Goal: Task Accomplishment & Management: Manage account settings

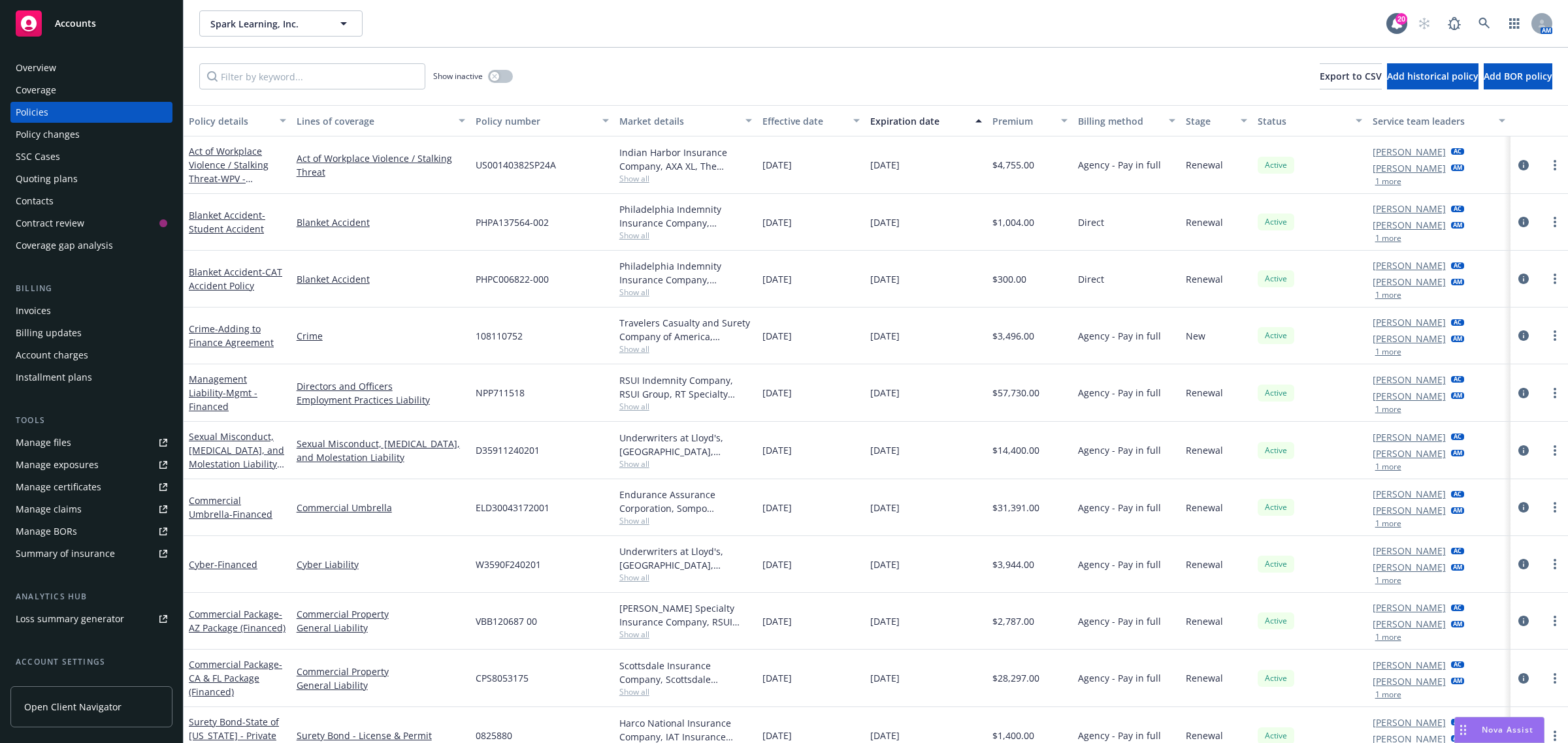
click at [50, 180] on div "Quoting plans" at bounding box center [47, 179] width 62 height 21
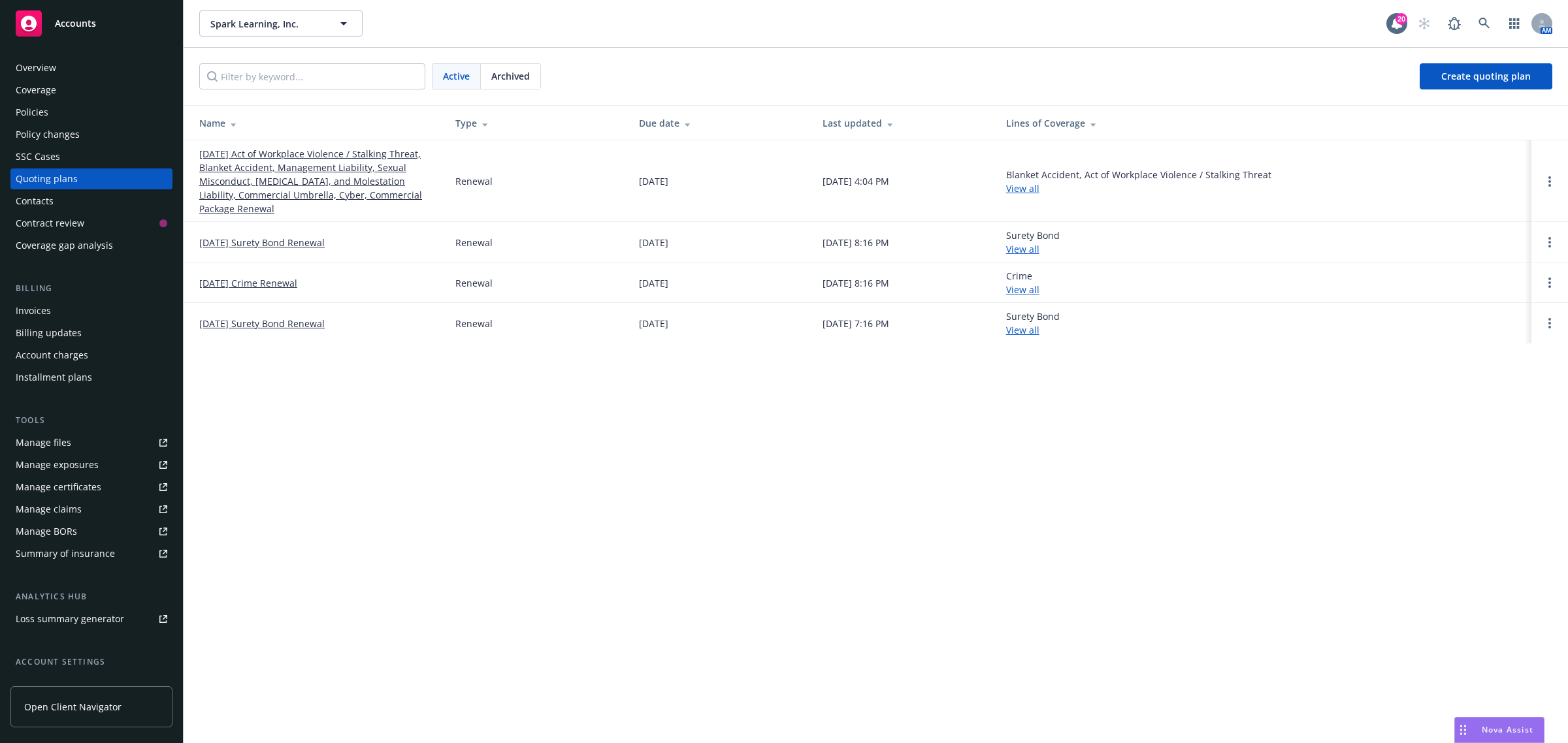
click at [311, 175] on link "08/19/25 Act of Workplace Violence / Stalking Threat, Blanket Accident, Managem…" at bounding box center [316, 181] width 235 height 68
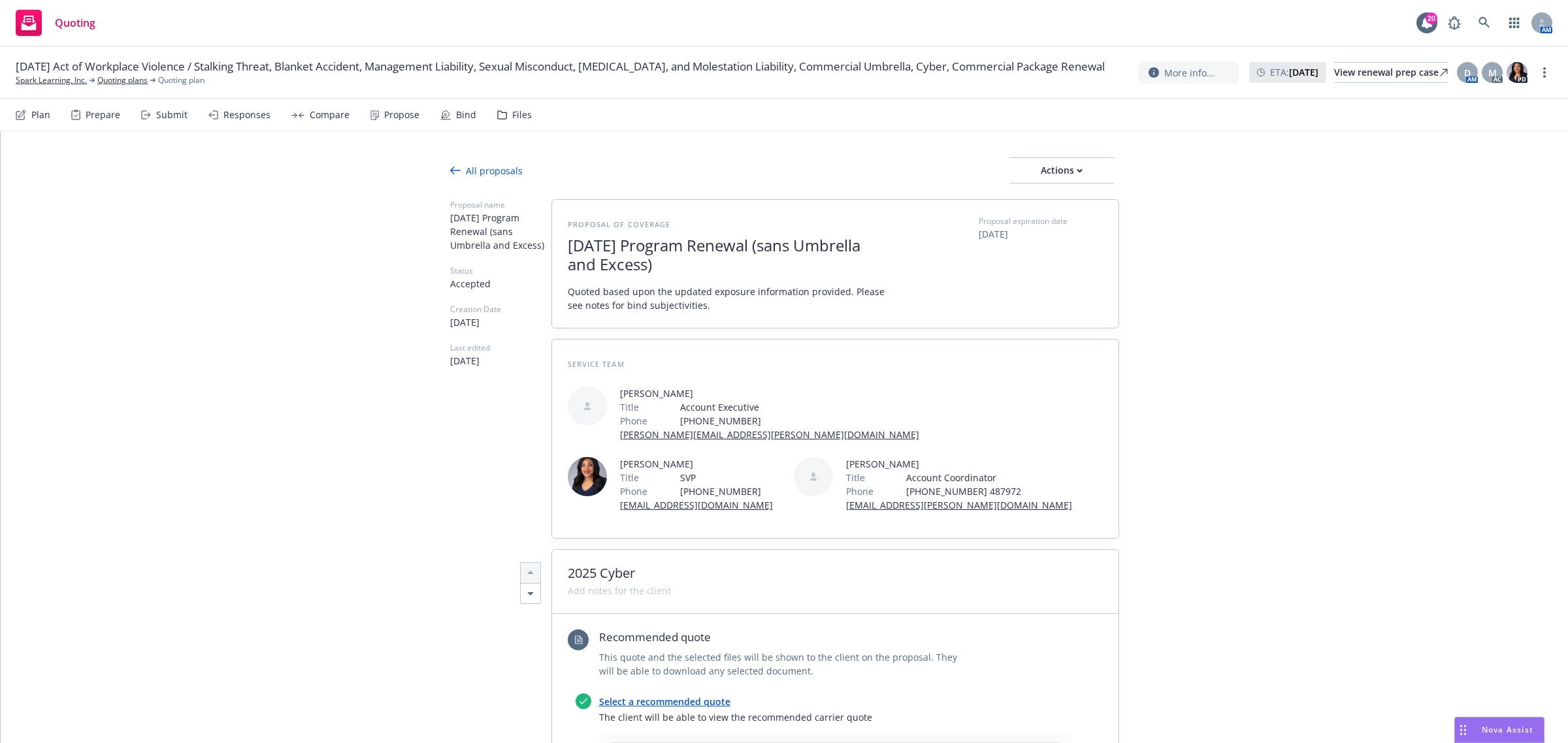
click at [484, 175] on div "All proposals" at bounding box center [486, 170] width 73 height 14
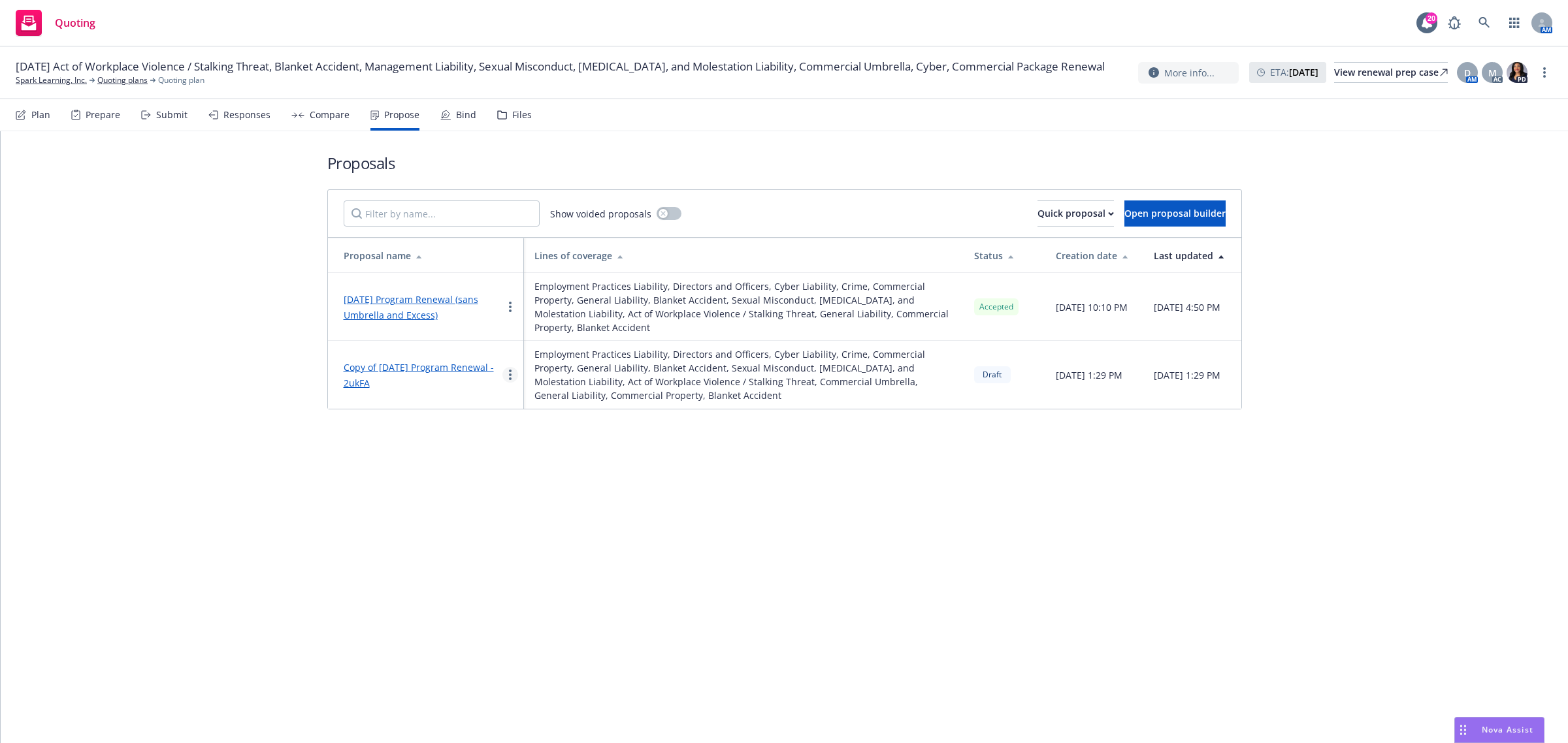
click at [514, 380] on link "more" at bounding box center [511, 375] width 16 height 16
click at [538, 410] on span "Edit" at bounding box center [527, 407] width 49 height 13
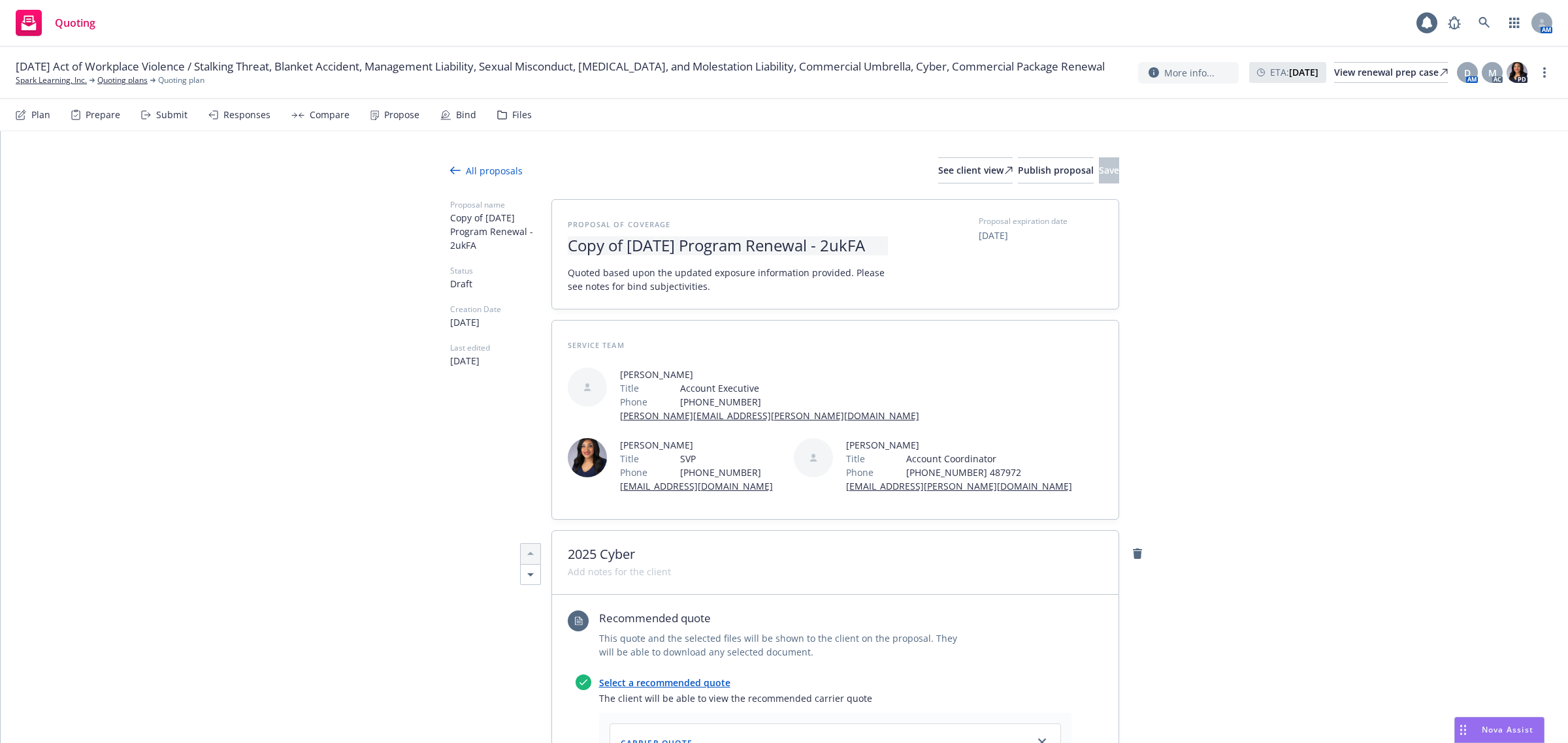
type textarea "x"
click at [639, 256] on span "Copy of 2025-08-19 Program Renewal - 2ukFA" at bounding box center [728, 246] width 320 height 19
drag, startPoint x: 634, startPoint y: 244, endPoint x: 566, endPoint y: 247, distance: 68.1
click at [564, 248] on div "Proposal of coverage Copy of 2025-08-19 Program Renewal - 2ukFA Quoted based up…" at bounding box center [835, 254] width 566 height 109
click at [639, 253] on span "Copy of 2025-08-19 Program Renewal - 2ukFA" at bounding box center [728, 246] width 320 height 19
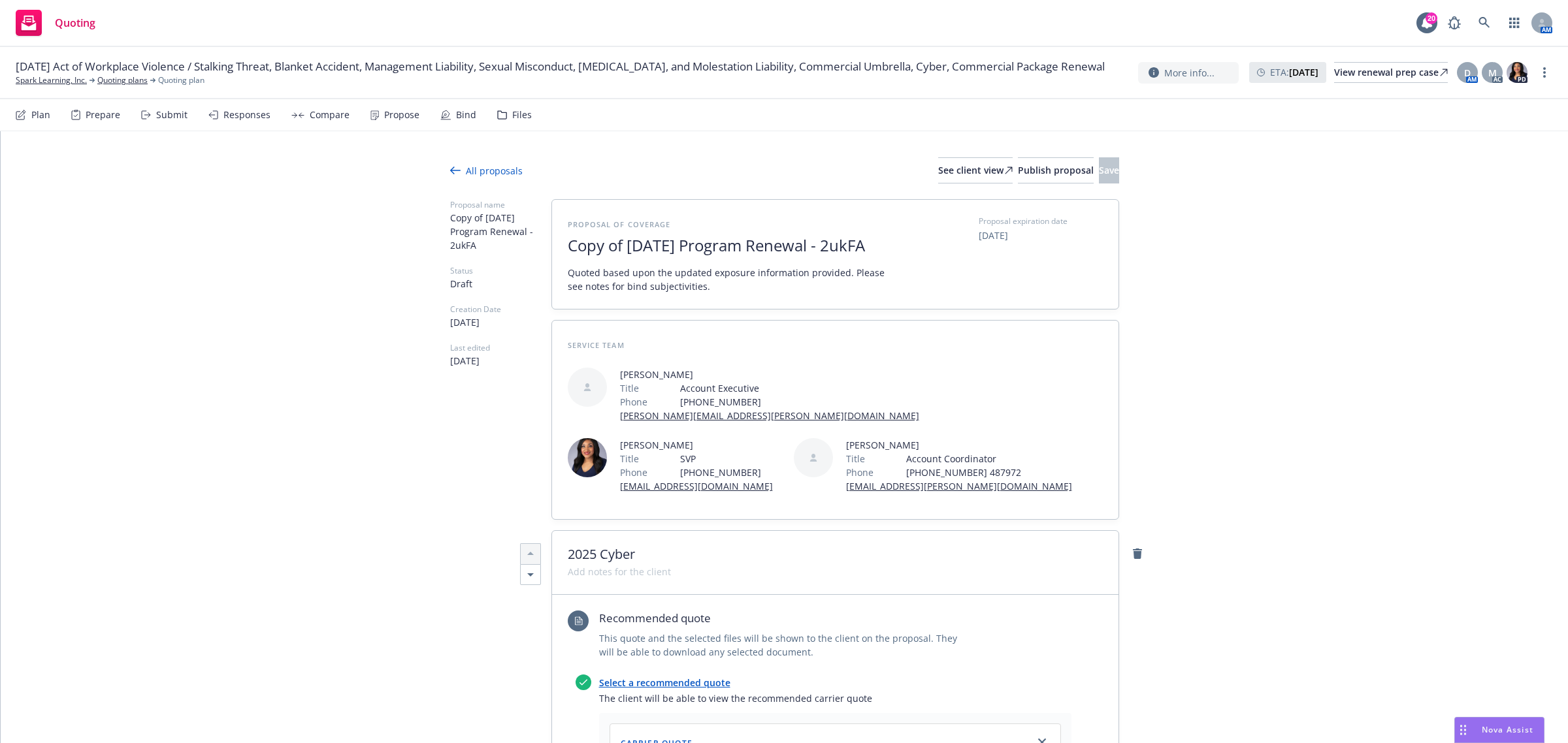
click at [633, 249] on span "Copy of 2025-08-19 Program Renewal - 2ukFA" at bounding box center [728, 246] width 320 height 19
click at [846, 238] on span "2025-08-19 Program Renewal - 2ukFA" at bounding box center [728, 246] width 320 height 19
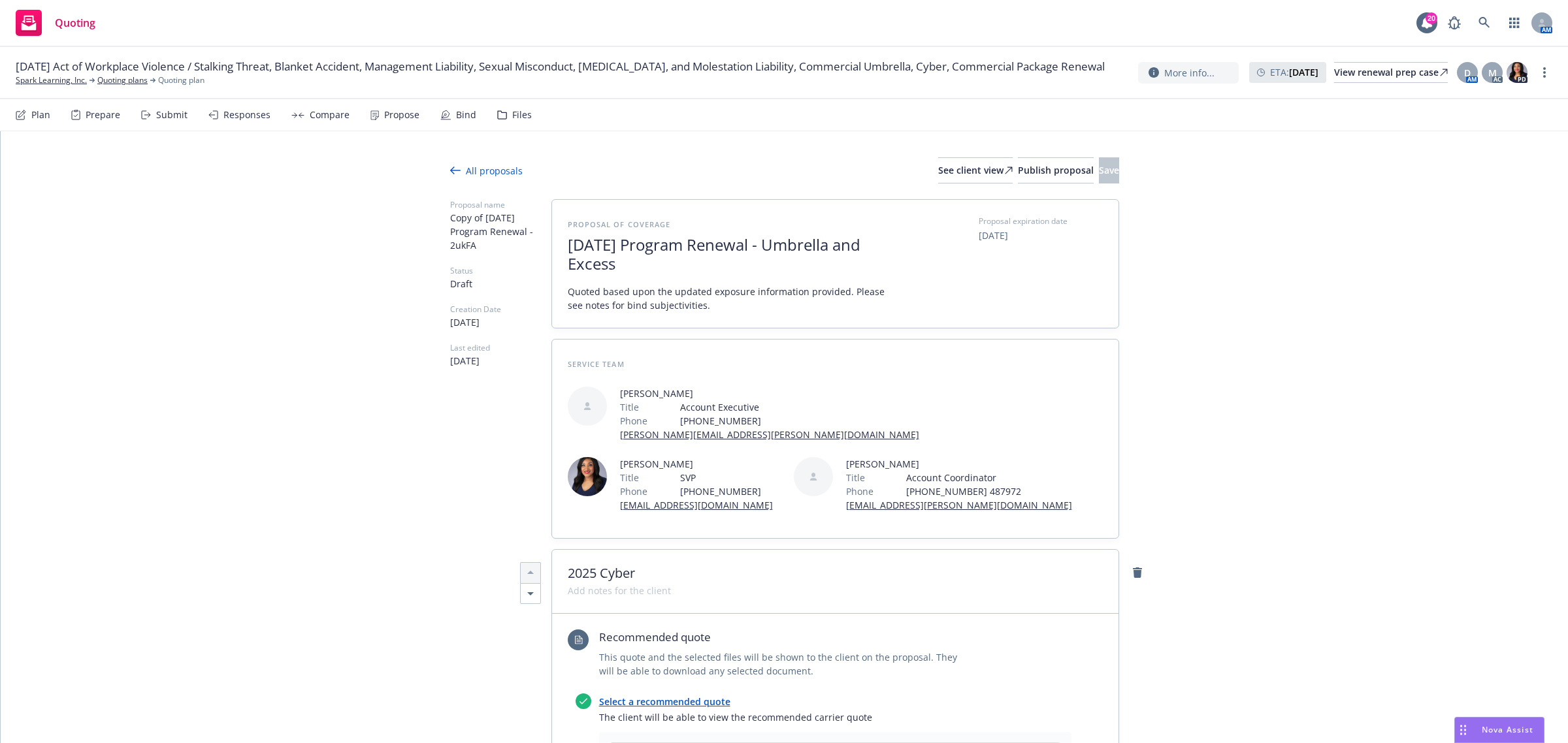
click at [1103, 158] on button "Save" at bounding box center [1108, 170] width 20 height 26
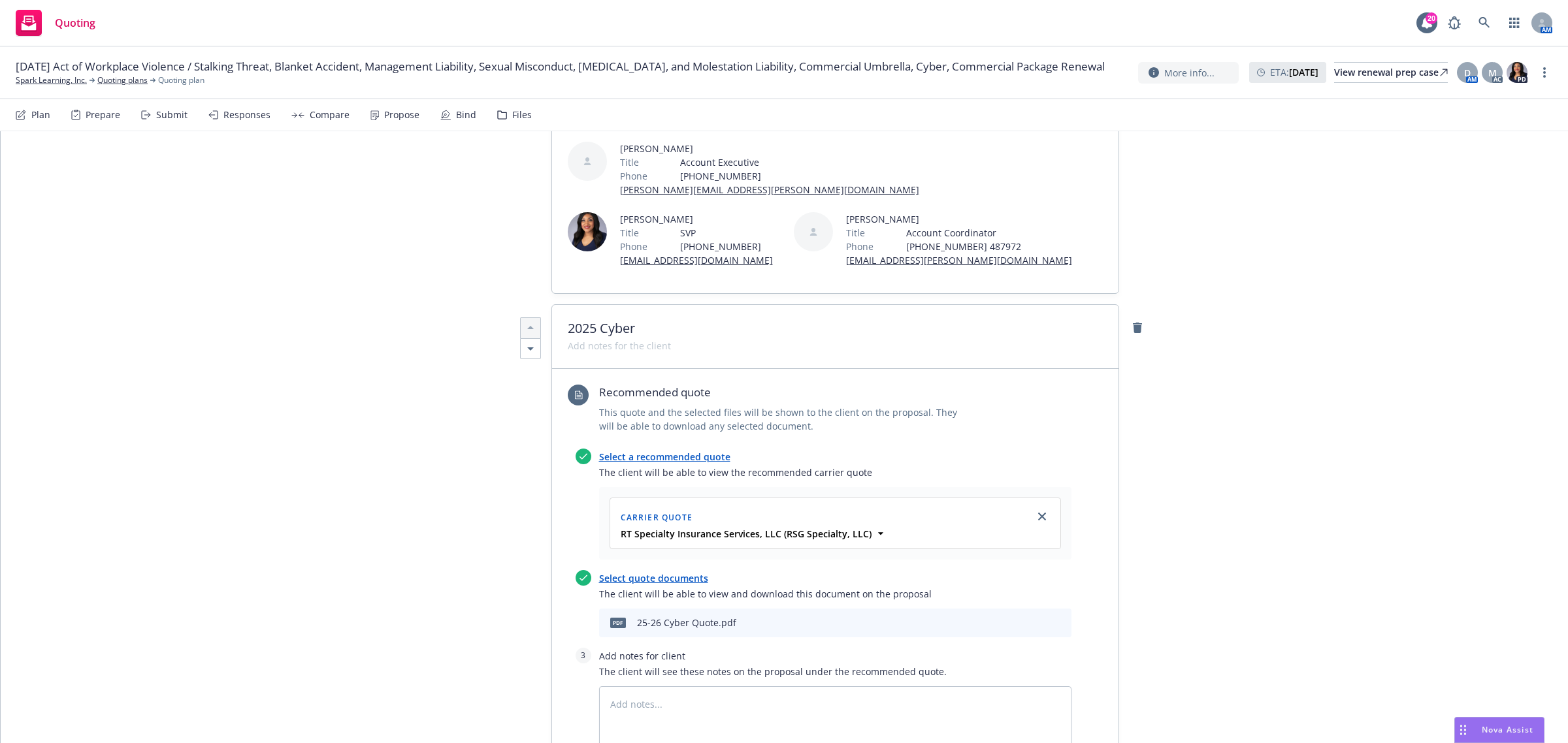
scroll to position [0, 0]
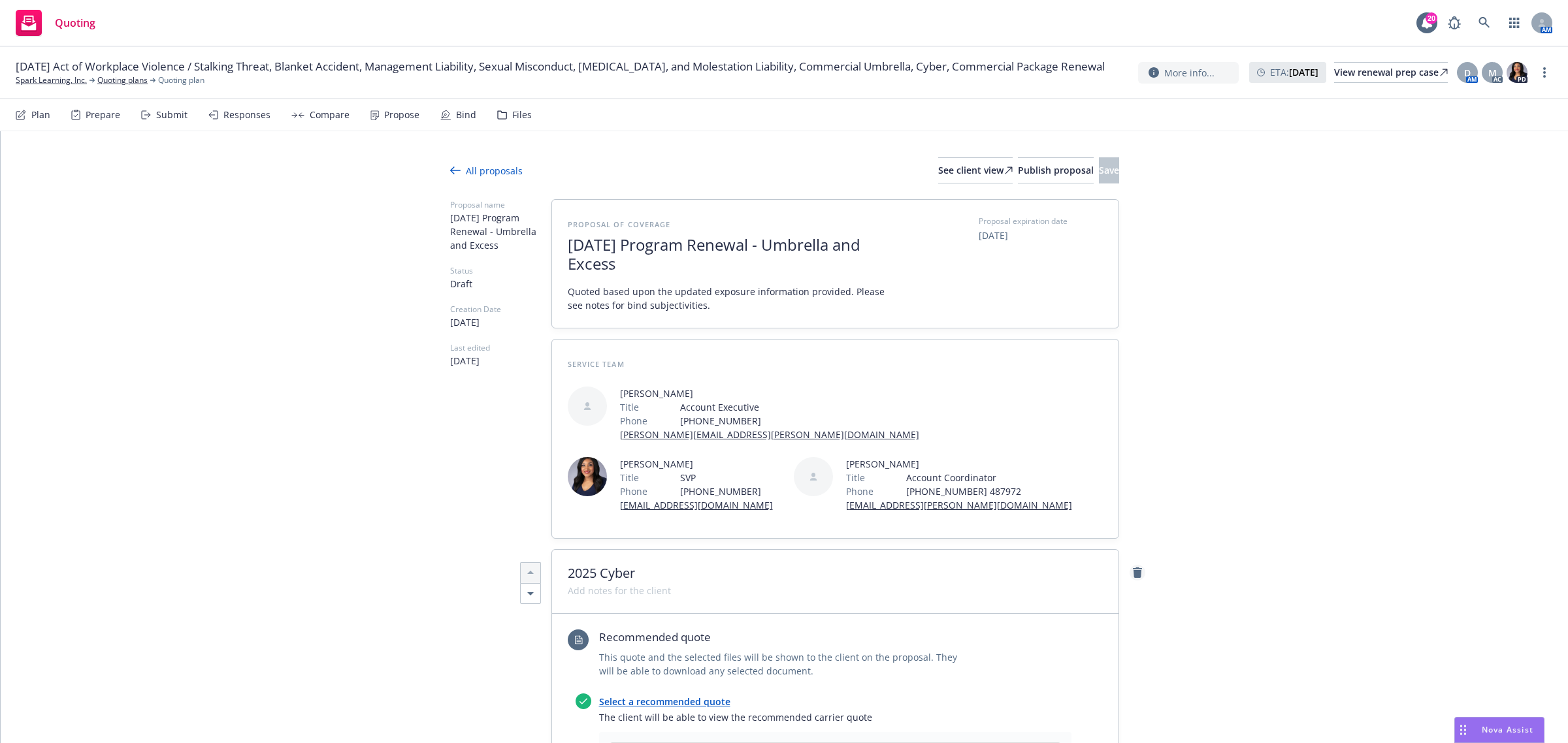
click at [1132, 577] on icon "remove" at bounding box center [1137, 573] width 10 height 10
click at [1134, 577] on icon "remove" at bounding box center [1137, 573] width 9 height 10
click at [1133, 576] on icon "remove" at bounding box center [1137, 573] width 9 height 10
click at [1133, 572] on icon "remove" at bounding box center [1137, 573] width 9 height 10
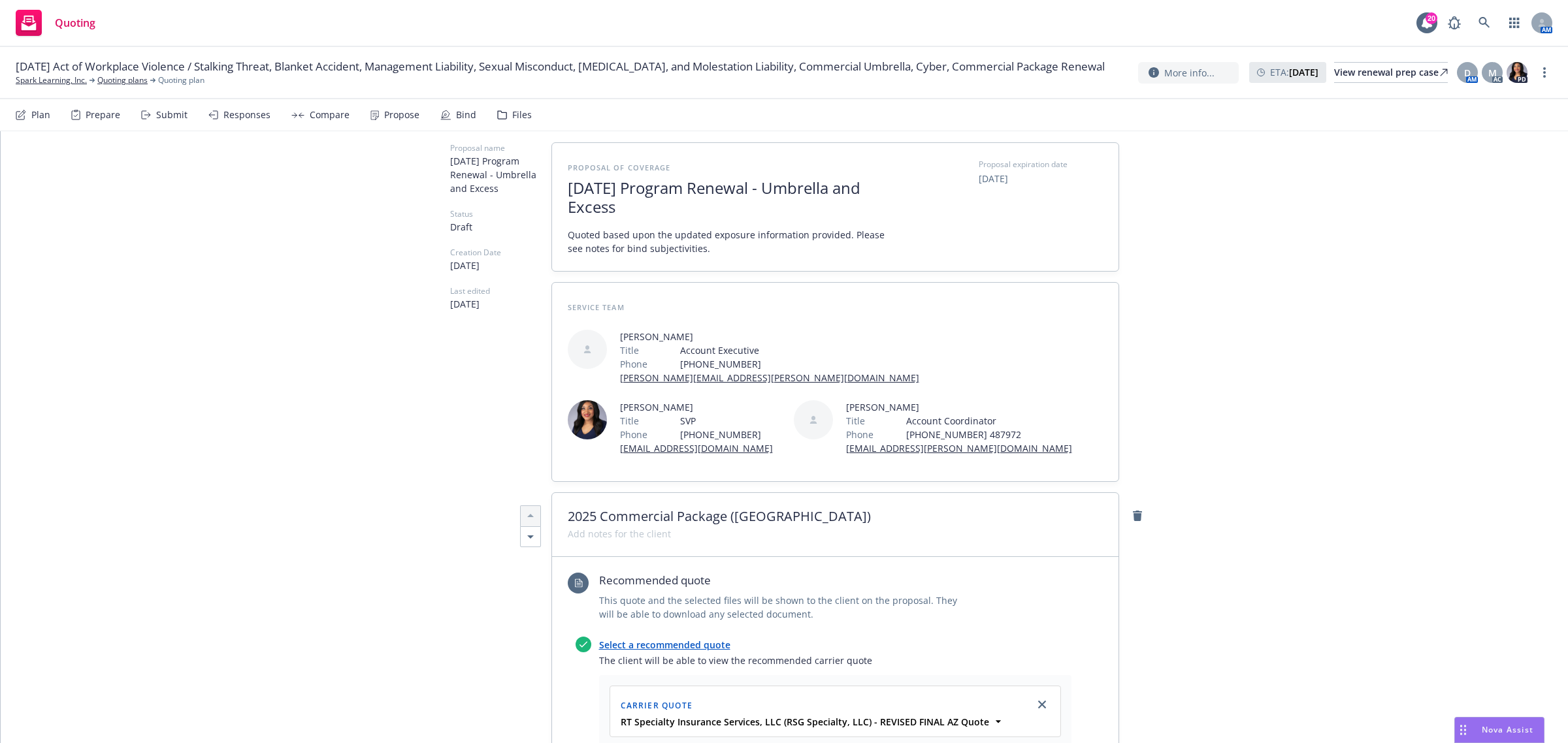
scroll to position [81, 0]
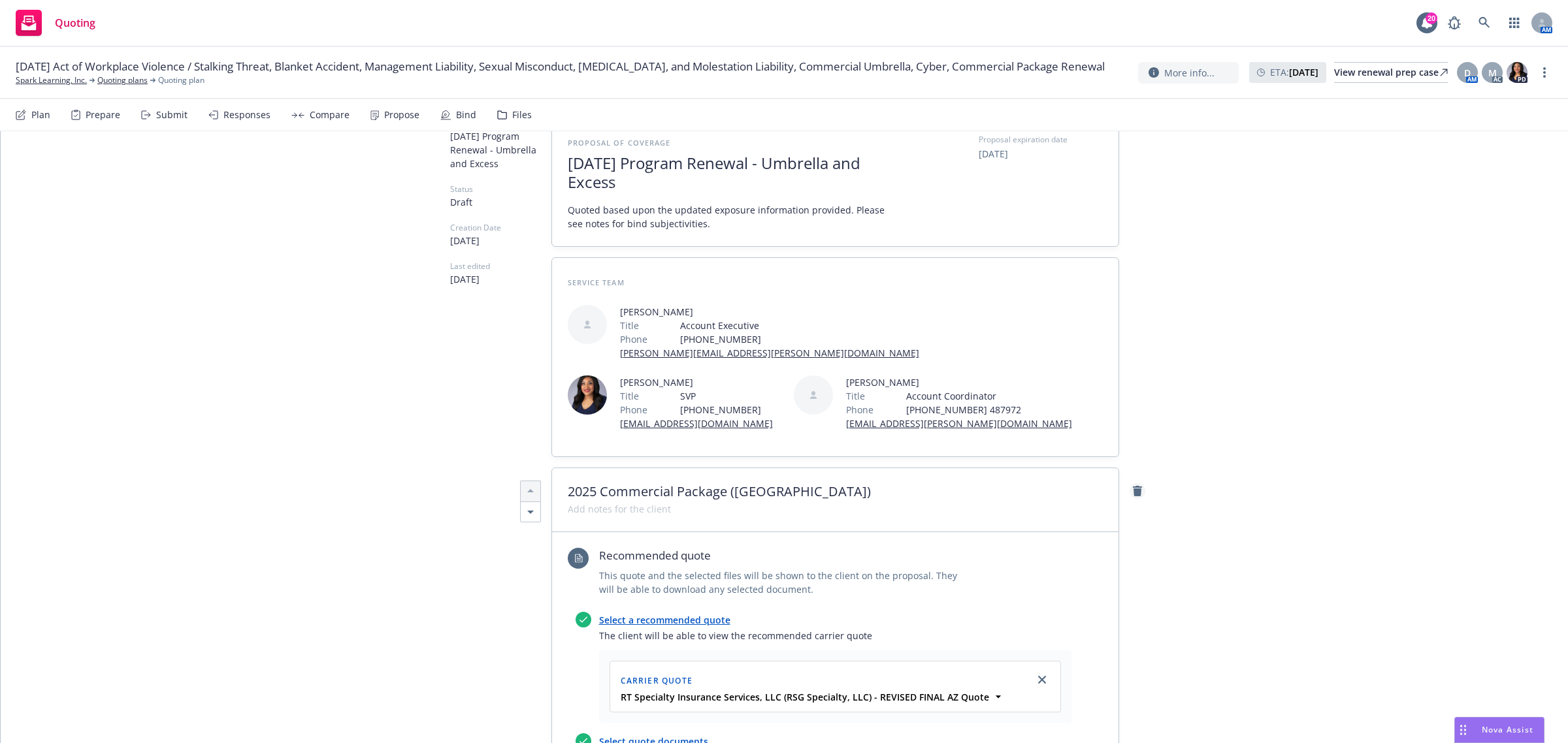
click at [1134, 491] on icon "remove" at bounding box center [1137, 491] width 9 height 10
click at [1133, 494] on icon "remove" at bounding box center [1137, 491] width 9 height 10
click at [1133, 495] on icon "remove" at bounding box center [1137, 491] width 9 height 10
drag, startPoint x: 1131, startPoint y: 490, endPoint x: 856, endPoint y: 78, distance: 495.3
click at [1133, 490] on icon "remove" at bounding box center [1137, 491] width 9 height 10
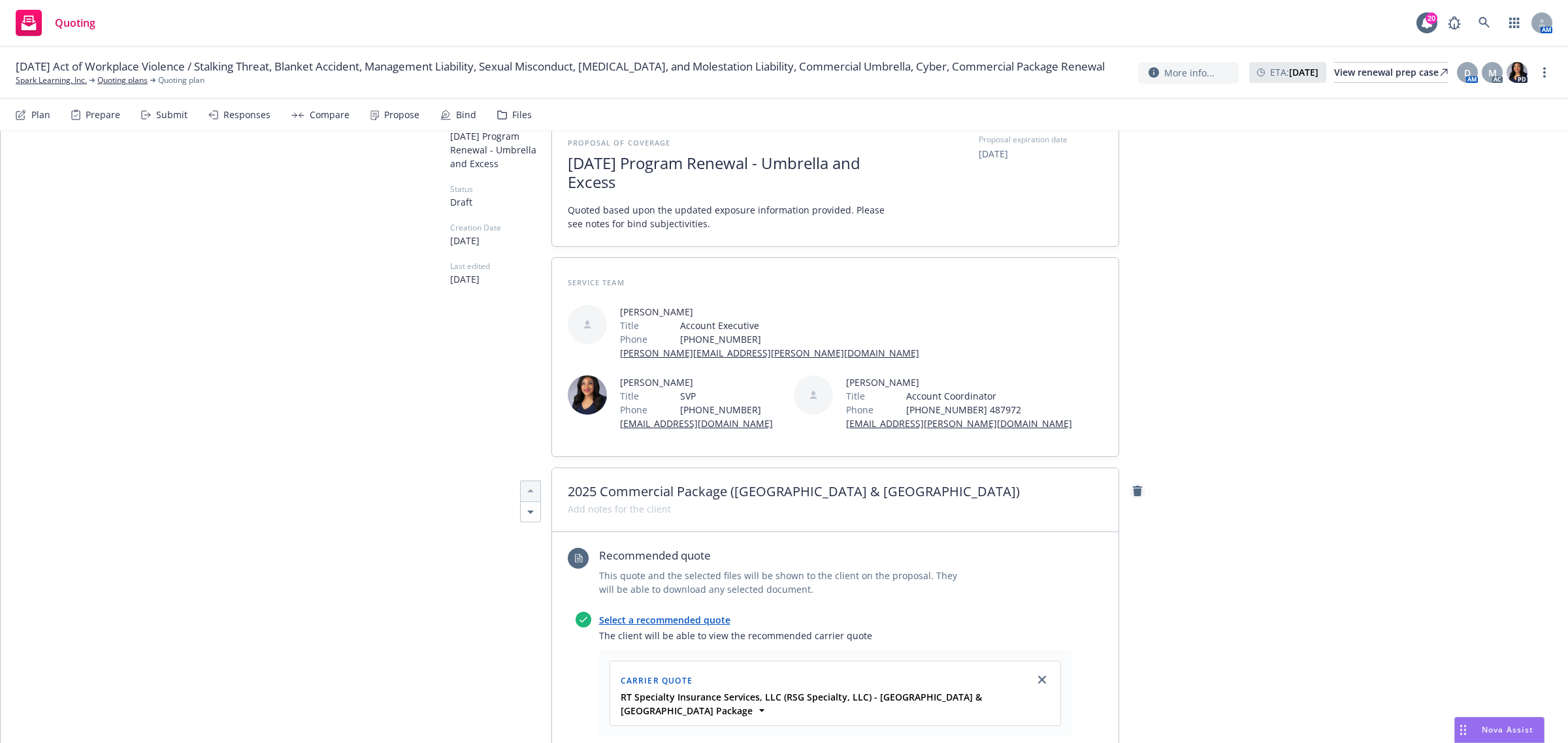
click at [1133, 488] on icon "remove" at bounding box center [1137, 491] width 9 height 10
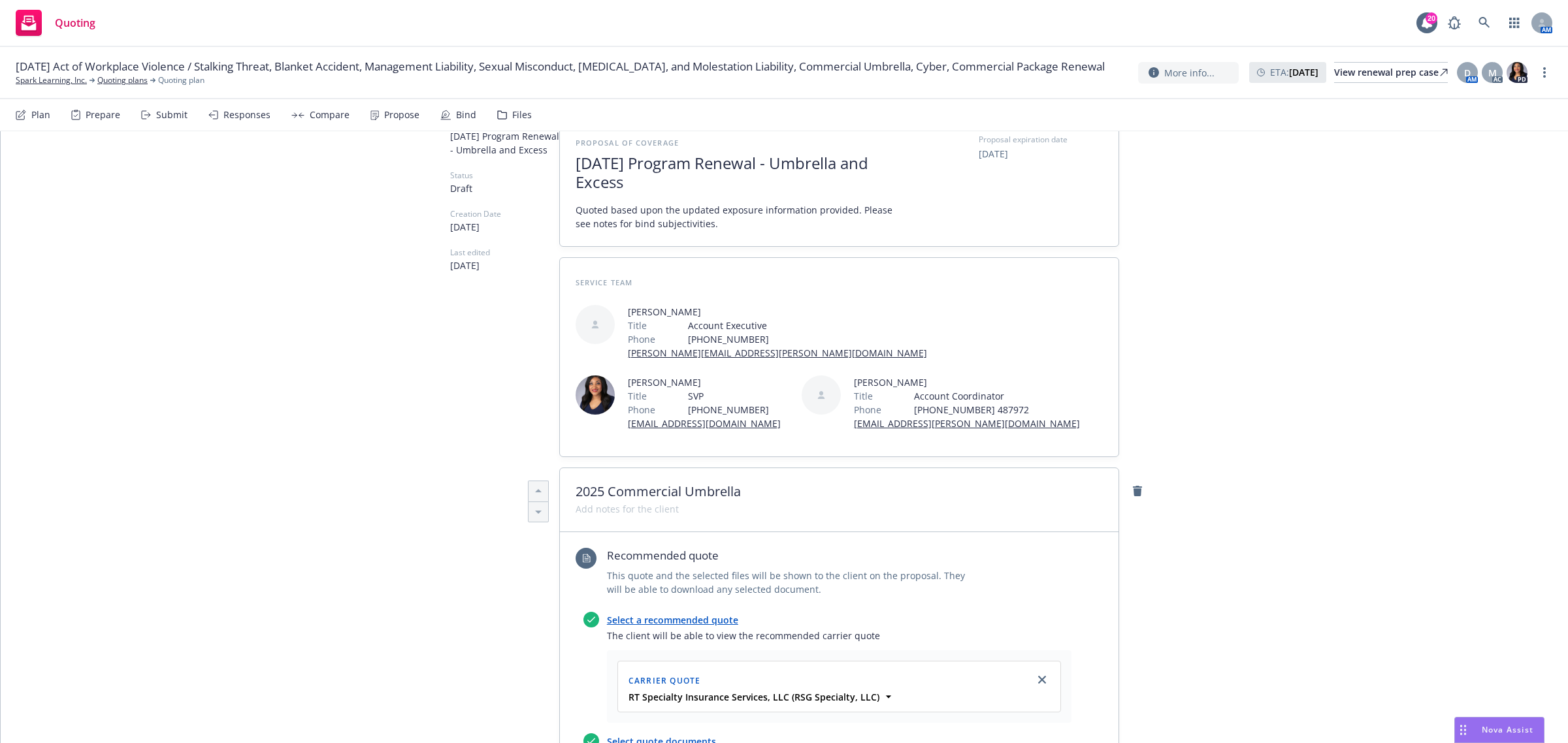
scroll to position [408, 0]
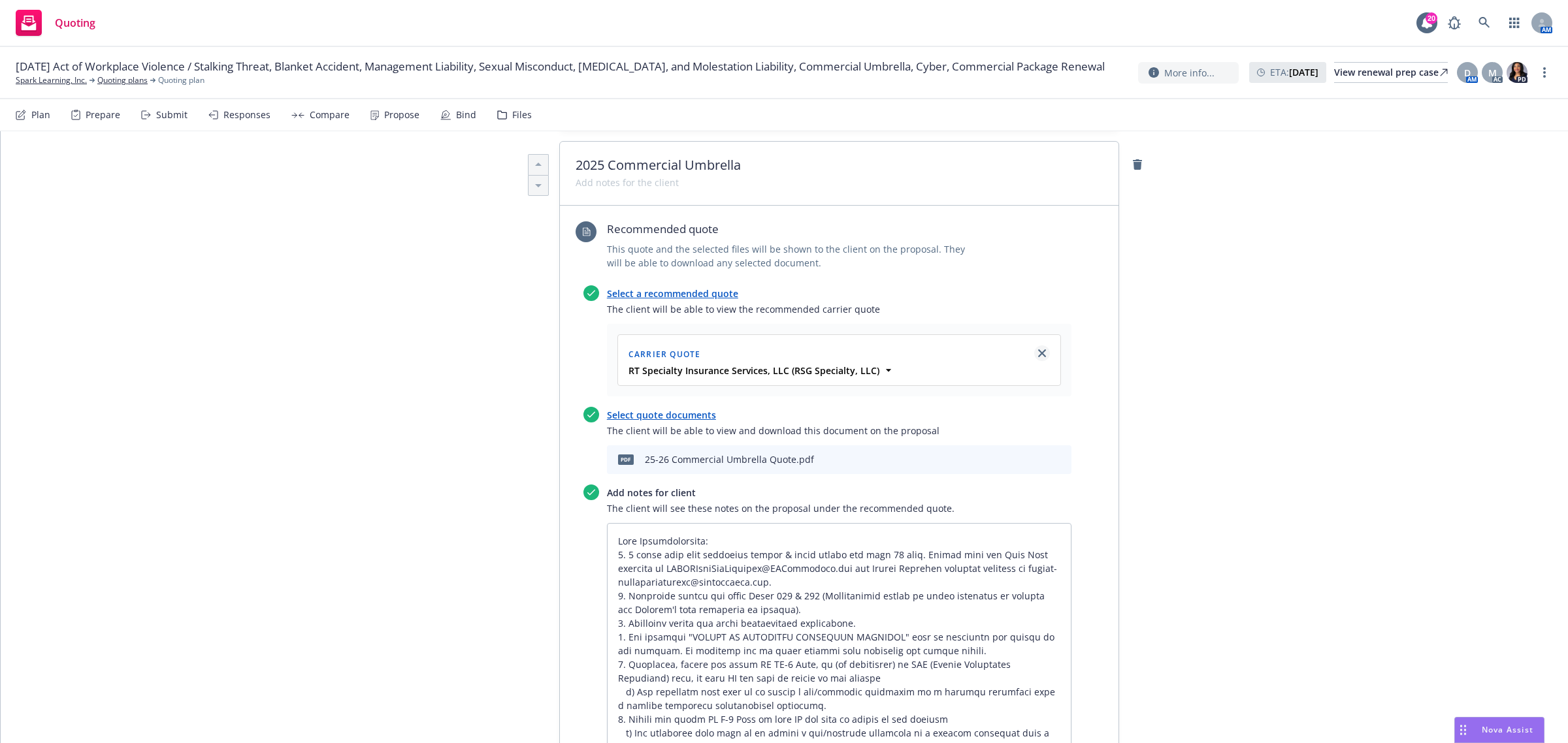
click at [1038, 354] on icon "close" at bounding box center [1042, 354] width 8 height 8
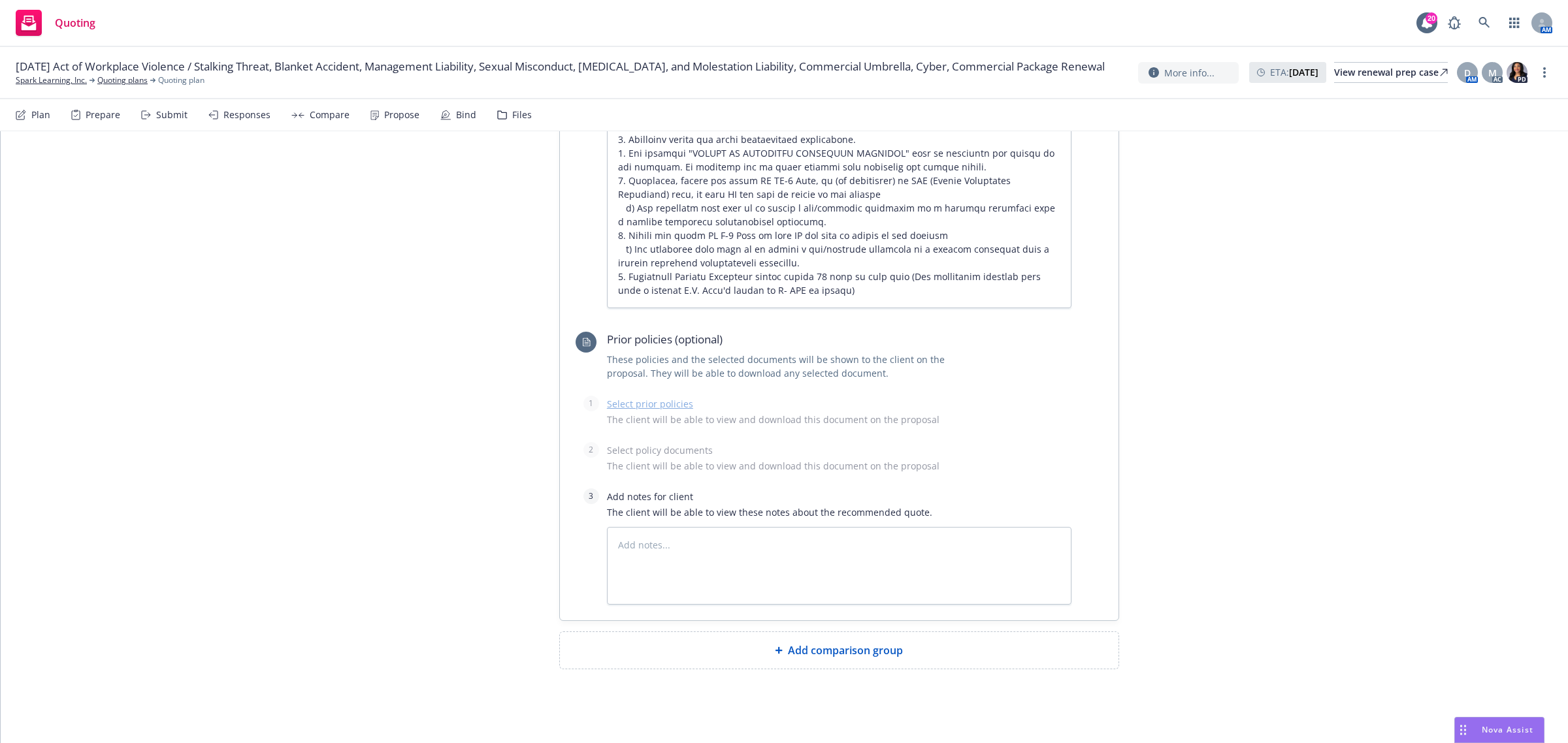
scroll to position [796, 0]
click at [715, 261] on textarea at bounding box center [839, 169] width 465 height 270
click at [843, 299] on textarea at bounding box center [839, 169] width 465 height 270
type textarea "x"
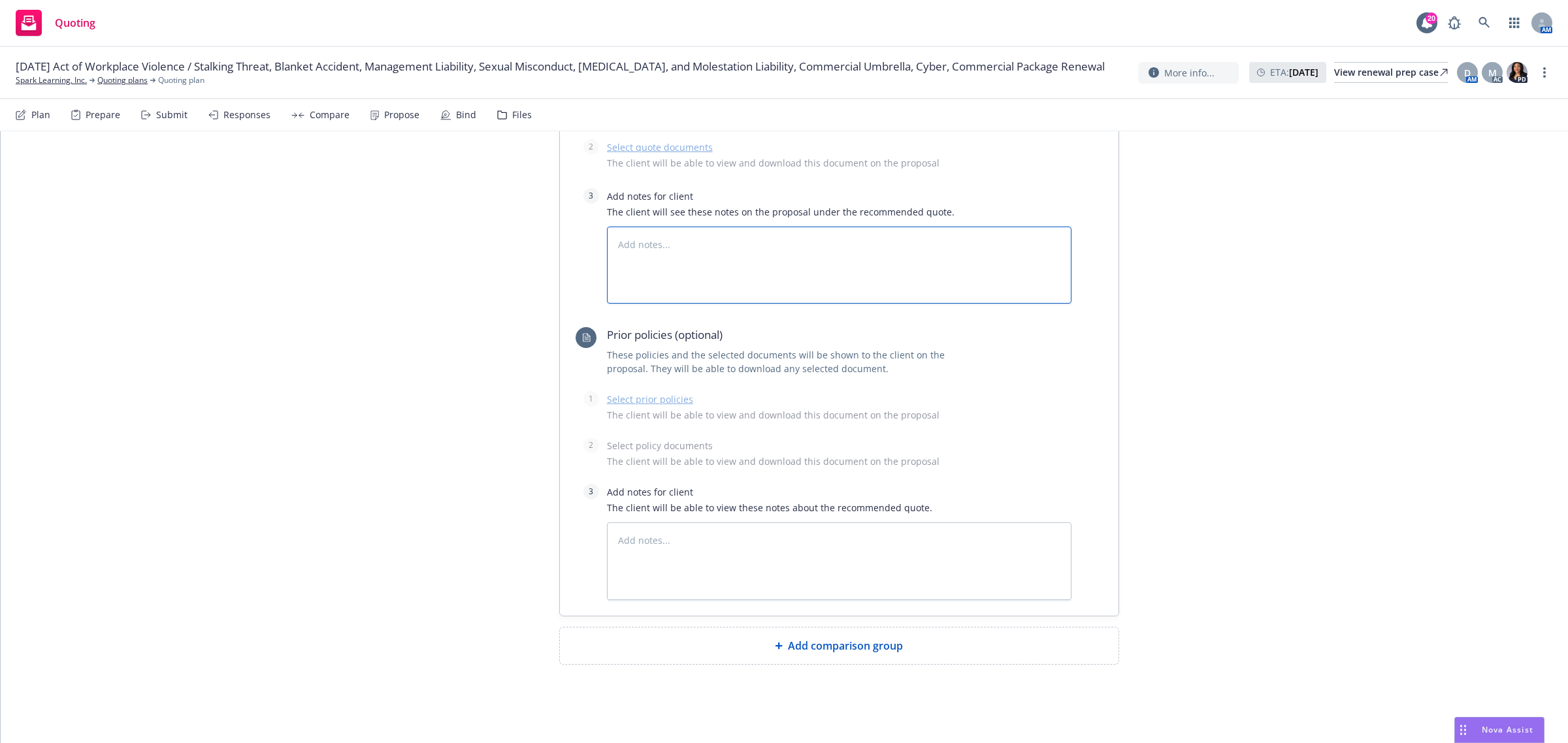
scroll to position [604, 0]
click at [1241, 341] on div "All proposals See client view Publish proposal Save Proposal name 2025-08-19 Pr…" at bounding box center [784, 135] width 1567 height 1215
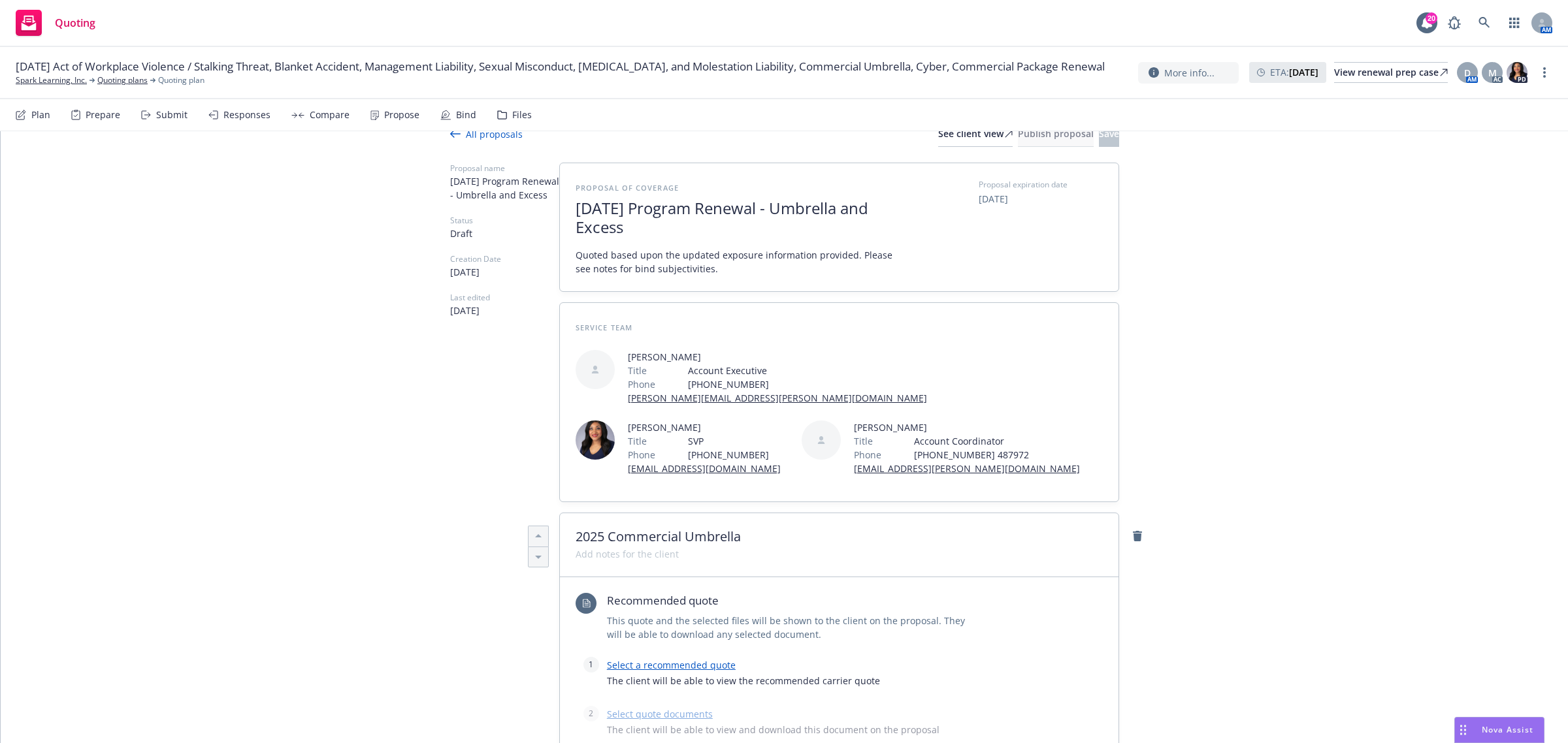
scroll to position [0, 0]
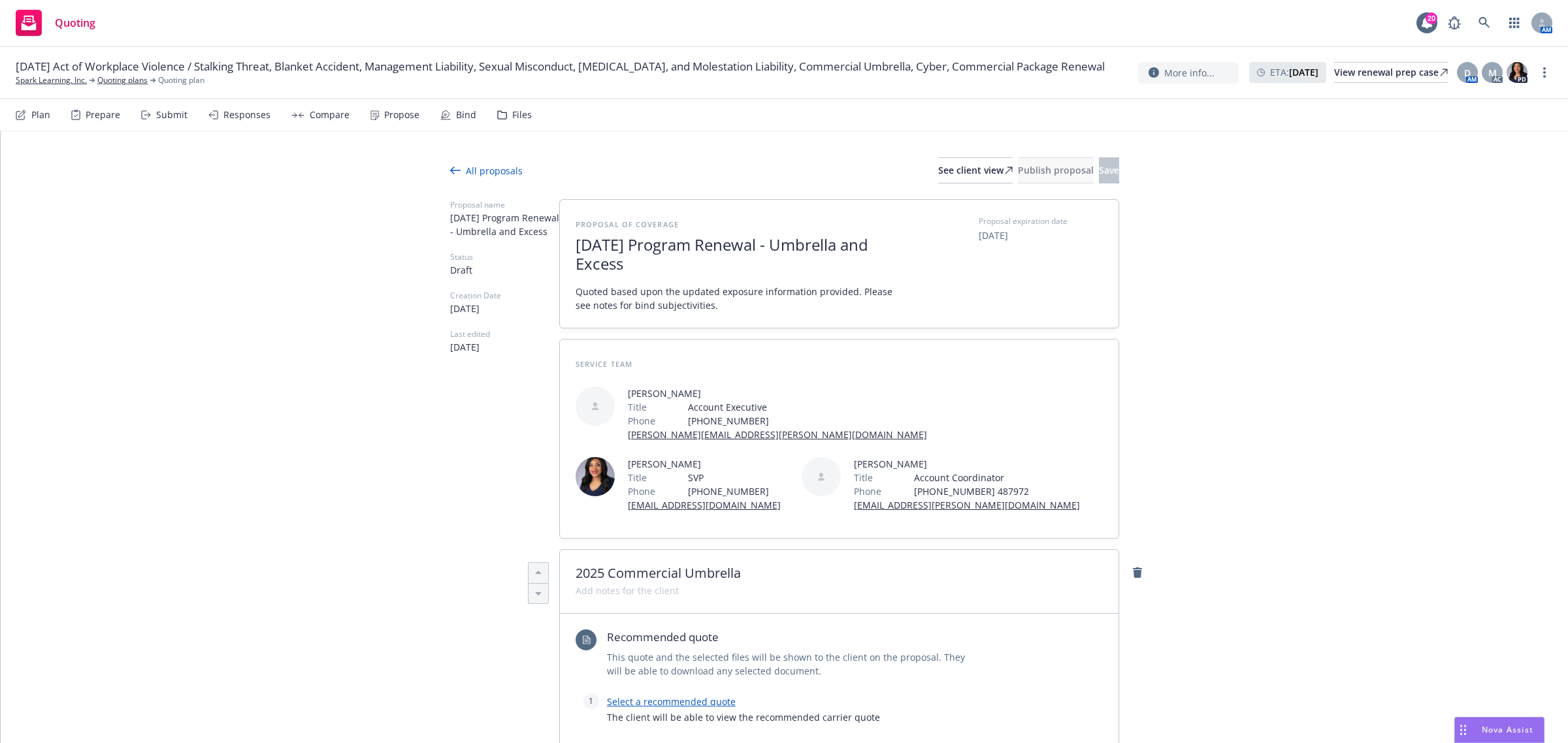
drag, startPoint x: 1243, startPoint y: 220, endPoint x: 1206, endPoint y: 245, distance: 44.7
click at [1243, 221] on div "All proposals See client view Publish proposal Save Proposal name 2025-08-19 Pr…" at bounding box center [784, 739] width 1567 height 1215
click at [680, 248] on span "2025-08-19 Program Renewal - Umbrella and Excess" at bounding box center [735, 255] width 320 height 38
click at [608, 281] on div at bounding box center [735, 279] width 320 height 10
drag, startPoint x: 455, startPoint y: 467, endPoint x: 480, endPoint y: 445, distance: 33.3
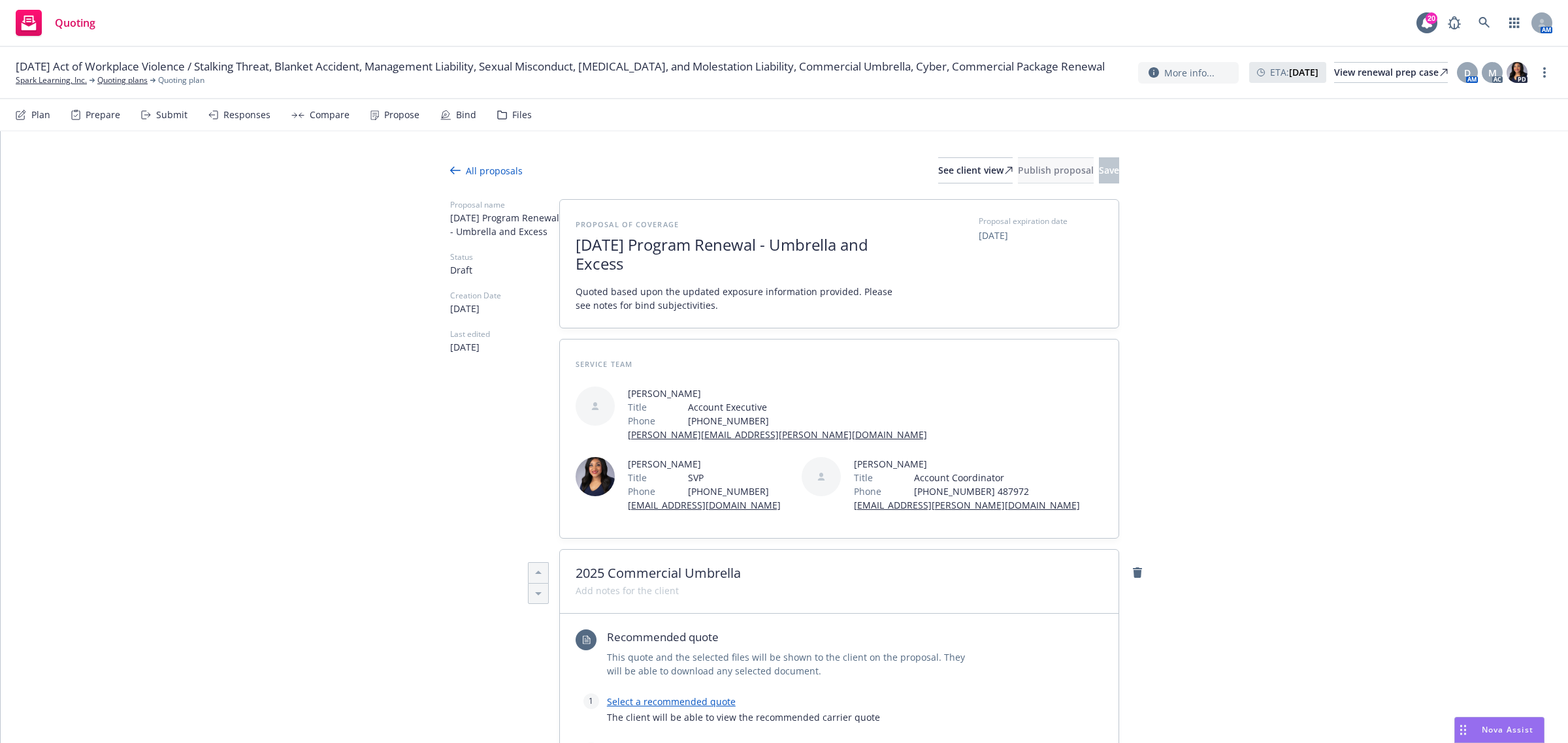
click at [456, 466] on div "Proposal name 2025-08-19 Program Renewal - Umbrella and Excess Status Draft Cre…" at bounding box center [504, 733] width 109 height 1069
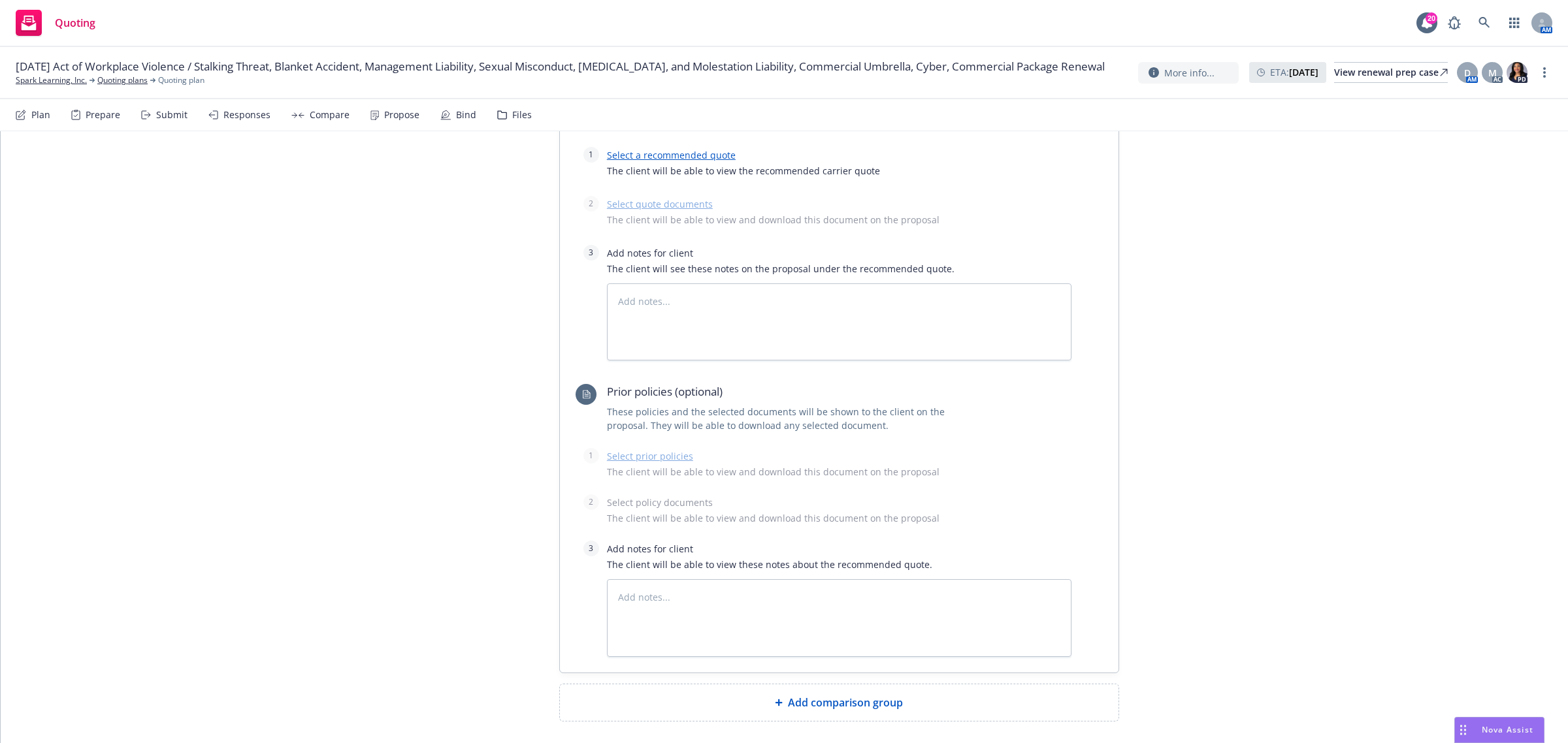
scroll to position [604, 0]
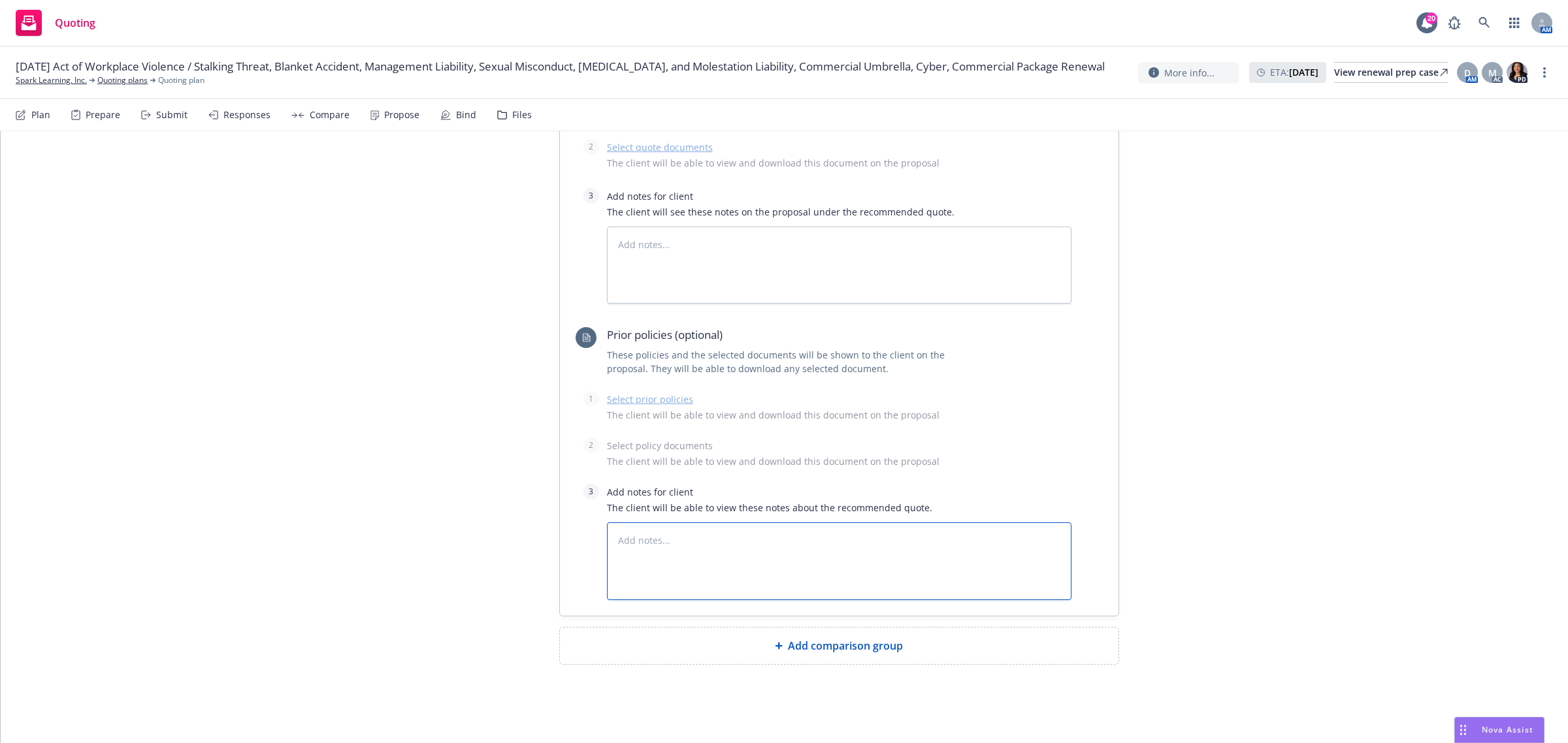
click at [827, 578] on textarea at bounding box center [839, 561] width 465 height 78
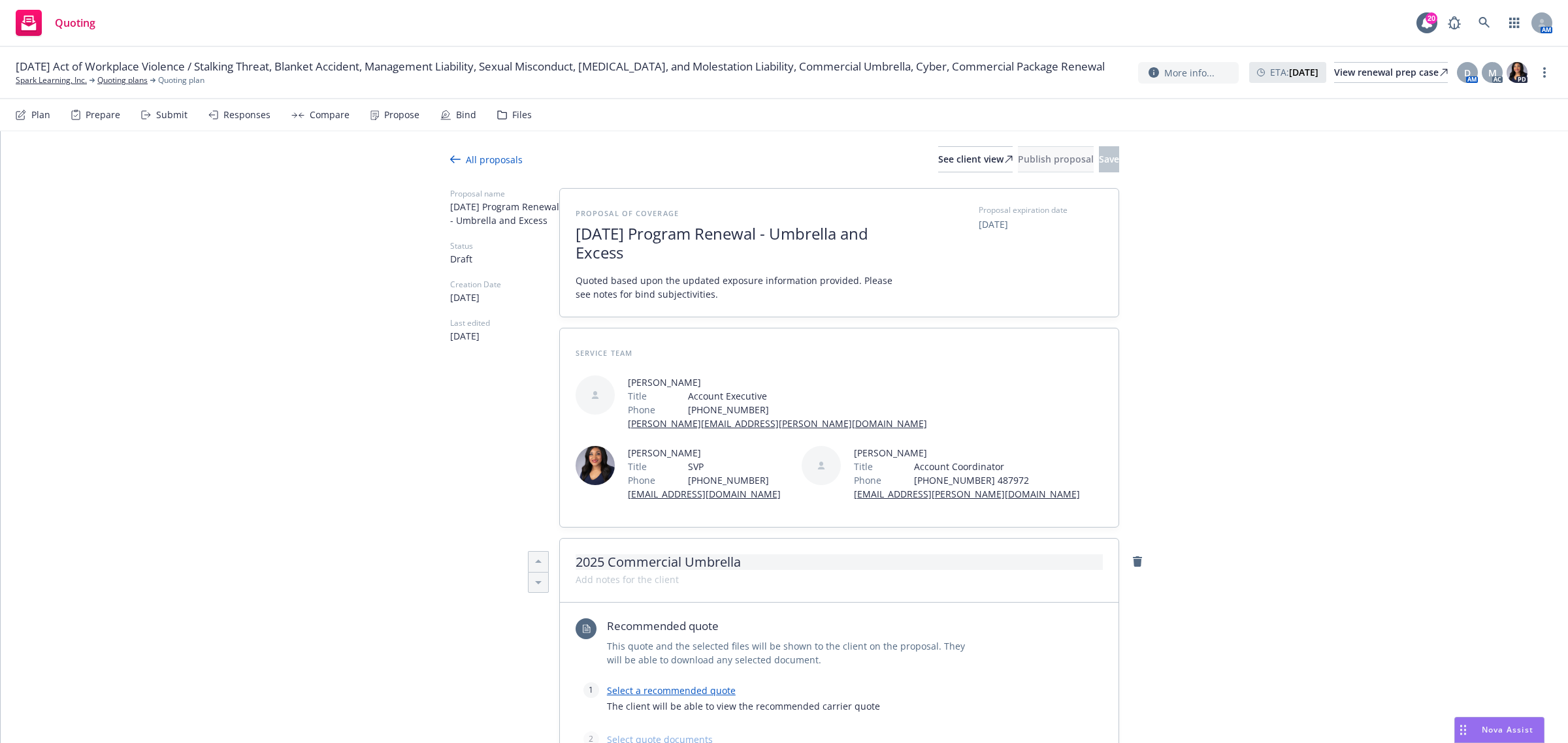
scroll to position [0, 0]
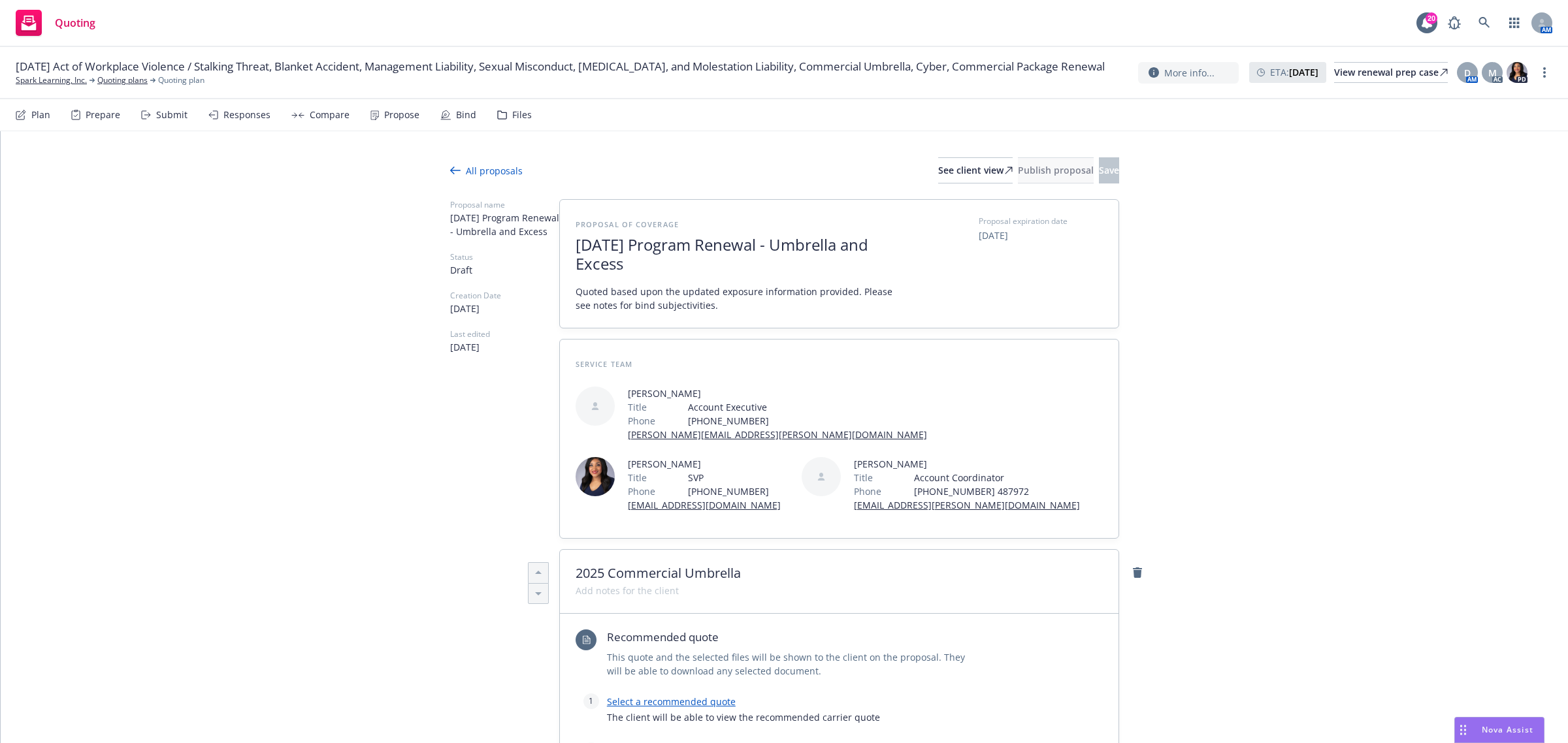
click at [450, 168] on icon at bounding box center [455, 170] width 10 height 10
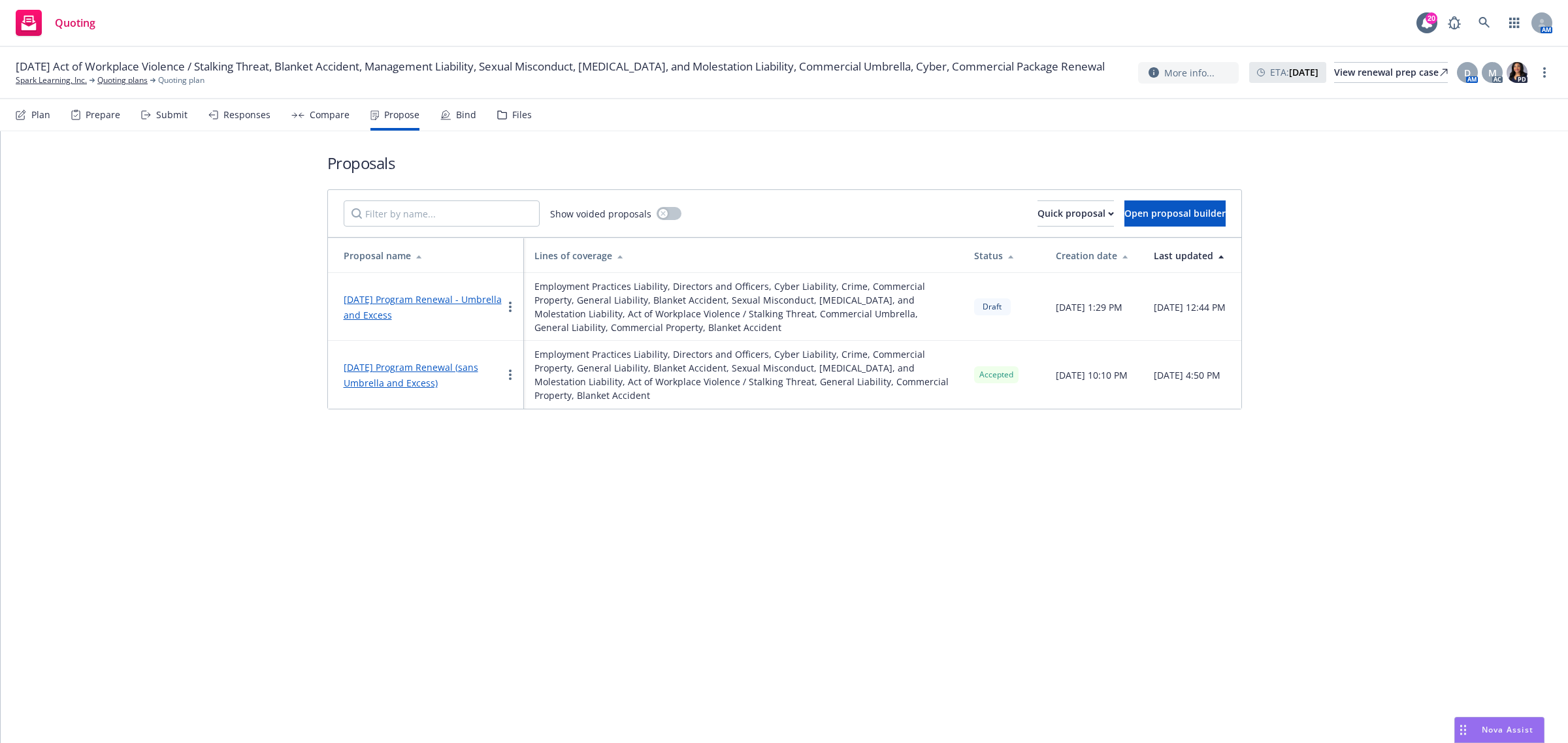
click at [394, 375] on div "2025-08-19 Program Renewal (sans Umbrella and Excess)" at bounding box center [422, 374] width 159 height 31
click at [406, 306] on div "2025-08-19 Program Renewal - Umbrella and Excess" at bounding box center [422, 307] width 159 height 31
click at [406, 321] on link "2025-08-19 Program Renewal - Umbrella and Excess" at bounding box center [422, 307] width 158 height 28
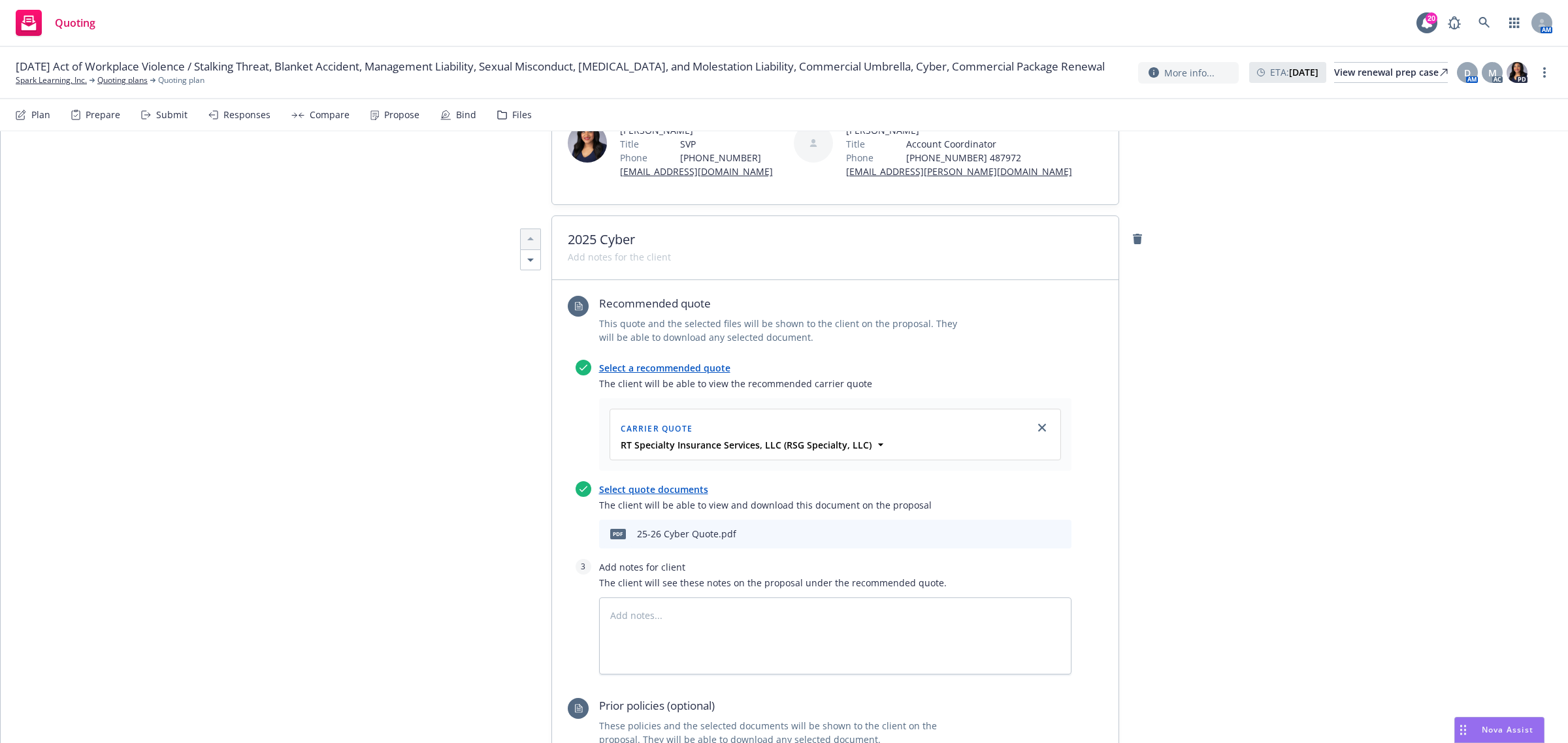
scroll to position [244, 0]
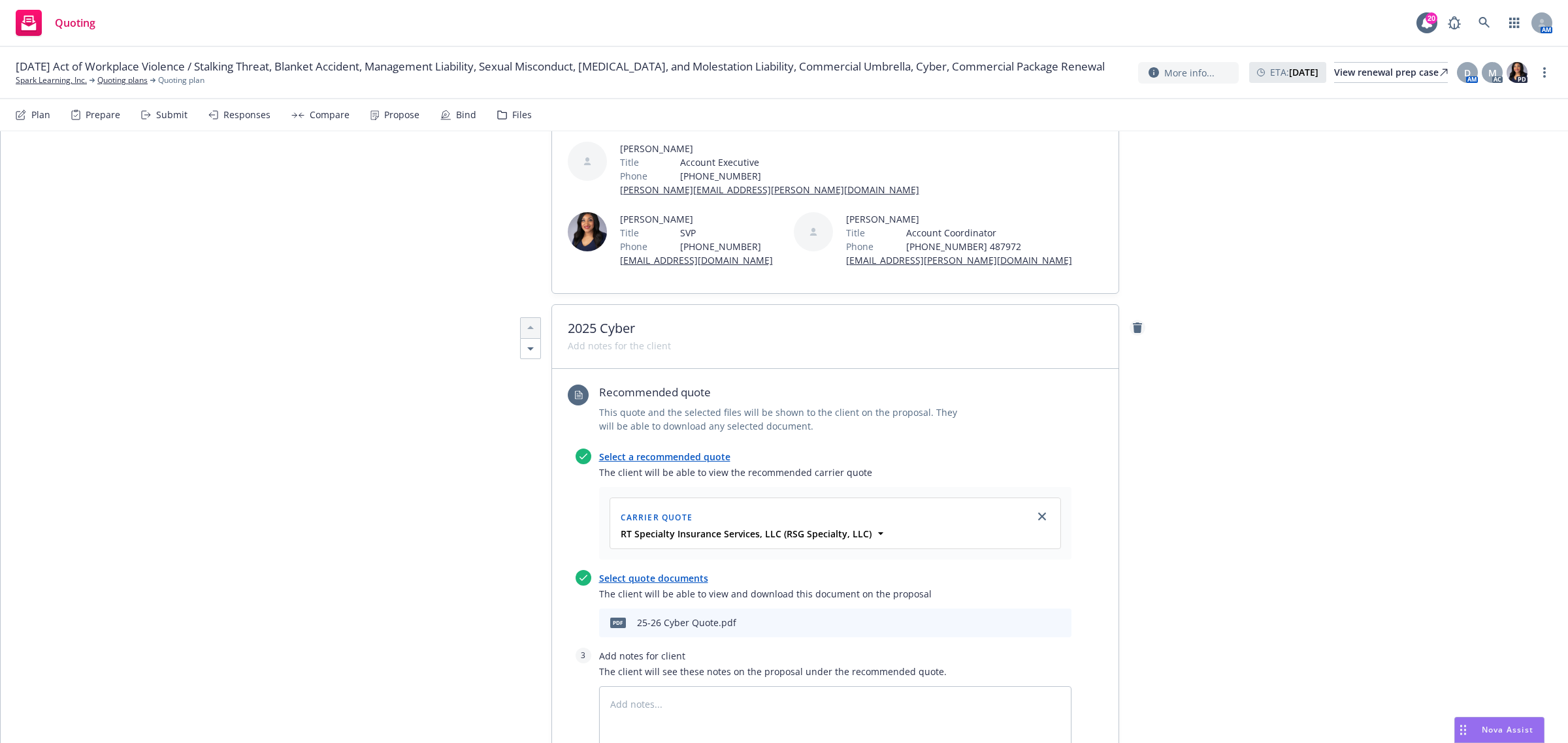
click at [1132, 332] on icon "remove" at bounding box center [1137, 327] width 10 height 10
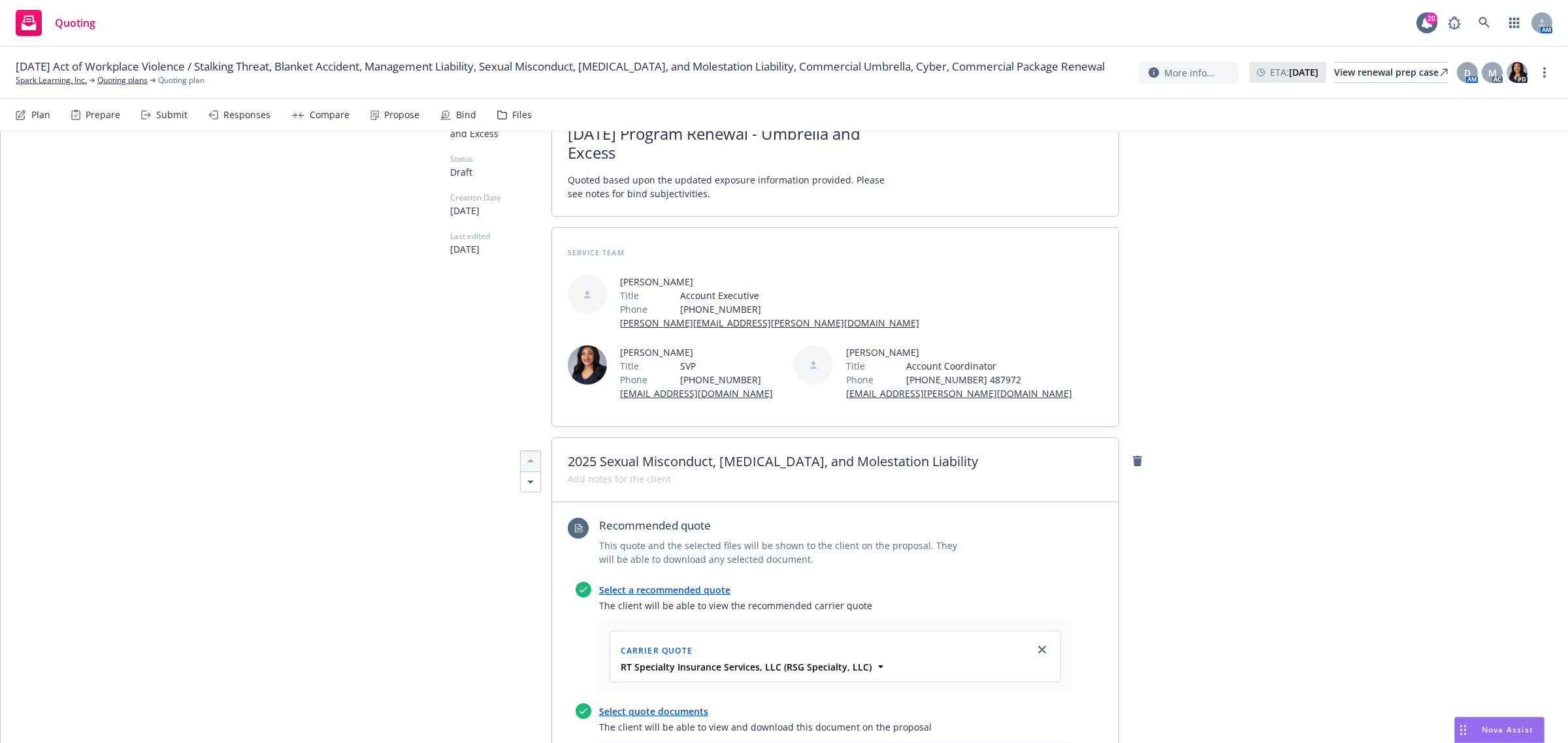
scroll to position [0, 0]
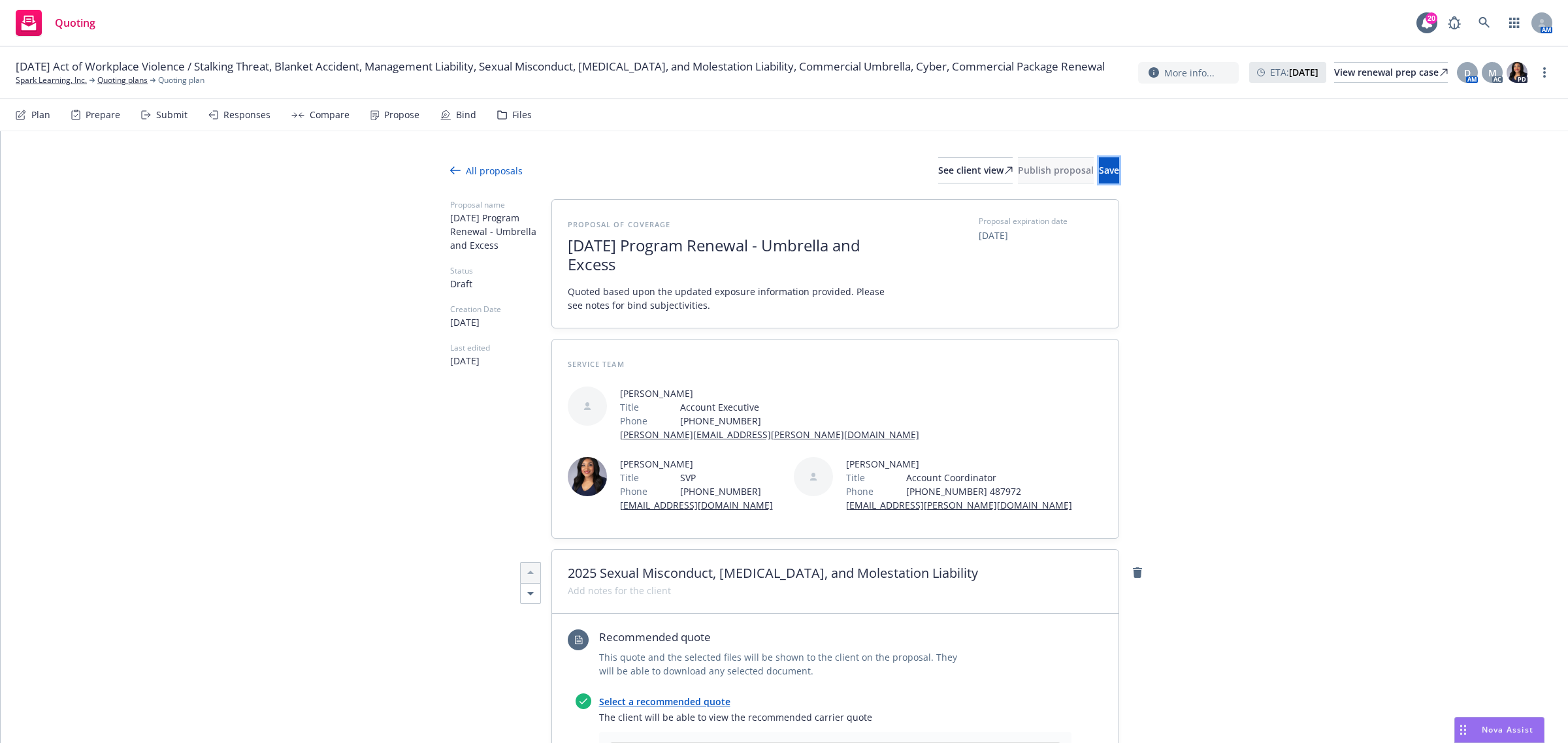
click at [1099, 165] on span "Save" at bounding box center [1108, 170] width 20 height 13
click at [1133, 575] on icon "remove" at bounding box center [1137, 573] width 9 height 10
click at [1099, 162] on button "Save" at bounding box center [1108, 170] width 20 height 26
click at [1133, 573] on icon "remove" at bounding box center [1137, 573] width 9 height 10
drag, startPoint x: 1094, startPoint y: 194, endPoint x: 1082, endPoint y: 154, distance: 41.8
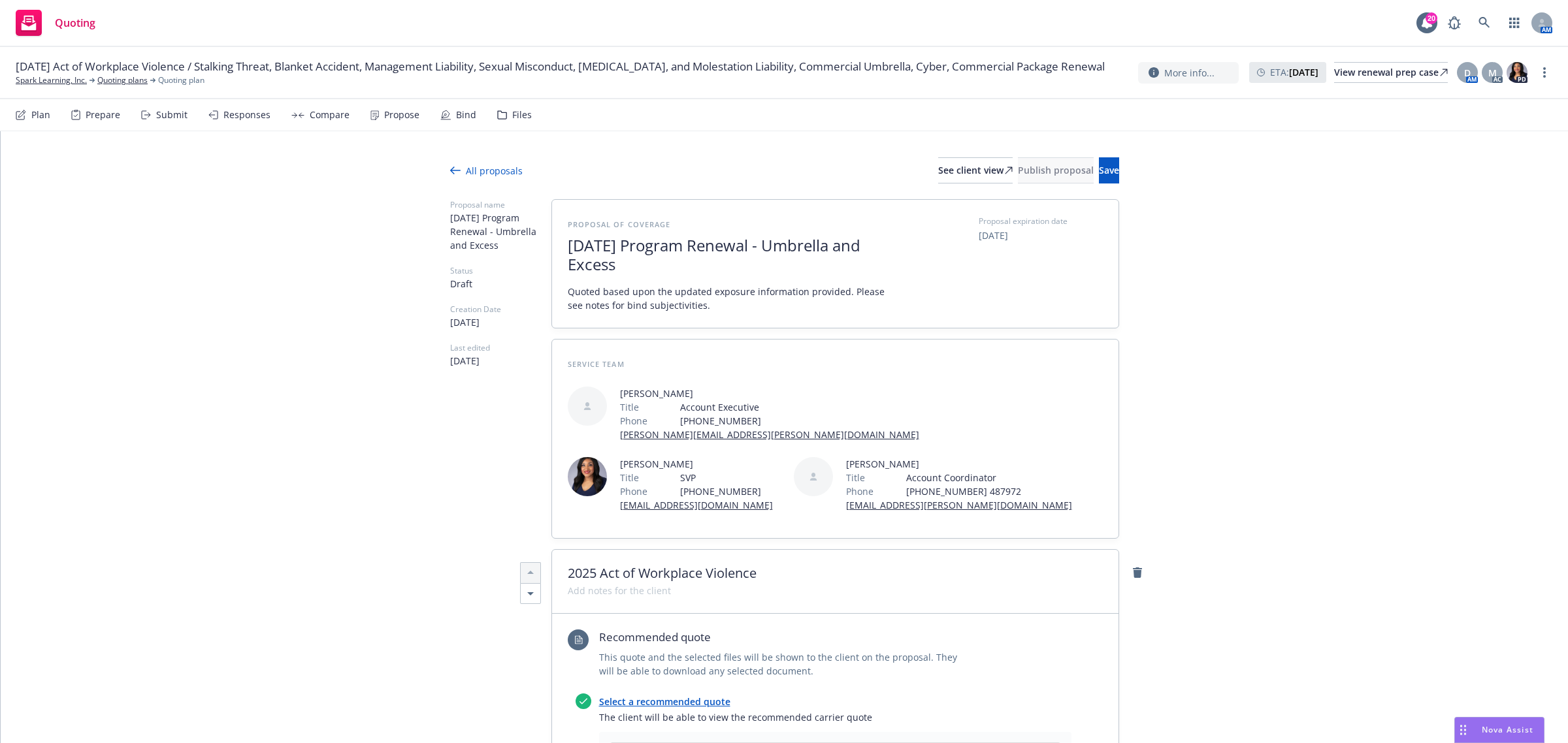
click at [1093, 187] on div at bounding box center [785, 191] width 669 height 16
click at [1099, 171] on span "Save" at bounding box center [1108, 170] width 20 height 13
drag, startPoint x: 1132, startPoint y: 575, endPoint x: 854, endPoint y: 77, distance: 570.3
click at [1134, 575] on icon "remove" at bounding box center [1137, 573] width 9 height 10
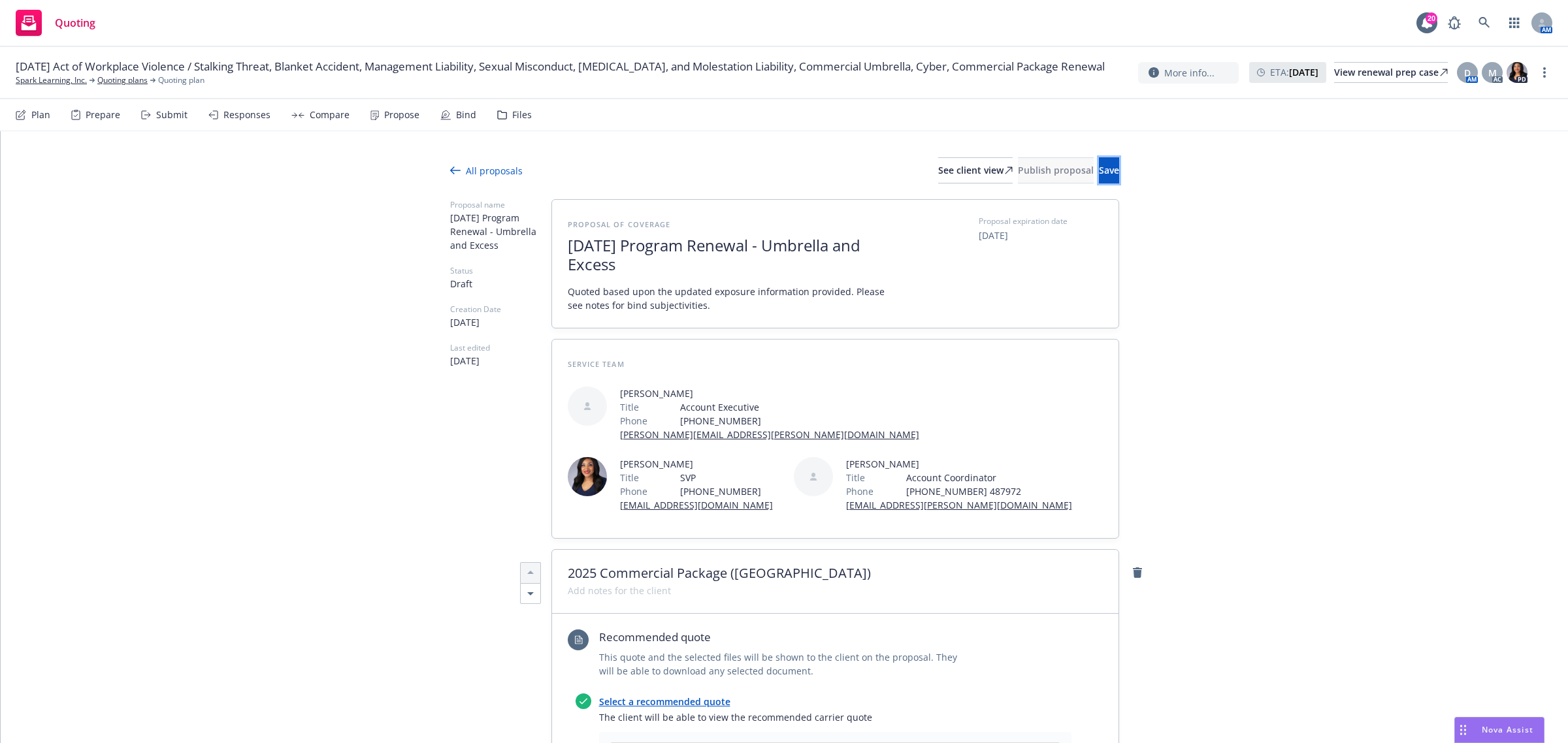
click at [1099, 169] on span "Save" at bounding box center [1108, 170] width 20 height 13
click at [1135, 579] on link "remove" at bounding box center [1138, 573] width 16 height 16
click at [1099, 172] on button "Save" at bounding box center [1108, 170] width 20 height 26
click at [1134, 573] on icon "remove" at bounding box center [1137, 573] width 9 height 10
click at [1099, 168] on button "Save" at bounding box center [1108, 170] width 20 height 26
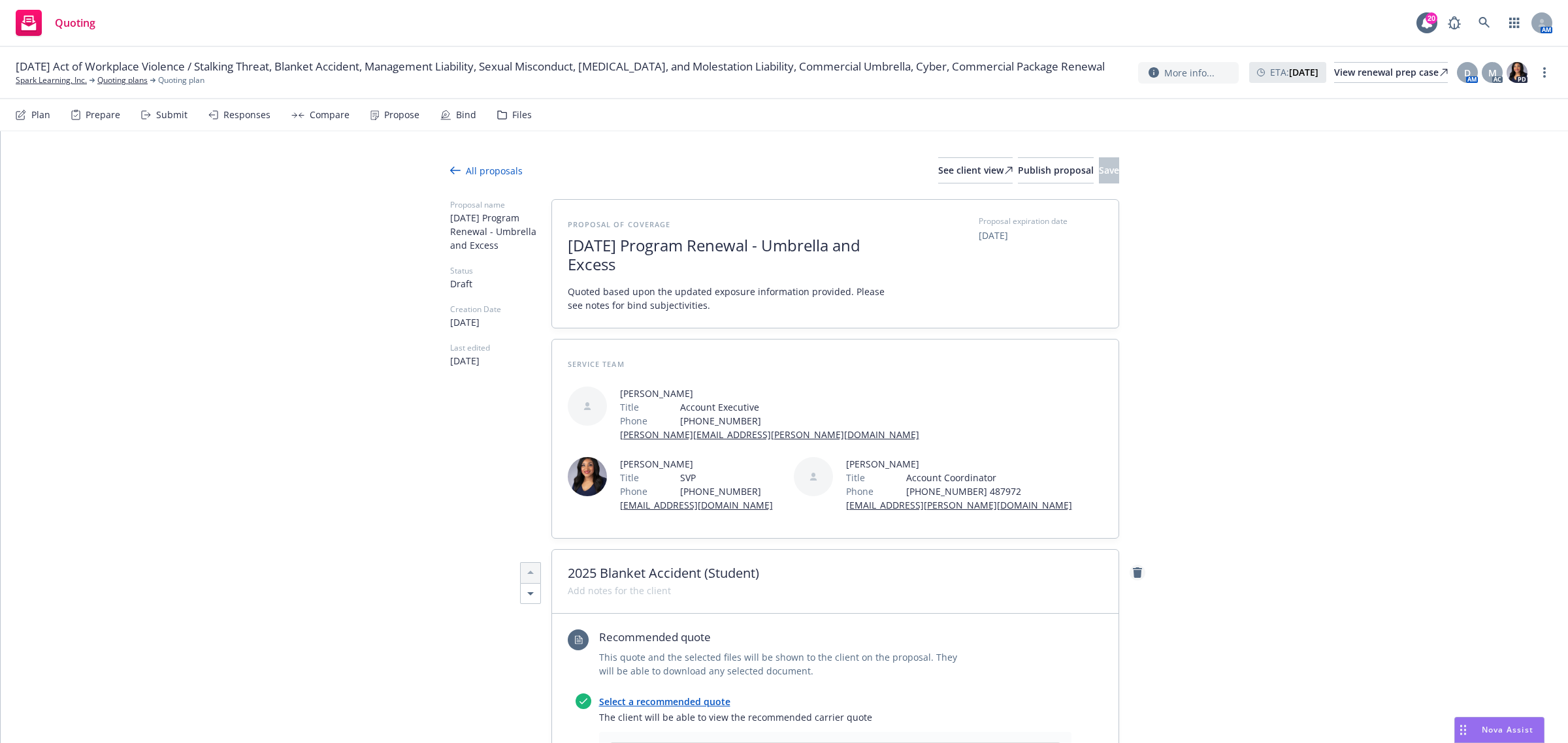
click at [1133, 577] on icon "remove" at bounding box center [1137, 573] width 9 height 10
click at [1099, 164] on span "Save" at bounding box center [1108, 170] width 20 height 13
click at [1130, 577] on link "remove" at bounding box center [1138, 573] width 16 height 16
click at [1099, 170] on span "Save" at bounding box center [1108, 170] width 20 height 13
click at [1133, 569] on icon "remove" at bounding box center [1137, 573] width 9 height 10
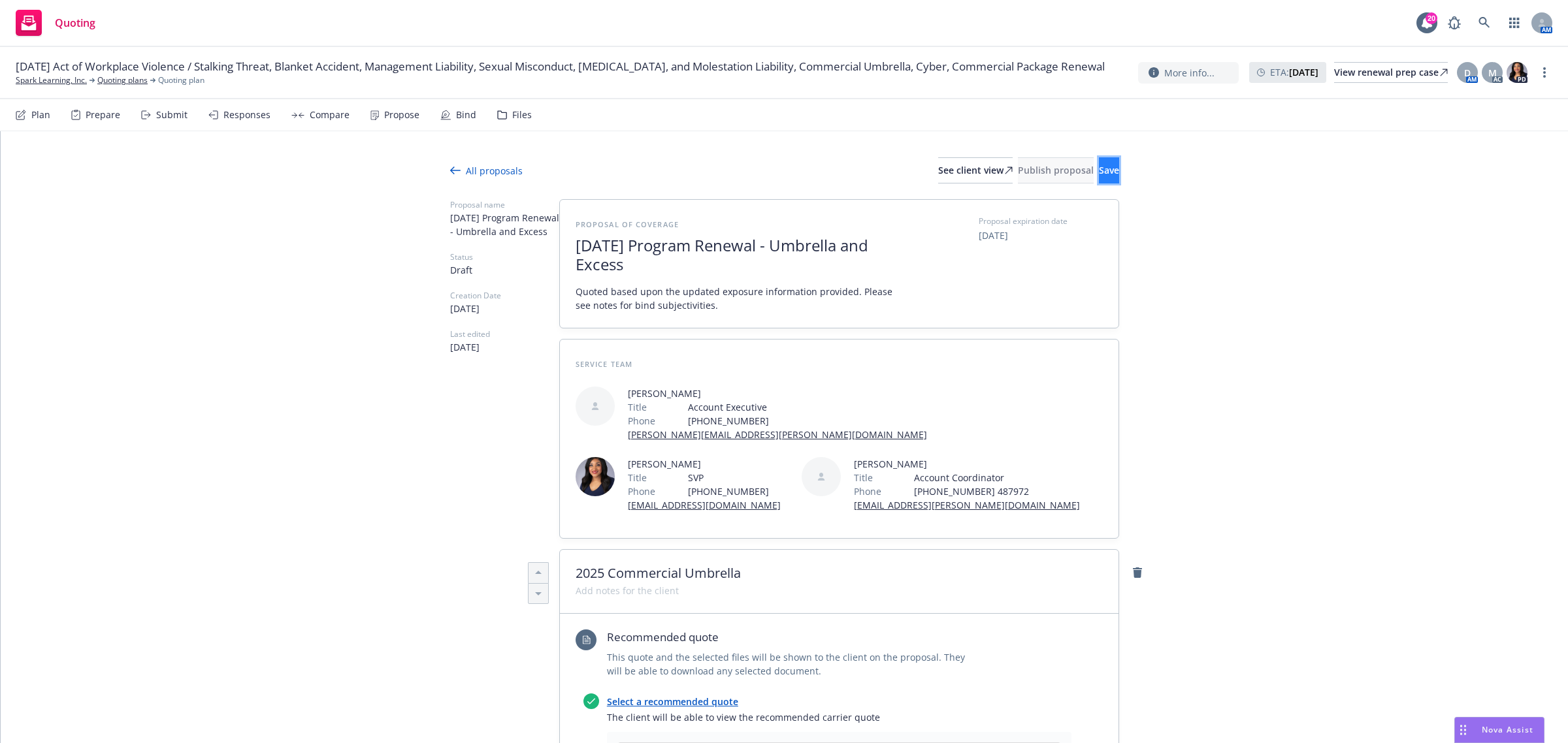
click at [1099, 170] on span "Save" at bounding box center [1108, 170] width 20 height 13
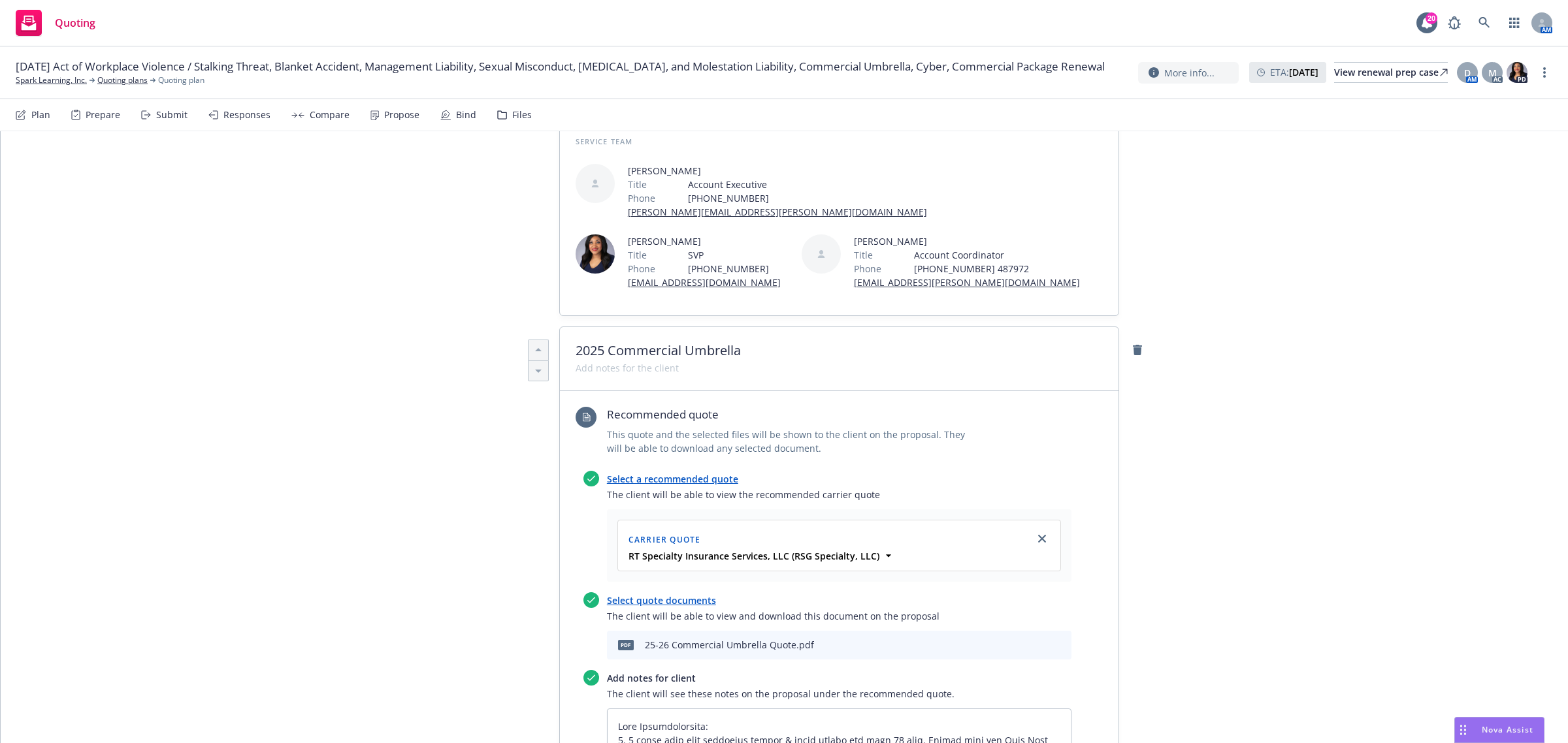
scroll to position [327, 0]
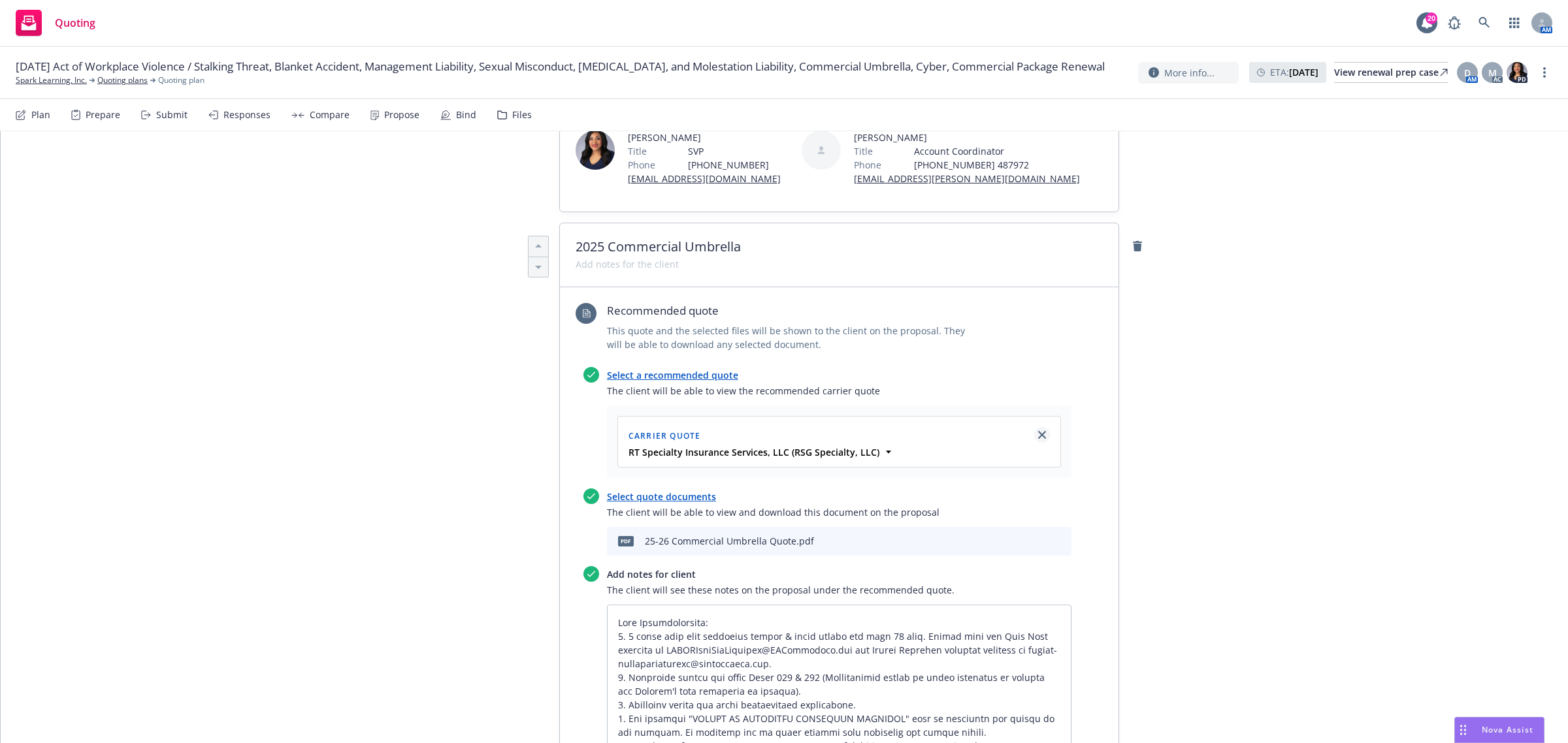
click at [1038, 438] on icon "close" at bounding box center [1042, 435] width 8 height 8
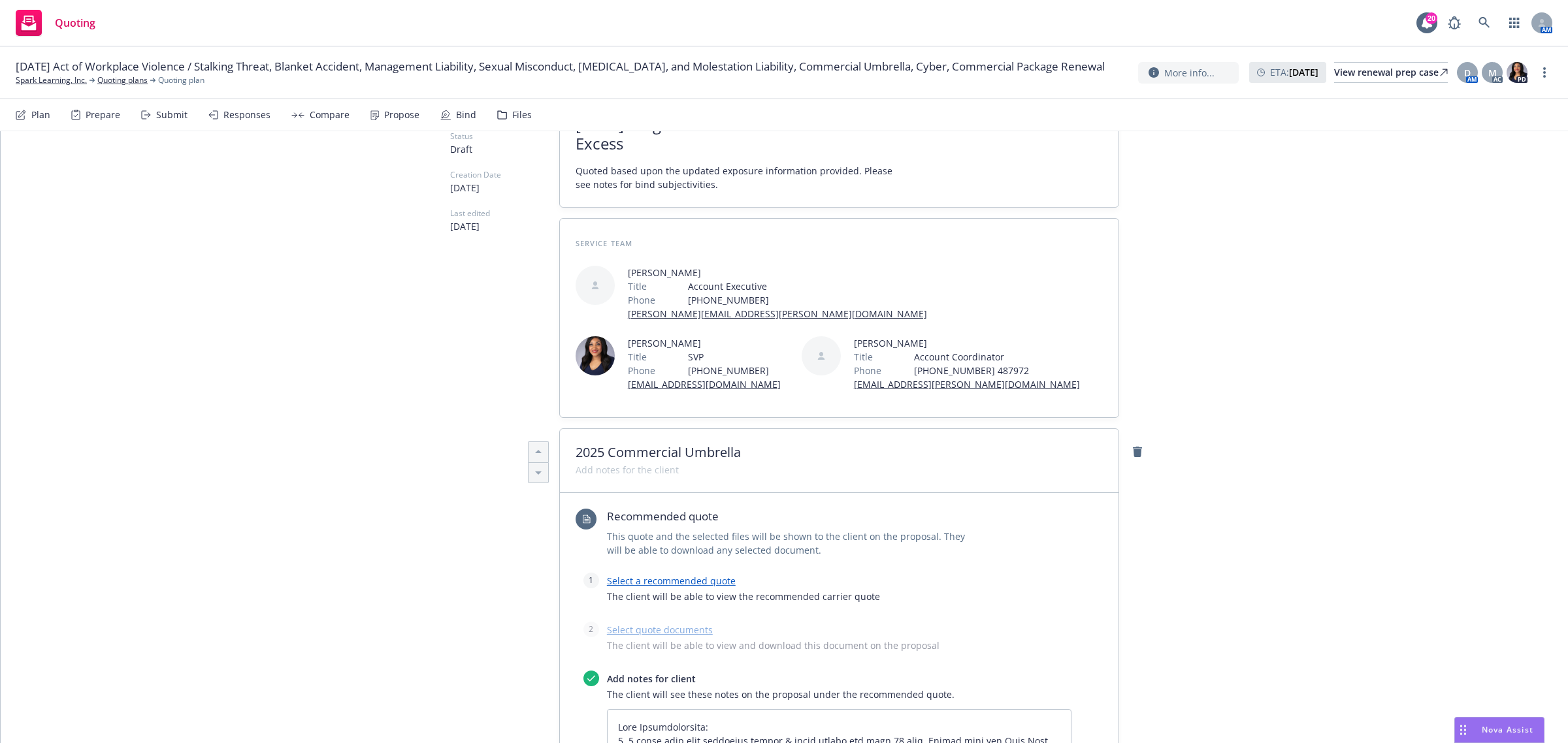
scroll to position [0, 0]
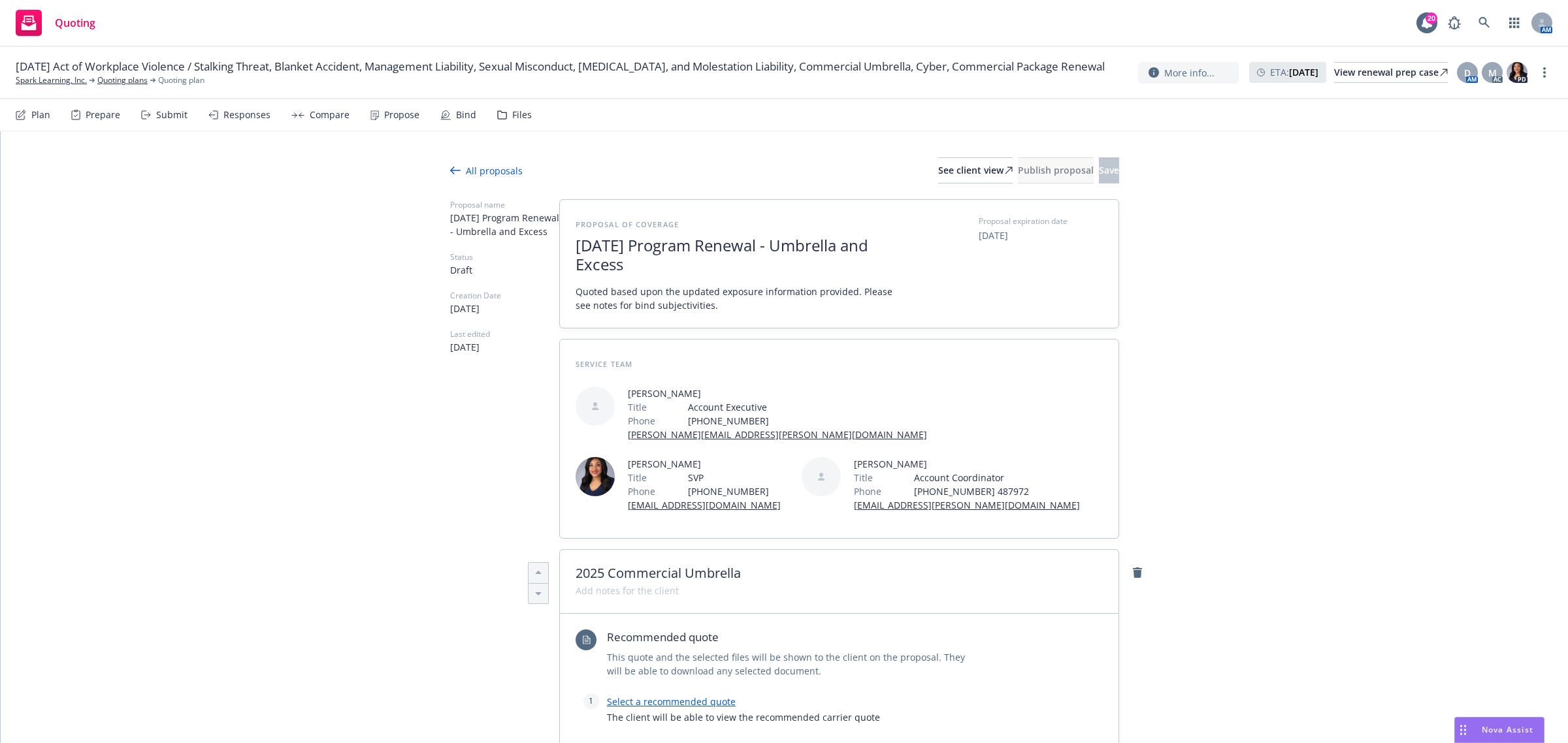
drag, startPoint x: 1167, startPoint y: 311, endPoint x: 1168, endPoint y: 321, distance: 10.0
drag, startPoint x: 894, startPoint y: 670, endPoint x: 873, endPoint y: 655, distance: 25.8
click at [892, 670] on span "This quote and the selected files will be shown to the client on the proposal. …" at bounding box center [793, 664] width 372 height 27
click at [456, 170] on div "All proposals" at bounding box center [486, 170] width 73 height 14
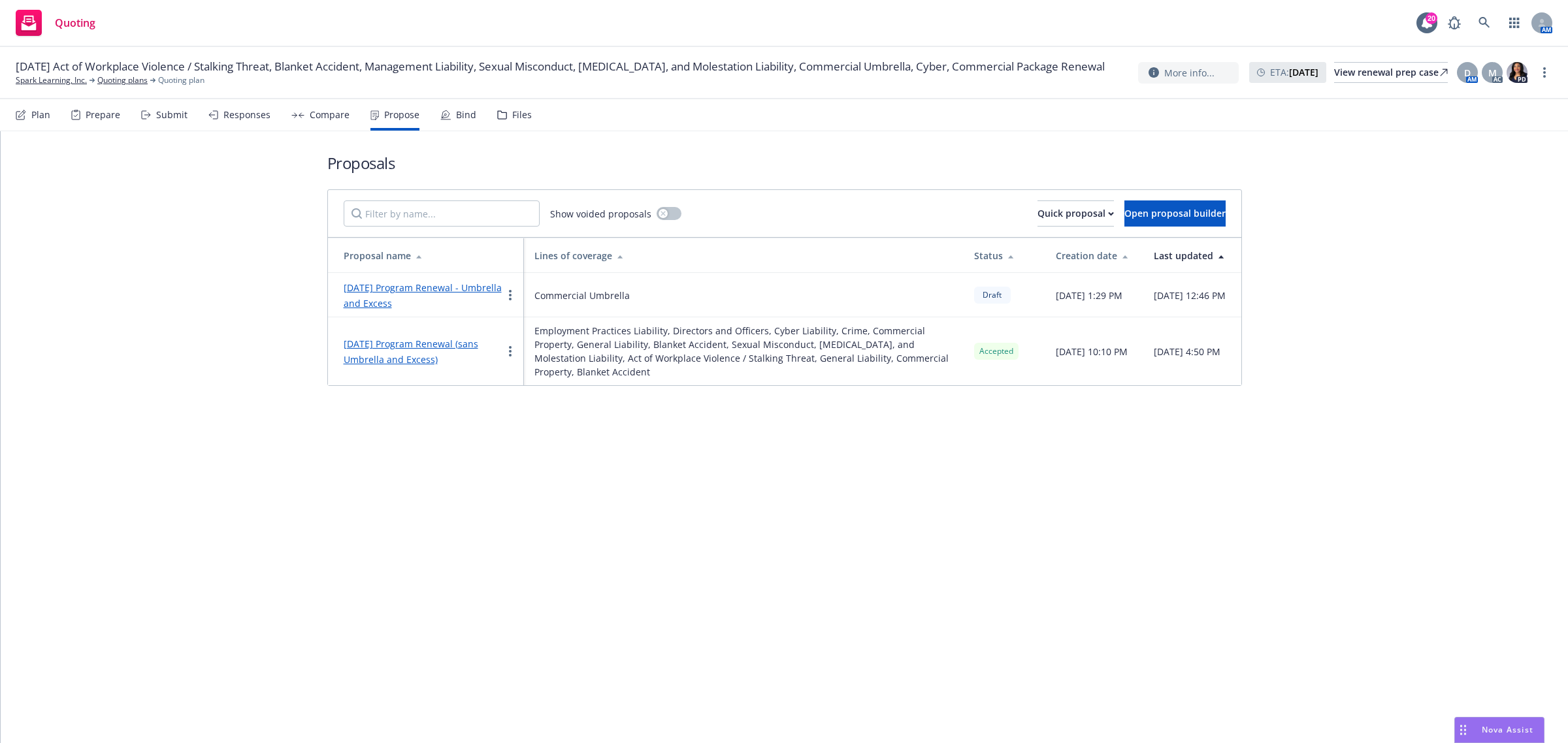
click at [392, 303] on link "[DATE] Program Renewal - Umbrella and Excess" at bounding box center [422, 295] width 158 height 28
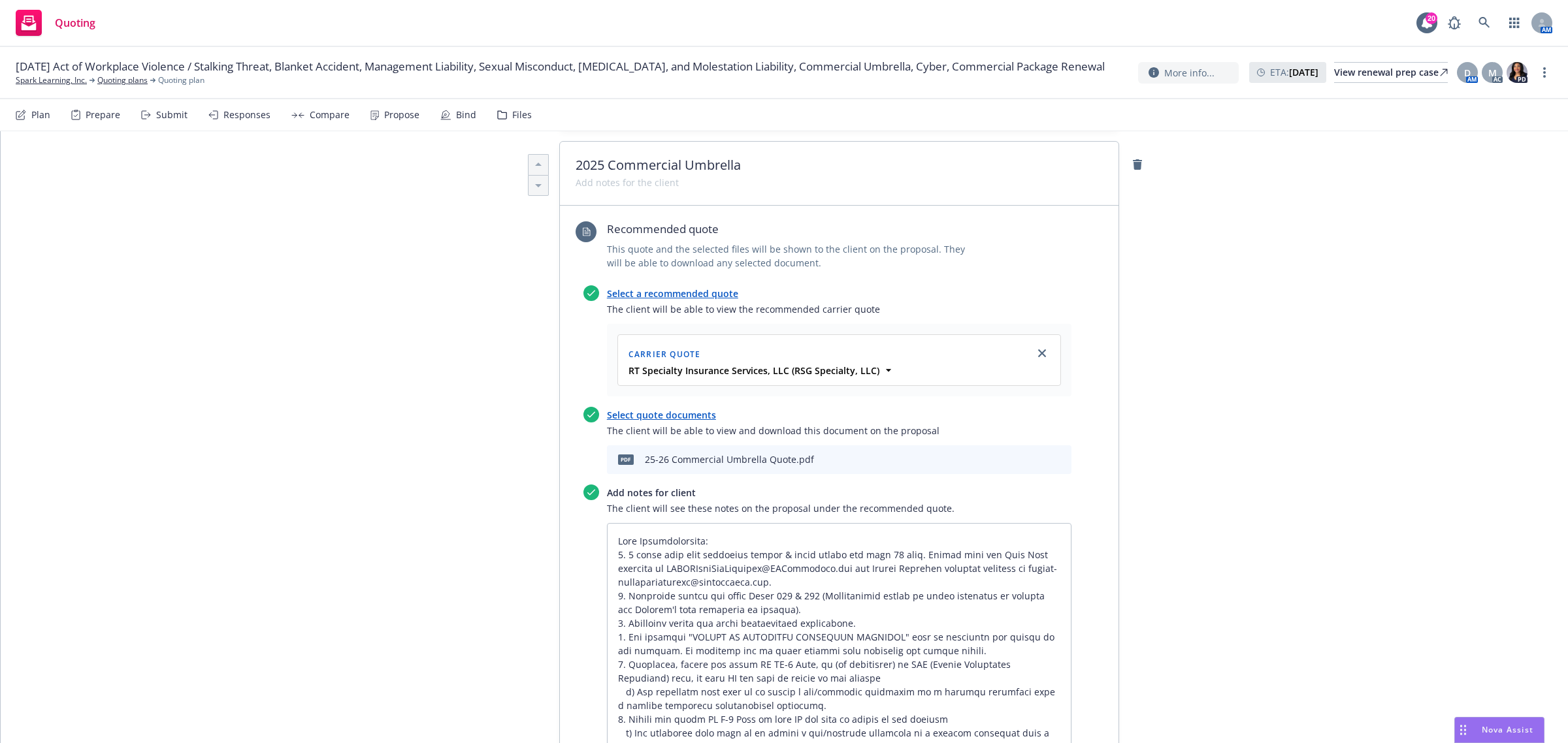
scroll to position [571, 0]
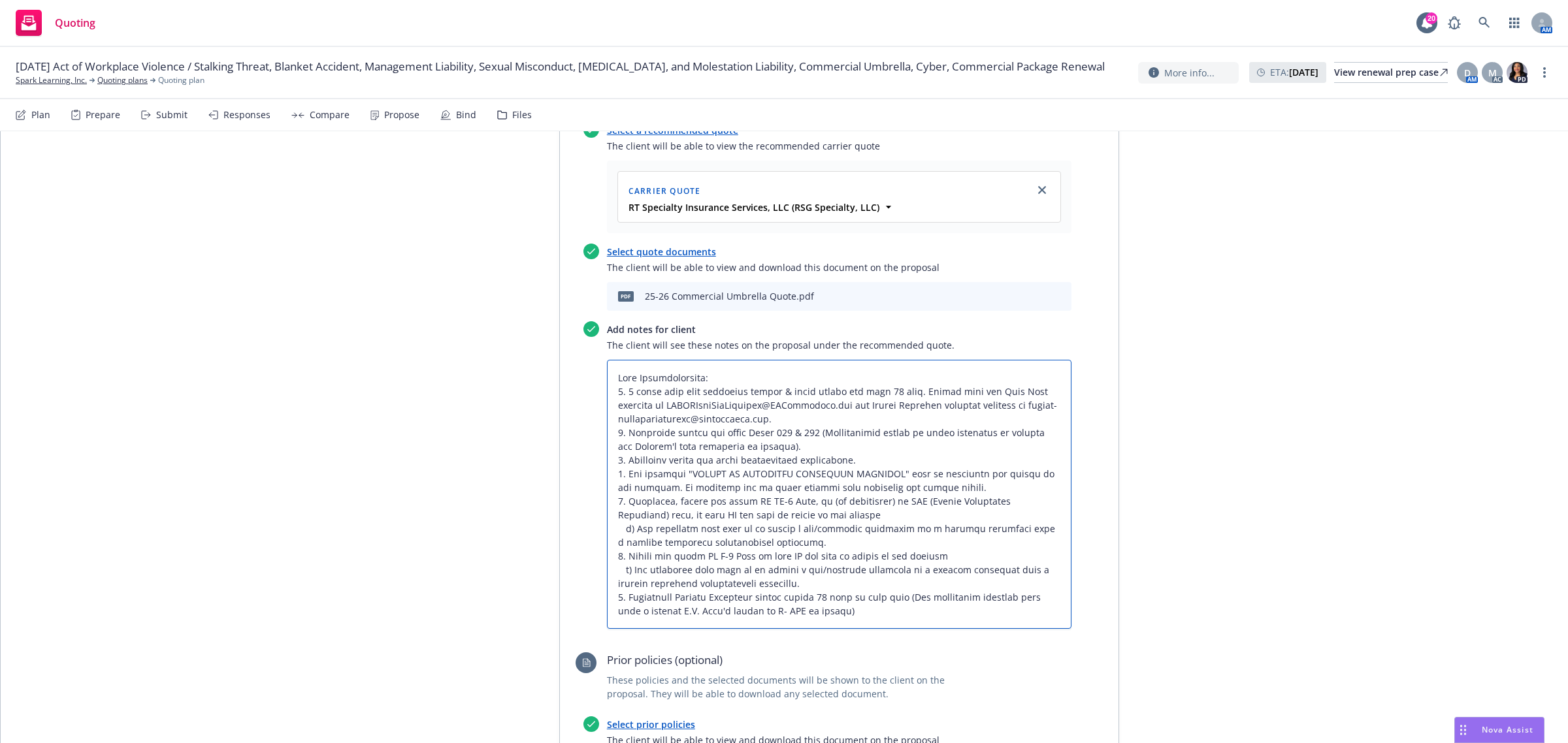
click at [858, 482] on textarea at bounding box center [839, 495] width 465 height 270
drag, startPoint x: 813, startPoint y: 608, endPoint x: 588, endPoint y: 393, distance: 311.2
click at [588, 393] on div "Add notes for client The client will see these notes on the proposal under the …" at bounding box center [827, 475] width 488 height 308
type textarea "x"
type textarea "Bind Subjectivities:"
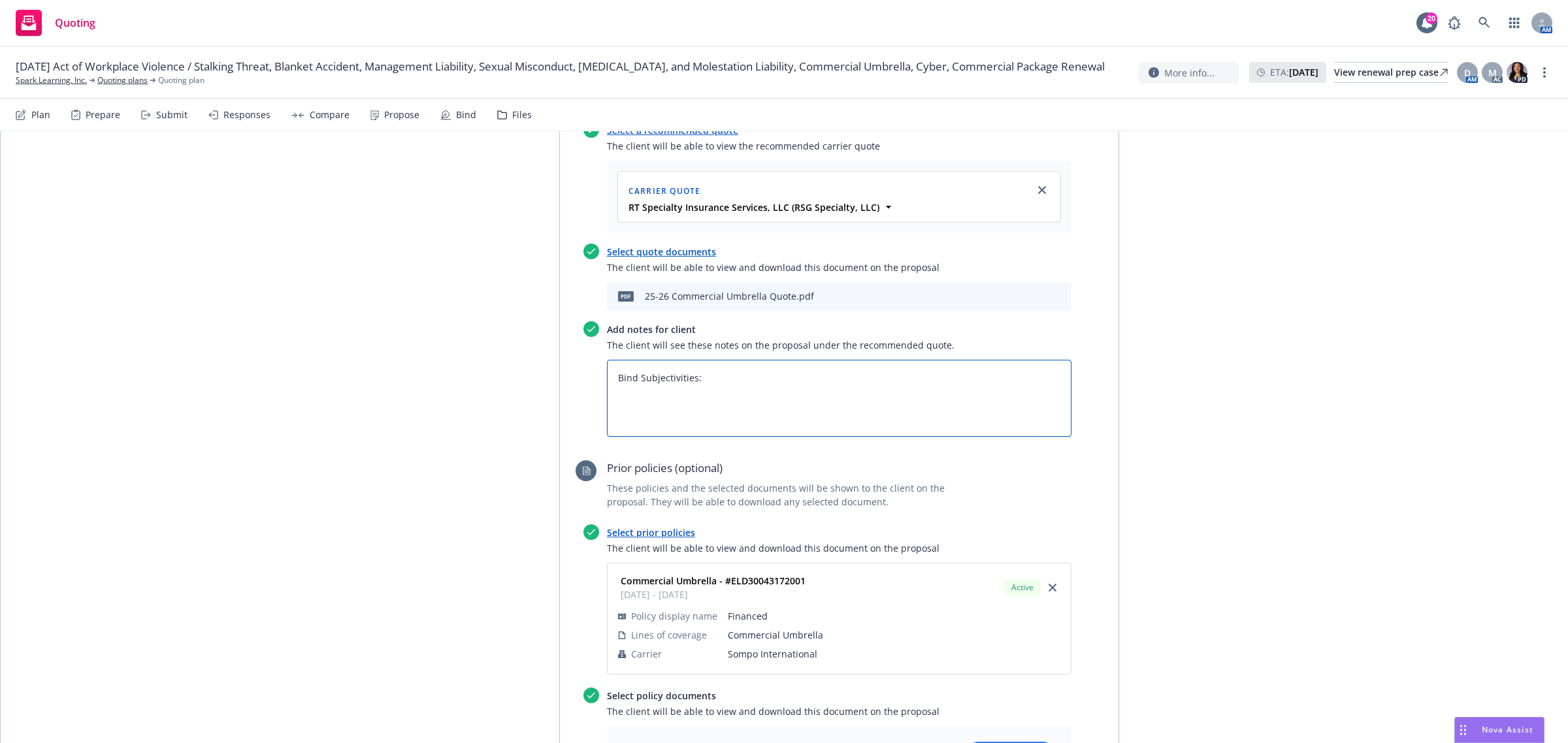
type textarea "x"
type textarea "Bind Subjectivities: -"
type textarea "x"
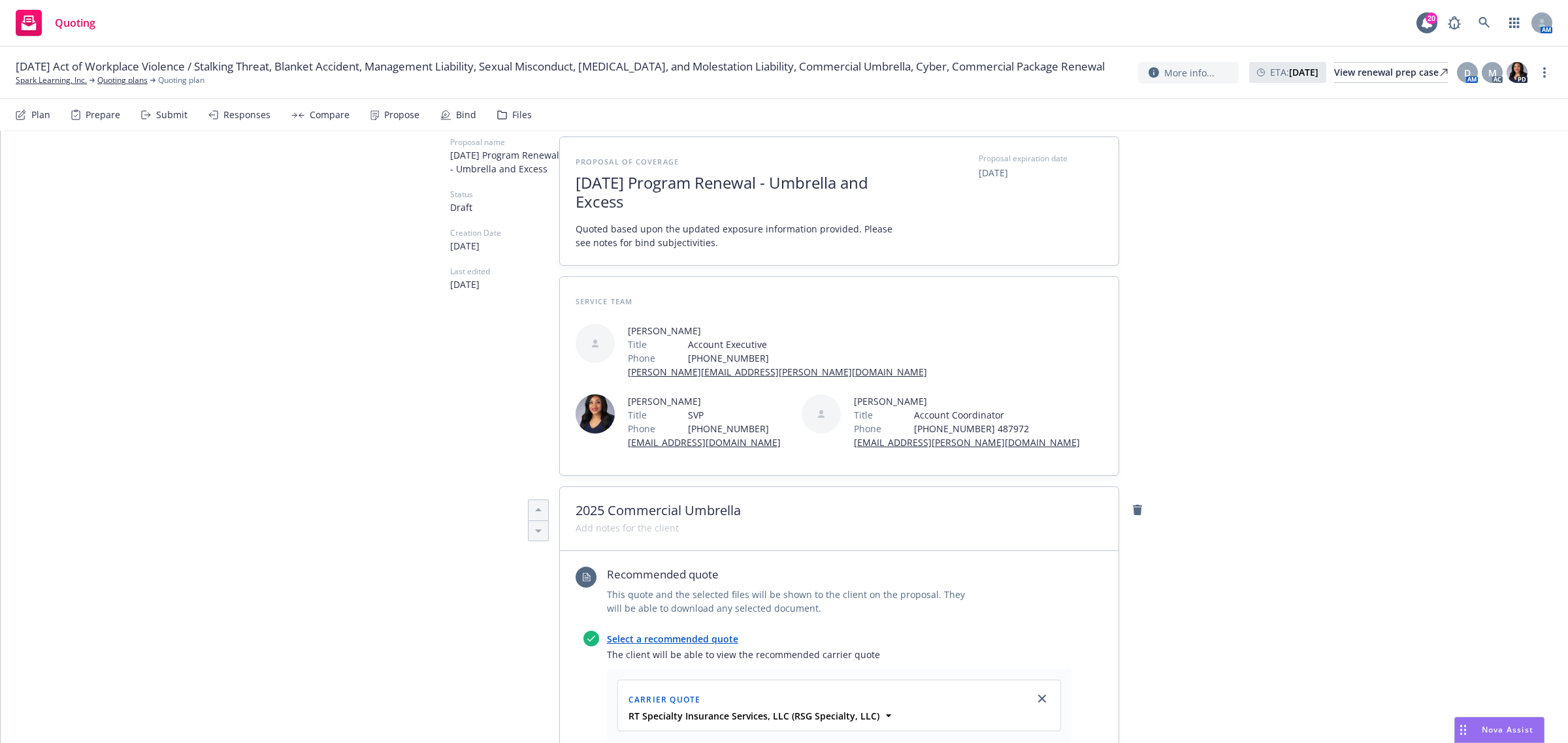
scroll to position [0, 0]
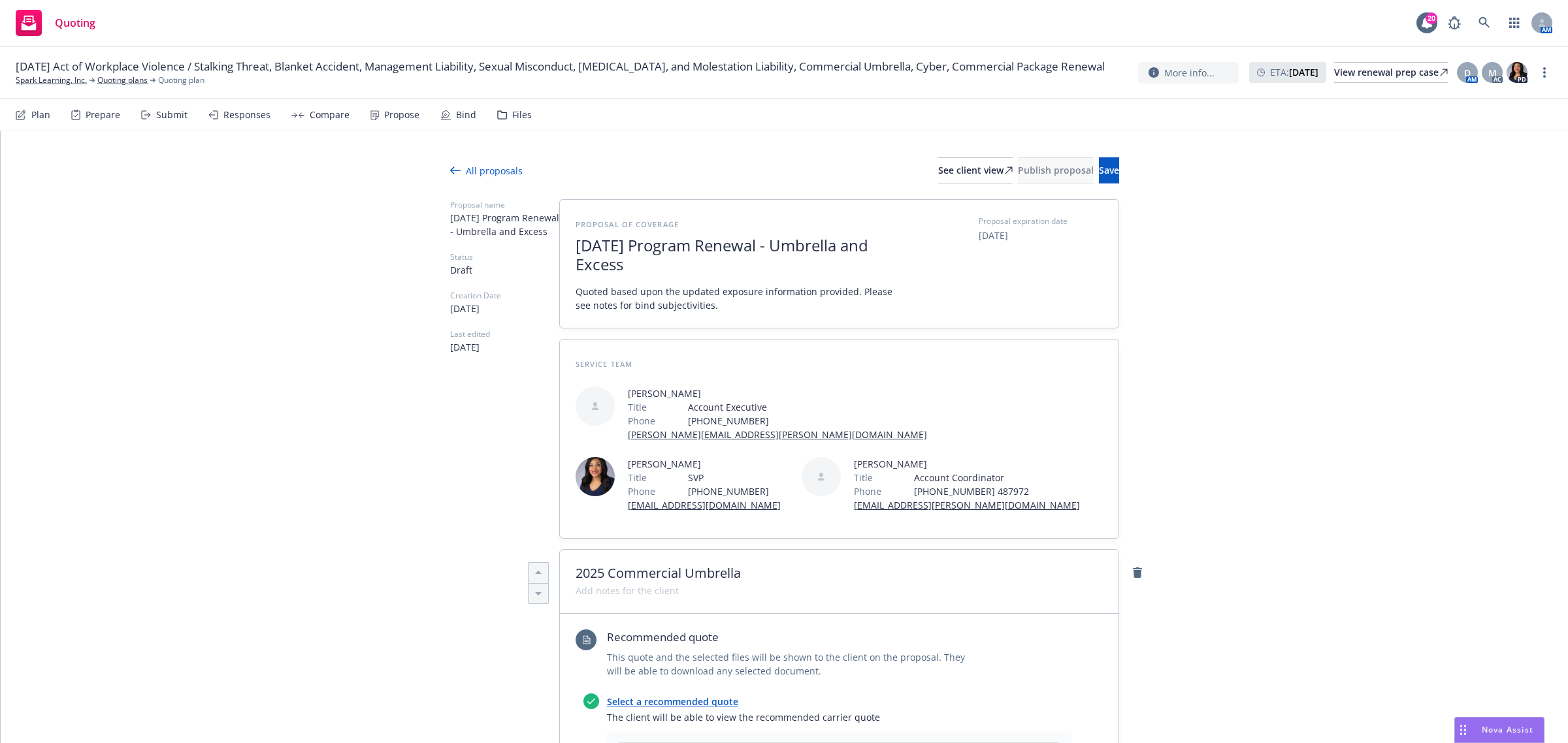
type textarea "Bind Subjectivities: -"
click at [1096, 187] on div at bounding box center [785, 191] width 669 height 16
click at [1099, 178] on button "Save" at bounding box center [1108, 170] width 20 height 26
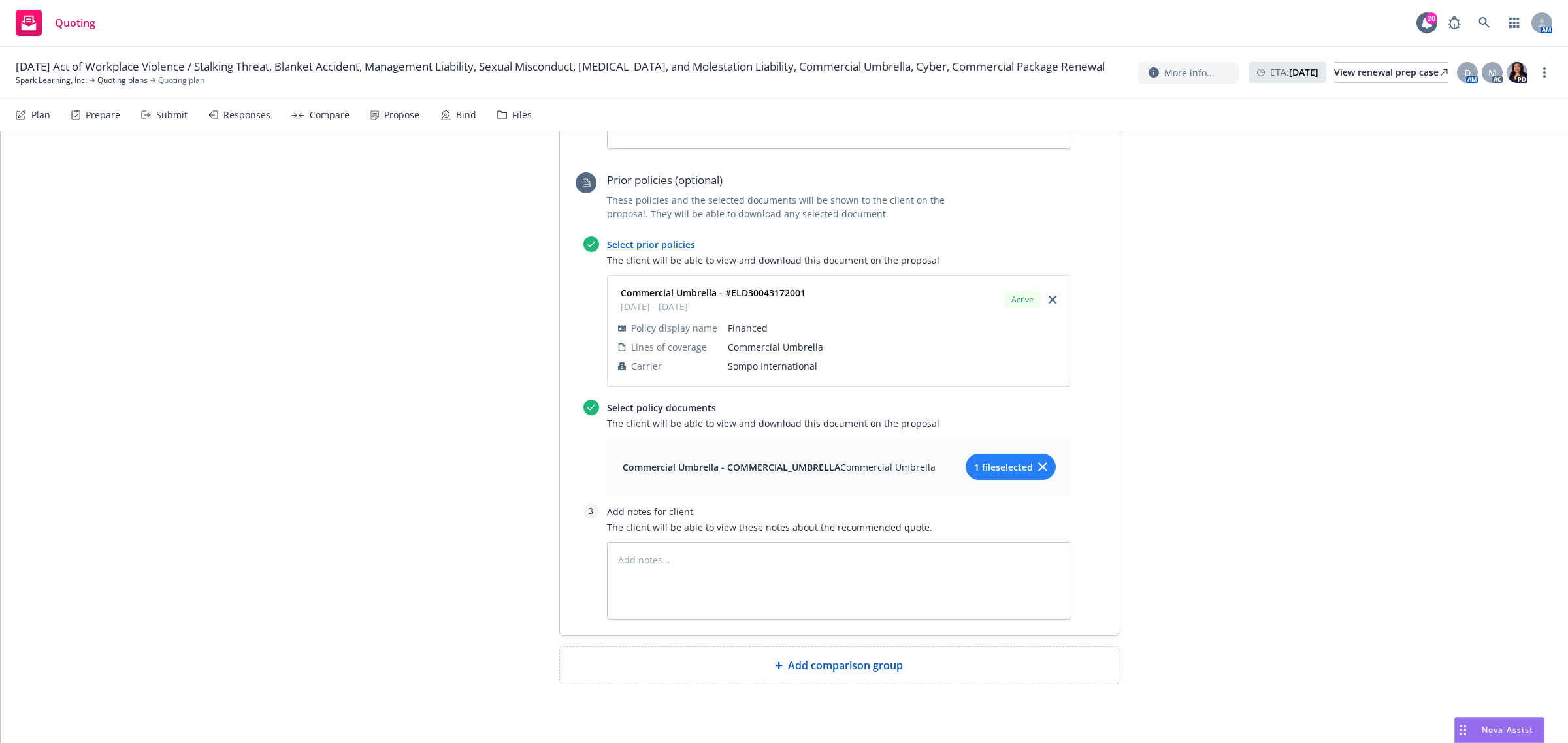
scroll to position [880, 0]
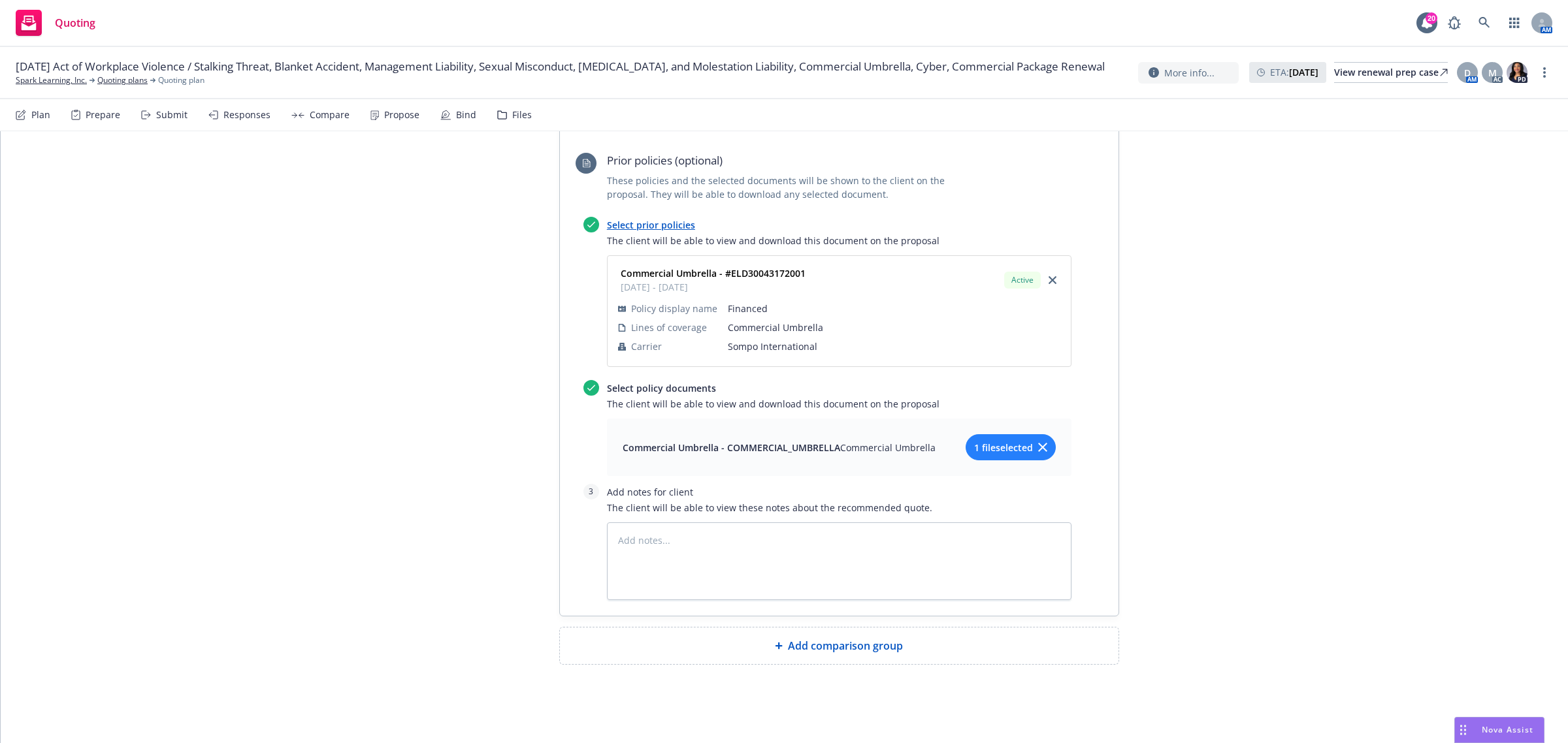
click at [841, 656] on div "Add comparison group" at bounding box center [839, 646] width 559 height 37
type textarea "x"
click at [757, 655] on span at bounding box center [839, 651] width 527 height 16
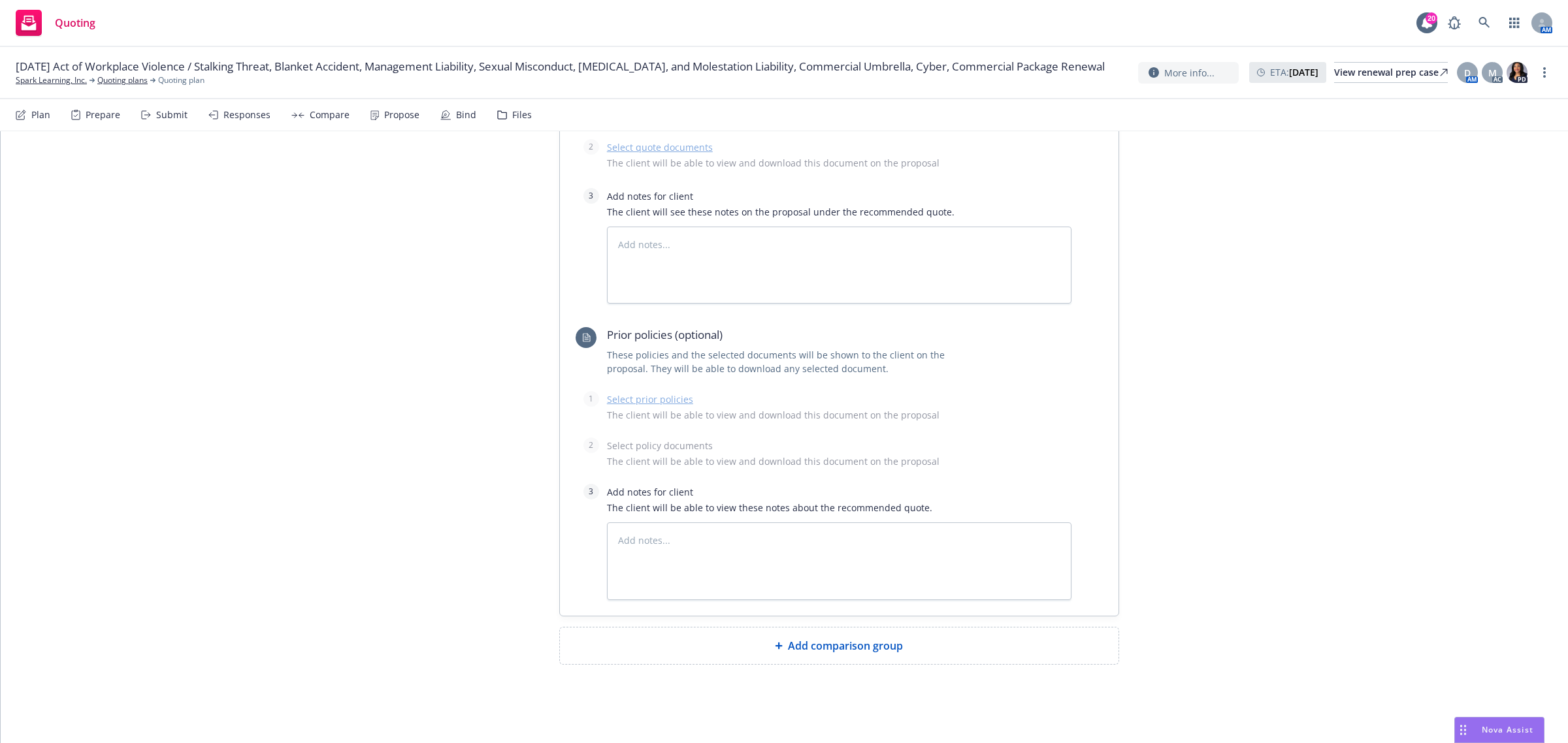
type textarea "x"
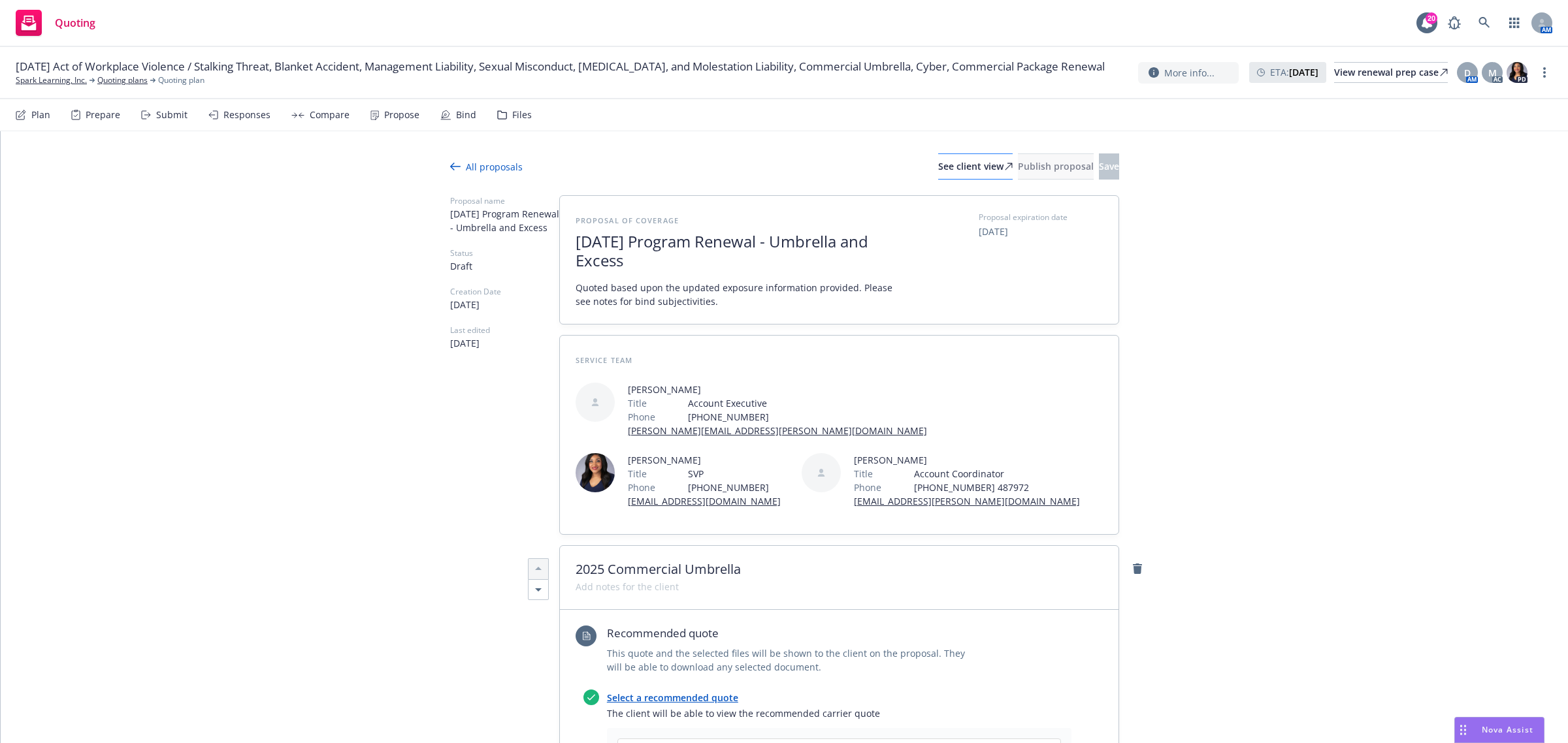
scroll to position [0, 0]
click at [450, 174] on icon at bounding box center [455, 170] width 10 height 10
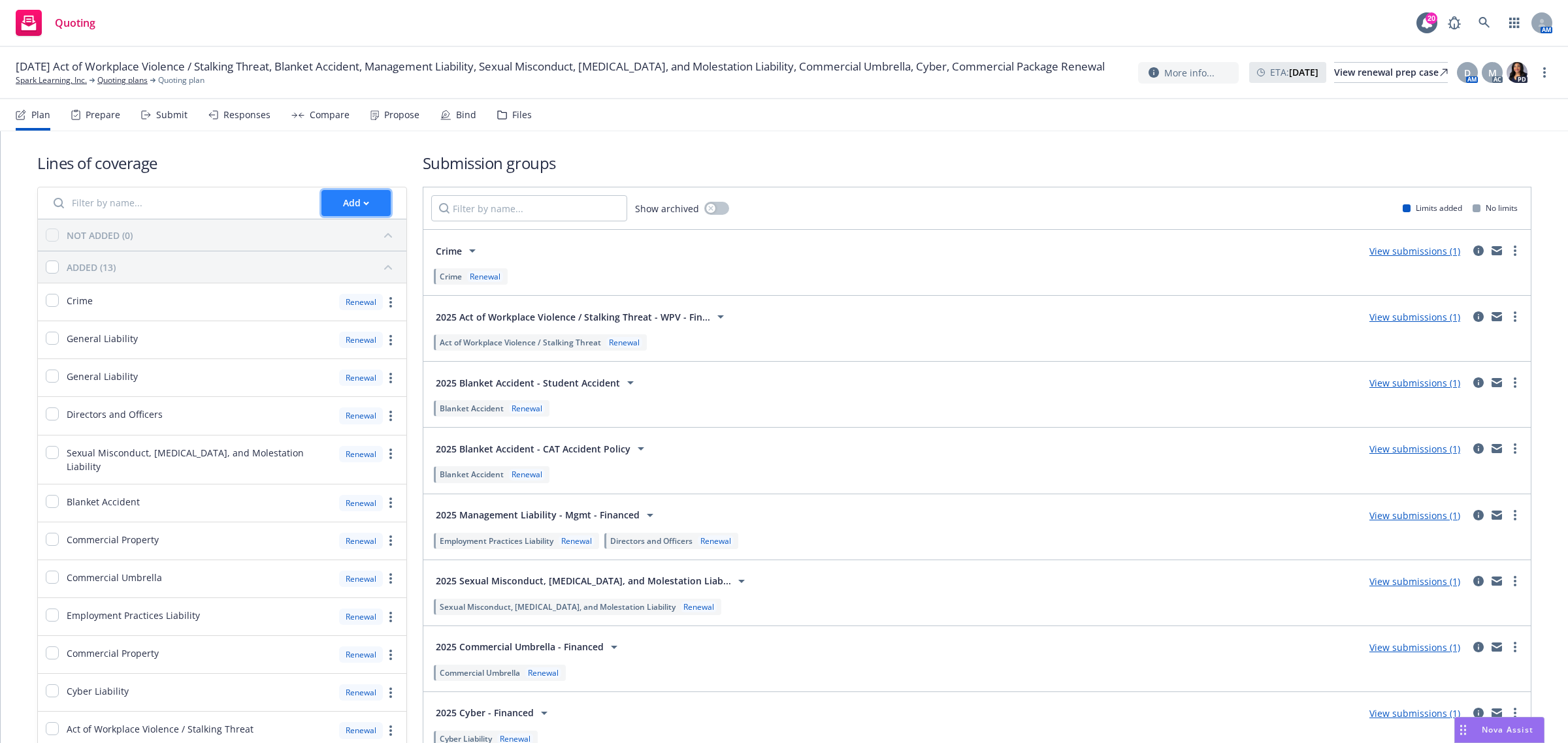
click at [343, 197] on div "Add" at bounding box center [355, 202] width 26 height 25
click at [384, 236] on span "Create new business lines of coverage" at bounding box center [418, 237] width 199 height 13
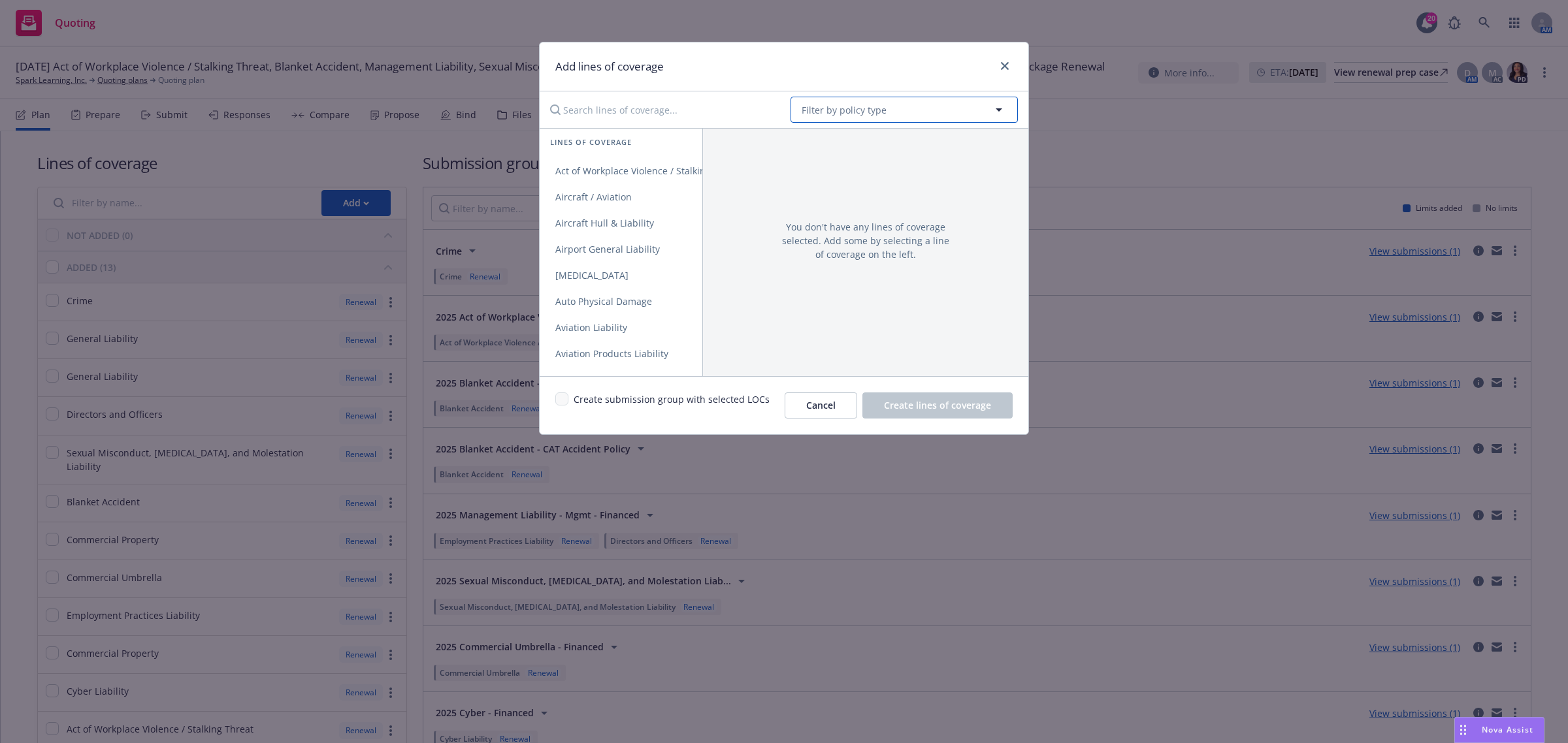
click at [853, 108] on span "Filter by policy type" at bounding box center [844, 110] width 85 height 14
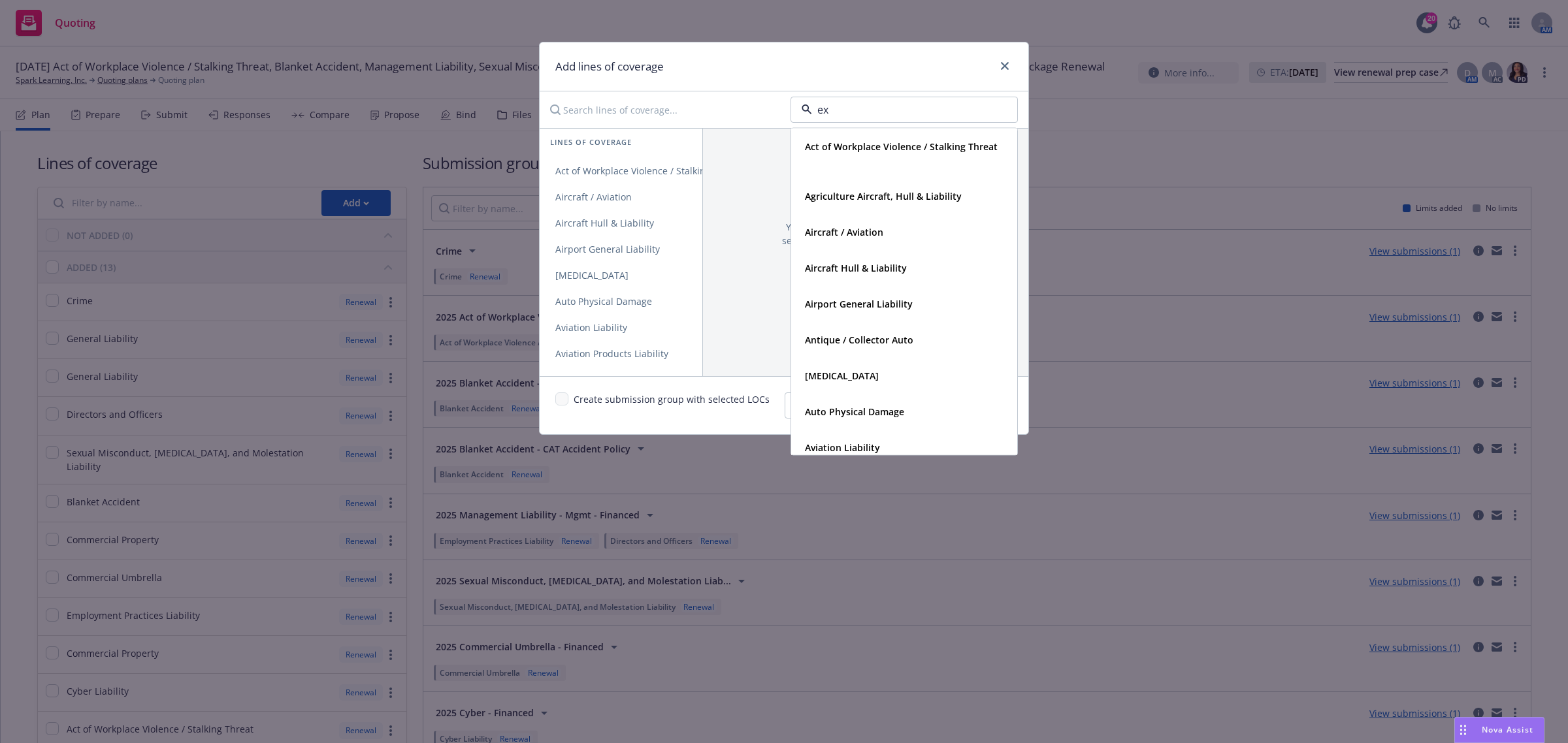
type input "exc"
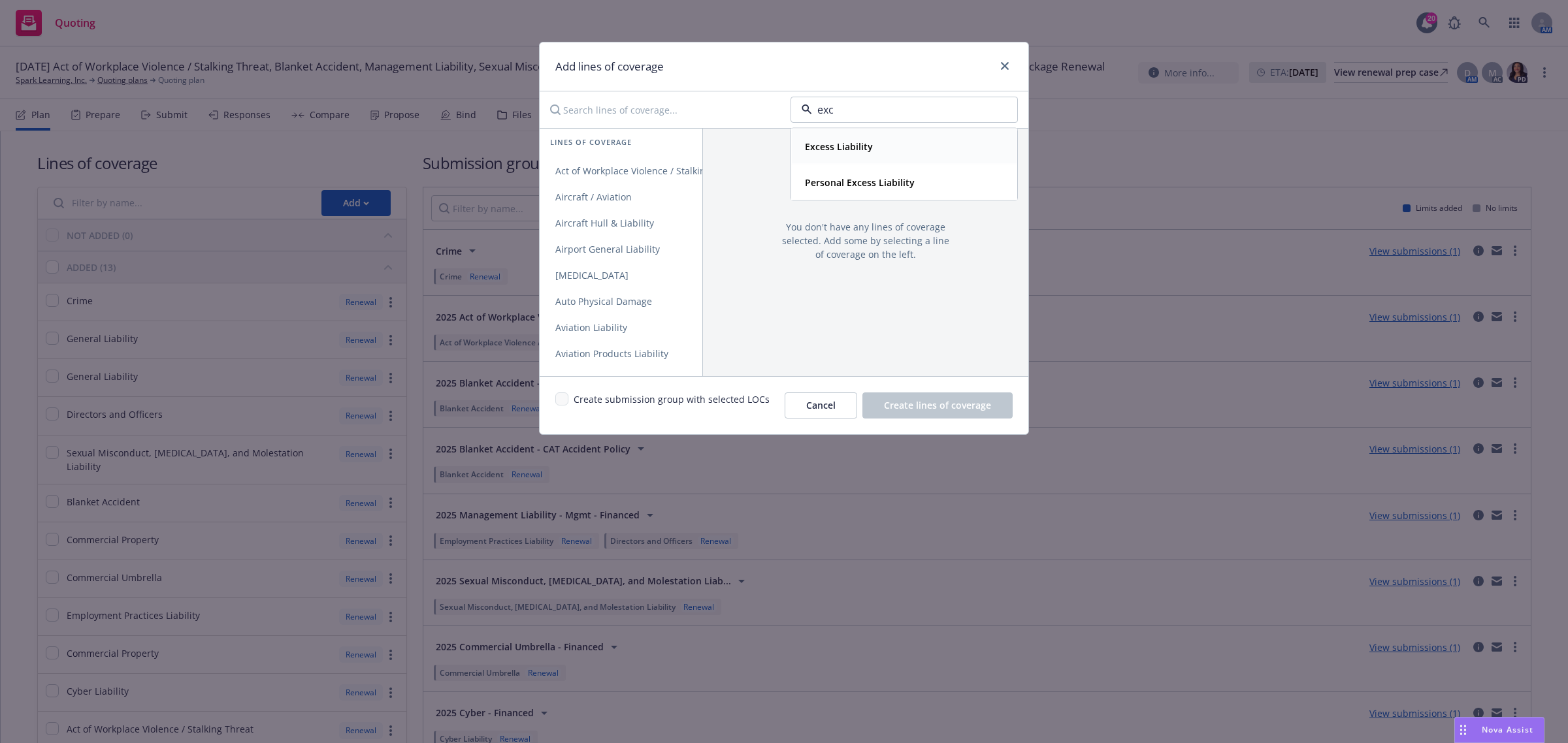
click at [845, 143] on strong "Excess Liability" at bounding box center [838, 147] width 68 height 13
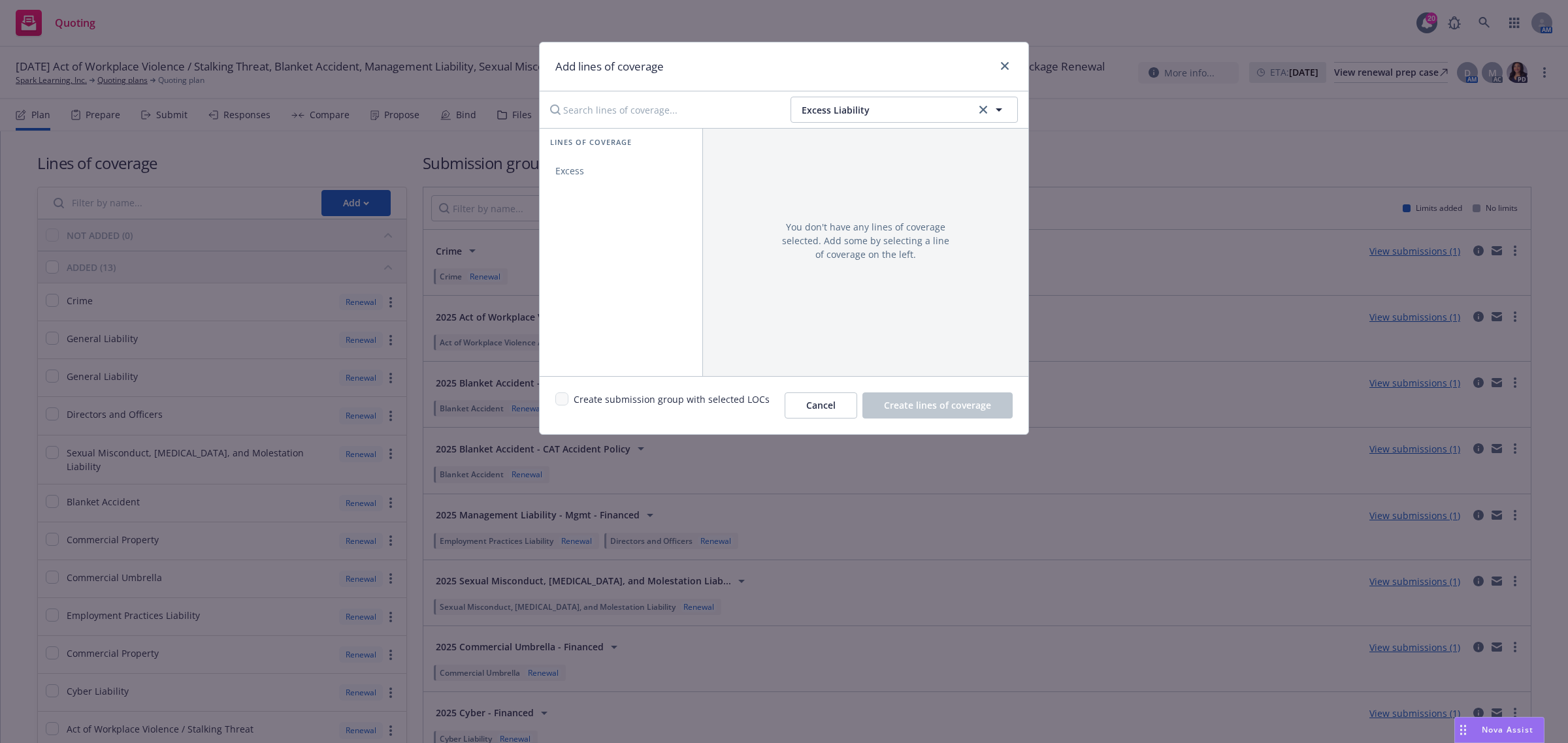
click at [831, 144] on div "You don't have any lines of coverage selected. Add some by selecting a line of …" at bounding box center [864, 252] width 326 height 248
click at [835, 240] on span "You don't have any lines of coverage selected. Add some by selecting a line of …" at bounding box center [866, 240] width 169 height 41
drag, startPoint x: 828, startPoint y: 263, endPoint x: 833, endPoint y: 270, distance: 8.6
click at [829, 264] on div "You don't have any lines of coverage selected. Add some by selecting a line of …" at bounding box center [864, 252] width 326 height 248
drag, startPoint x: 833, startPoint y: 270, endPoint x: 828, endPoint y: 273, distance: 5.8
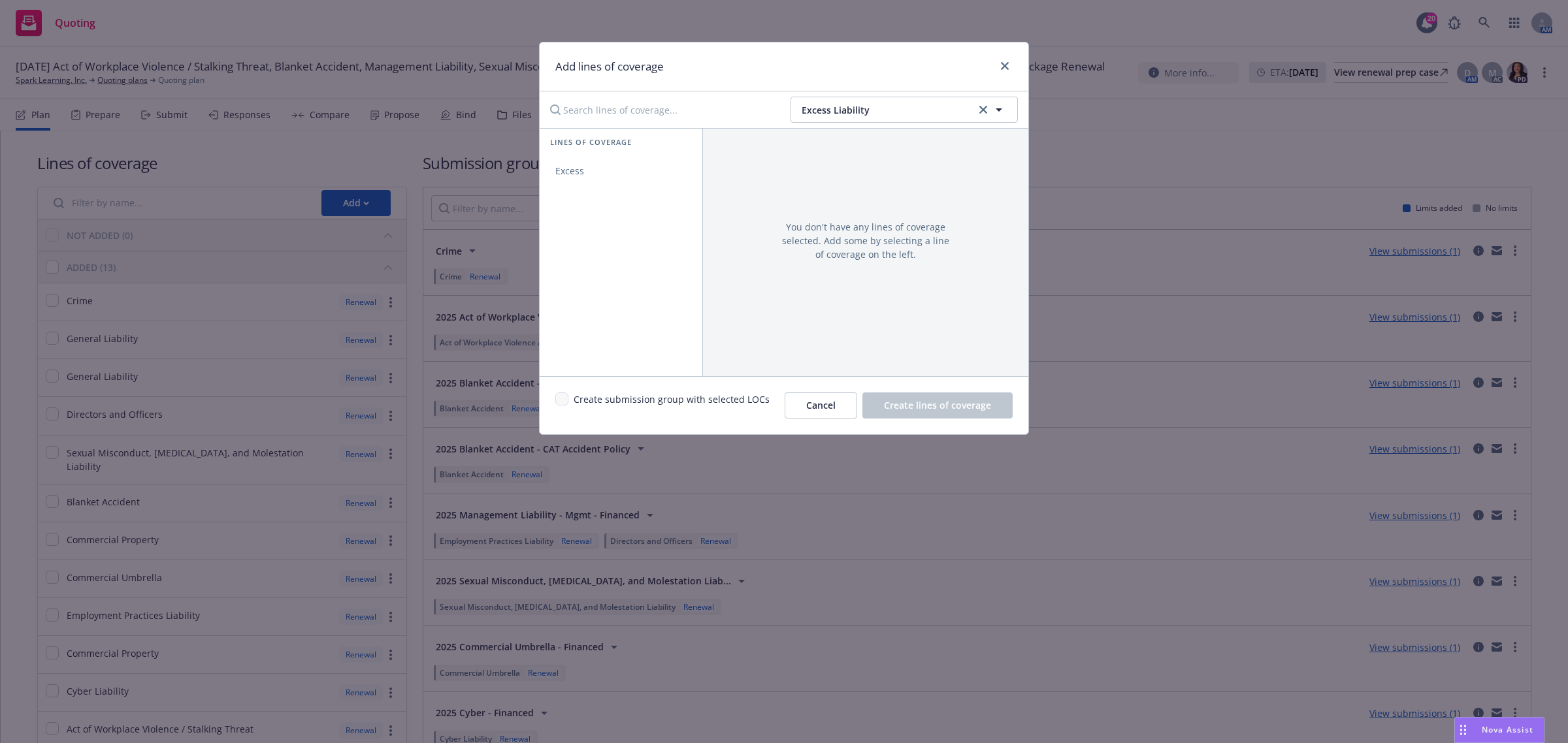
click at [833, 273] on div "You don't have any lines of coverage selected. Add some by selecting a line of …" at bounding box center [864, 252] width 326 height 248
click at [880, 105] on span "Excess Liability" at bounding box center [887, 110] width 171 height 14
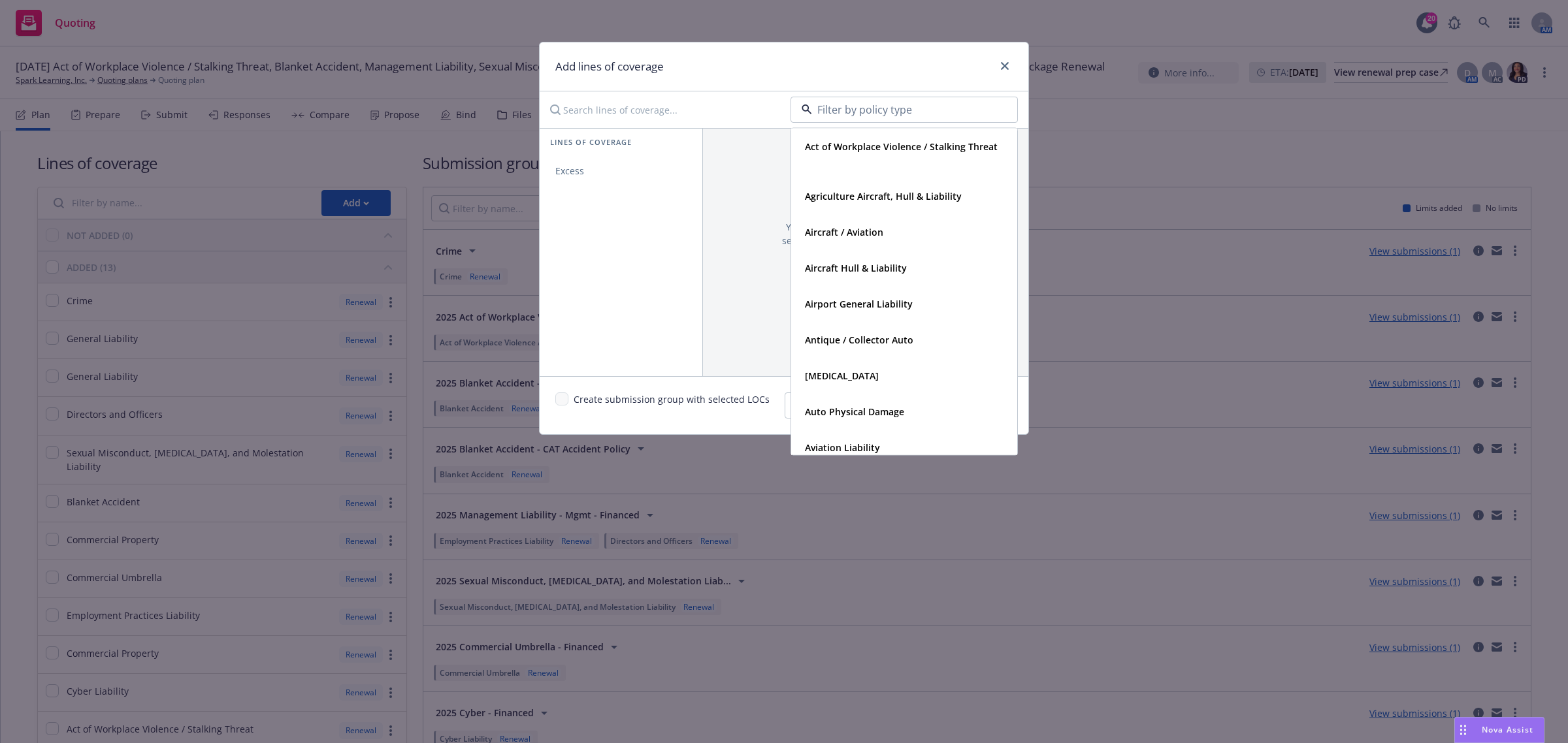
click at [769, 255] on div "You don't have any lines of coverage selected. Add some by selecting a line of …" at bounding box center [865, 240] width 325 height 41
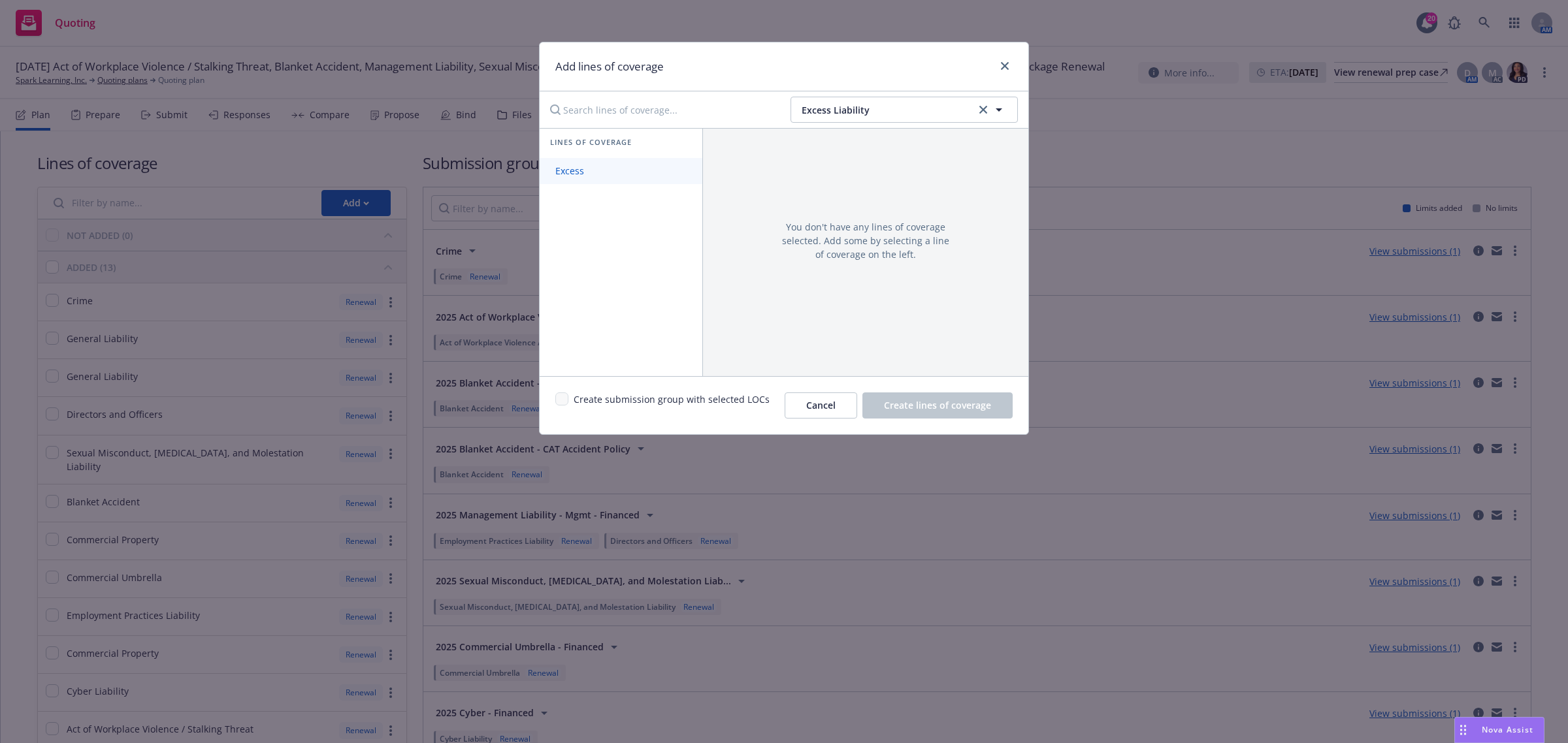
click at [622, 174] on link "Excess" at bounding box center [621, 170] width 163 height 26
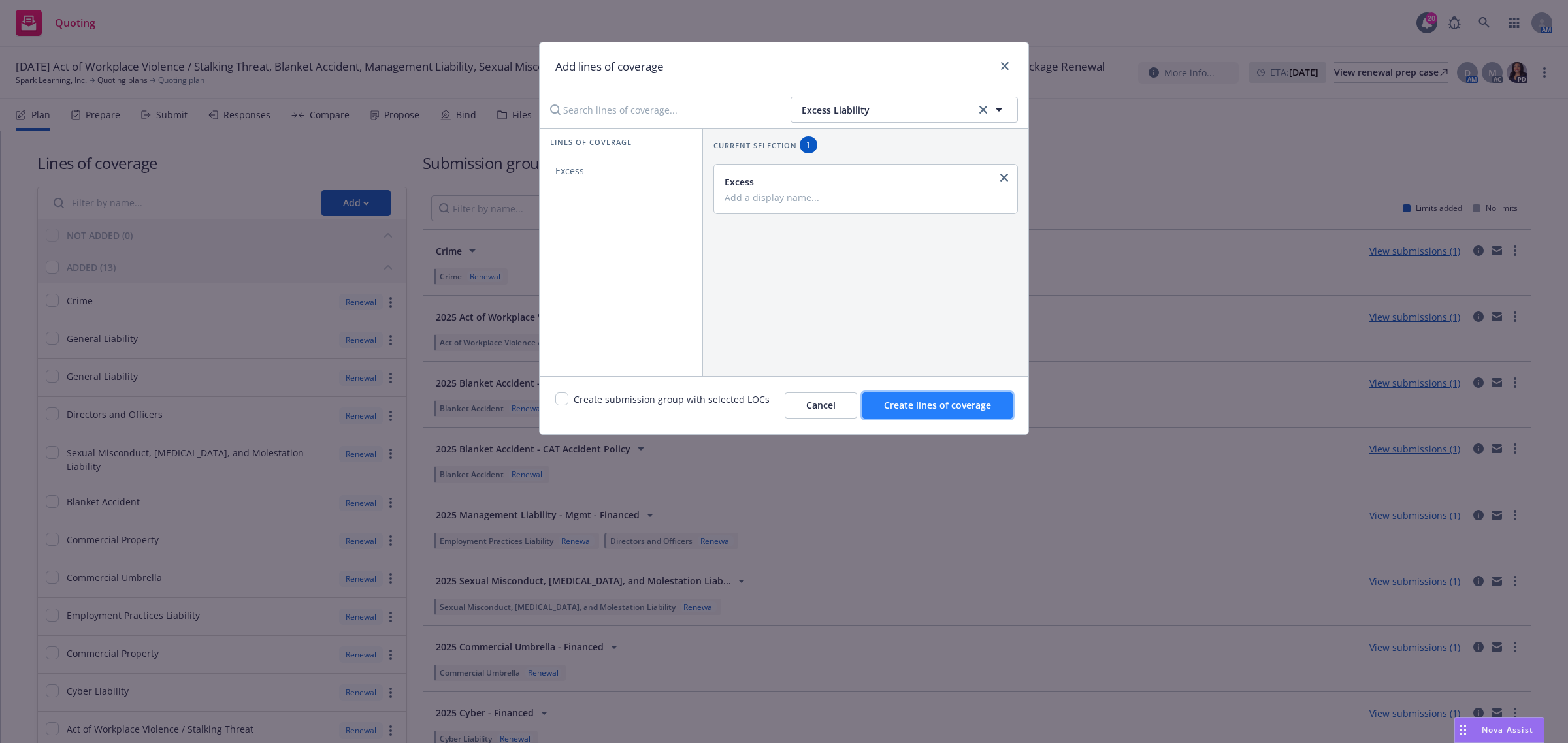
click at [924, 410] on button "Create lines of coverage" at bounding box center [937, 405] width 151 height 26
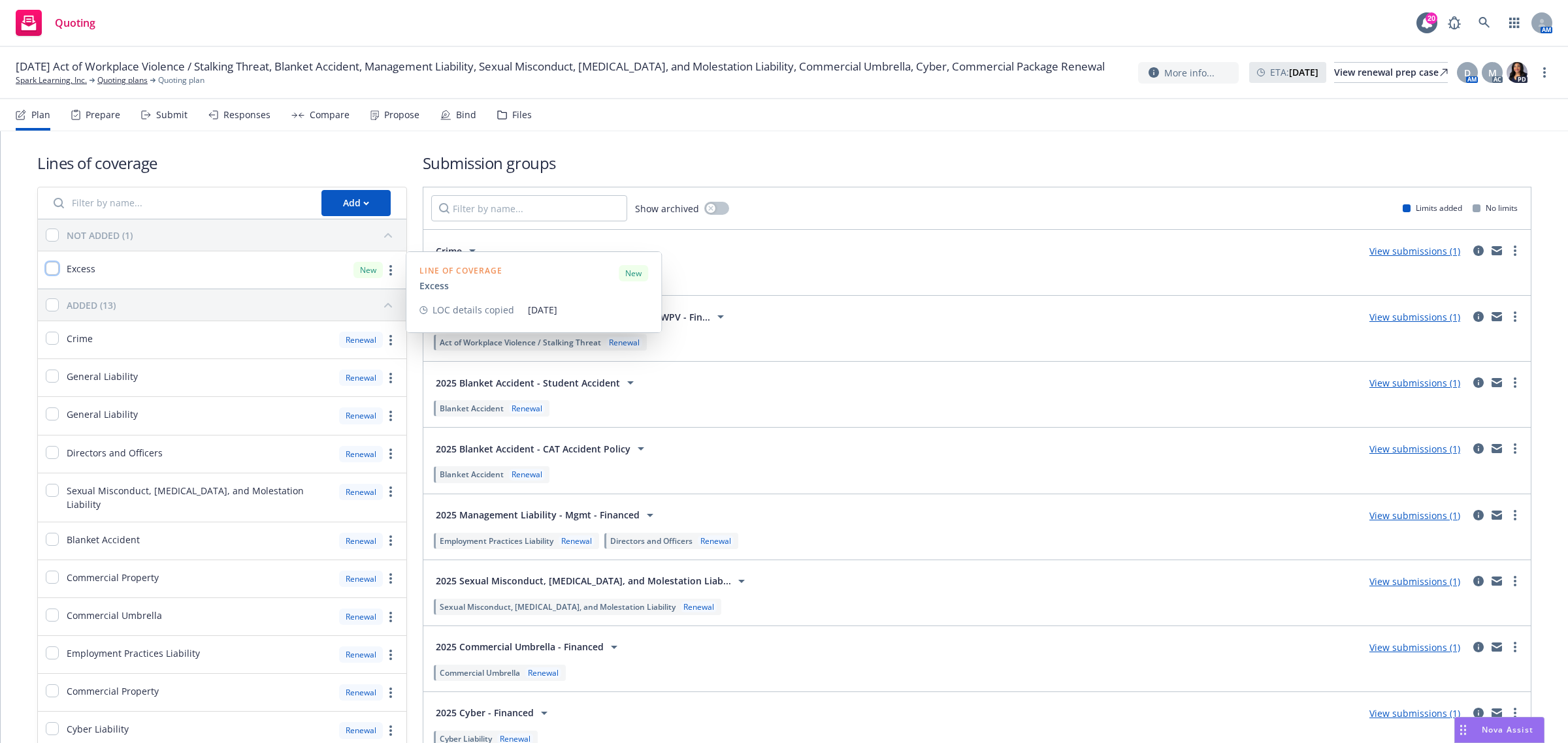
click at [53, 272] on input "checkbox" at bounding box center [52, 268] width 13 height 13
checkbox input "true"
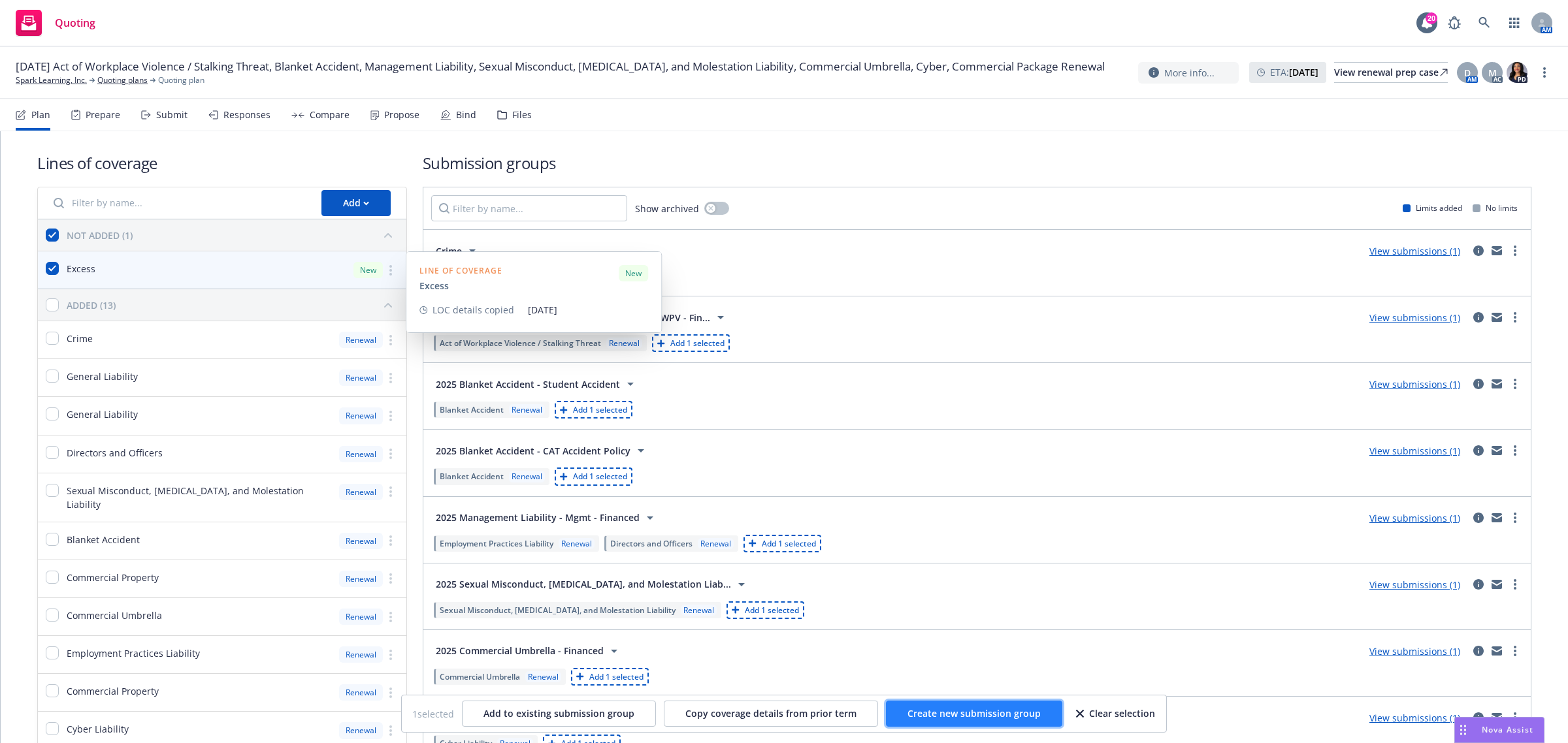
click at [982, 715] on span "Create new submission group" at bounding box center [974, 714] width 133 height 13
checkbox input "false"
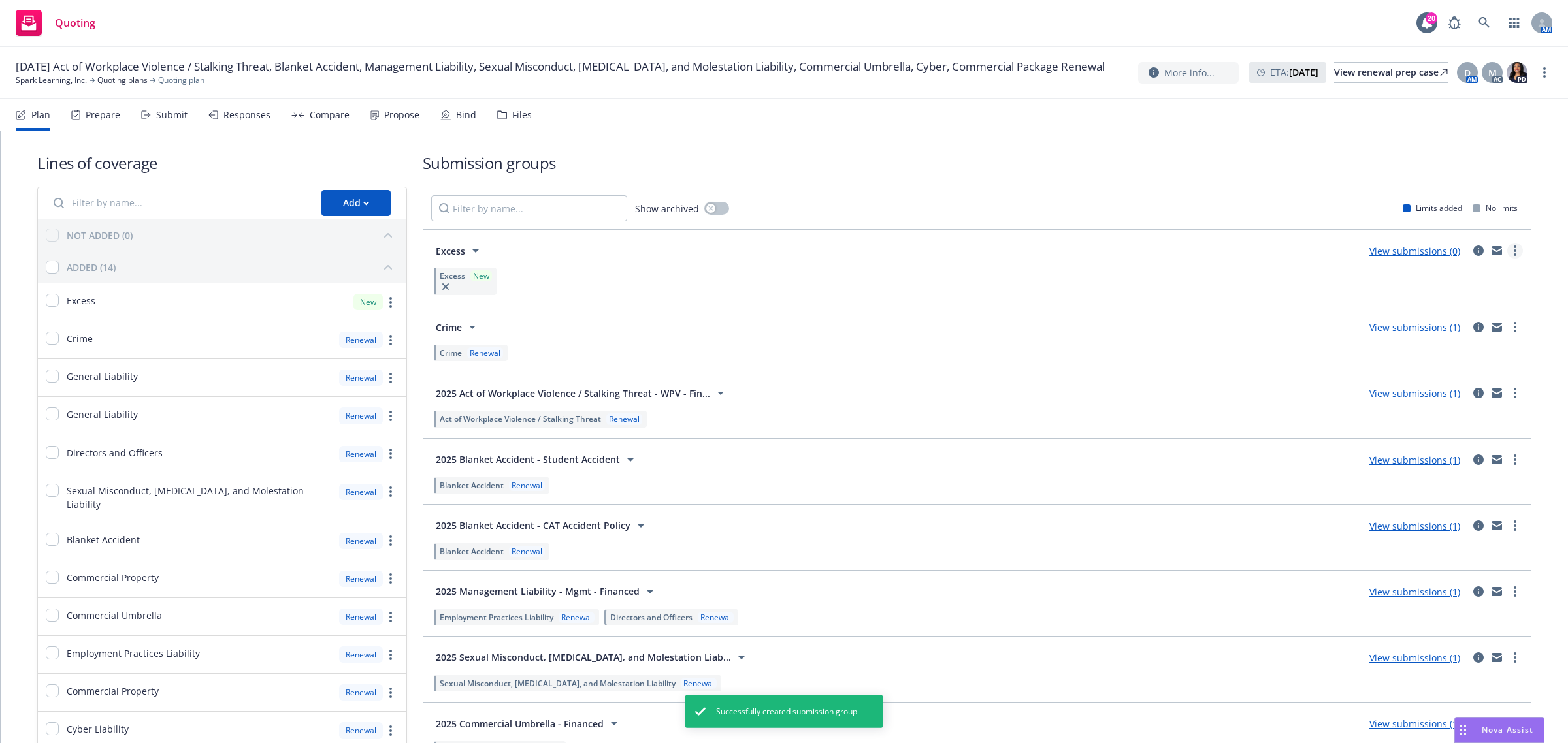
click at [1514, 252] on circle "more" at bounding box center [1515, 250] width 2 height 2
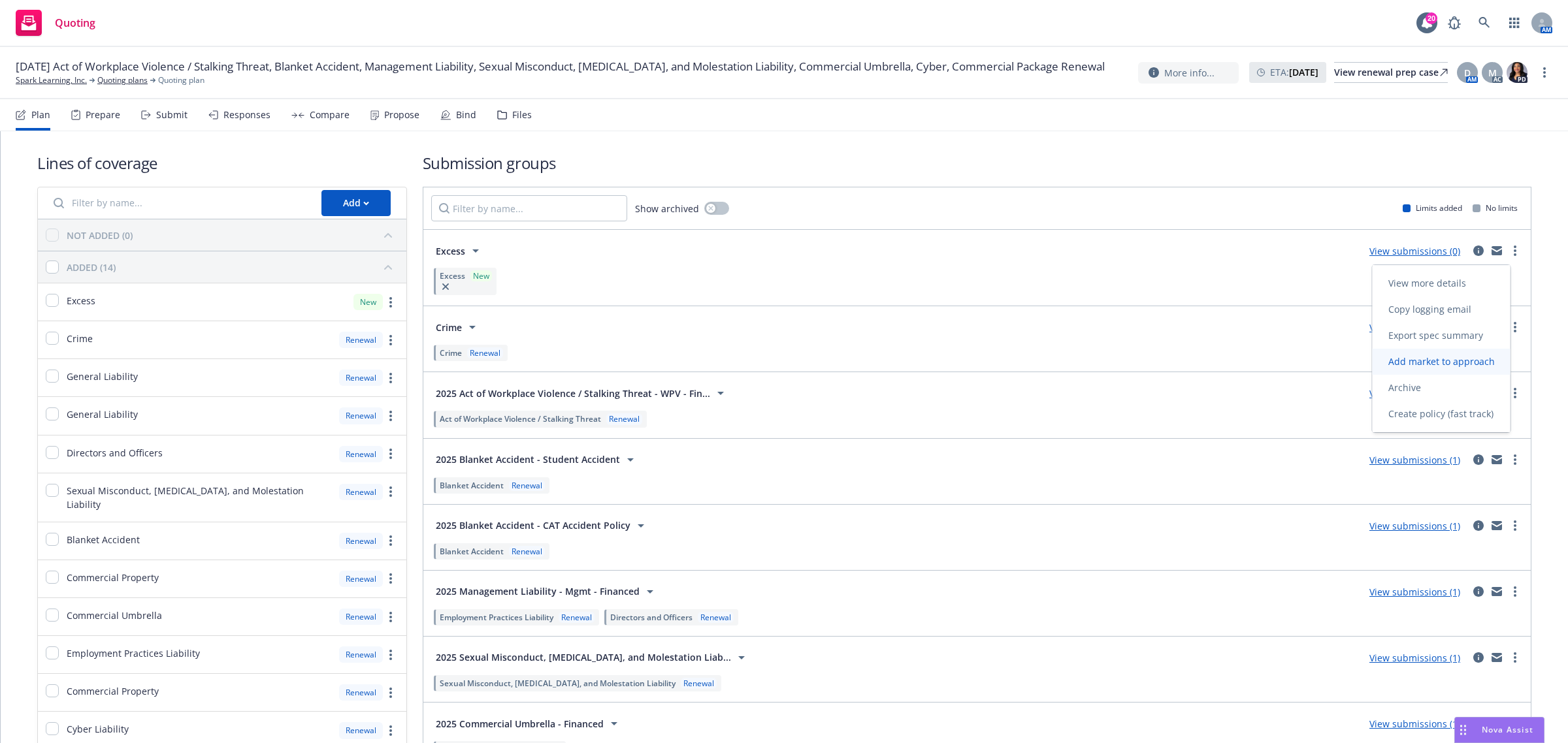
click at [1460, 362] on span "Add market to approach" at bounding box center [1441, 362] width 138 height 13
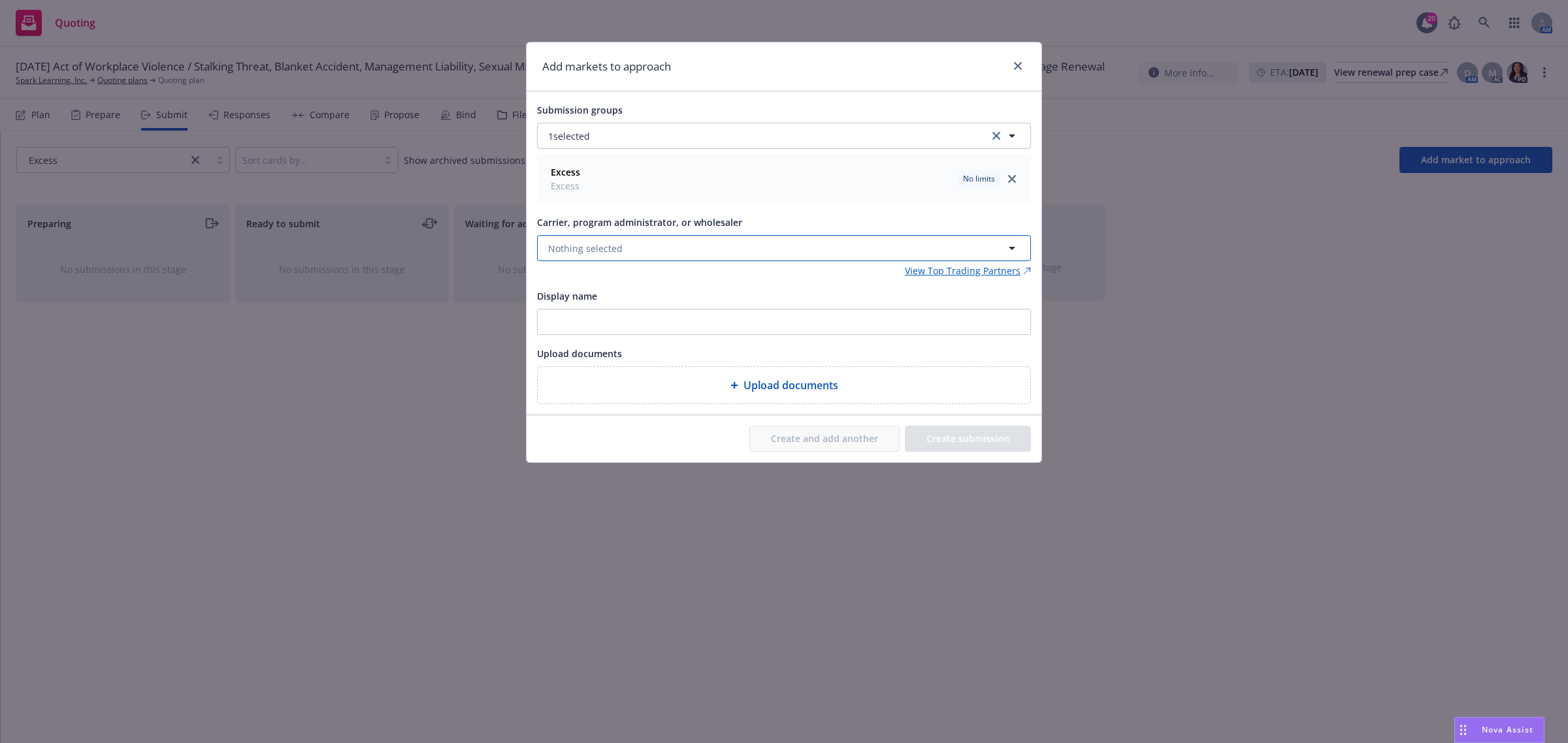
click at [647, 253] on button "Nothing selected" at bounding box center [784, 248] width 494 height 26
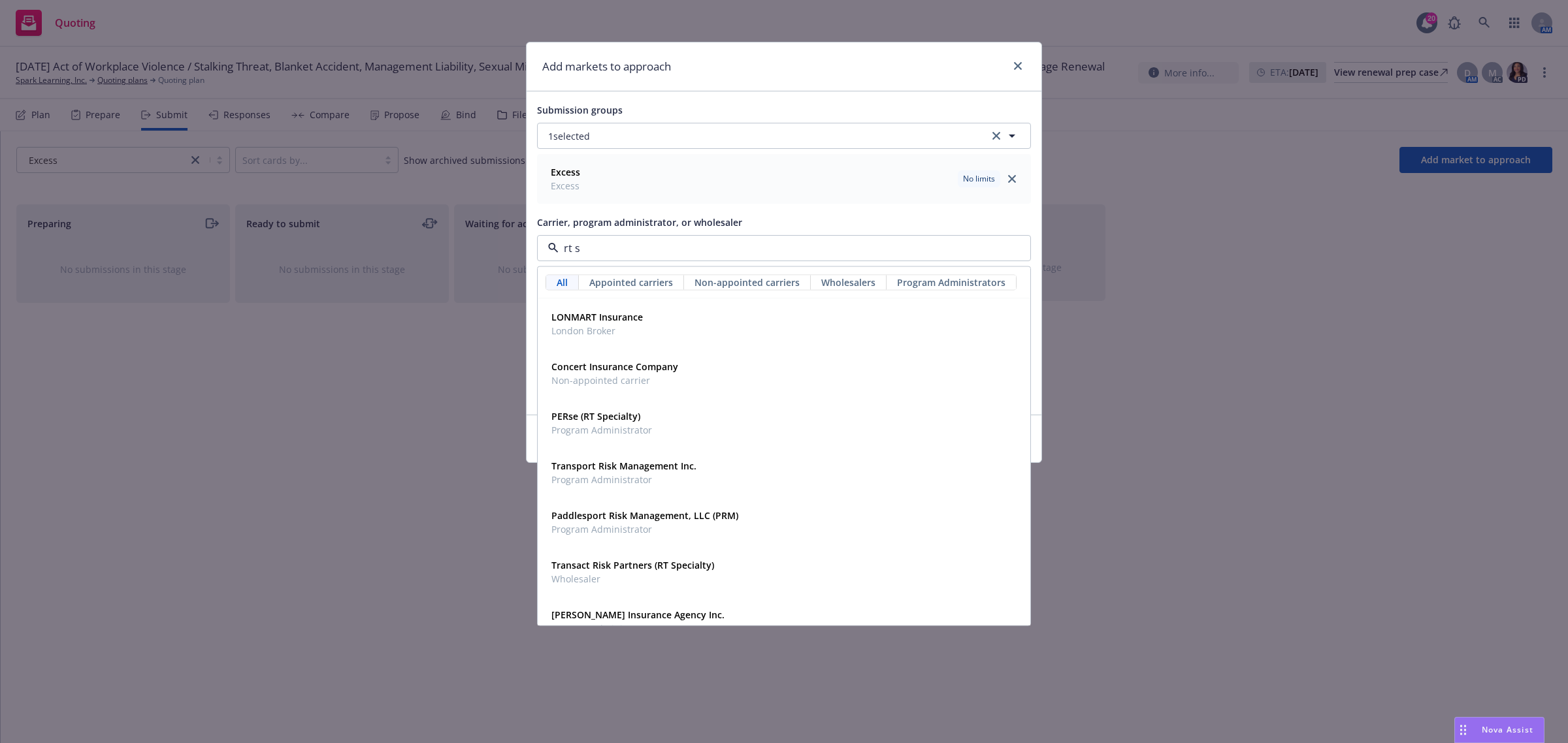
type input "rt sp"
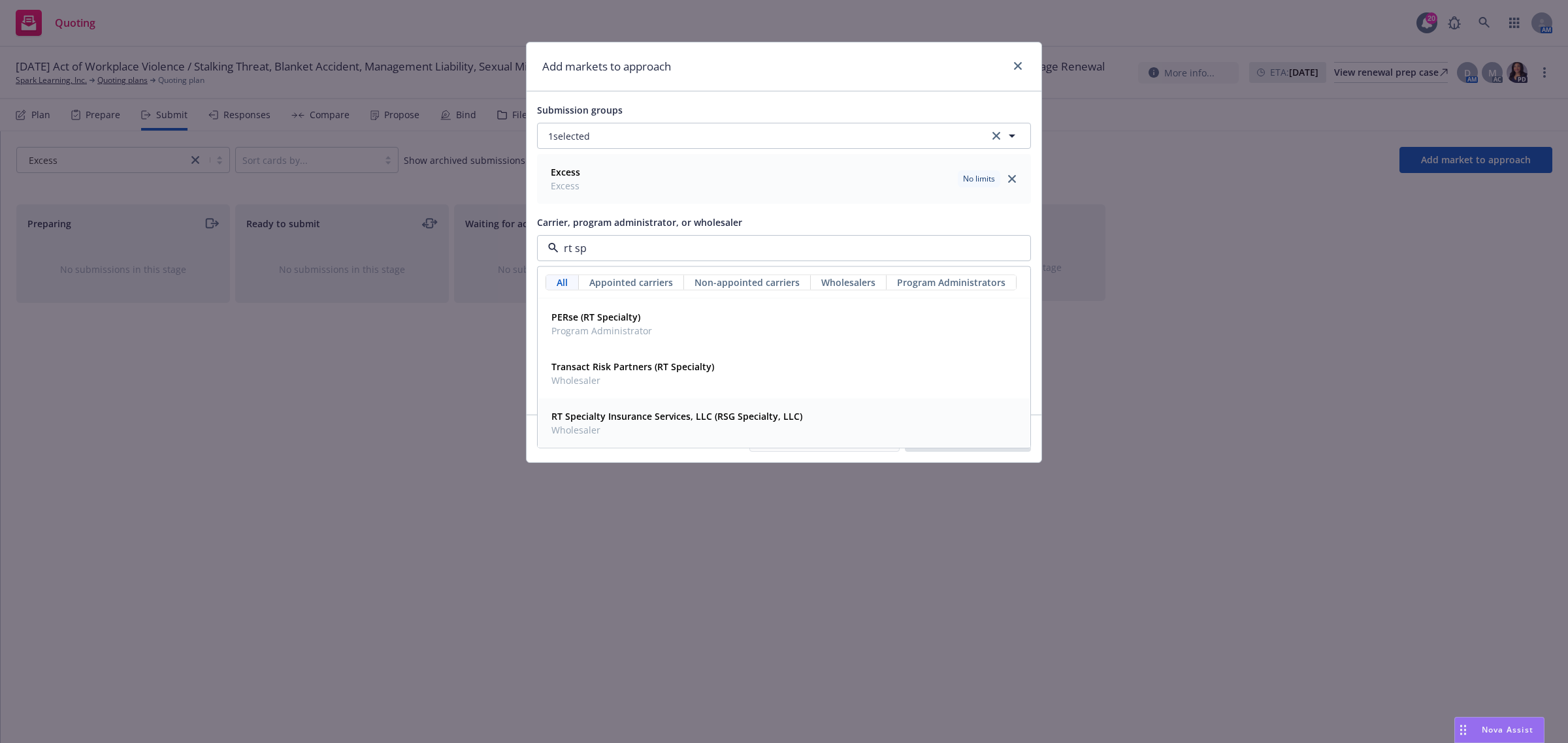
click at [641, 419] on strong "RT Specialty Insurance Services, LLC (RSG Specialty, LLC)" at bounding box center [676, 416] width 251 height 13
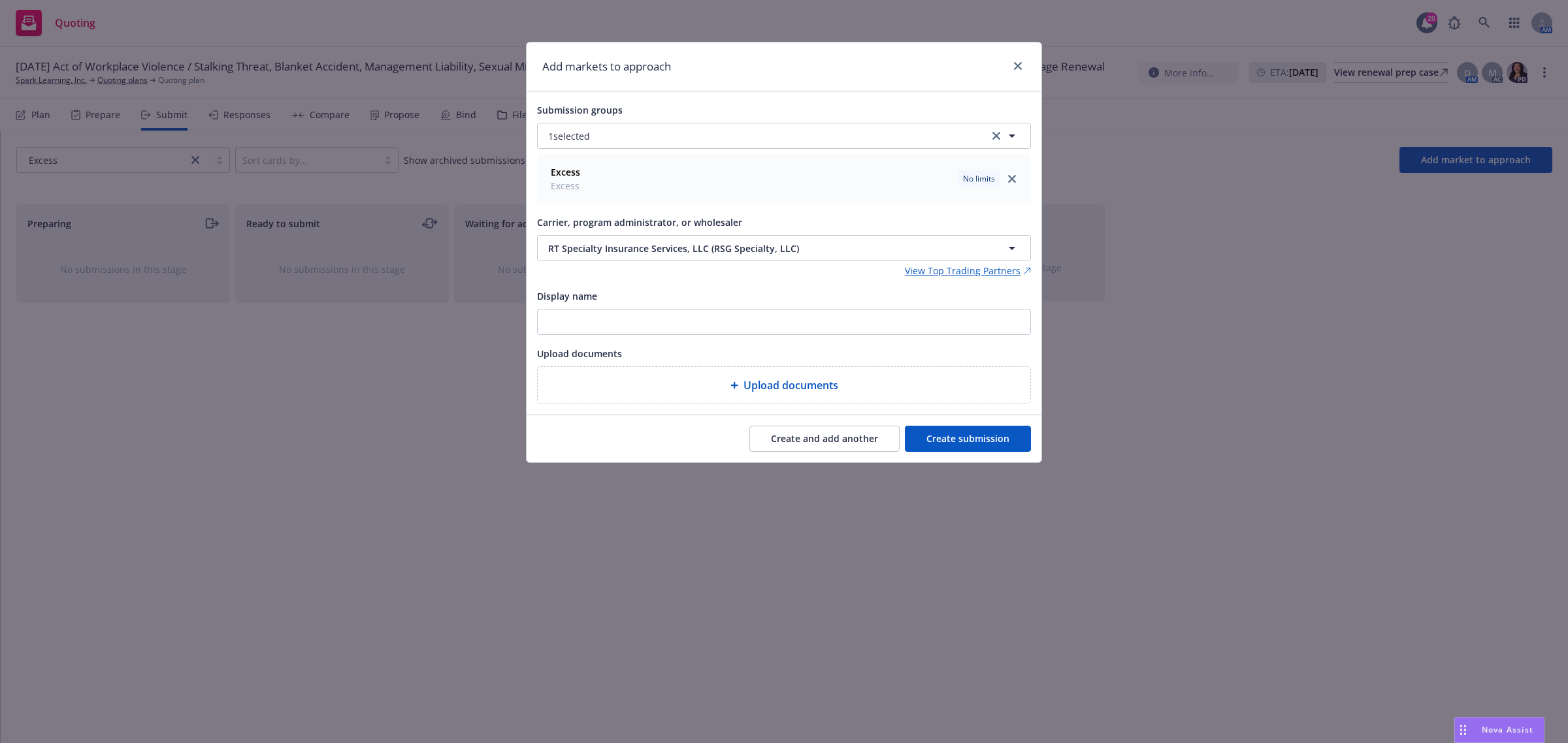
click at [945, 448] on button "Create submission" at bounding box center [968, 439] width 126 height 26
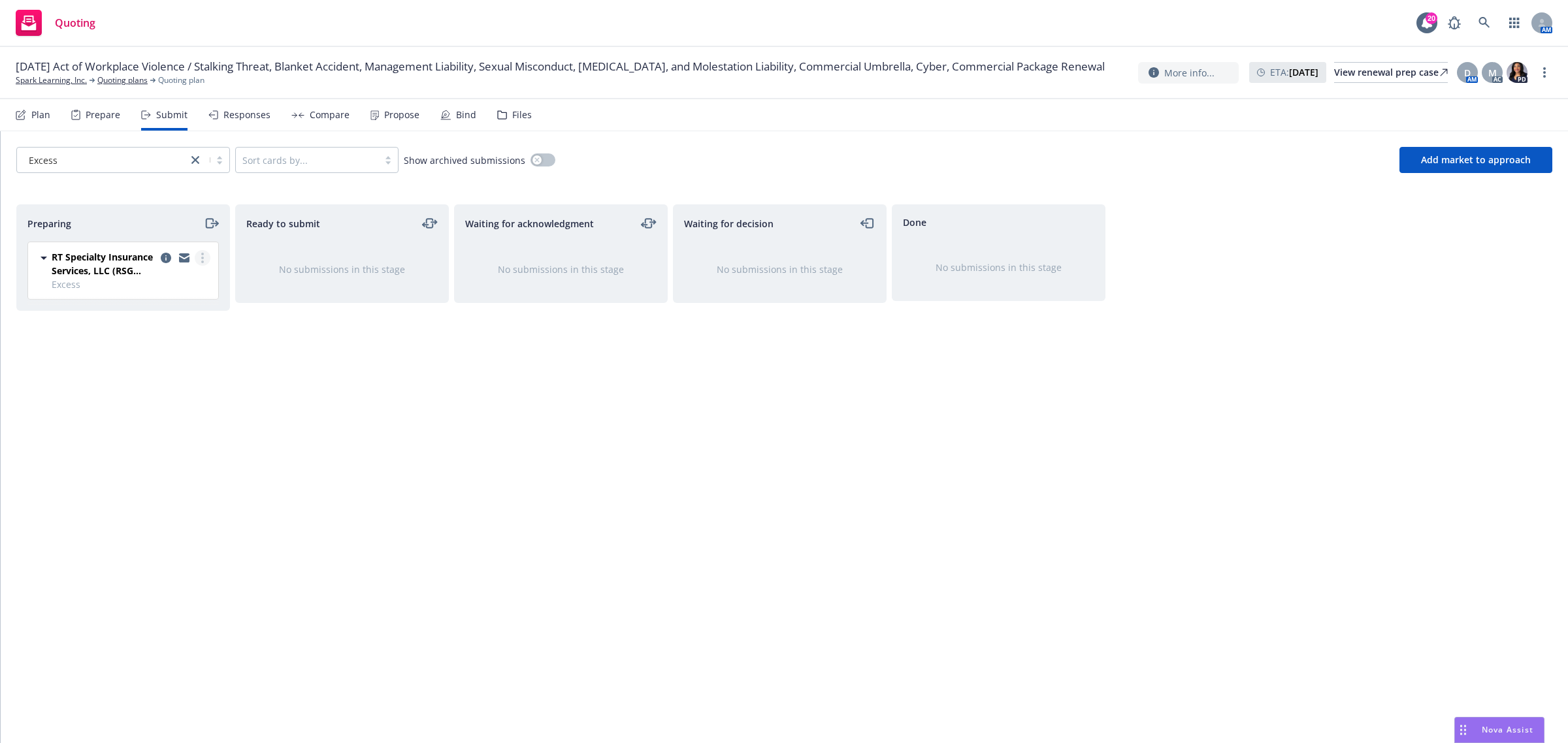
click at [203, 261] on icon "more" at bounding box center [202, 257] width 2 height 10
drag, startPoint x: 151, startPoint y: 321, endPoint x: 148, endPoint y: 366, distance: 45.1
click at [148, 366] on div "Complete preparation Log acknowledgement Move to done Add accepted decision Add…" at bounding box center [143, 364] width 131 height 183
click at [148, 366] on span "Add accepted decision" at bounding box center [143, 364] width 131 height 13
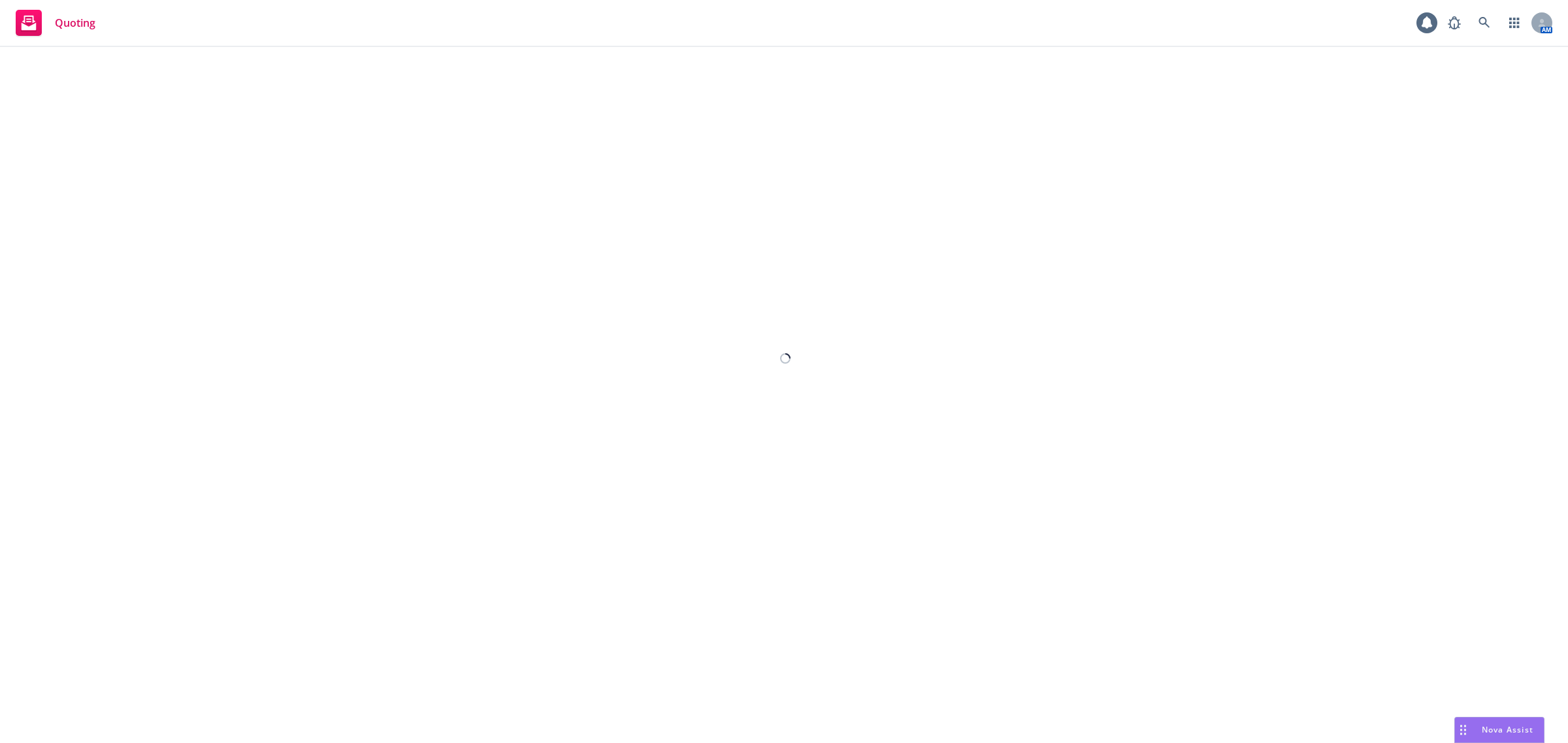
select select "12"
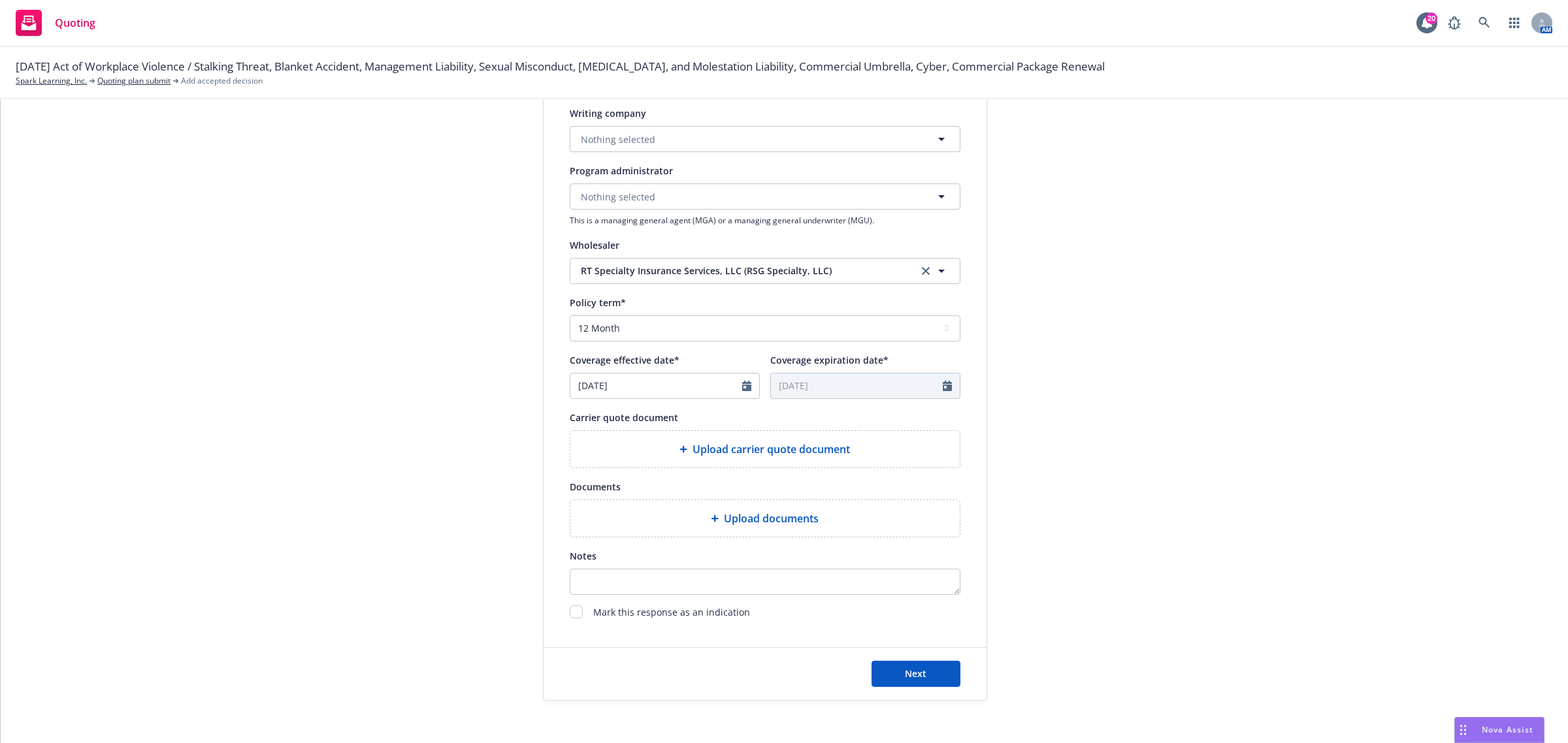
scroll to position [367, 0]
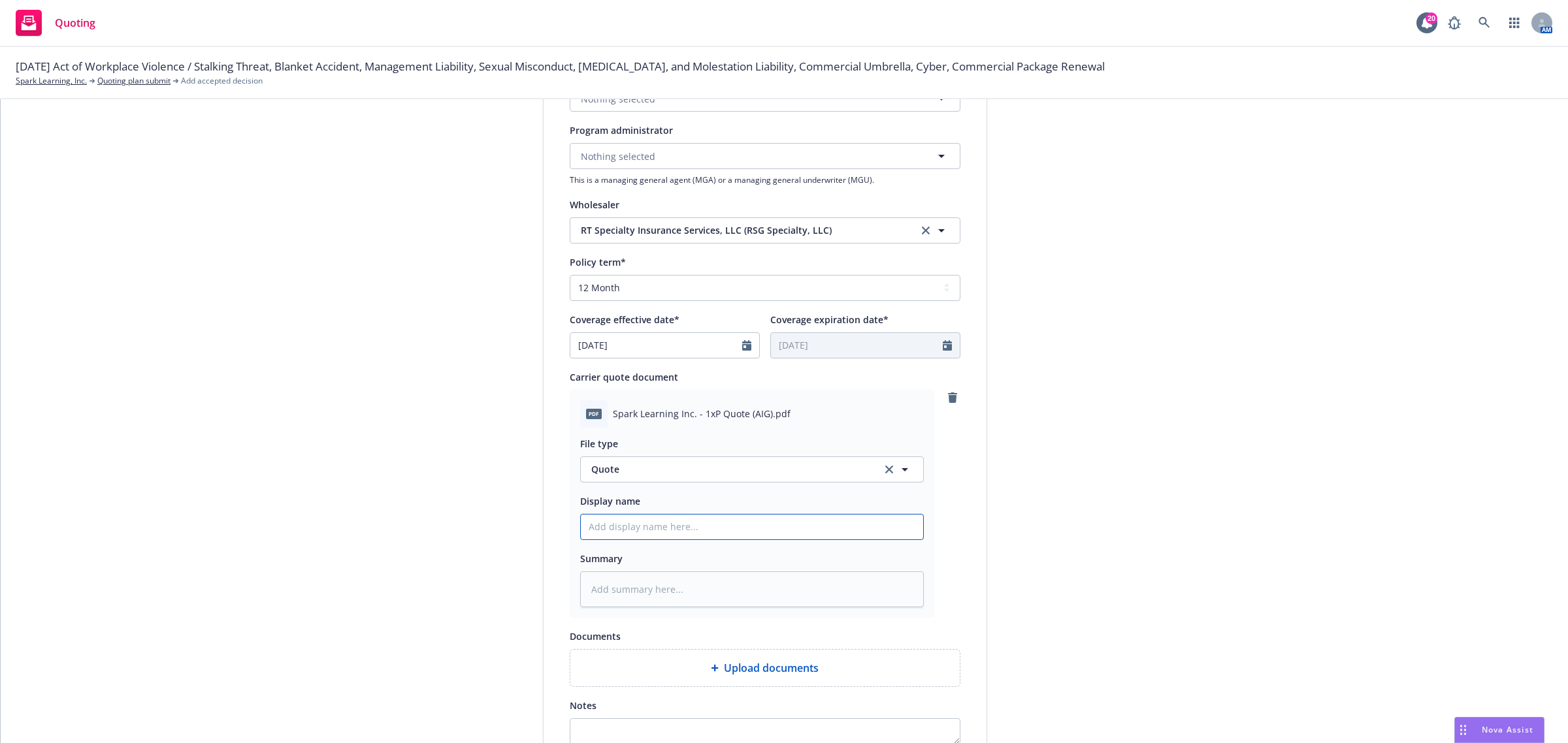
click at [681, 523] on input "Display name" at bounding box center [752, 526] width 343 height 25
type textarea "x"
type input "2"
type textarea "x"
type input "25"
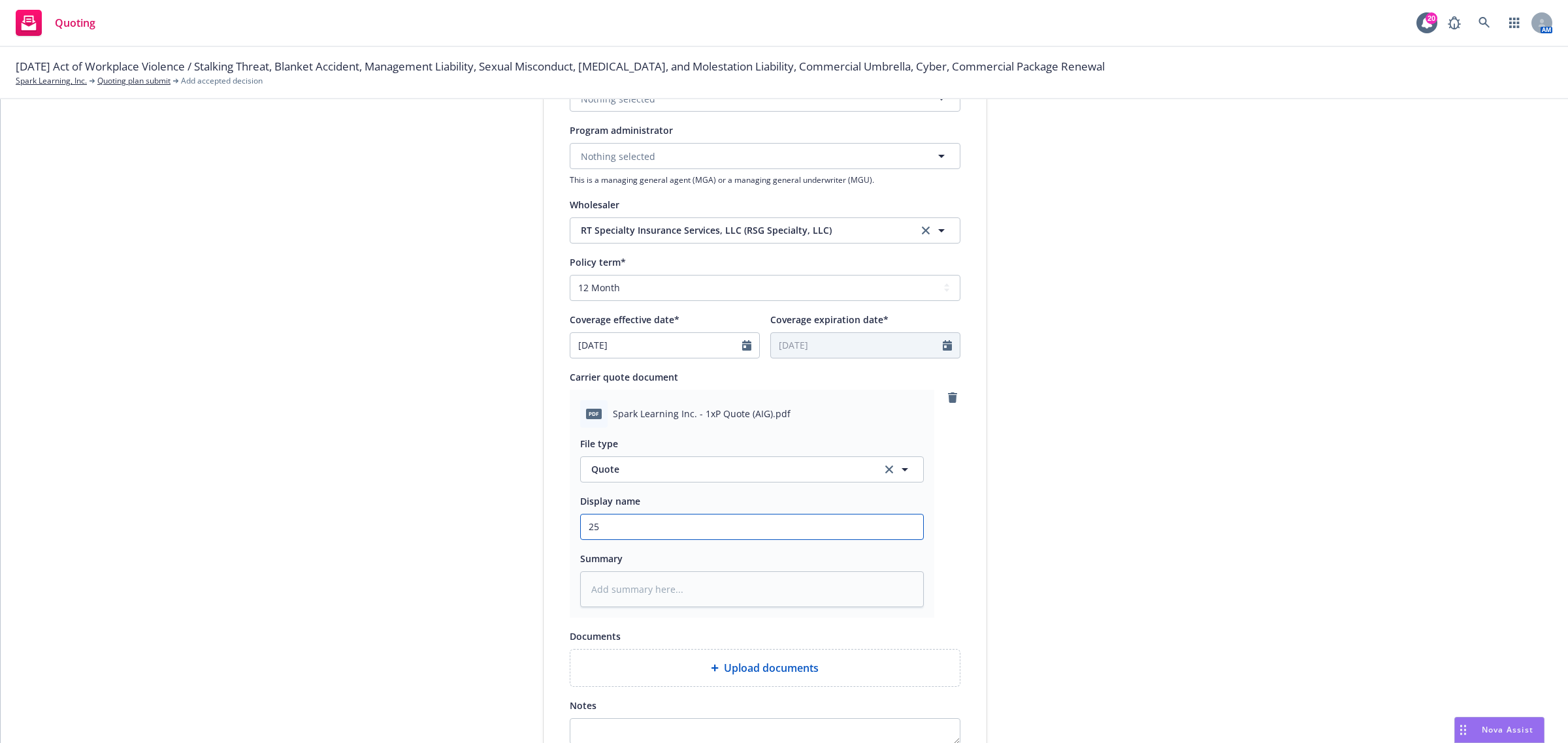
type textarea "x"
type input "25."
type textarea "x"
type input "25.2"
type textarea "x"
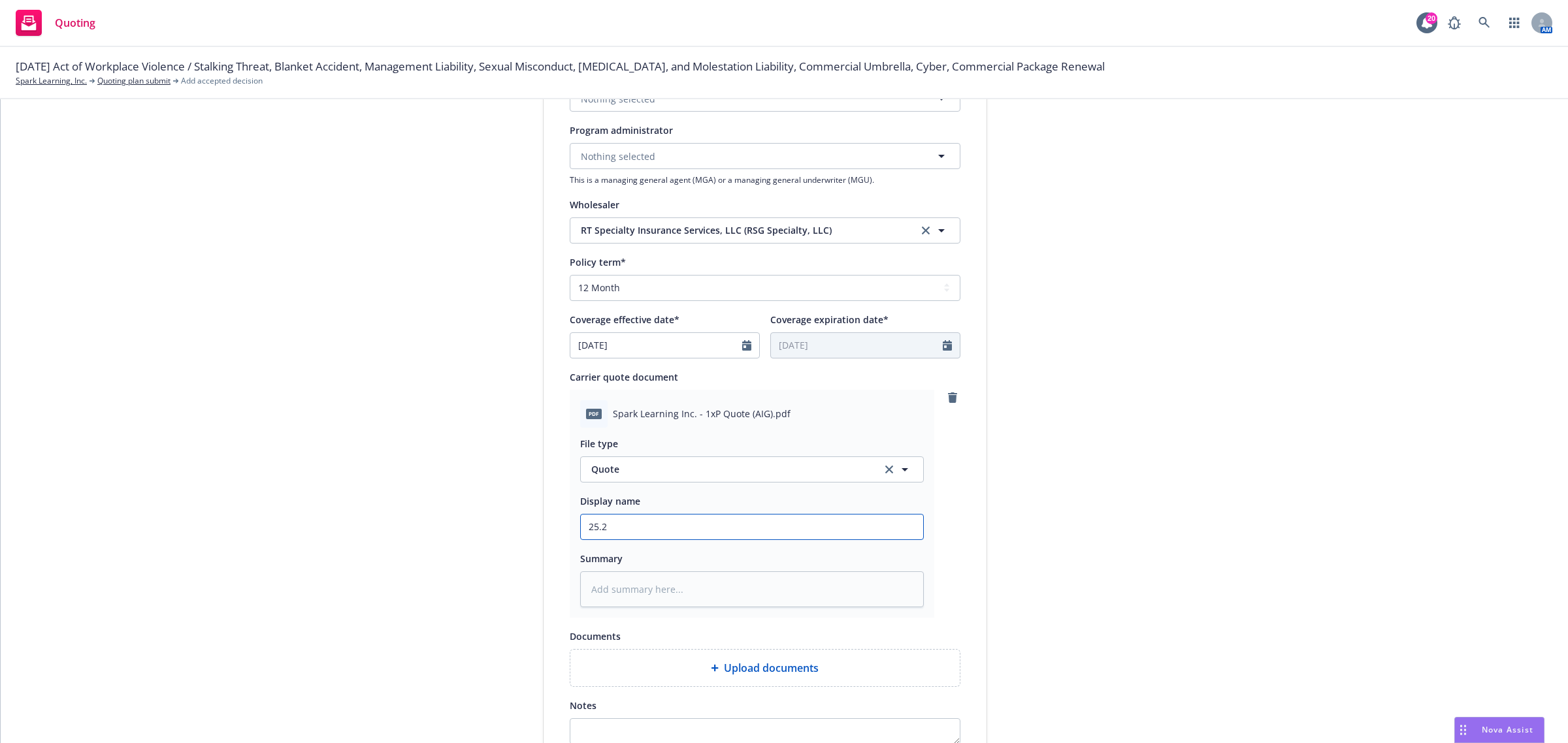
type input "25.25"
type textarea "x"
type input "25.25"
type textarea "x"
type input "25.25 N"
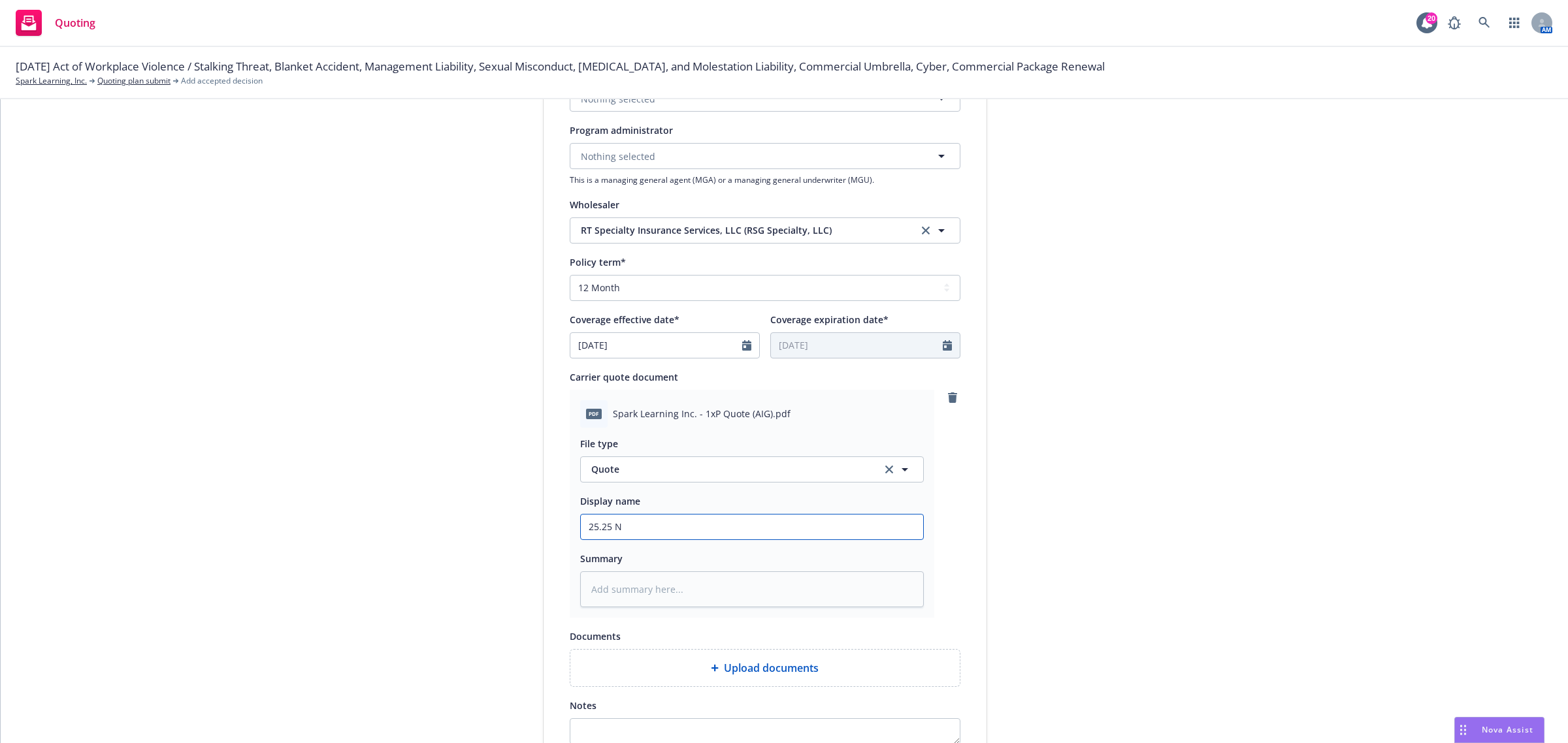
type textarea "x"
type input "25.25 NE"
type textarea "x"
type input "25.25 NEW"
type textarea "x"
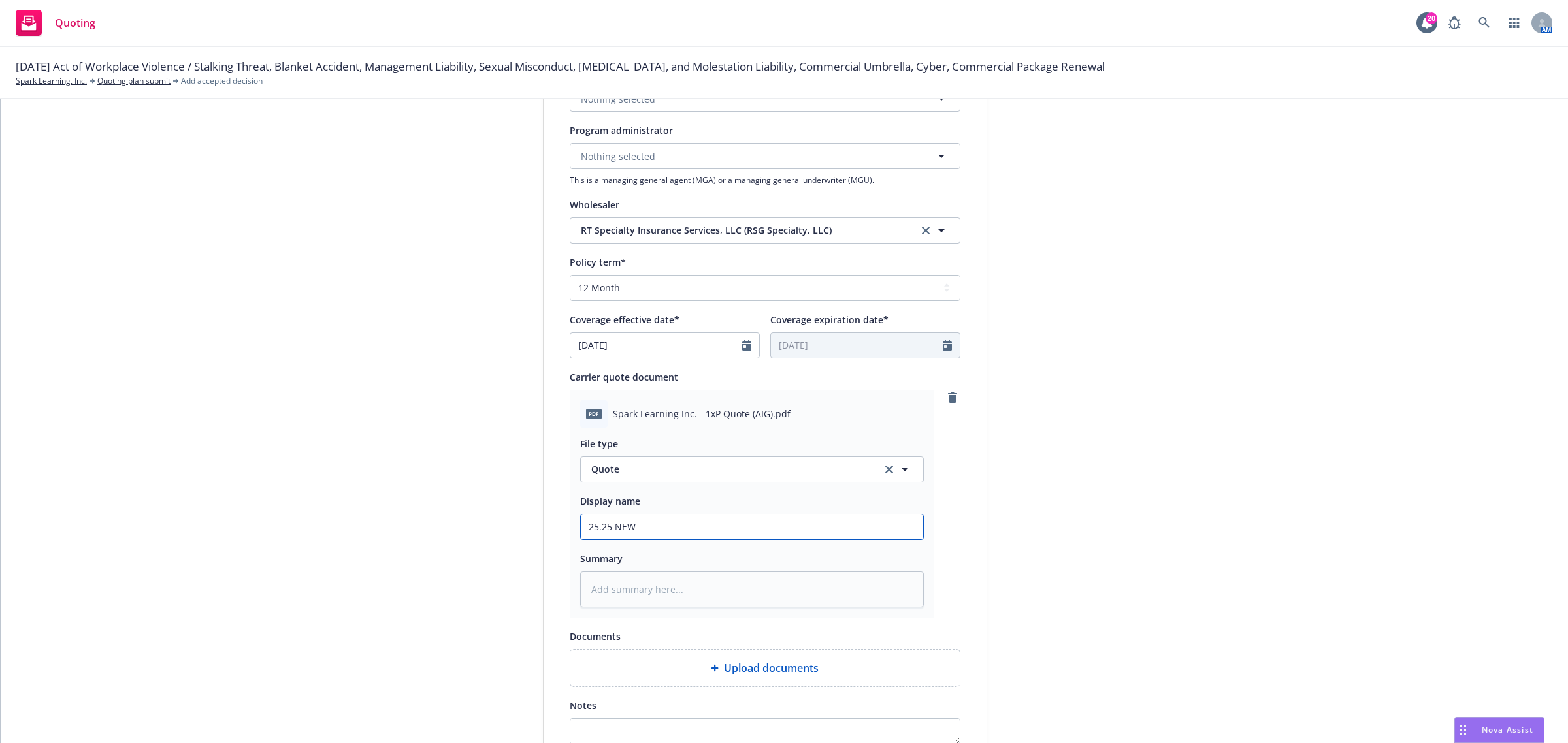
type input "25.25 NEW"
type textarea "x"
type input "25.25 NEW $"
type textarea "x"
type input "25.25 NEW $1"
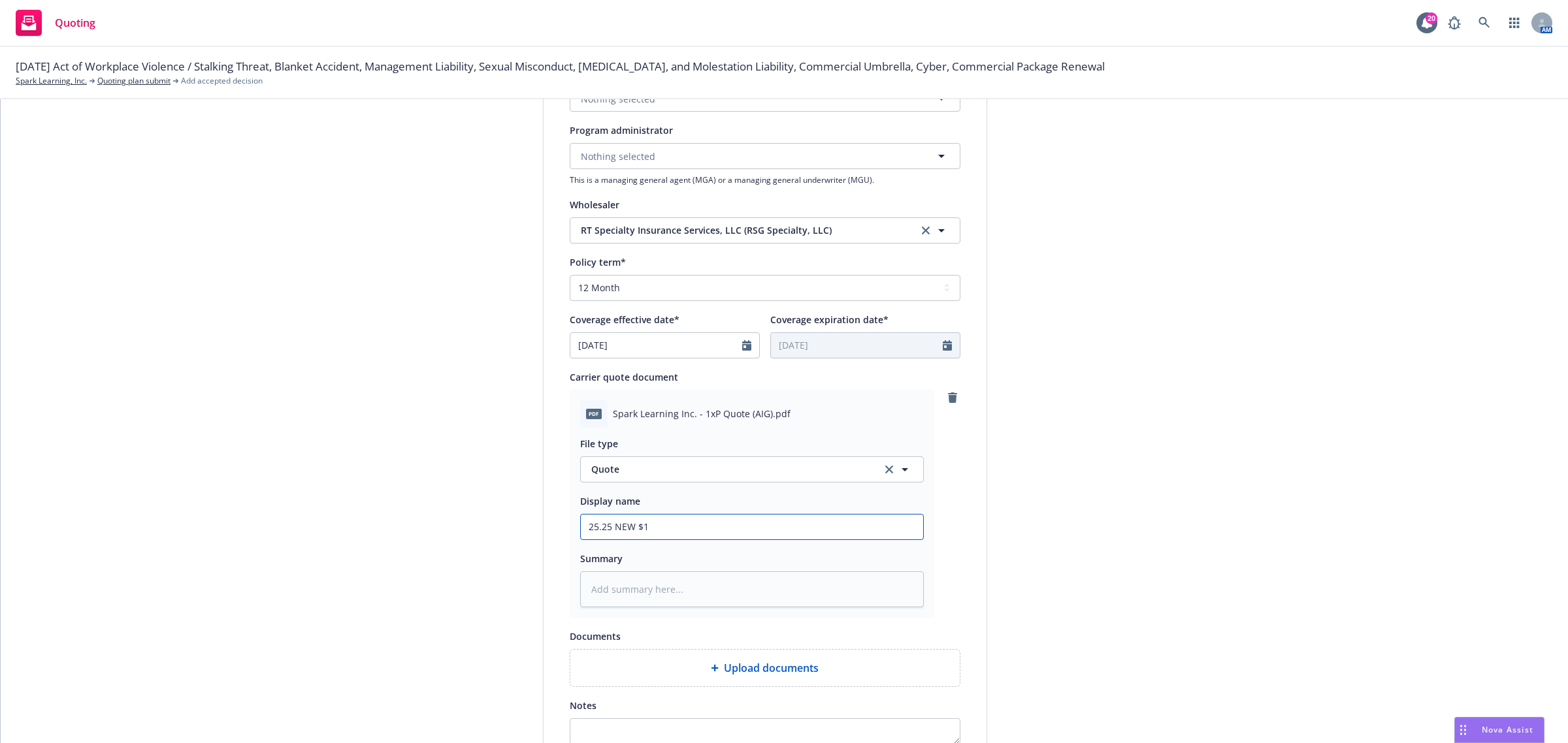
type textarea "x"
type input "25.25 NEW $1M"
type textarea "x"
type input "25.25 NEW $1M"
type textarea "x"
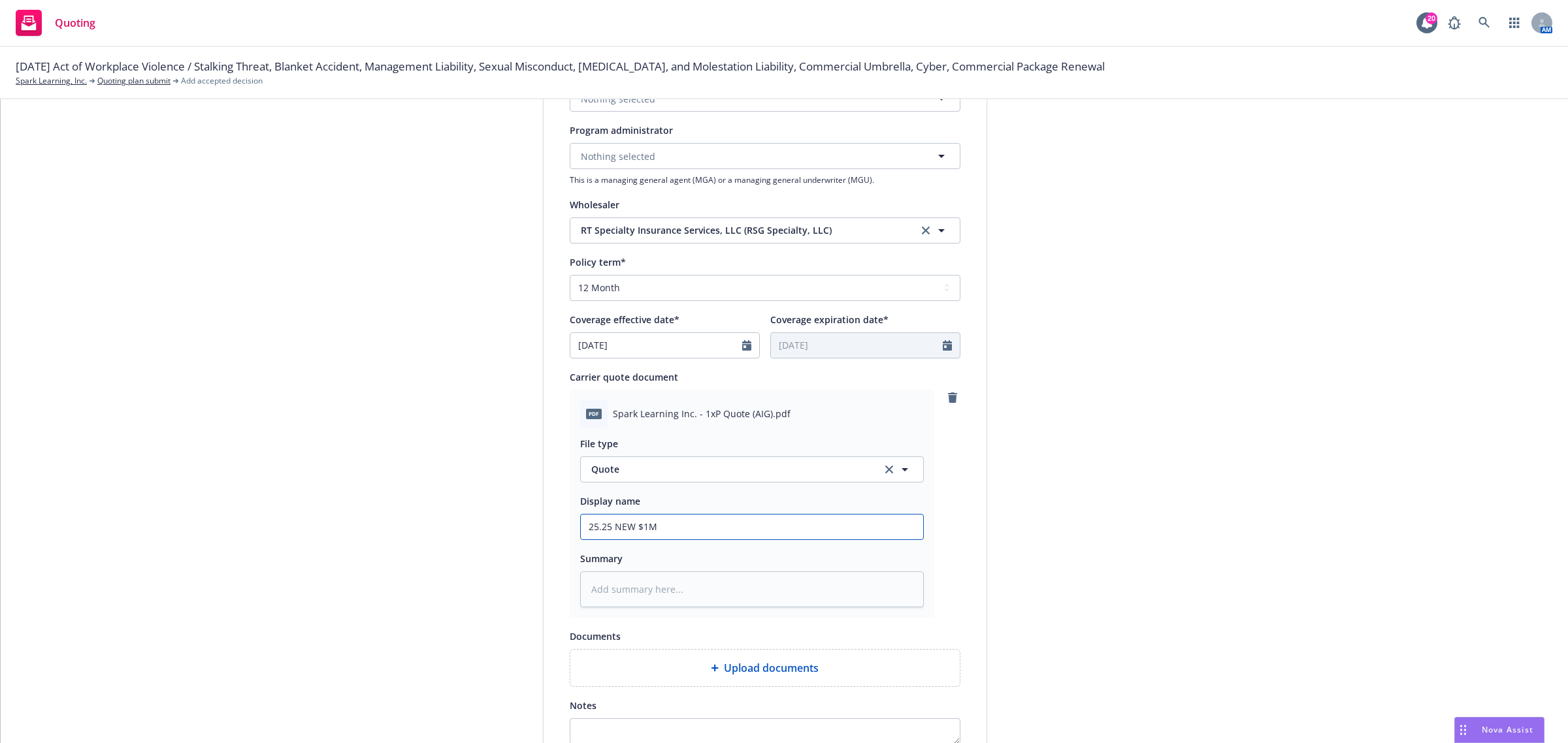
type input "25.25 NEW $1M E"
type textarea "x"
type input "25.25 NEW $1M Ex"
type textarea "x"
type input "25.25 NEW $1M Exc"
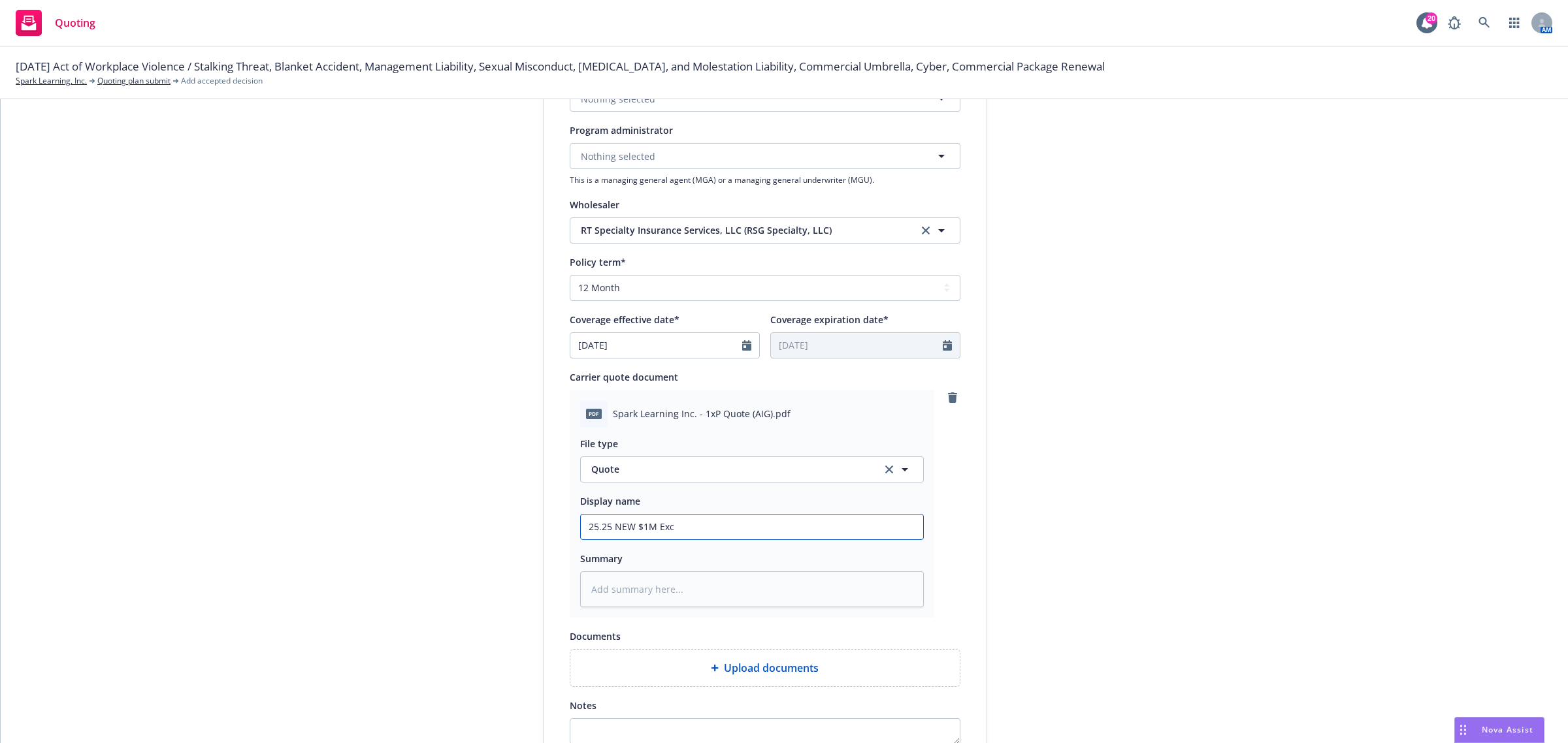
type textarea "x"
type input "25.25 NEW $1M Exce"
type textarea "x"
type input "25.25 NEW $1M Exces"
type textarea "x"
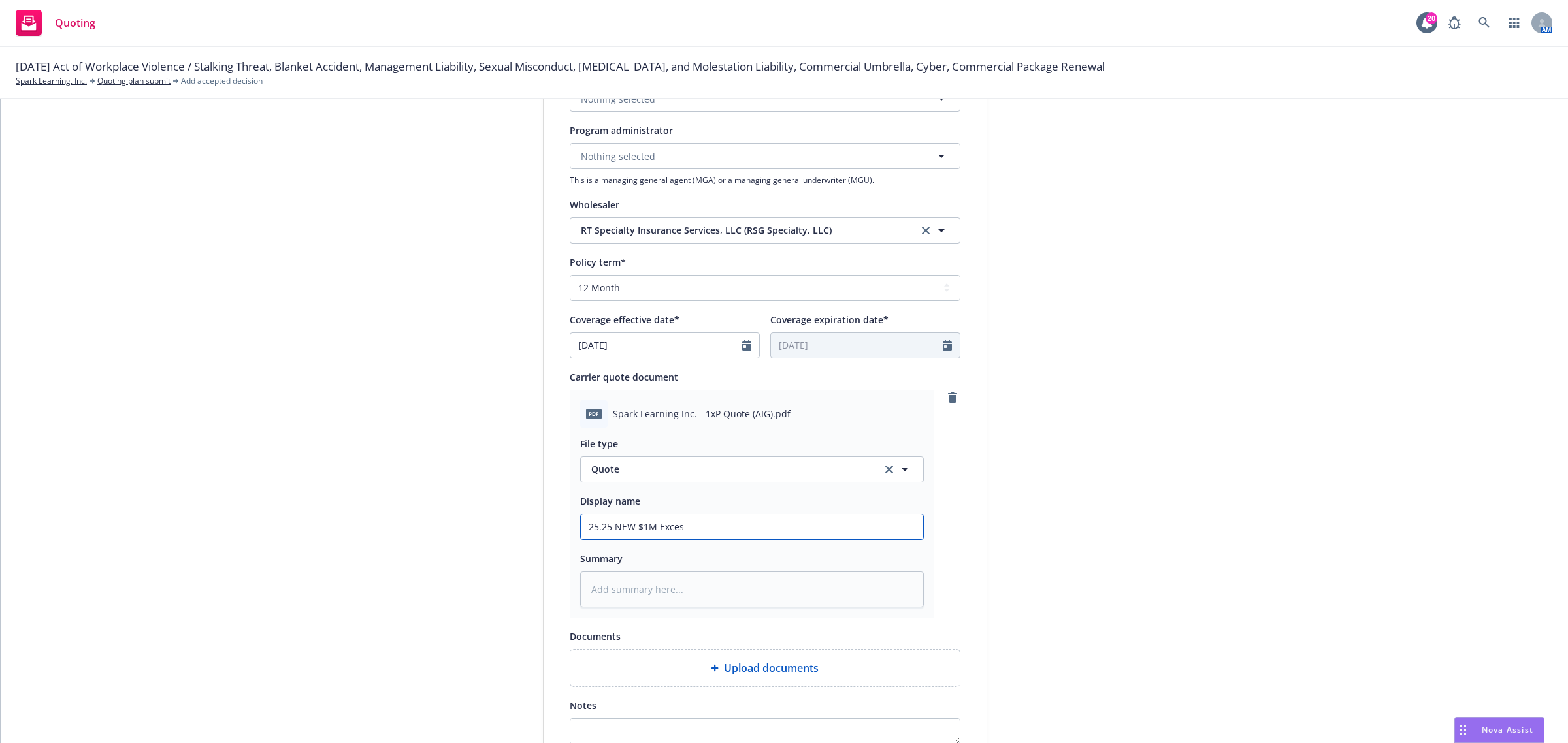
type input "25.25 NEW $1M Excess"
type textarea "x"
type input "25.25 NEW $1M Excess"
type textarea "x"
type input "25.25 NEW $1M Excess v"
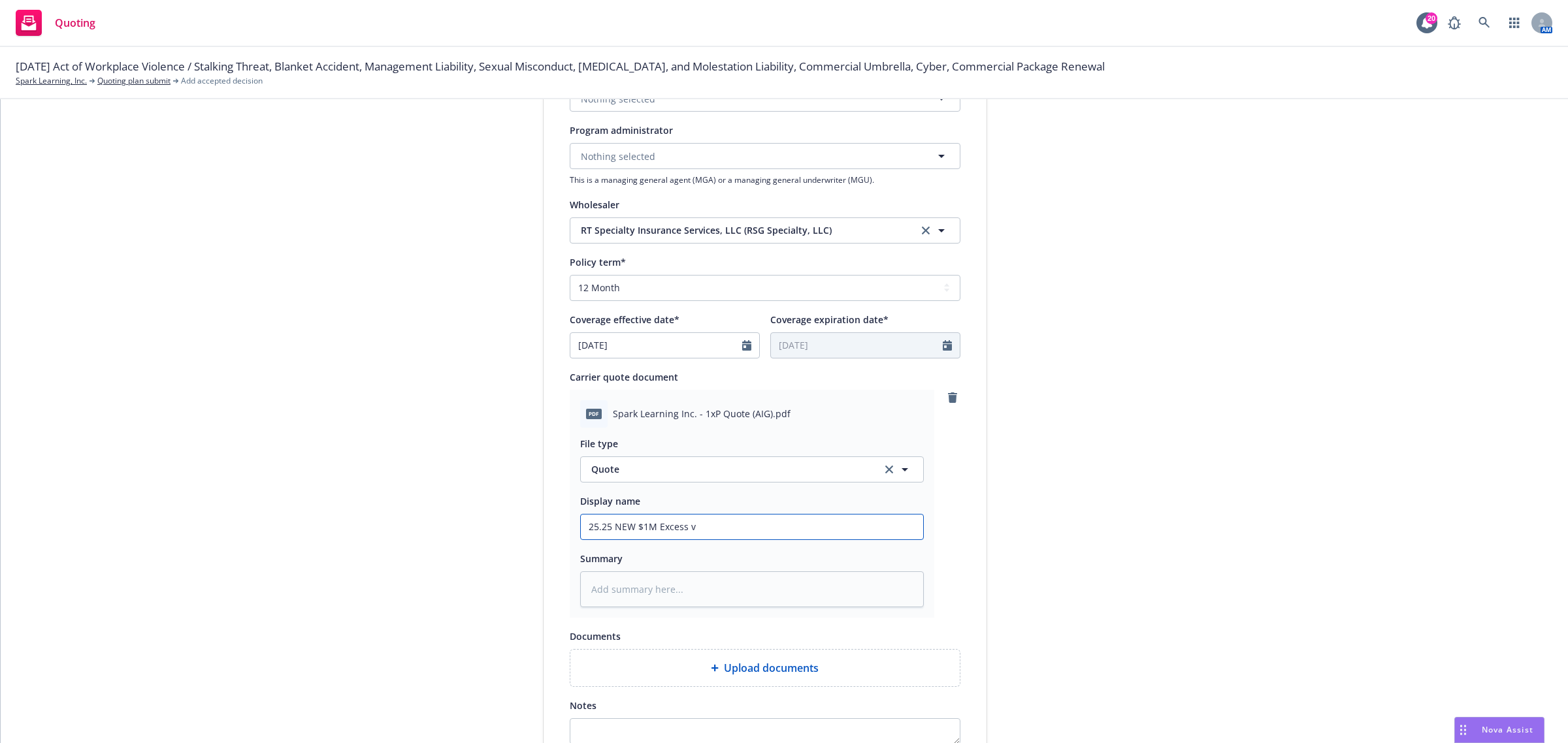
type textarea "x"
type input "25.25 NEW $1M Excess vi"
type textarea "x"
type input "25.25 NEW $1M Excess via"
type textarea "x"
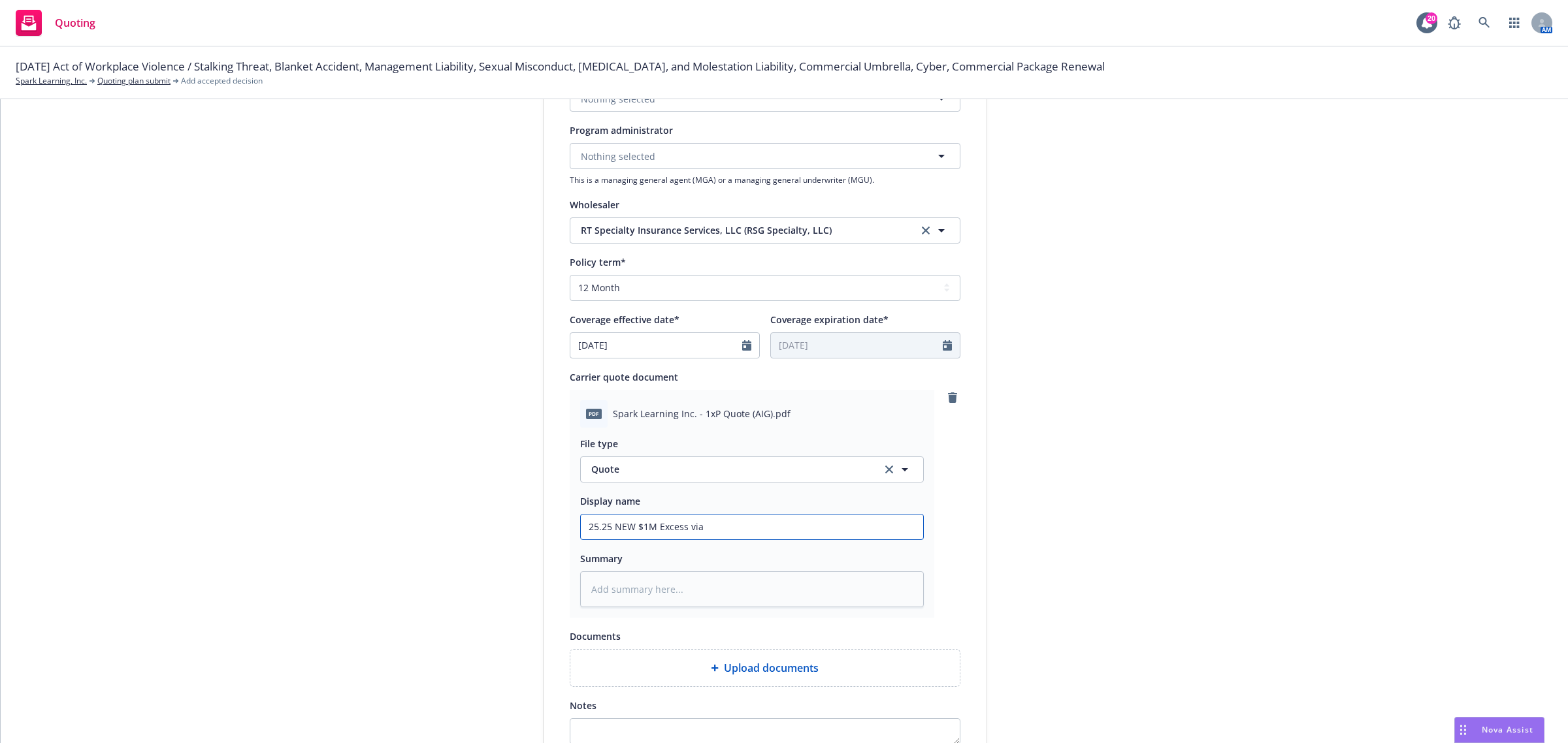
type input "25.25 NEW $1M Excess via"
type textarea "x"
type input "25.25 NEW $1M Excess via R"
type textarea "x"
type input "25.25 NEW $1M Excess via RT"
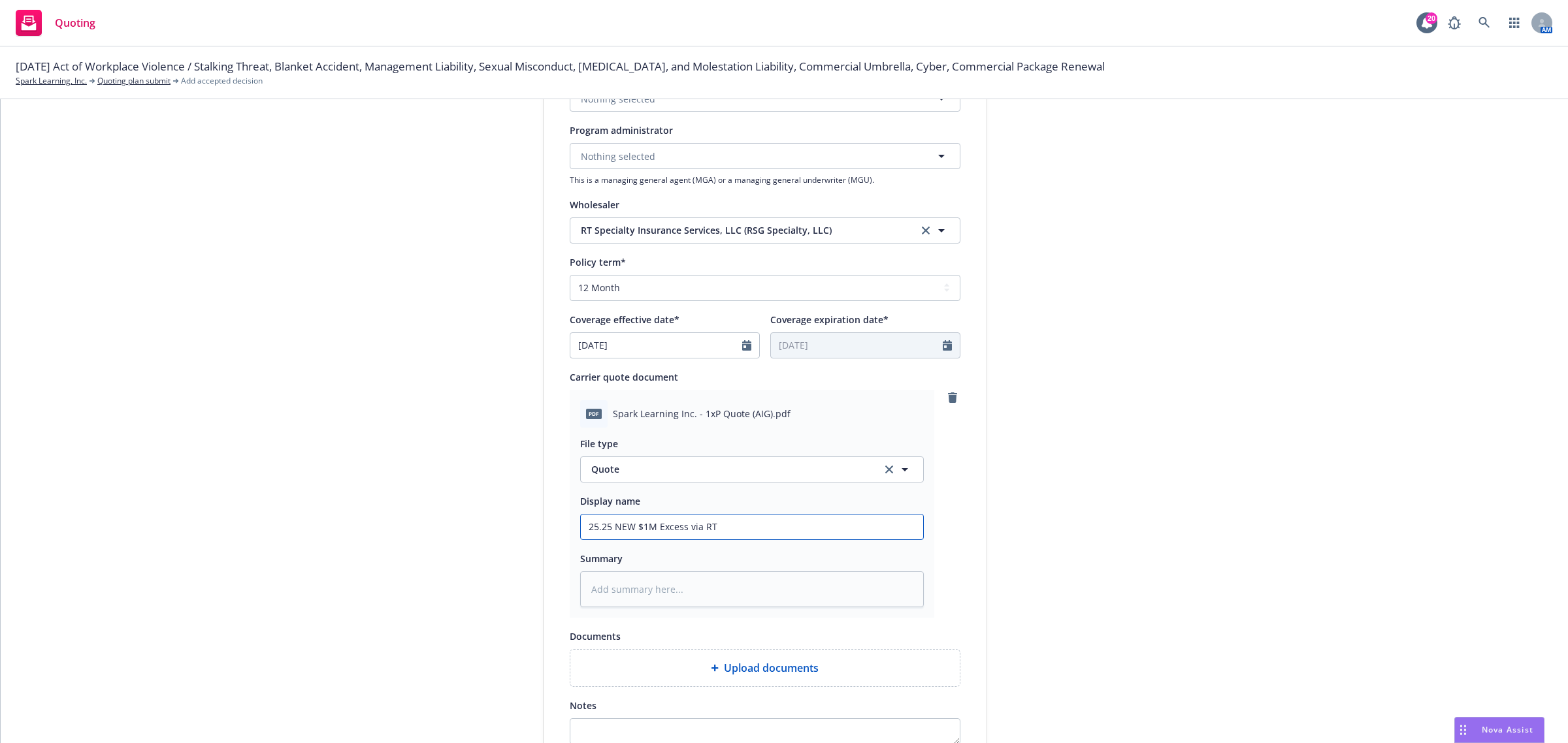
type textarea "x"
type input "25.25 NEW $1M Excess via RT"
type textarea "x"
type input "25.25 NEW $1M Excess via RT S"
type textarea "x"
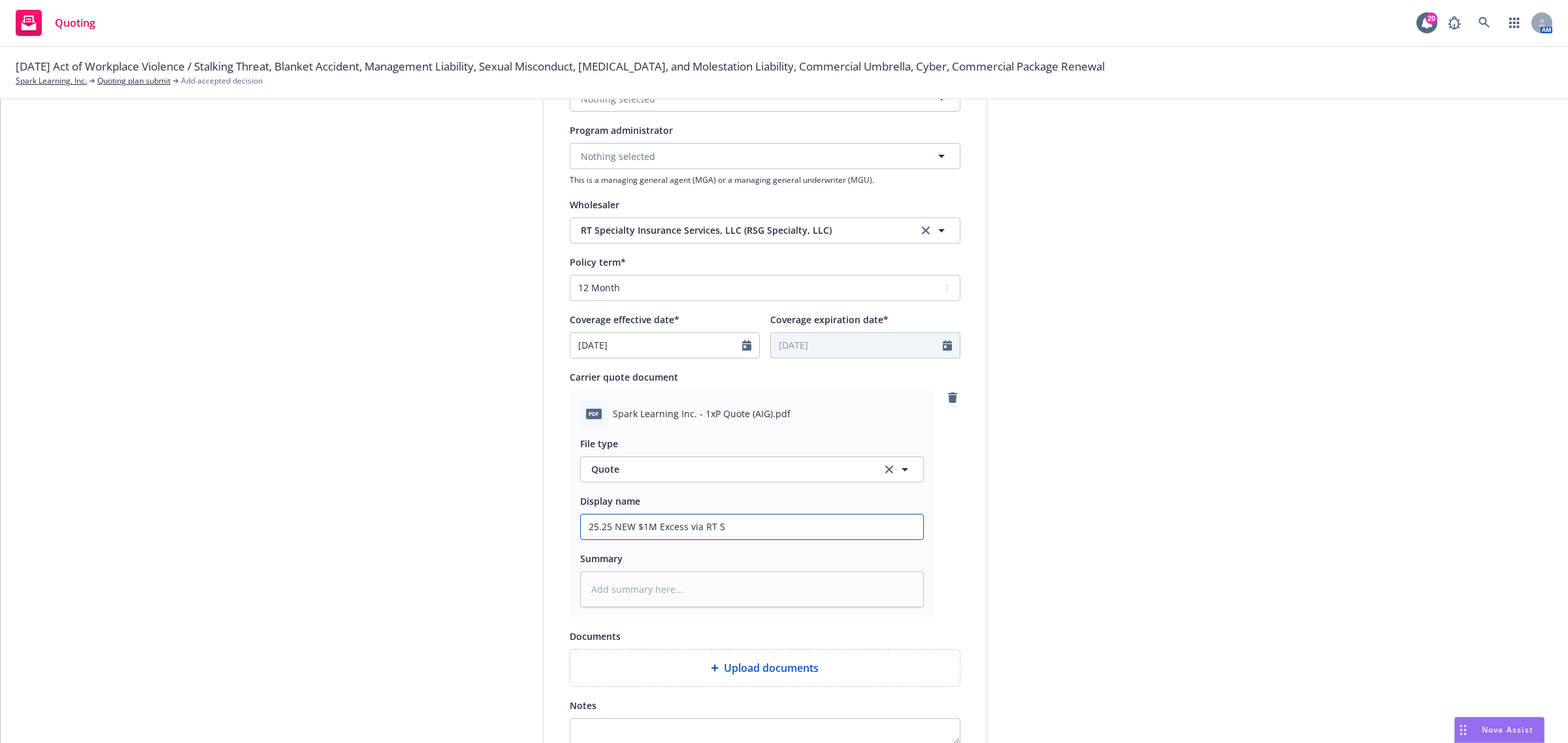
type input "25.25 NEW $1M Excess via RT Sp"
type textarea "x"
type input "25.25 NEW $1M Excess via RT Spe"
type textarea "x"
type input "25.25 NEW $1M Excess via RT Spec"
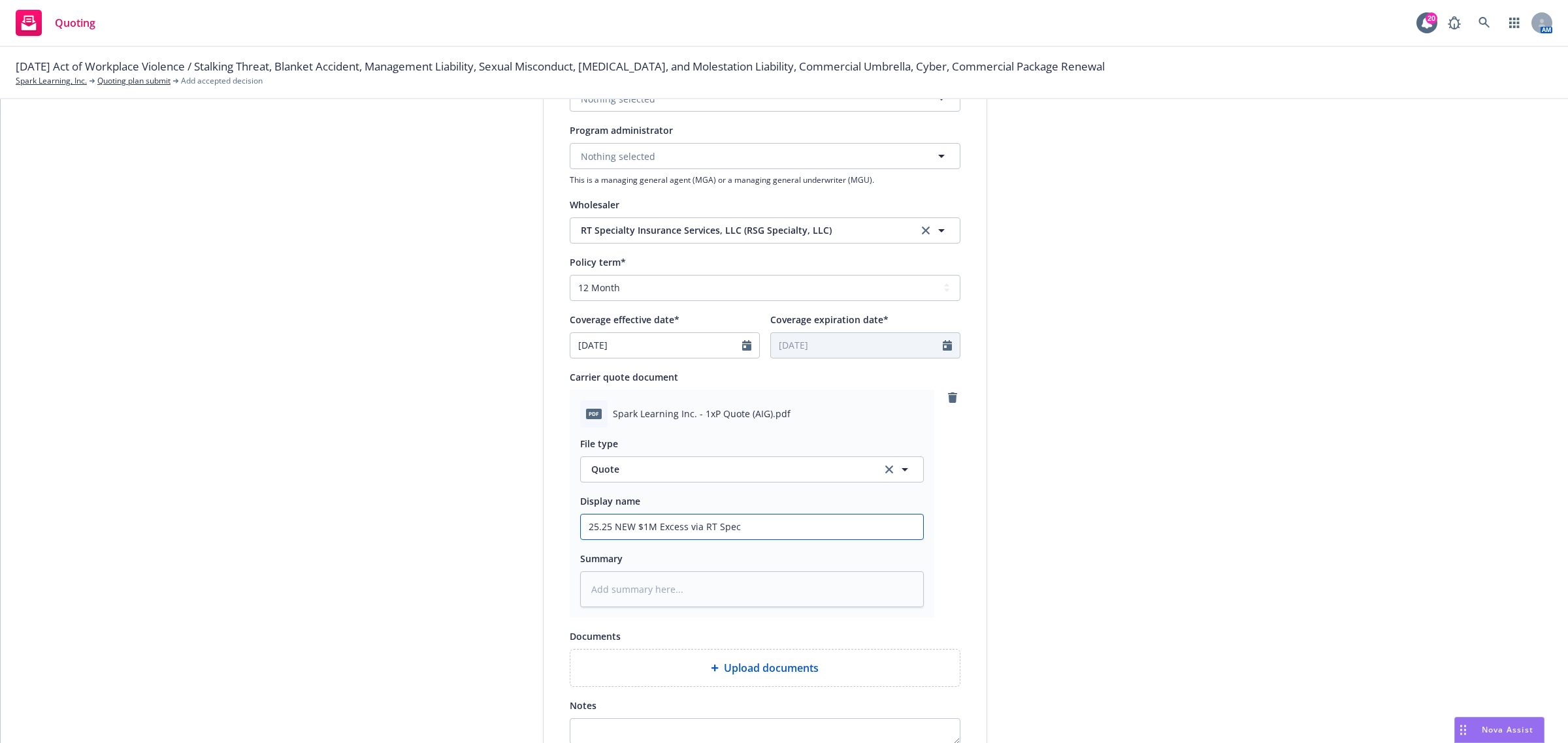
type textarea "x"
type input "25.25 NEW $1M Excess via RT Spec."
type textarea "x"
type input "25.25 NEW $1M Excess via RT Spec."
type textarea "x"
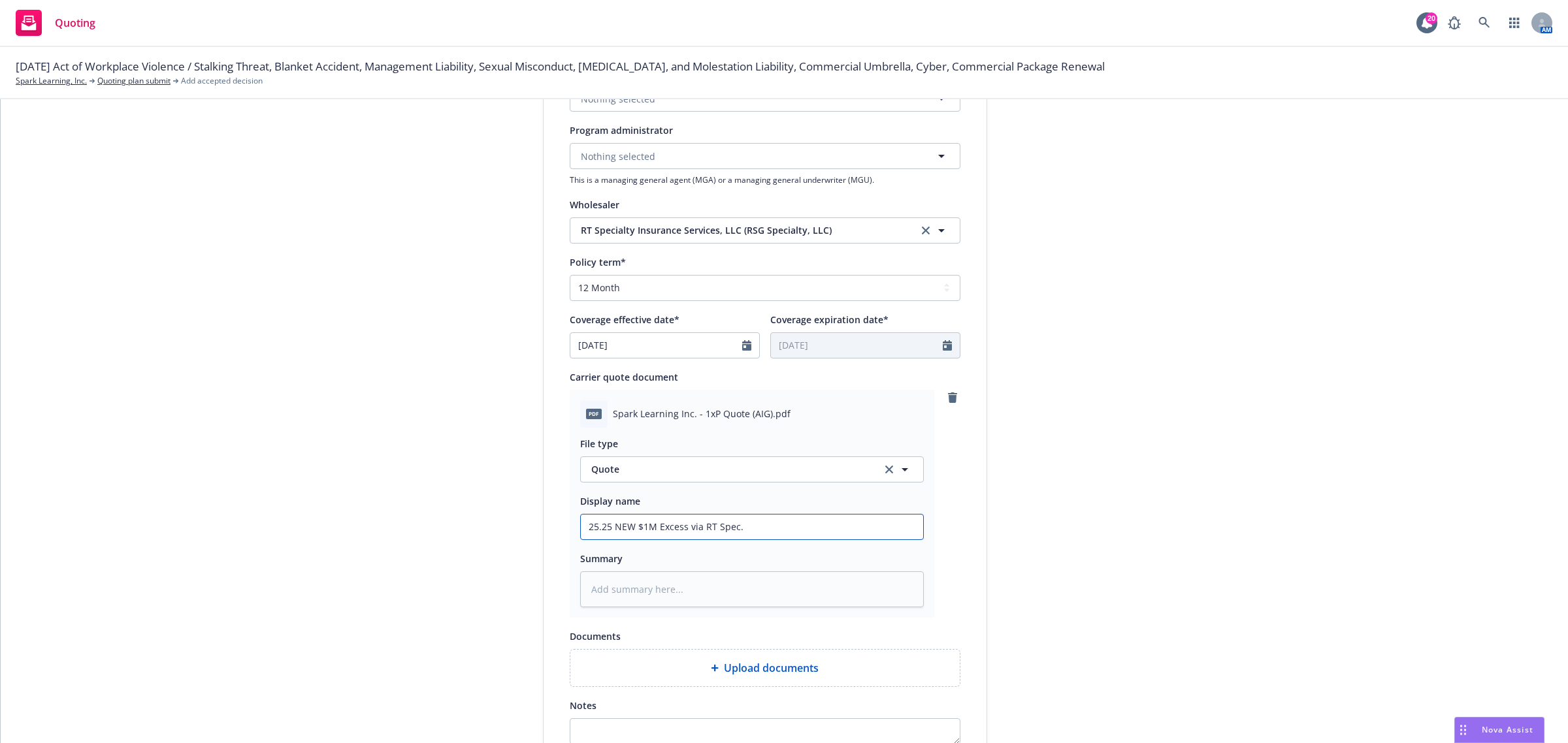
type input "25.25 NEW $1M Excess via RT Spec. Q"
type textarea "x"
type input "25.25 NEW $1M Excess via RT Spec. Qu"
type textarea "x"
type input "25.25 NEW $1M Excess via RT Spec. Quo"
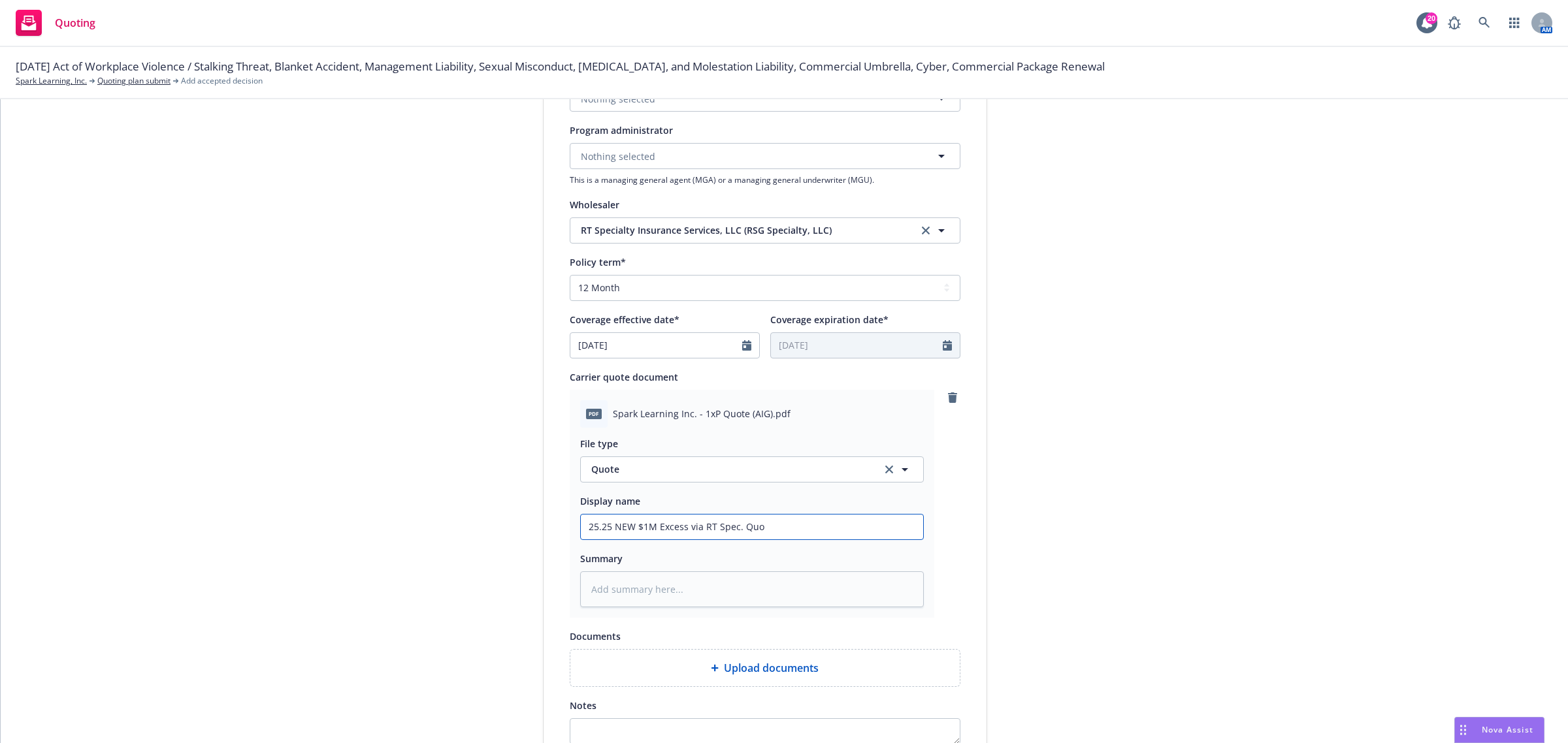
type textarea "x"
type input "25.25 NEW $1M Excess via RT Spec. Quot"
type textarea "x"
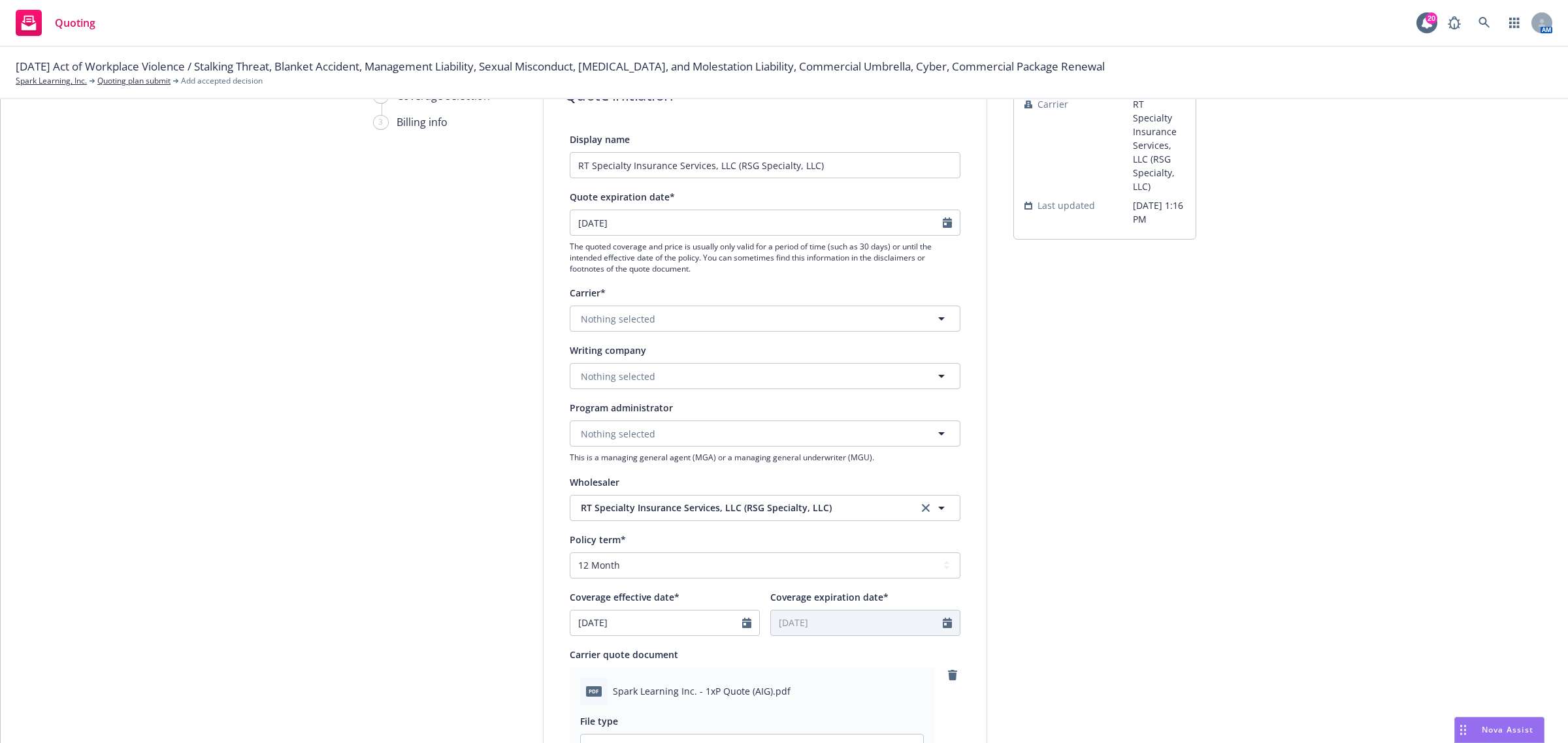
scroll to position [0, 0]
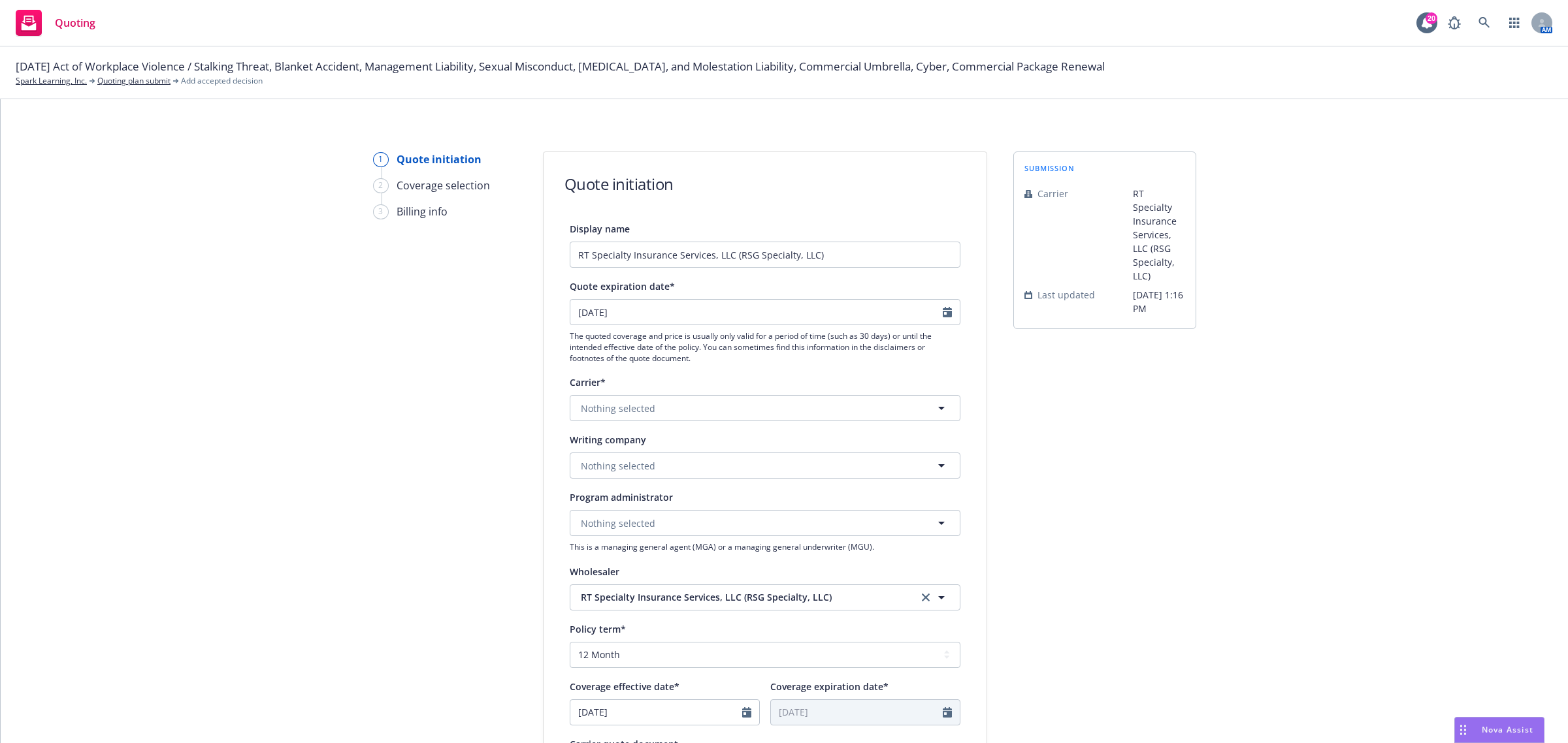
type input "25.25 NEW $1M Excess via RT Spec. Quote"
drag, startPoint x: 657, startPoint y: 419, endPoint x: 717, endPoint y: 397, distance: 63.9
click at [657, 419] on button "Nothing selected" at bounding box center [765, 408] width 390 height 26
type input "lexin"
click at [726, 485] on span "Non-appointed carrier" at bounding box center [679, 491] width 190 height 14
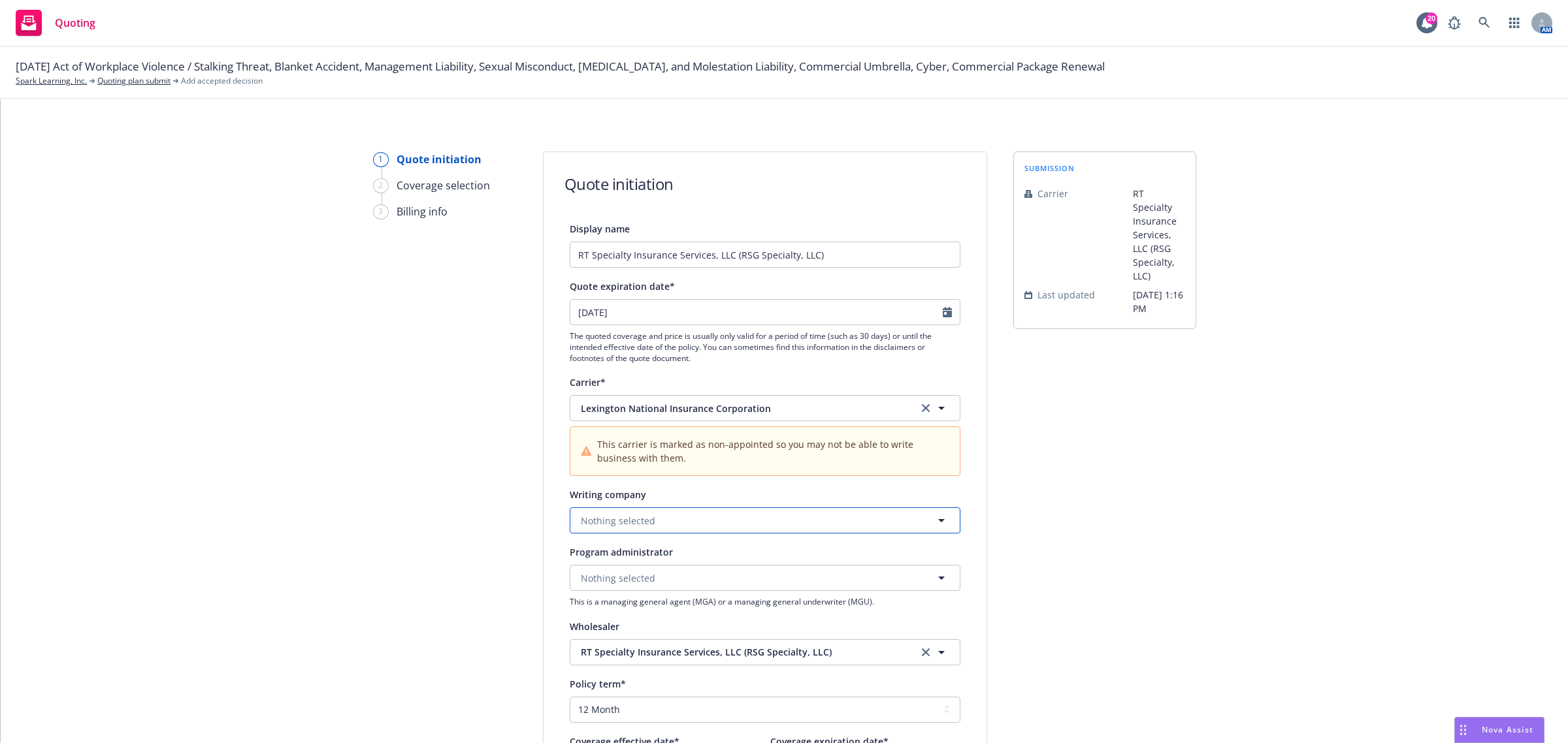
click at [686, 524] on button "Nothing selected" at bounding box center [765, 520] width 390 height 26
click at [695, 560] on strong "Lexington National Insurance Corporation" at bounding box center [679, 557] width 190 height 13
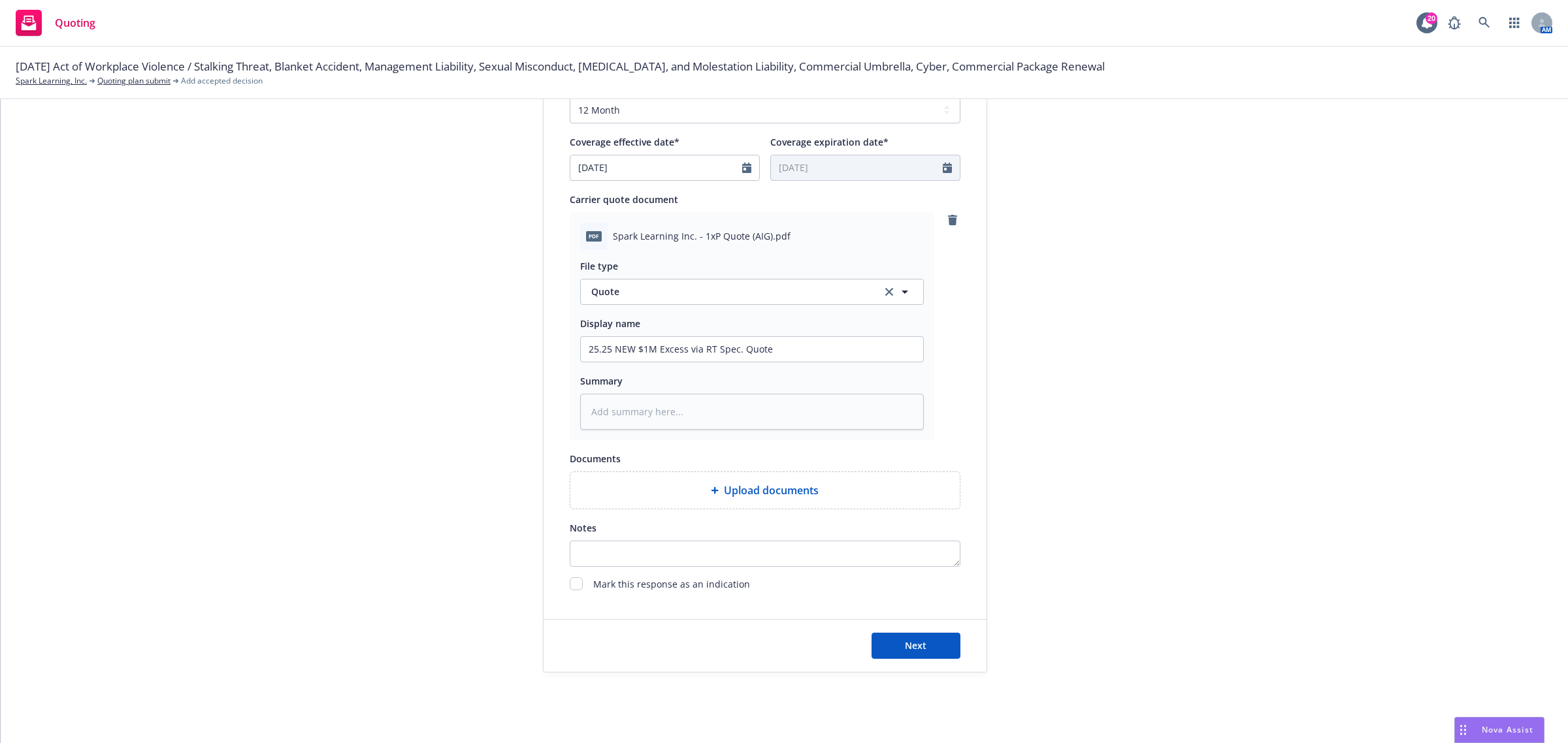
scroll to position [612, 0]
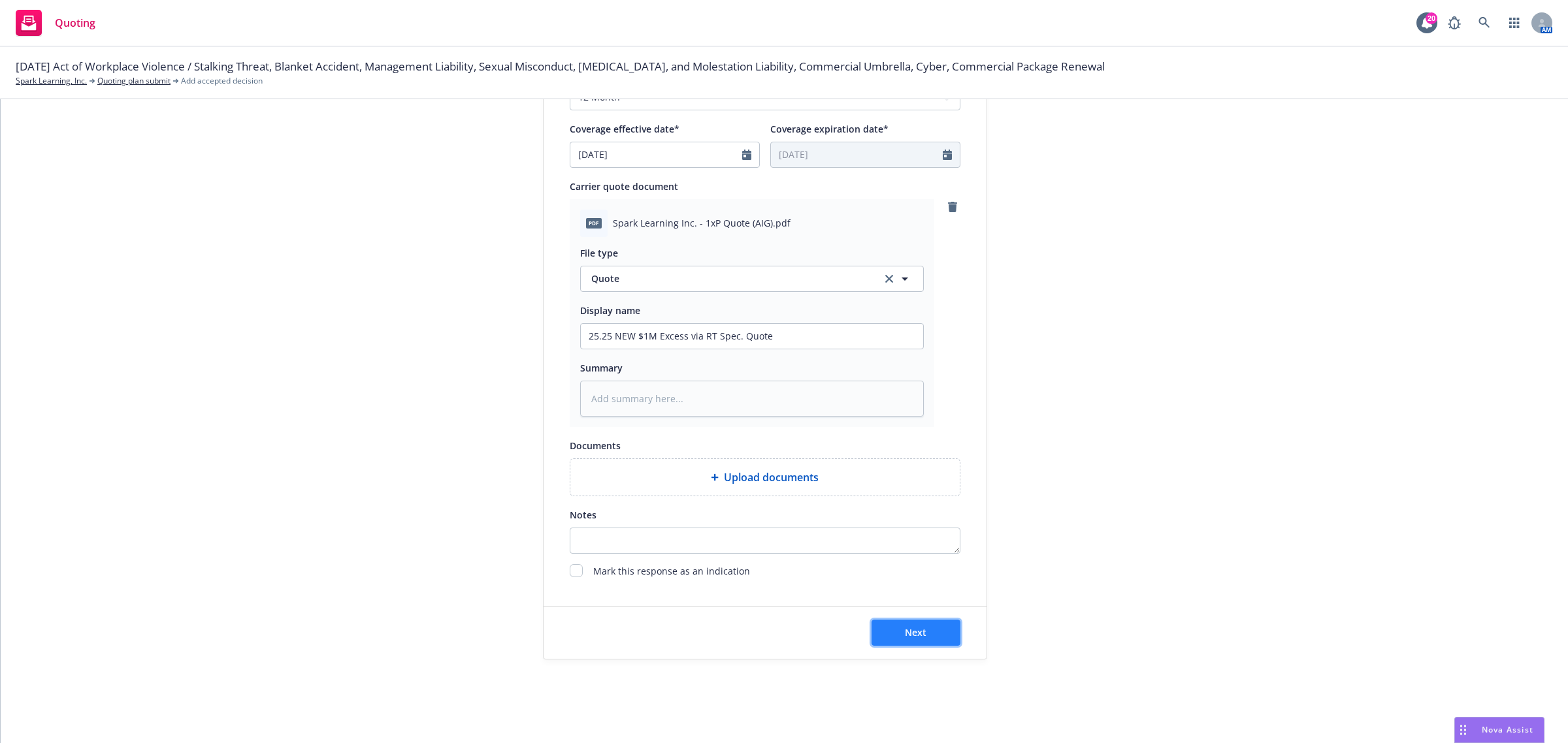
click at [929, 634] on button "Next" at bounding box center [916, 632] width 89 height 26
type textarea "x"
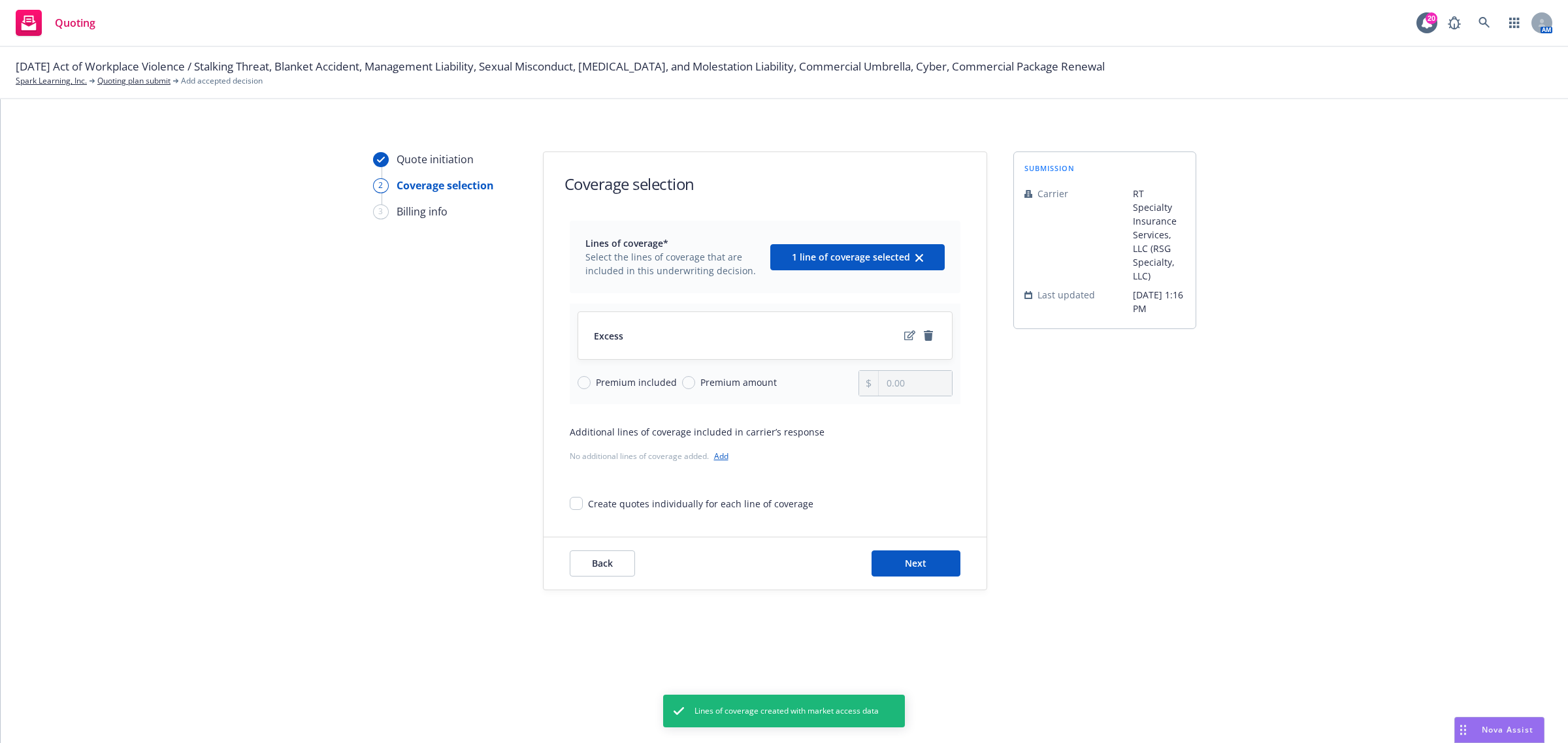
click at [700, 379] on span "Premium amount" at bounding box center [739, 381] width 76 height 14
click at [695, 379] on input "Premium amount" at bounding box center [688, 382] width 13 height 13
radio input "true"
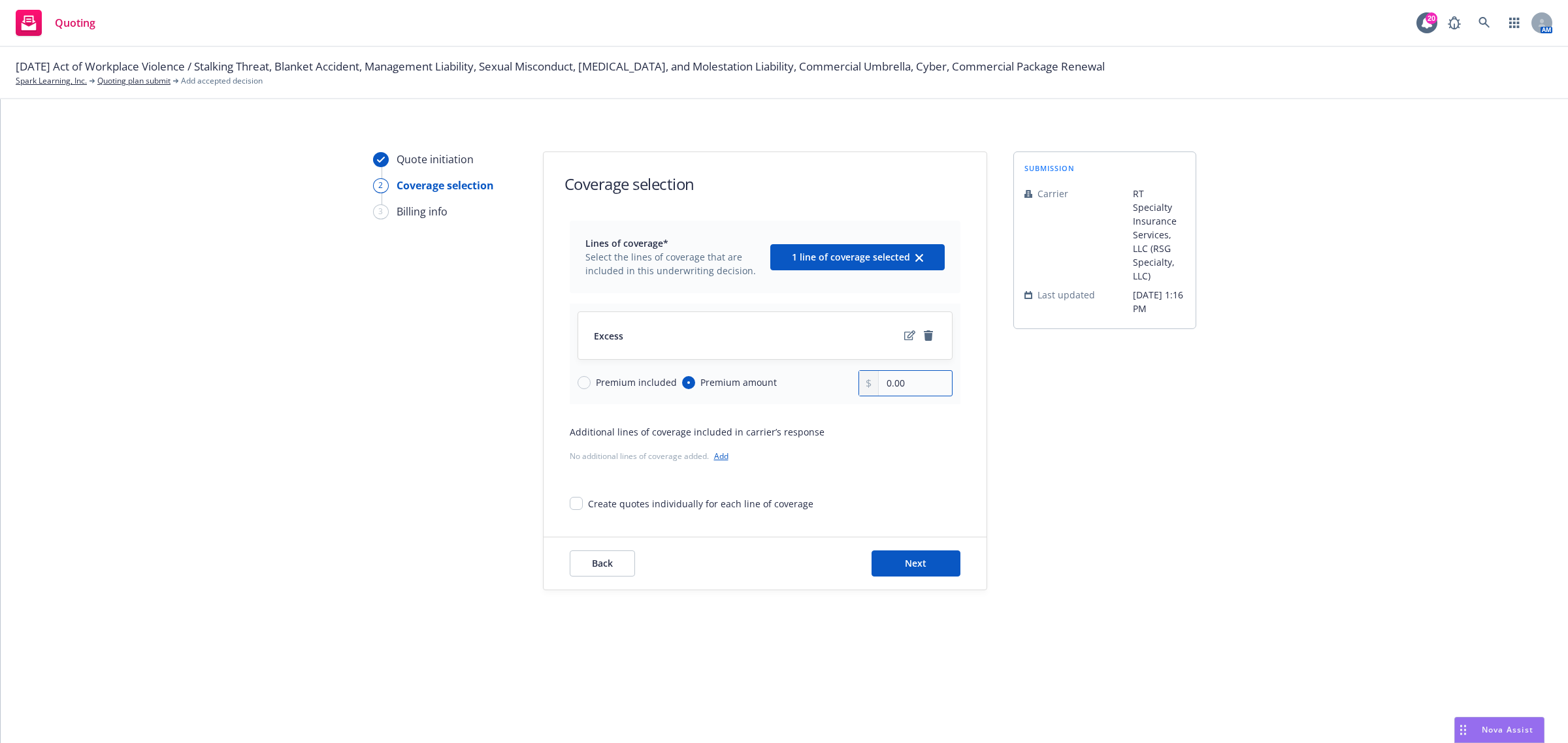
click at [900, 386] on input "0.00" at bounding box center [915, 383] width 73 height 25
type input "0.02"
drag, startPoint x: 1193, startPoint y: 501, endPoint x: 1174, endPoint y: 494, distance: 20.2
click at [1191, 501] on div "submission Carrier RT Specialty Insurance Services, LLC (RSG Specialty, LLC) La…" at bounding box center [1105, 370] width 183 height 439
drag, startPoint x: 923, startPoint y: 387, endPoint x: 506, endPoint y: 334, distance: 420.4
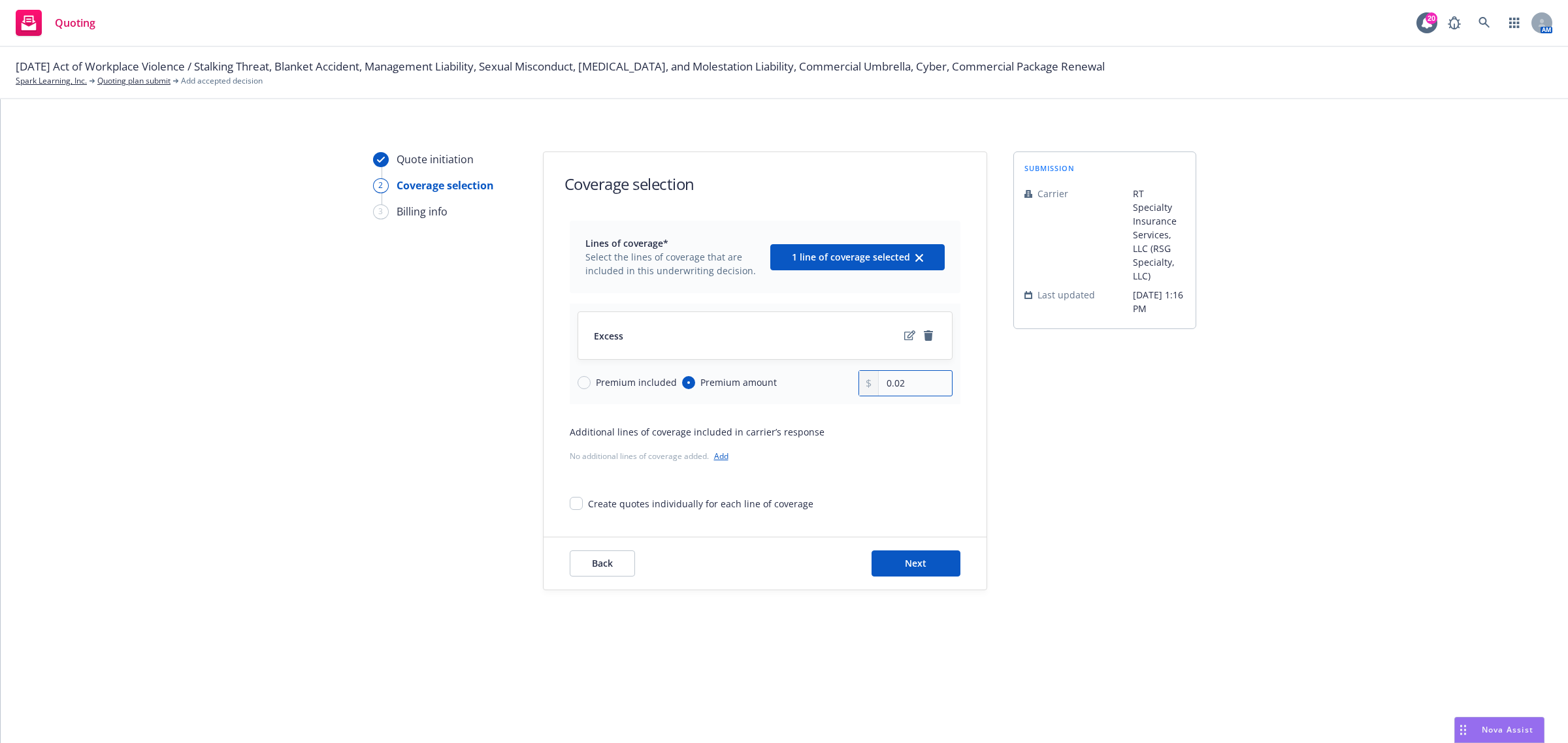
click at [508, 338] on div "Quote initiation 2 Coverage selection 3 Billing info Coverage selection Lines o…" at bounding box center [784, 370] width 1536 height 439
type input "24,397.00"
click at [383, 586] on div "Quote initiation 2 Coverage selection 3 Billing info" at bounding box center [445, 370] width 143 height 439
click at [936, 561] on button "Next" at bounding box center [916, 563] width 89 height 26
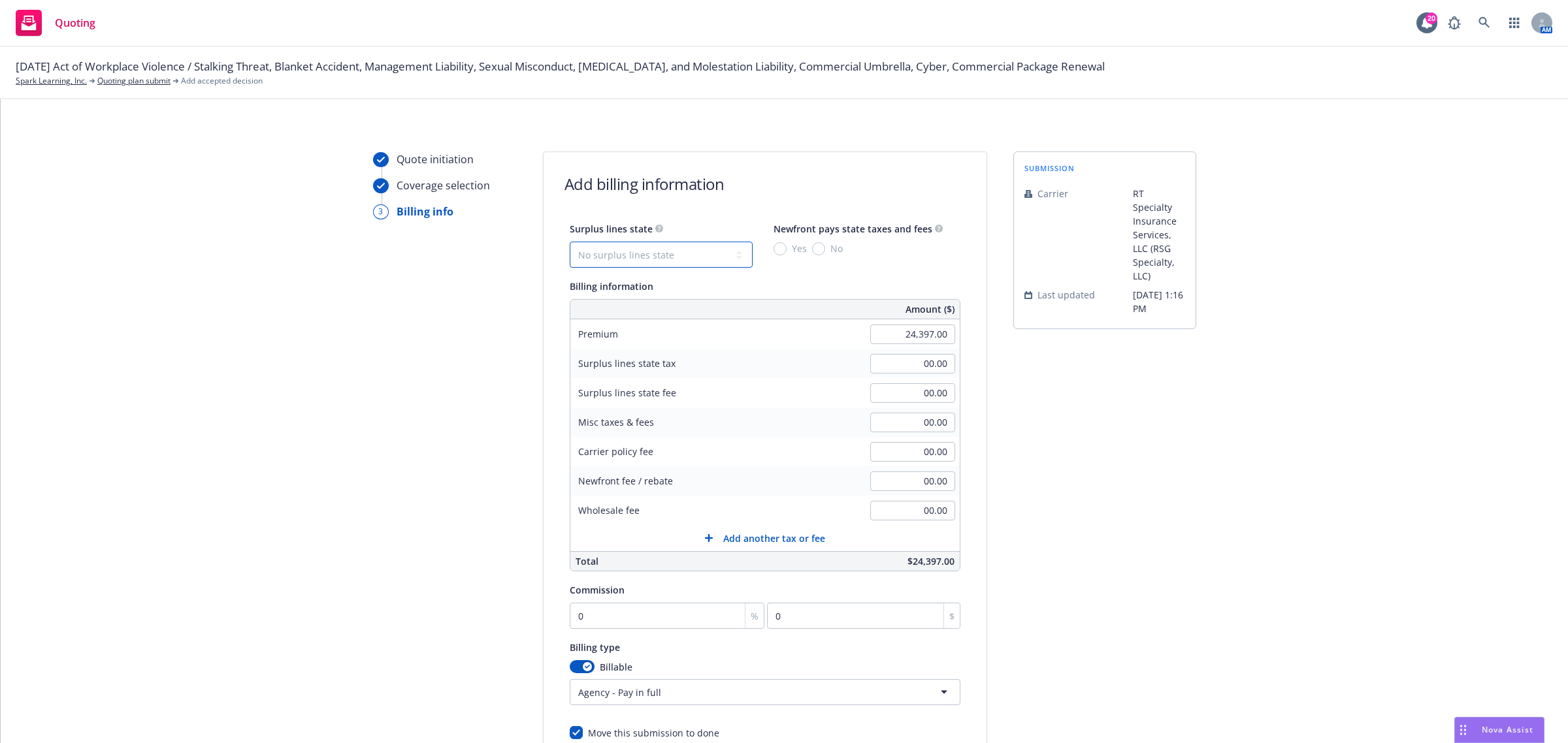
click at [673, 243] on select "No surplus lines state Alaska Alabama Arkansas Arizona California Colorado Conn…" at bounding box center [661, 254] width 183 height 26
select select "CA"
click at [570, 241] on select "No surplus lines state Alaska Alabama Arkansas Arizona California Colorado Conn…" at bounding box center [661, 254] width 183 height 26
type input "731.91"
type input "43.91"
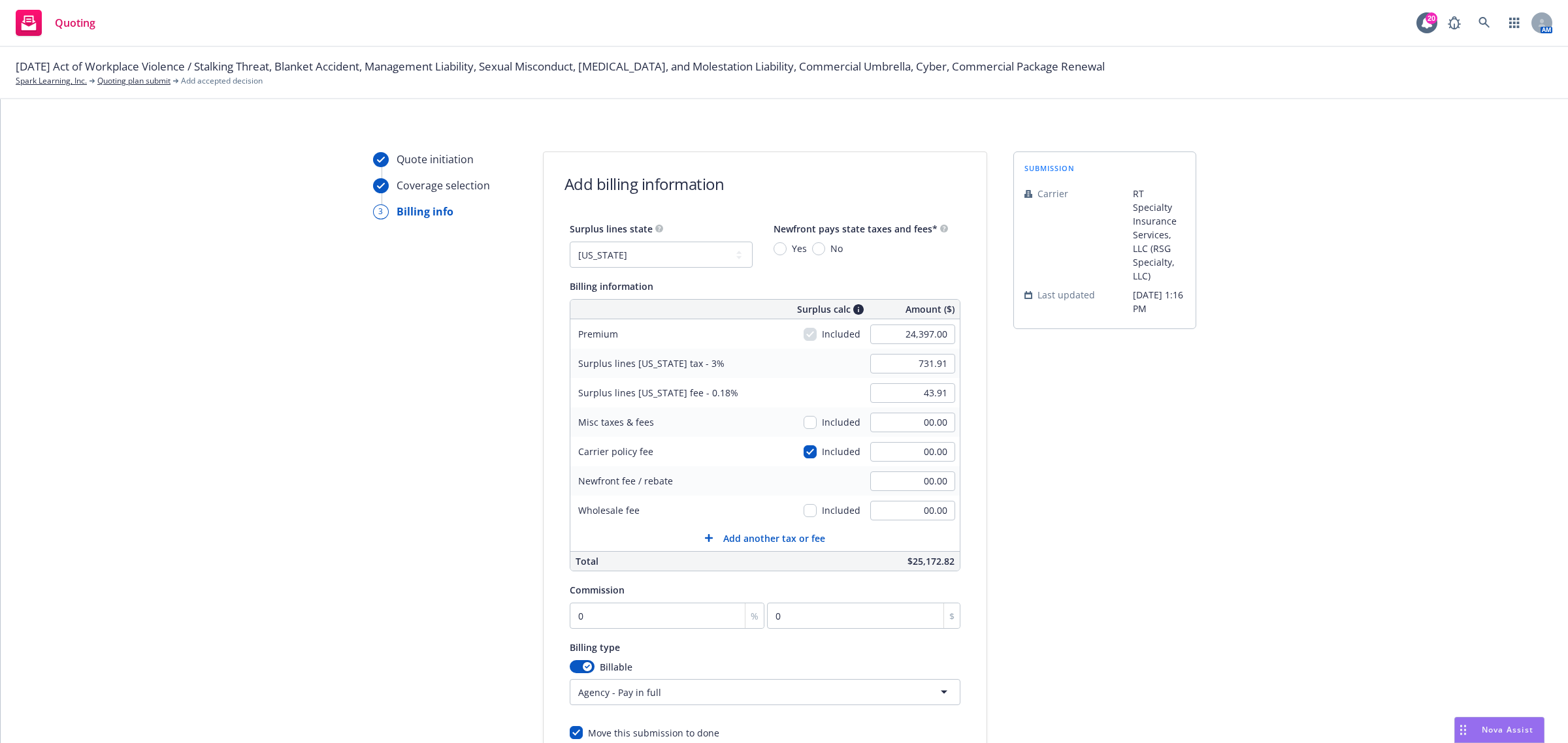
click at [825, 253] on span "No" at bounding box center [834, 248] width 18 height 14
click at [818, 253] on input "No" at bounding box center [818, 248] width 13 height 13
radio input "true"
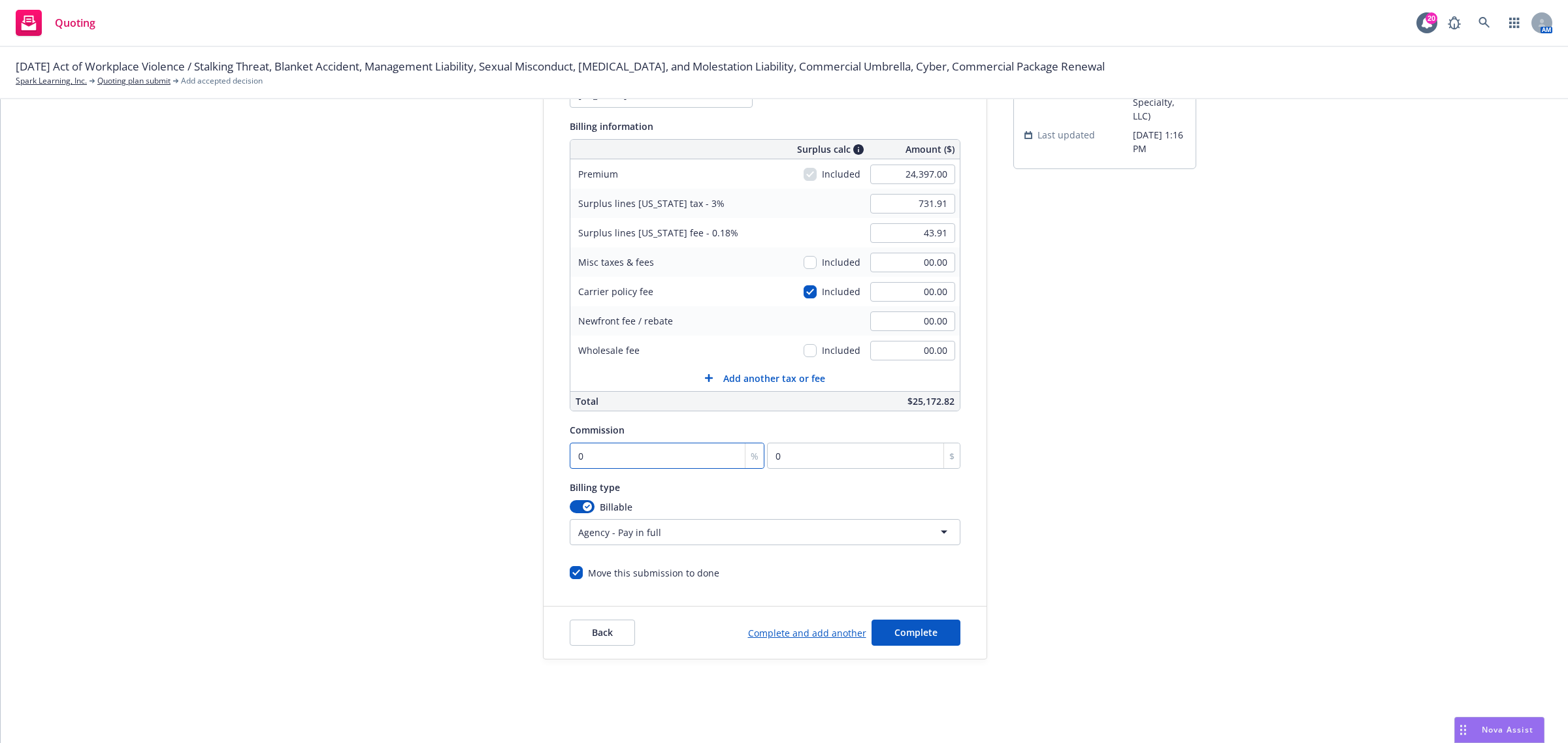
click at [655, 448] on input "0" at bounding box center [667, 456] width 195 height 26
type input "1"
type input "243.97"
type input "10"
type input "2439.7"
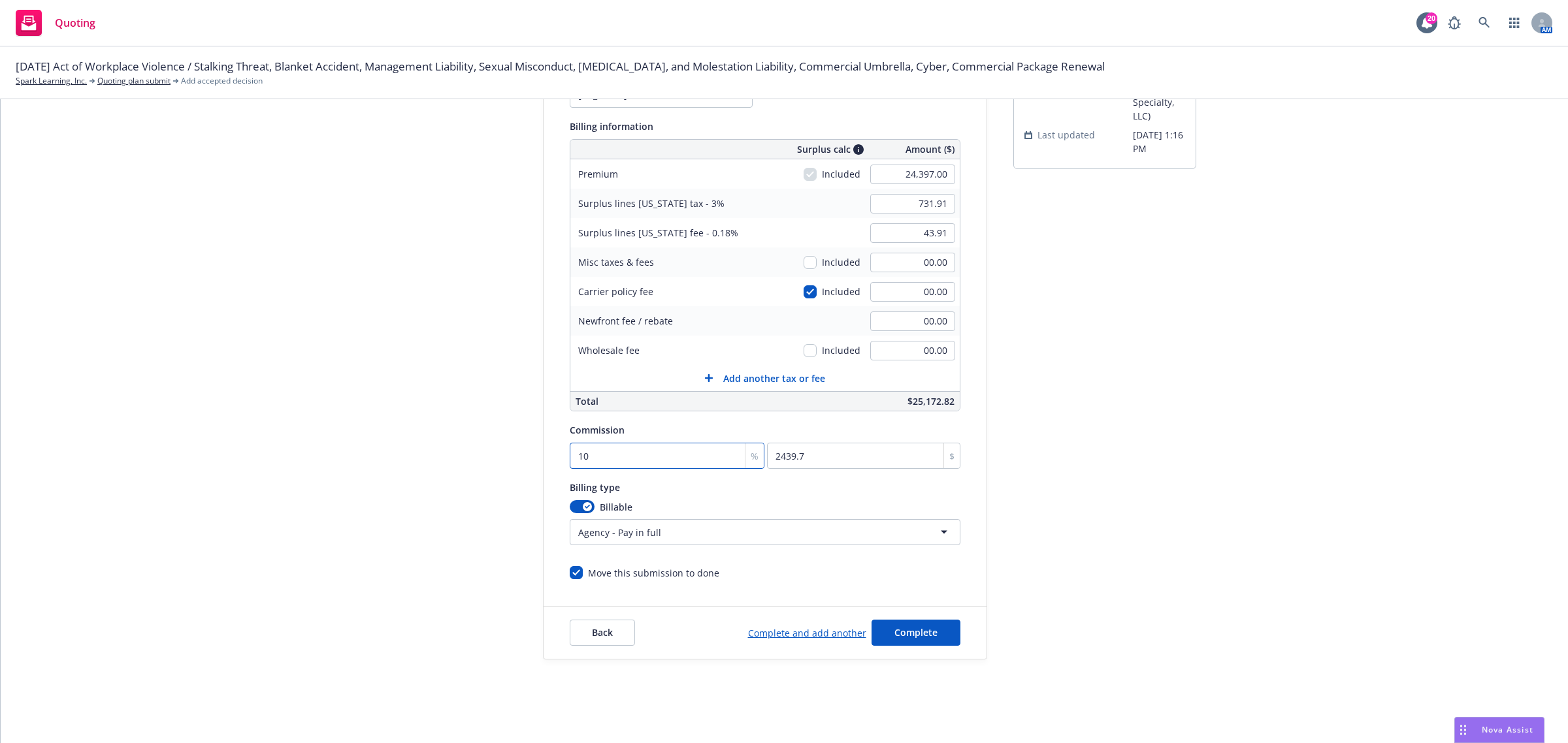
type input "10"
click at [257, 481] on div "Quote initiation Coverage selection 3 Billing info Add billing information Surp…" at bounding box center [784, 325] width 1536 height 668
click at [931, 628] on button "Complete" at bounding box center [916, 632] width 89 height 26
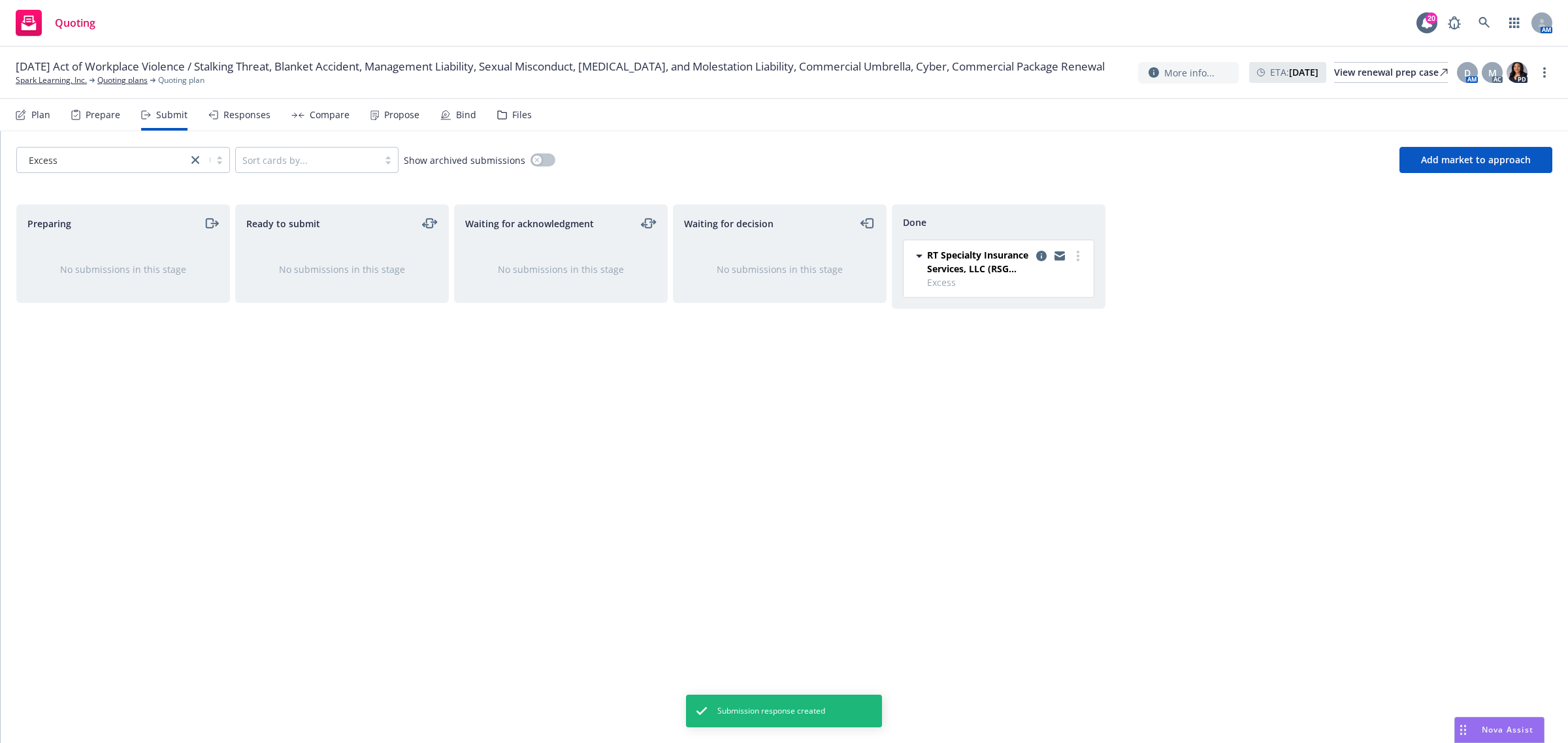
click at [384, 113] on div "Propose" at bounding box center [402, 115] width 35 height 10
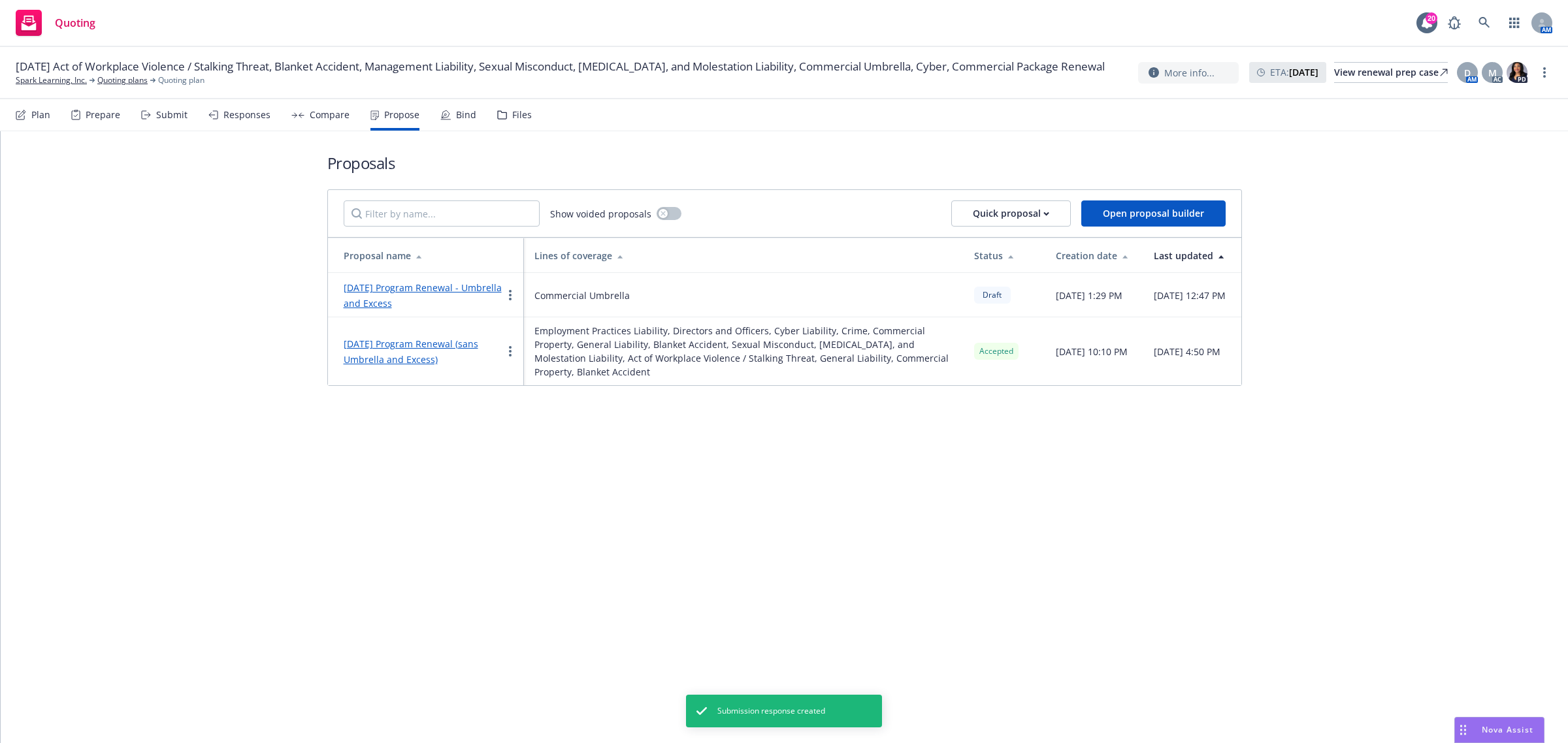
click at [446, 291] on link "2025-08-19 Program Renewal - Umbrella and Excess" at bounding box center [422, 295] width 158 height 28
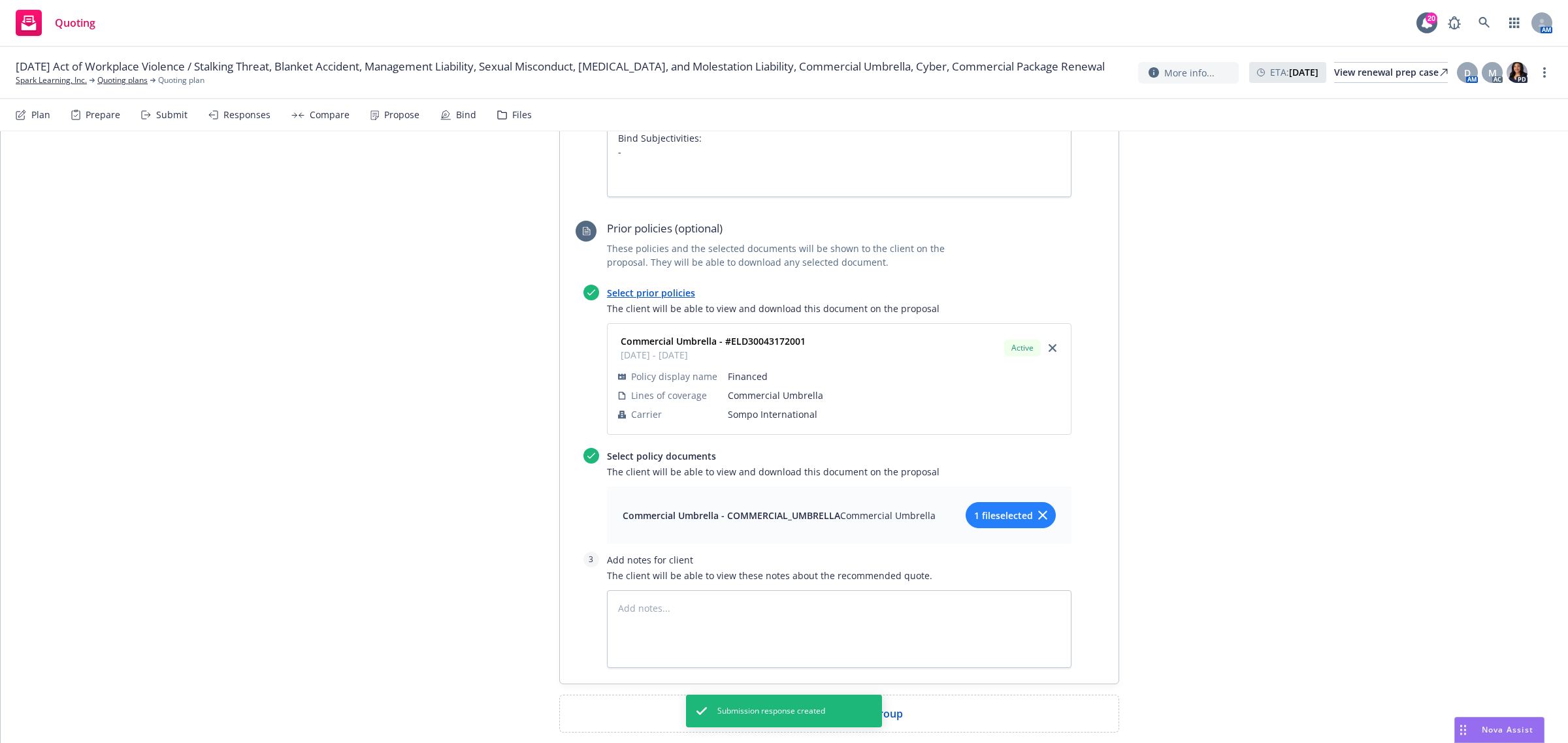
scroll to position [880, 0]
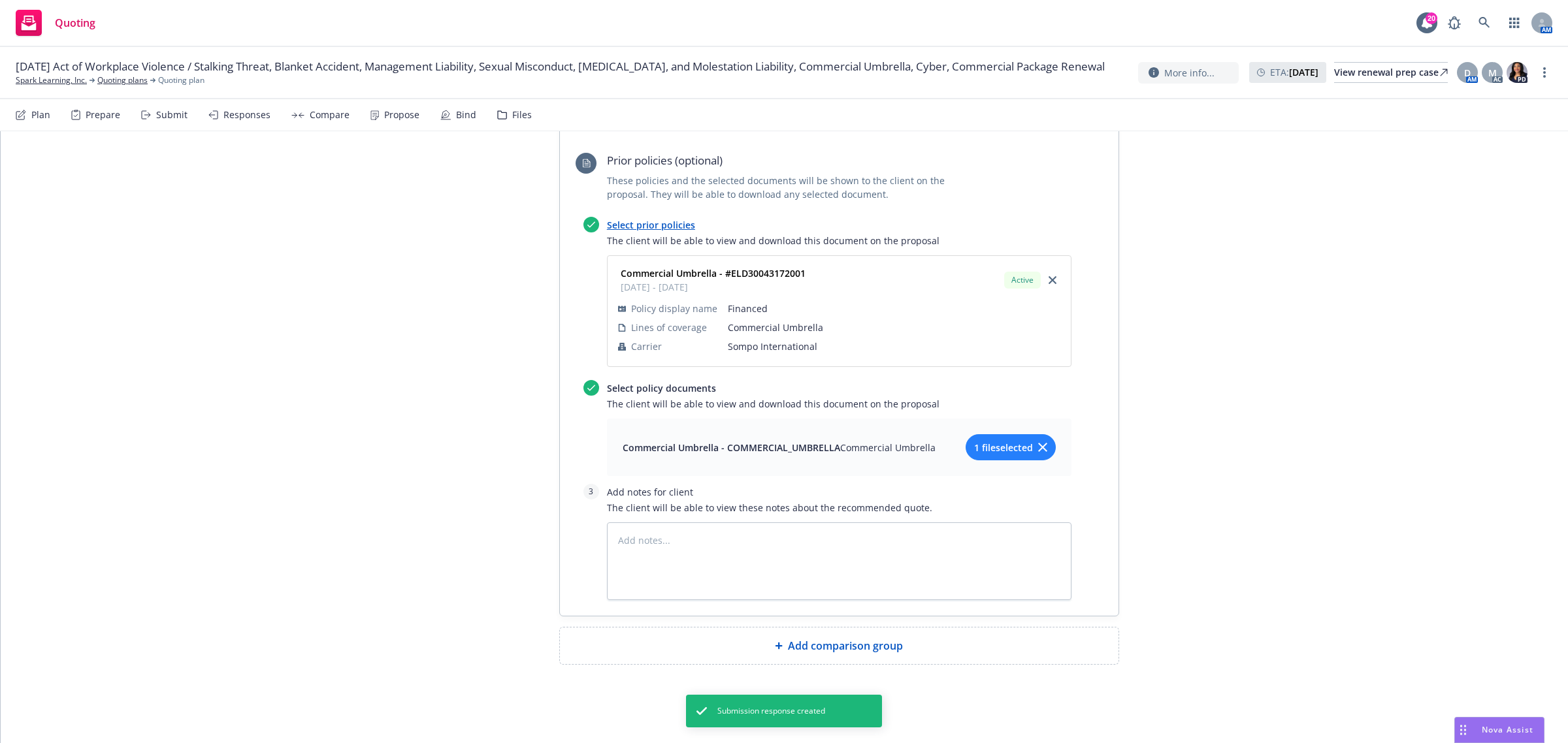
click at [880, 647] on span "Add comparison group" at bounding box center [845, 646] width 115 height 16
type textarea "x"
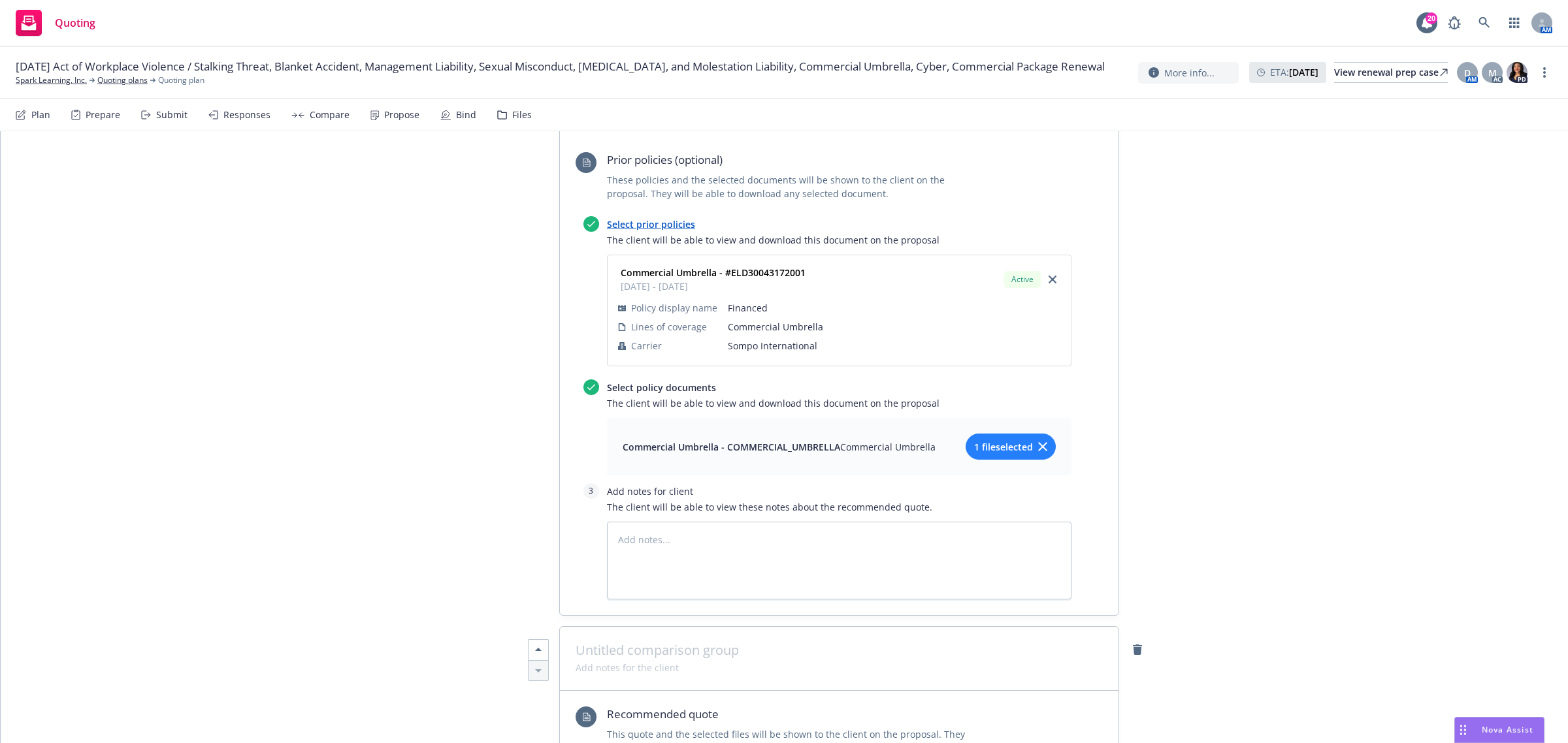
click at [641, 655] on span at bounding box center [839, 651] width 527 height 16
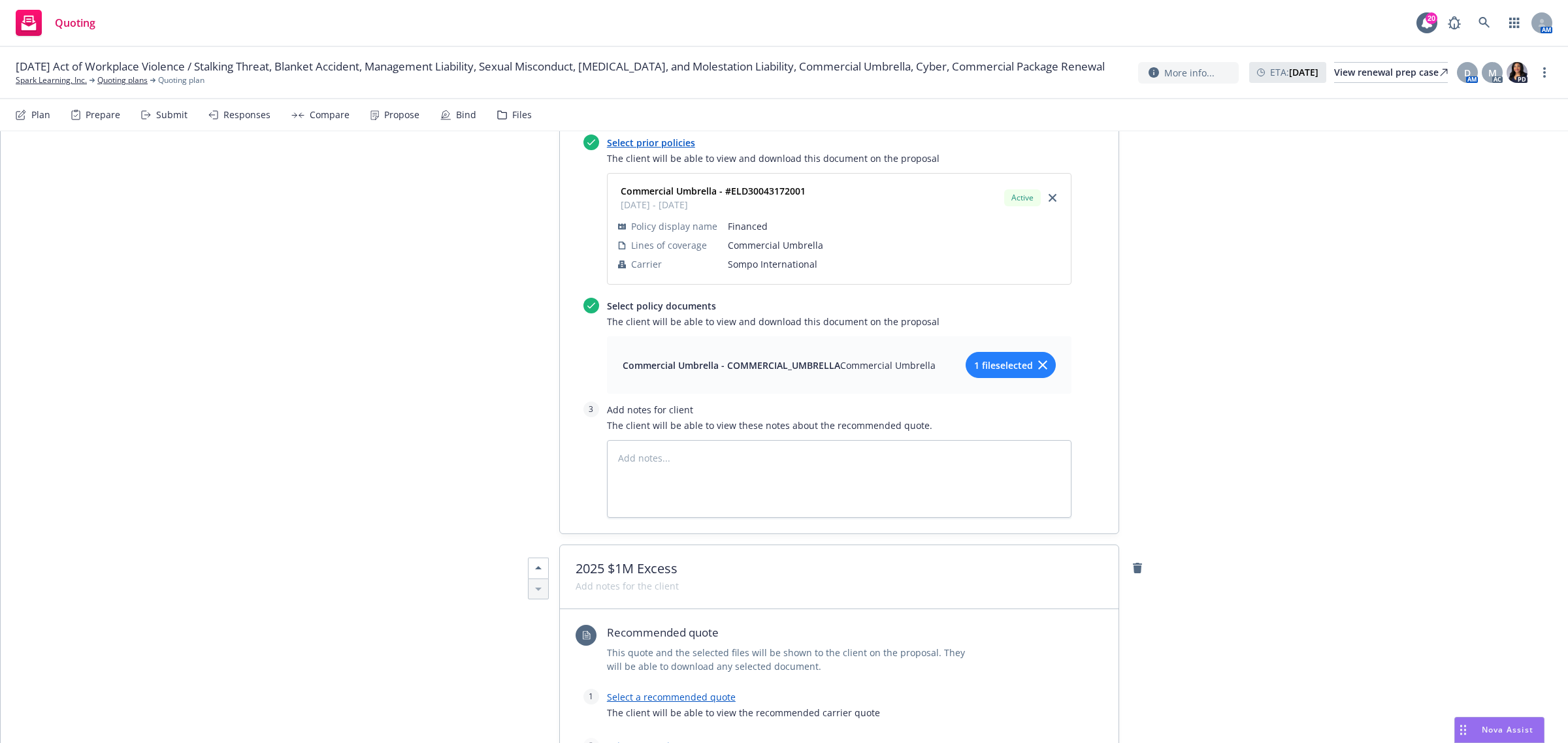
scroll to position [1206, 0]
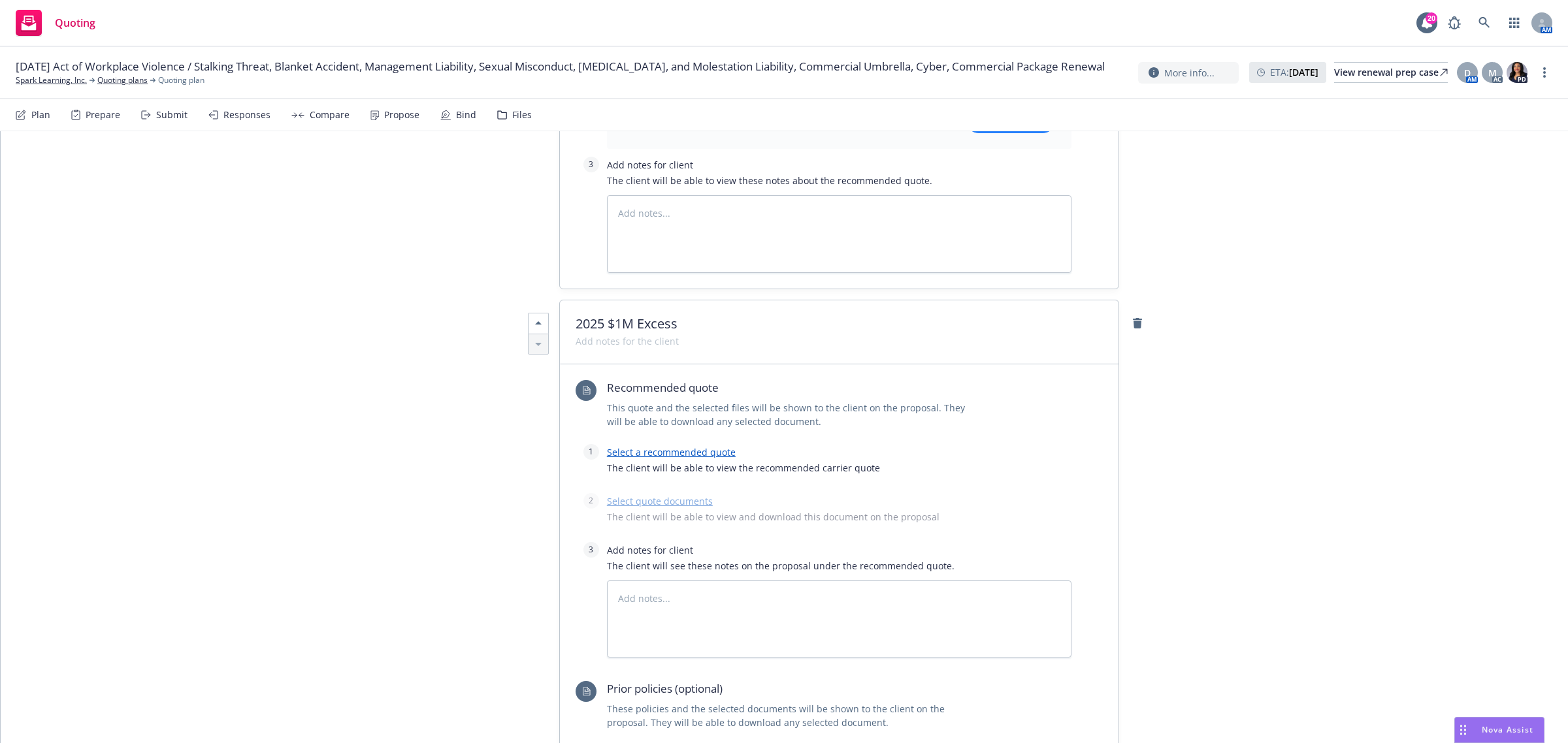
click at [661, 452] on link "Select a recommended quote" at bounding box center [672, 452] width 129 height 13
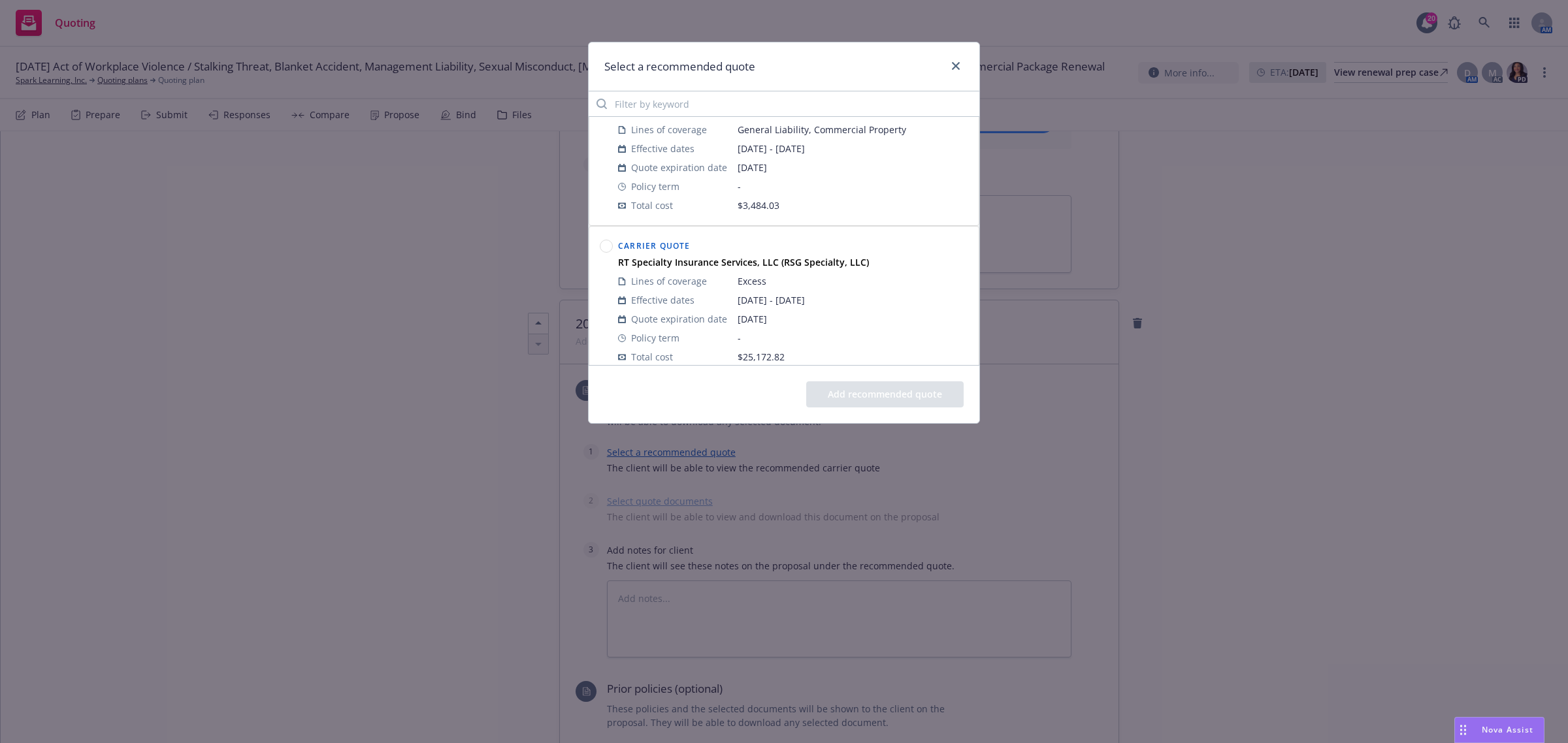
scroll to position [65, 0]
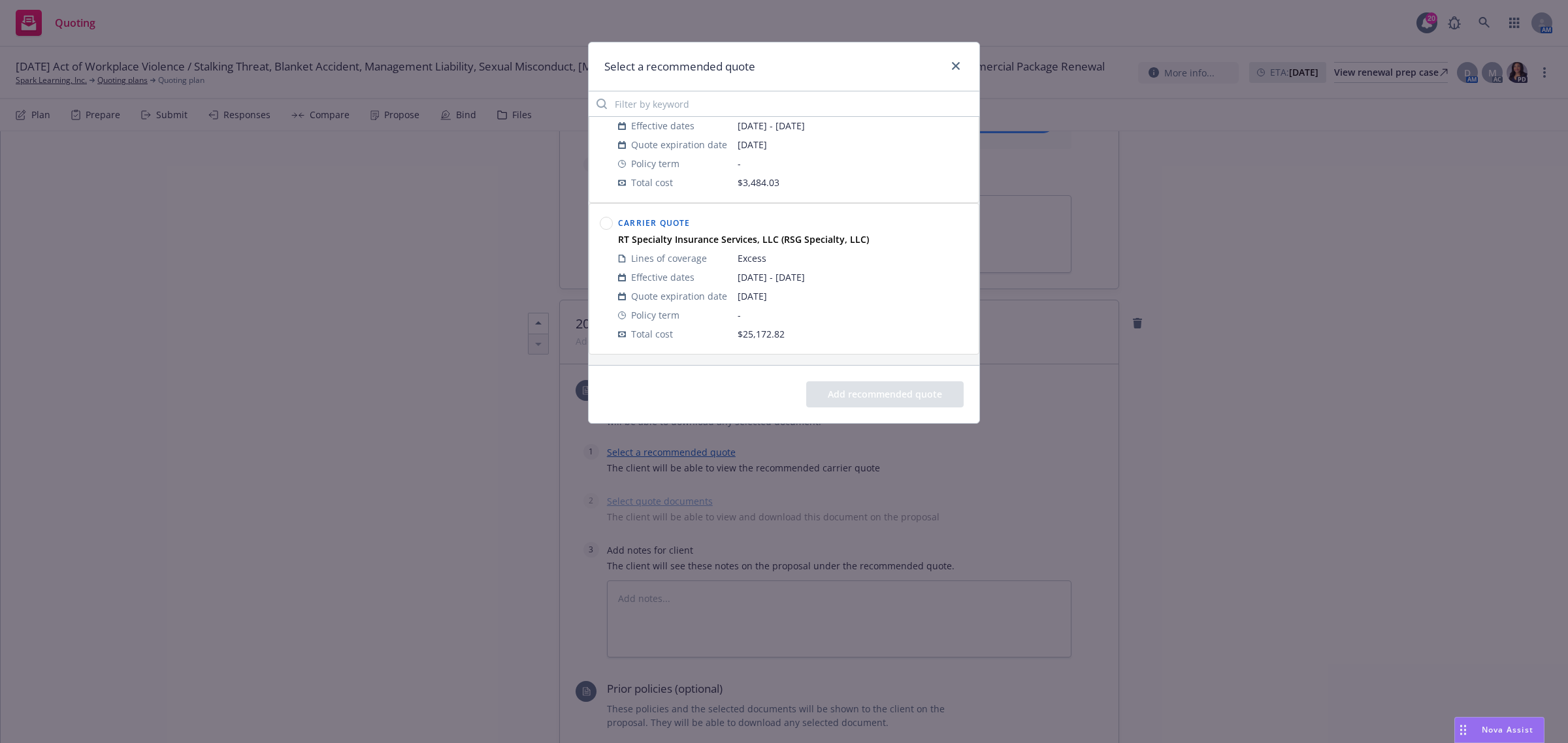
click at [606, 223] on circle at bounding box center [607, 224] width 13 height 13
click at [876, 393] on button "Add recommended quote" at bounding box center [885, 394] width 158 height 26
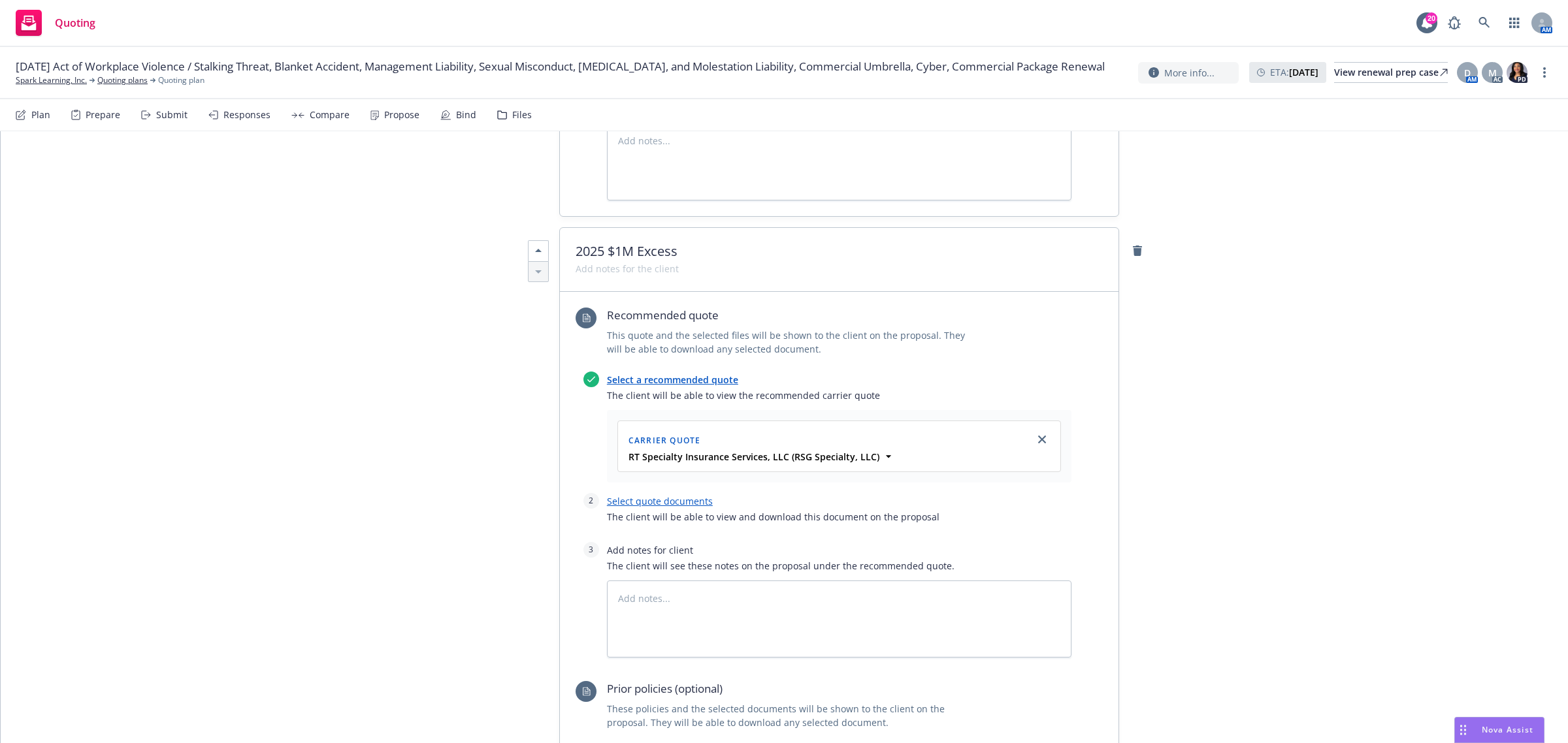
scroll to position [1369, 0]
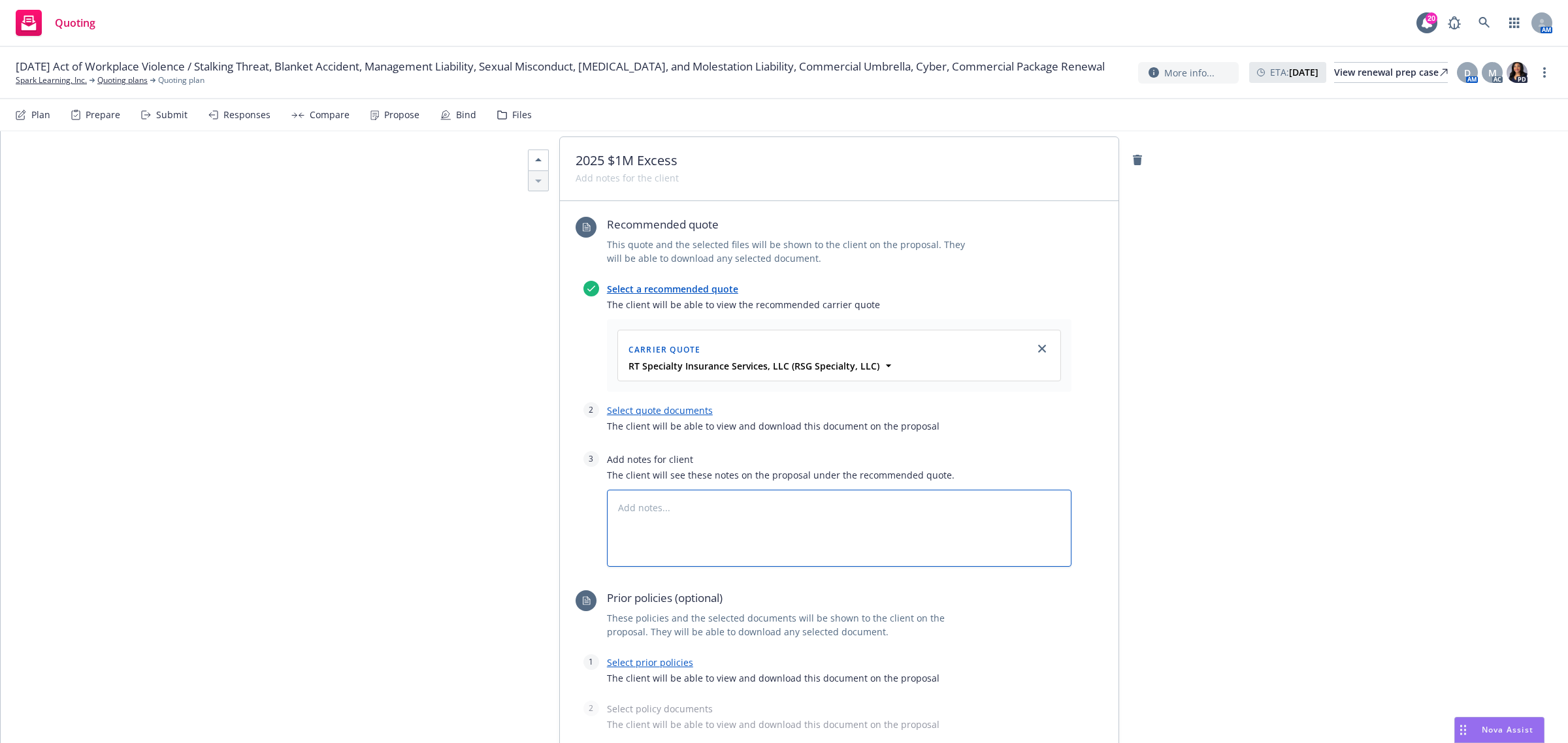
click at [713, 522] on textarea at bounding box center [839, 529] width 465 height 78
type textarea "x"
type textarea "B"
type textarea "x"
type textarea "Bi"
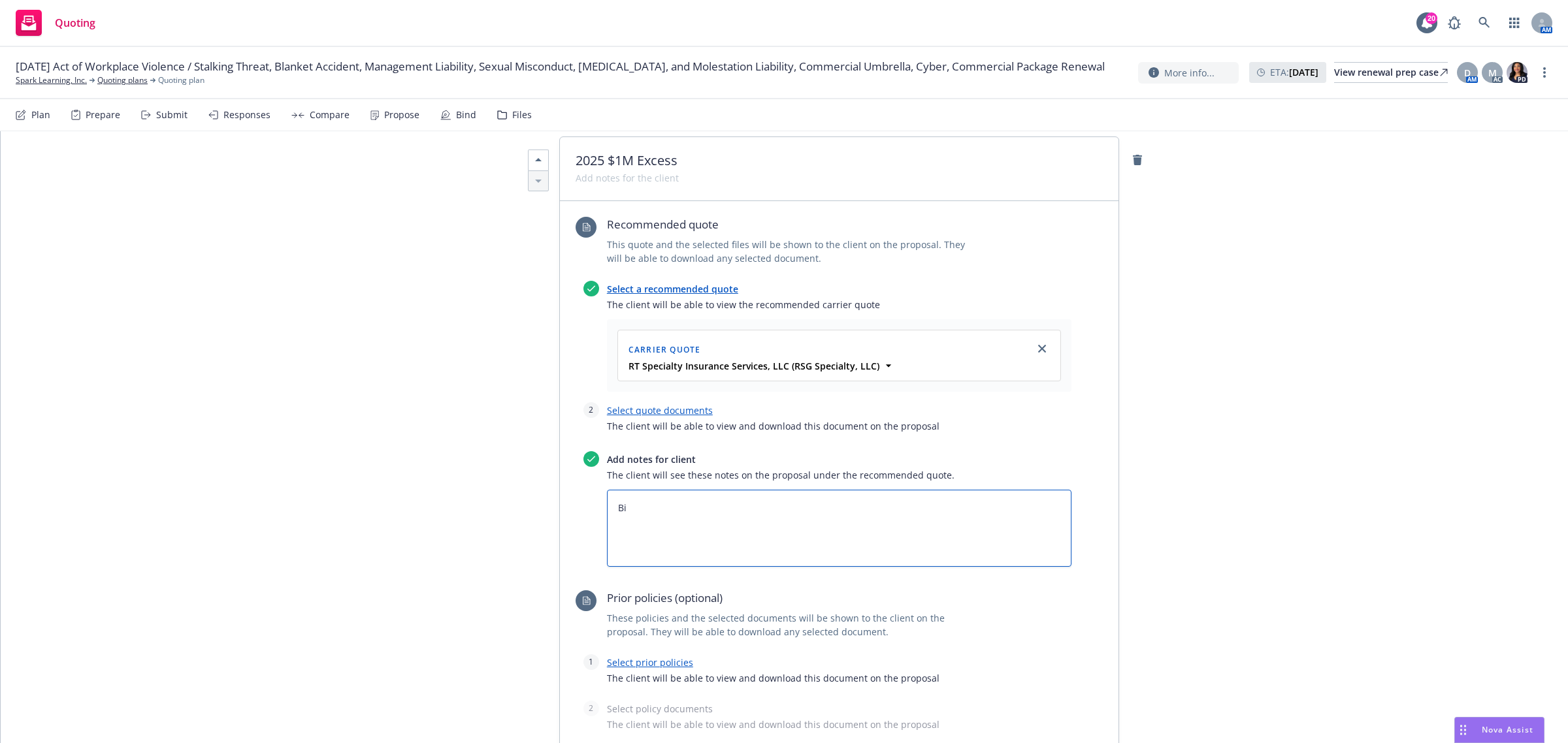
type textarea "x"
type textarea "Bin"
type textarea "x"
type textarea "Bind"
type textarea "x"
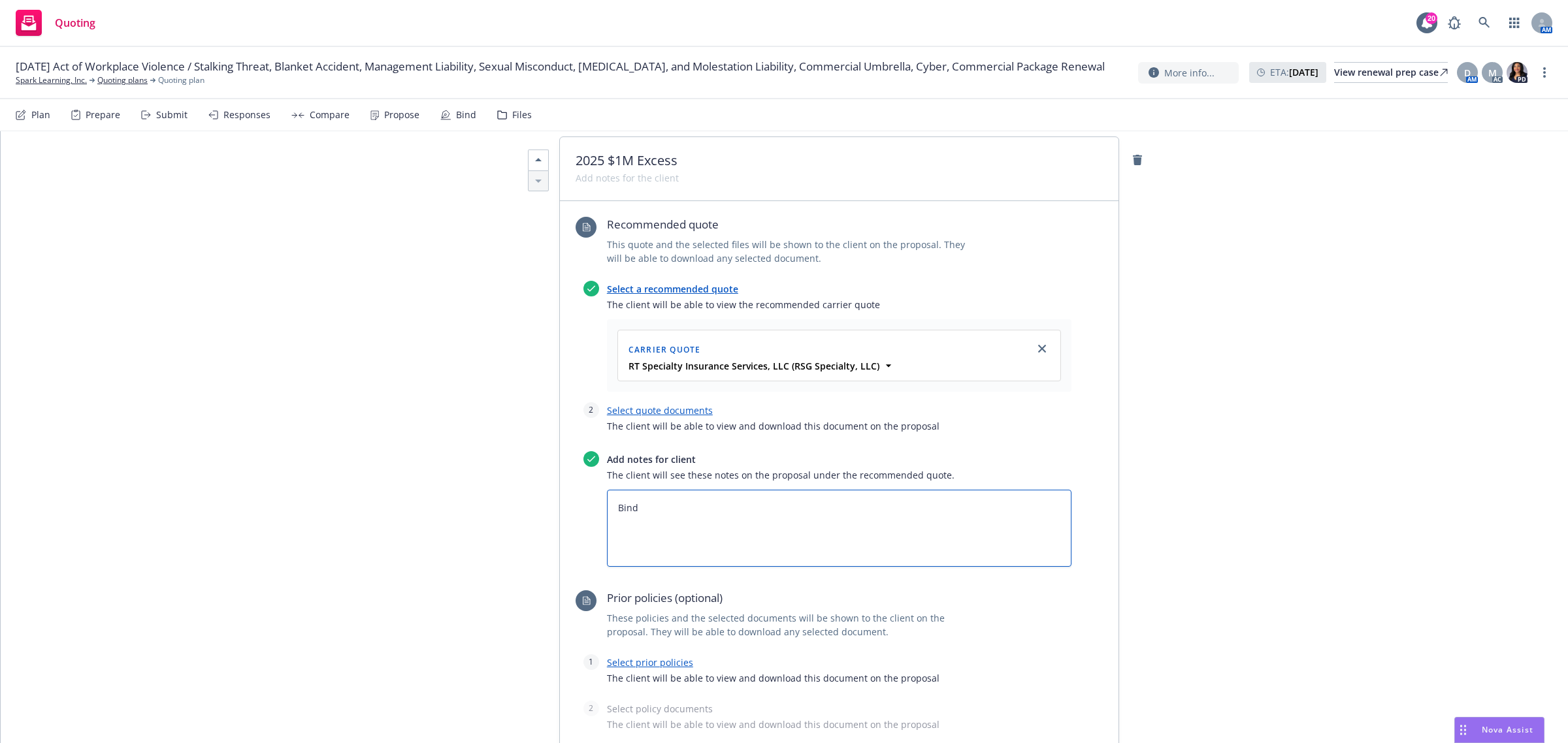
type textarea "Bind"
type textarea "x"
type textarea "Bind S"
type textarea "x"
type textarea "Bind Su"
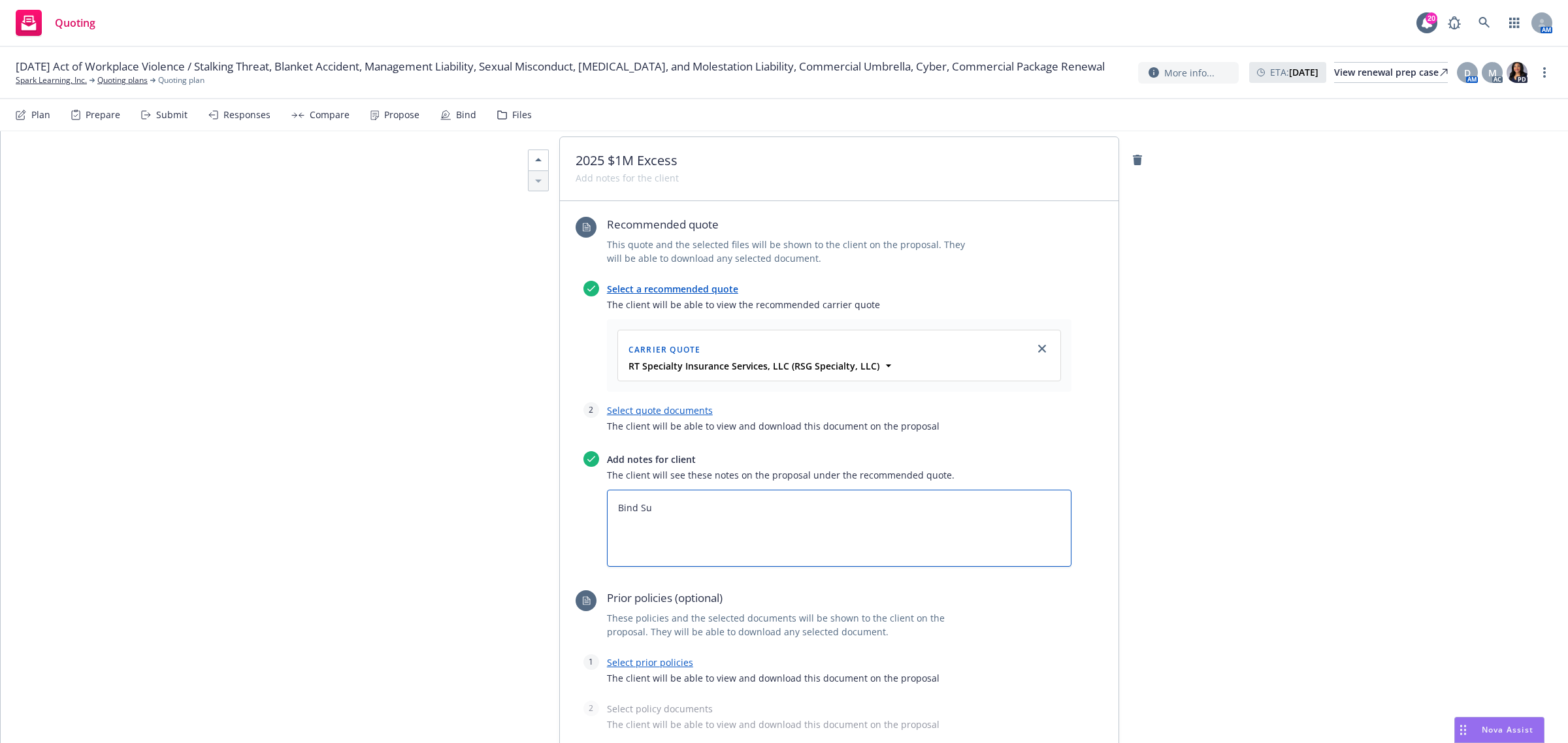
type textarea "x"
type textarea "Bind Sub"
type textarea "x"
type textarea "Bind Subj"
type textarea "x"
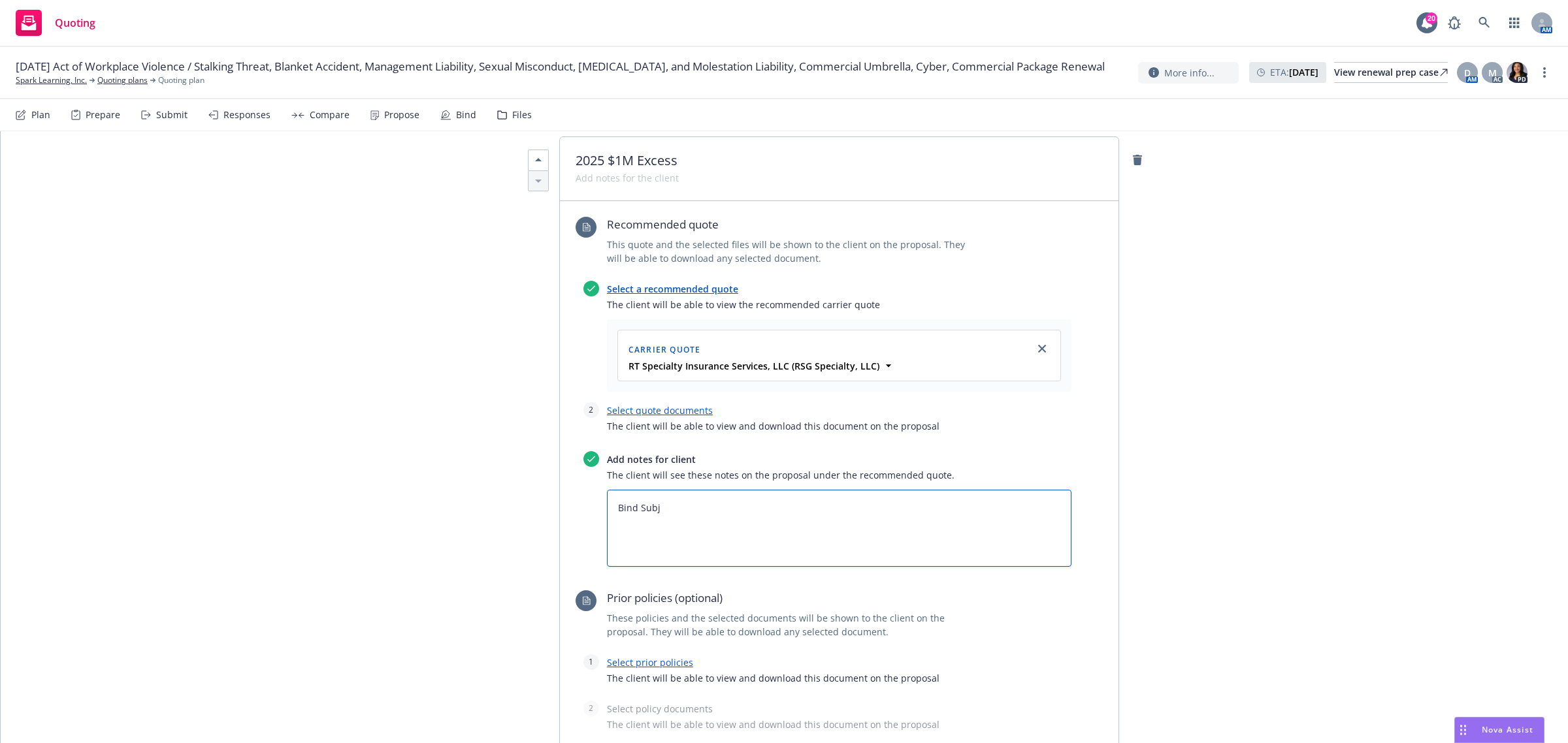
type textarea "Bind Subje"
type textarea "x"
type textarea "Bind Subjec"
type textarea "x"
type textarea "Bind Subject"
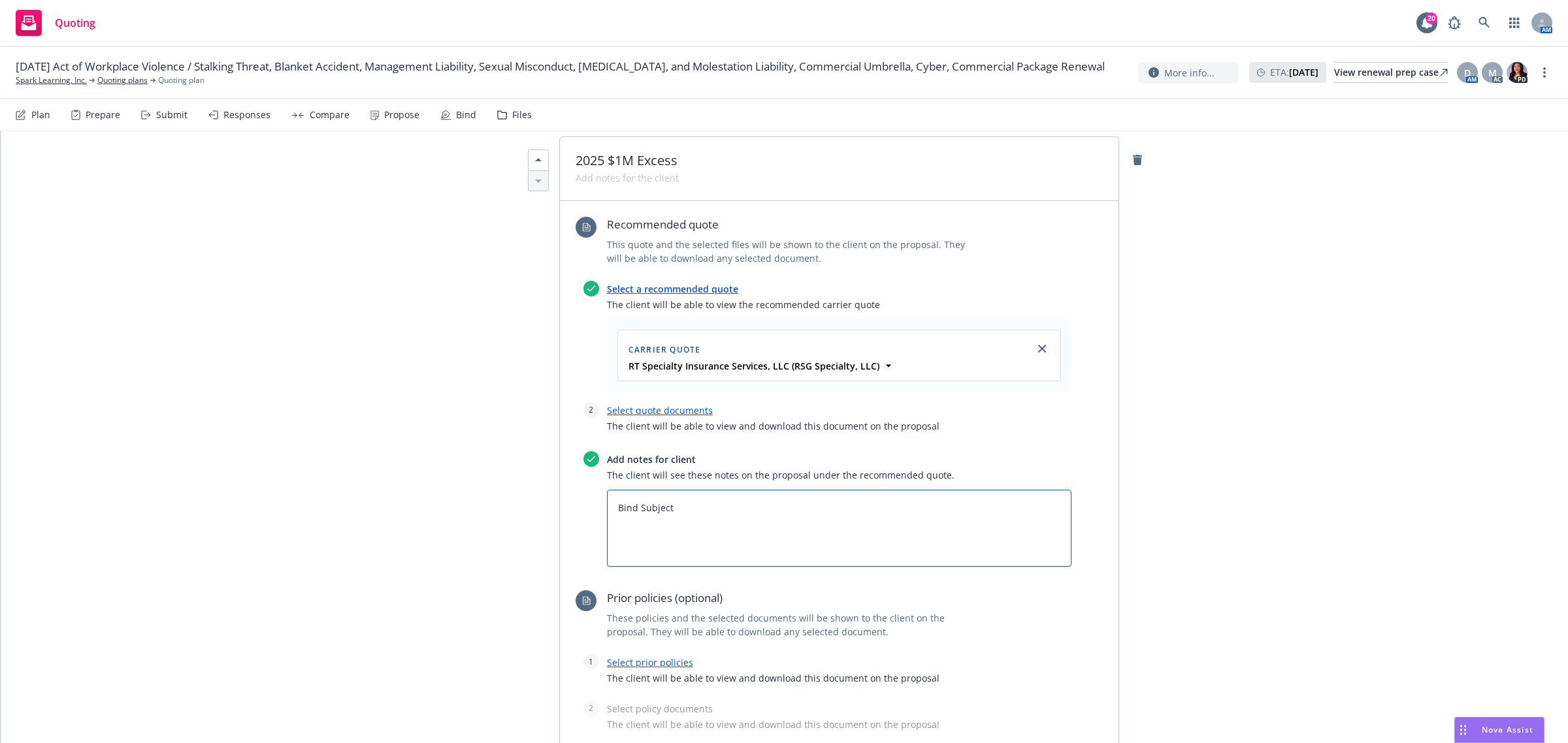
type textarea "x"
type textarea "Bind Subjecti"
type textarea "x"
type textarea "Bind Subjectiv"
type textarea "x"
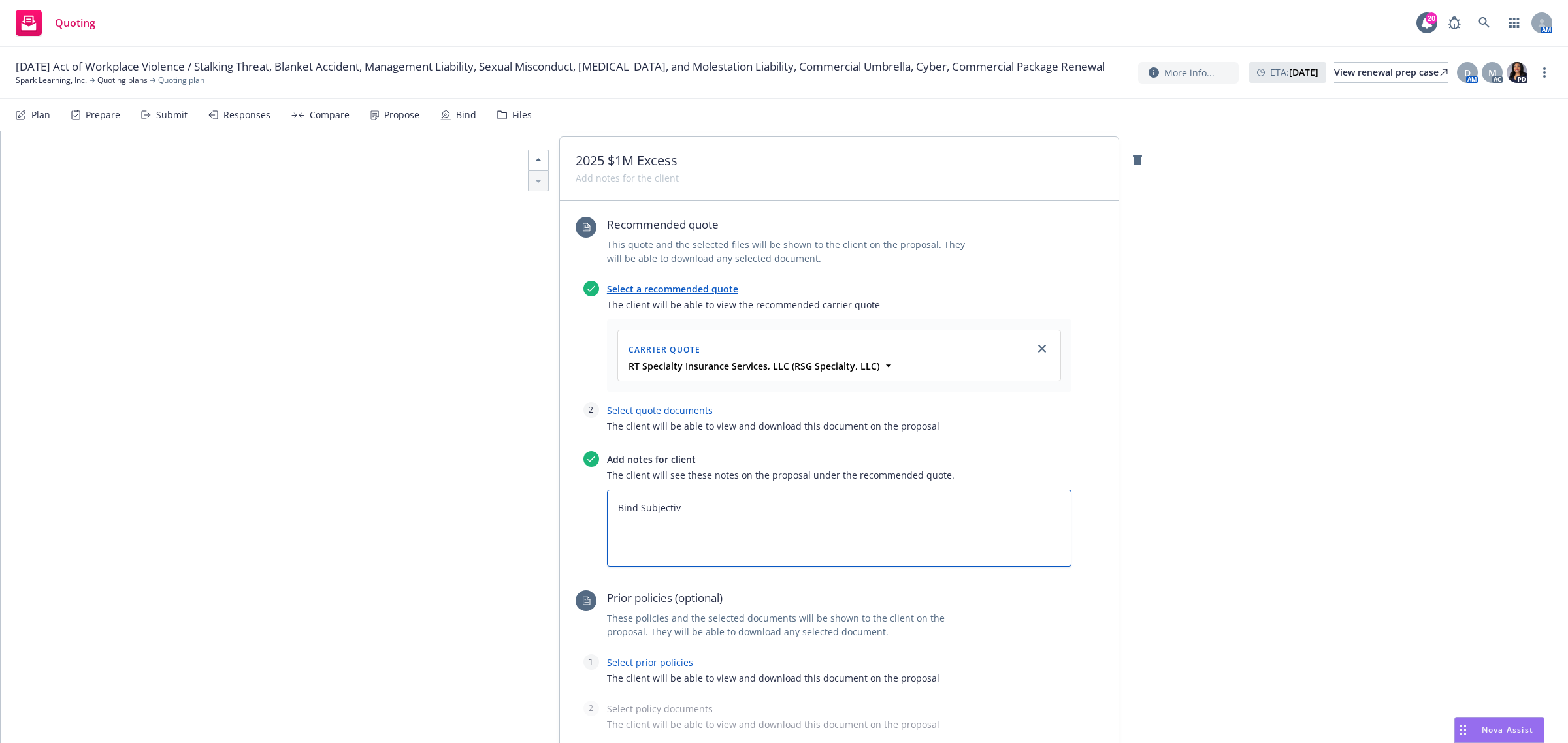
type textarea "Bind Subjectivi"
type textarea "x"
type textarea "Bind Subjectivit"
type textarea "x"
type textarea "Bind Subjectiviti"
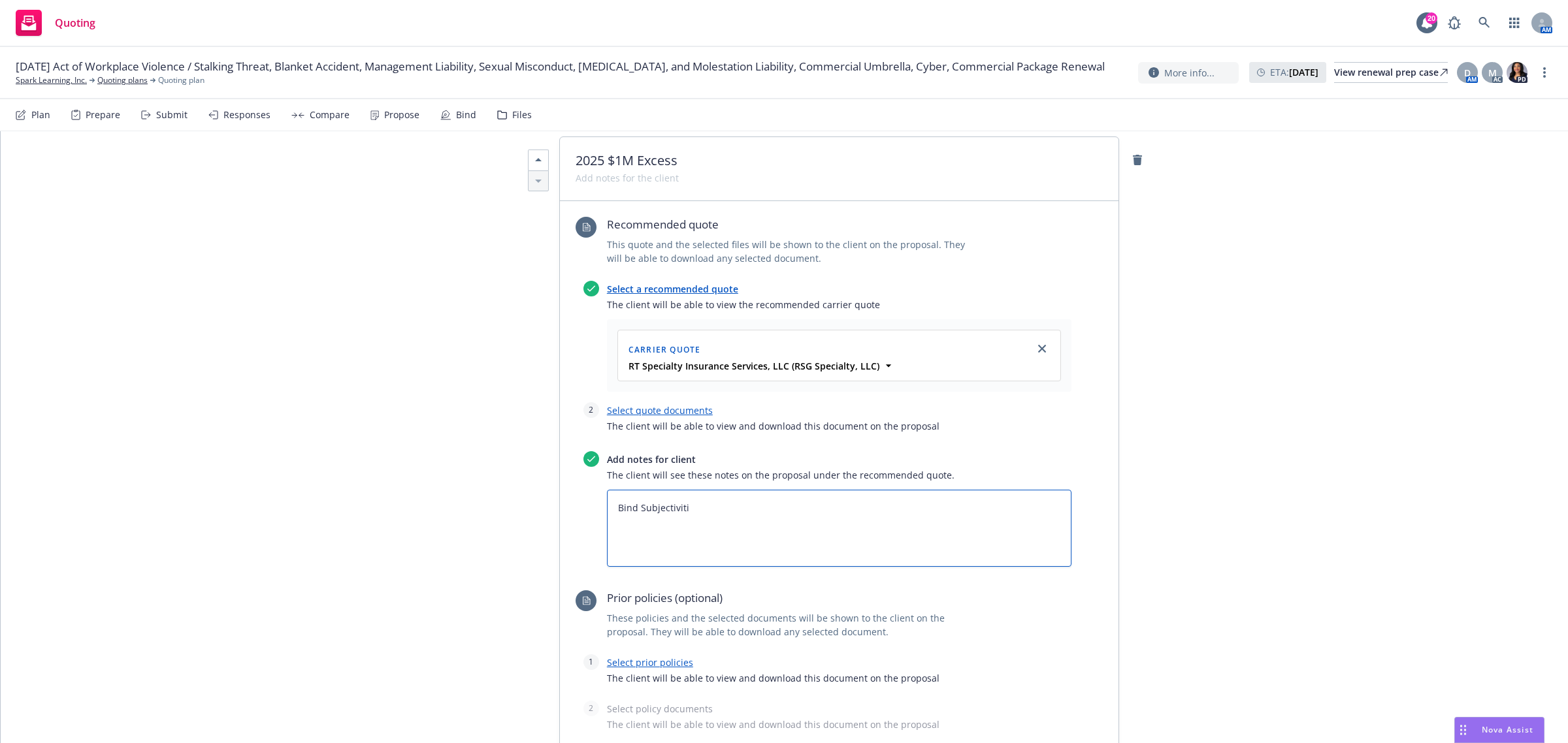
type textarea "x"
type textarea "Bind Subjectivitie"
type textarea "x"
type textarea "Bind Subjectivities"
type textarea "x"
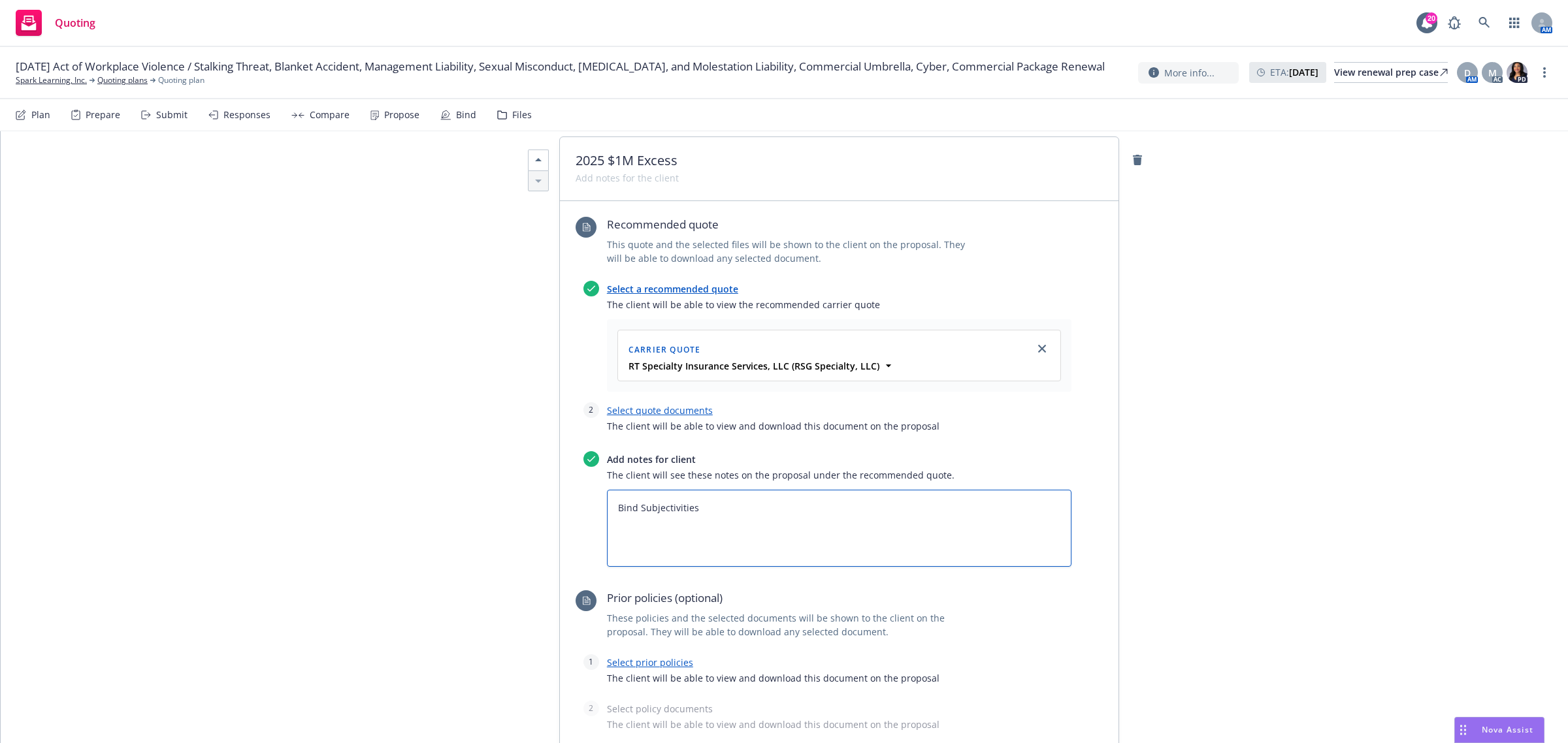
type textarea "Bind Subjectivities:"
type textarea "x"
type textarea "Bind Subjectivities:"
type textarea "x"
type textarea "Bind Subjectivities: -"
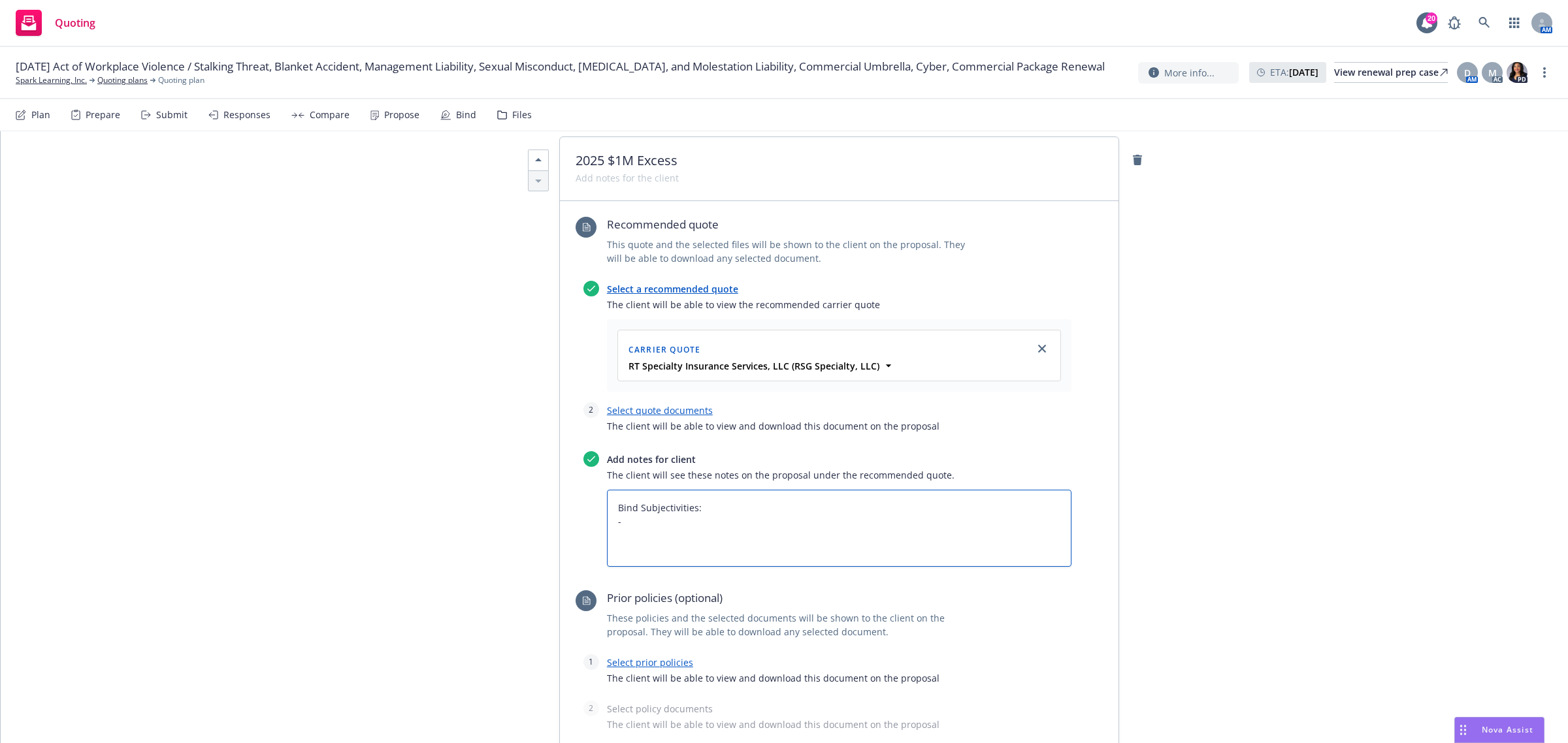
type textarea "x"
type textarea "Bind Subjectivities: -"
click at [680, 527] on textarea "Bind Subjectivities: -" at bounding box center [839, 529] width 465 height 78
paste textarea "1. Please send all Loss Runs requests to RTBUSLossRunRequests@RTSpecialty.com a…"
type textarea "x"
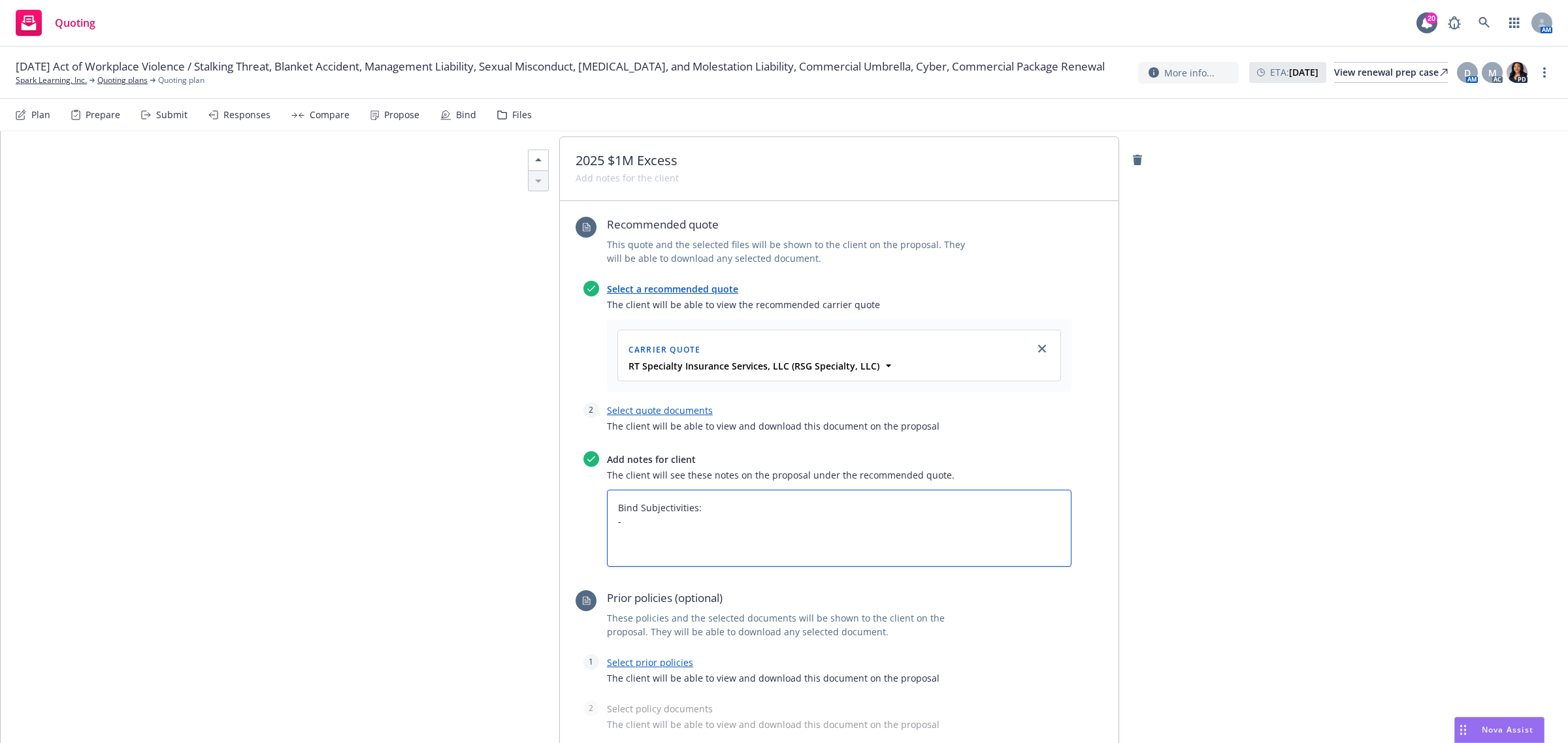
type textarea "Bind Subjectivities: - 1. Please send all Loss Runs requests to RTBUSLossRunReq…"
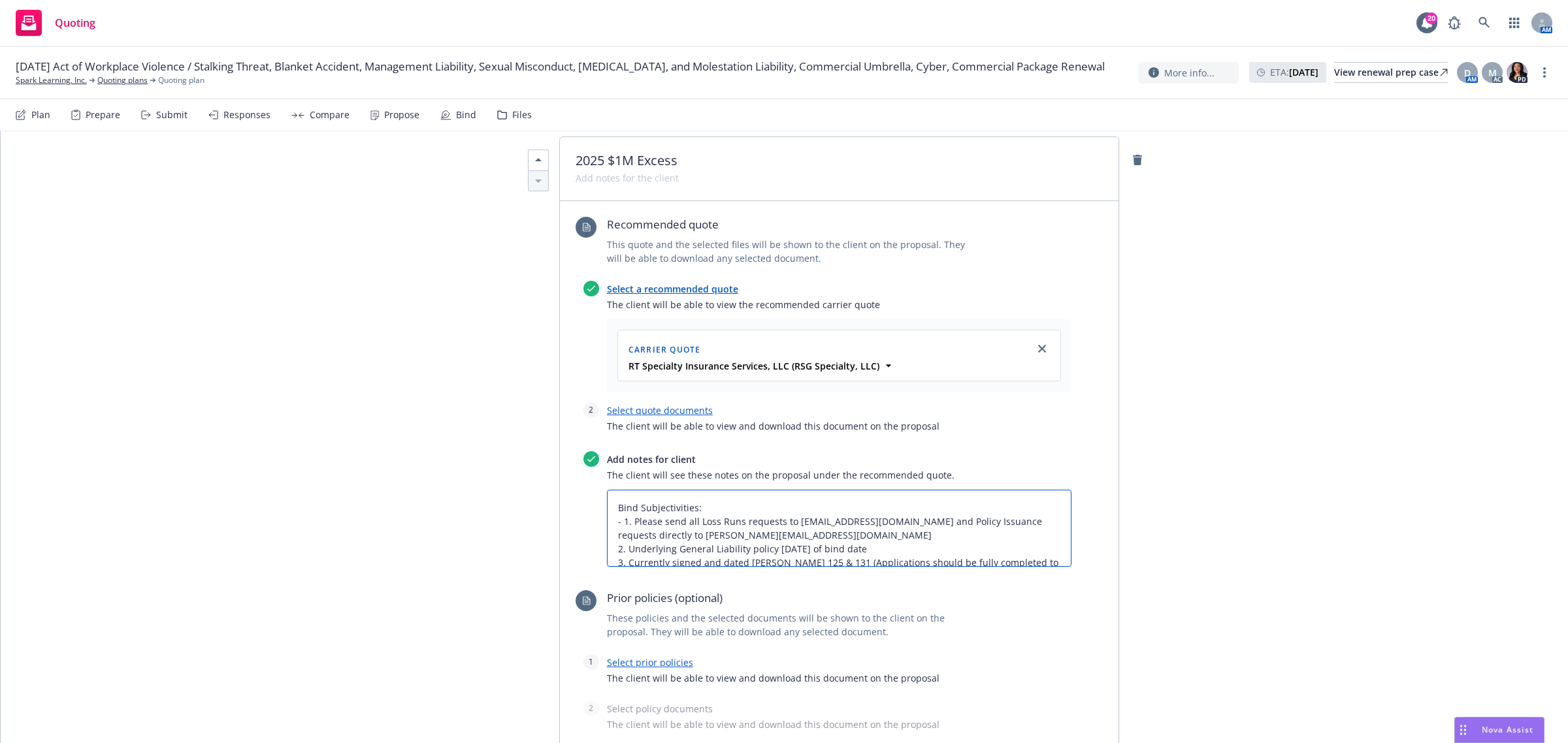
scroll to position [1386, 0]
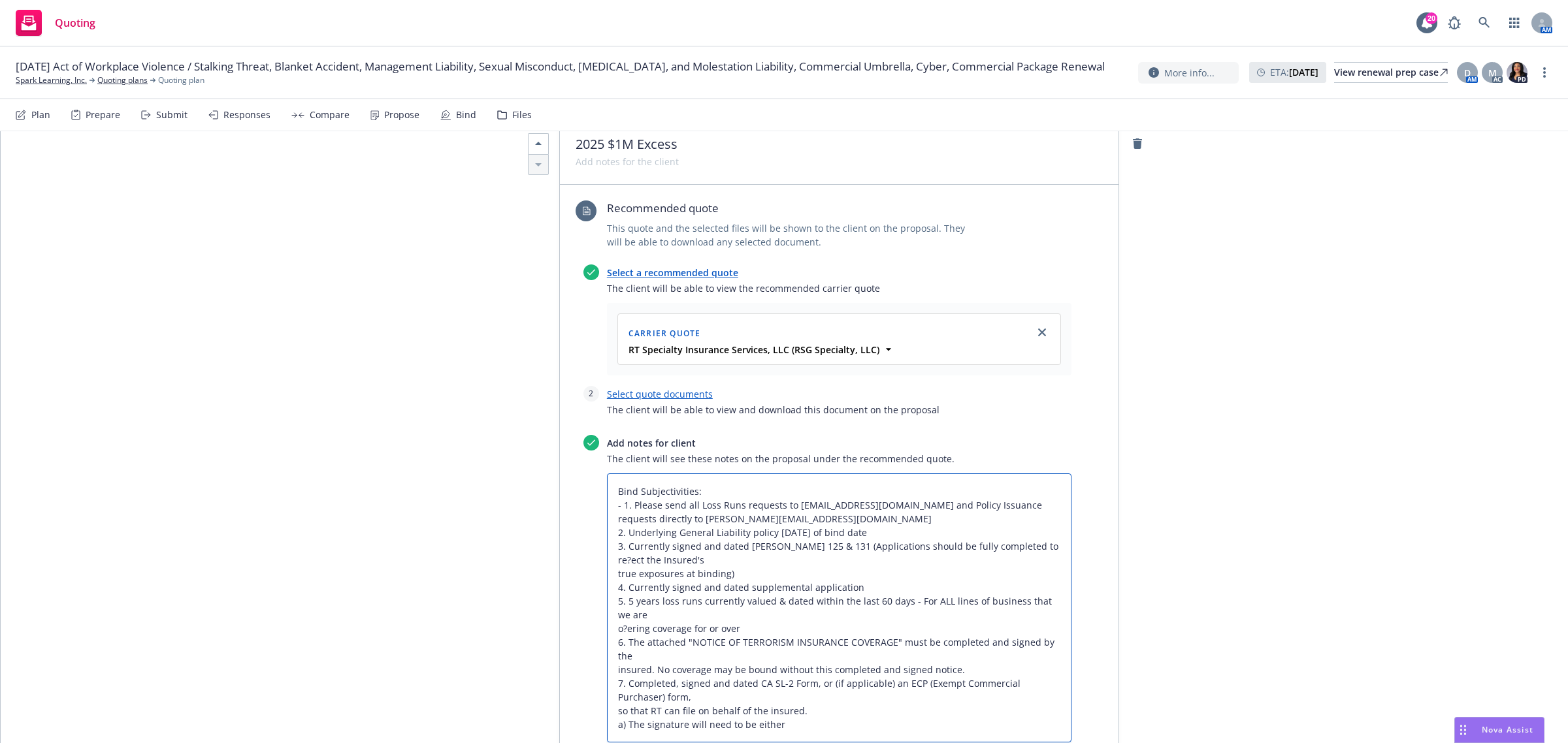
click at [619, 503] on textarea "Bind Subjectivities: - 1. Please send all Loss Runs requests to RTBUSLossRunReq…" at bounding box center [839, 608] width 465 height 270
type textarea "x"
type textarea "Bind Subjectivities: -1. Please send all Loss Runs requests to RTBUSLossRunRequ…"
type textarea "x"
type textarea "Bind Subjectivities: 1. Please send all Loss Runs requests to RTBUSLossRunReque…"
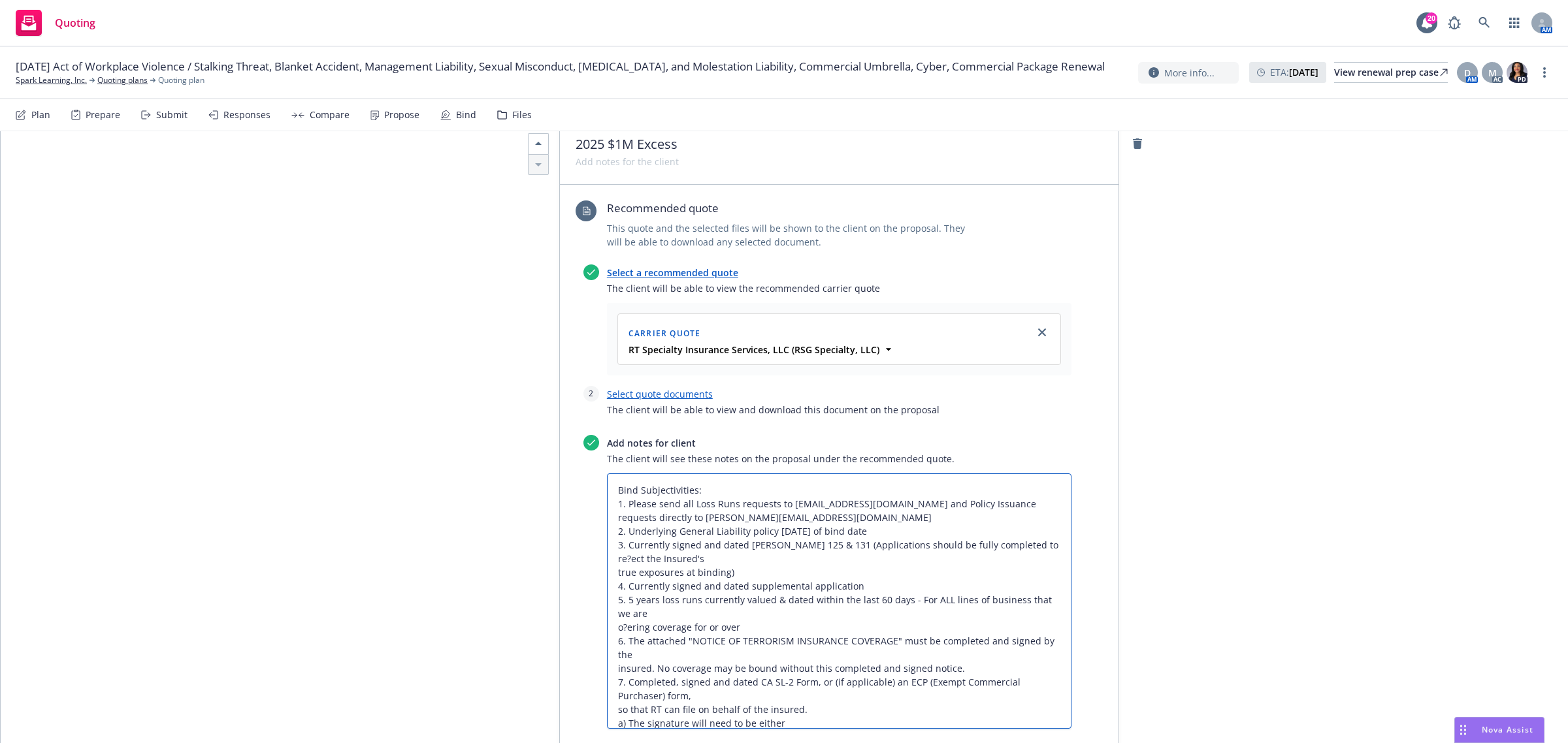
click at [611, 535] on textarea "Bind Subjectivities: 1. Please send all Loss Runs requests to RTBUSLossRunReque…" at bounding box center [839, 600] width 465 height 256
drag, startPoint x: 898, startPoint y: 534, endPoint x: 603, endPoint y: 503, distance: 296.6
click at [607, 503] on textarea "Bind Subjectivities: 1. Please send all Loss Runs requests to RTBUSLossRunReque…" at bounding box center [839, 600] width 465 height 256
click at [613, 531] on textarea "Bind Subjectivities: 1. Please send all Loss Runs requests to RTBUSLossRunReque…" at bounding box center [839, 600] width 465 height 256
type textarea "x"
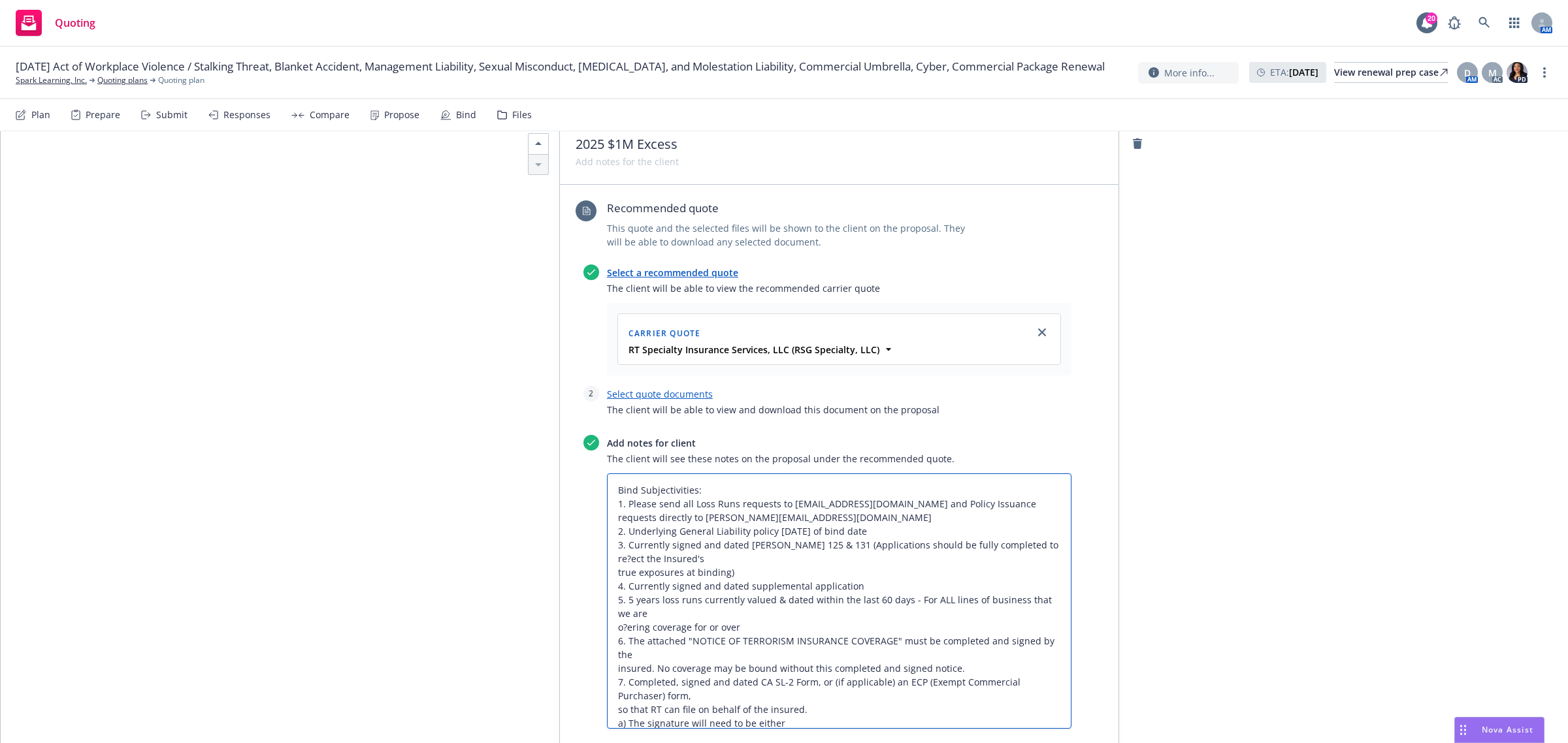
type textarea "Bind Subjectivities: 1. Please send all Loss Runs requests to RTBUSLossRunReque…"
type textarea "x"
type textarea "Bind Subjectivities: 1. Please send all Loss Runs requests to RTBUSLossRunReque…"
click at [1003, 543] on textarea "Bind Subjectivities: 1. Please send all Loss Runs requests to RTBUSLossRunReque…" at bounding box center [839, 600] width 465 height 256
click at [860, 559] on textarea "Bind Subjectivities: 1. Please send all Loss Runs requests to RTBUSLossRunReque…" at bounding box center [839, 600] width 465 height 256
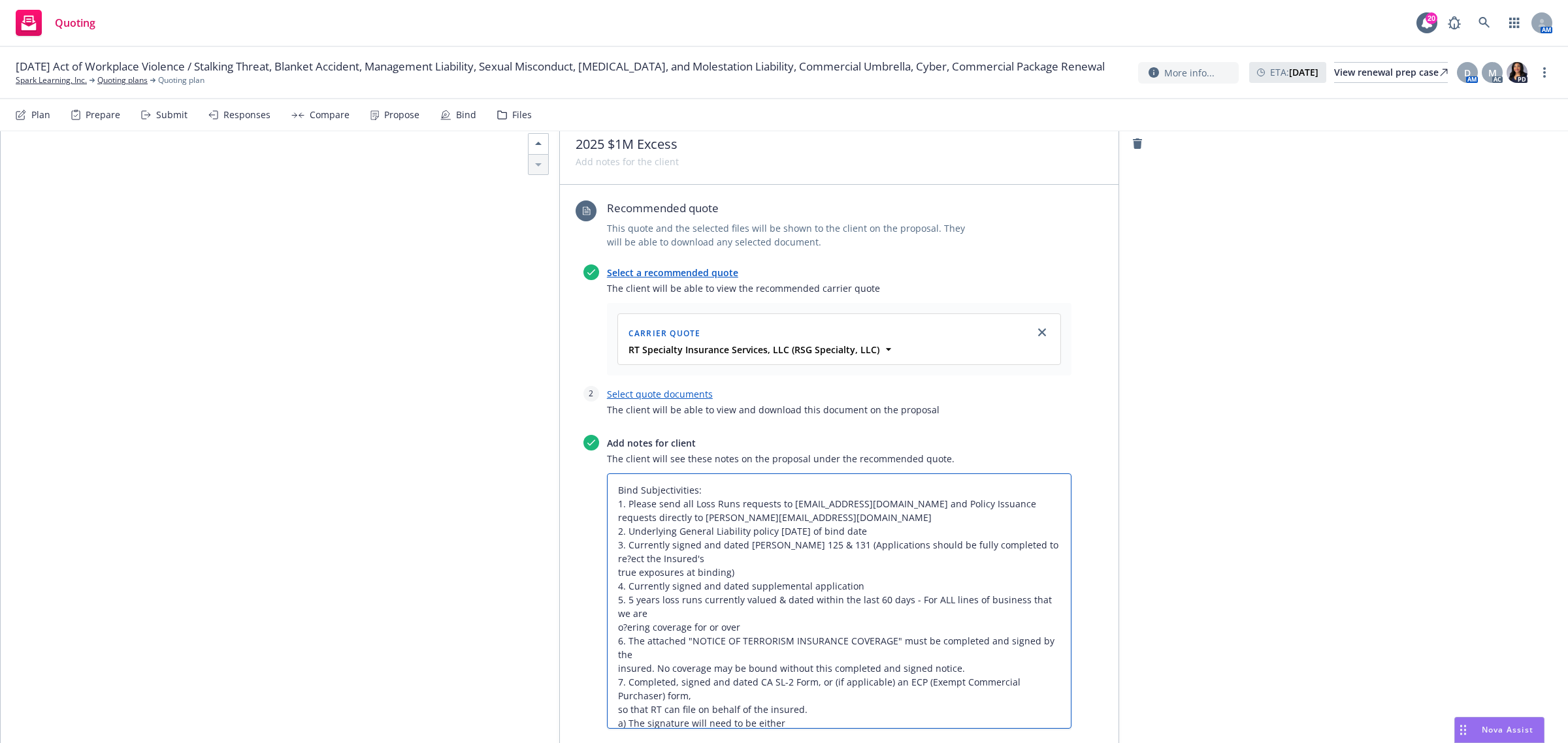
drag, startPoint x: 1000, startPoint y: 550, endPoint x: 955, endPoint y: 573, distance: 50.5
click at [900, 581] on textarea "Bind Subjectivities: 1. Please send all Loss Runs requests to RTBUSLossRunReque…" at bounding box center [839, 600] width 465 height 256
click at [1007, 553] on textarea "Bind Subjectivities: 1. Please send all Loss Runs requests to RTBUSLossRunReque…" at bounding box center [839, 600] width 465 height 256
click at [1007, 549] on textarea "Bind Subjectivities: 1. Please send all Loss Runs requests to RTBUSLossRunReque…" at bounding box center [839, 600] width 465 height 256
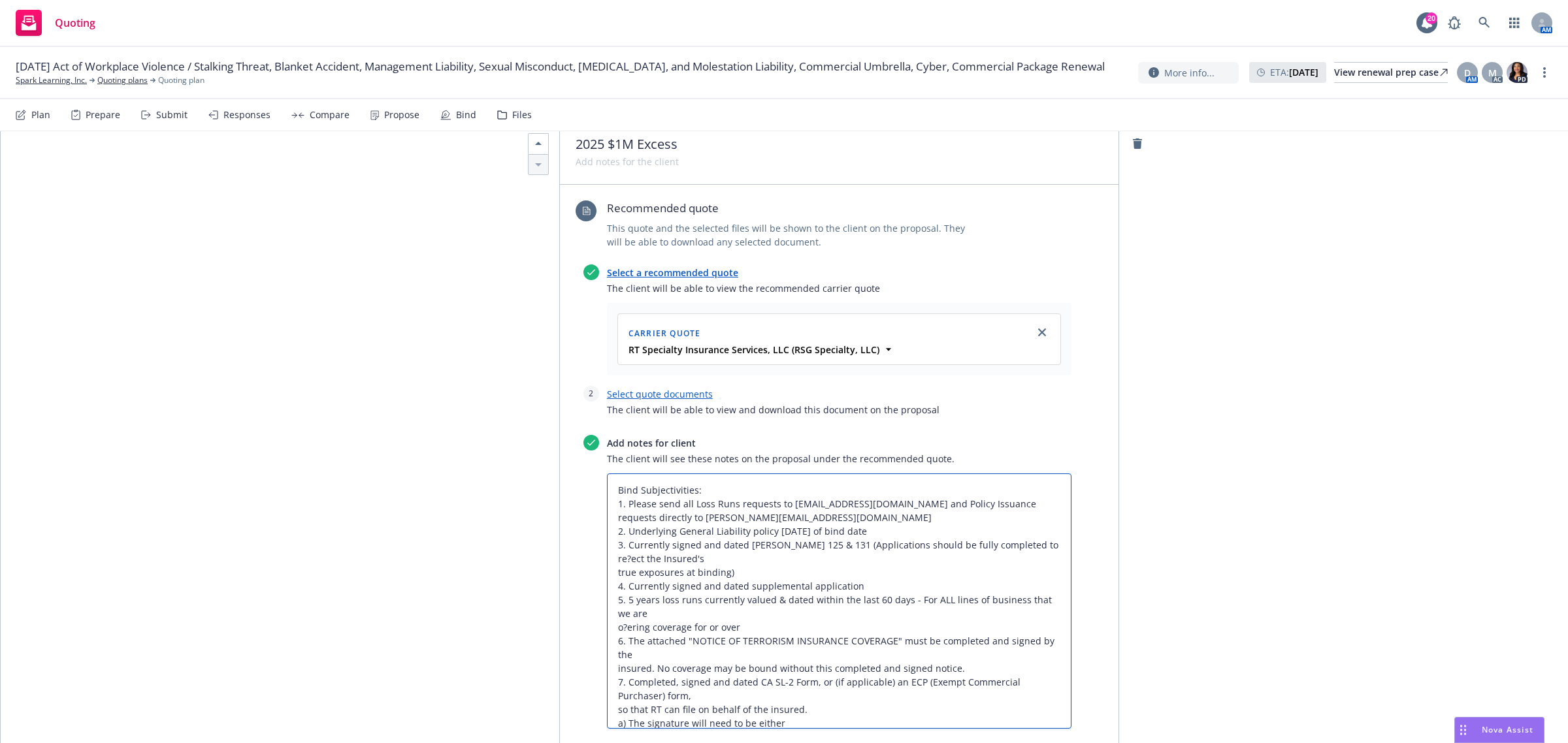
type textarea "x"
type textarea "Bind Subjectivities: 1. Please send all Loss Runs requests to RTBUSLossRunReque…"
type textarea "x"
type textarea "Bind Subjectivities: 1. Please send all Loss Runs requests to RTBUSLossRunReque…"
type textarea "x"
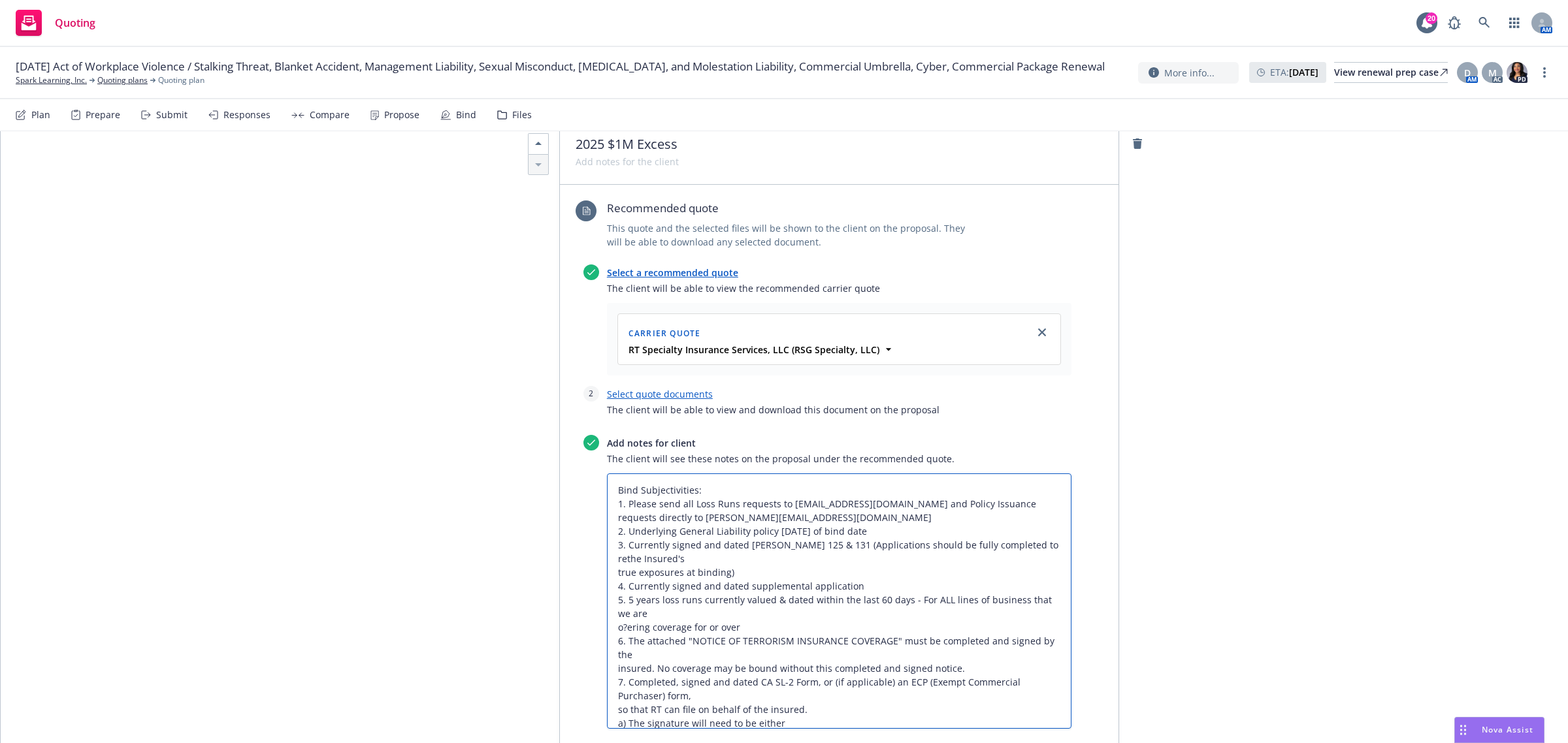
type textarea "Bind Subjectivities: 1. Please send all Loss Runs requests to RTBUSLossRunReque…"
type textarea "x"
type textarea "Bind Subjectivities: 1. Please send all Loss Runs requests to RTBUSLossRunReque…"
type textarea "x"
type textarea "Bind Subjectivities: 1. Please send all Loss Runs requests to RTBUSLossRunReque…"
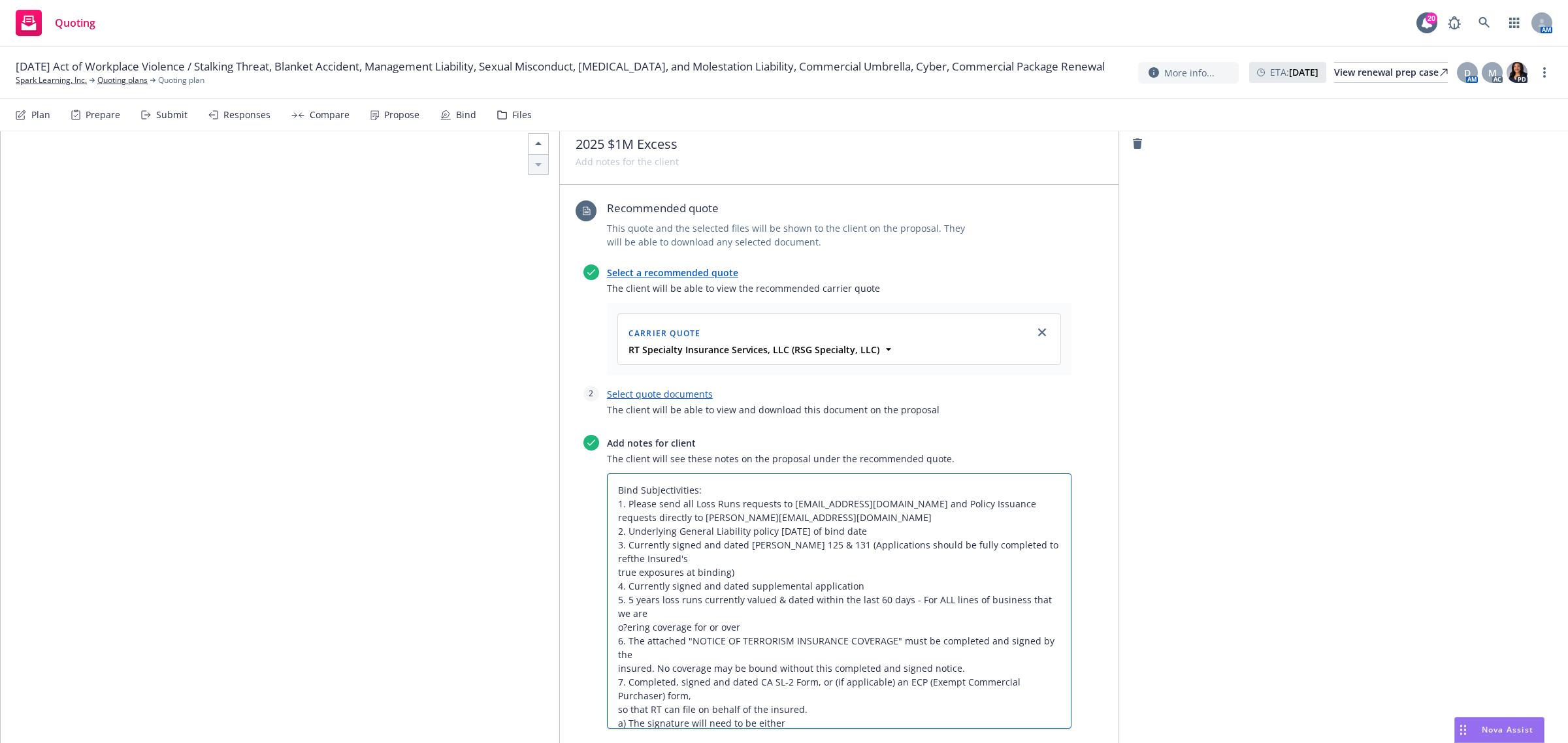
type textarea "x"
type textarea "Bind Subjectivities: 1. Please send all Loss Runs requests to RTBUSLossRunReque…"
type textarea "x"
type textarea "Bind Subjectivities: 1. Please send all Loss Runs requests to RTBUSLossRunReque…"
type textarea "x"
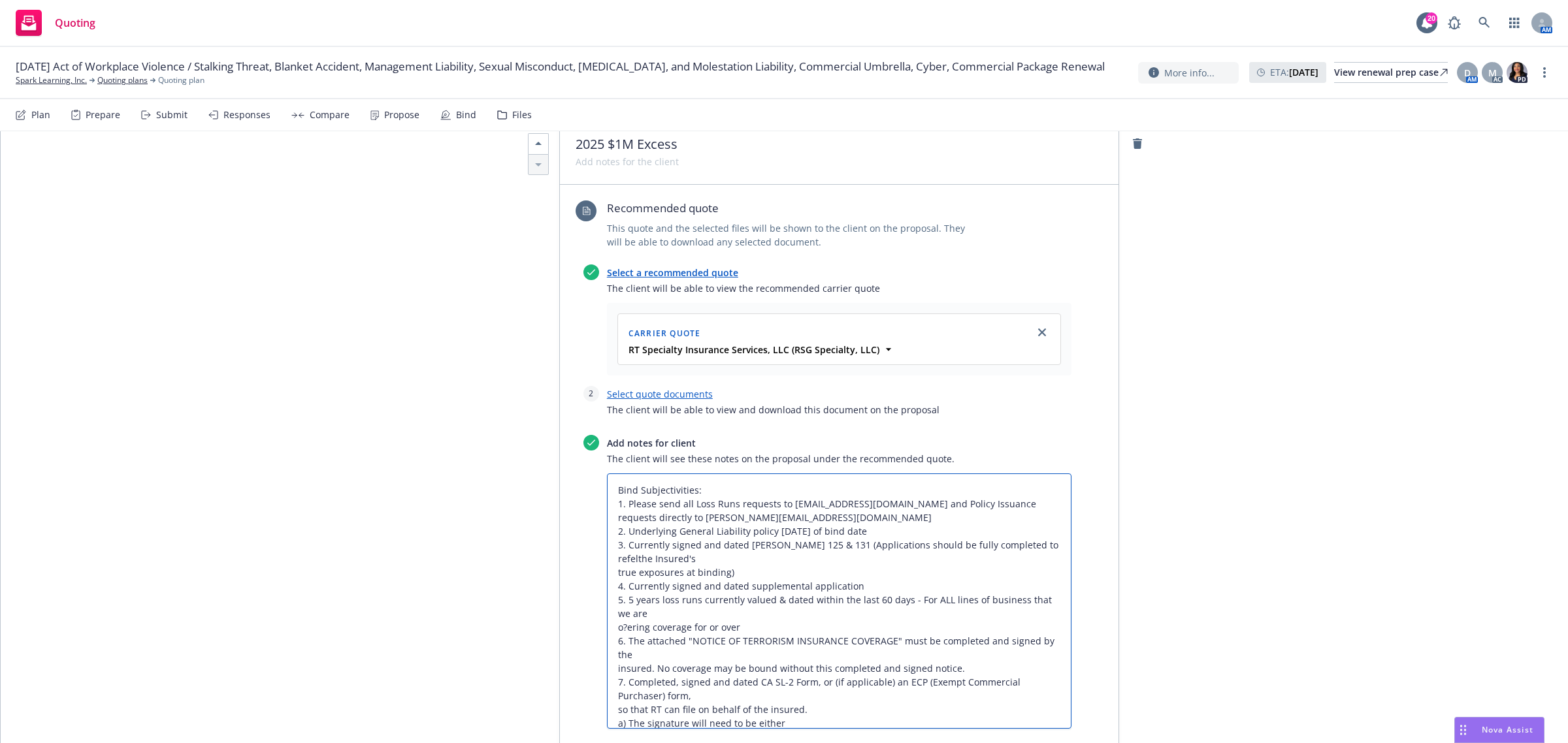
type textarea "Bind Subjectivities: 1. Please send all Loss Runs requests to RTBUSLossRunReque…"
type textarea "x"
type textarea "Bind Subjectivities: 1. Please send all Loss Runs requests to RTBUSLossRunReque…"
type textarea "x"
type textarea "Bind Subjectivities: 1. Please send all Loss Runs requests to RTBUSLossRunReque…"
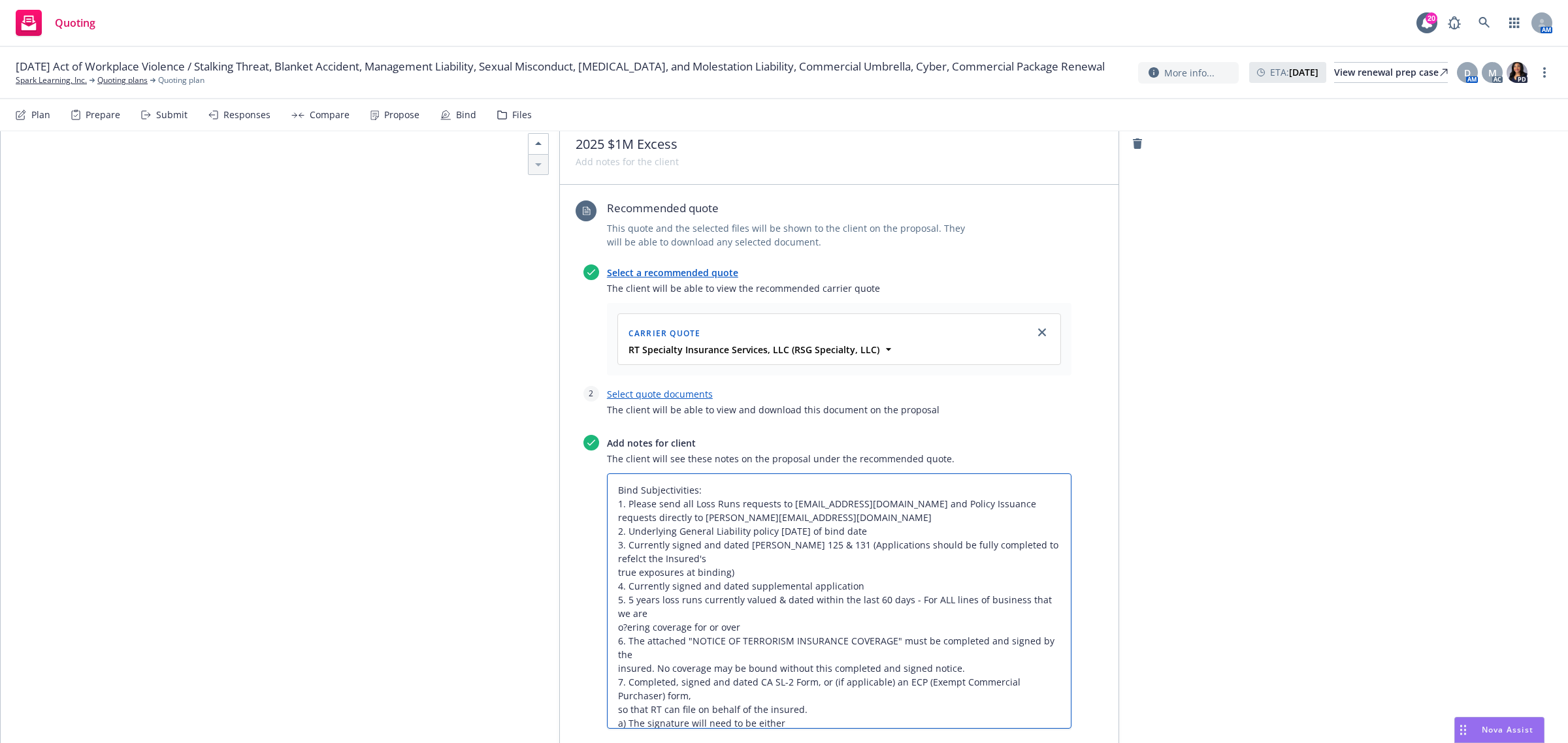
type textarea "x"
type textarea "Bind Subjectivities: 1. Please send all Loss Runs requests to RTBUSLossRunReque…"
click at [662, 559] on textarea "Bind Subjectivities: 1. Please send all Loss Runs requests to RTBUSLossRunReque…" at bounding box center [839, 600] width 465 height 256
drag, startPoint x: 609, startPoint y: 573, endPoint x: 677, endPoint y: 567, distance: 68.3
click at [610, 573] on textarea "Bind Subjectivities: 1. Please send all Loss Runs requests to RTBUSLossRunReque…" at bounding box center [839, 600] width 465 height 256
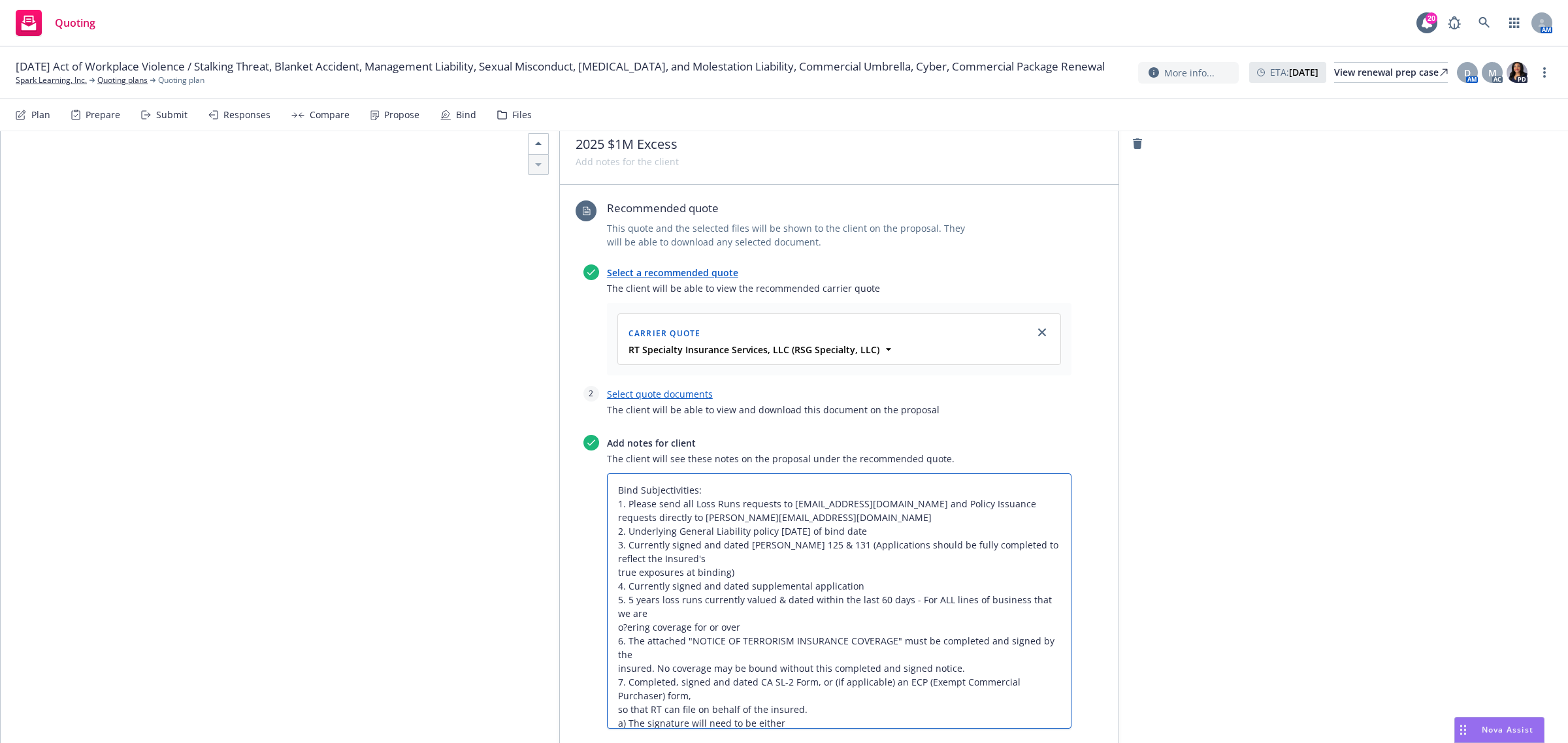
type textarea "x"
type textarea "Bind Subjectivities: 1. Please send all Loss Runs requests to RTBUSLossRunReque…"
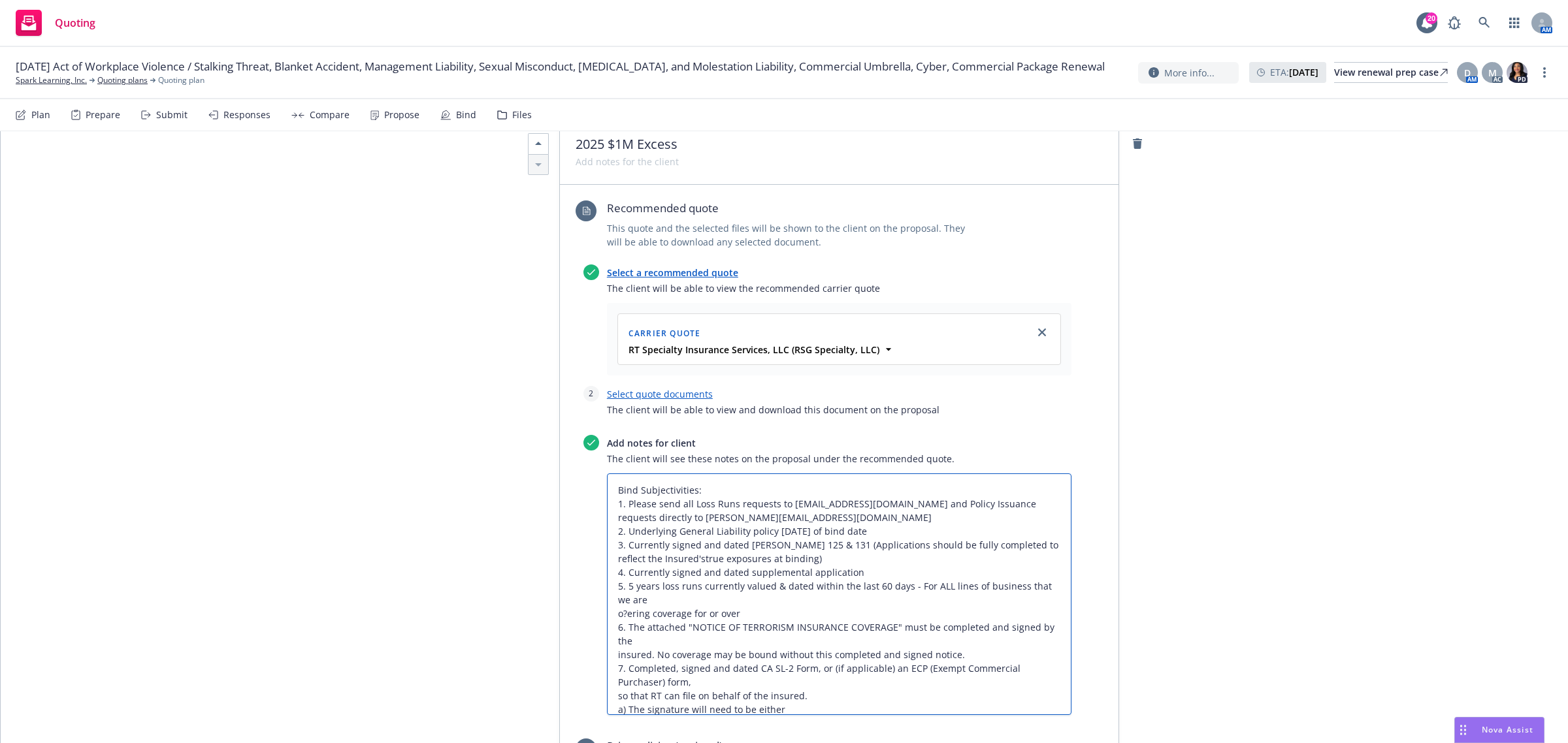
scroll to position [0, 0]
type textarea "x"
type textarea "Bind Subjectivities: 1. Please send all Loss Runs requests to RTBUSLossRunReque…"
click at [625, 615] on textarea "Bind Subjectivities: 1. Please send all Loss Runs requests to RTBUSLossRunReque…" at bounding box center [839, 594] width 465 height 242
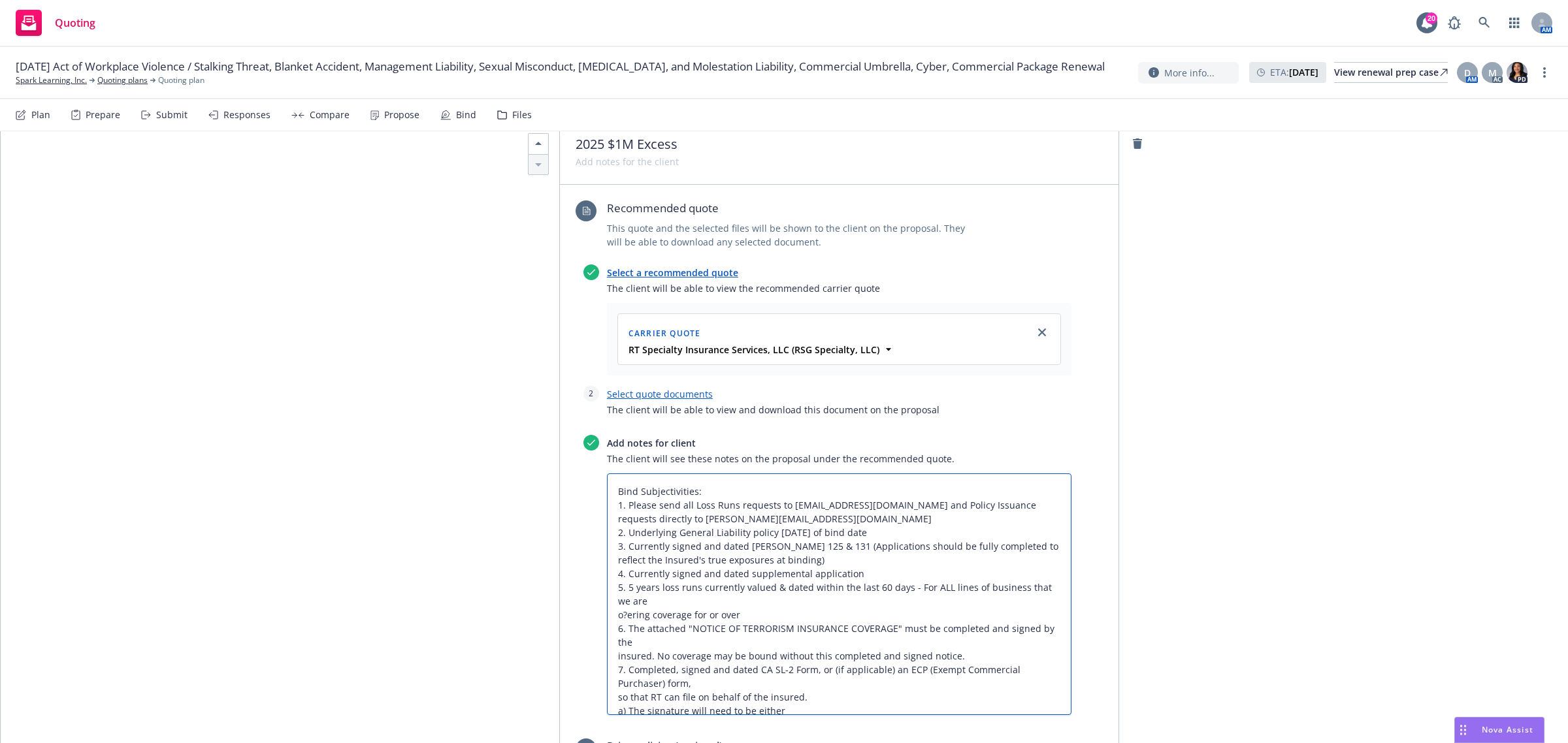
type textarea "x"
type textarea "Bind Subjectivities: 1. Please send all Loss Runs requests to RTBUSLossRunReque…"
type textarea "x"
type textarea "Bind Subjectivities: 1. Please send all Loss Runs requests to RTBUSLossRunReque…"
type textarea "x"
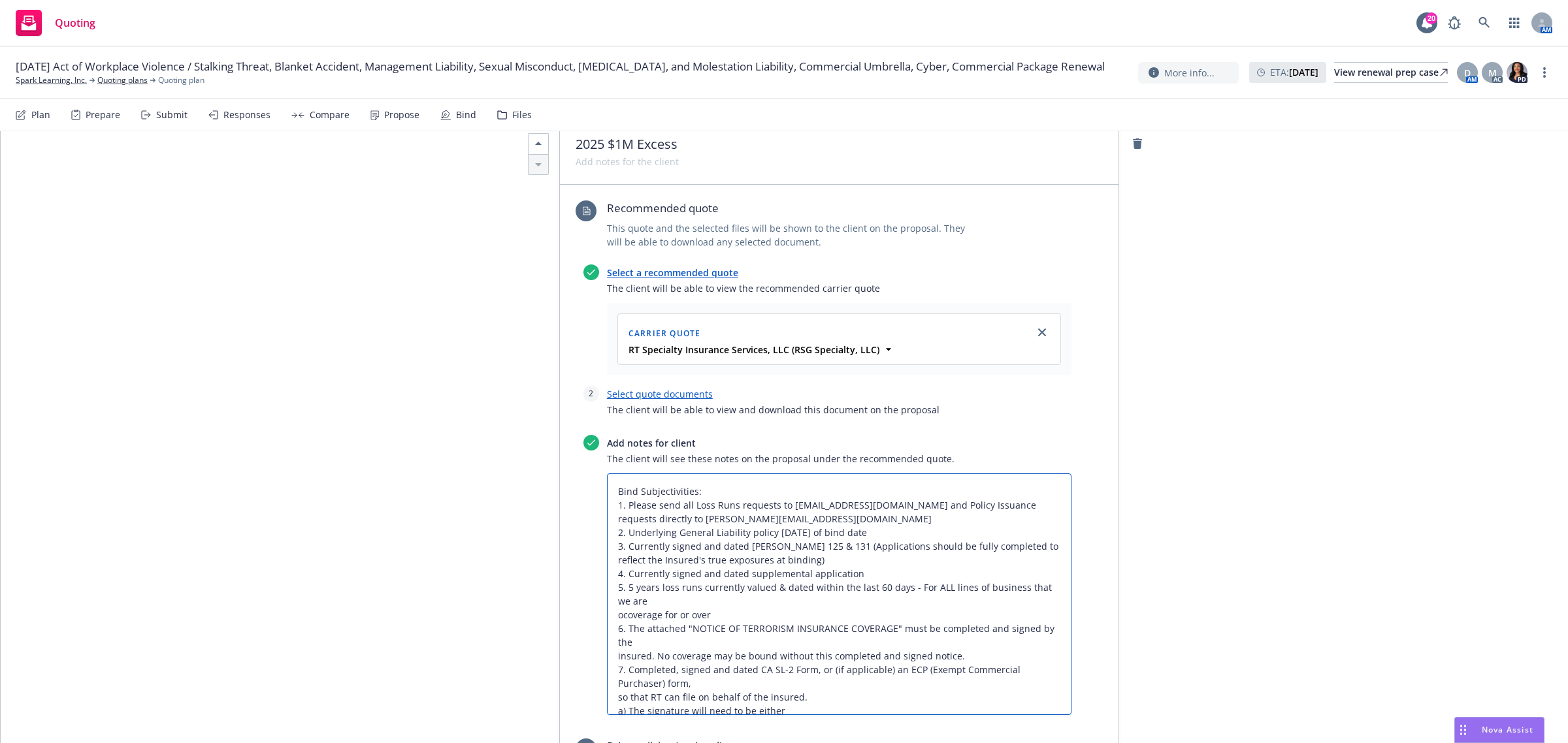
type textarea "Bind Subjectivities: 1. Please send all Loss Runs requests to RTBUSLossRunReque…"
type textarea "x"
type textarea "Bind Subjectivities: 1. Please send all Loss Runs requests to RTBUSLossRunReque…"
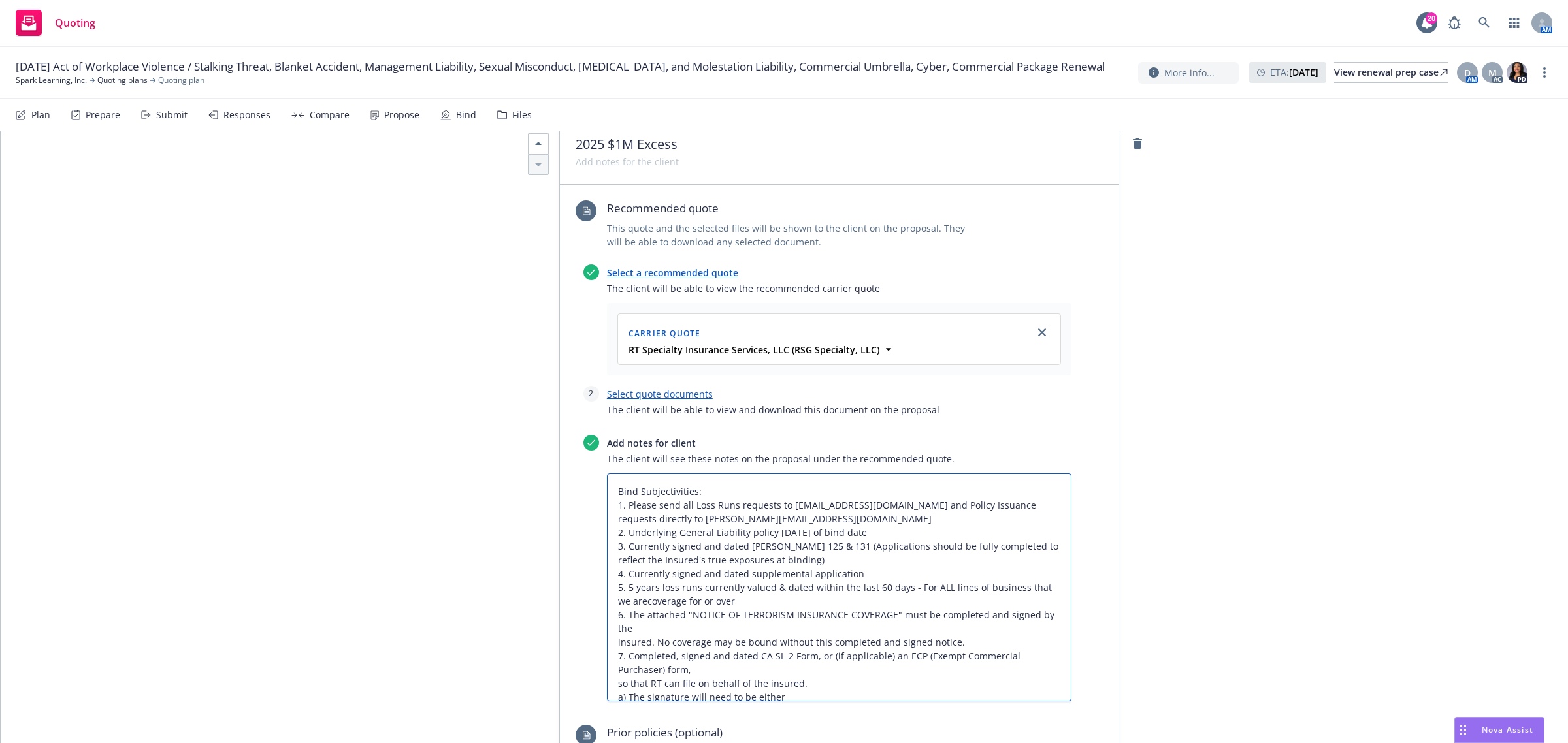
type textarea "x"
type textarea "Bind Subjectivities: 1. Please send all Loss Runs requests to RTBUSLossRunReque…"
type textarea "x"
type textarea "Bind Subjectivities: 1. Please send all Loss Runs requests to RTBUSLossRunReque…"
type textarea "x"
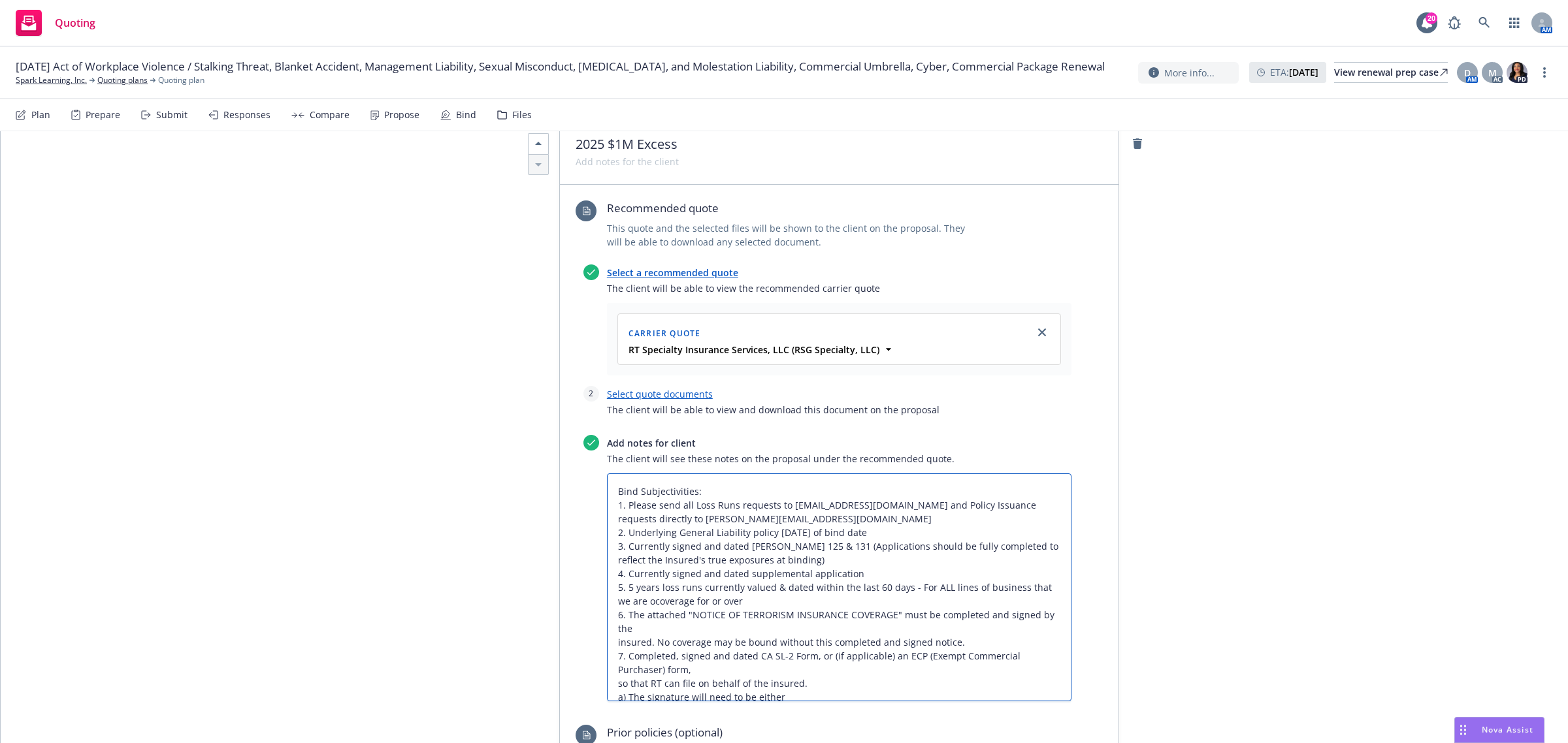
type textarea "Bind Subjectivities: 1. Please send all Loss Runs requests to RTBUSLossRunReque…"
type textarea "x"
type textarea "Bind Subjectivities: 1. Please send all Loss Runs requests to RTBUSLossRunReque…"
type textarea "x"
type textarea "Bind Subjectivities: 1. Please send all Loss Runs requests to RTBUSLossRunReque…"
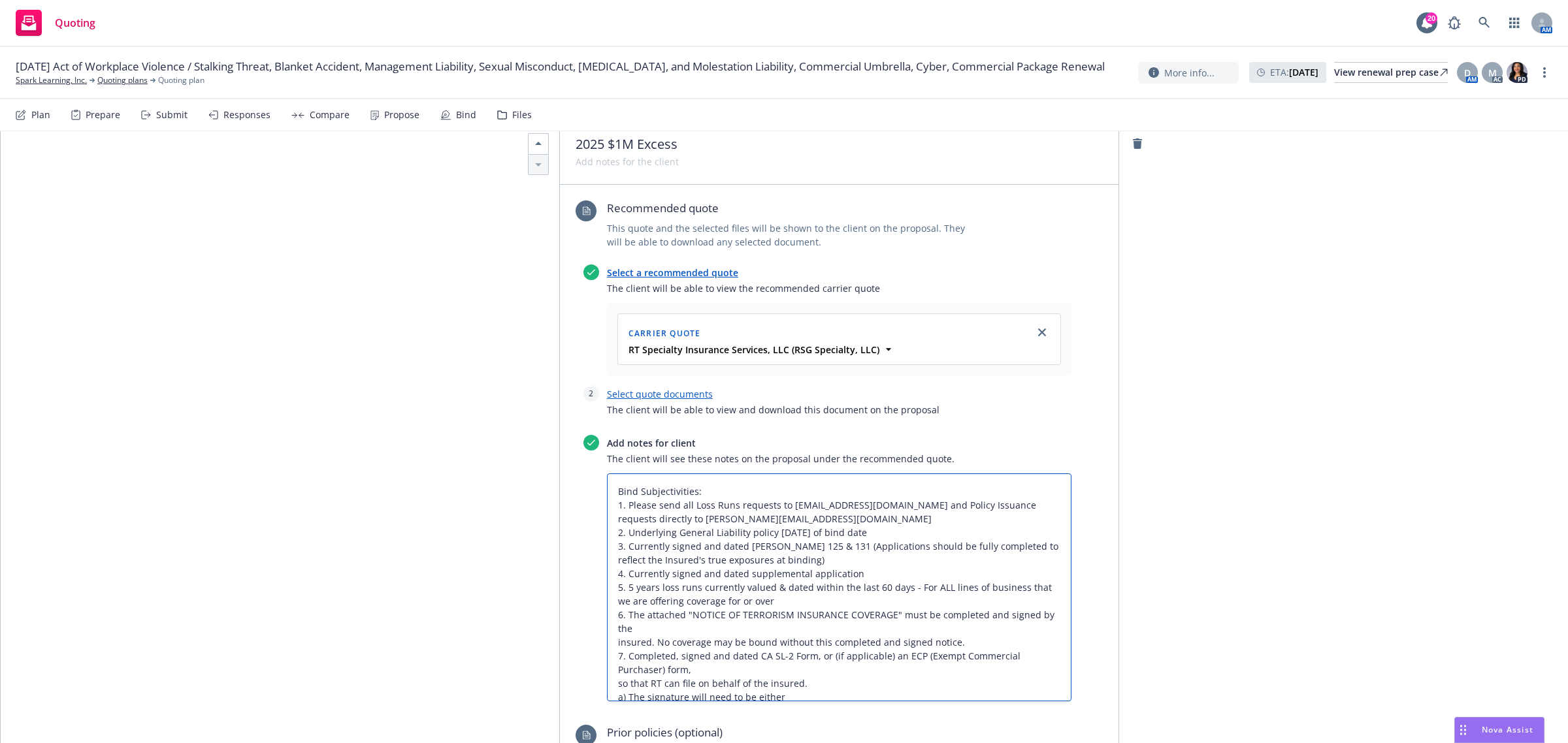
drag, startPoint x: 609, startPoint y: 674, endPoint x: 621, endPoint y: 675, distance: 12.0
click at [615, 675] on textarea "Bind Subjectivities: 1. Please send all Loss Runs requests to RTBUSLossRunReque…" at bounding box center [839, 587] width 465 height 229
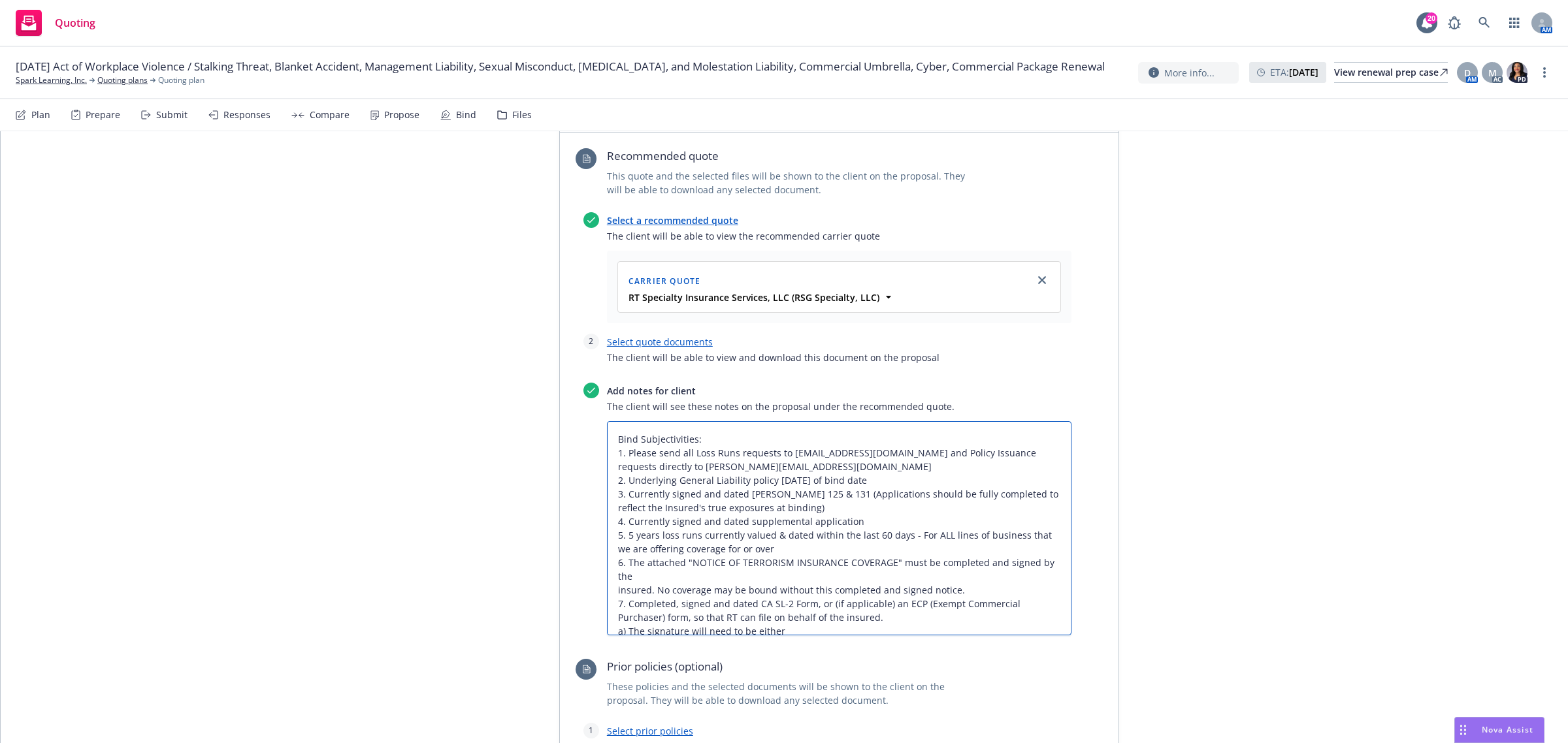
scroll to position [1467, 0]
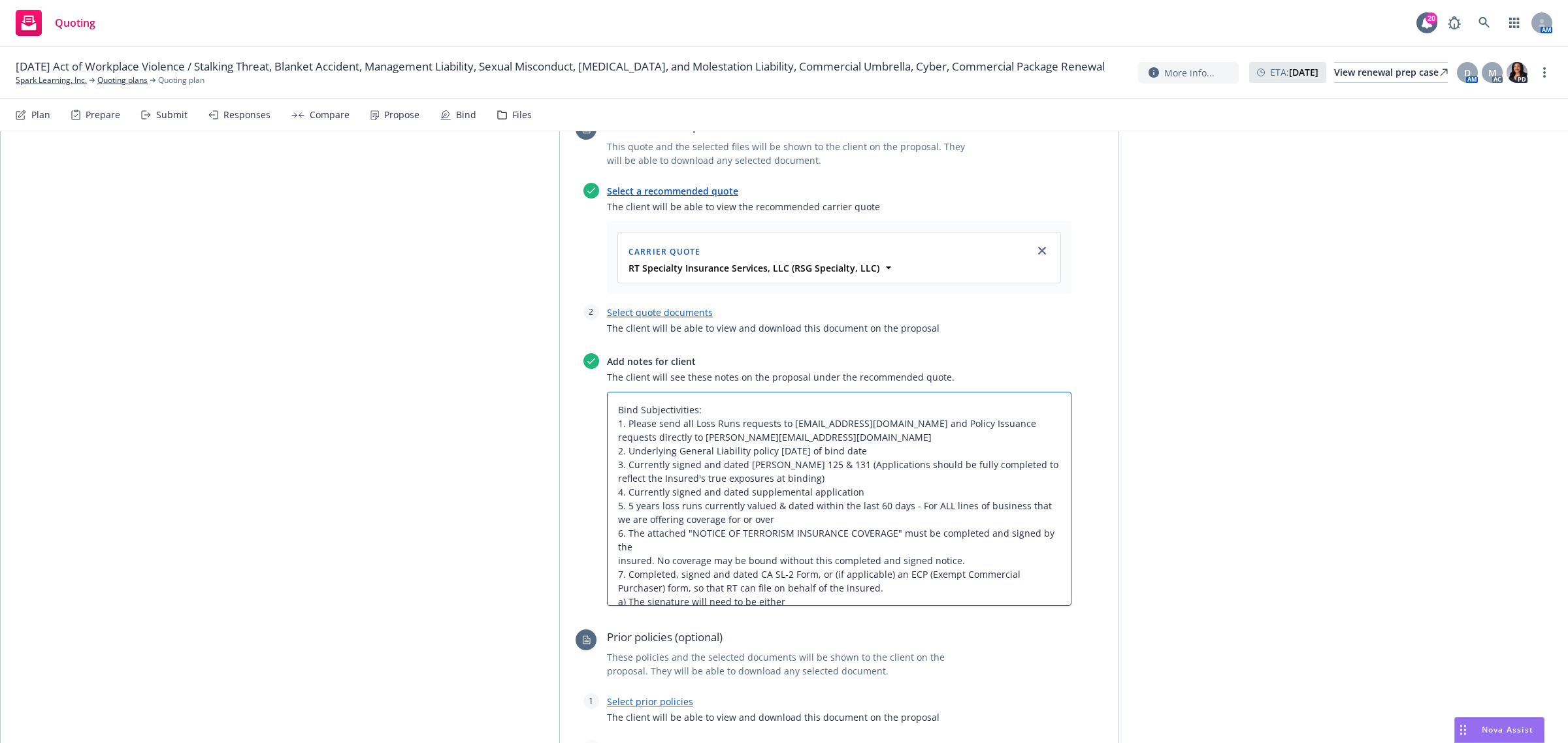
drag, startPoint x: 790, startPoint y: 589, endPoint x: 550, endPoint y: 586, distance: 240.0
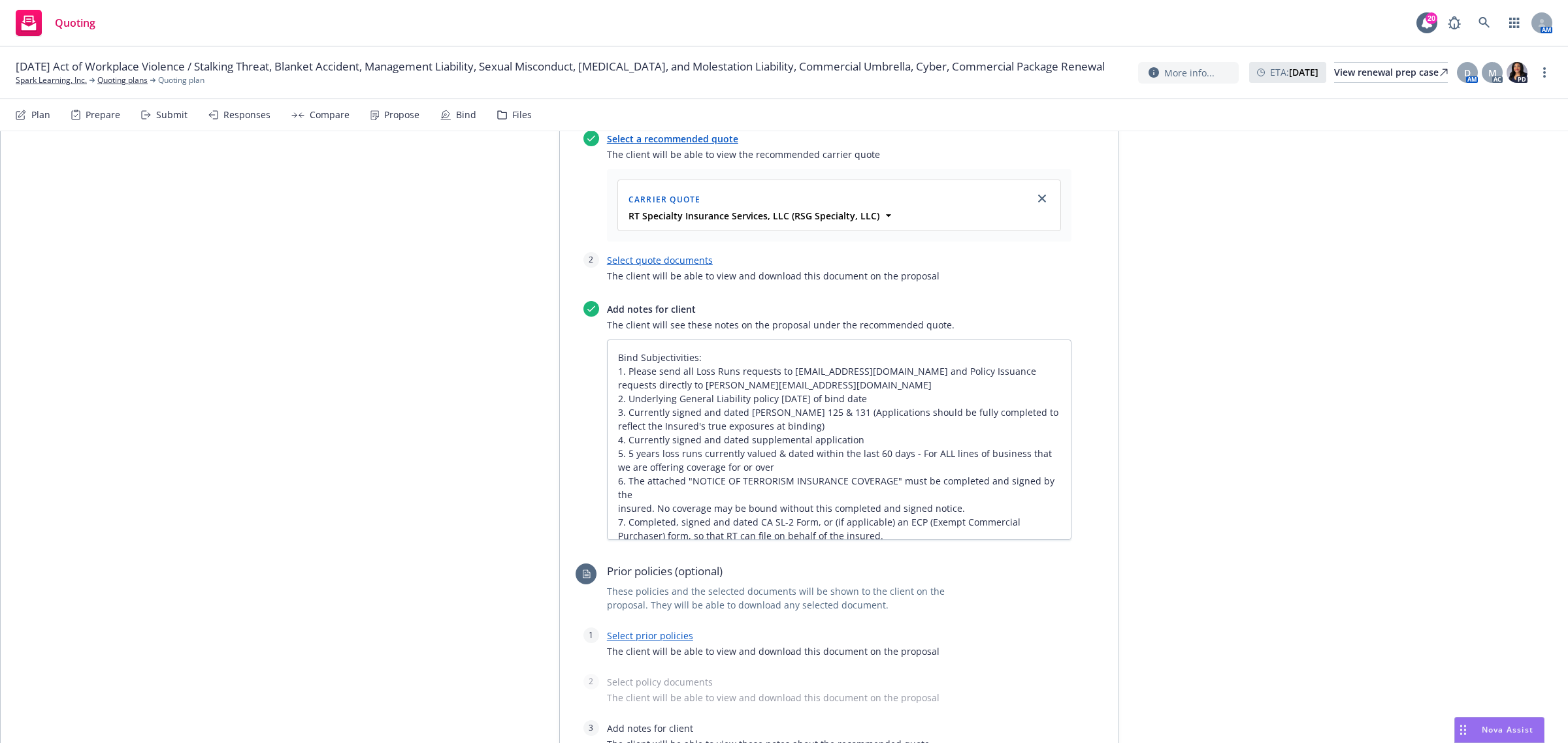
scroll to position [1549, 0]
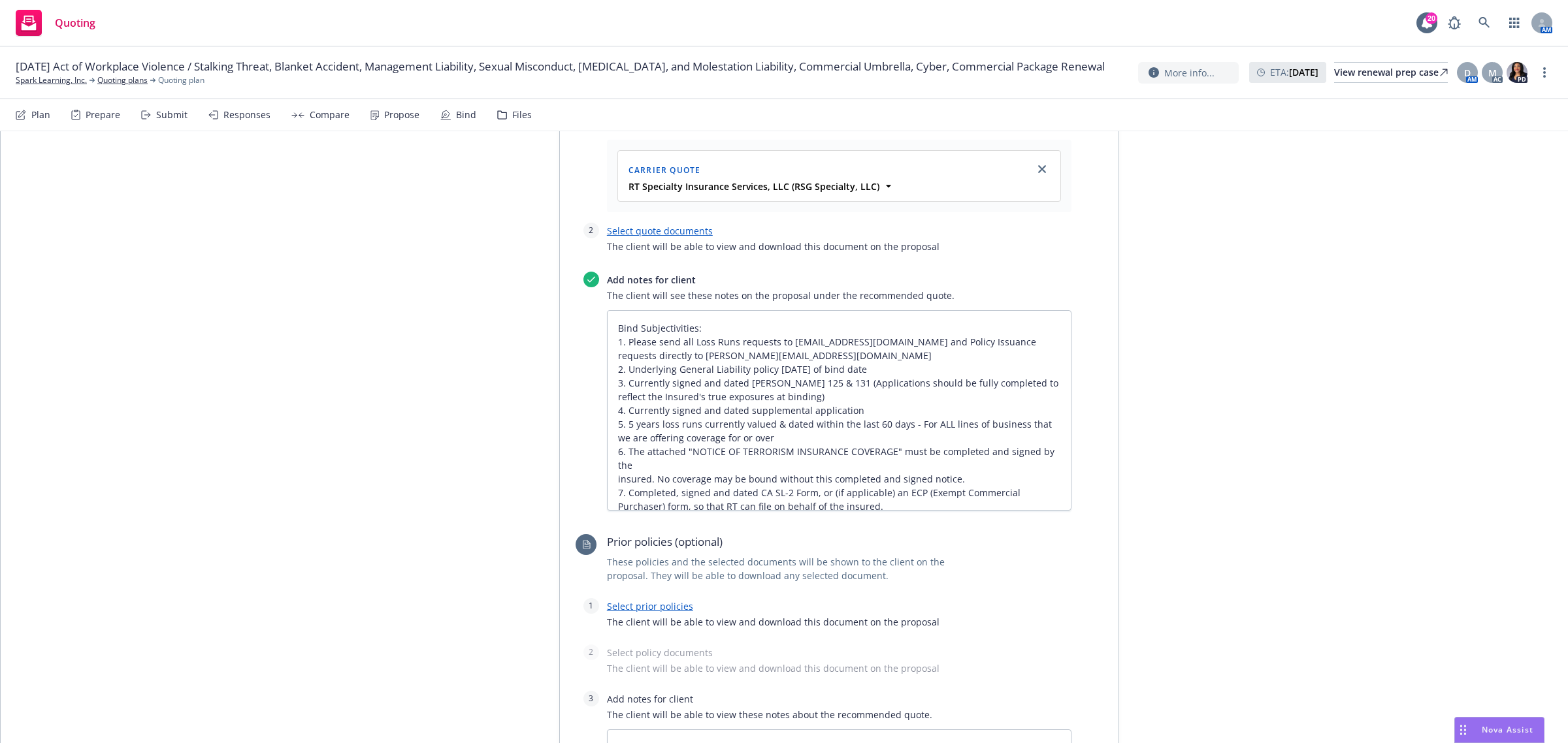
click at [670, 230] on link "Select quote documents" at bounding box center [660, 231] width 106 height 13
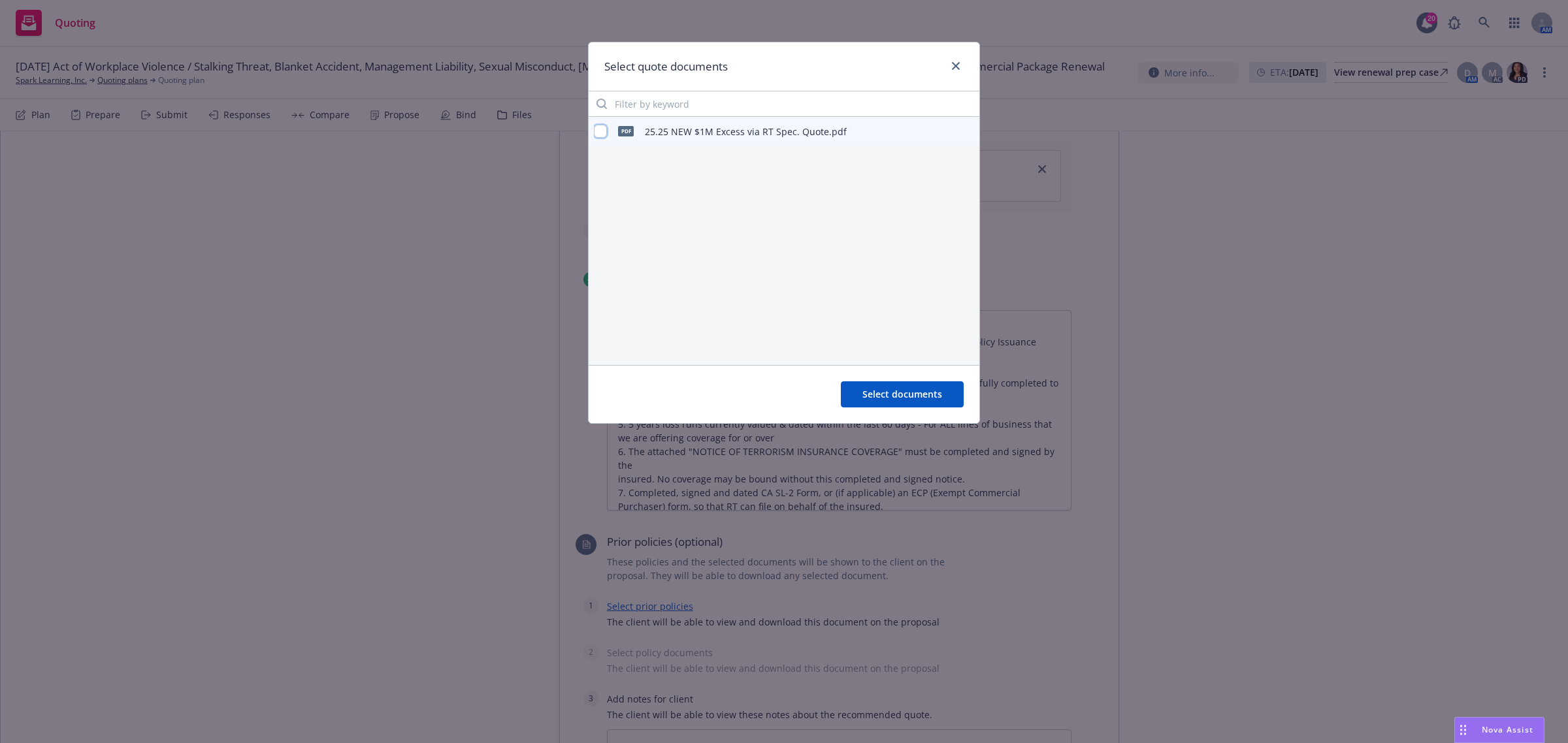
click at [596, 134] on input "checkbox" at bounding box center [600, 131] width 13 height 13
click at [903, 398] on span "Select documents" at bounding box center [902, 394] width 80 height 13
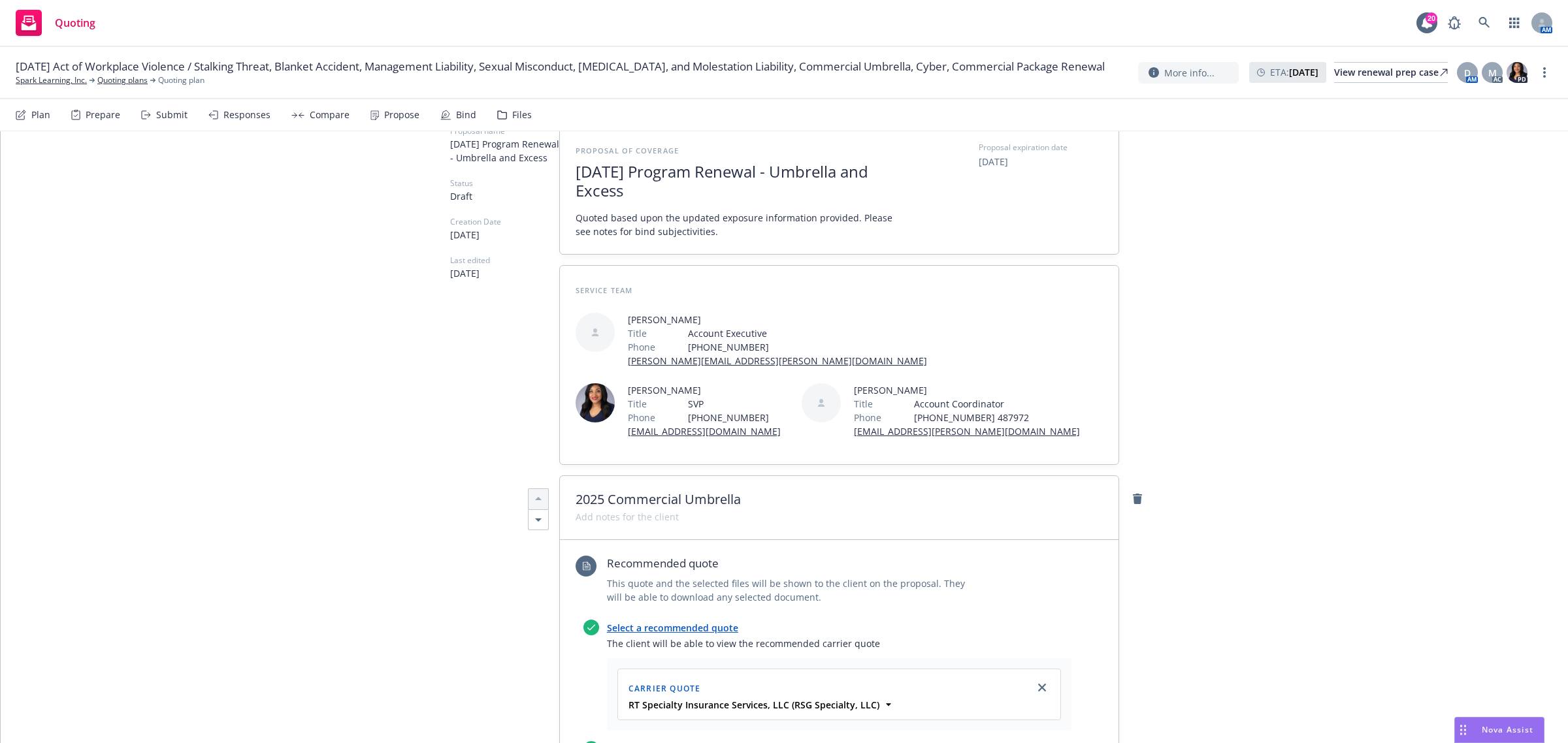
scroll to position [0, 0]
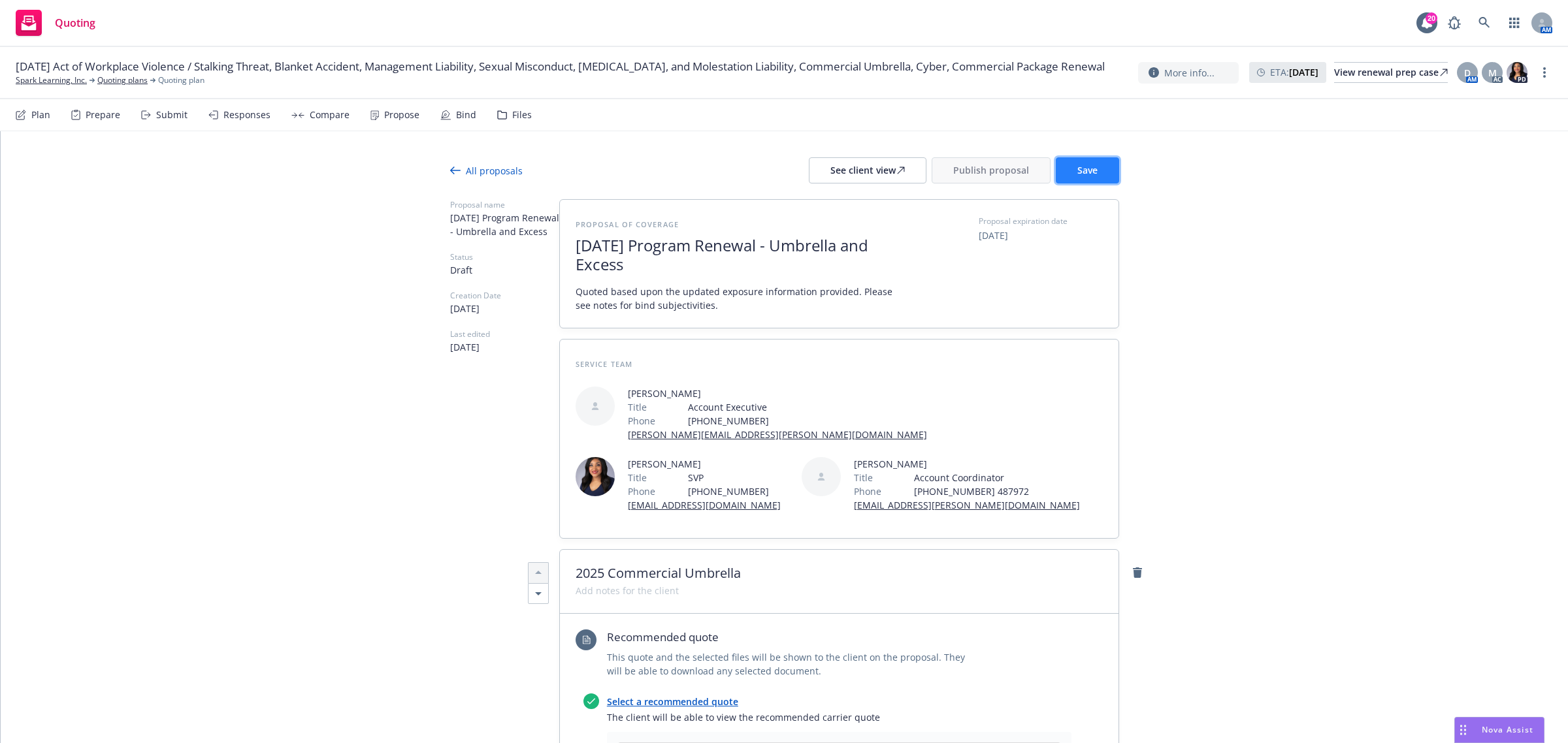
click at [1096, 177] on button "Save" at bounding box center [1088, 170] width 64 height 26
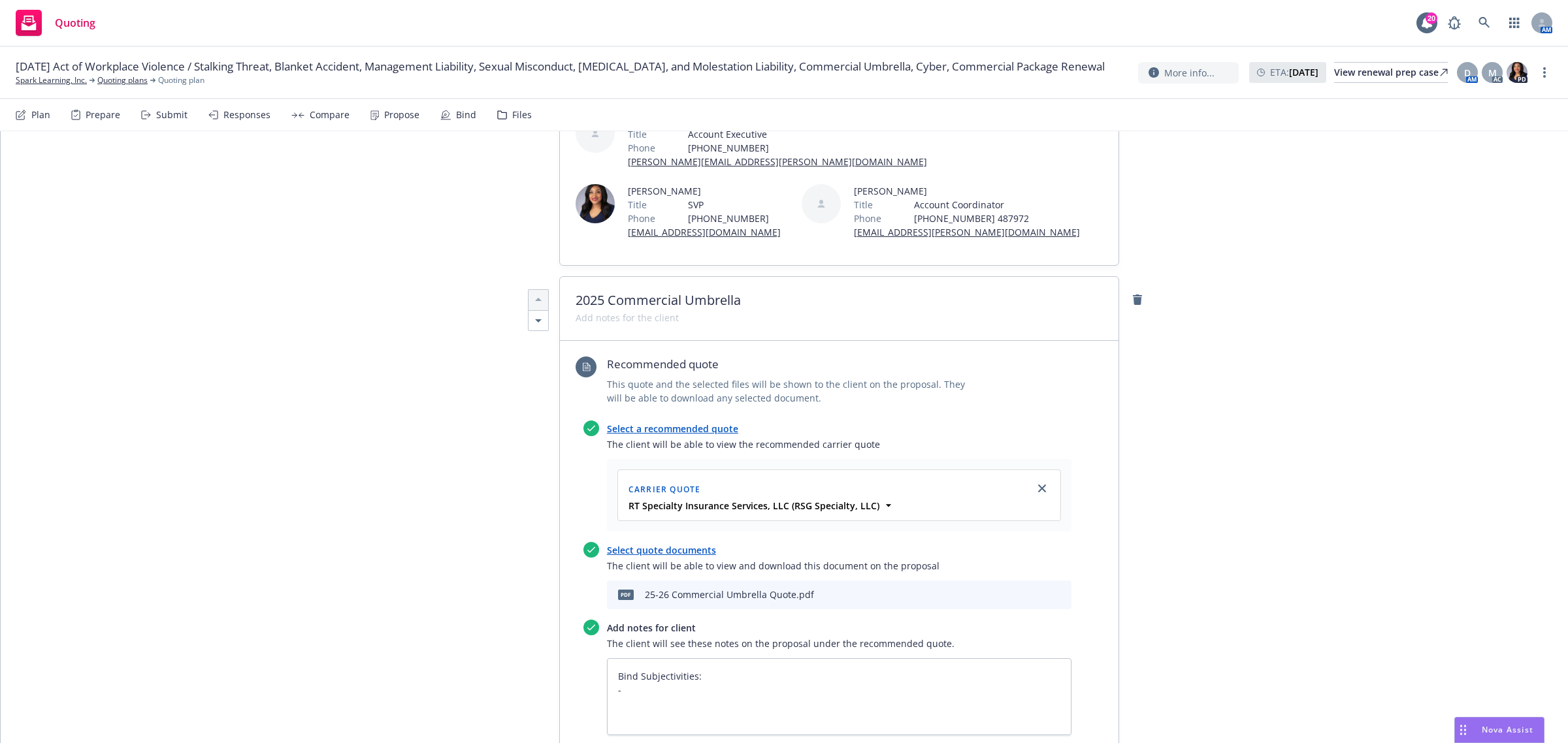
scroll to position [244, 0]
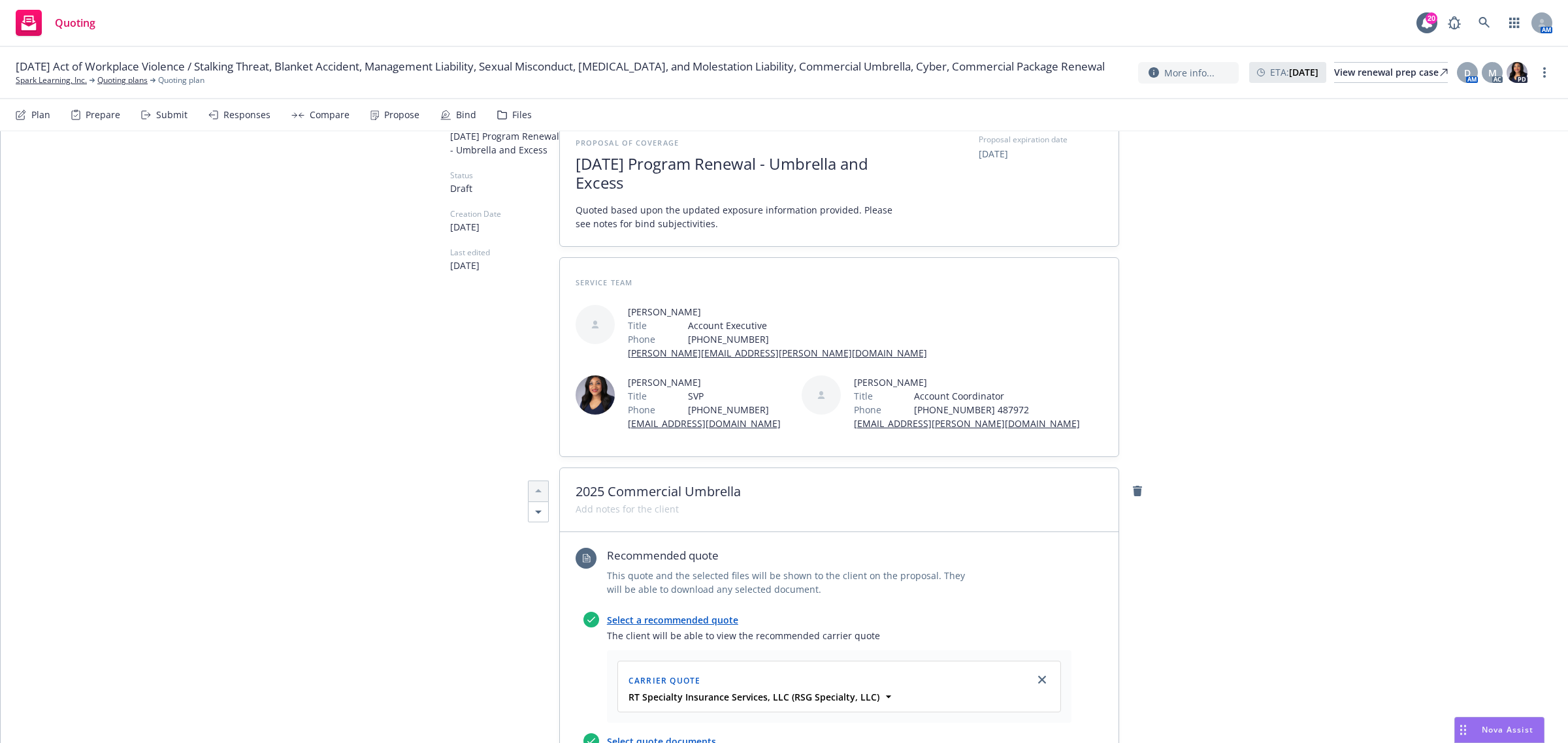
scroll to position [0, 0]
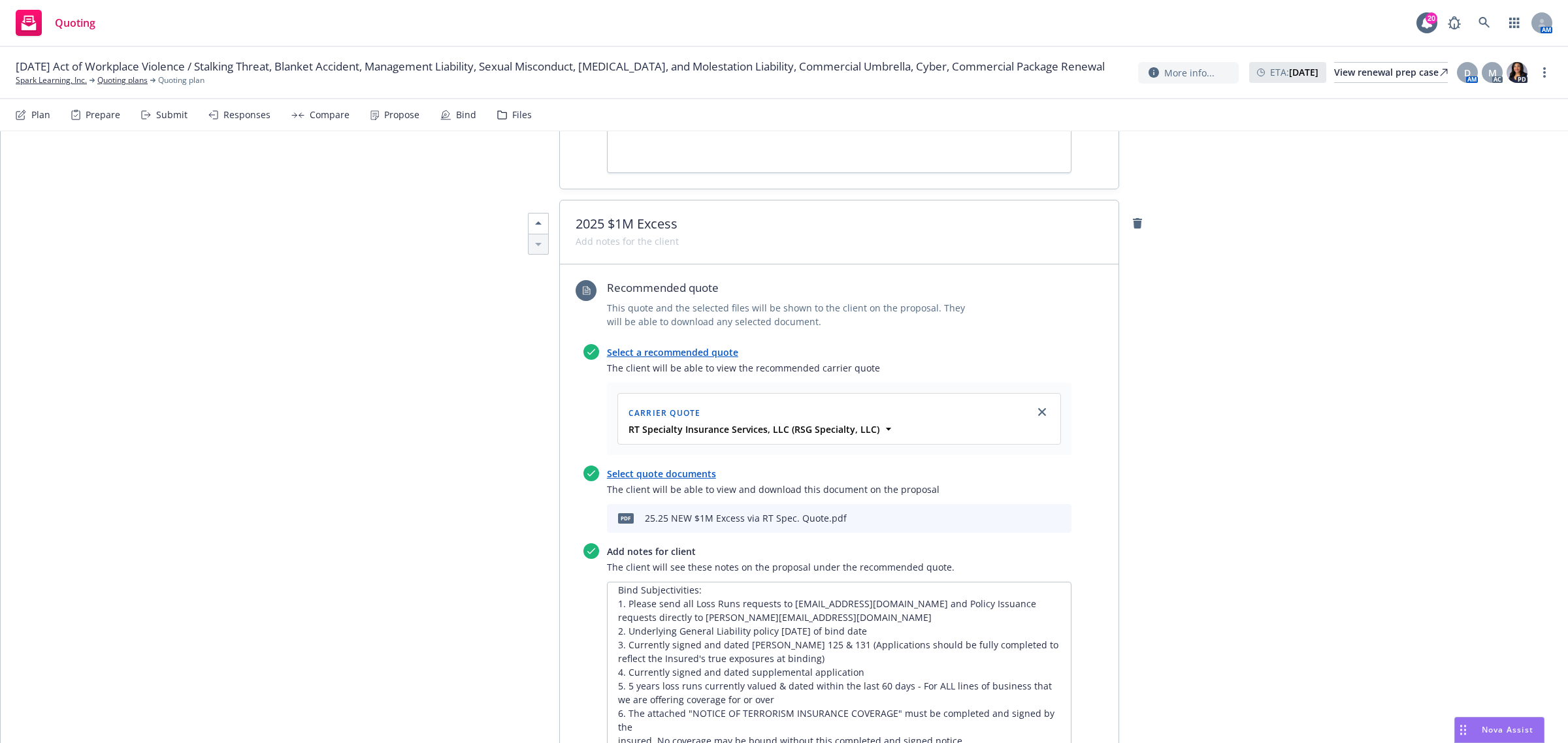
scroll to position [13, 0]
click at [863, 642] on textarea "Bind Subjectivities: 1. Please send all Loss Runs requests to RTBUSLossRunReque…" at bounding box center [839, 682] width 465 height 201
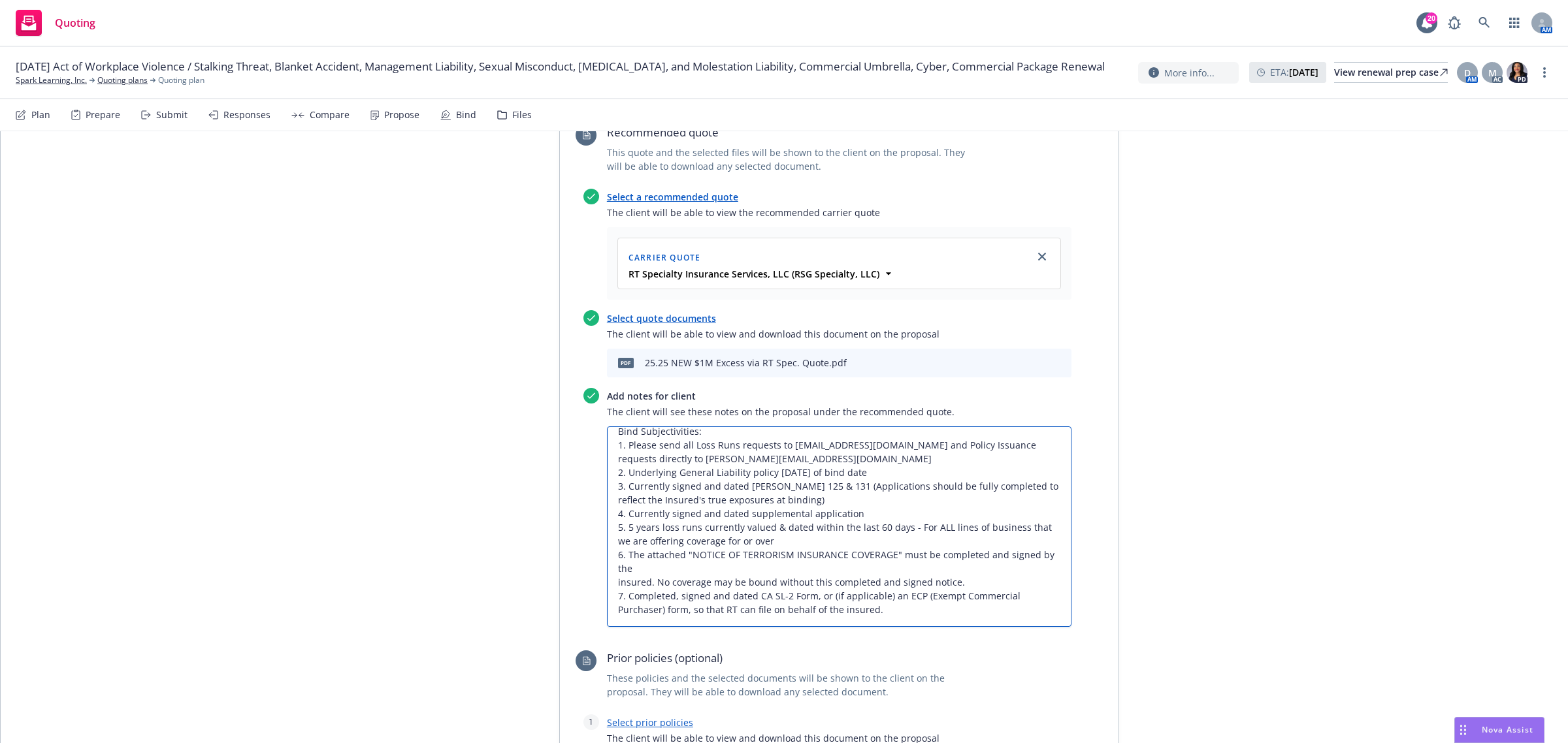
scroll to position [1469, 0]
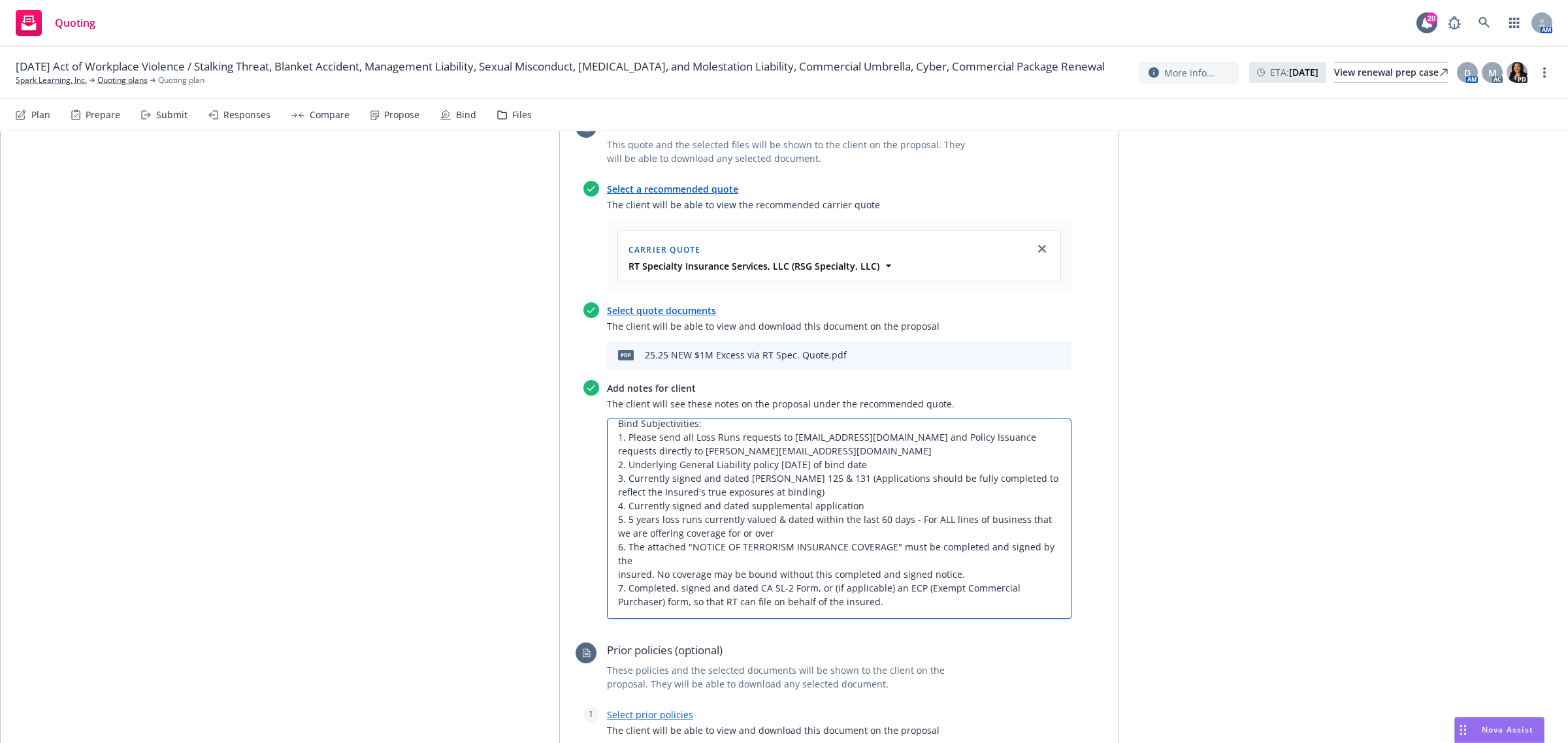
click at [792, 482] on textarea "Bind Subjectivities: 1. Please send all Loss Runs requests to RTBUSLossRunReque…" at bounding box center [839, 519] width 465 height 201
click at [787, 495] on textarea "Bind Subjectivities: 1. Please send all Loss Runs requests to RTBUSLossRunReque…" at bounding box center [839, 519] width 465 height 201
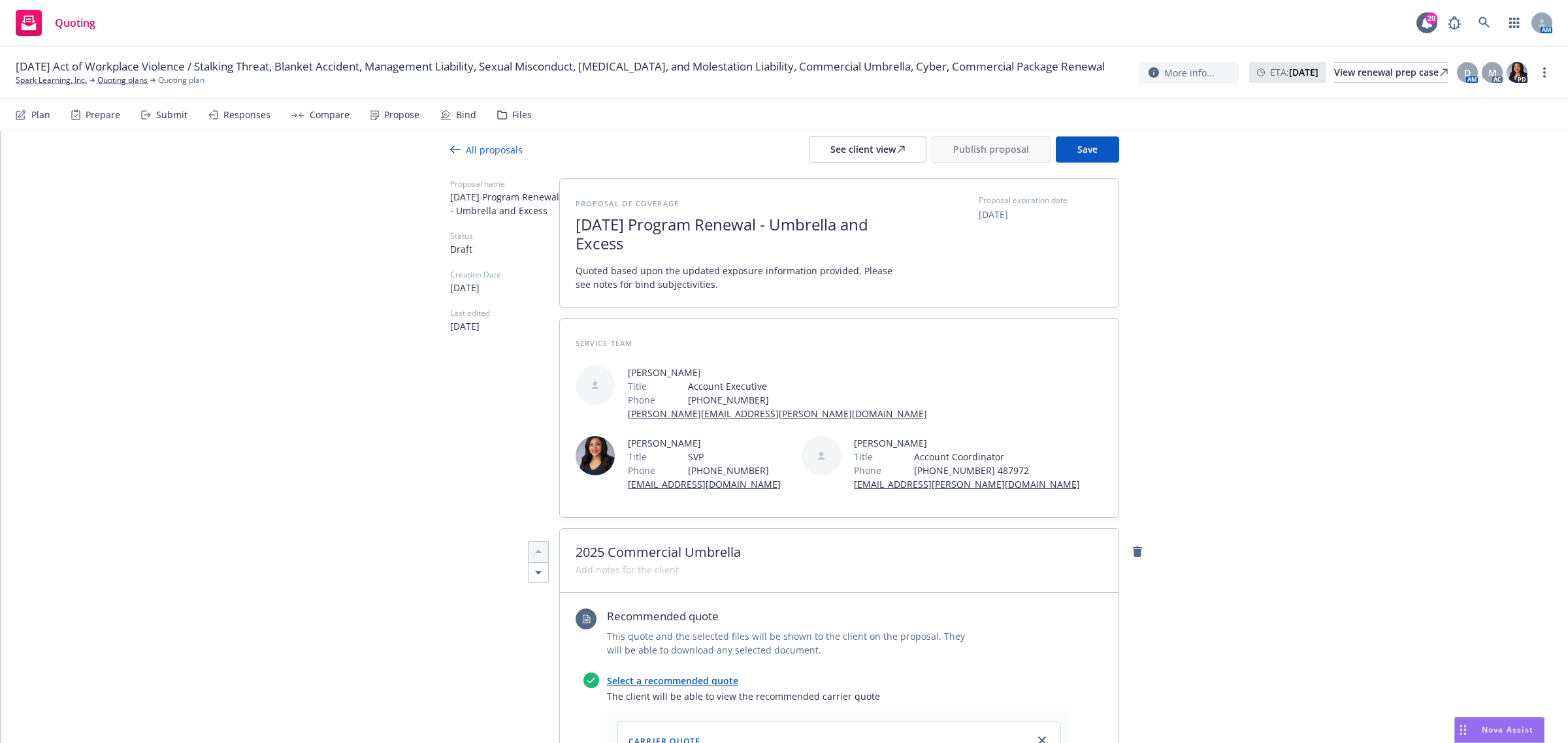
scroll to position [0, 0]
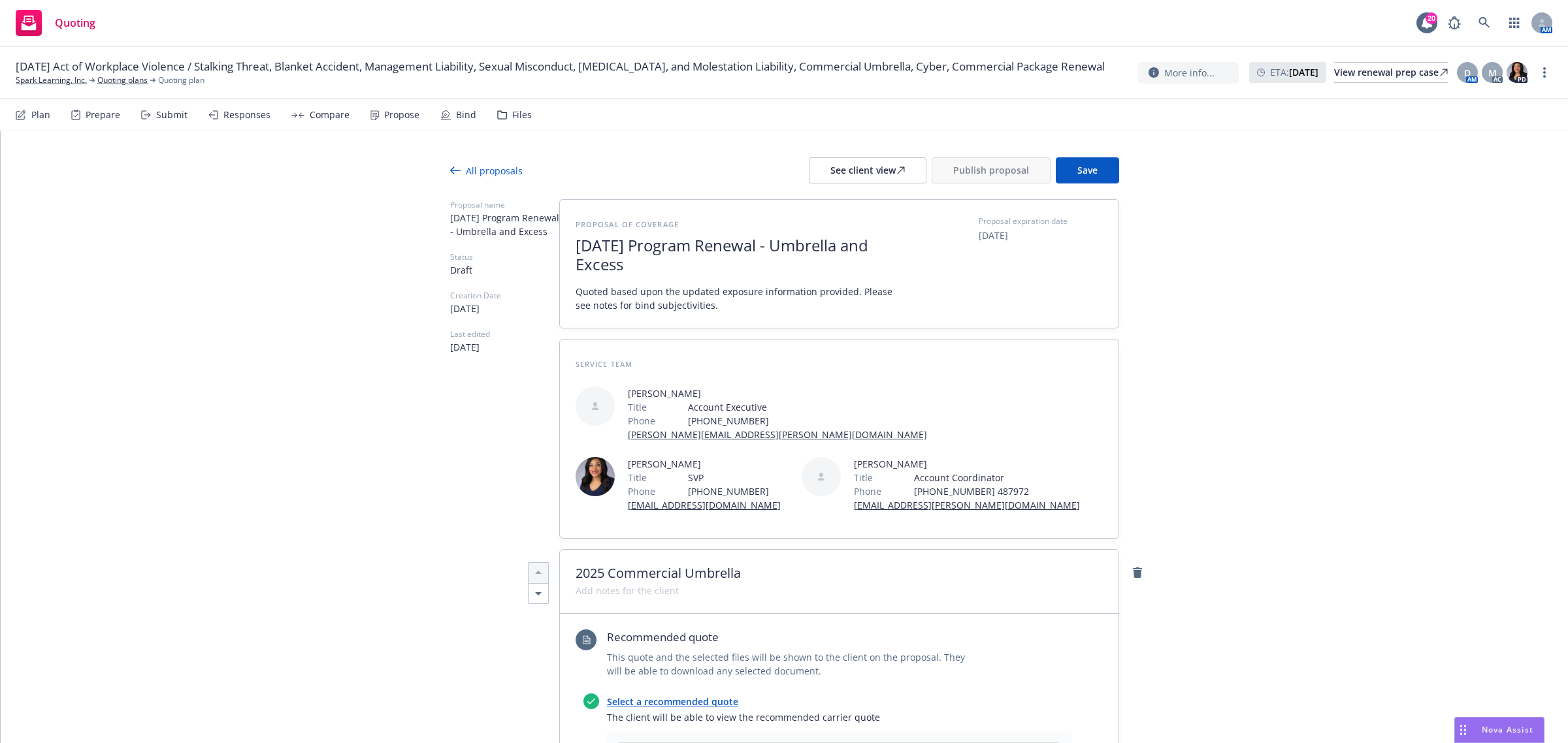
click at [1095, 173] on button "Save" at bounding box center [1088, 170] width 64 height 26
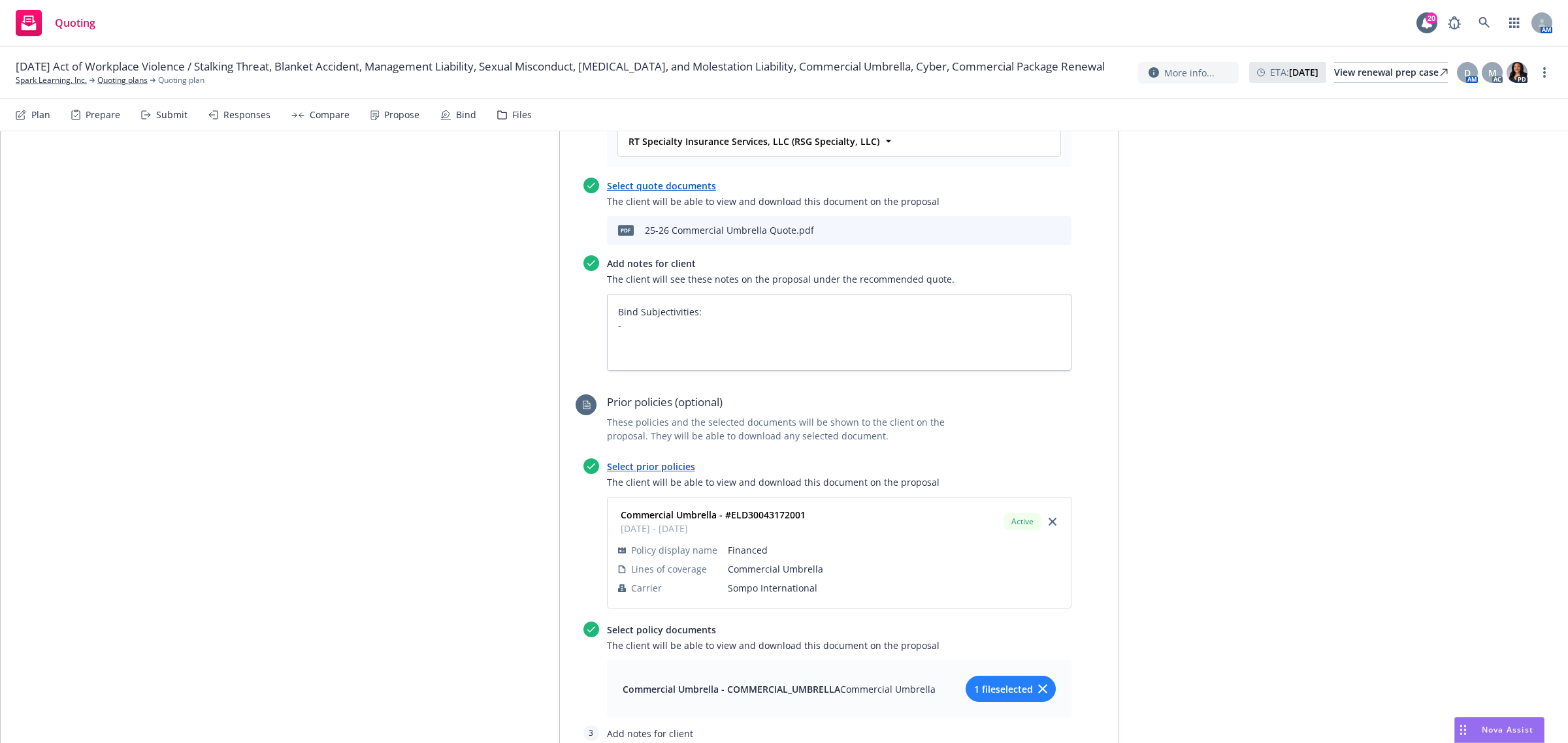
scroll to position [490, 0]
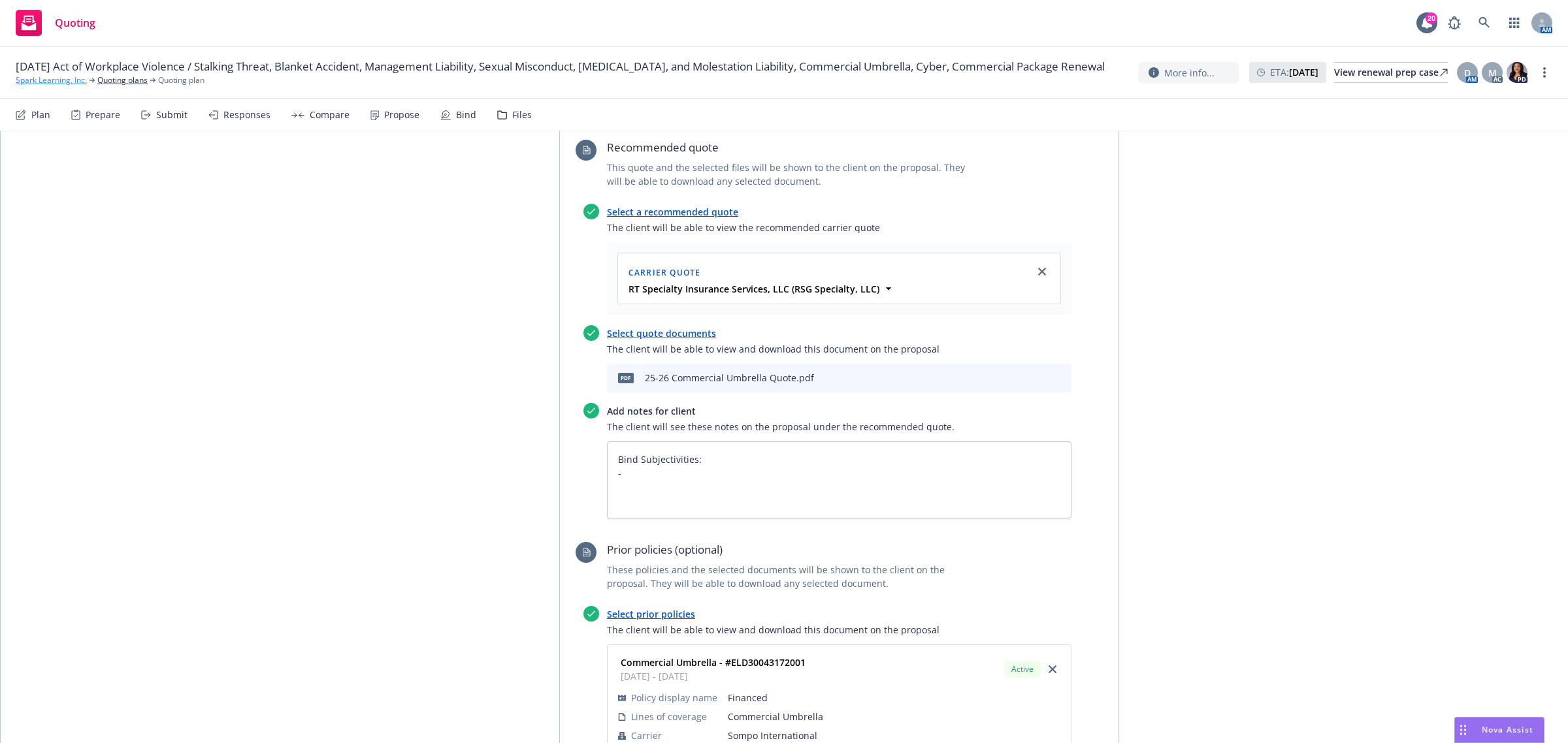
click at [72, 86] on link "Spark Learning, Inc." at bounding box center [51, 80] width 71 height 12
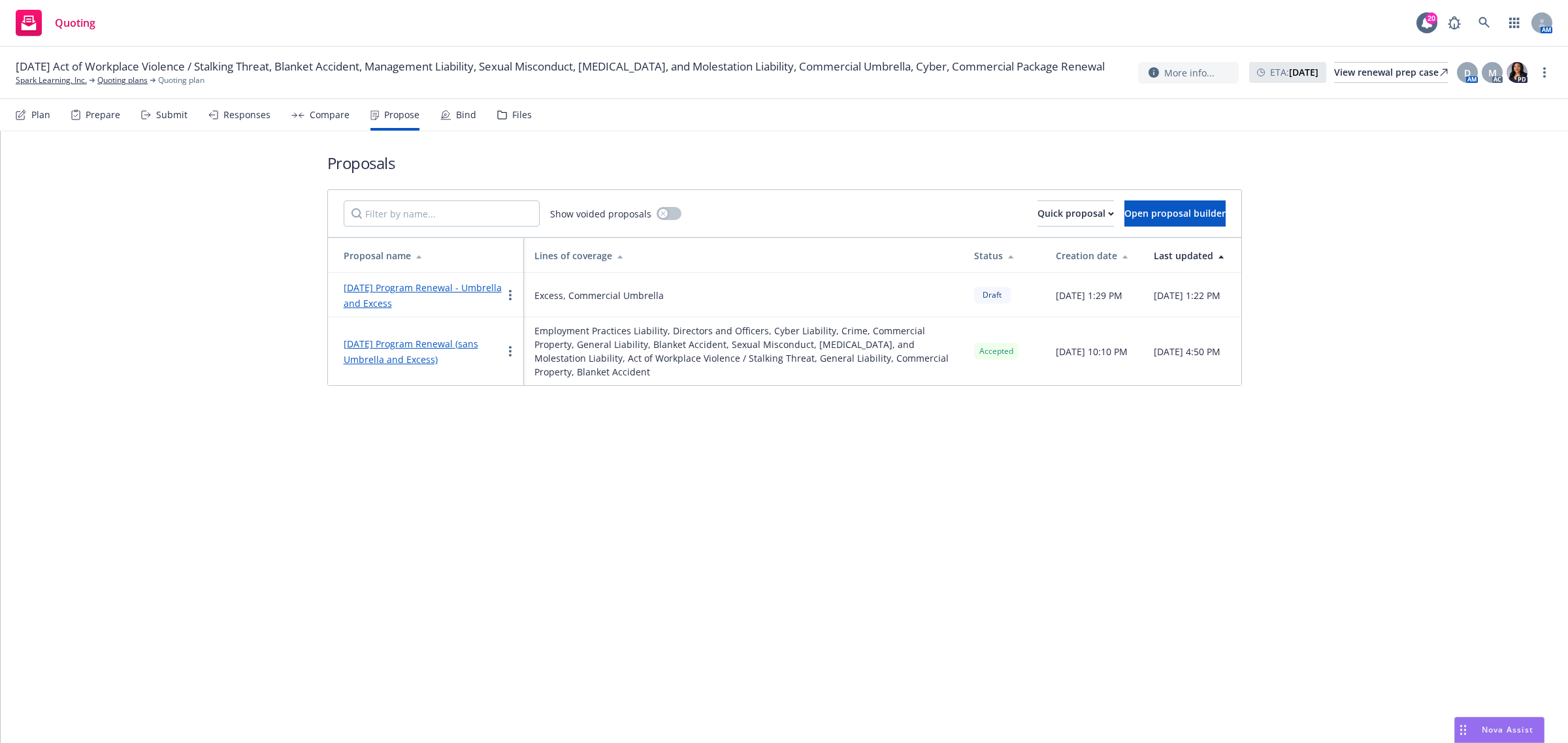
click at [405, 301] on link "[DATE] Program Renewal - Umbrella and Excess" at bounding box center [422, 295] width 158 height 28
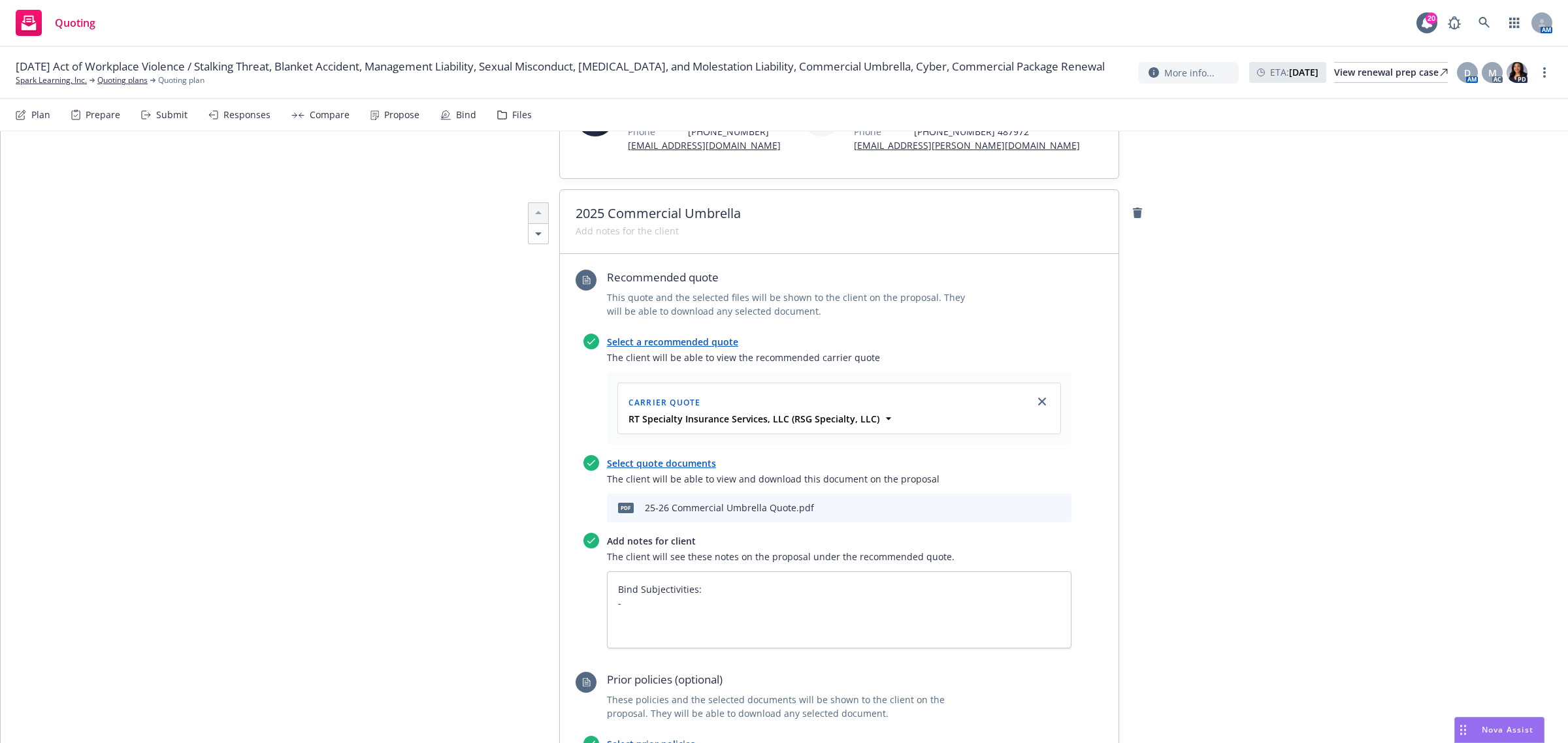
scroll to position [408, 0]
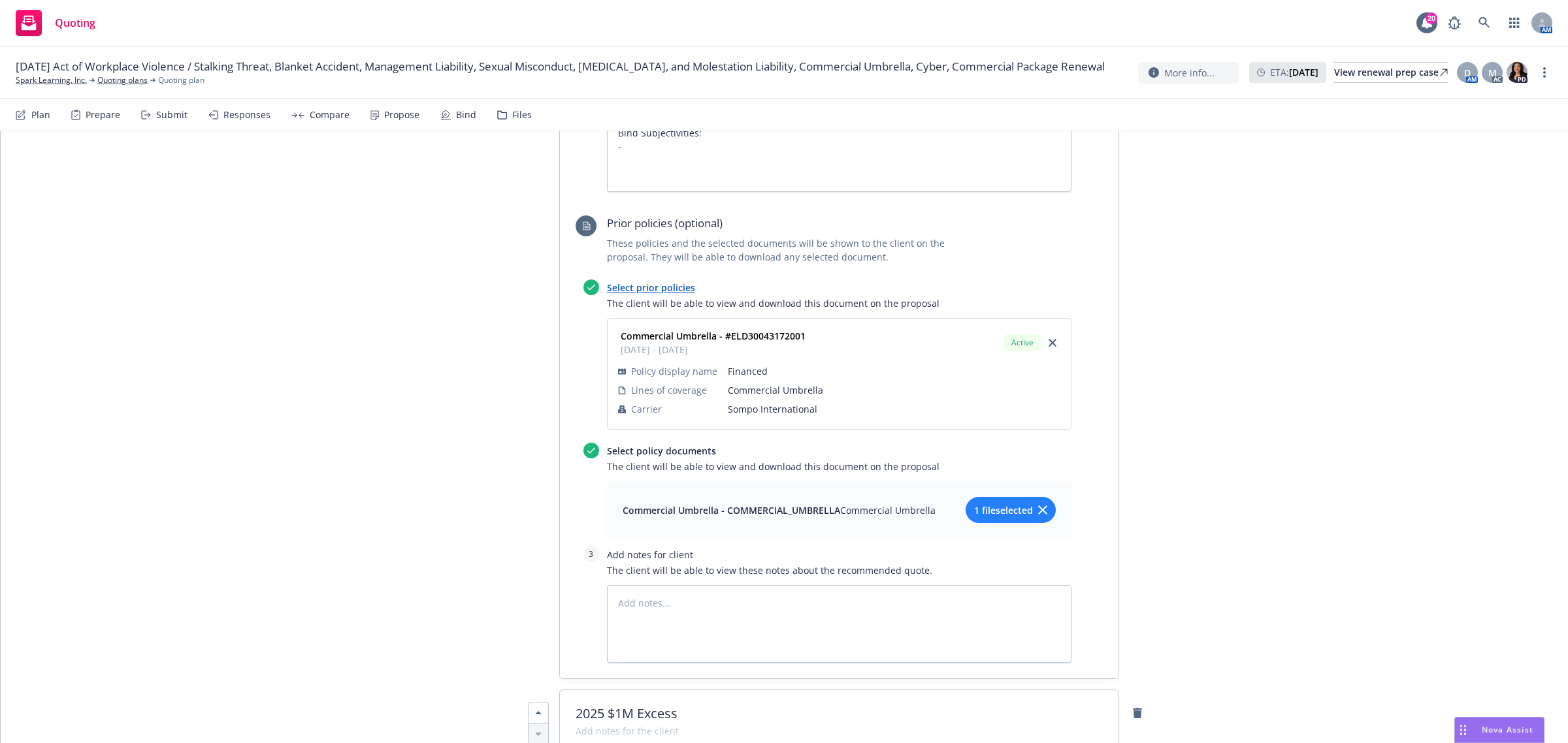
drag, startPoint x: 524, startPoint y: 565, endPoint x: 356, endPoint y: 470, distance: 193.0
click at [357, 470] on div "All proposals See client view Publish proposal Save Proposal name [DATE] Progra…" at bounding box center [784, 513] width 1567 height 2396
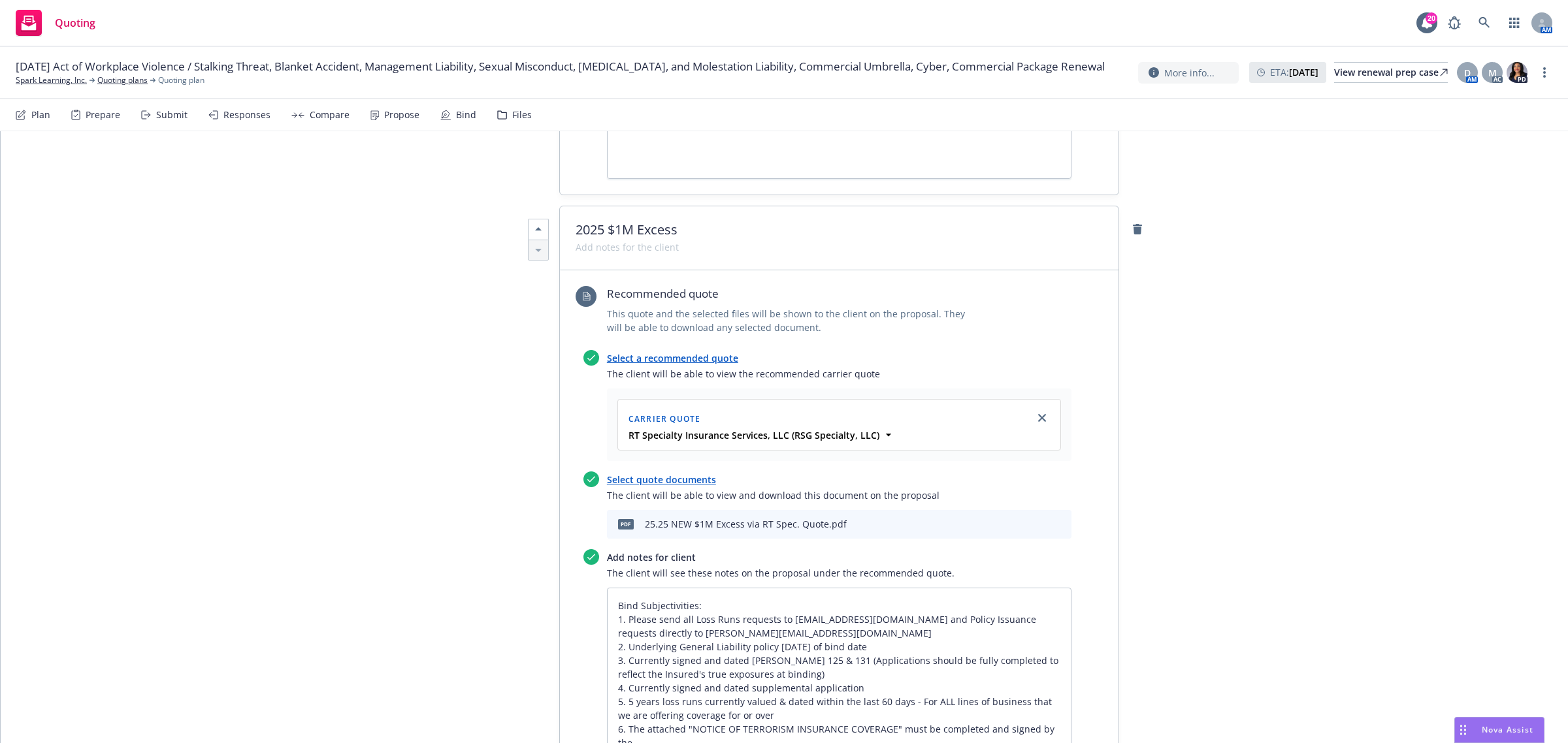
scroll to position [1387, 0]
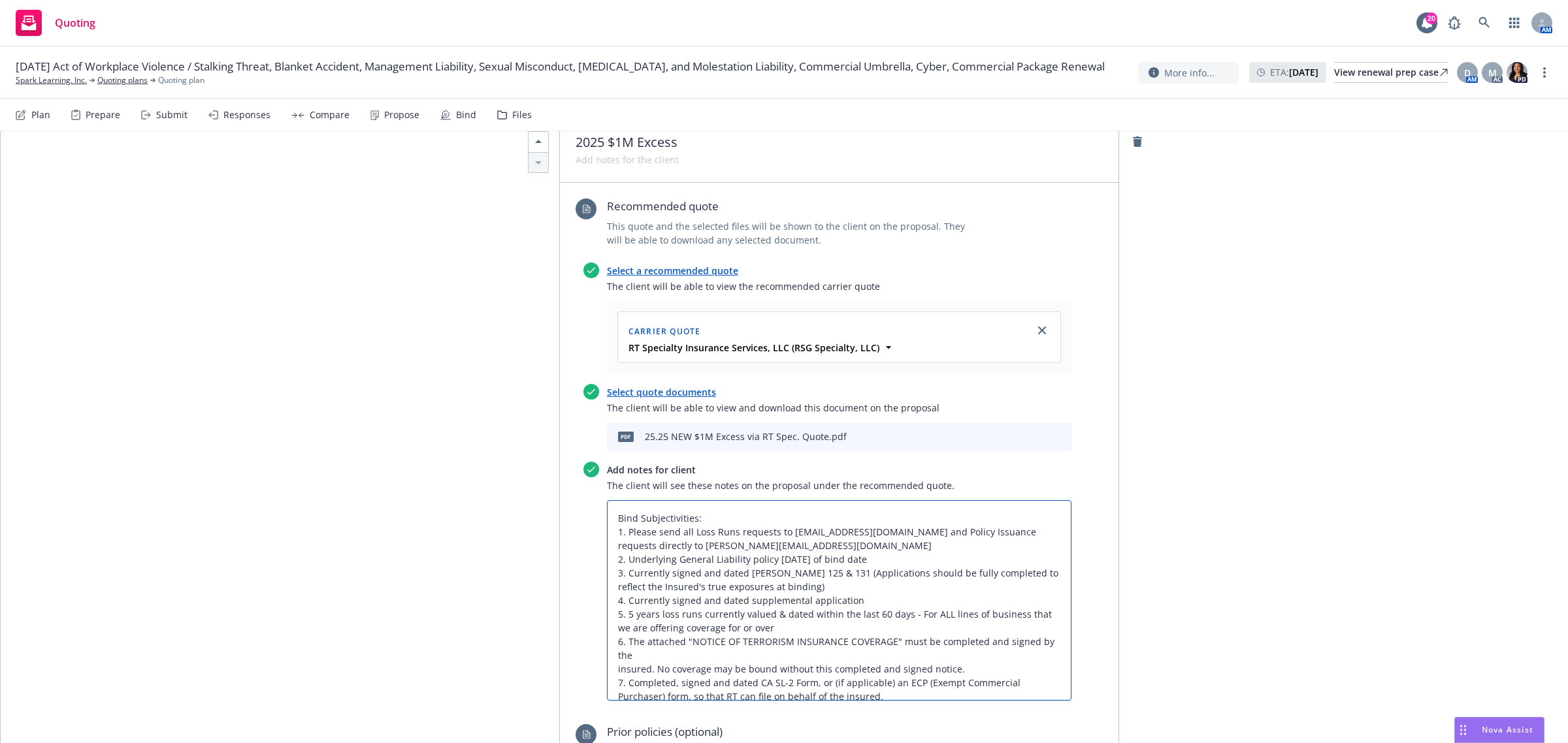
click at [616, 668] on textarea "Bind Subjectivities: 1. Please send all Loss Runs requests to [EMAIL_ADDRESS][D…" at bounding box center [839, 600] width 465 height 201
type textarea "x"
type textarea "Bind Subjectivities: 1. Please send all Loss Runs requests to RTBUSLossRunReque…"
type textarea "x"
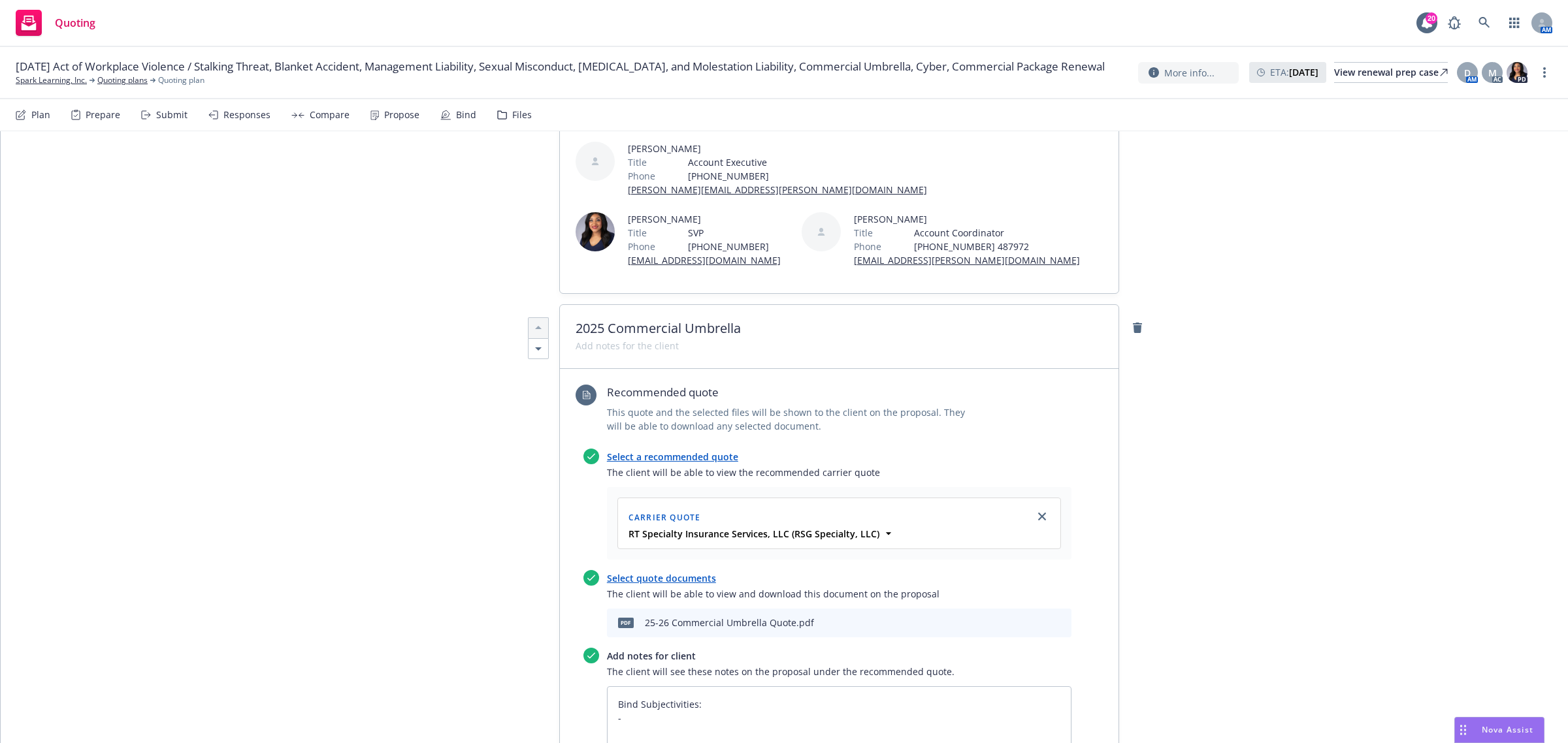
scroll to position [0, 0]
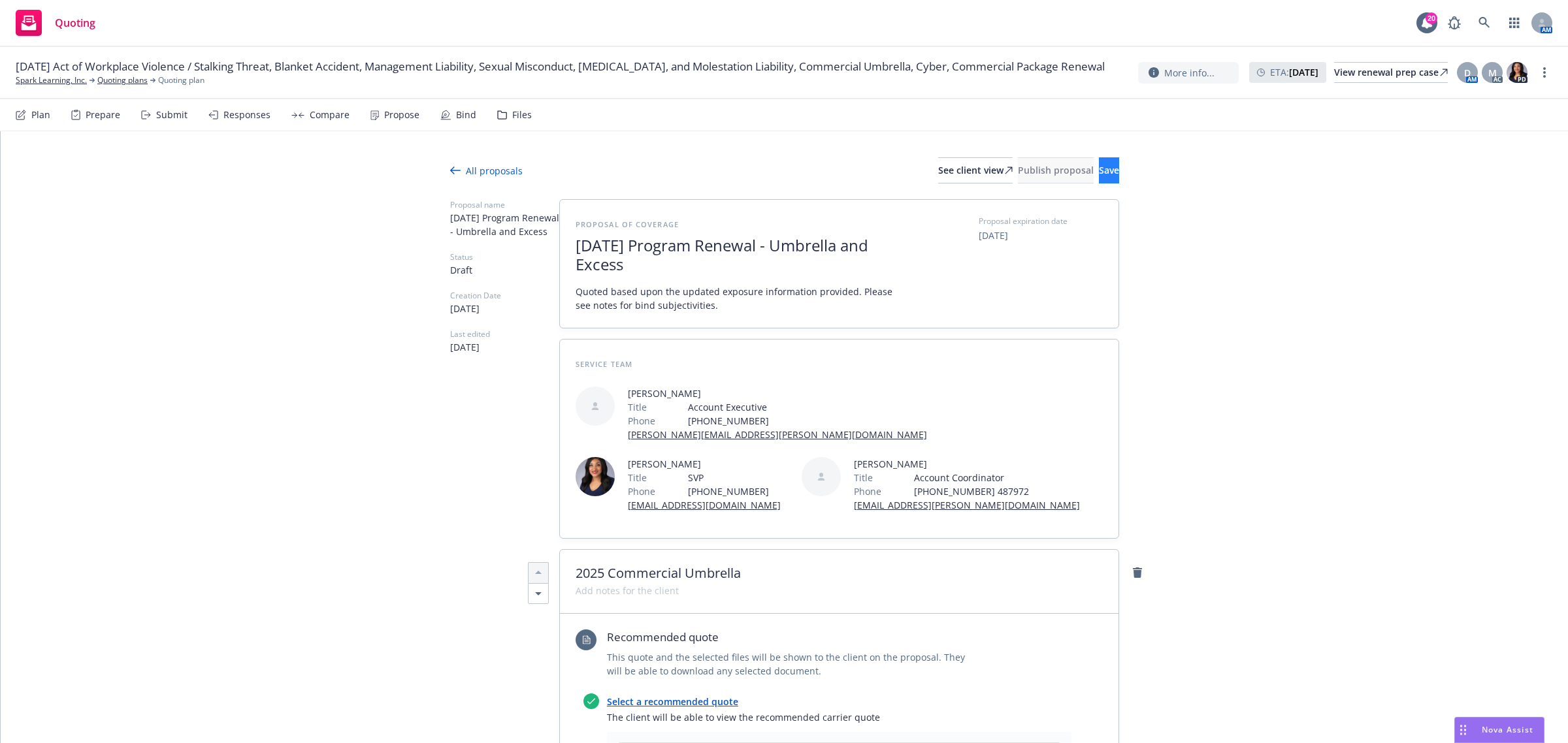
type textarea "Bind Subjectivities: 1. Please send all Loss Runs requests to RTBUSLossRunReque…"
click at [1099, 158] on button "Save" at bounding box center [1108, 170] width 20 height 26
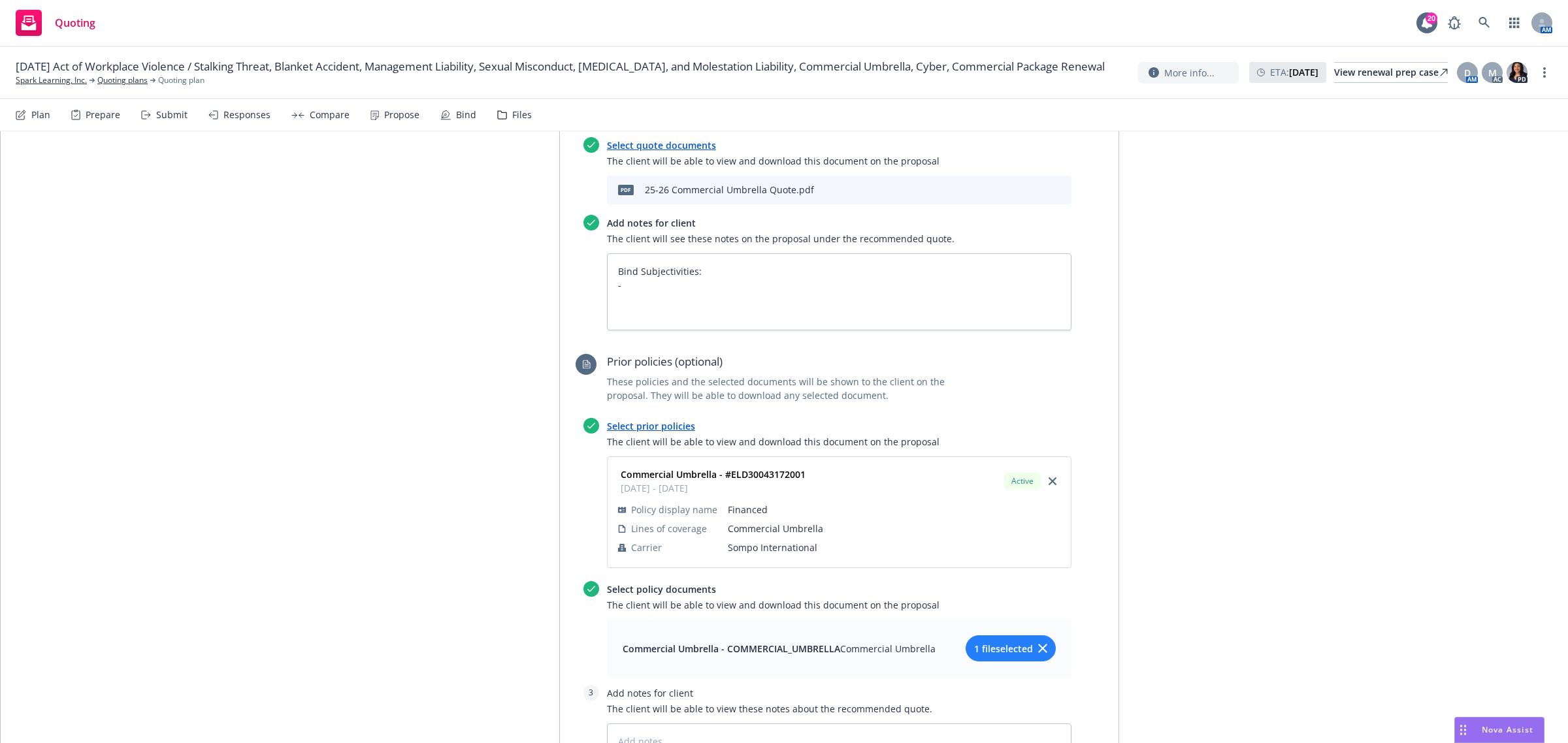
scroll to position [571, 0]
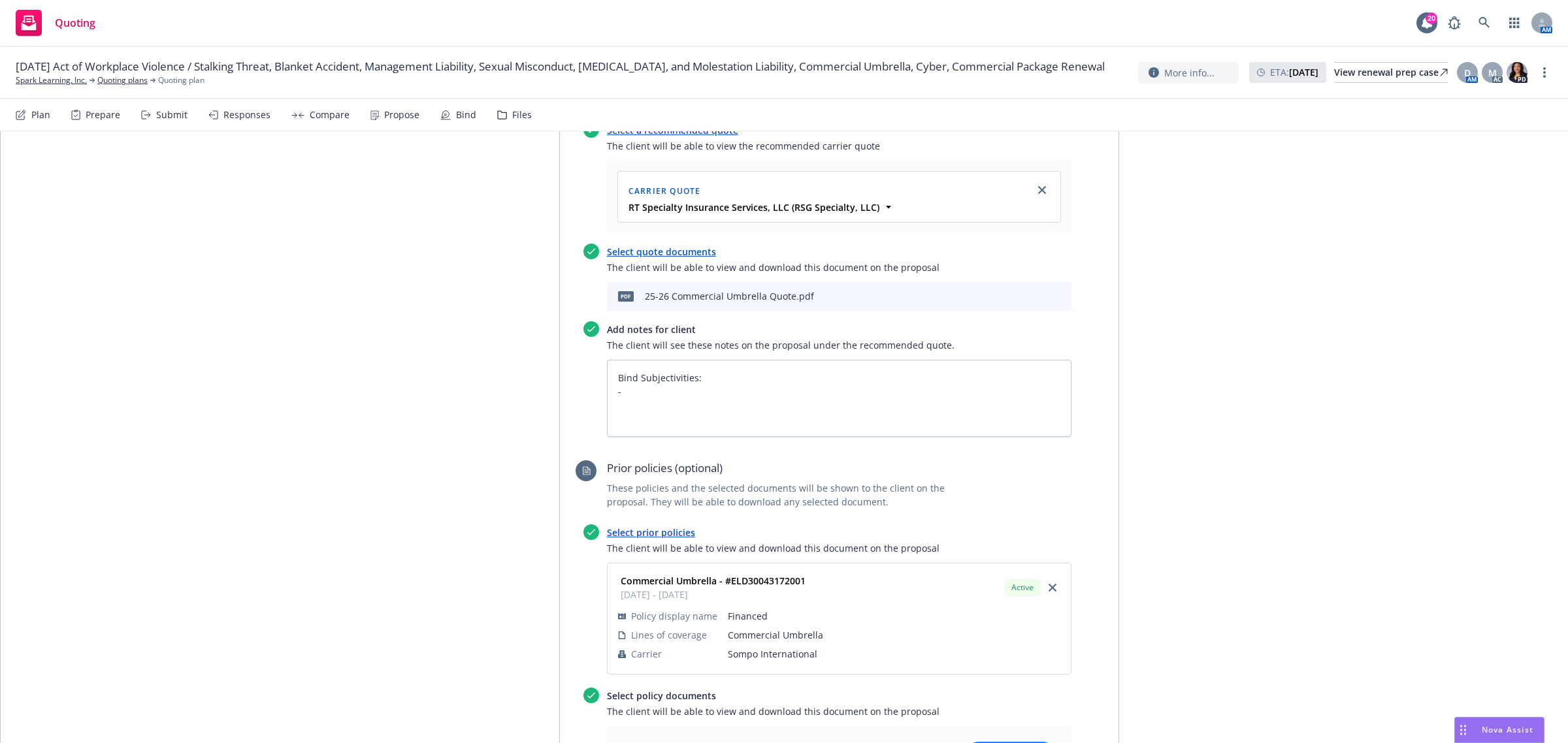
click at [1033, 298] on icon "preview file" at bounding box center [1038, 295] width 12 height 9
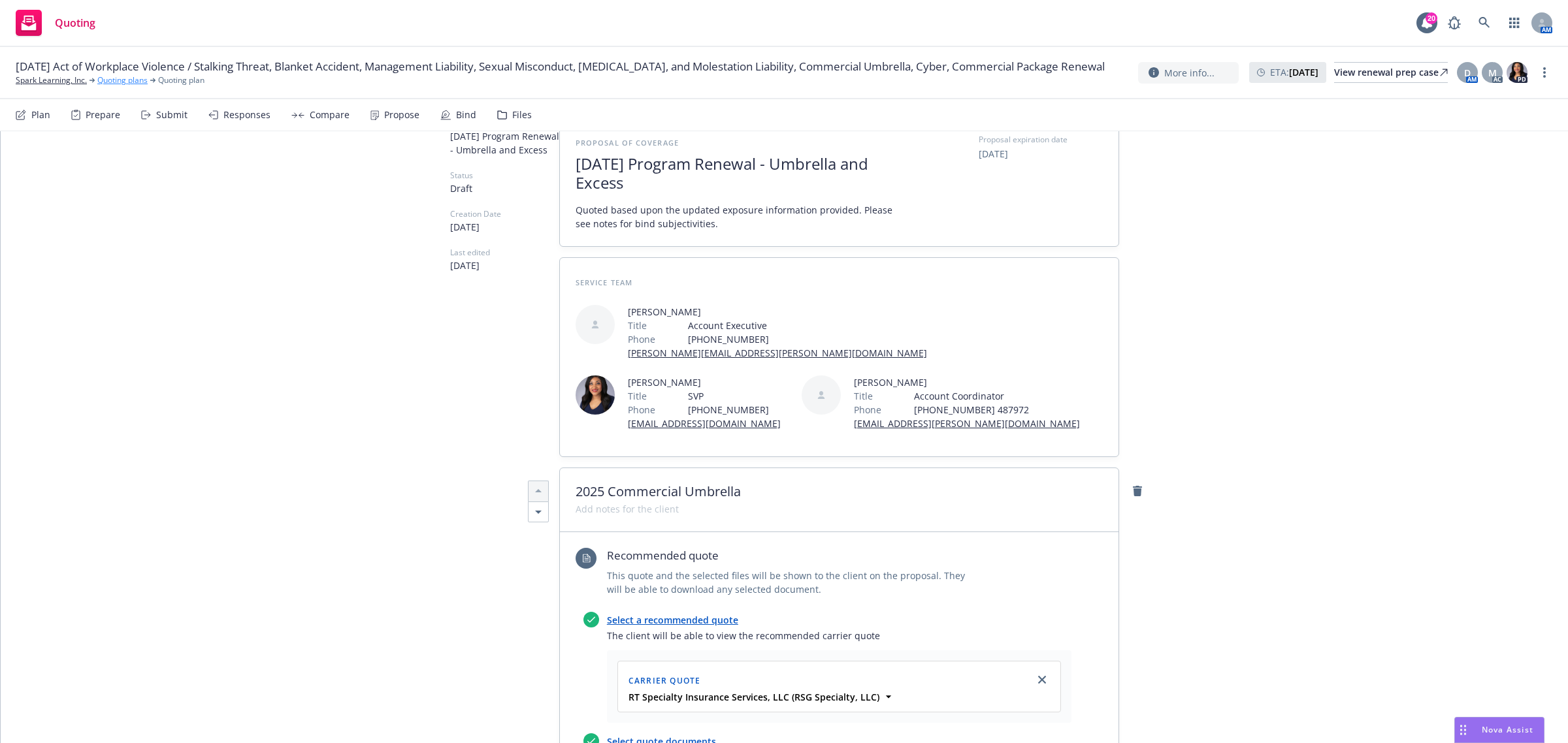
type textarea "x"
click at [131, 86] on link "Quoting plans" at bounding box center [122, 80] width 50 height 12
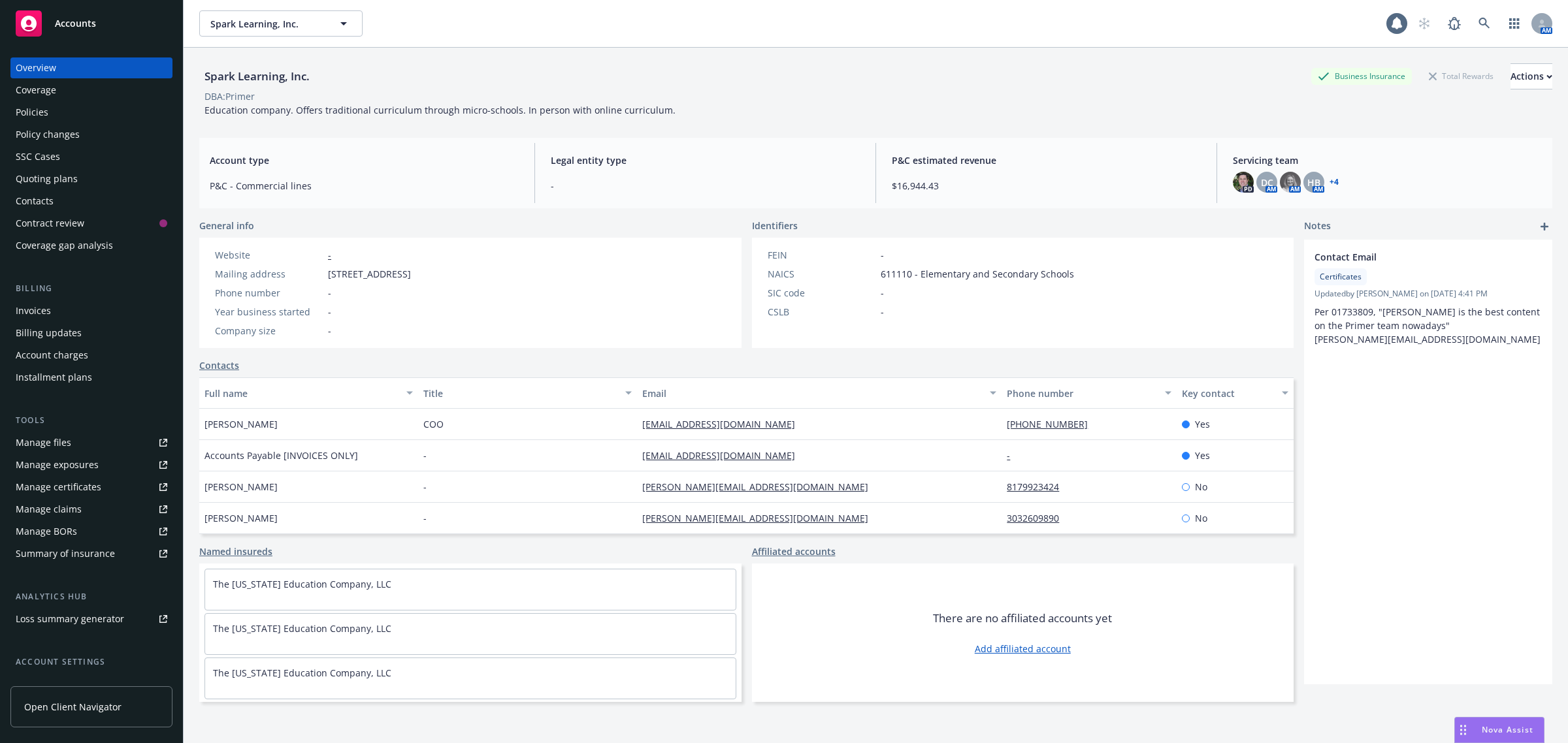
click at [50, 115] on div "Policies" at bounding box center [92, 112] width 151 height 21
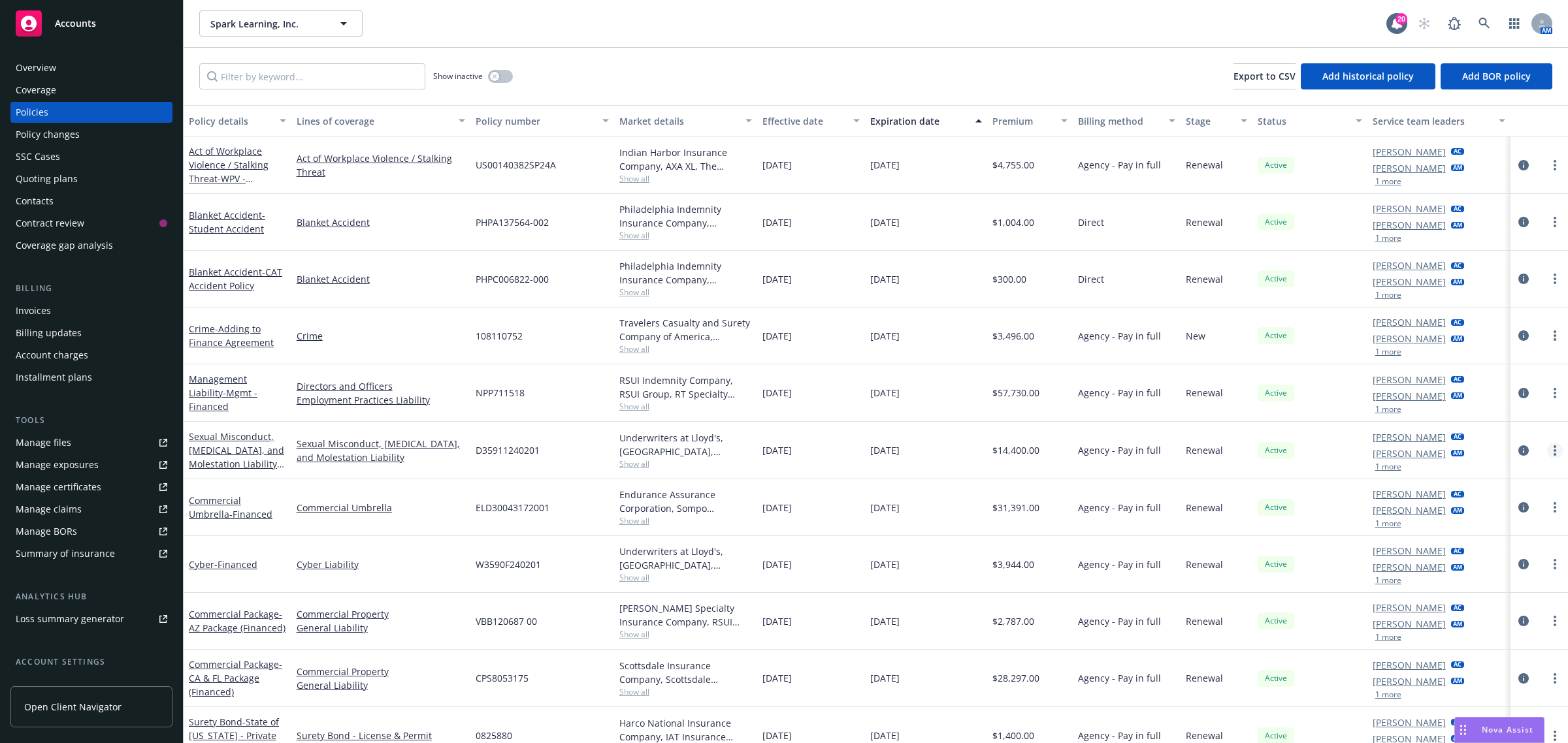
click at [1554, 448] on icon "more" at bounding box center [1554, 450] width 2 height 10
click at [1452, 510] on link "Renew with incumbent" at bounding box center [1473, 503] width 154 height 26
select select "12"
select select "CA"
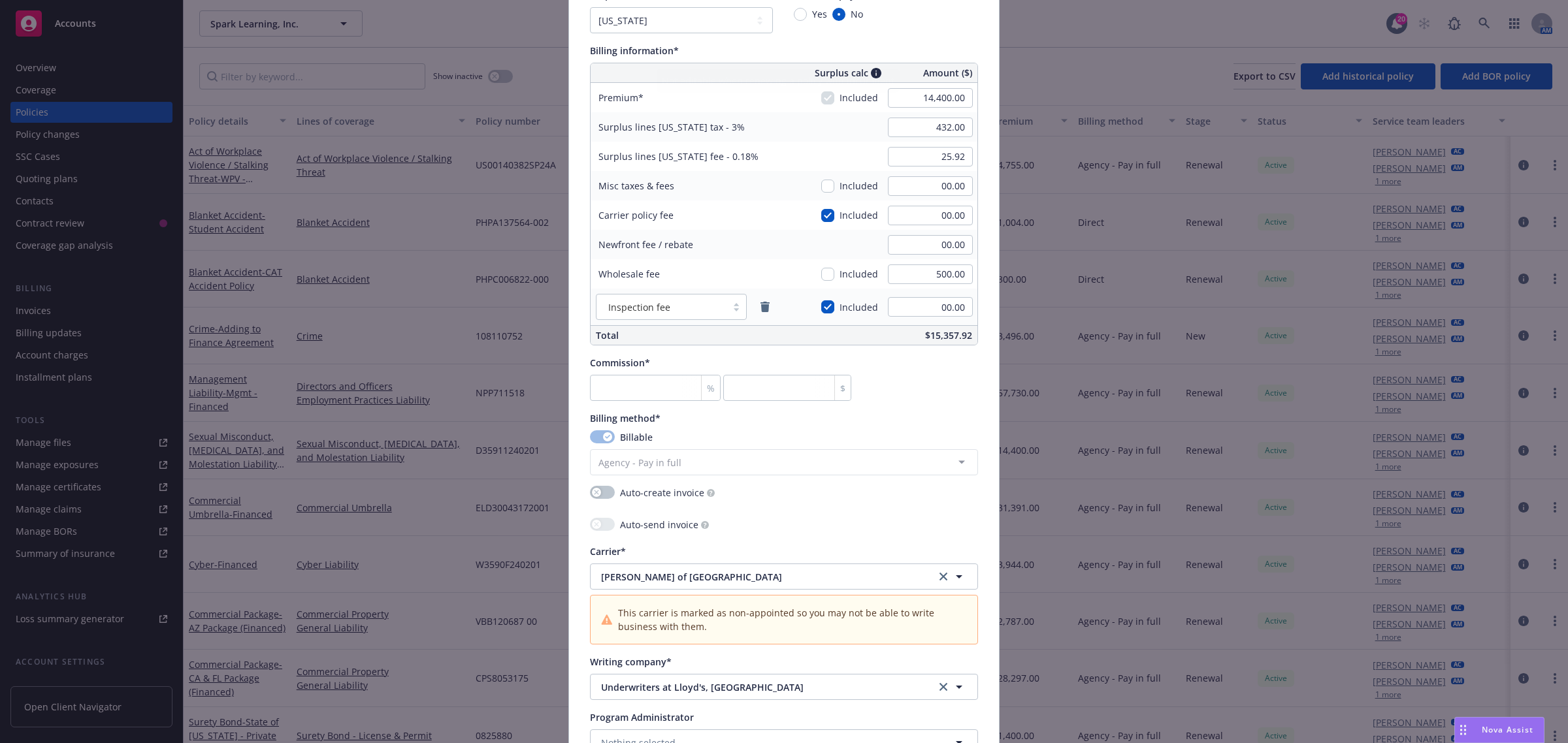
scroll to position [1061, 0]
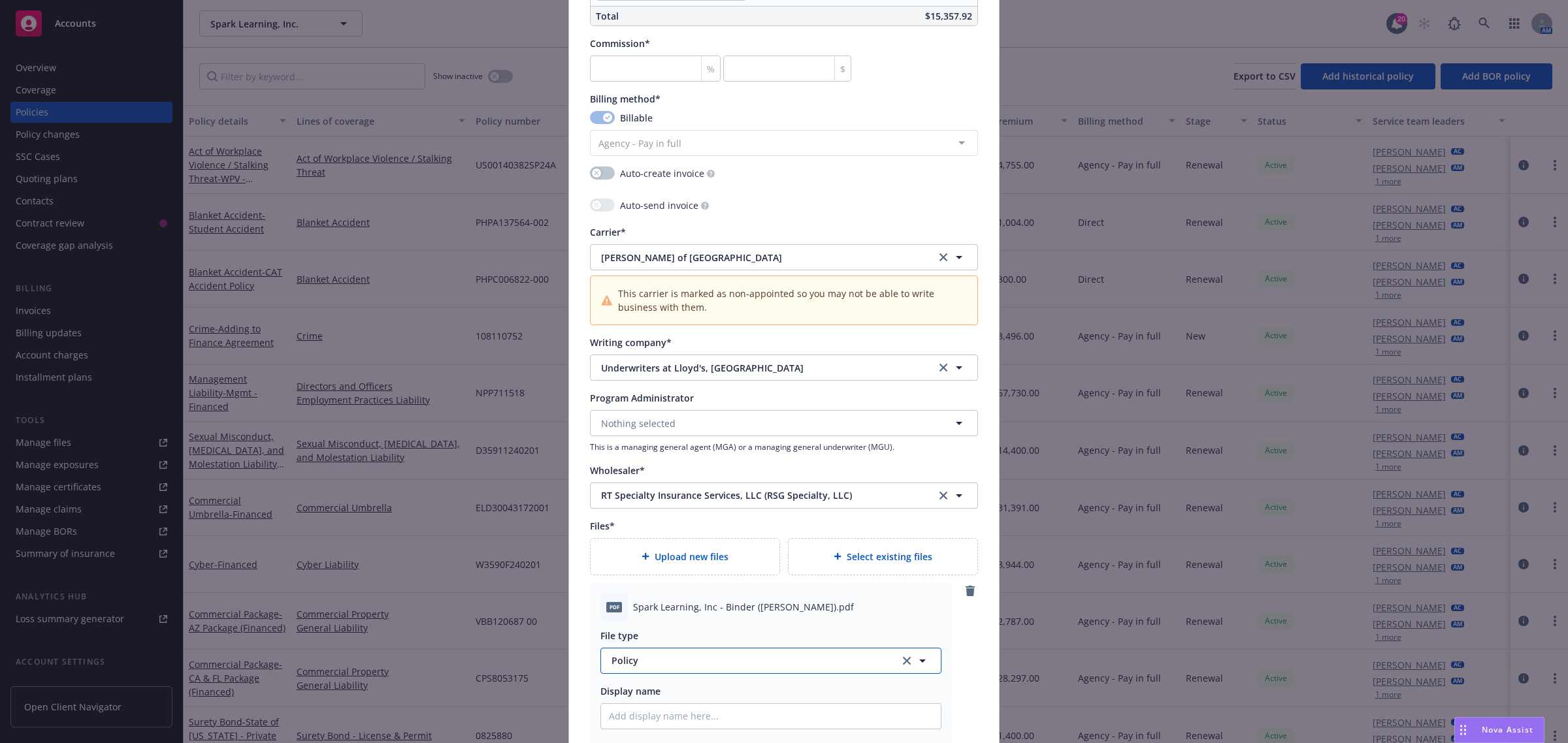
click at [703, 666] on span "Policy" at bounding box center [747, 660] width 273 height 14
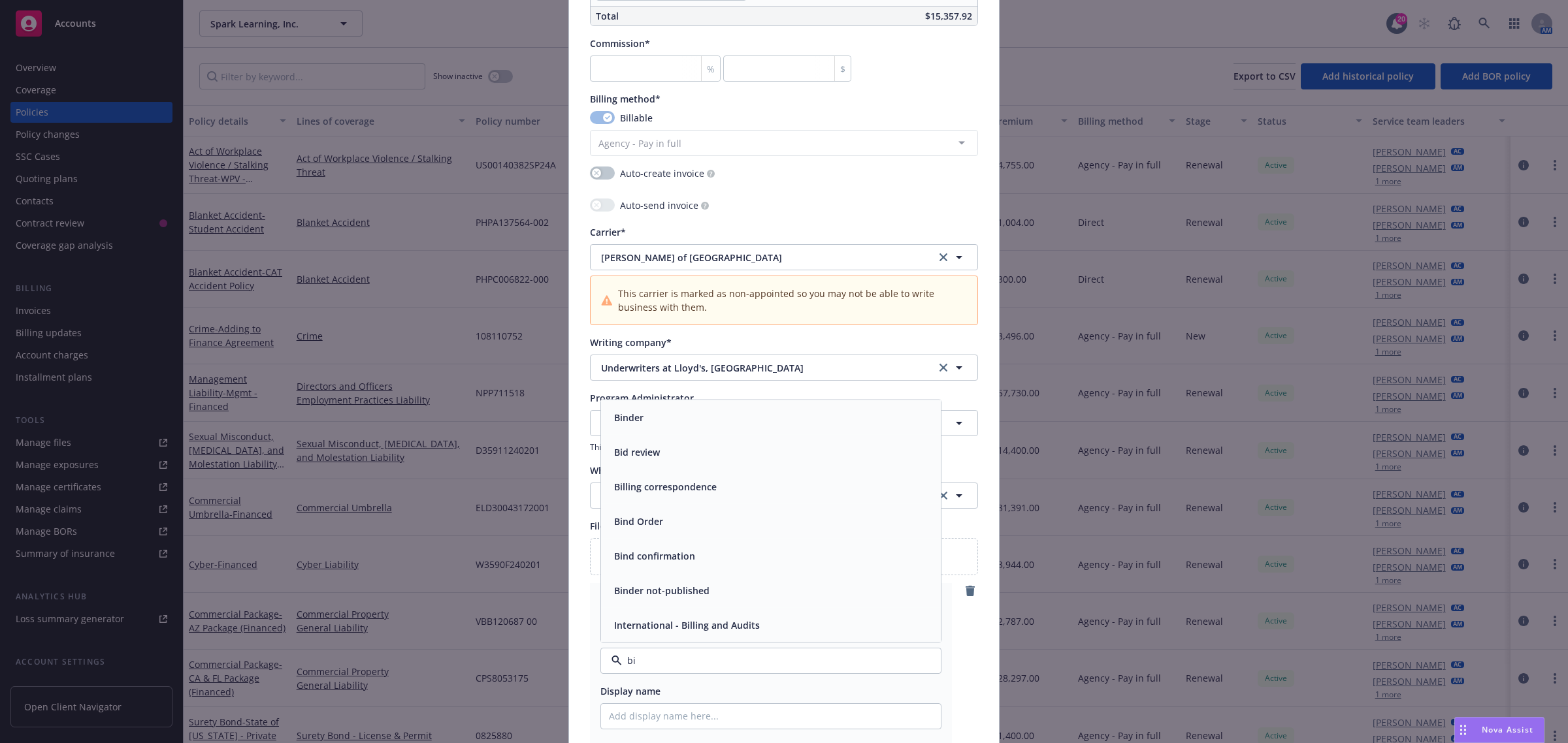
type input "bin"
drag, startPoint x: 648, startPoint y: 524, endPoint x: 668, endPoint y: 630, distance: 107.9
click at [648, 526] on div "Binder" at bounding box center [770, 521] width 324 height 19
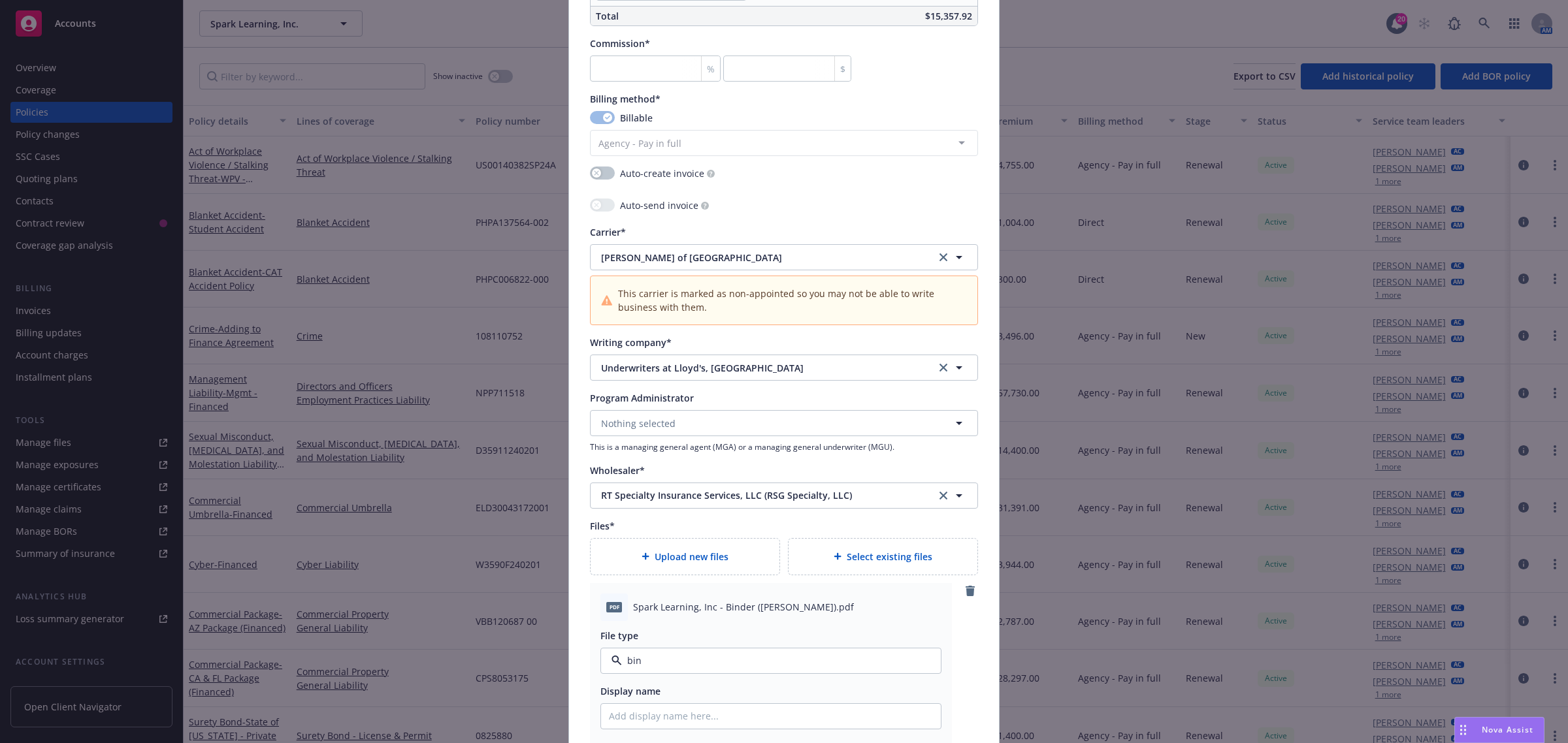
type textarea "x"
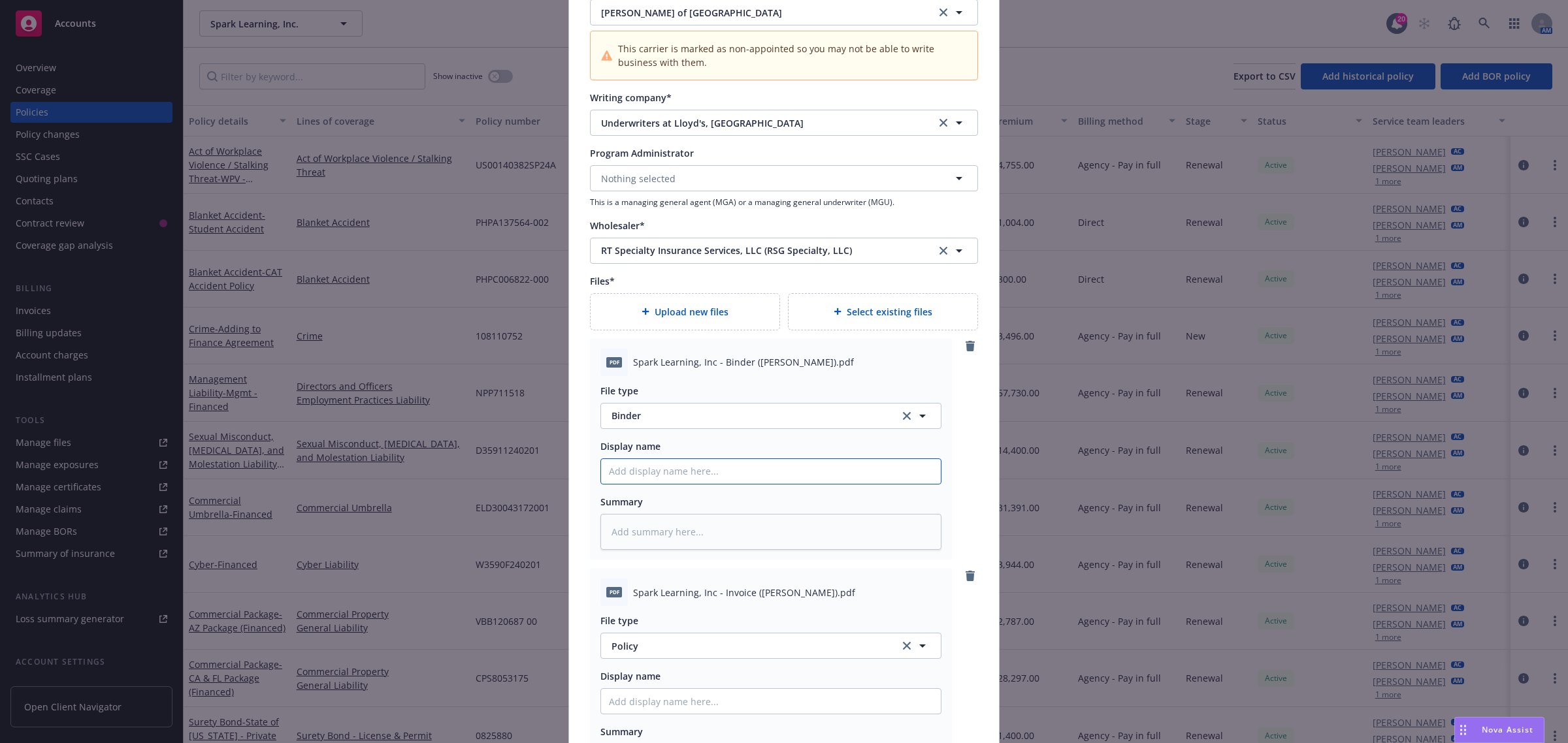
click at [668, 470] on input "Policy display name" at bounding box center [770, 471] width 339 height 25
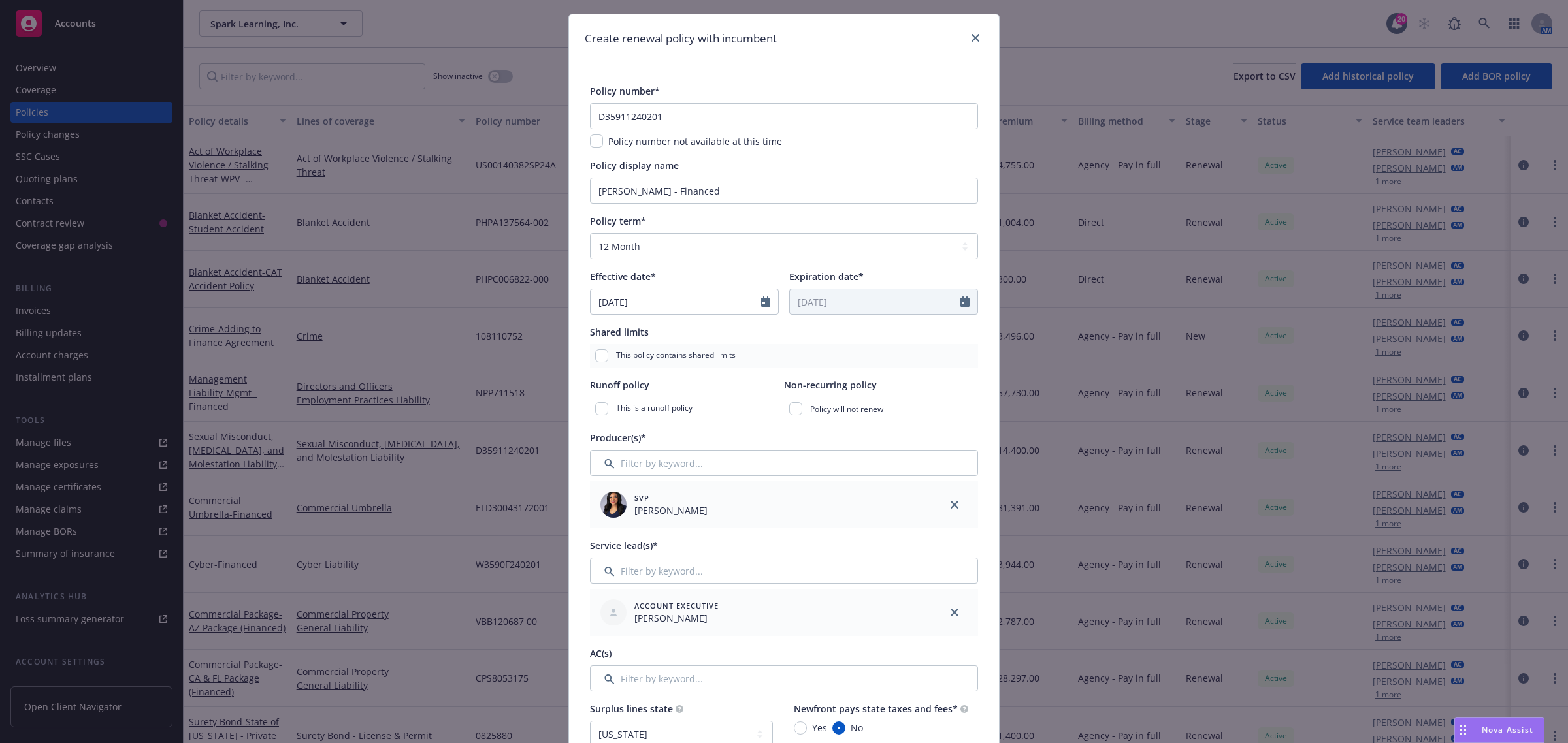
scroll to position [0, 0]
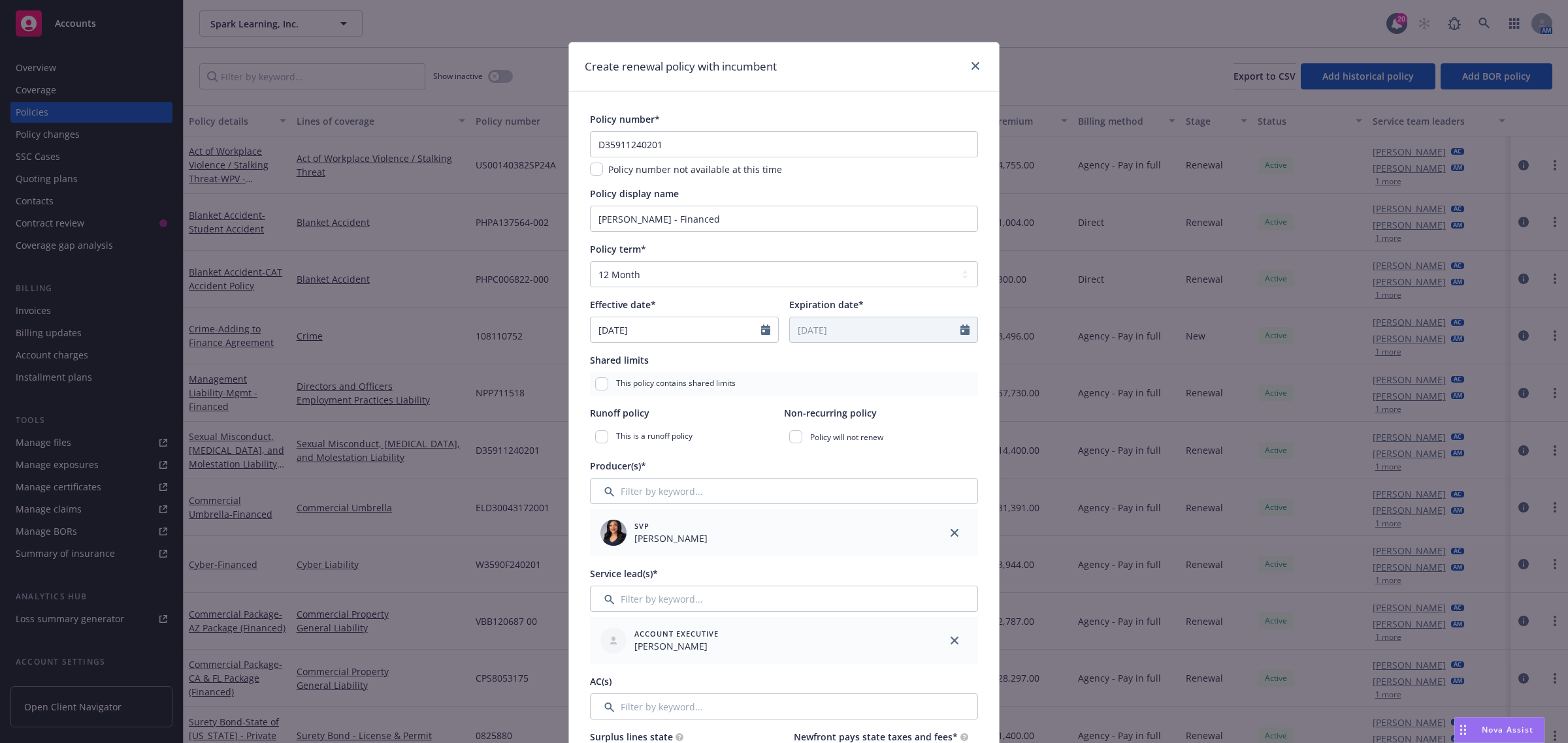
click at [689, 256] on div "Policy term*" at bounding box center [783, 248] width 388 height 14
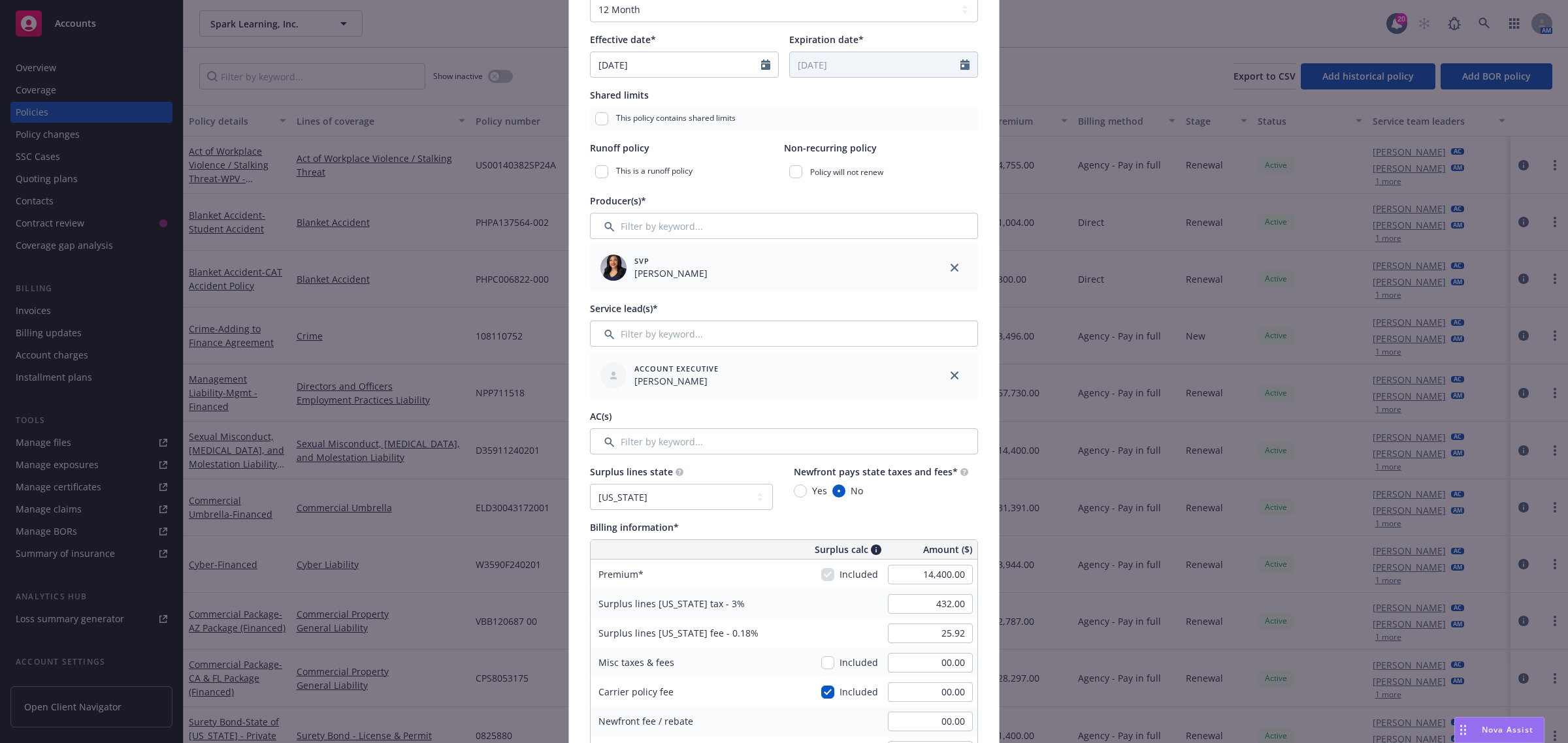
scroll to position [408, 0]
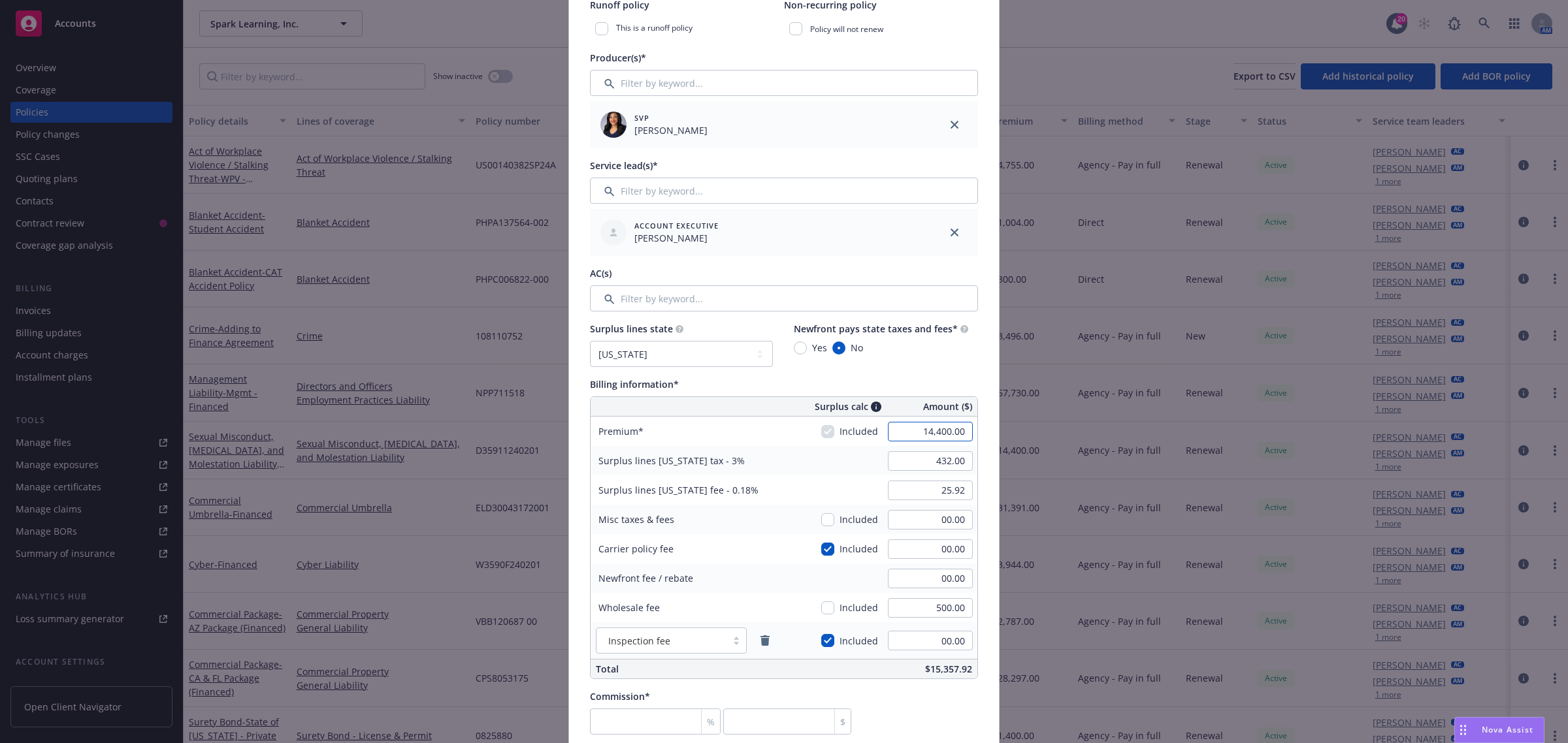
click at [949, 434] on input "14,400.00" at bounding box center [930, 432] width 85 height 20
type input "21,000.00"
type input "630.00"
type input "37.80"
click at [785, 513] on div "Misc taxes & fees Included 00.00" at bounding box center [783, 519] width 386 height 29
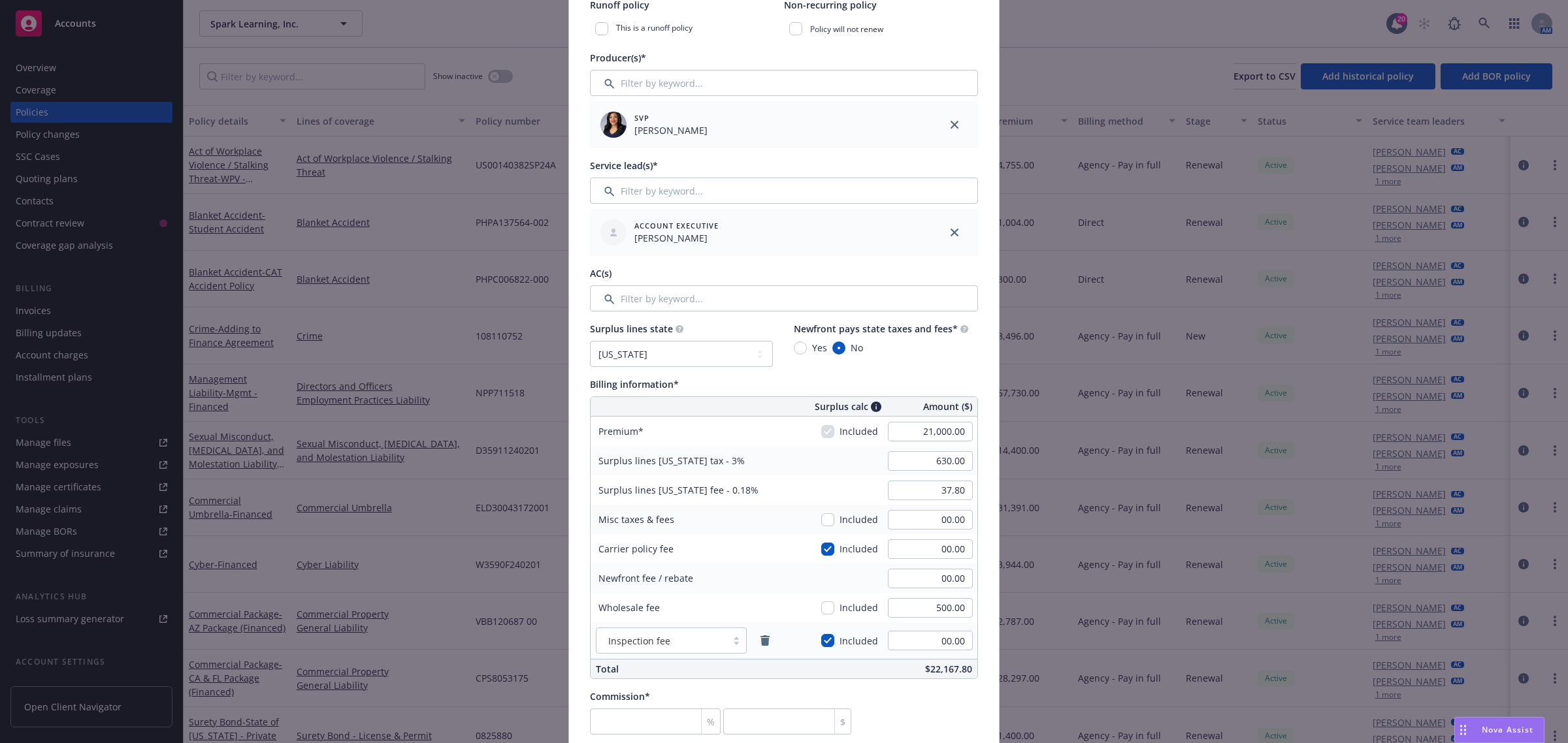
click at [774, 503] on div "Surplus lines California fee - 0.18%" at bounding box center [688, 490] width 196 height 29
click at [760, 639] on icon "remove" at bounding box center [764, 640] width 9 height 10
type textarea "x"
click at [821, 549] on input "checkbox" at bounding box center [828, 549] width 13 height 13
checkbox input "false"
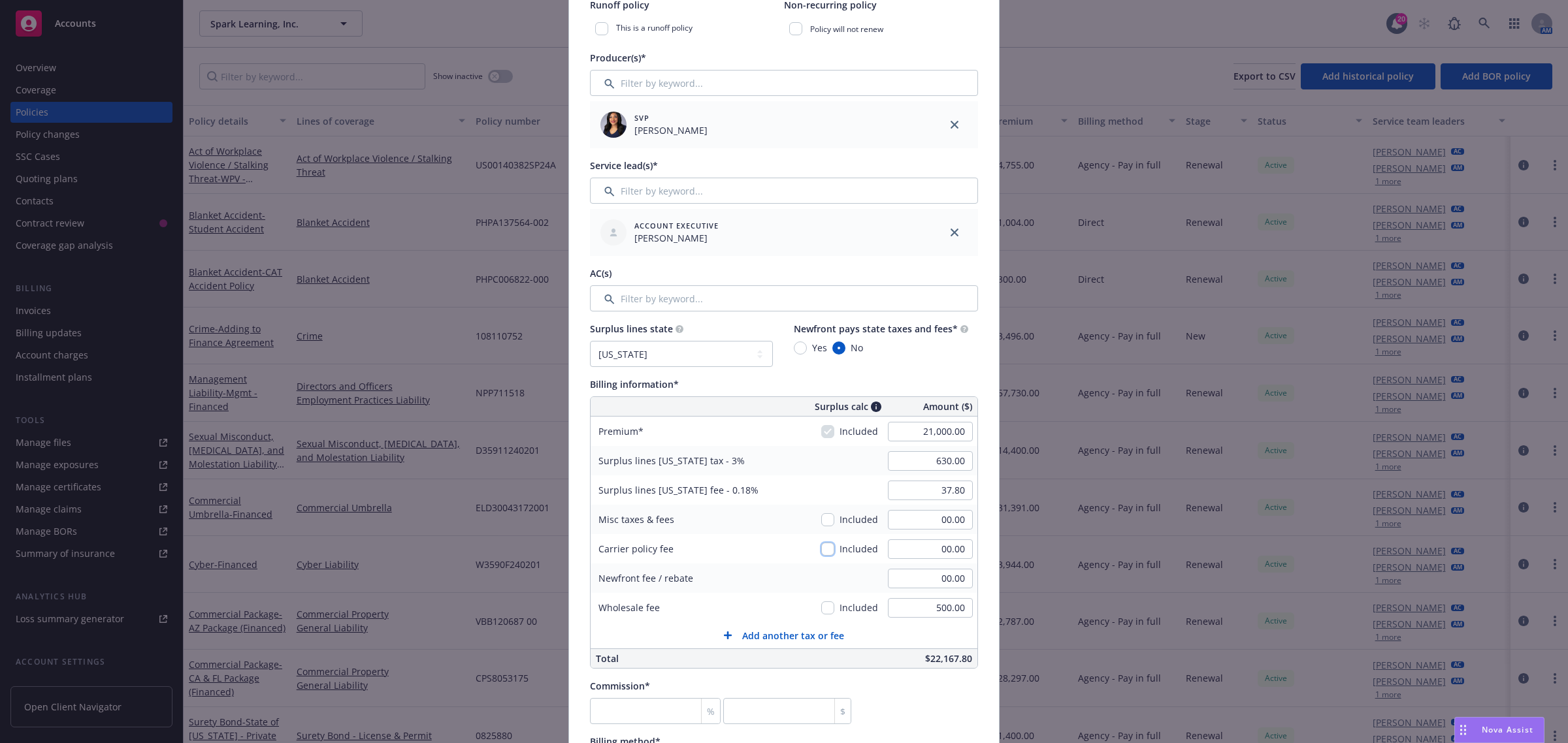
type textarea "x"
click at [686, 571] on div "Newfront fee / rebate" at bounding box center [645, 578] width 111 height 29
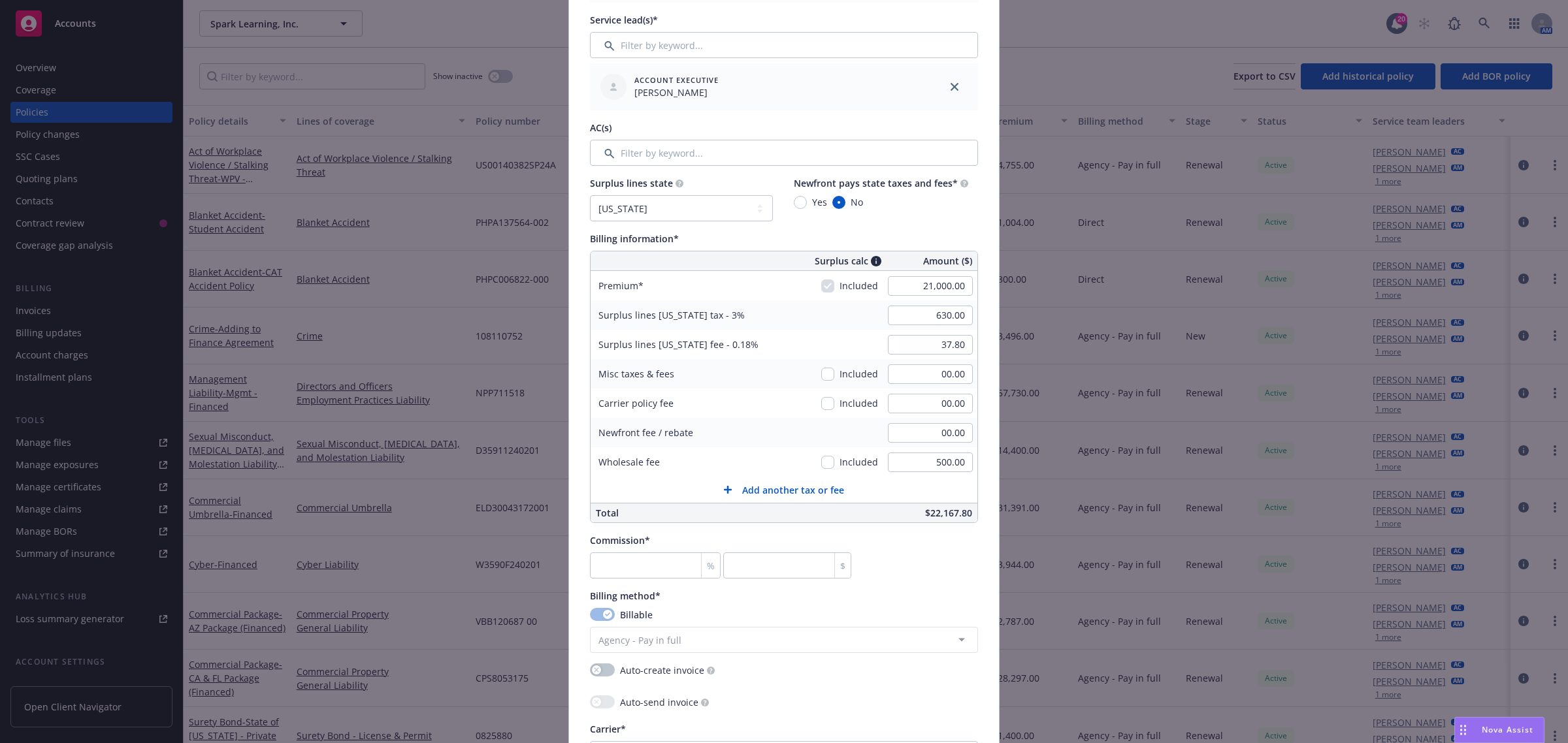
scroll to position [734, 0]
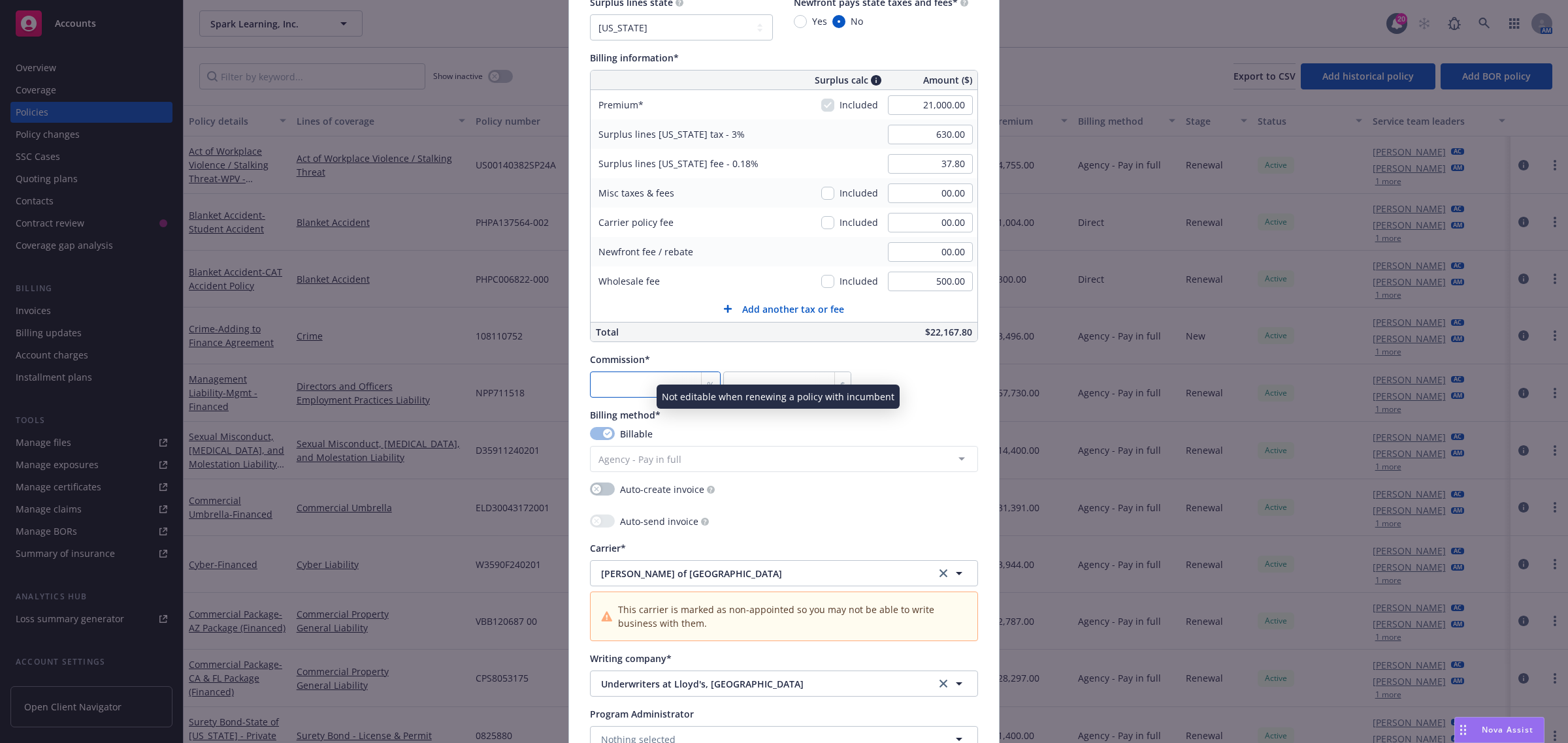
click at [641, 393] on input "number" at bounding box center [655, 385] width 131 height 26
type input "1"
type input "210"
type textarea "x"
type input "10"
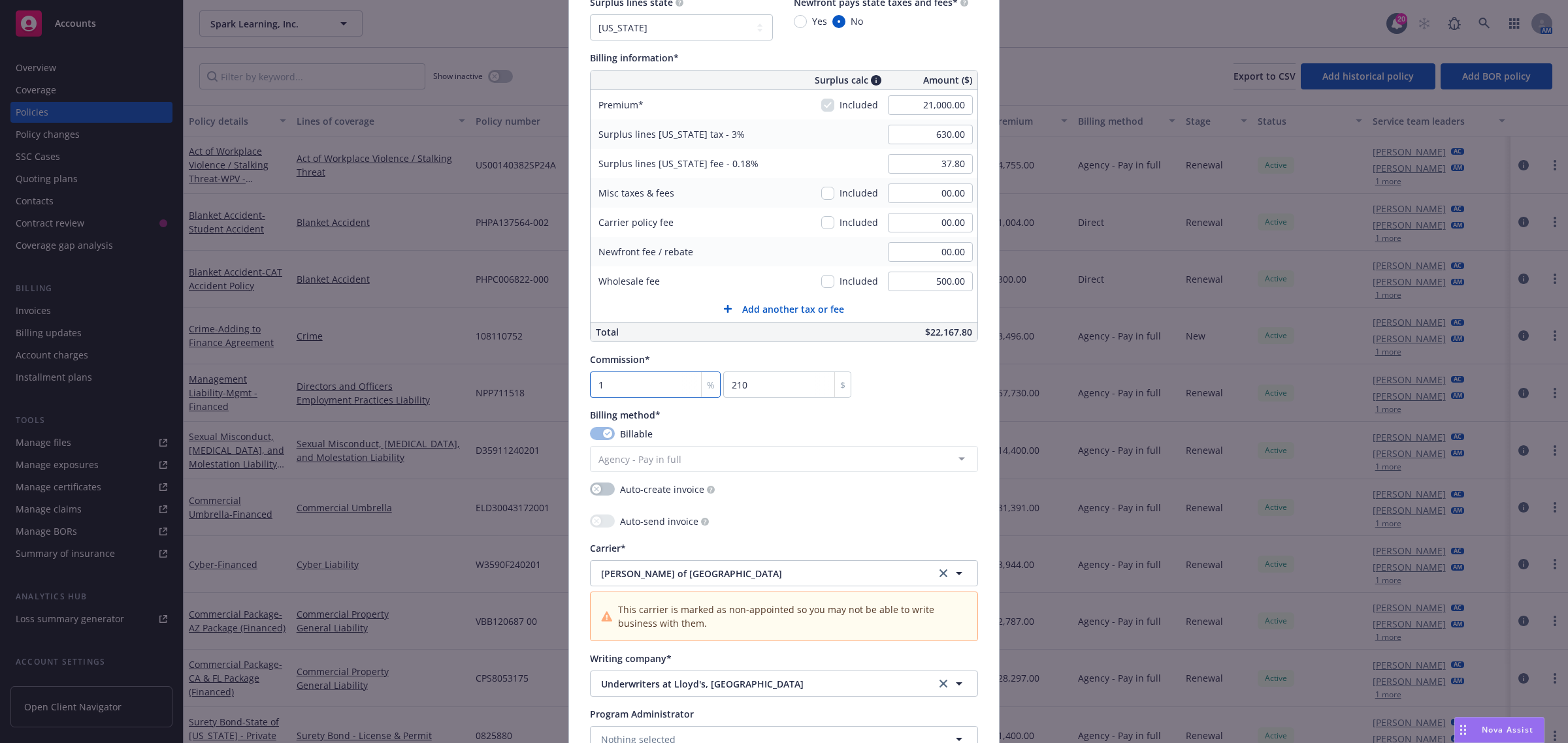
type input "2100"
type textarea "x"
type input "10"
type textarea "x"
click at [891, 521] on div "Auto-send invoice" at bounding box center [783, 522] width 388 height 16
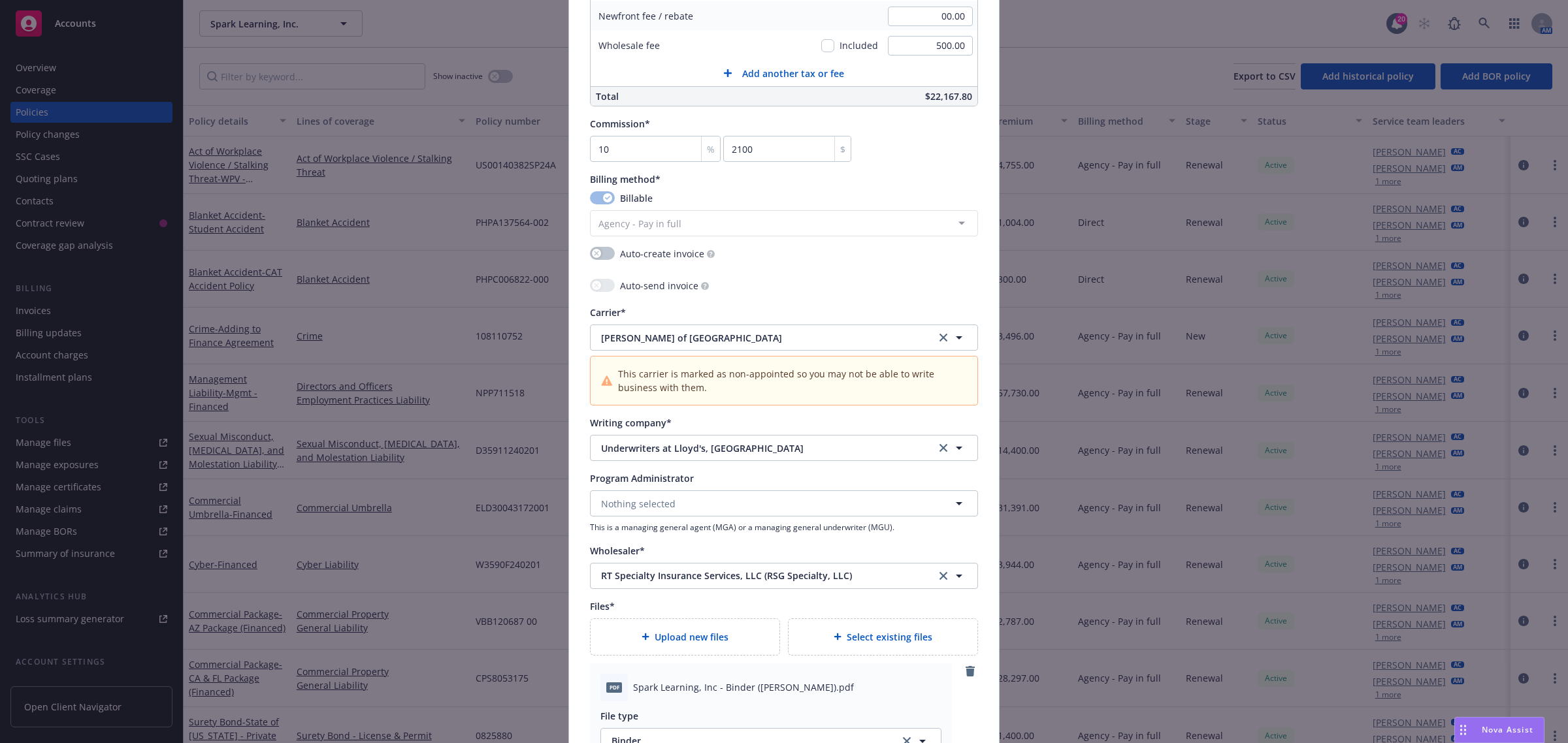
scroll to position [980, 0]
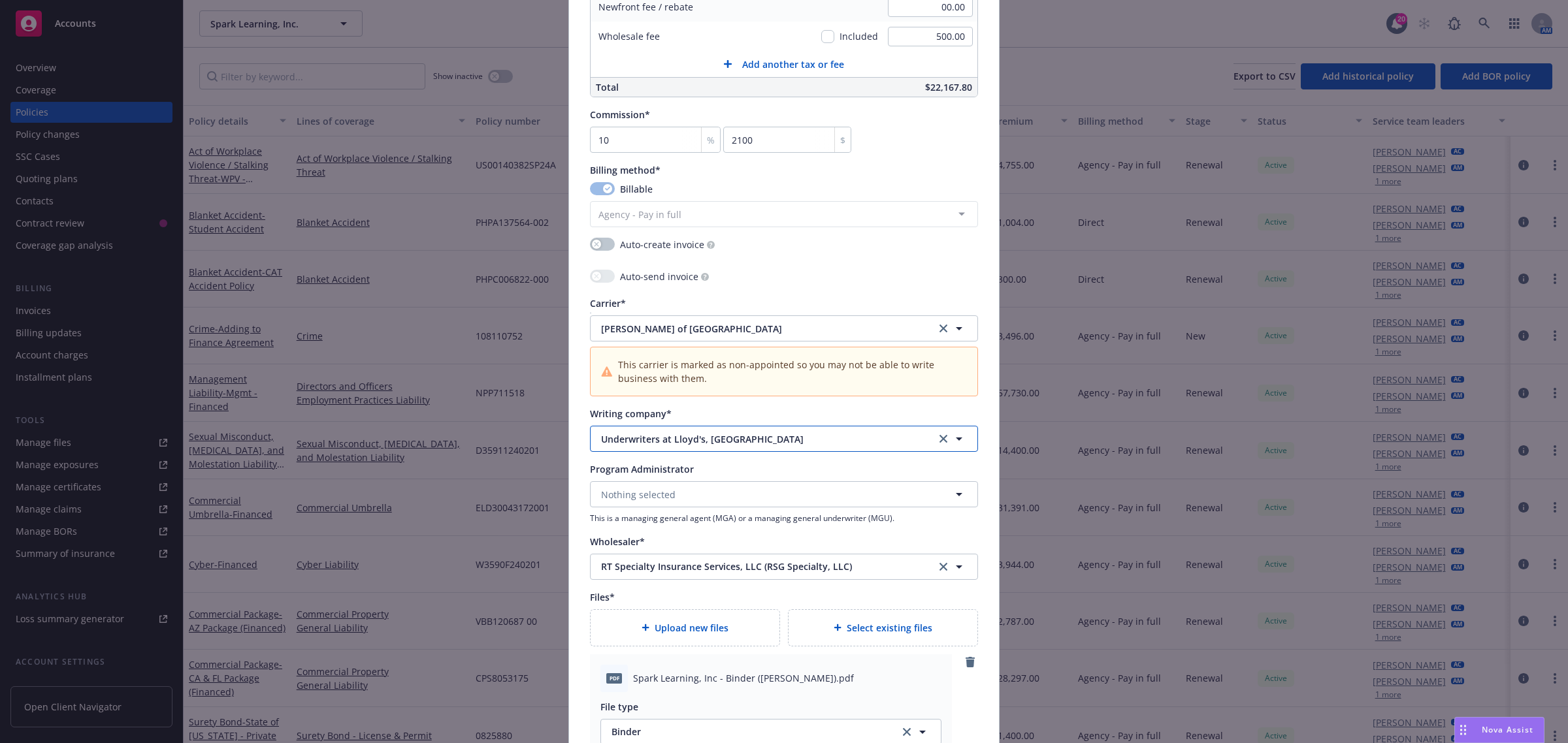
click at [648, 440] on span "Underwriters at Lloyd's, London" at bounding box center [758, 439] width 315 height 14
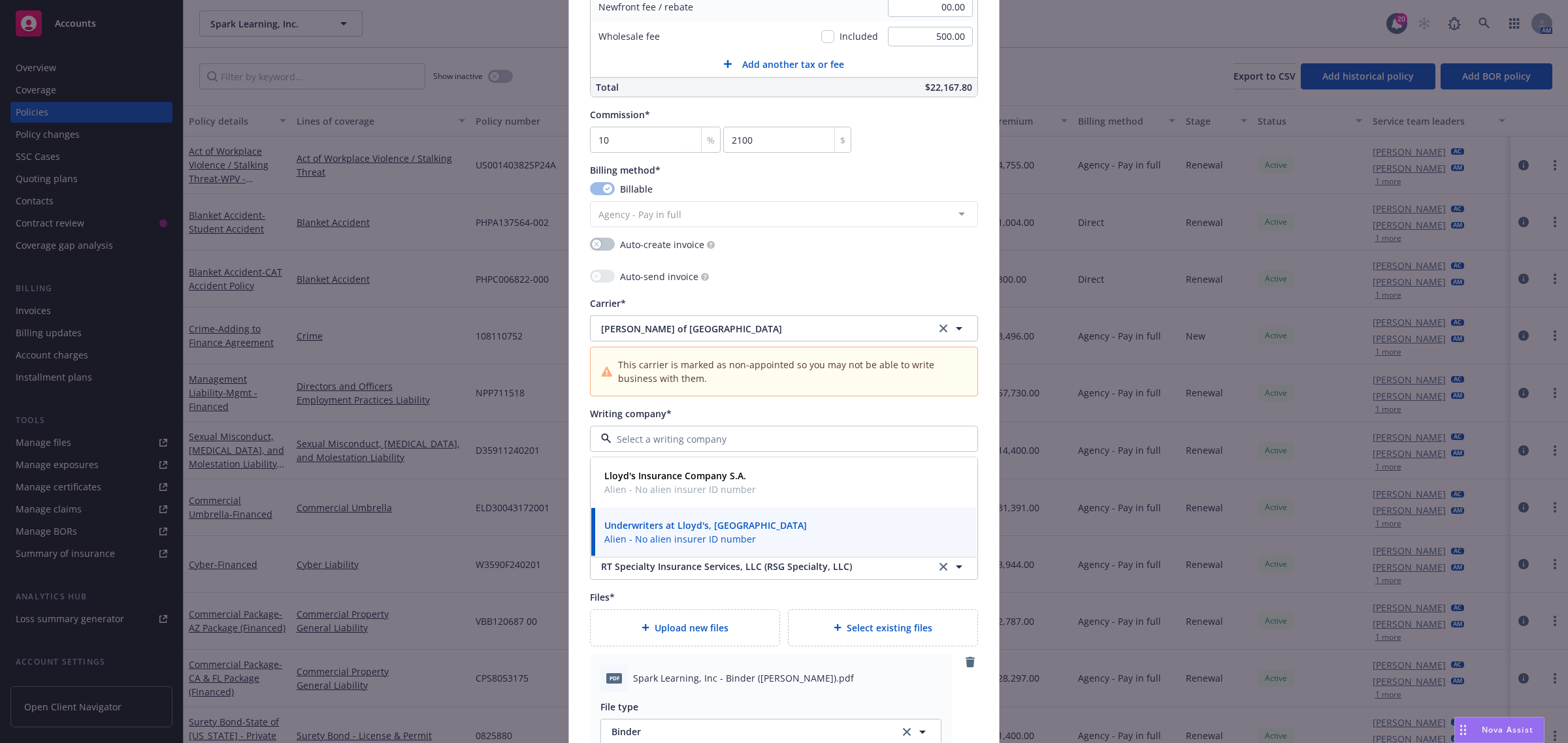
click at [652, 434] on input at bounding box center [781, 439] width 339 height 14
click at [655, 334] on span "Lloyd's of London" at bounding box center [758, 328] width 315 height 14
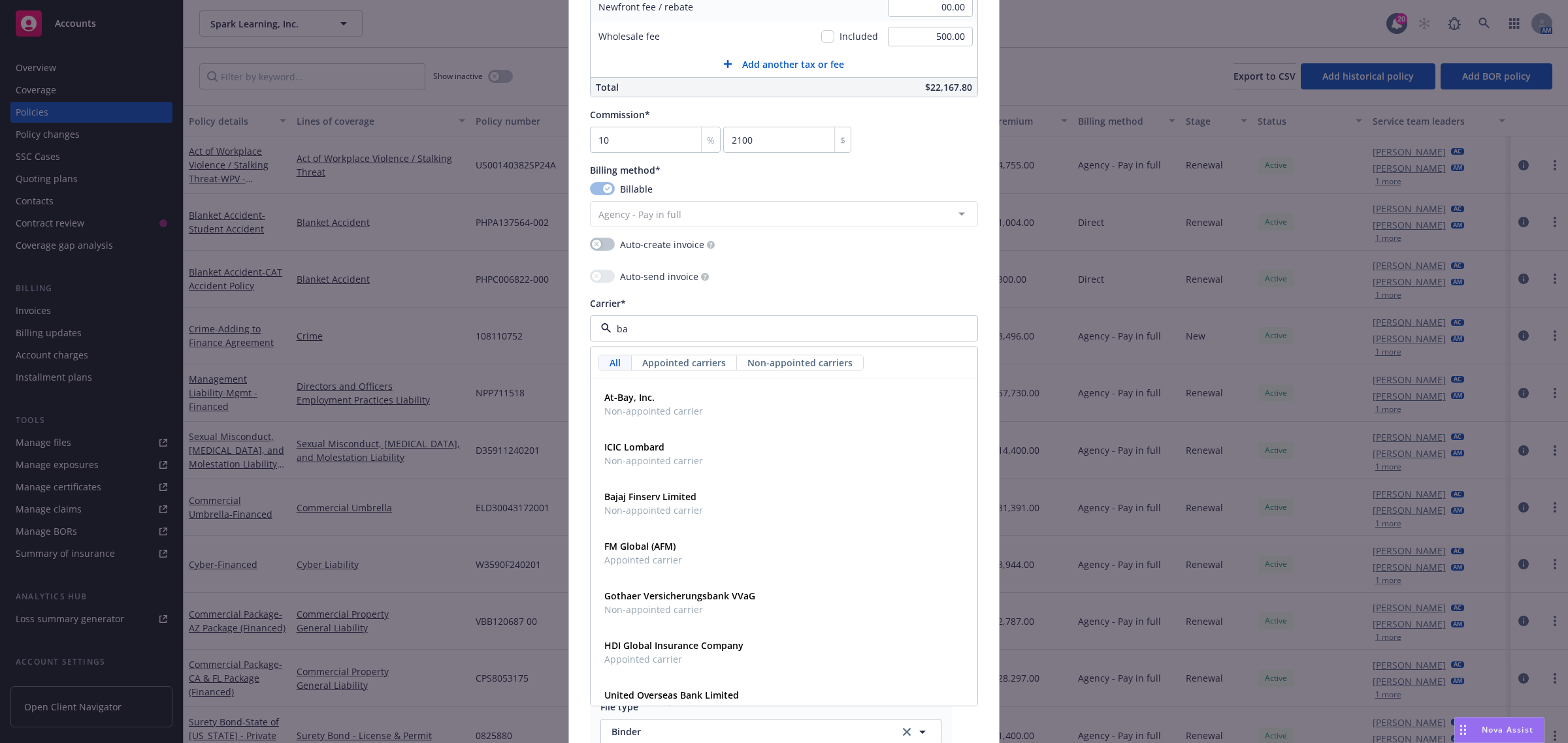
type input "b"
type input "e"
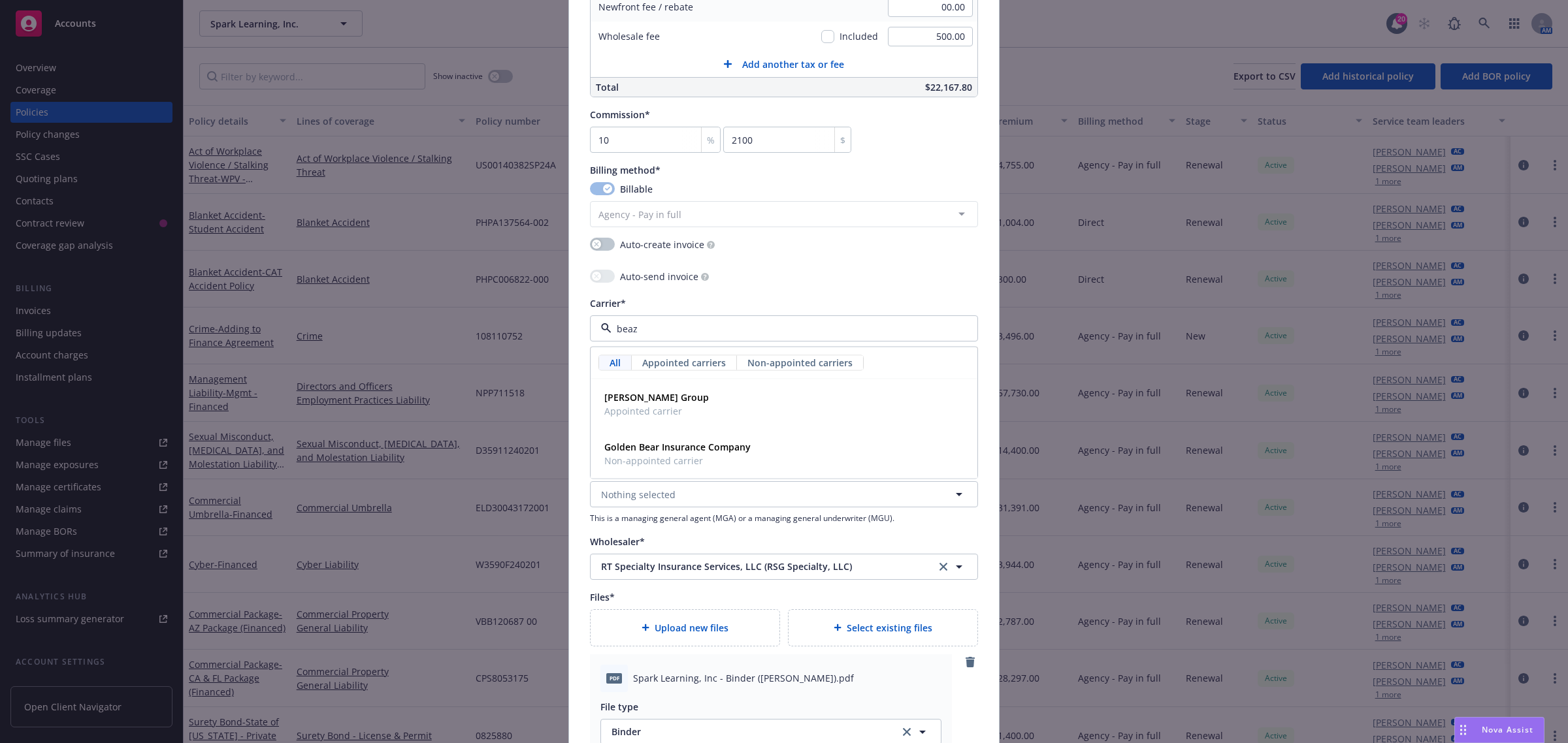
type input "beazl"
drag, startPoint x: 661, startPoint y: 386, endPoint x: 644, endPoint y: 410, distance: 29.4
click at [653, 399] on div "Beazley Group Appointed carrier" at bounding box center [784, 404] width 386 height 49
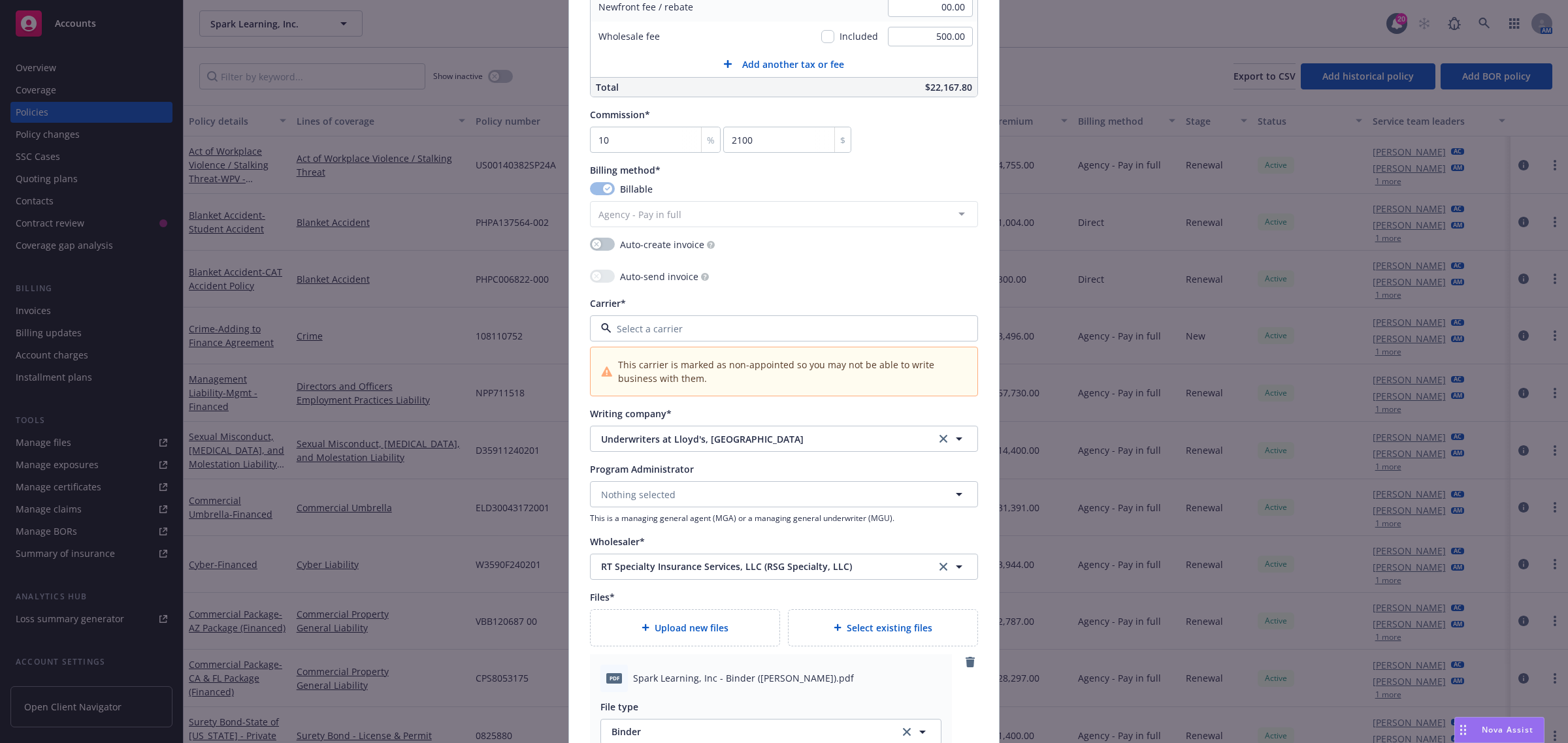
type textarea "x"
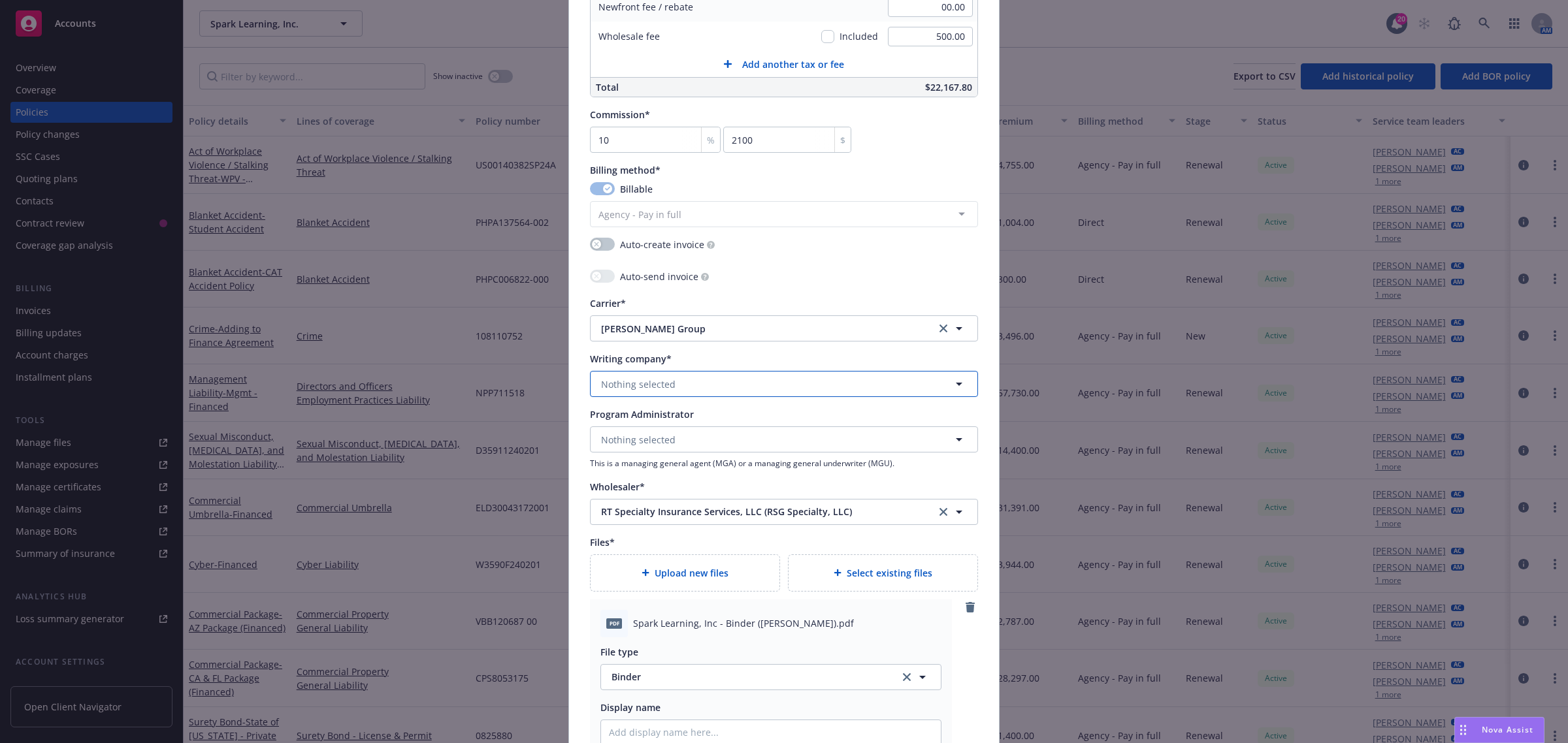
click at [658, 389] on span "Nothing selected" at bounding box center [637, 384] width 74 height 14
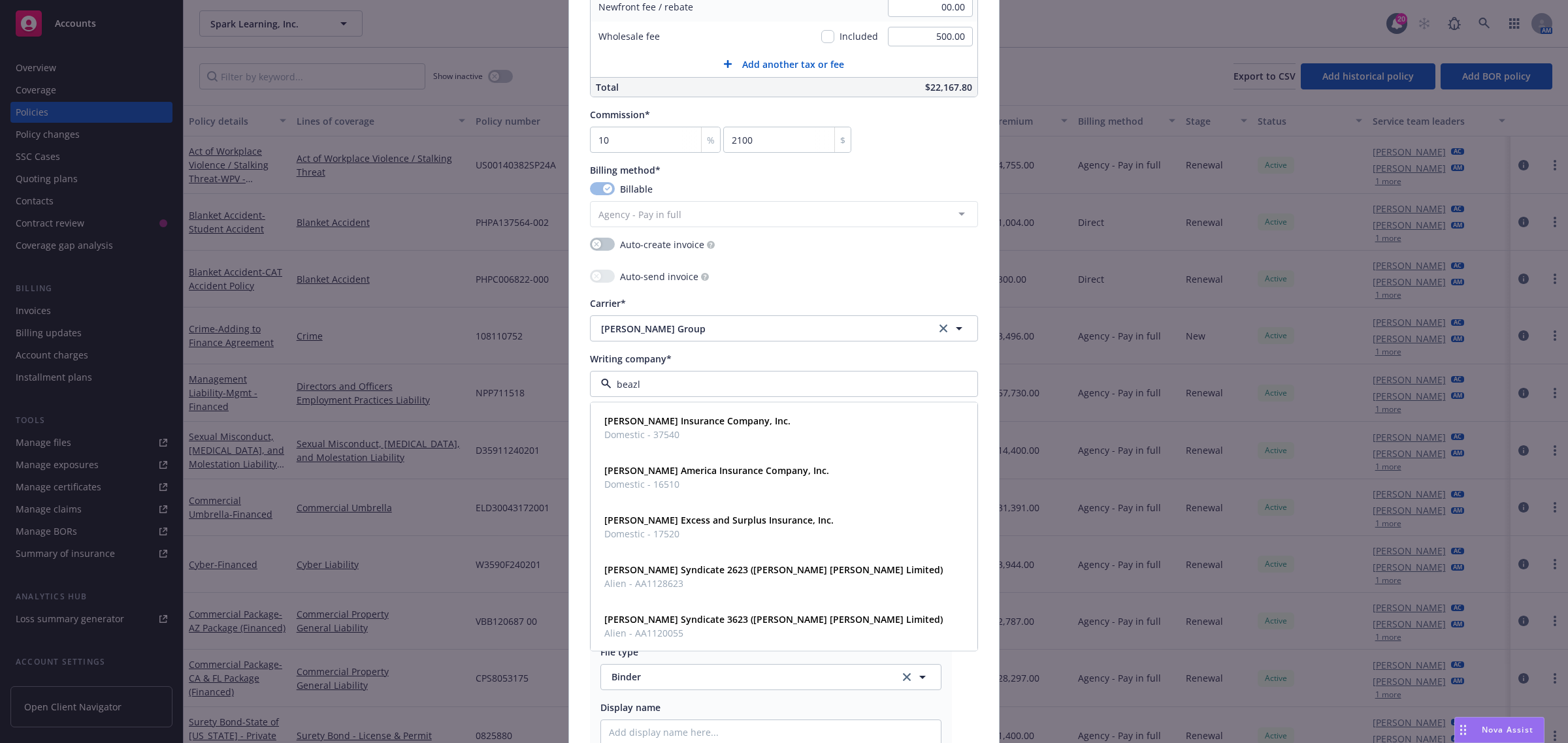
type input "beazle"
click at [654, 542] on div "Beazley Excess and Surplus Insurance, Inc. Domestic - 17520" at bounding box center [718, 526] width 237 height 33
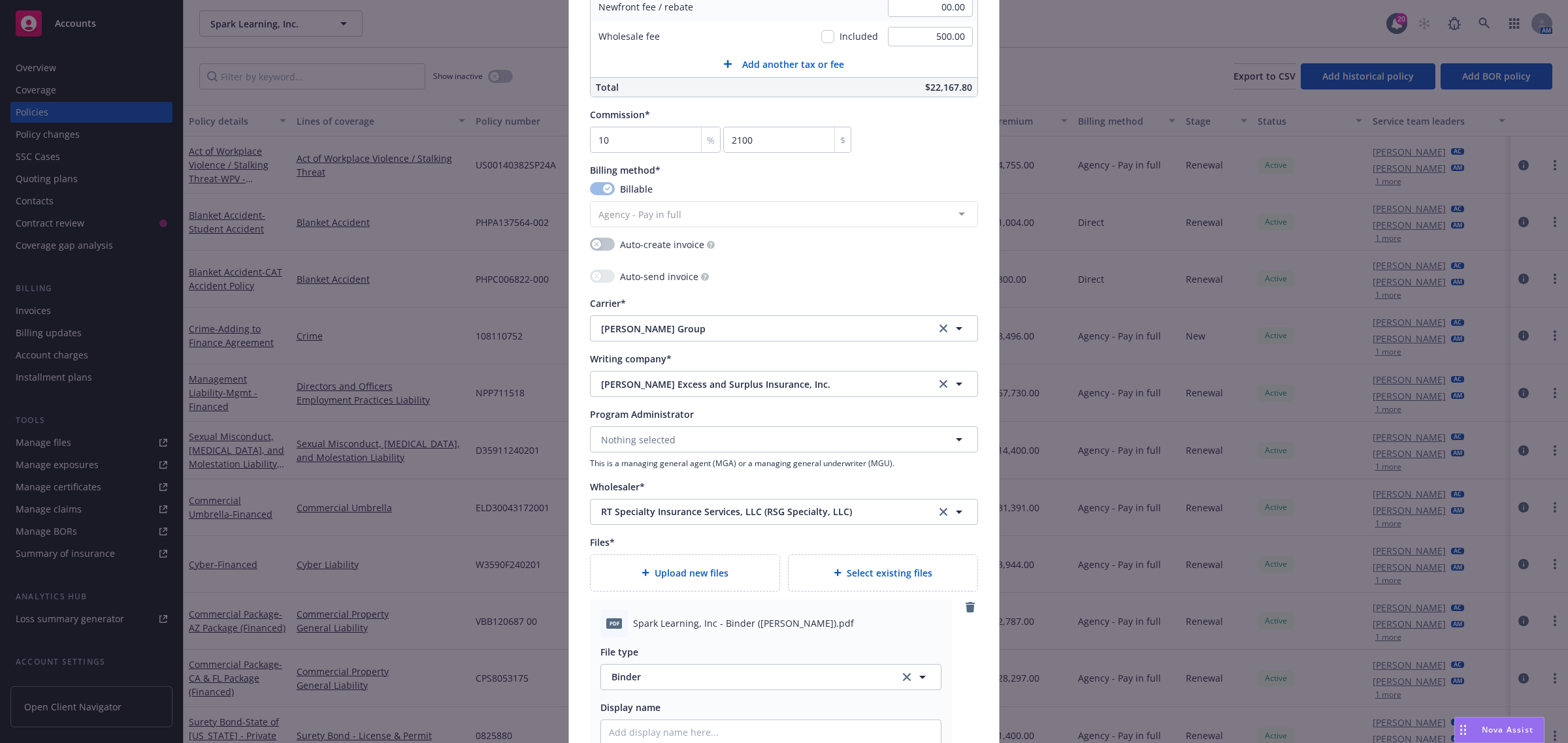
scroll to position [1224, 0]
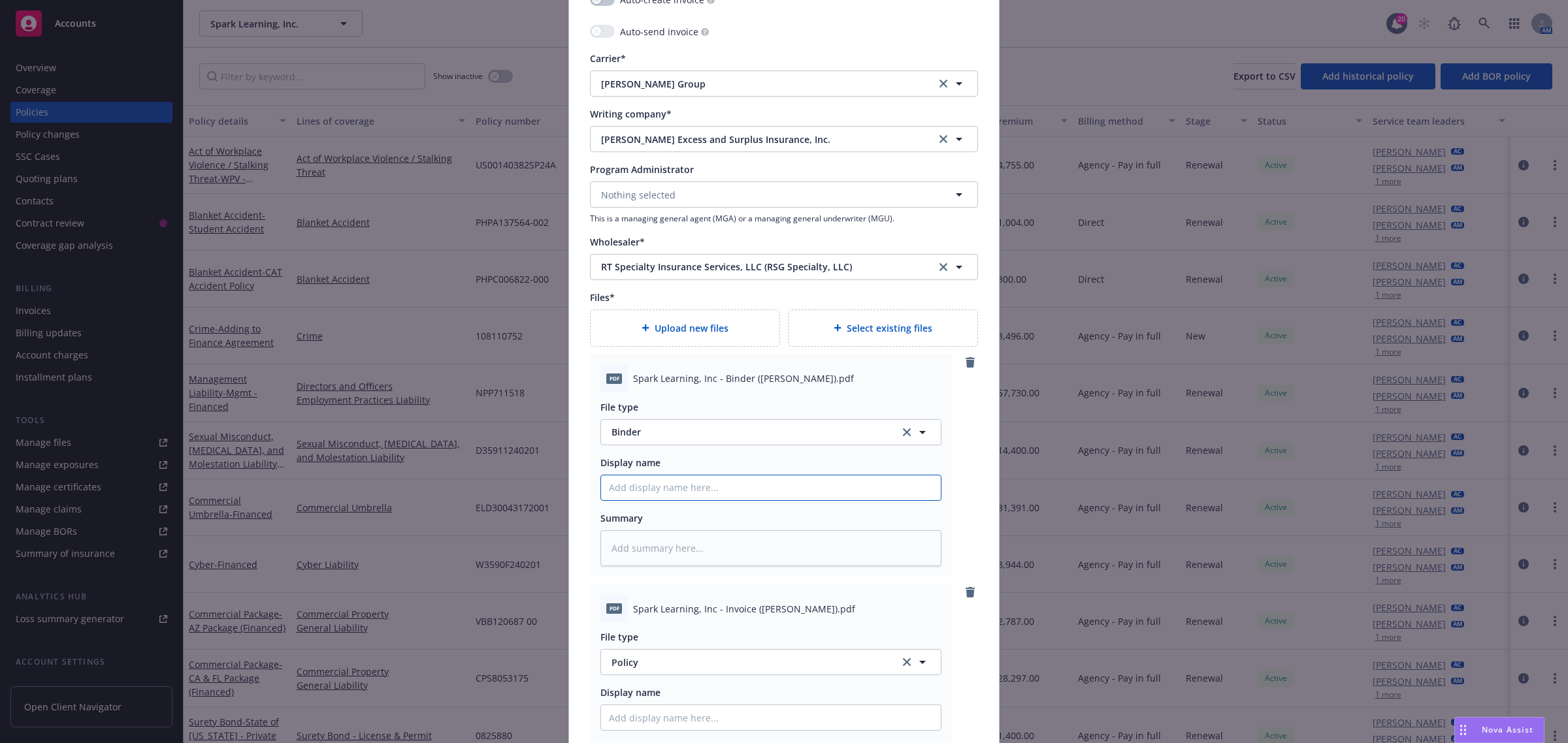
click at [639, 483] on input "Policy display name" at bounding box center [770, 487] width 339 height 25
type textarea "x"
type input "2"
type textarea "x"
type input "25"
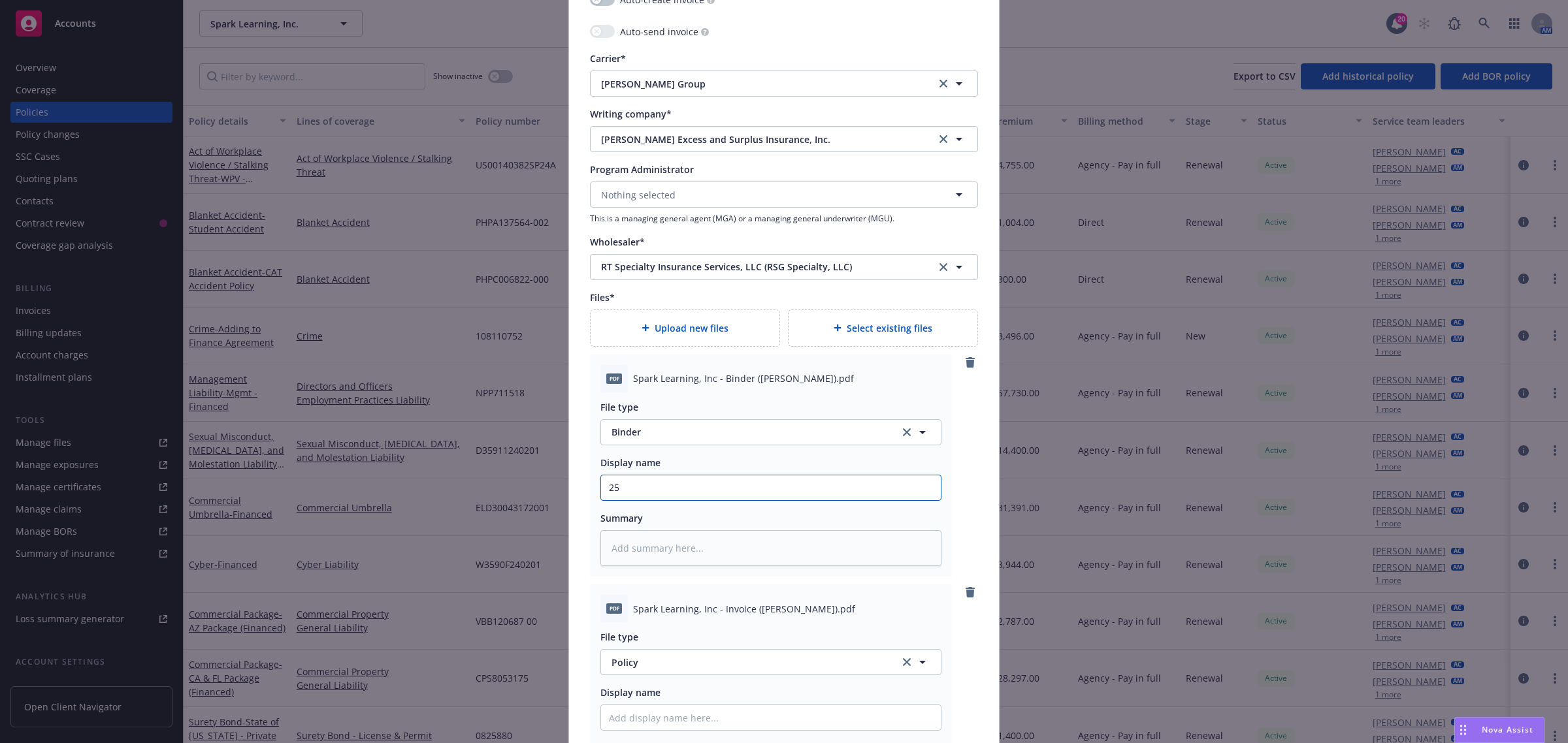
type textarea "x"
type input "25."
type textarea "x"
type input "25.2"
type textarea "x"
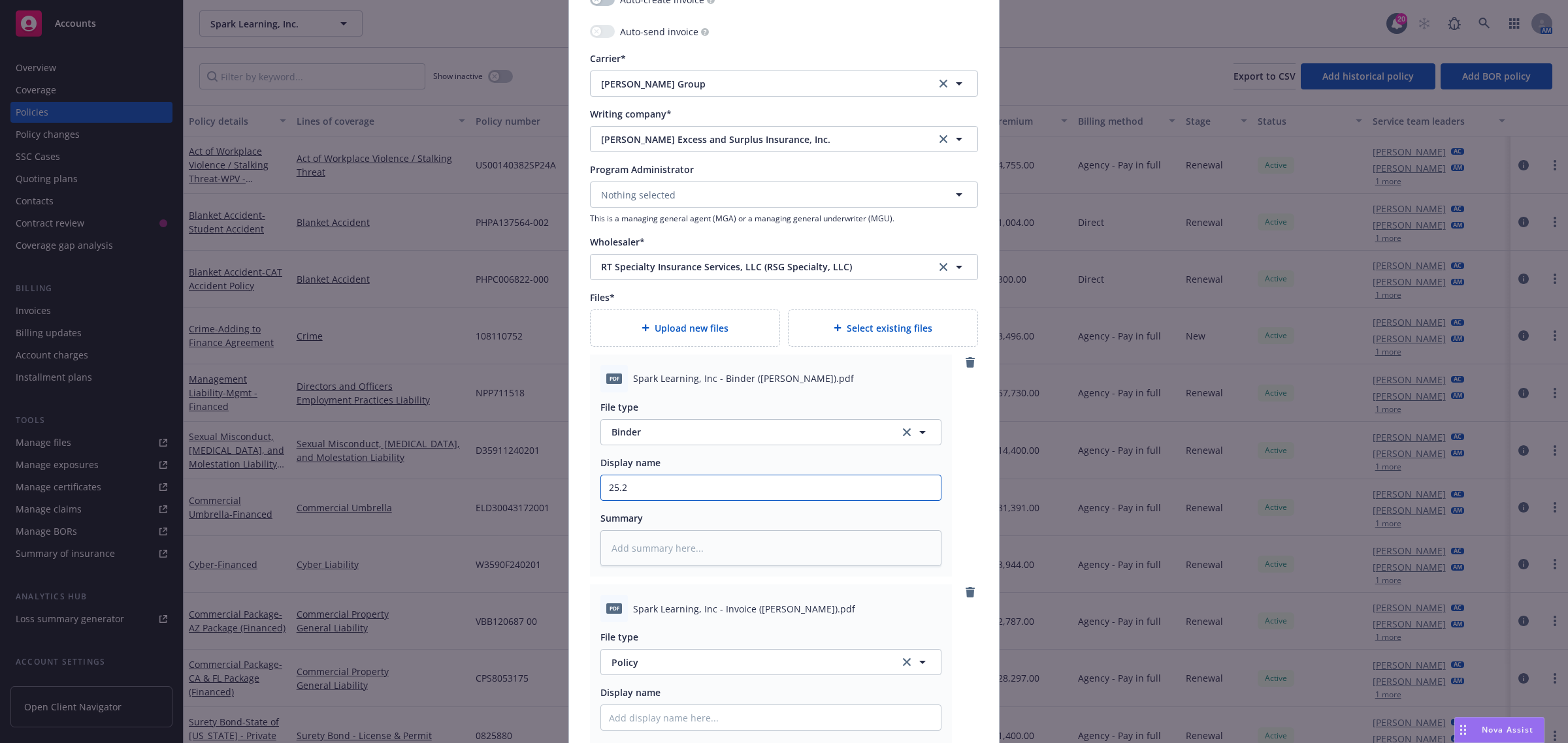
type input "25.26"
type textarea "x"
type input "25.26"
type textarea "x"
type input "25.26 S"
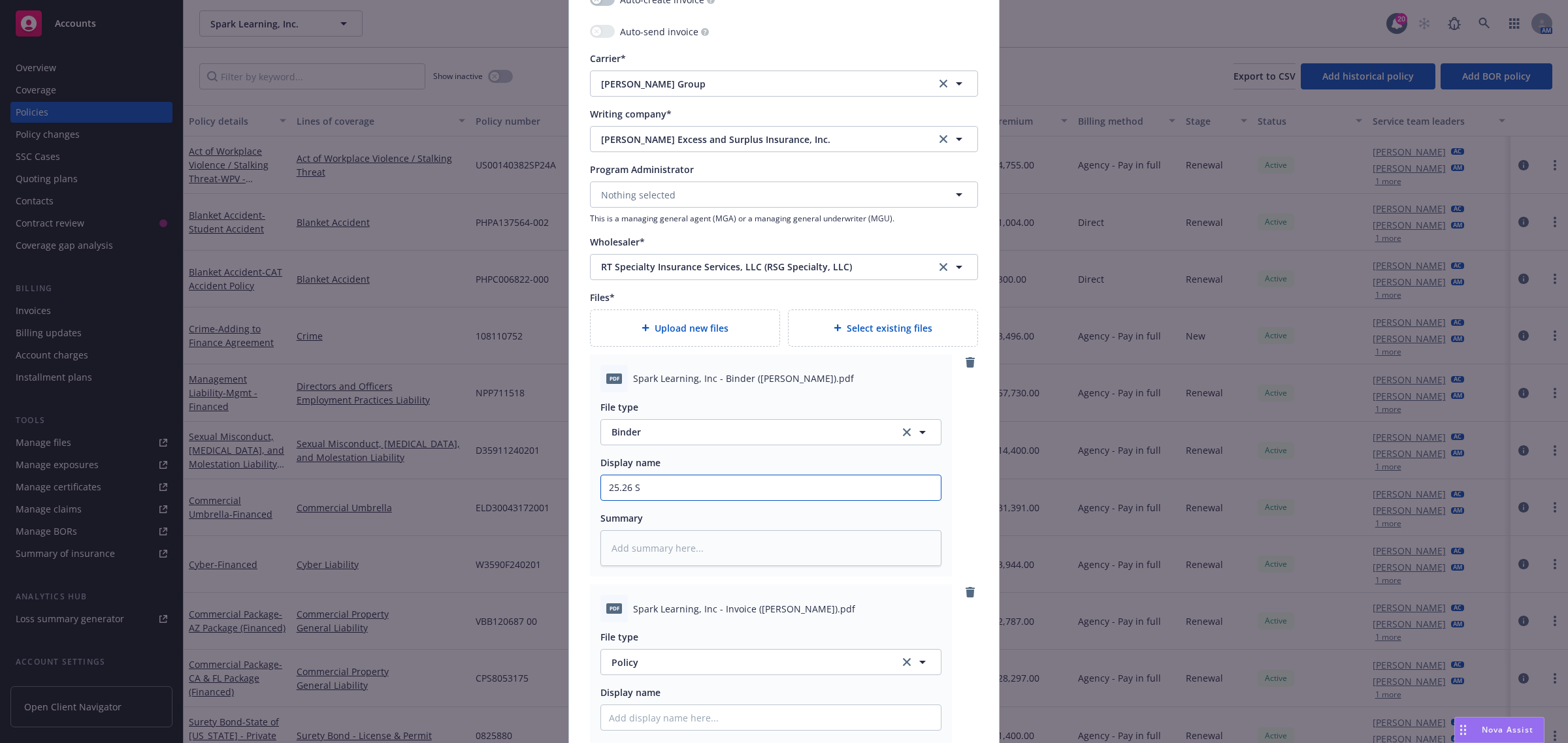
type textarea "x"
type input "25.26 SA"
type textarea "x"
type input "25.26 SAM"
type textarea "x"
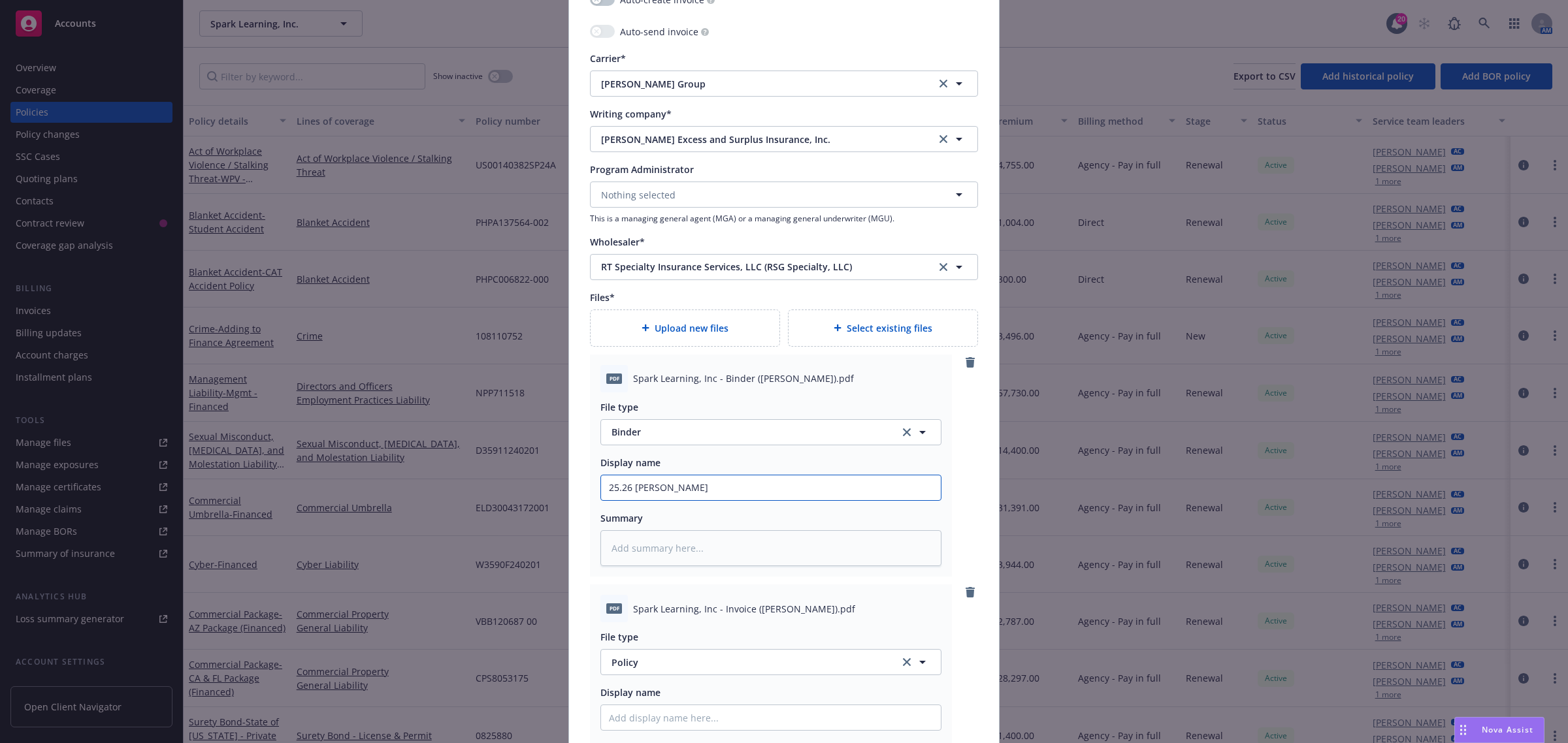
type input "25.26 SAM"
type textarea "x"
type input "25.26 SAM B"
type textarea "x"
type input "25.26 SAM Be"
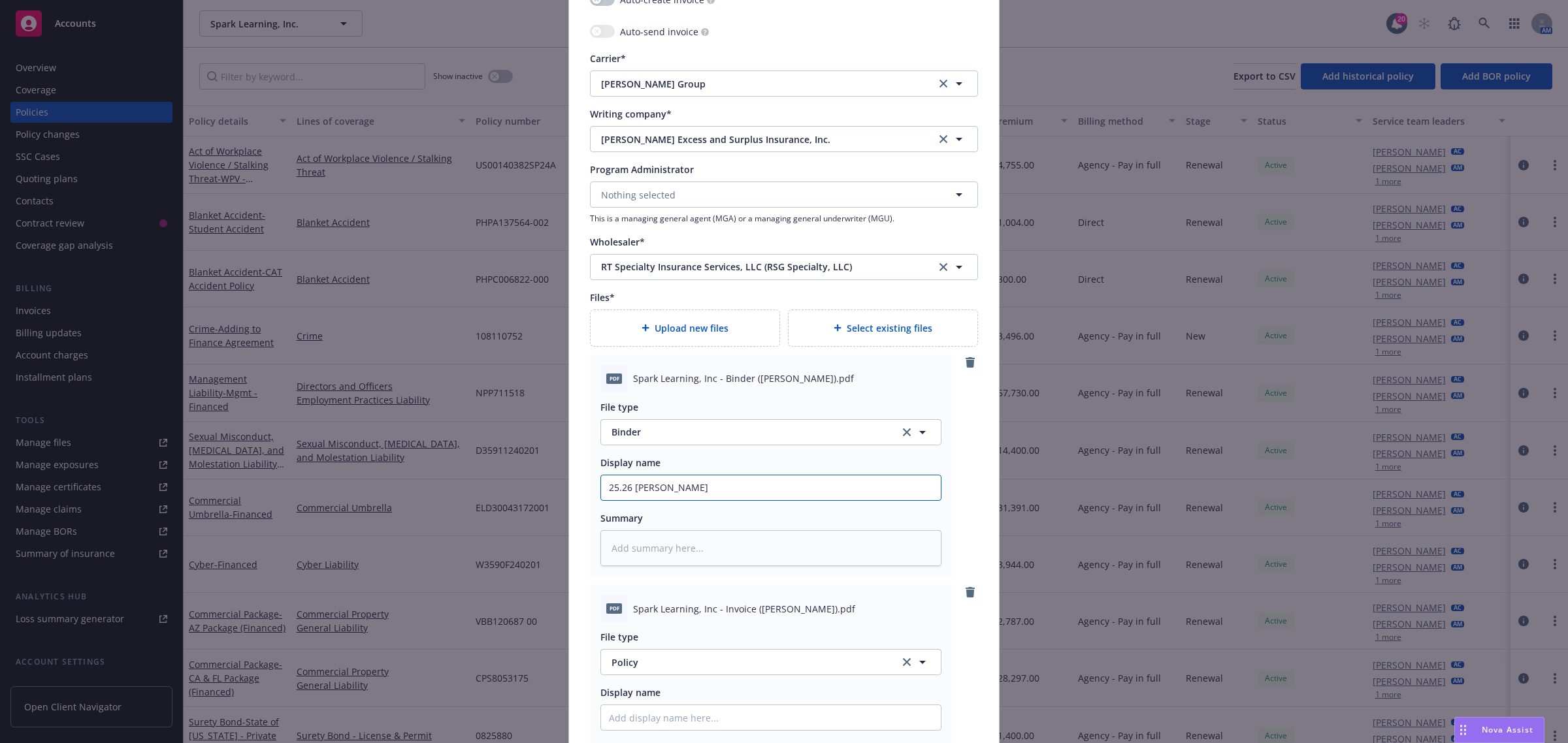
type textarea "x"
type input "25.26 SAM Bea"
type textarea "x"
type input "25.26 SAM Beaz"
type textarea "x"
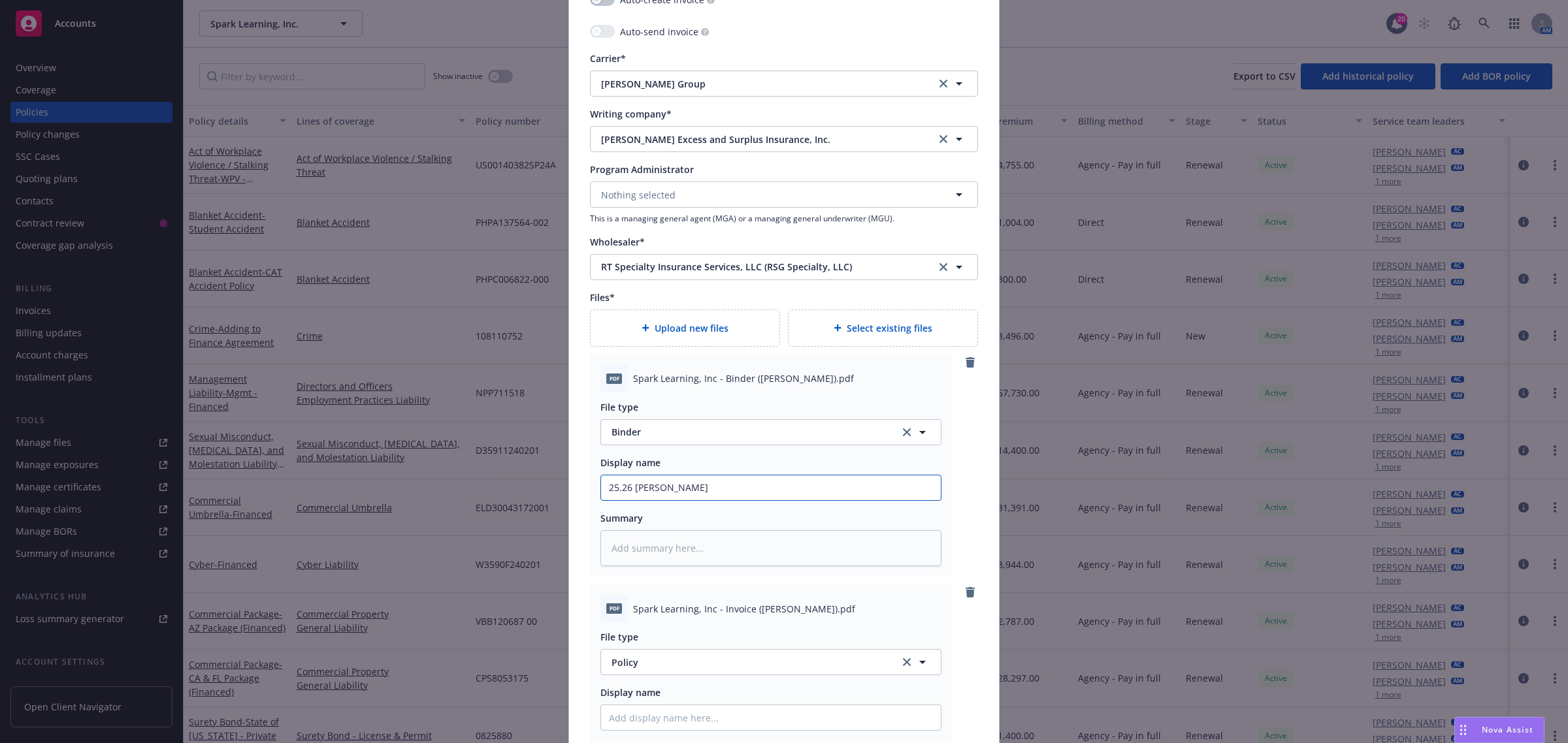
type input "25.26 SAM Beazl"
type textarea "x"
type input "25.26 SAM Beazle"
type textarea "x"
type input "25.26 SAM Beazley"
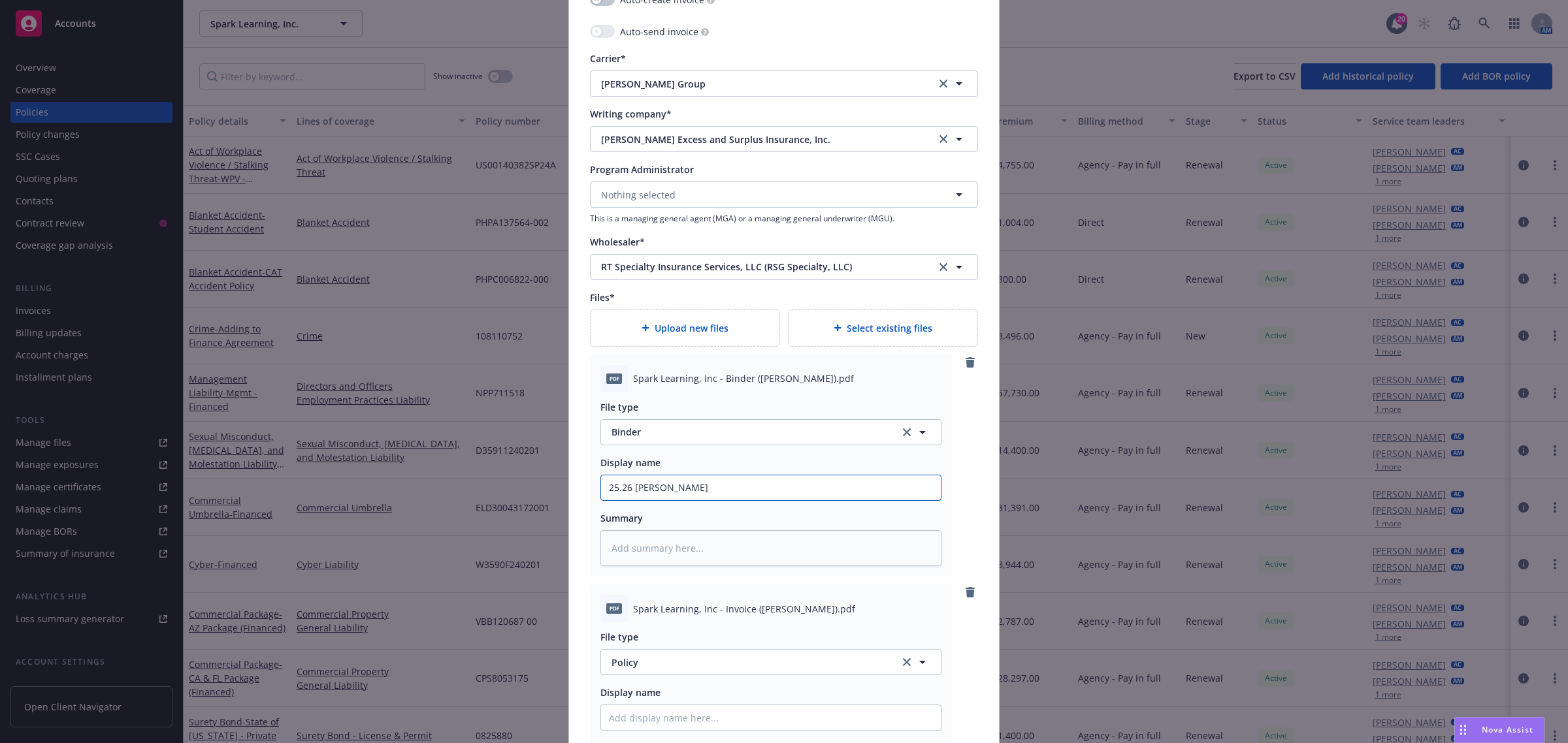
type textarea "x"
type input "25.26 SAM Beazley"
type textarea "x"
type input "25.26 SAM Beazley B"
type textarea "x"
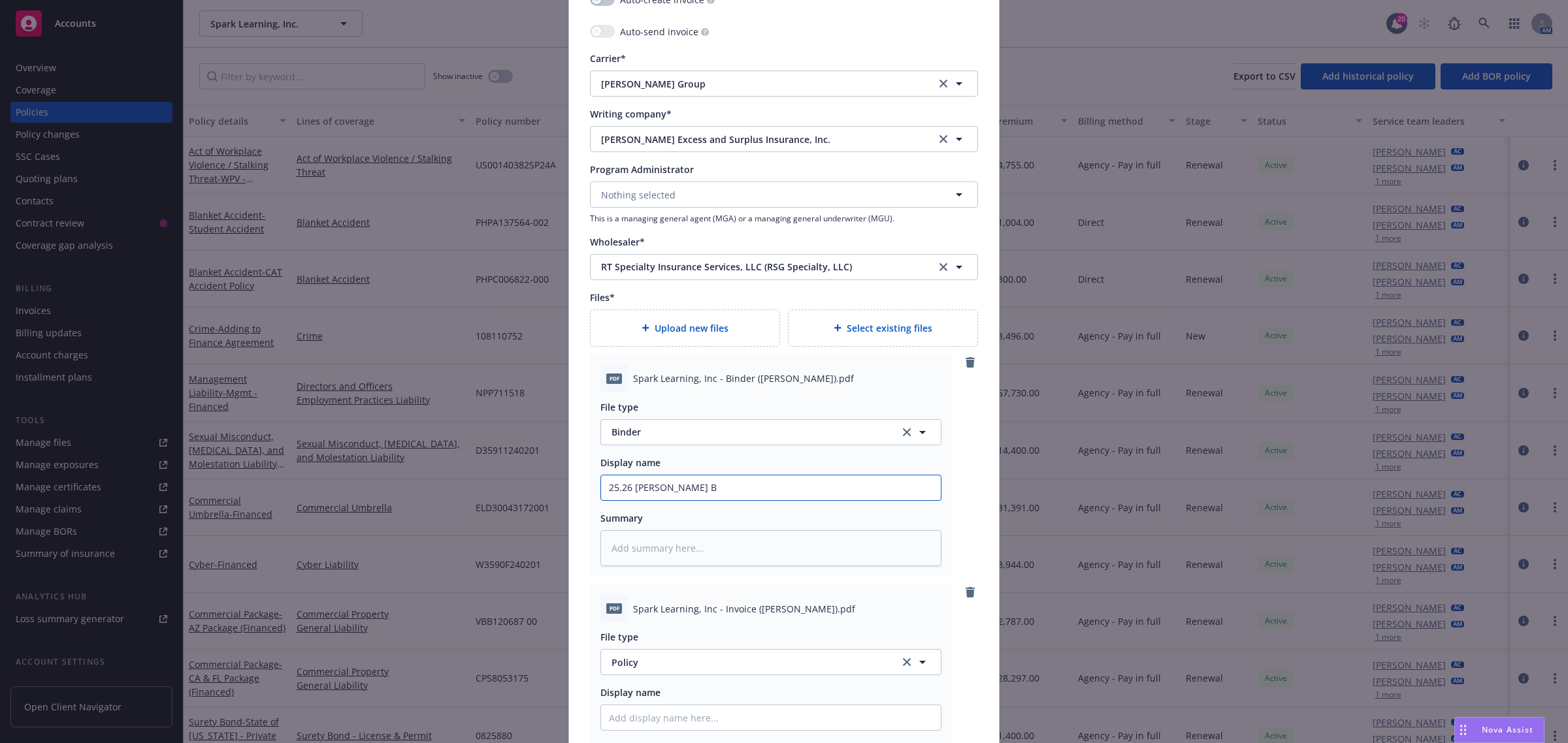
type input "25.26 SAM Beazley Bi"
type textarea "x"
type input "25.26 SAM Beazley Bin"
type textarea "x"
type input "25.26 SAM Beazley Bind"
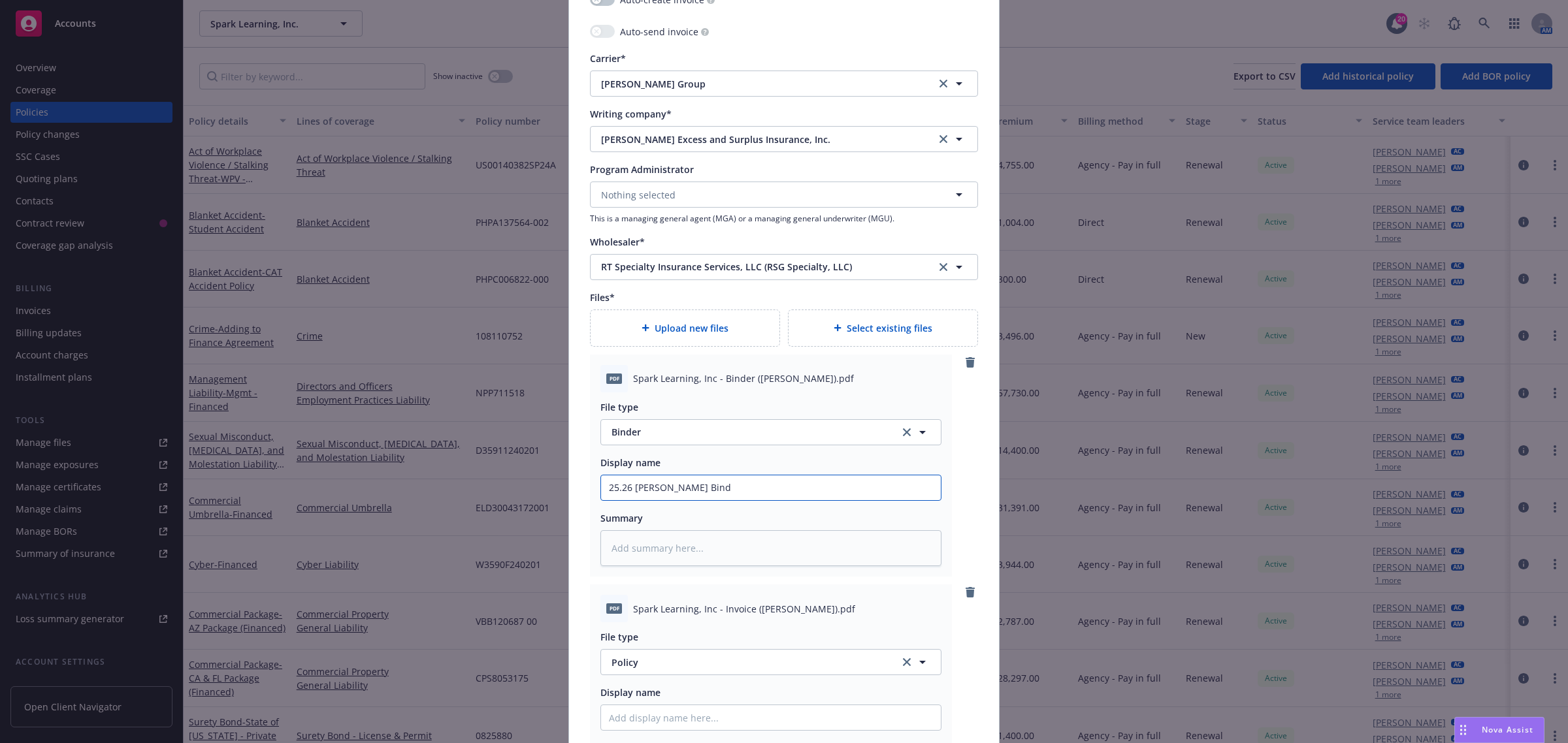
type textarea "x"
type input "25.26 SAM Beazley Binde"
type textarea "x"
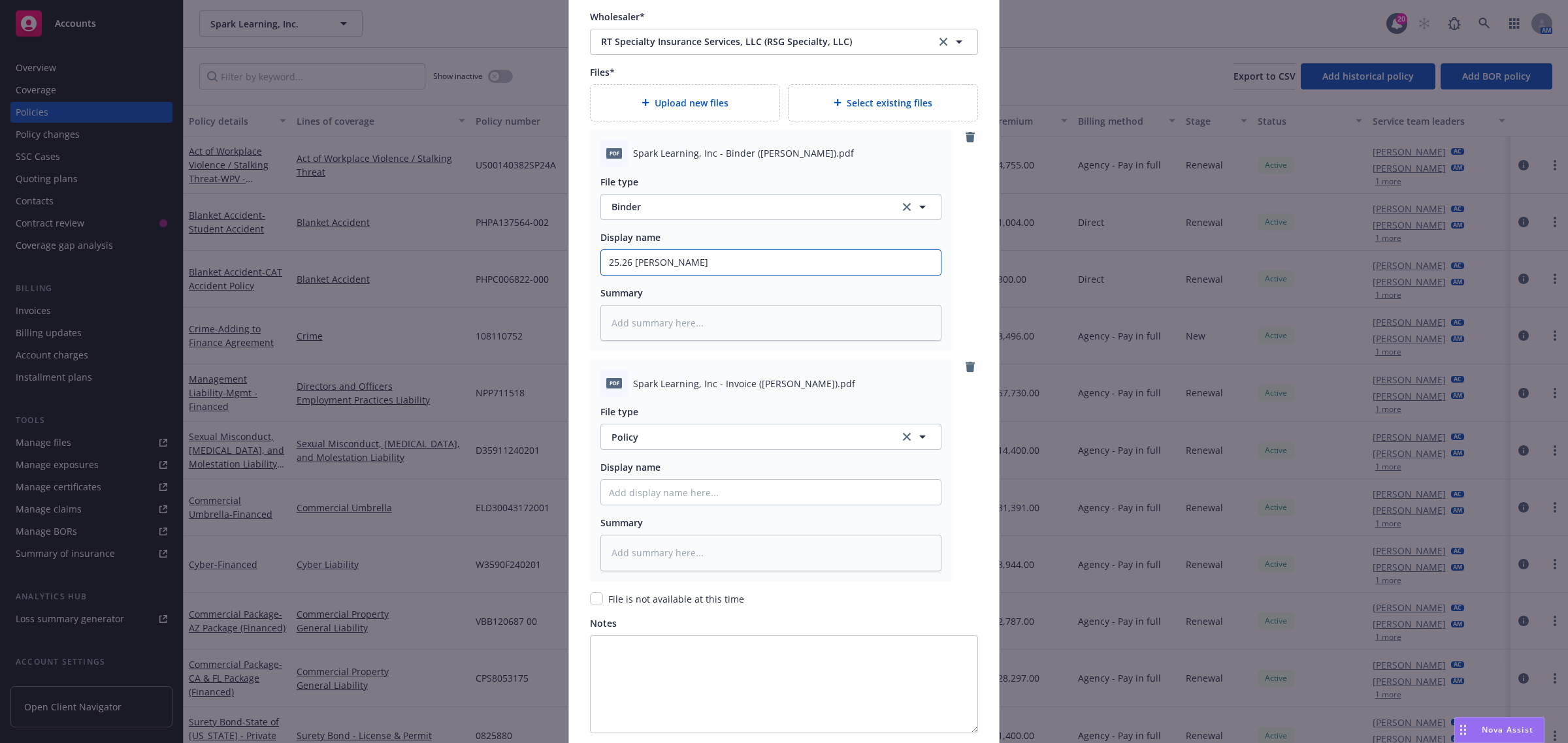
scroll to position [1469, 0]
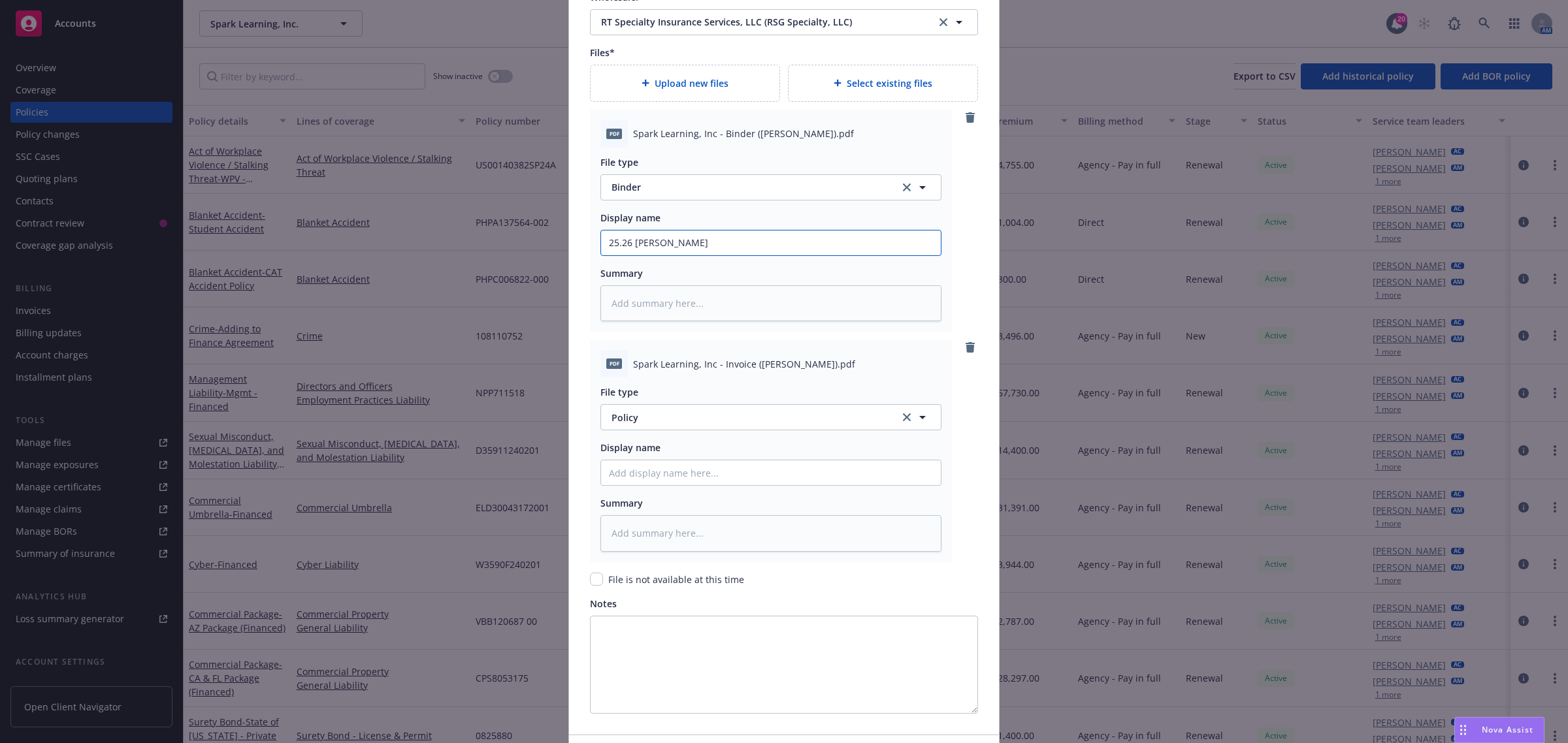
click at [649, 245] on input "25.26 SAM Beazley Binder" at bounding box center [770, 242] width 339 height 25
type input "25.26 SAM Beazley Binder"
click at [632, 256] on input "Policy display name" at bounding box center [770, 242] width 339 height 25
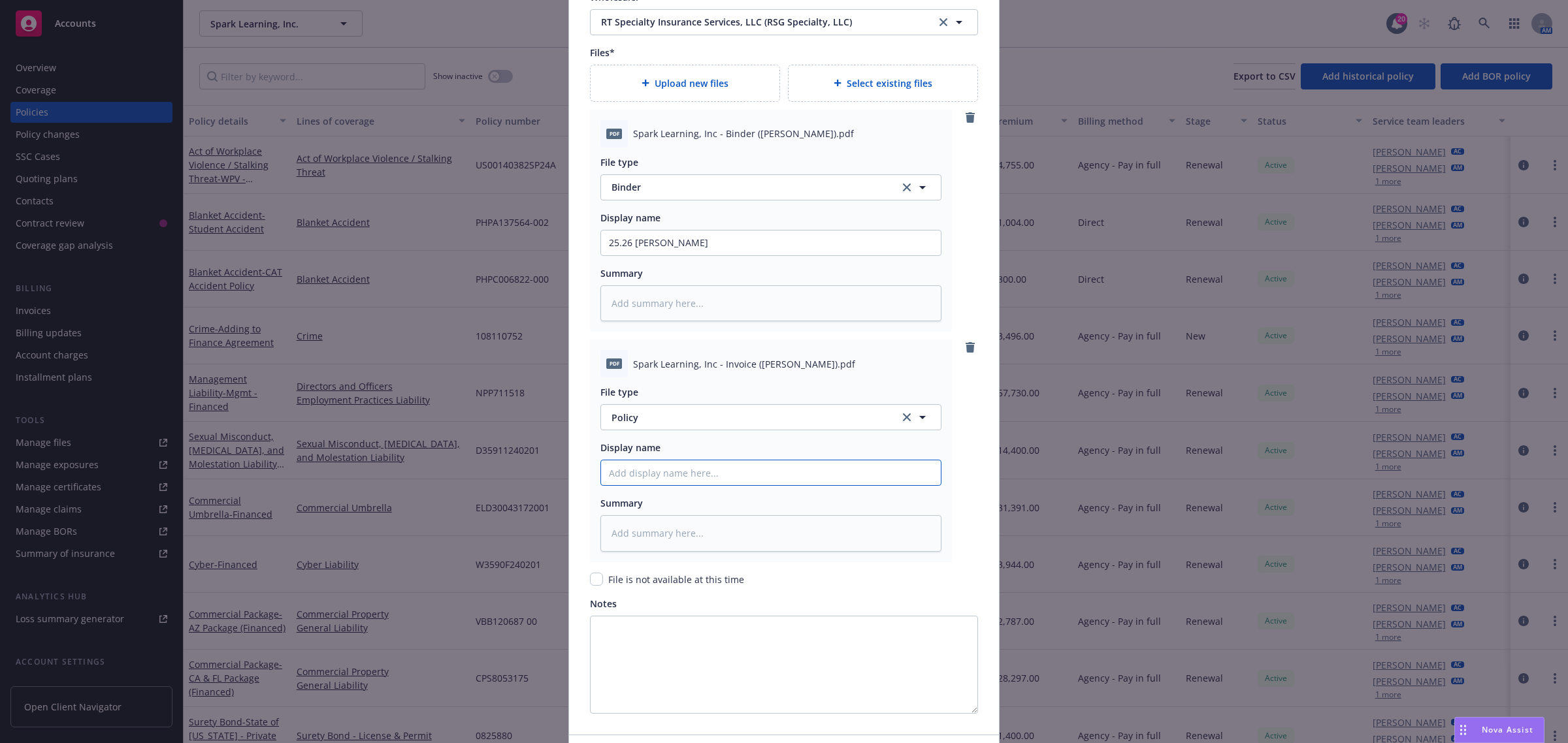
paste input "25.26 SAM Beazley Binder"
type textarea "x"
type input "25.26 SAM Beazley Binder"
click at [673, 424] on span "Policy" at bounding box center [747, 417] width 273 height 14
type input "inv"
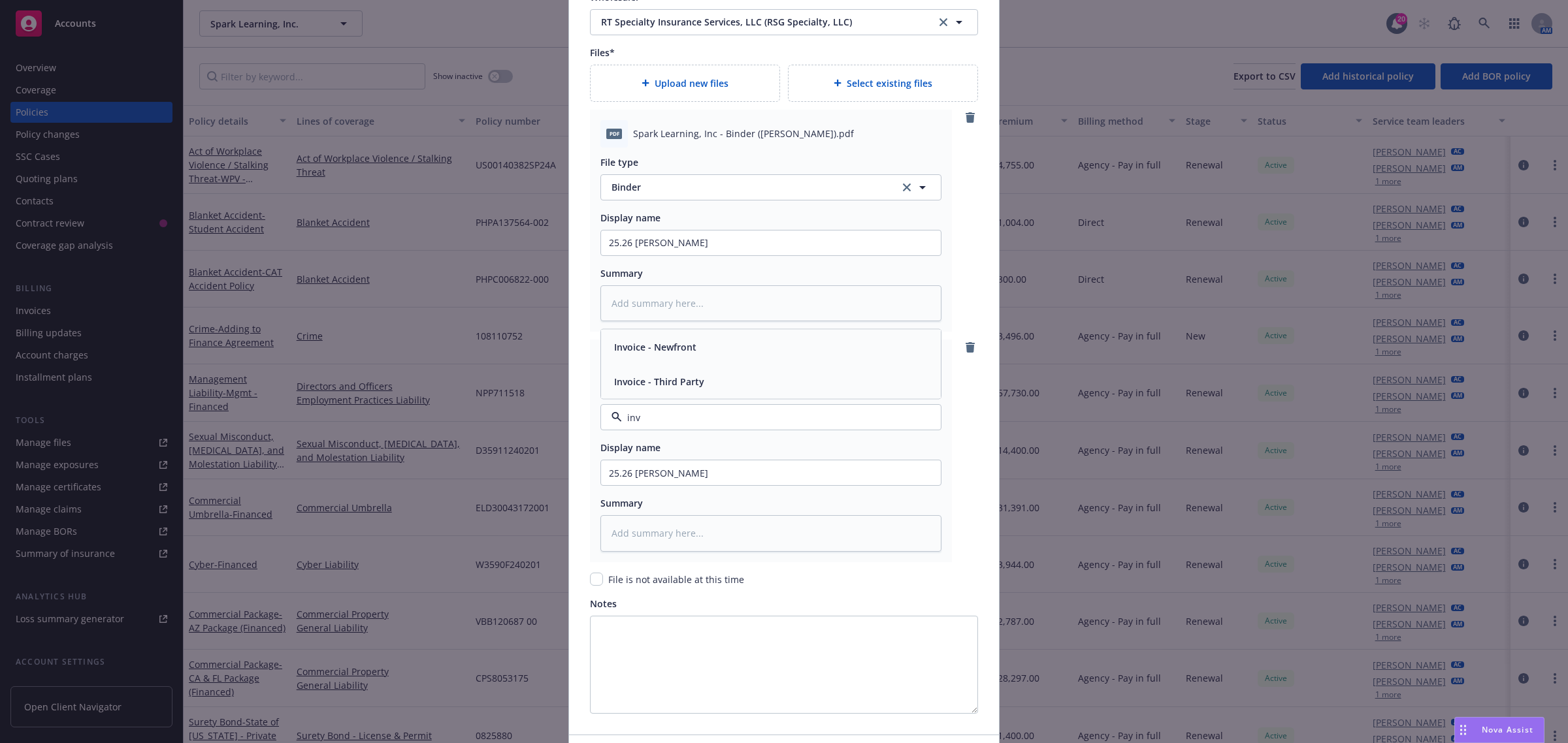
click at [701, 350] on div "Invoice - Newfront" at bounding box center [770, 347] width 324 height 19
type textarea "x"
click at [704, 410] on button "Invoice - Newfront" at bounding box center [771, 417] width 341 height 26
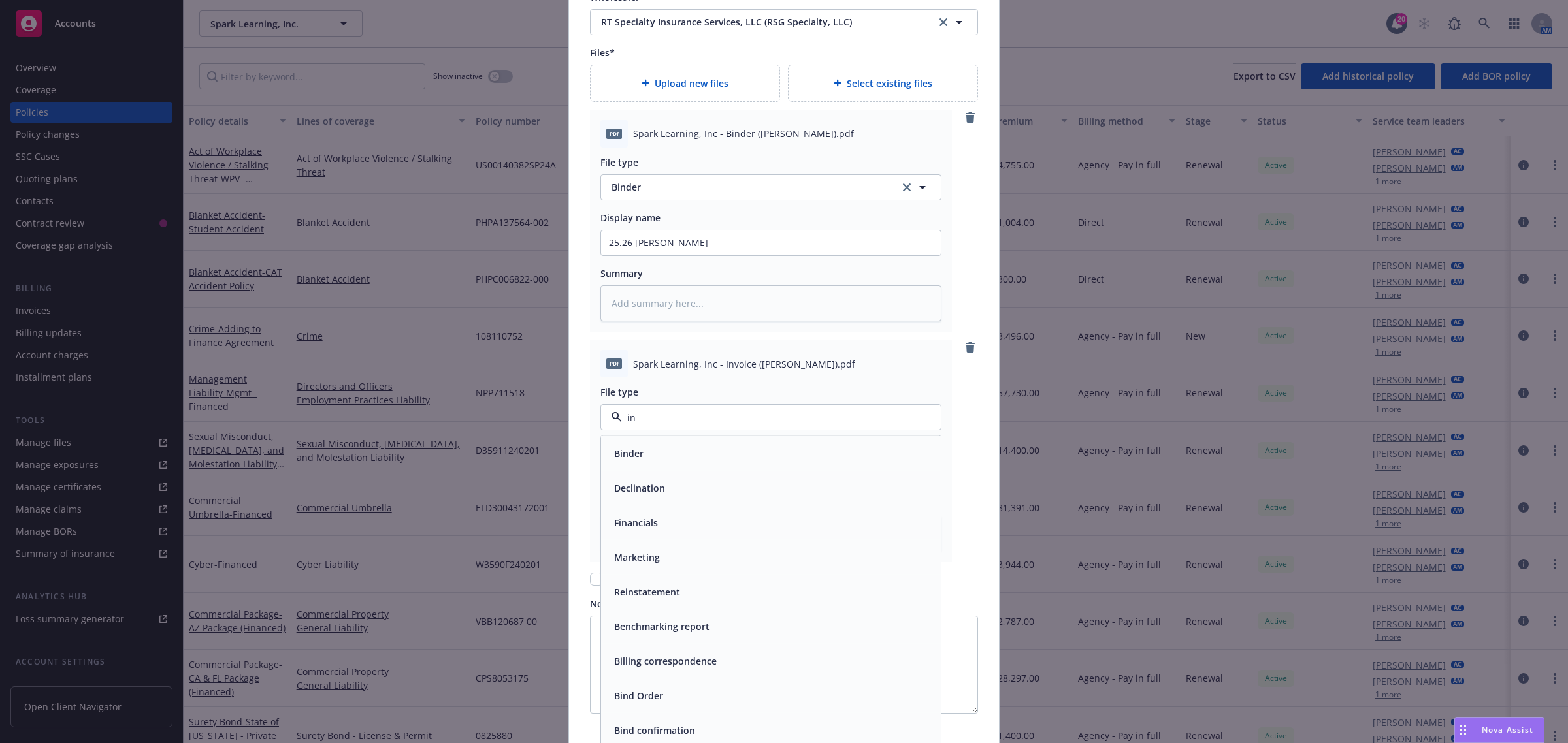
type input "inv"
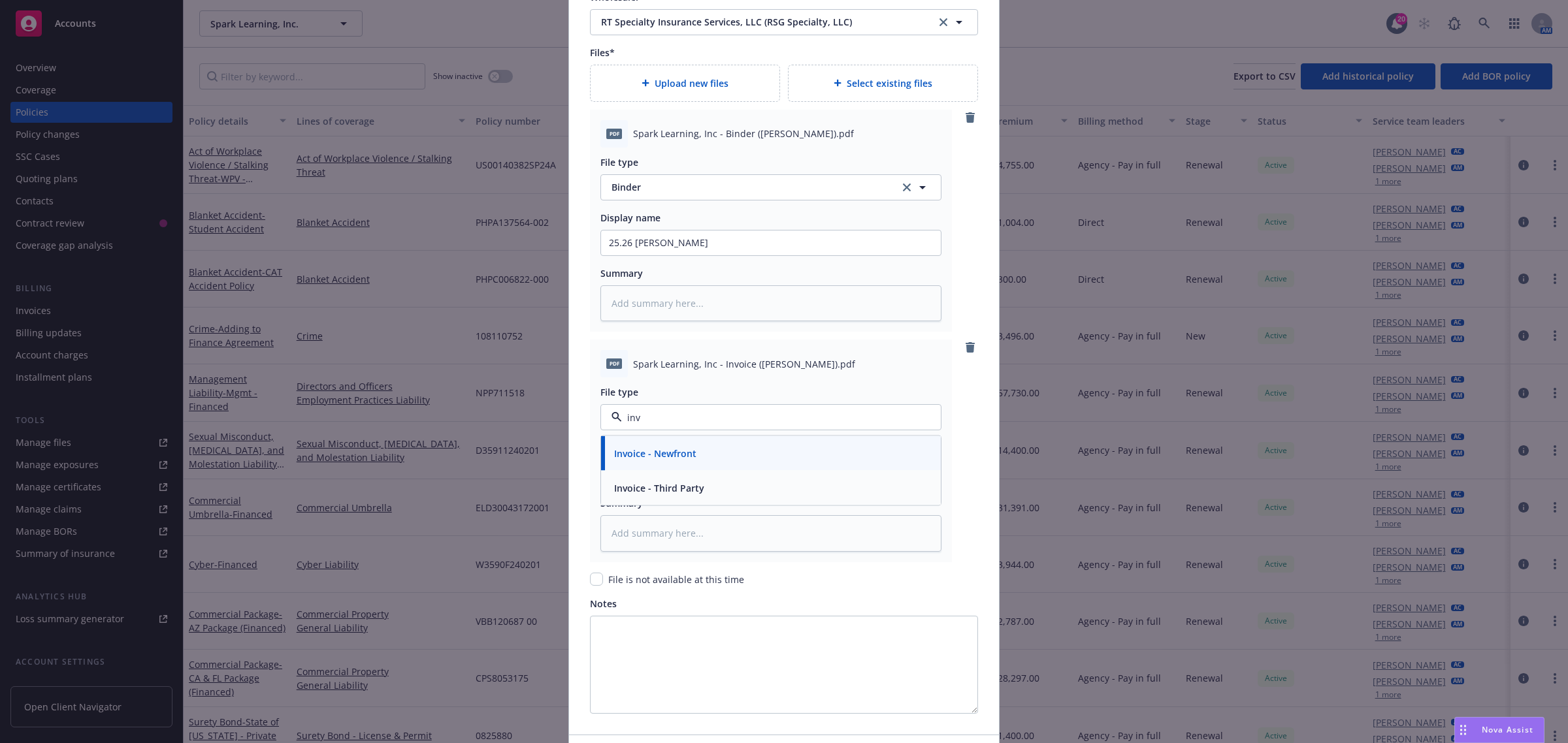
click at [681, 485] on span "Invoice - Third Party" at bounding box center [659, 487] width 90 height 14
click at [710, 256] on input "25.26 SAM Beazley Binder" at bounding box center [770, 242] width 339 height 25
type textarea "x"
type input "25.26 SAM Beazley I"
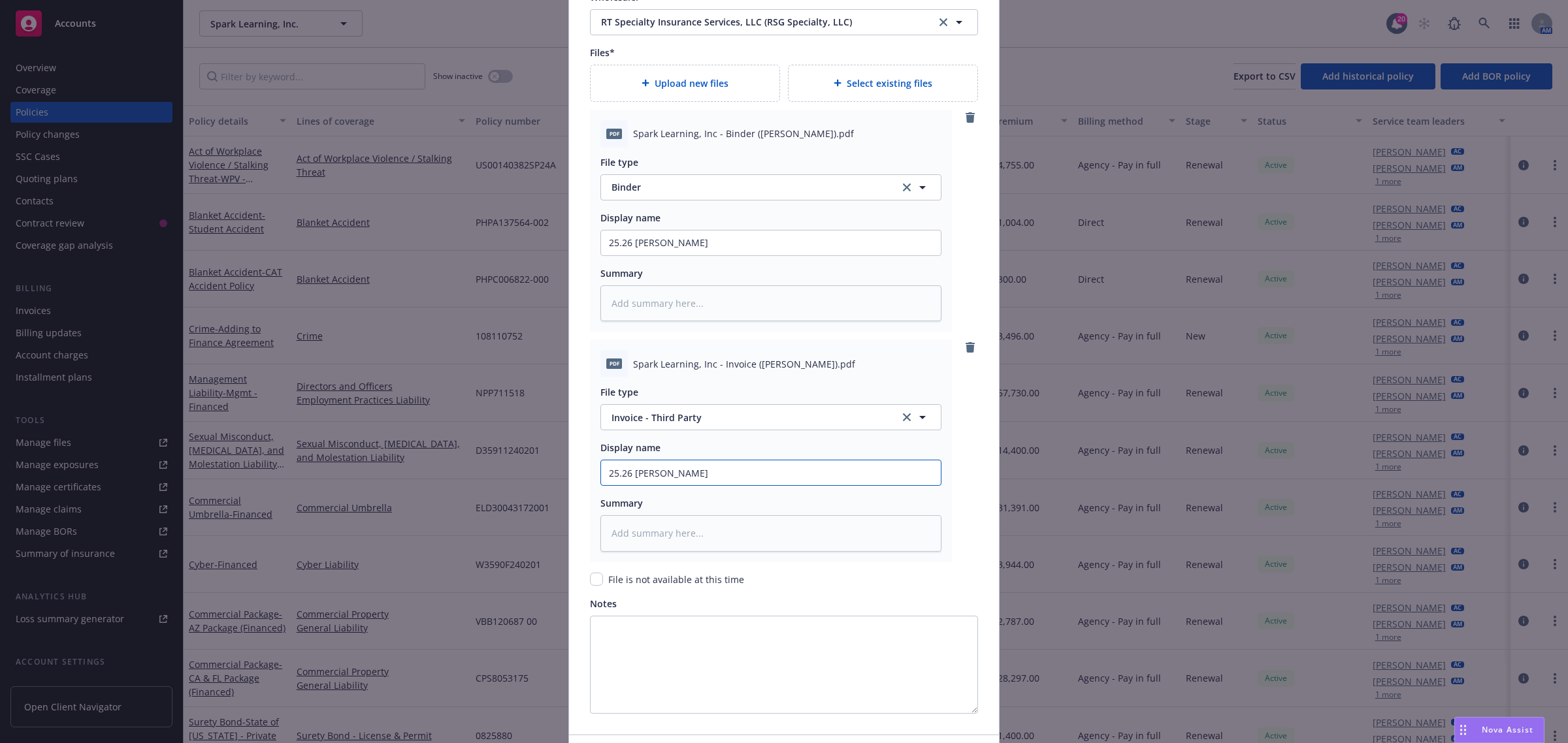
type textarea "x"
type input "25.26 SAM Beazley In"
type textarea "x"
type input "25.26 SAM Beazley Inv"
type textarea "x"
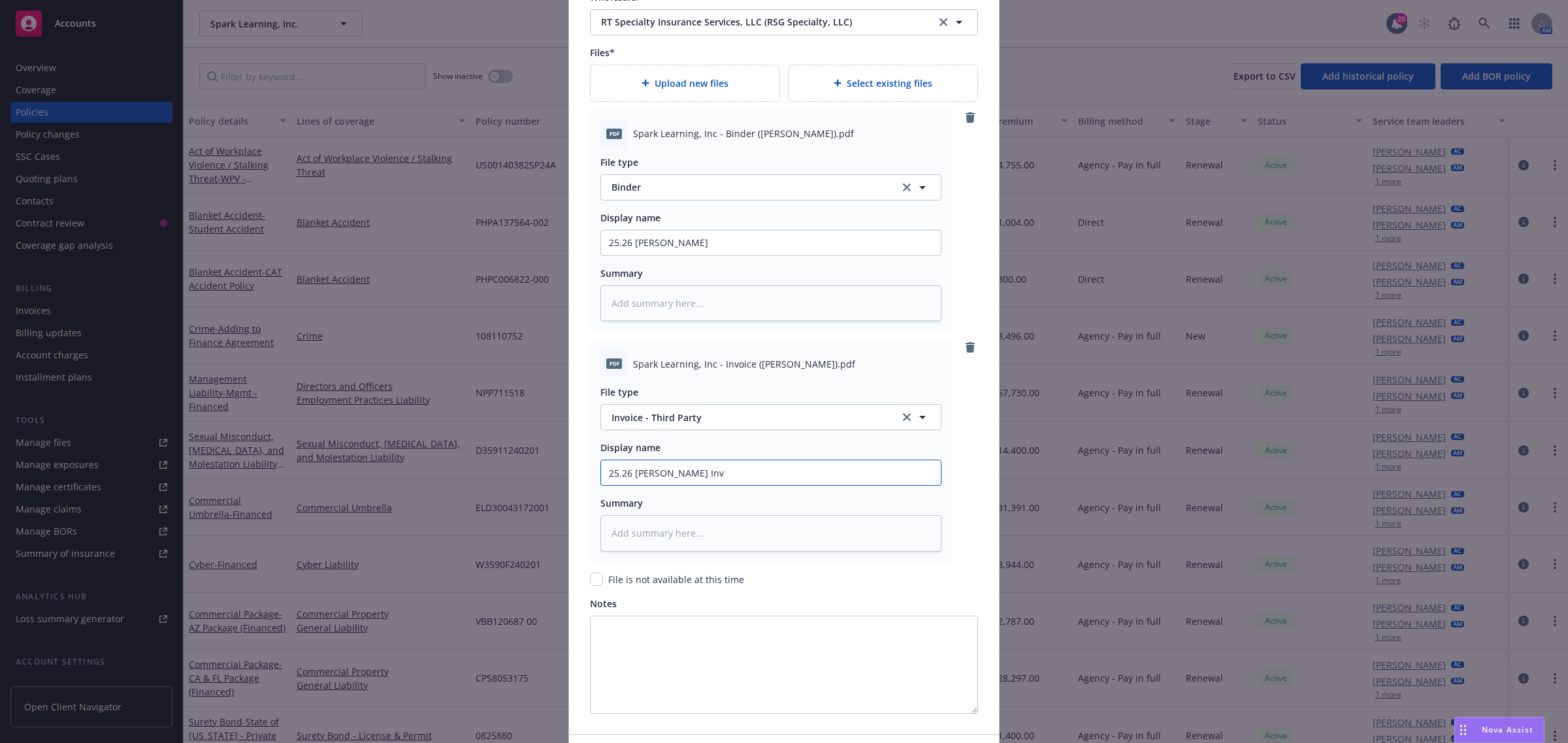
type input "25.26 SAM Beazley Invo"
type textarea "x"
type input "25.26 SAM Beazley Invoi"
type textarea "x"
type input "25.26 SAM Beazley Invoice"
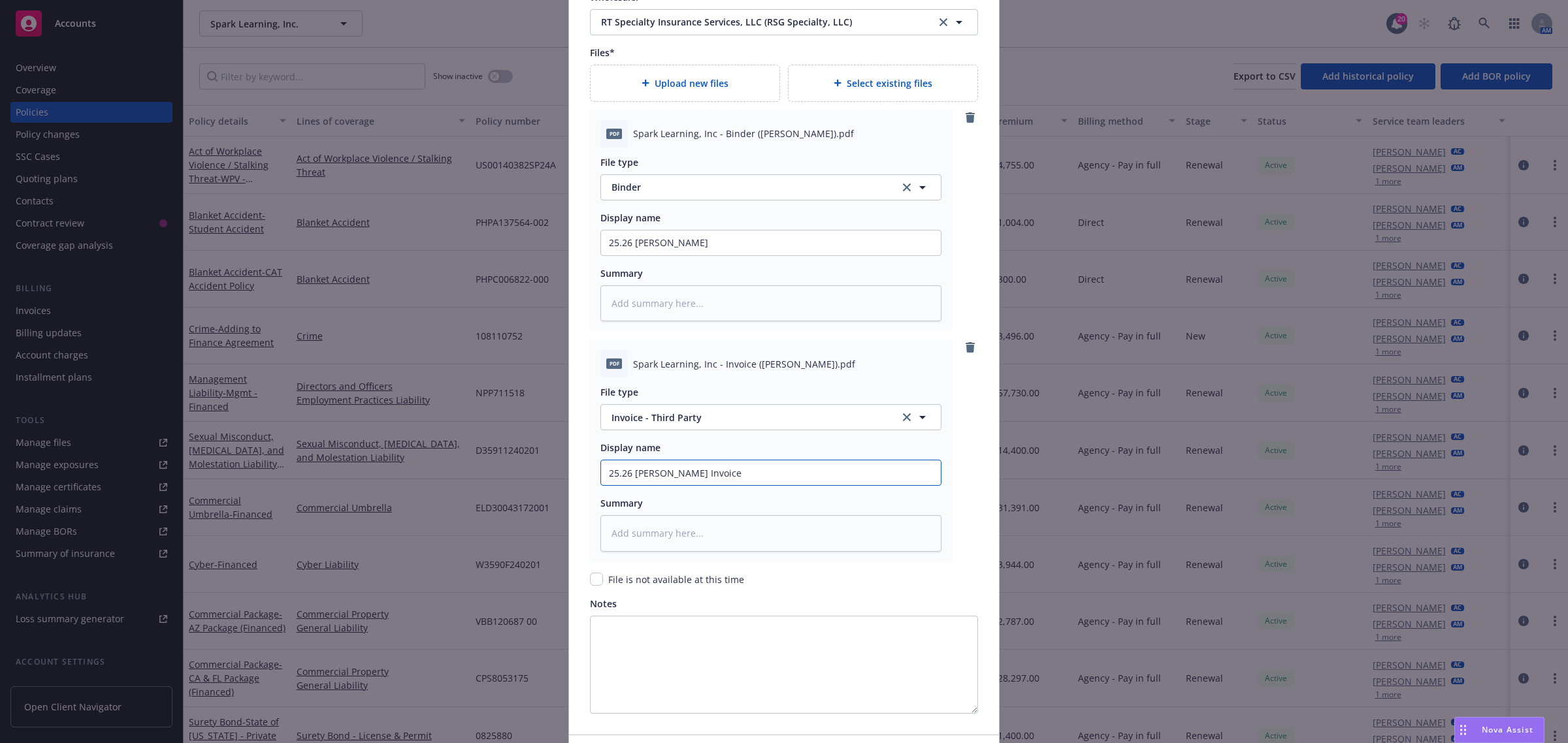
type textarea "x"
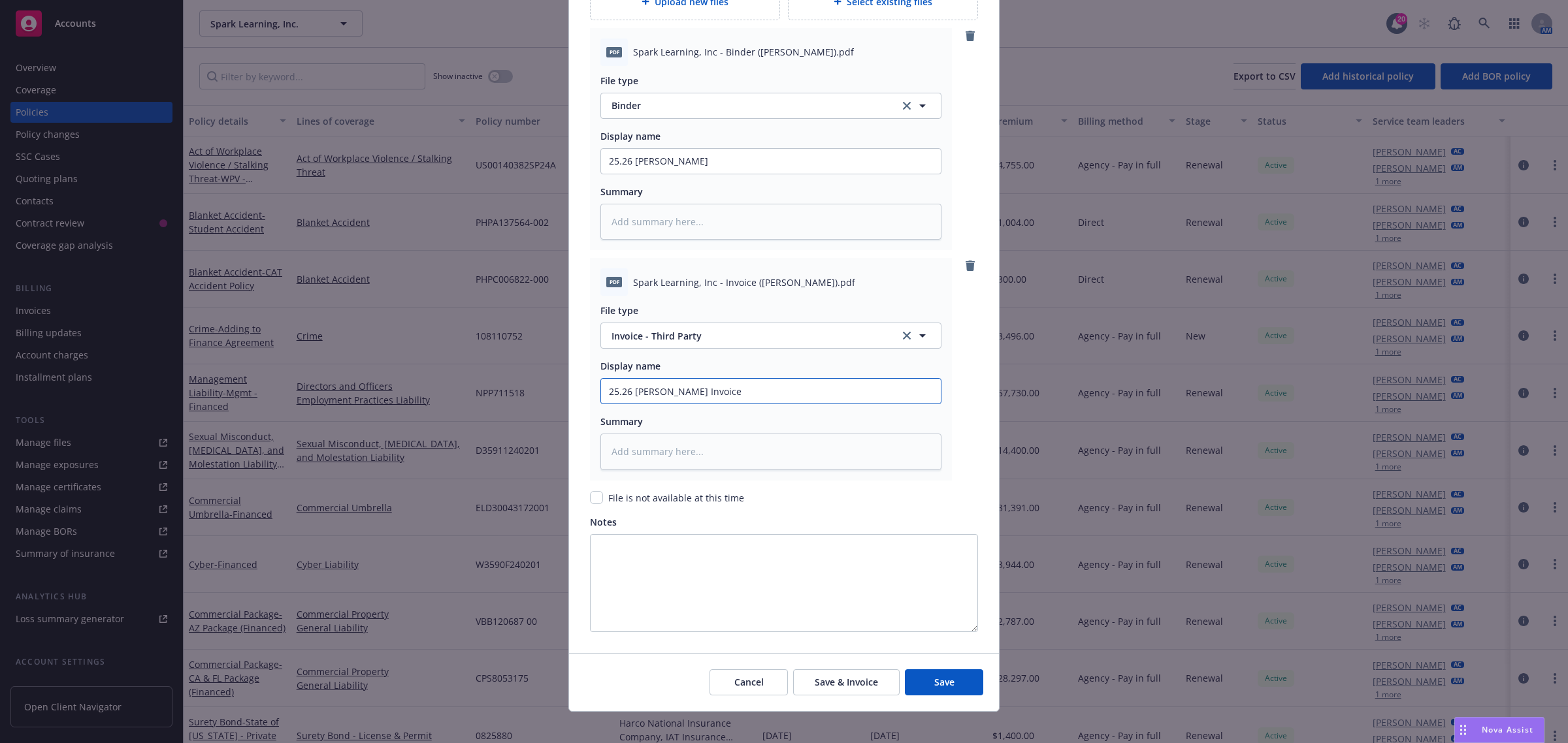
scroll to position [1562, 0]
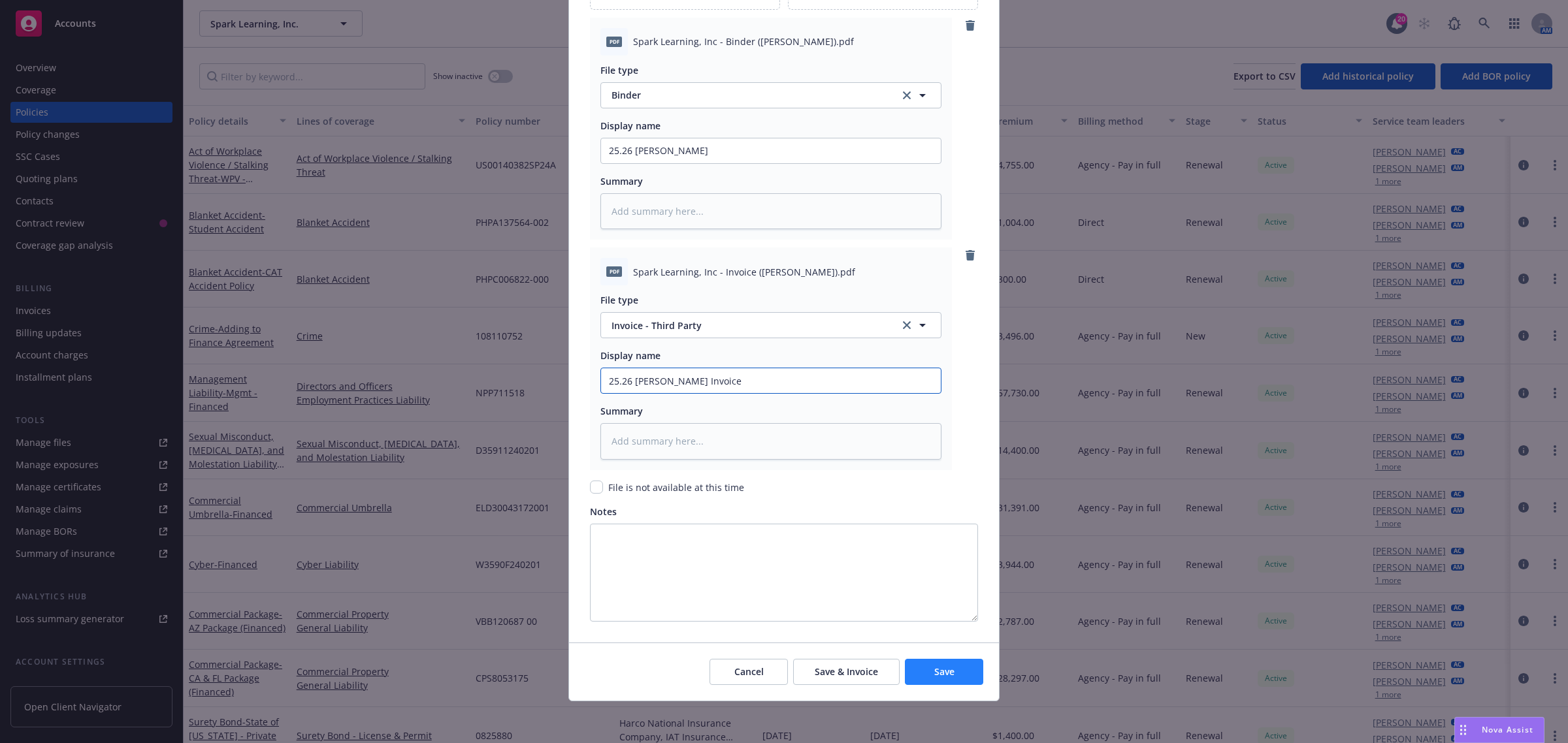
type input "25.26 SAM Beazley Invoice"
click at [926, 674] on button "Save" at bounding box center [944, 671] width 78 height 26
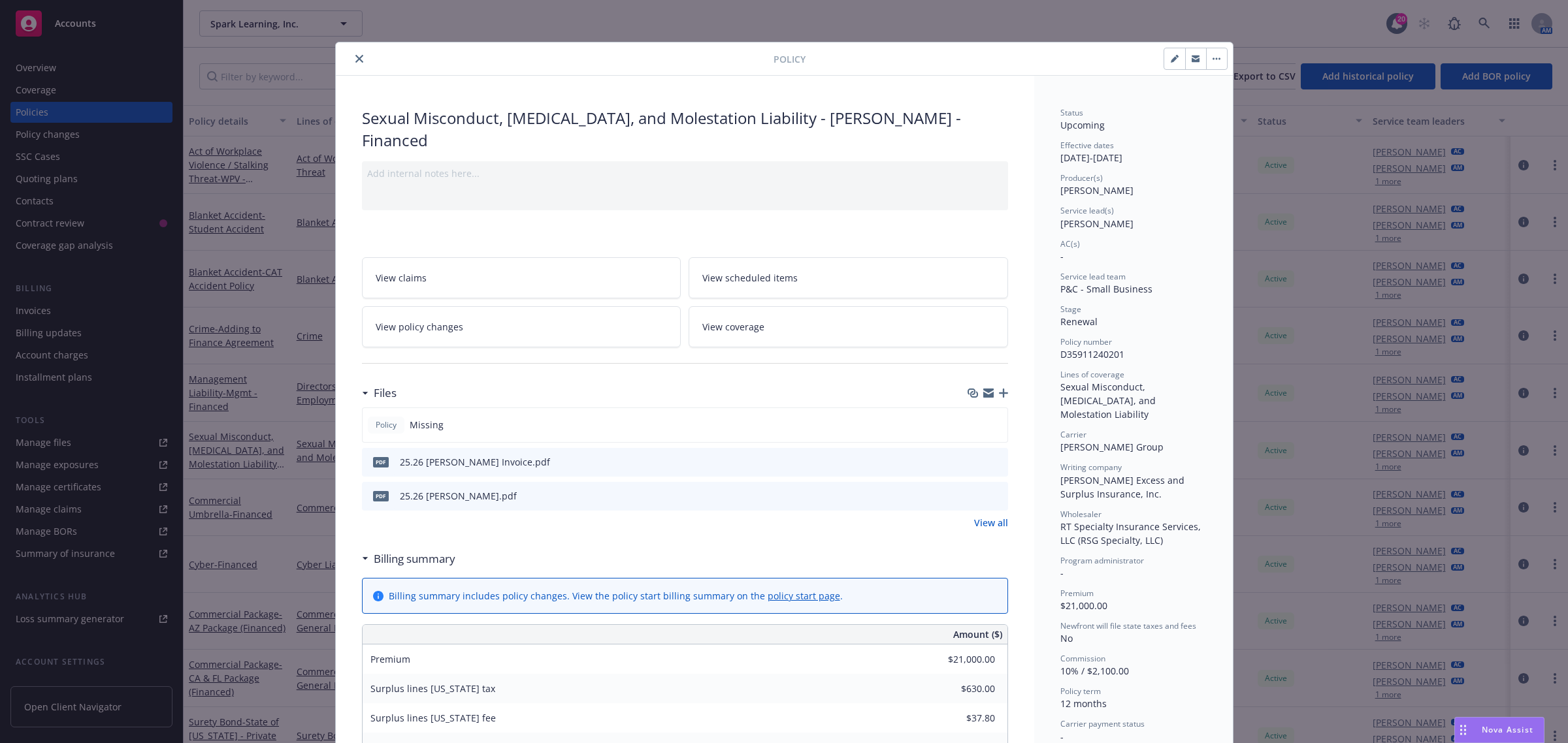
click at [358, 60] on button "close" at bounding box center [359, 59] width 16 height 16
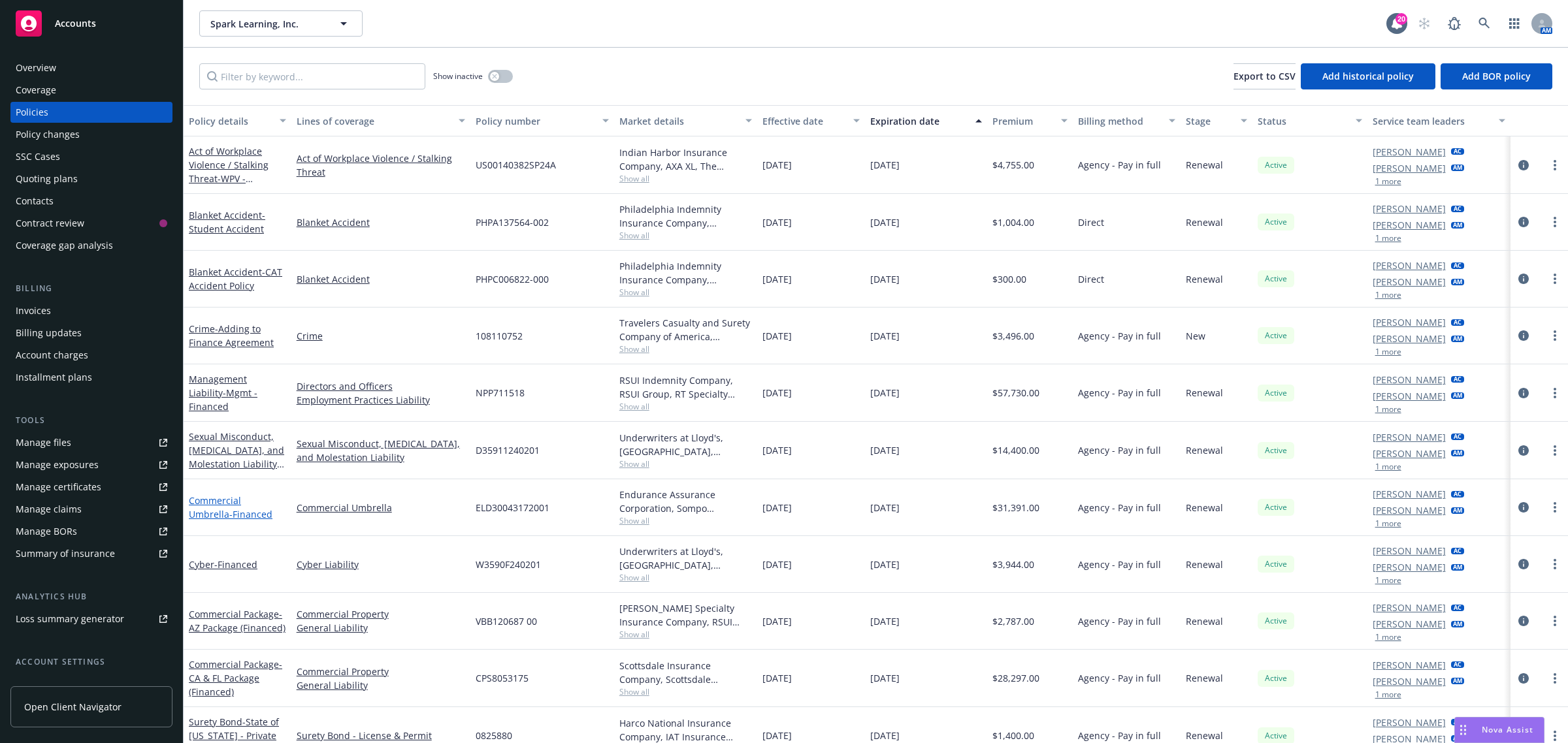
click at [229, 511] on span "- Financed" at bounding box center [251, 514] width 43 height 13
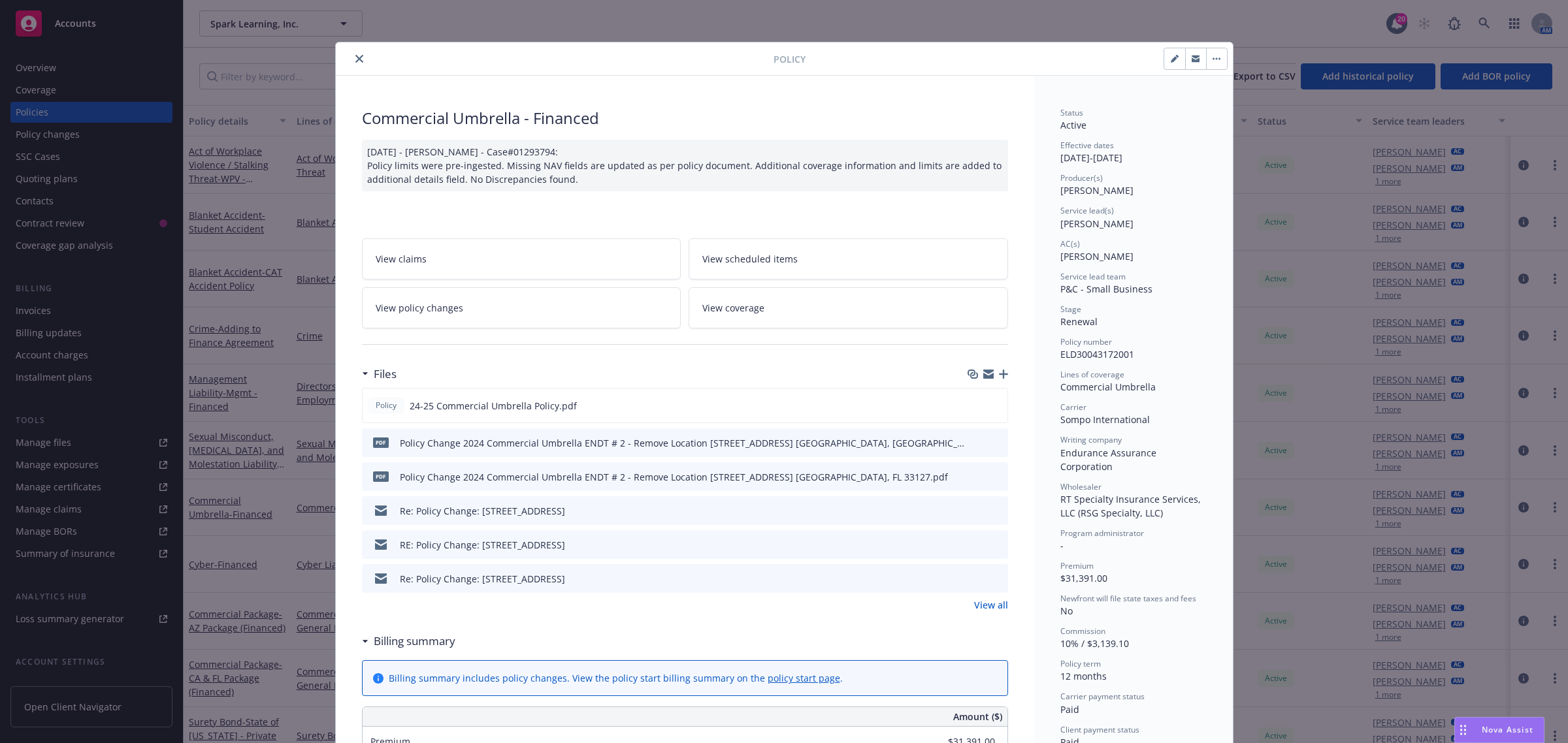
click at [740, 307] on span "View coverage" at bounding box center [733, 307] width 62 height 14
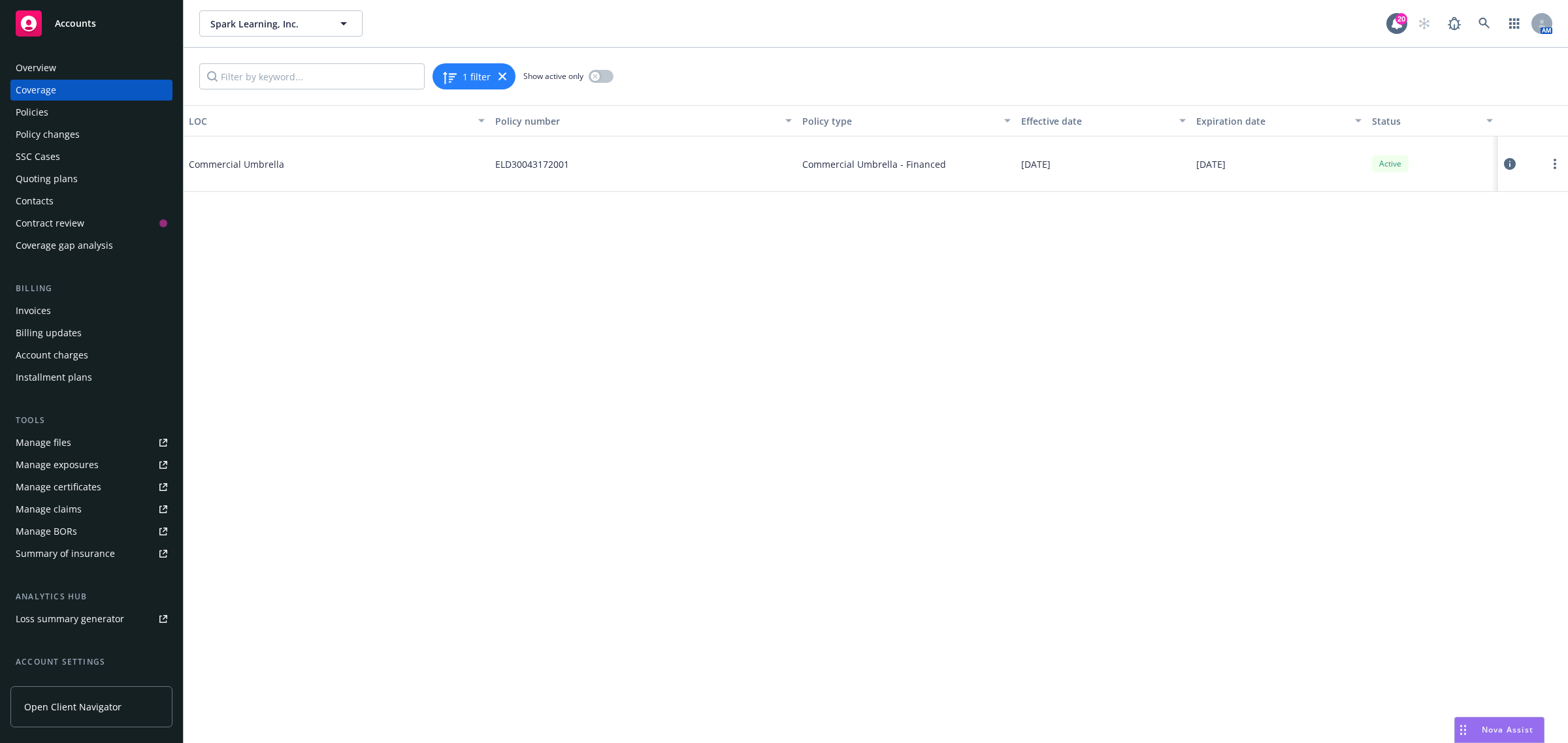
click at [265, 164] on span "Commercial Umbrella" at bounding box center [287, 164] width 196 height 14
click at [1513, 165] on icon at bounding box center [1510, 163] width 12 height 12
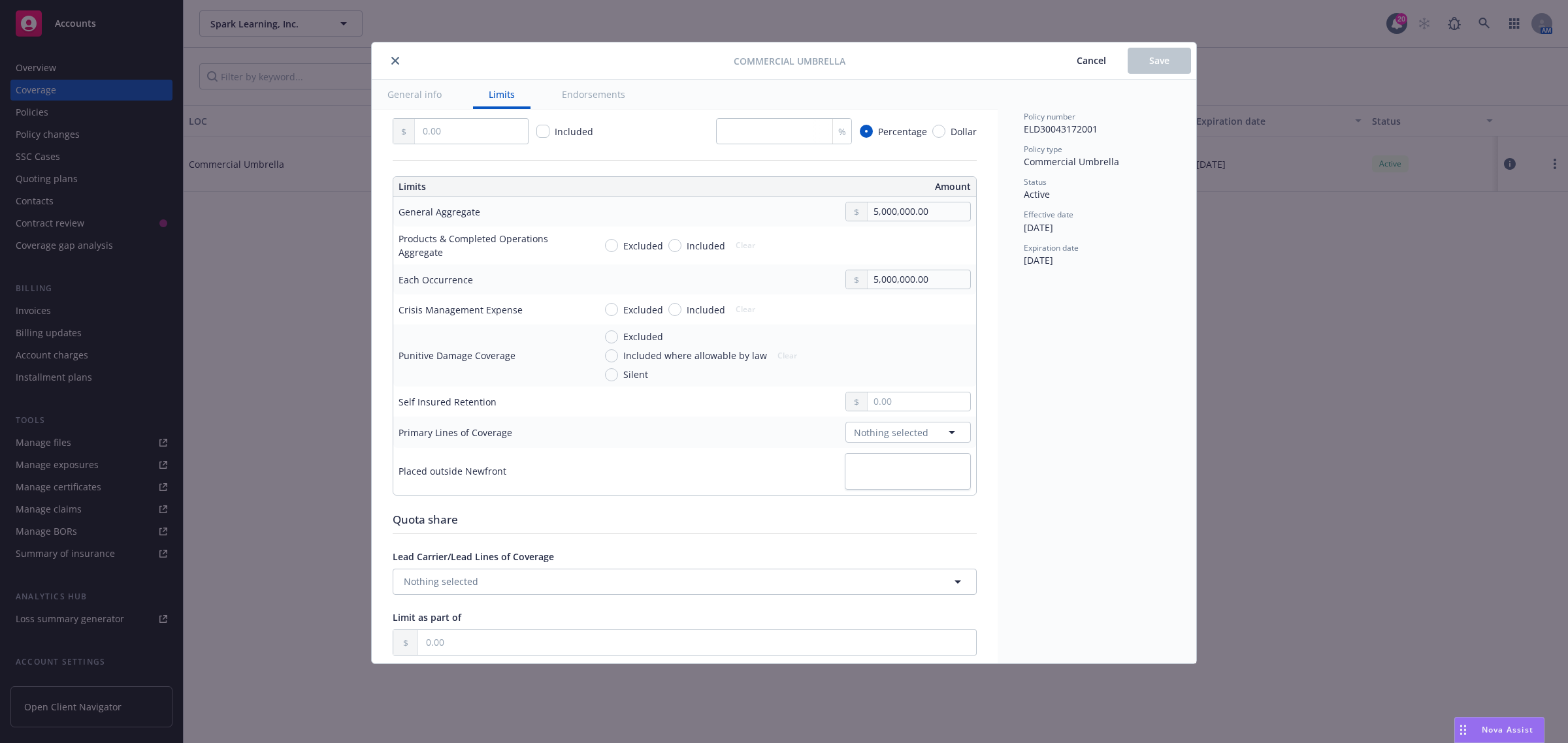
scroll to position [327, 0]
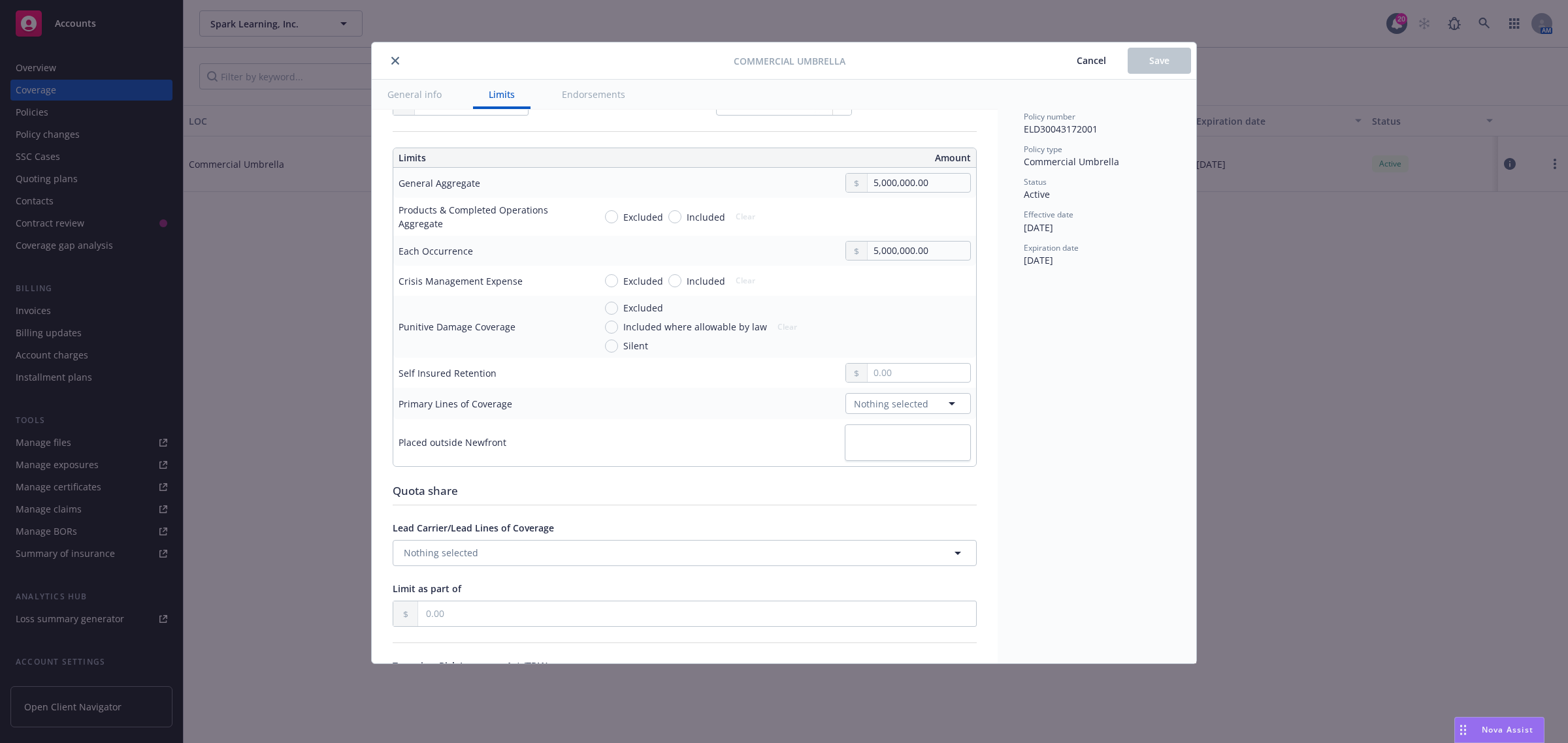
type textarea "x"
click at [247, 534] on div "Commercial Umbrella Cancel Save General info Limits Endorsements Display name C…" at bounding box center [784, 371] width 1568 height 743
drag, startPoint x: 61, startPoint y: 129, endPoint x: 619, endPoint y: 89, distance: 559.4
click at [155, 115] on div "Commercial Umbrella Cancel Save General info Limits Endorsements Display name C…" at bounding box center [784, 371] width 1568 height 743
click at [398, 68] on div "Commercial Umbrella Cancel Save" at bounding box center [784, 61] width 825 height 37
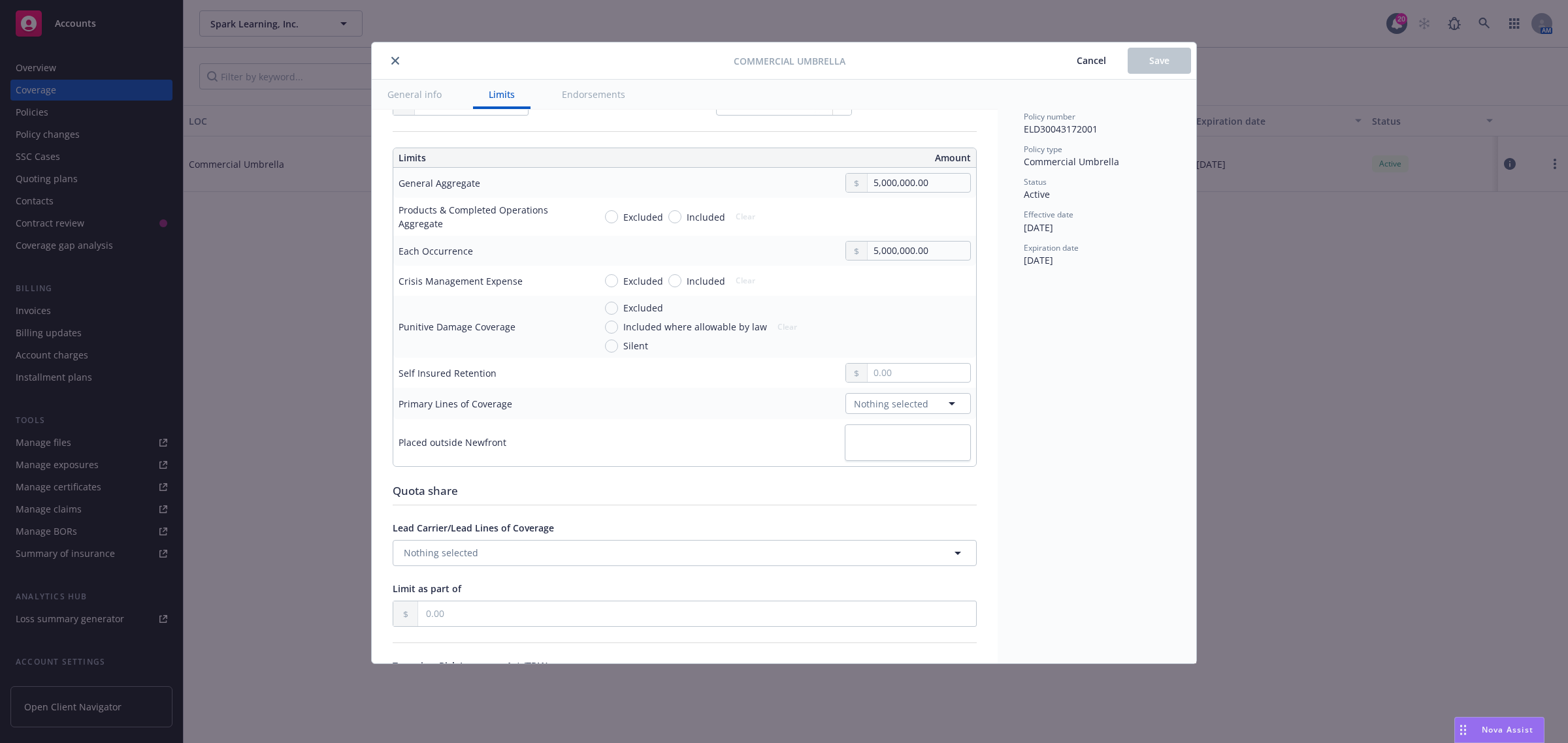
click at [394, 66] on button "close" at bounding box center [395, 61] width 16 height 16
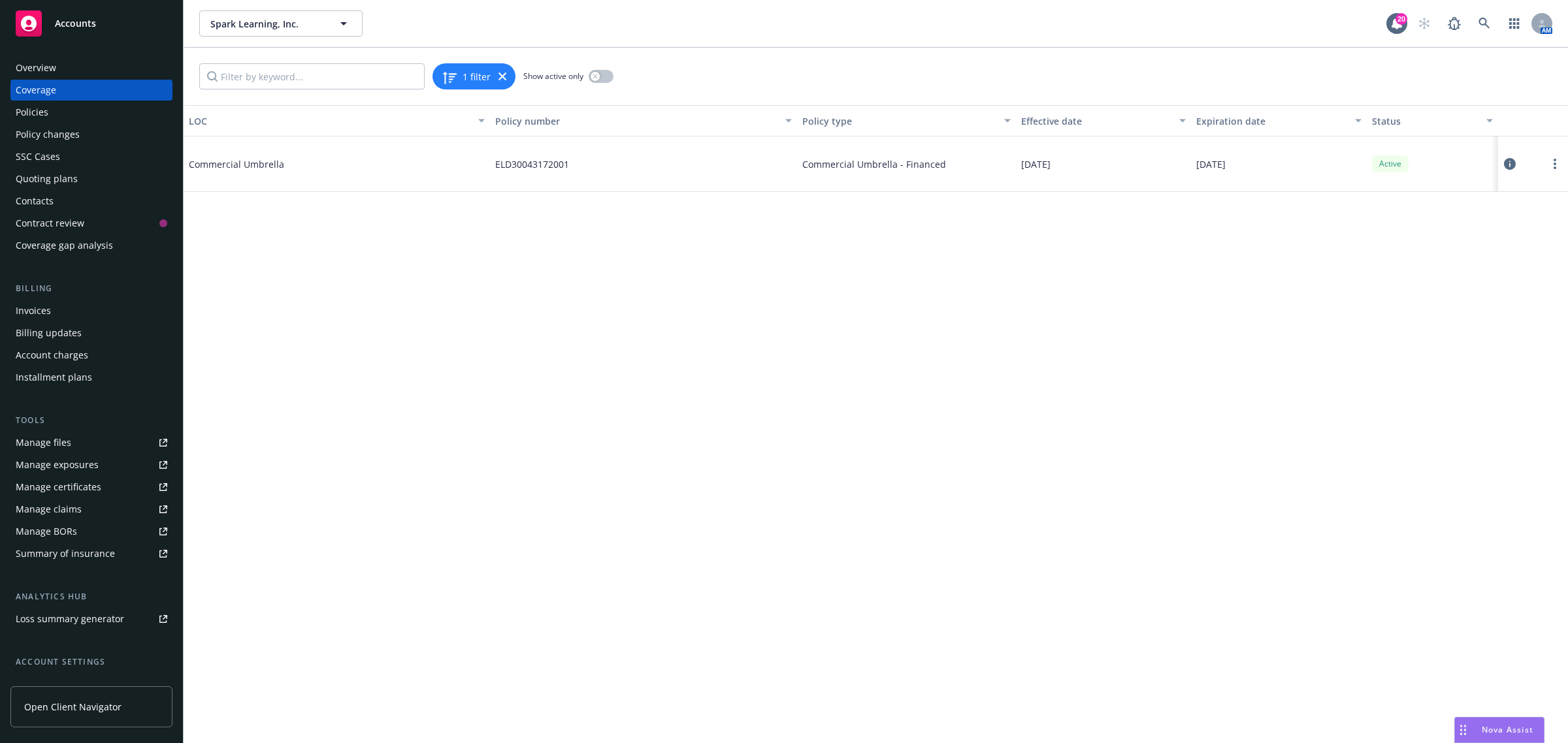
click at [69, 118] on div "Policies" at bounding box center [92, 112] width 151 height 21
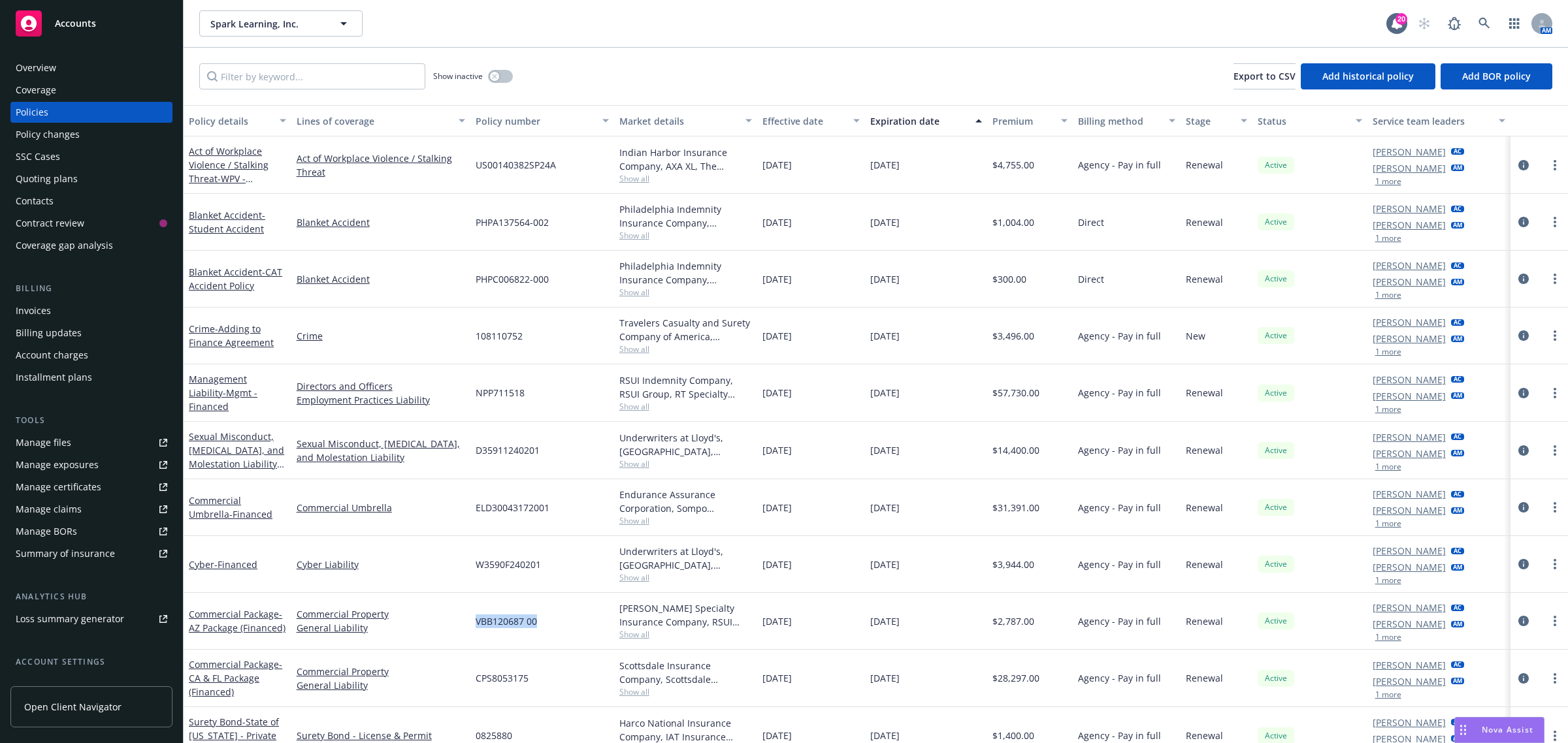
drag, startPoint x: 539, startPoint y: 618, endPoint x: 484, endPoint y: 616, distance: 55.0
click at [464, 624] on div "Commercial Package - AZ Package (Financed) Commercial Property General Liabilit…" at bounding box center [876, 621] width 1385 height 57
copy div "VBB120687 00"
click at [445, 608] on link "Commercial Property" at bounding box center [381, 614] width 169 height 14
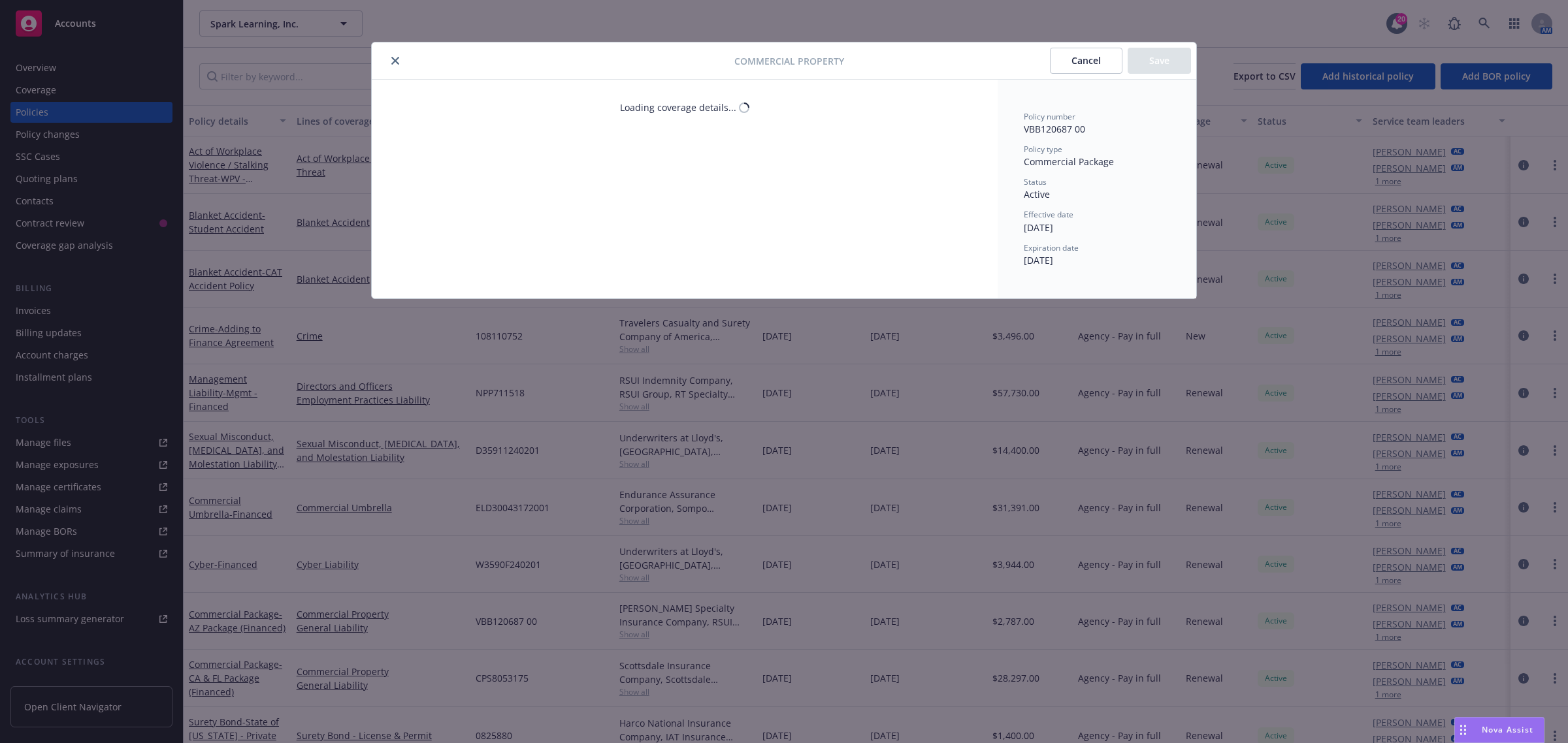
click at [321, 252] on div "Commercial Property Cancel Save Loading coverage details... Policy number VBB12…" at bounding box center [784, 371] width 1568 height 743
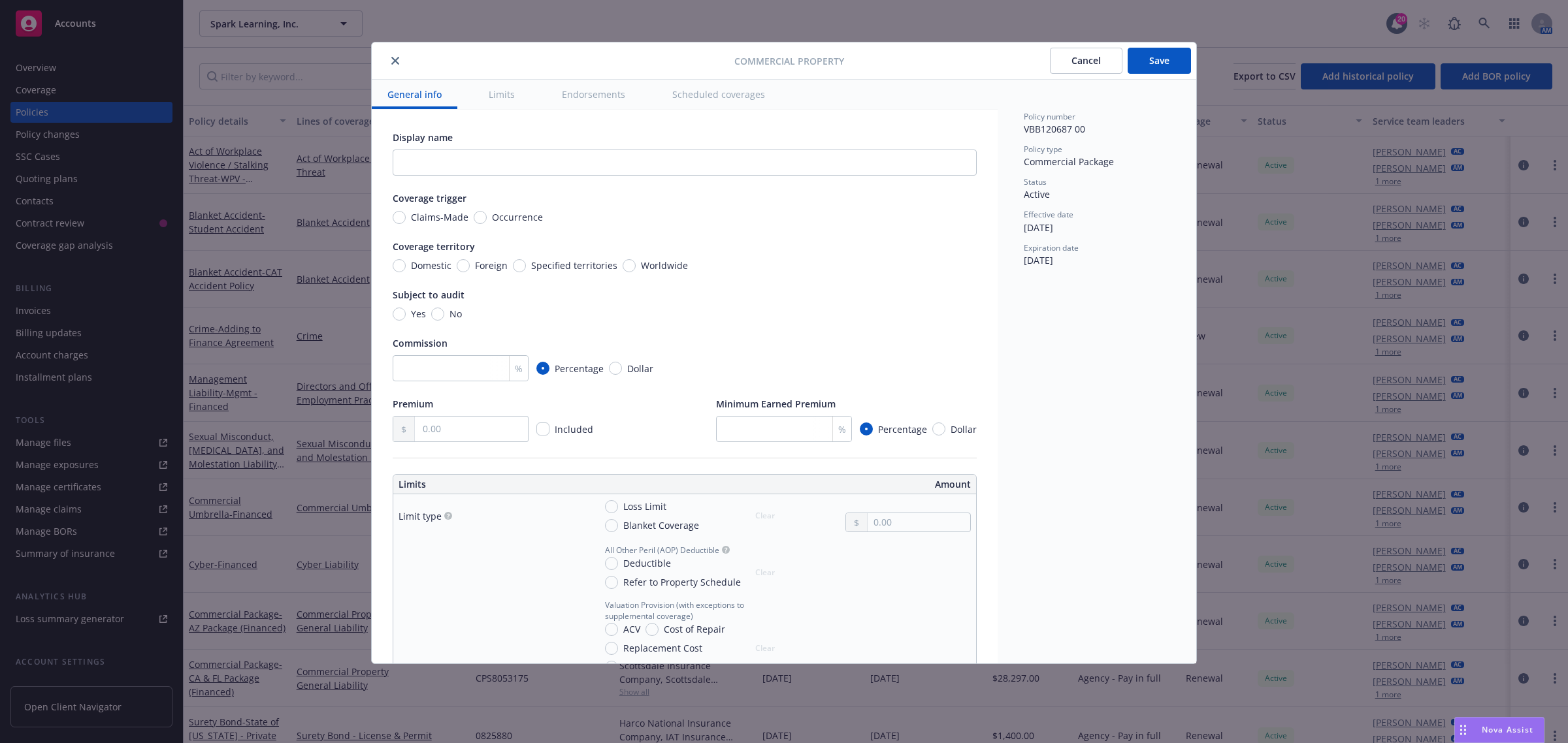
click at [395, 57] on icon "close" at bounding box center [395, 61] width 8 height 8
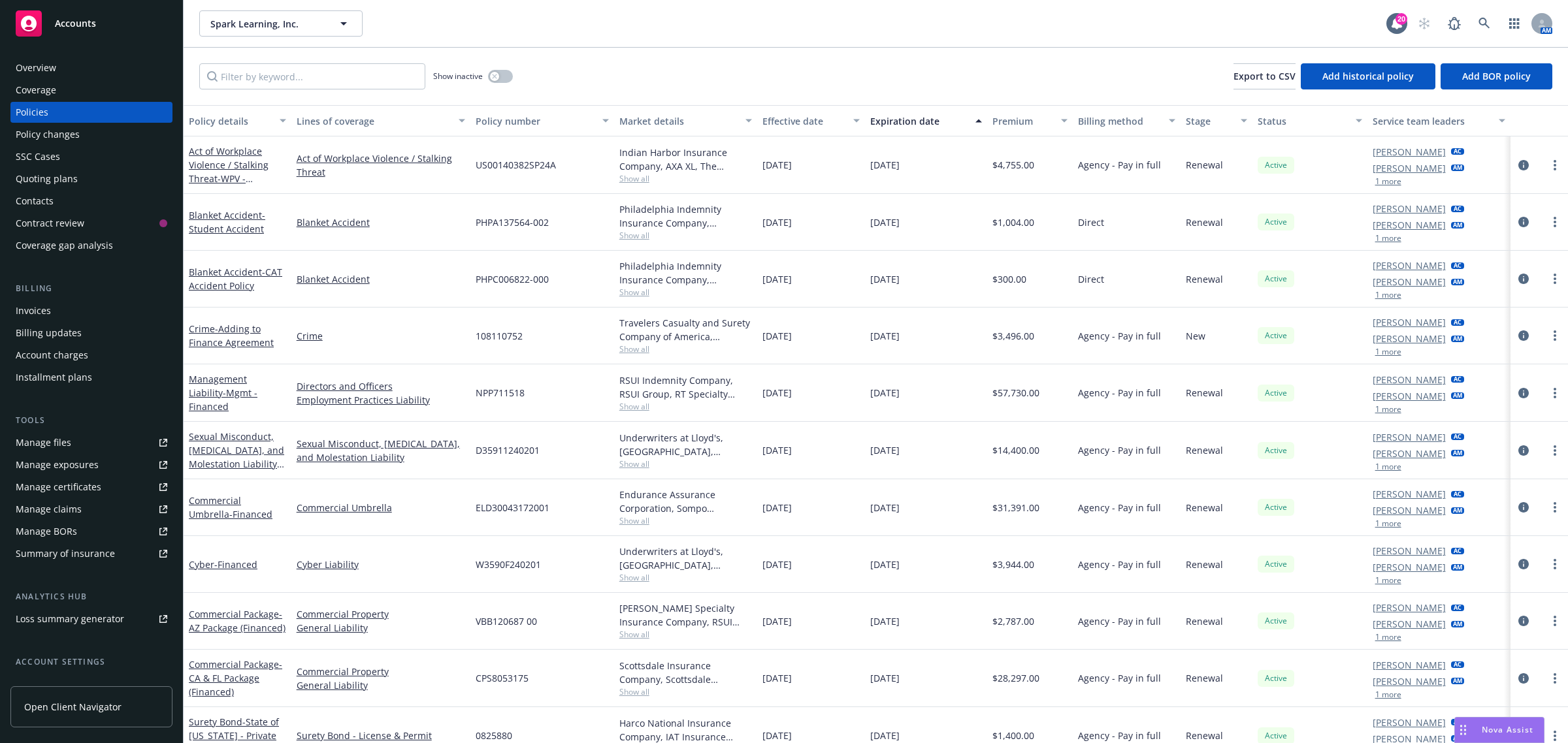
click at [395, 62] on div "Show inactive Export to CSV Add historical policy Add BOR policy" at bounding box center [876, 76] width 1385 height 57
click at [230, 163] on link "Act of Workplace Violence / Stalking Threat - WPV - Financed" at bounding box center [229, 171] width 80 height 53
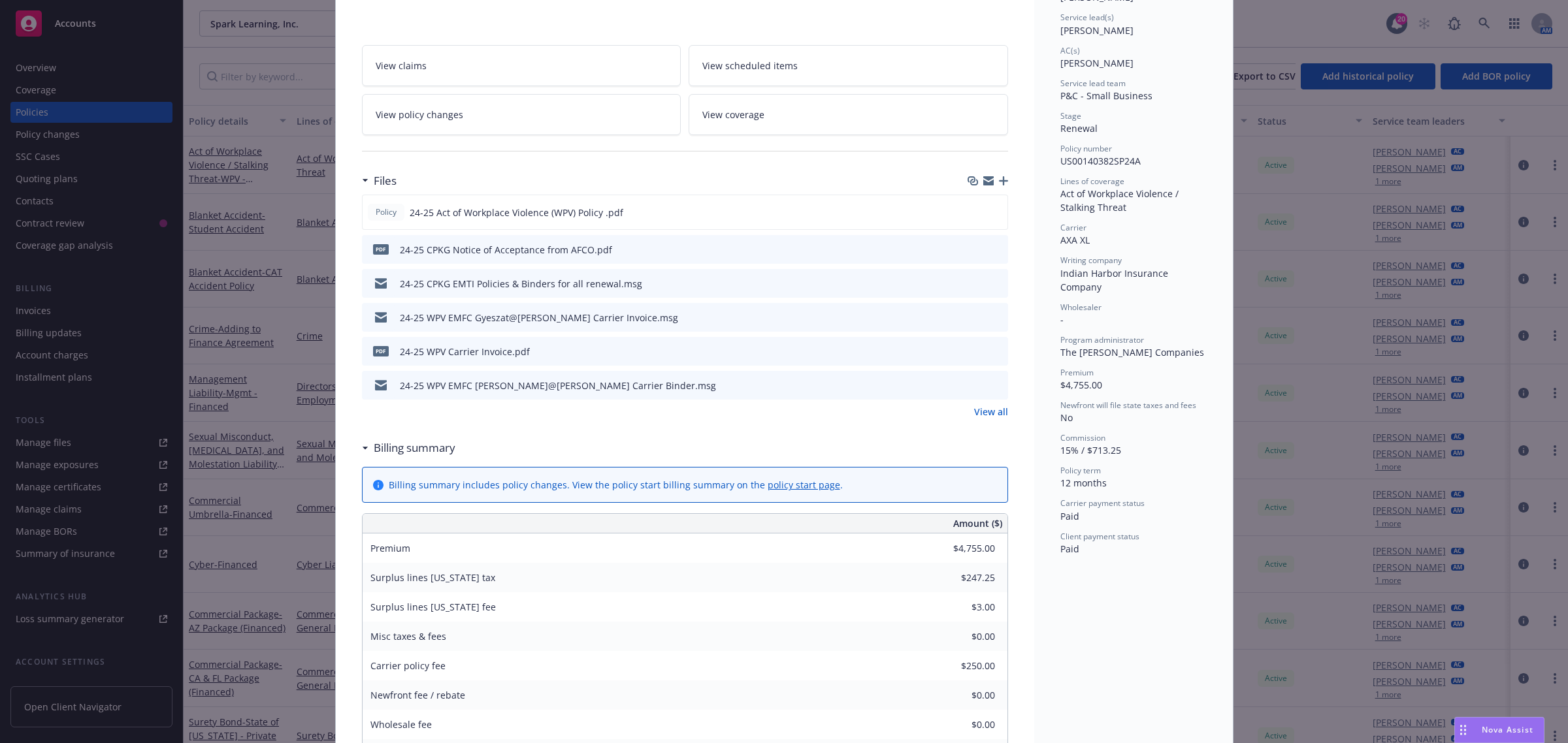
scroll to position [408, 0]
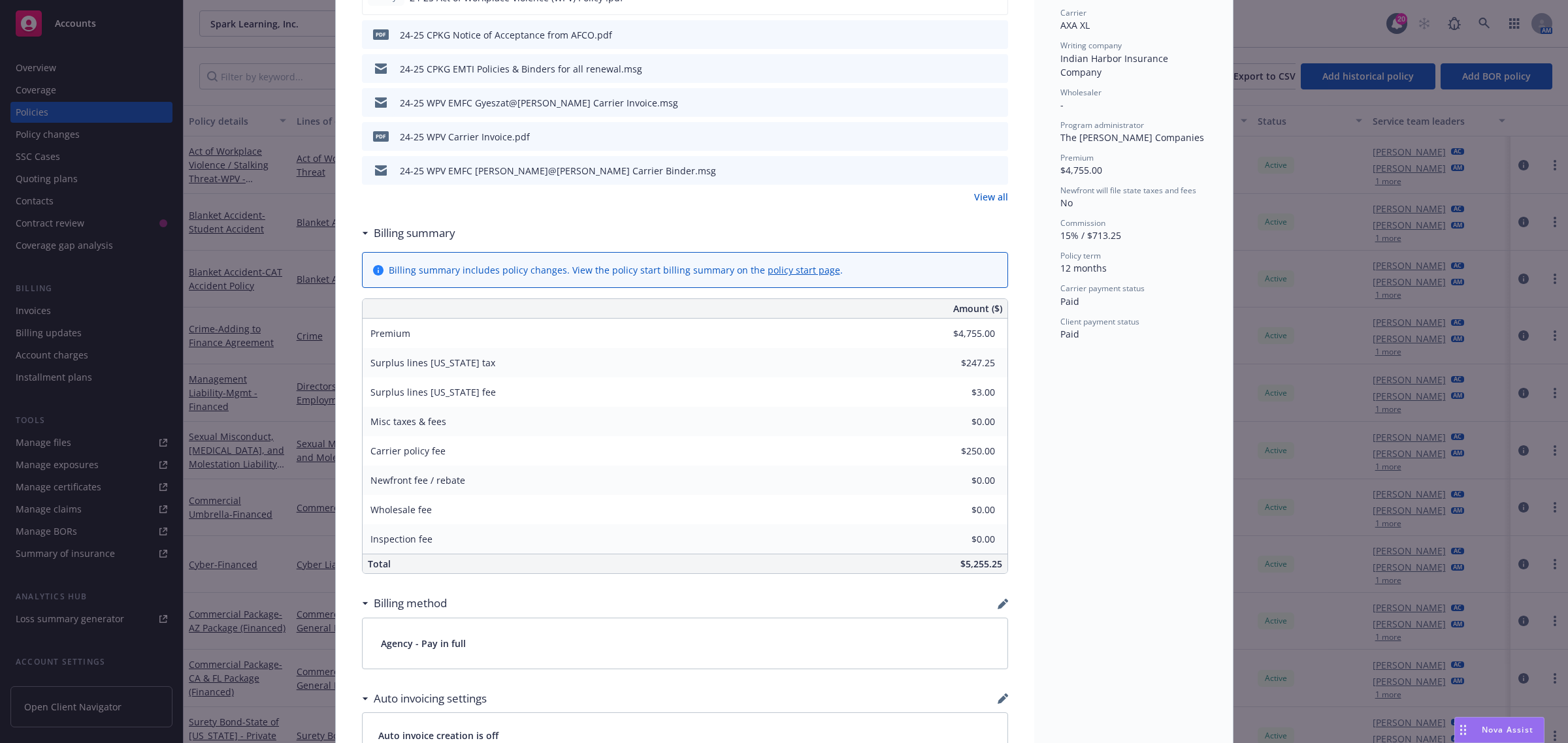
click at [236, 319] on div "Policy Act of Workplace Violence / Stalking Threat - WPV - Financed 09/16/2024 …" at bounding box center [784, 371] width 1568 height 743
click at [223, 268] on div "Policy Act of Workplace Violence / Stalking Threat - WPV - Financed 09/16/2024 …" at bounding box center [784, 371] width 1568 height 743
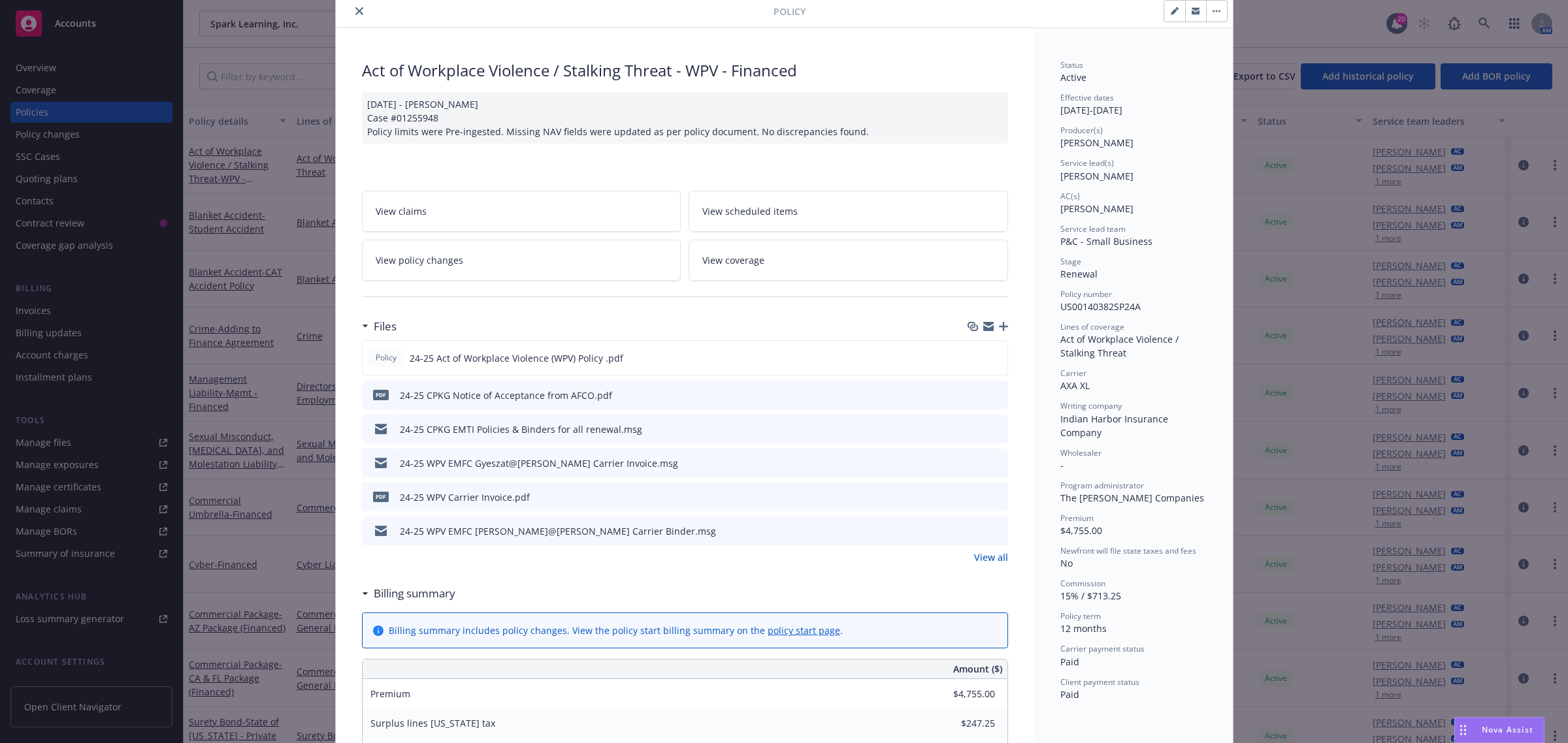
scroll to position [0, 0]
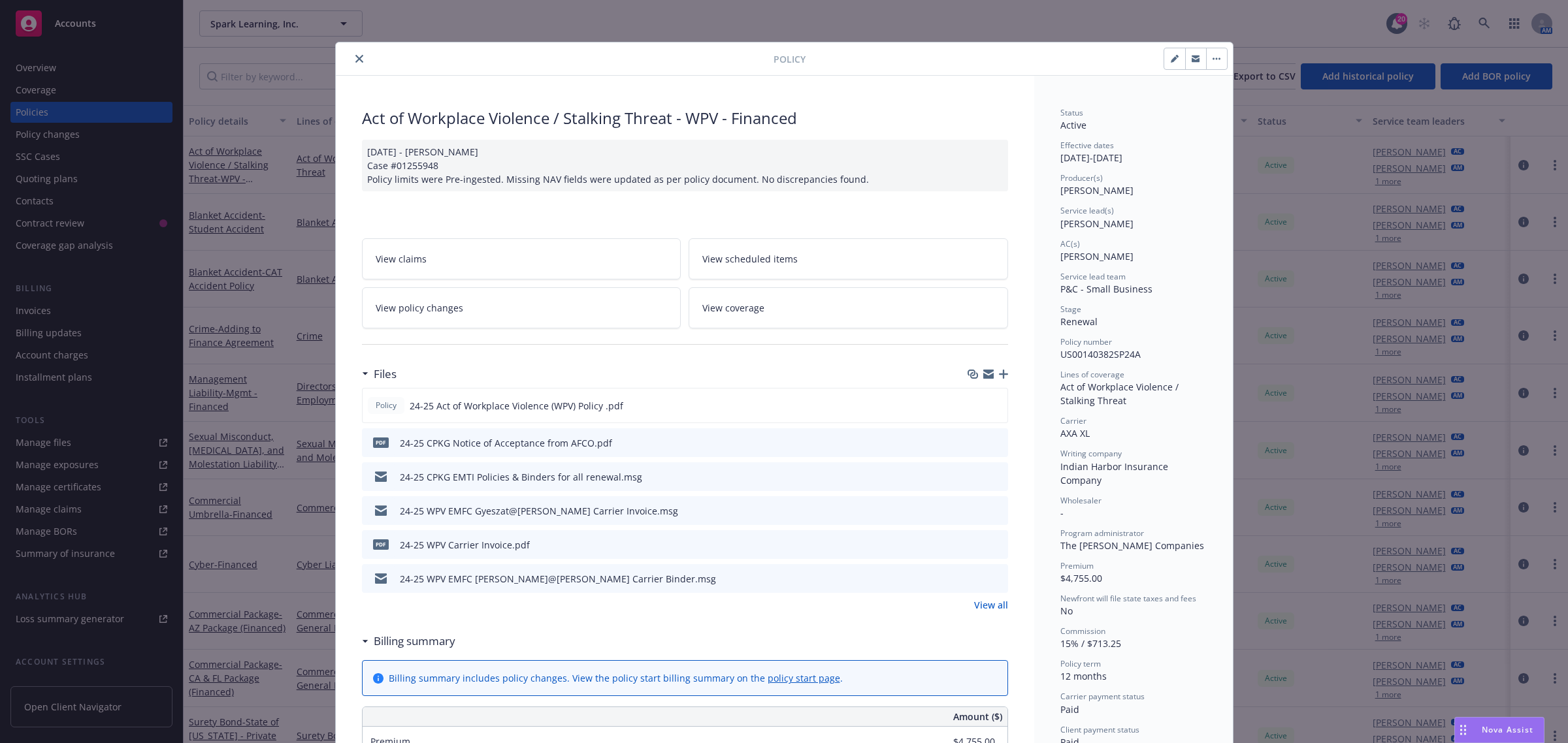
click at [345, 54] on div at bounding box center [557, 59] width 433 height 16
click at [355, 63] on icon "close" at bounding box center [359, 59] width 8 height 8
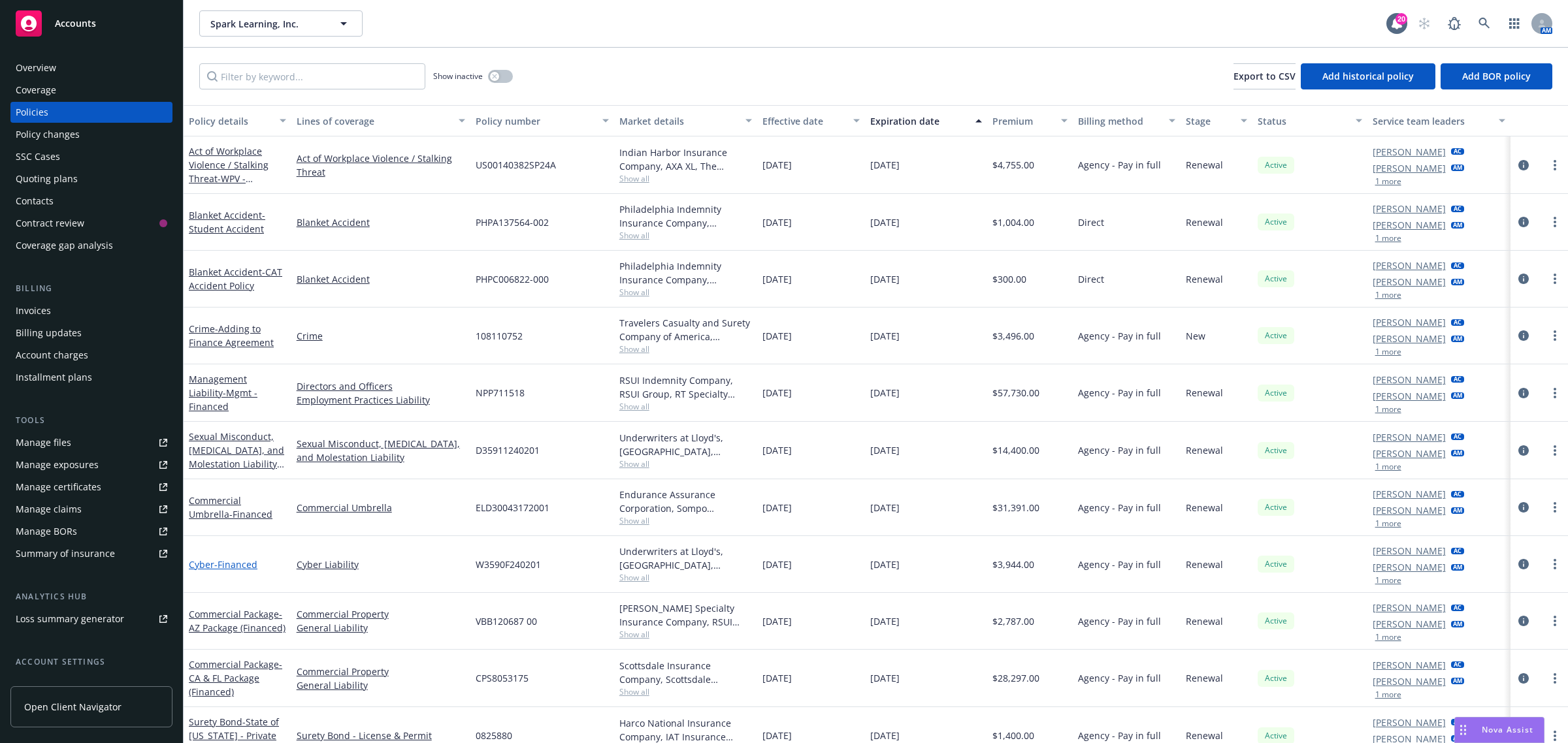
click at [220, 560] on span "- Financed" at bounding box center [236, 565] width 43 height 13
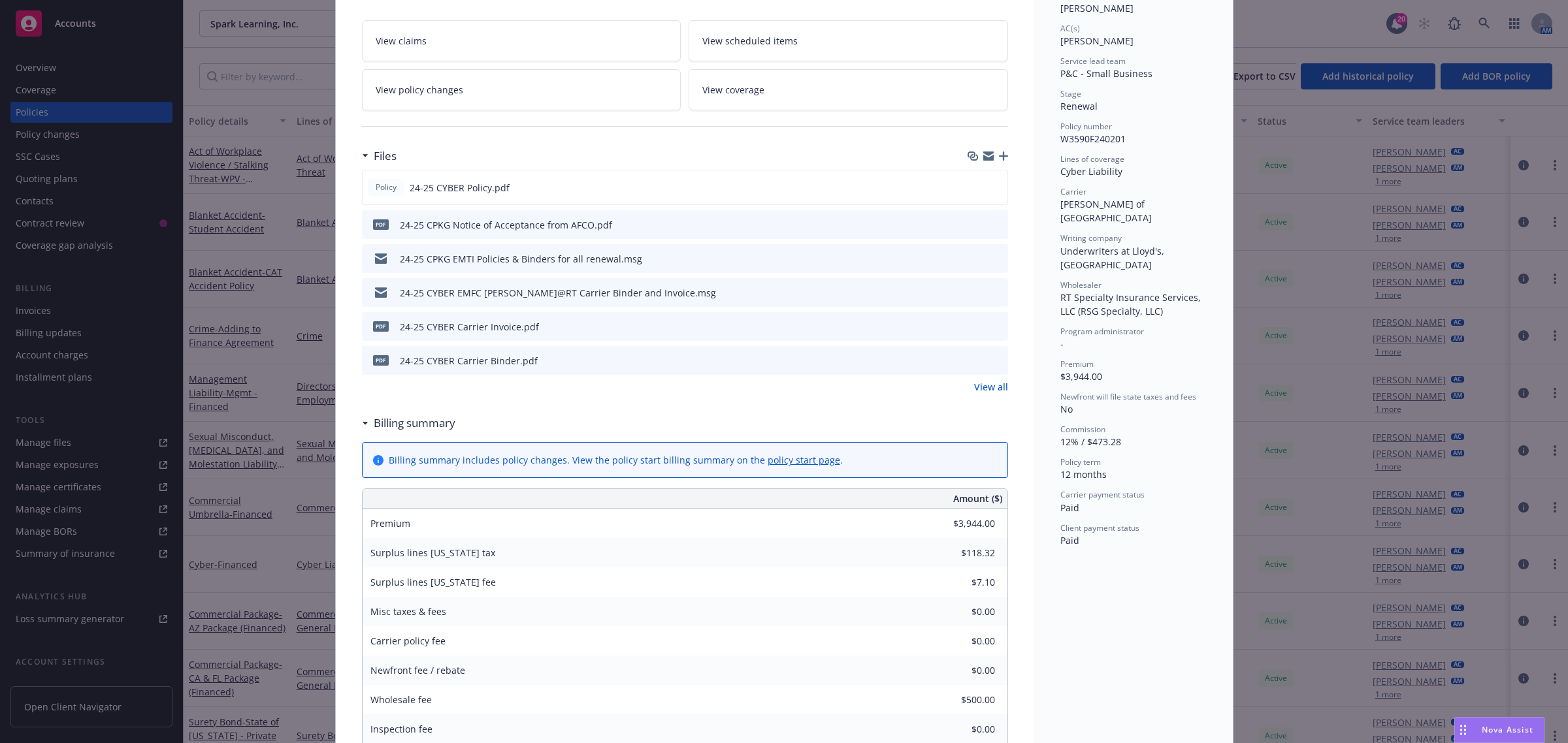
scroll to position [244, 0]
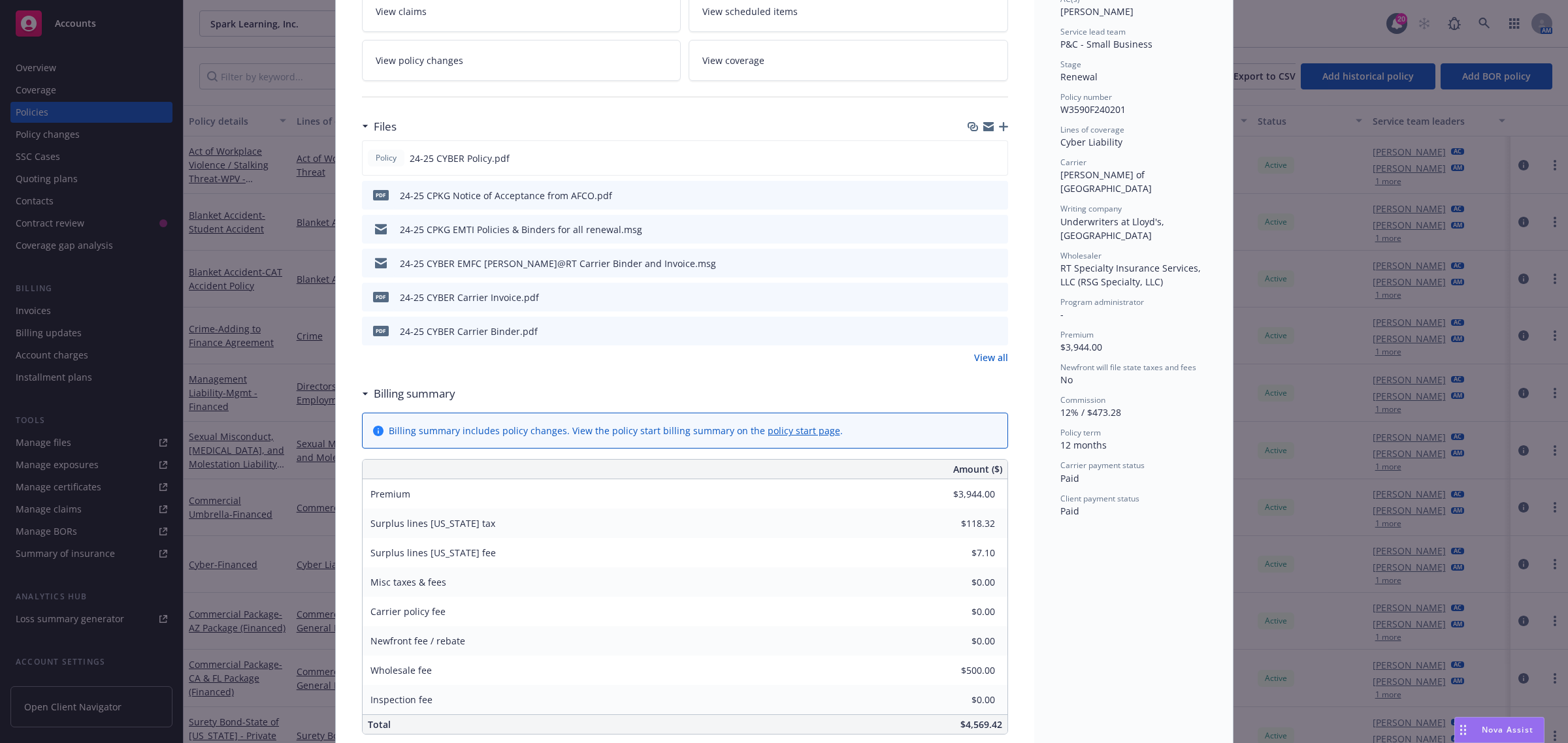
click at [259, 350] on div "Policy Cyber - Financed Add internal notes here... View claims View scheduled i…" at bounding box center [784, 371] width 1568 height 743
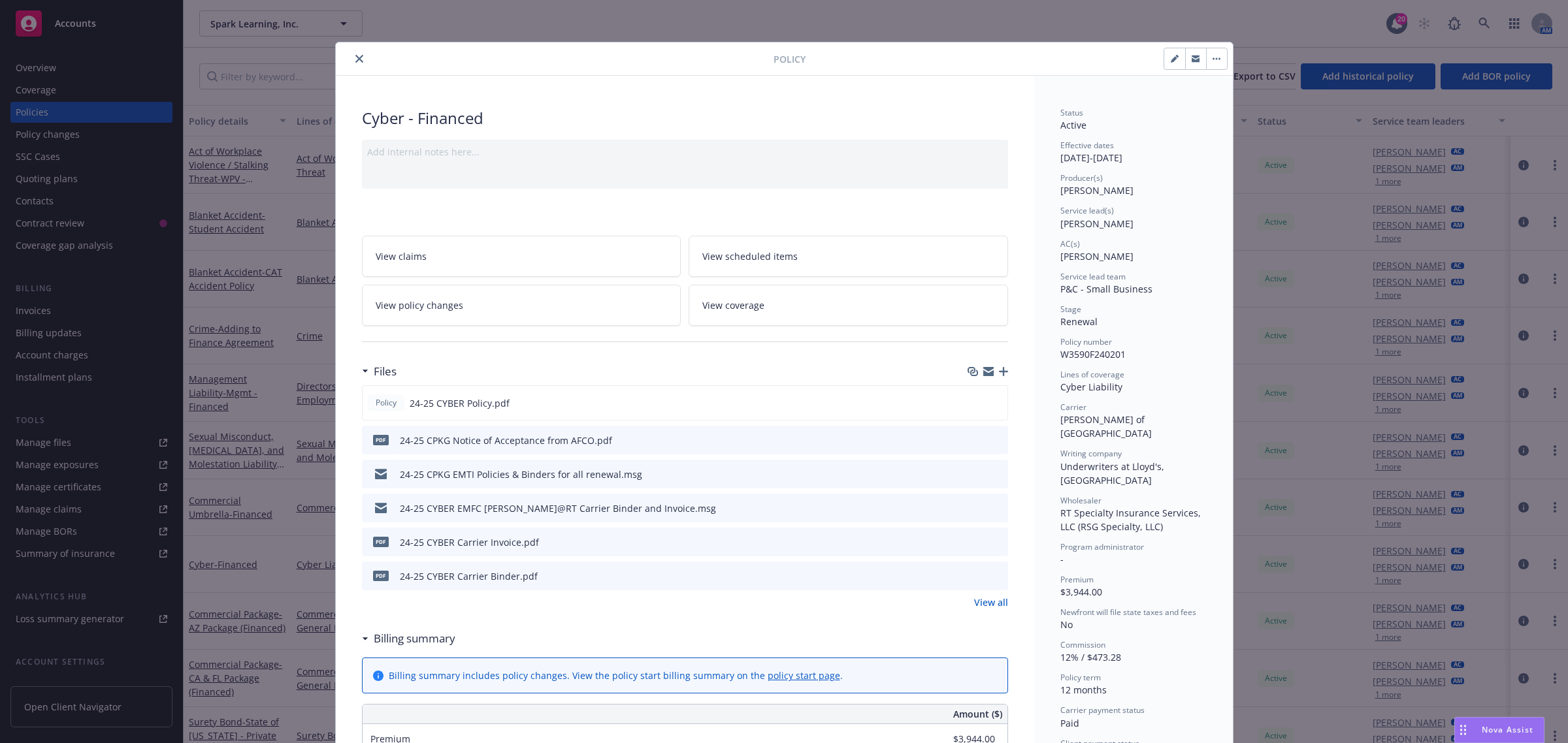
click at [1212, 69] on button "button" at bounding box center [1217, 59] width 21 height 21
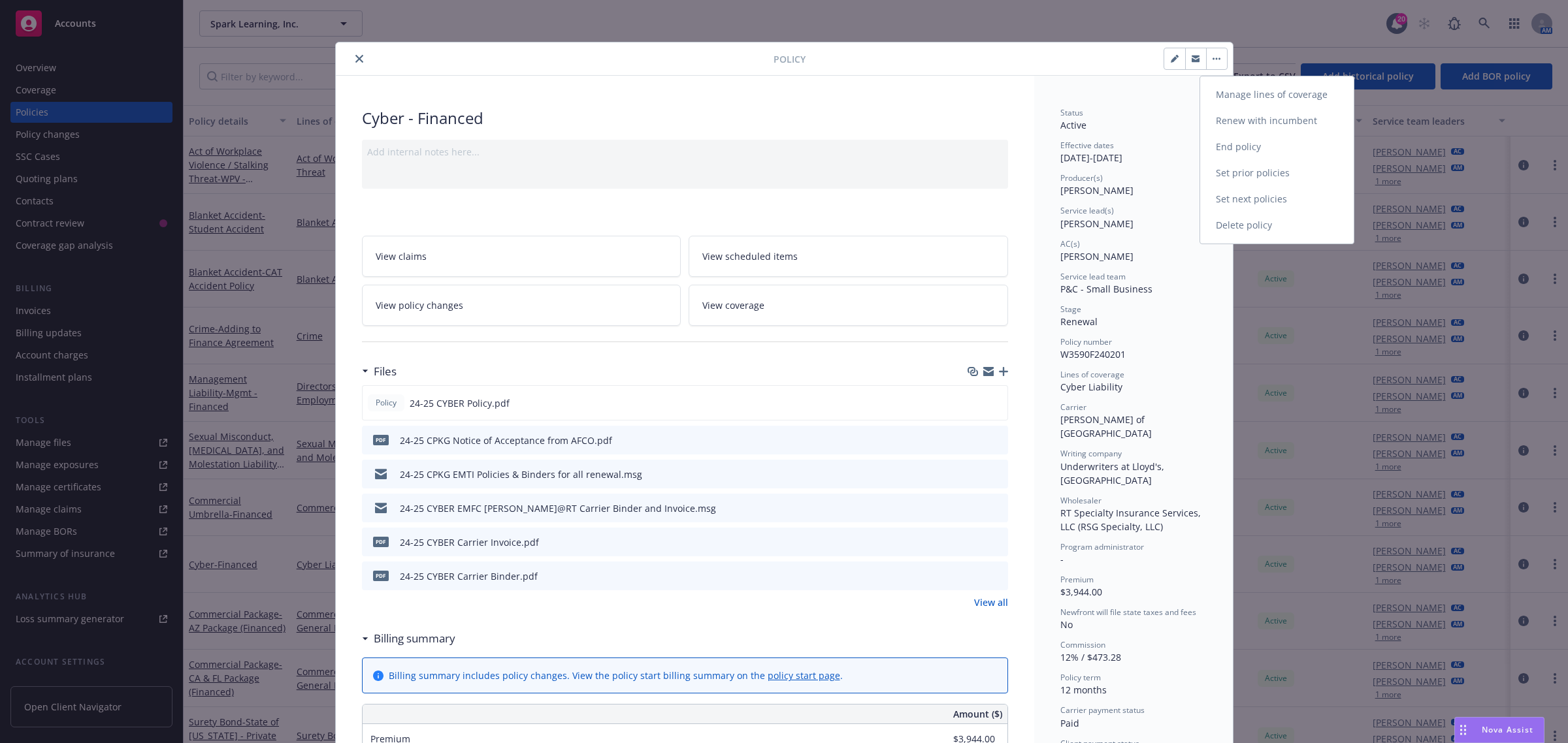
click at [1245, 121] on link "Renew with incumbent" at bounding box center [1276, 120] width 154 height 26
select select "12"
select select "CA"
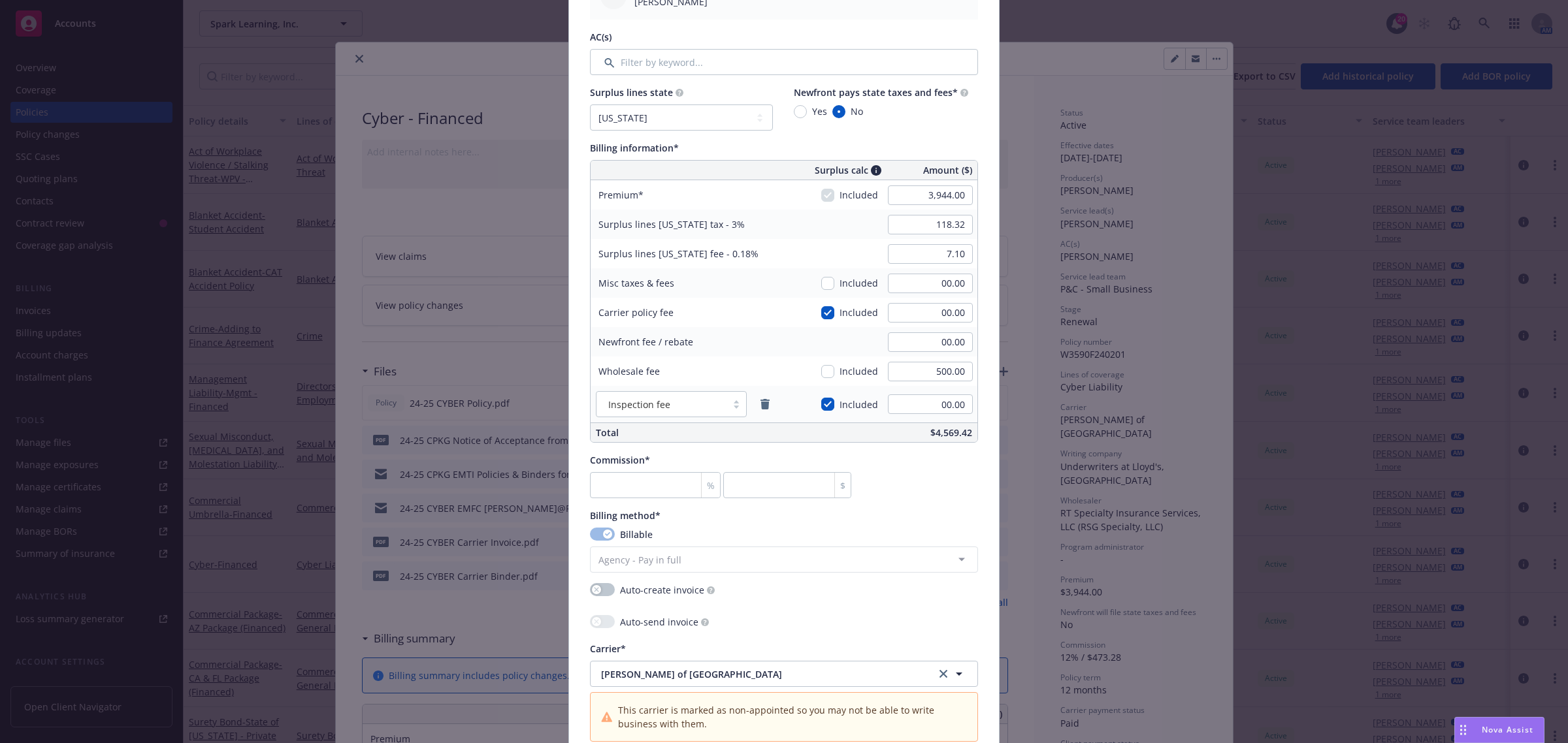
scroll to position [490, 0]
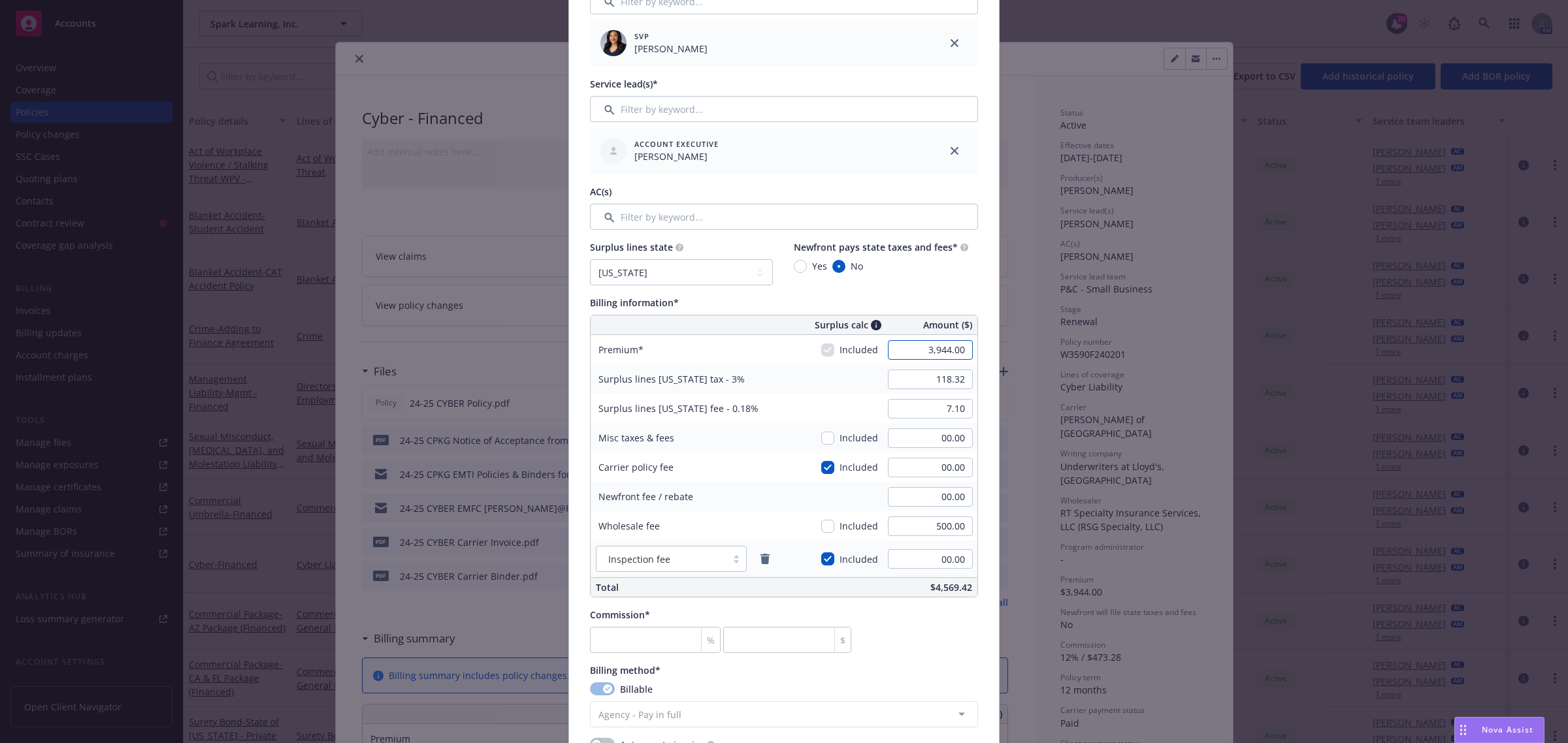
click at [947, 354] on input "3,944.00" at bounding box center [930, 350] width 85 height 20
type input "7,013.00"
type input "210.39"
type input "12.62"
click at [814, 415] on div "Surplus lines California fee - 0.18% 12.62" at bounding box center [783, 408] width 386 height 29
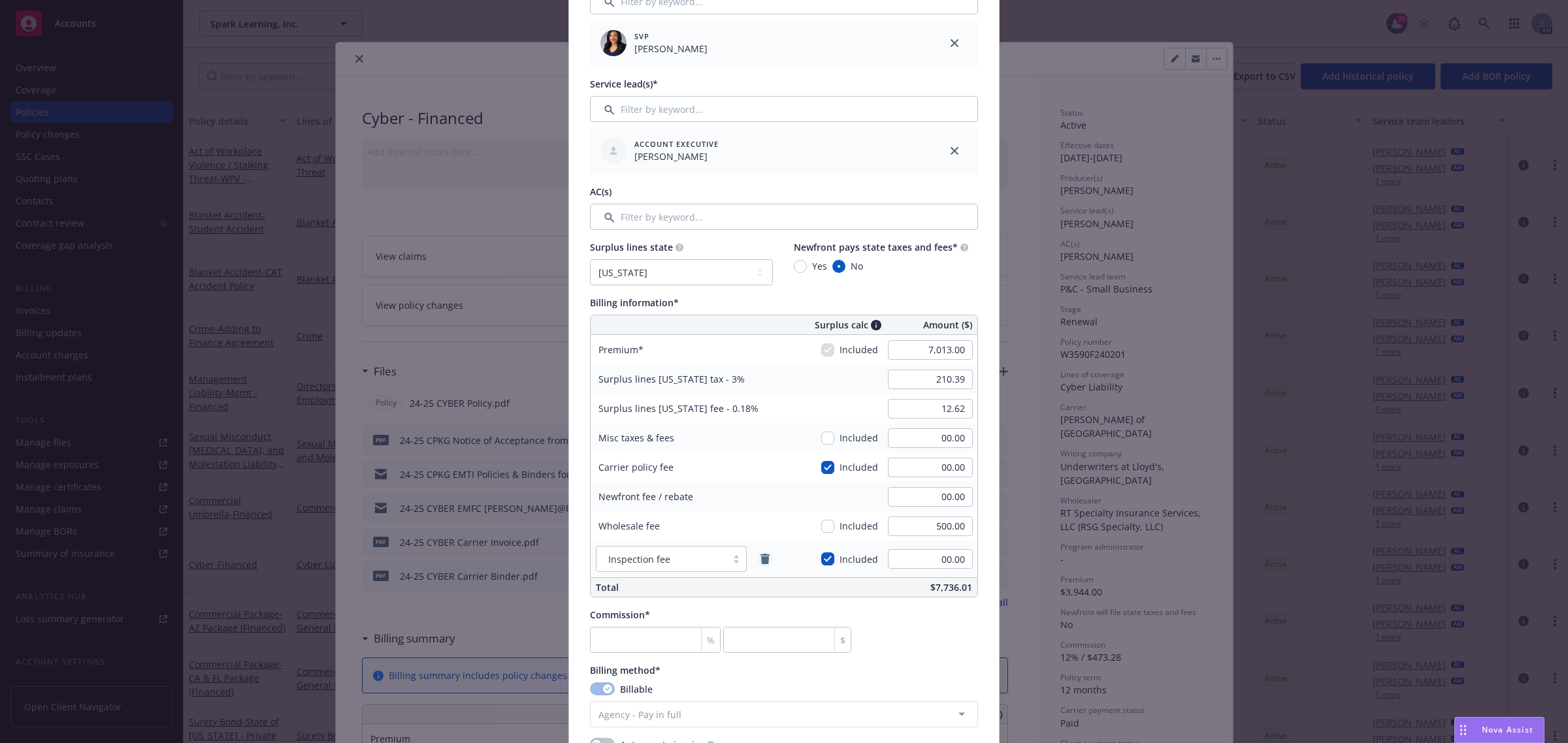
click at [763, 559] on icon "remove" at bounding box center [764, 558] width 9 height 10
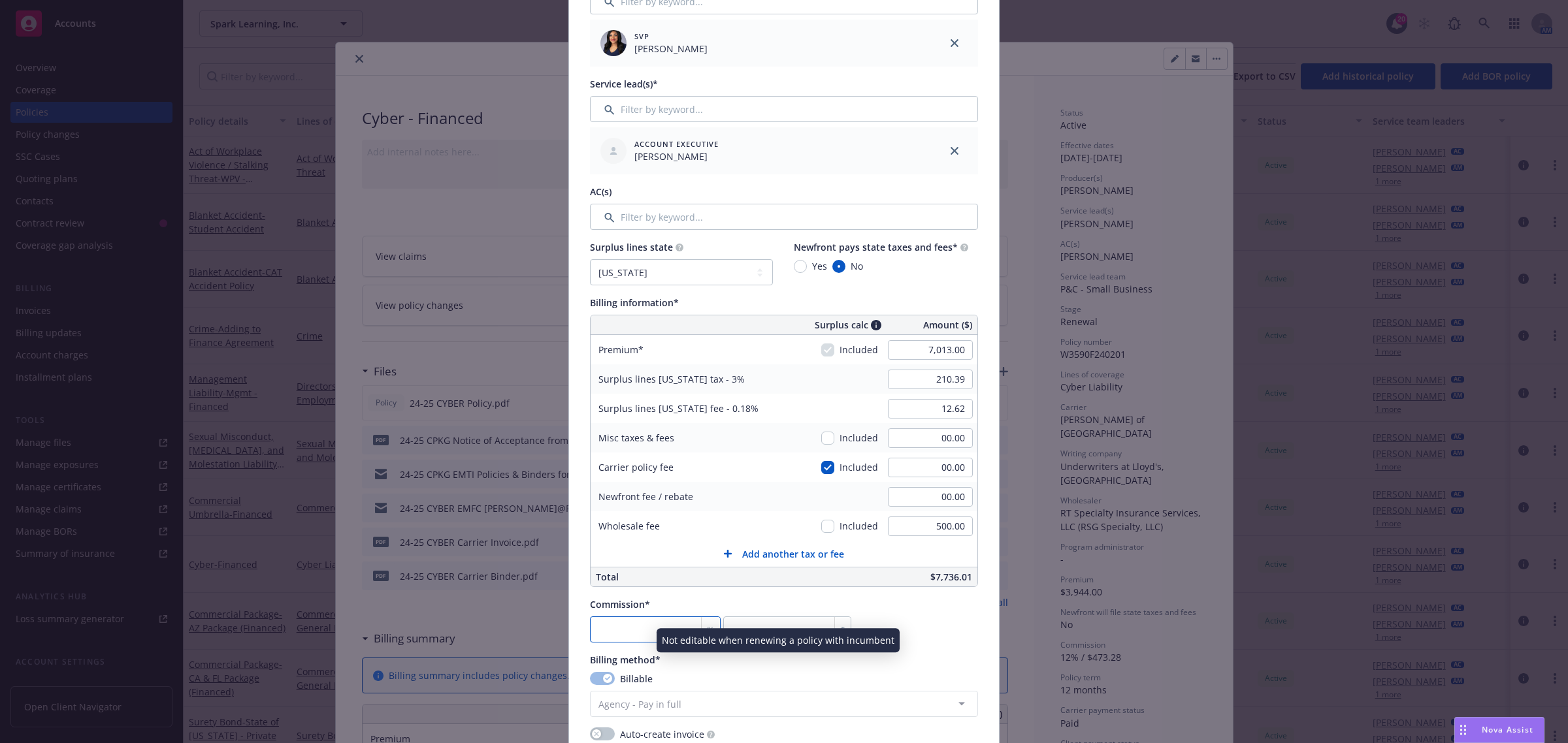
click at [652, 637] on input "number" at bounding box center [655, 629] width 131 height 26
type input "1"
type input "70.13"
type input "12"
type input "841.56"
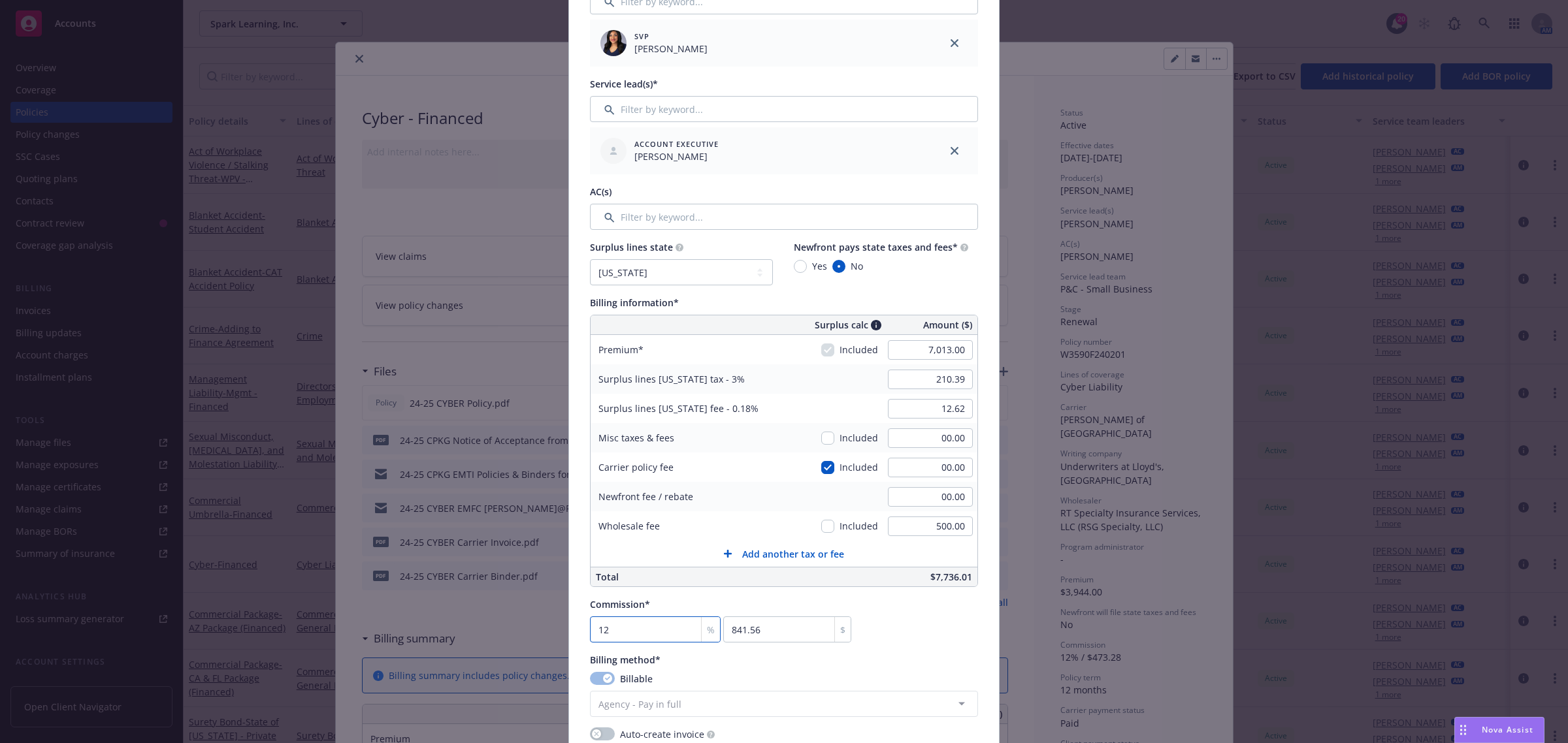
type input "12"
click at [708, 487] on div "Newfront fee / rebate" at bounding box center [688, 496] width 196 height 29
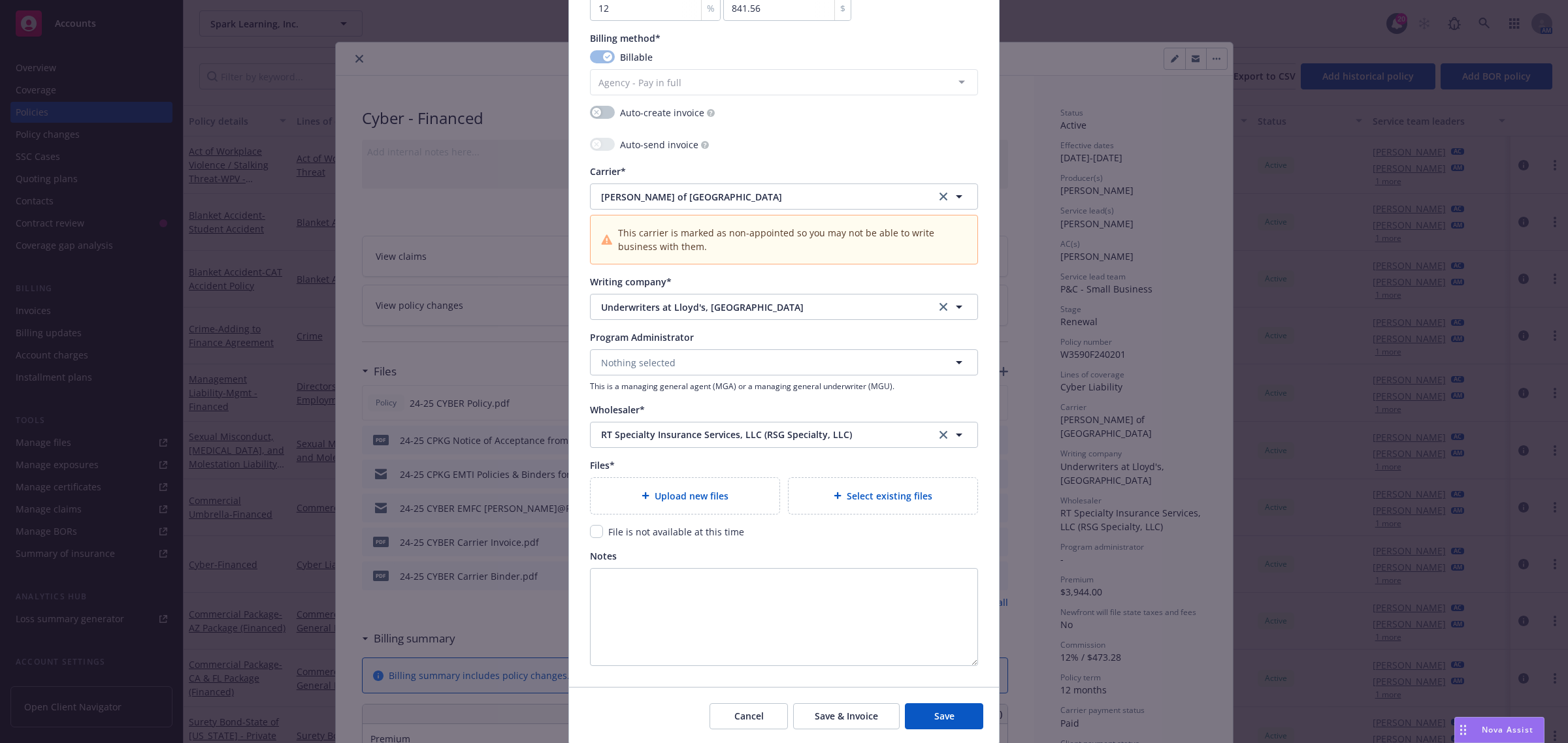
scroll to position [1143, 0]
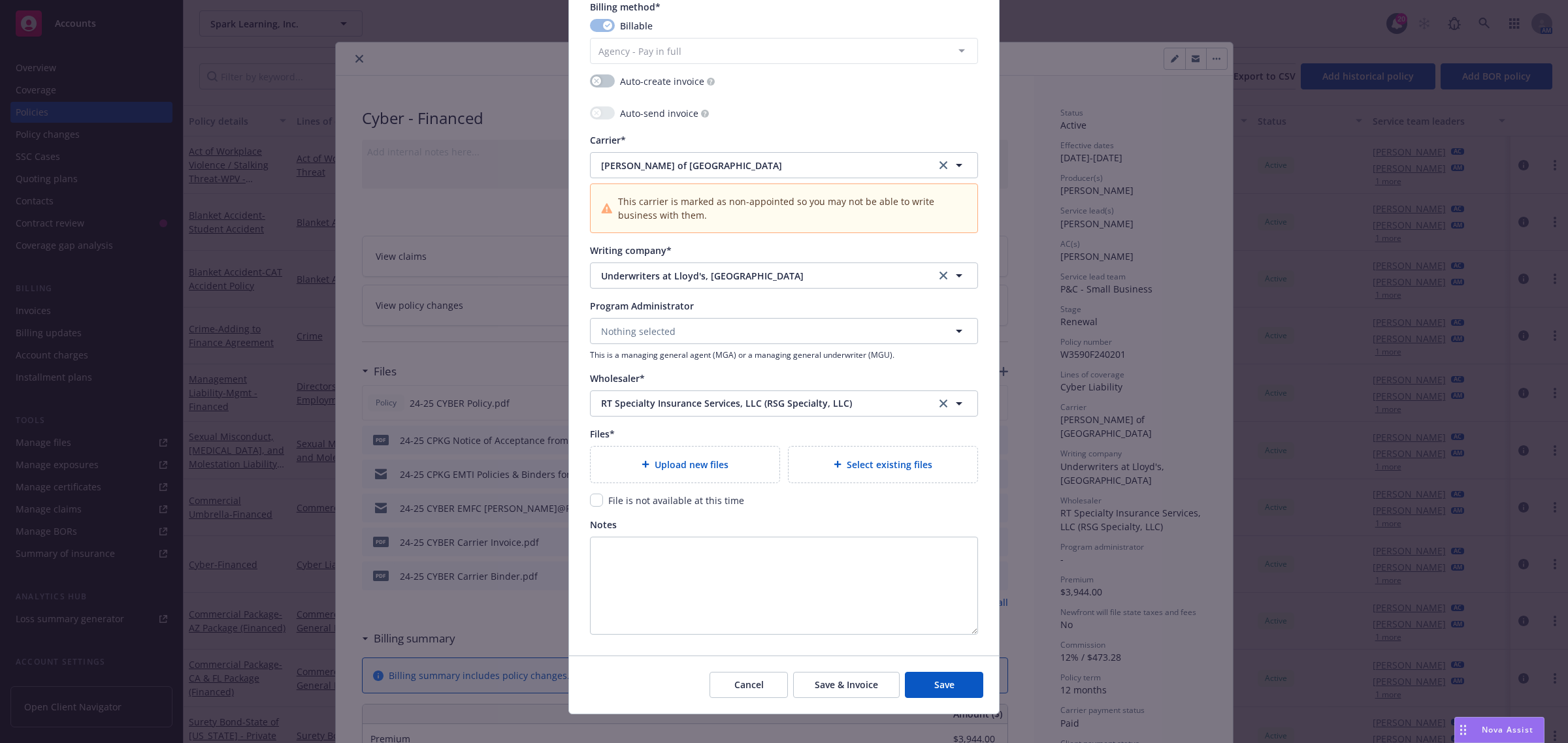
click at [855, 471] on span "Select existing files" at bounding box center [889, 464] width 85 height 14
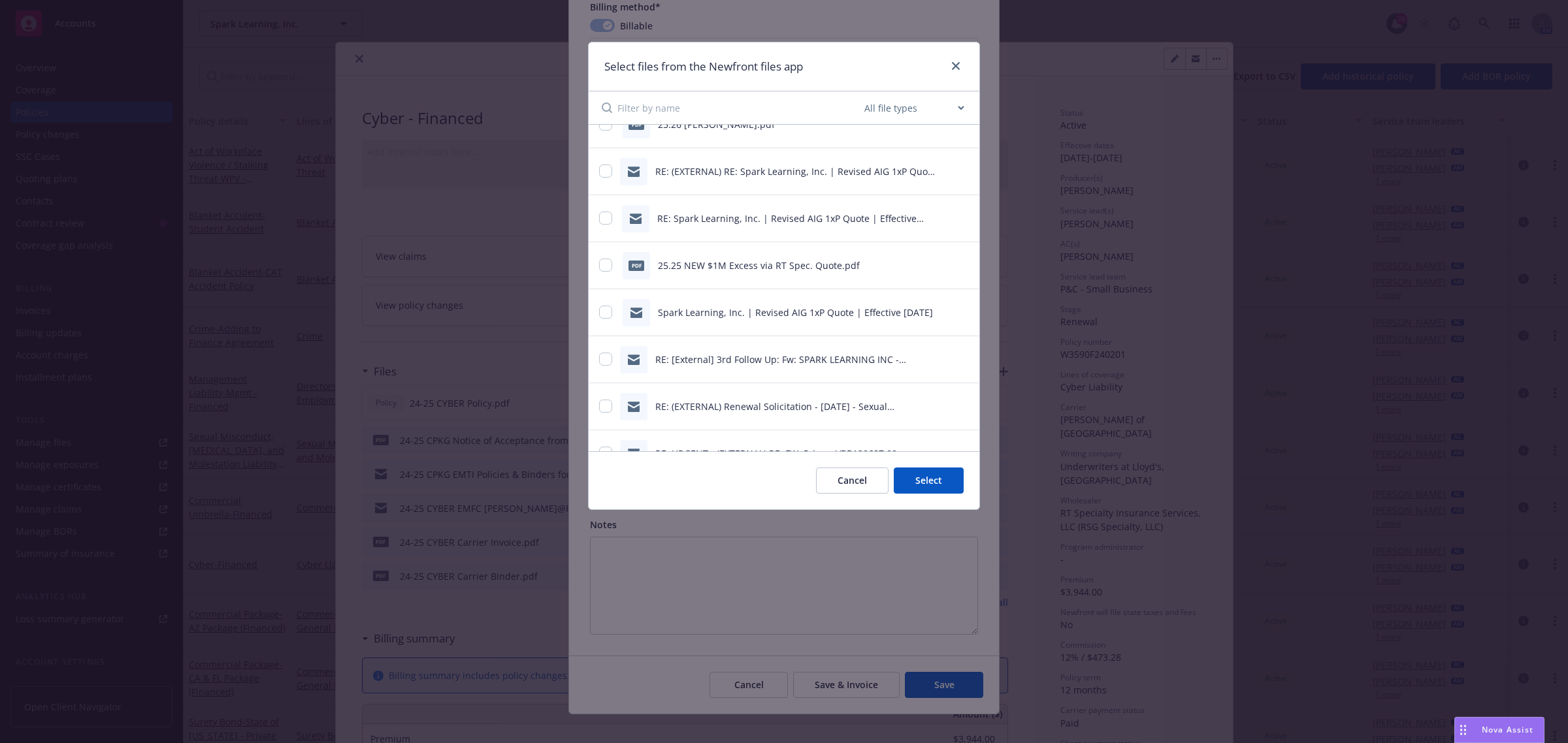
scroll to position [327, 0]
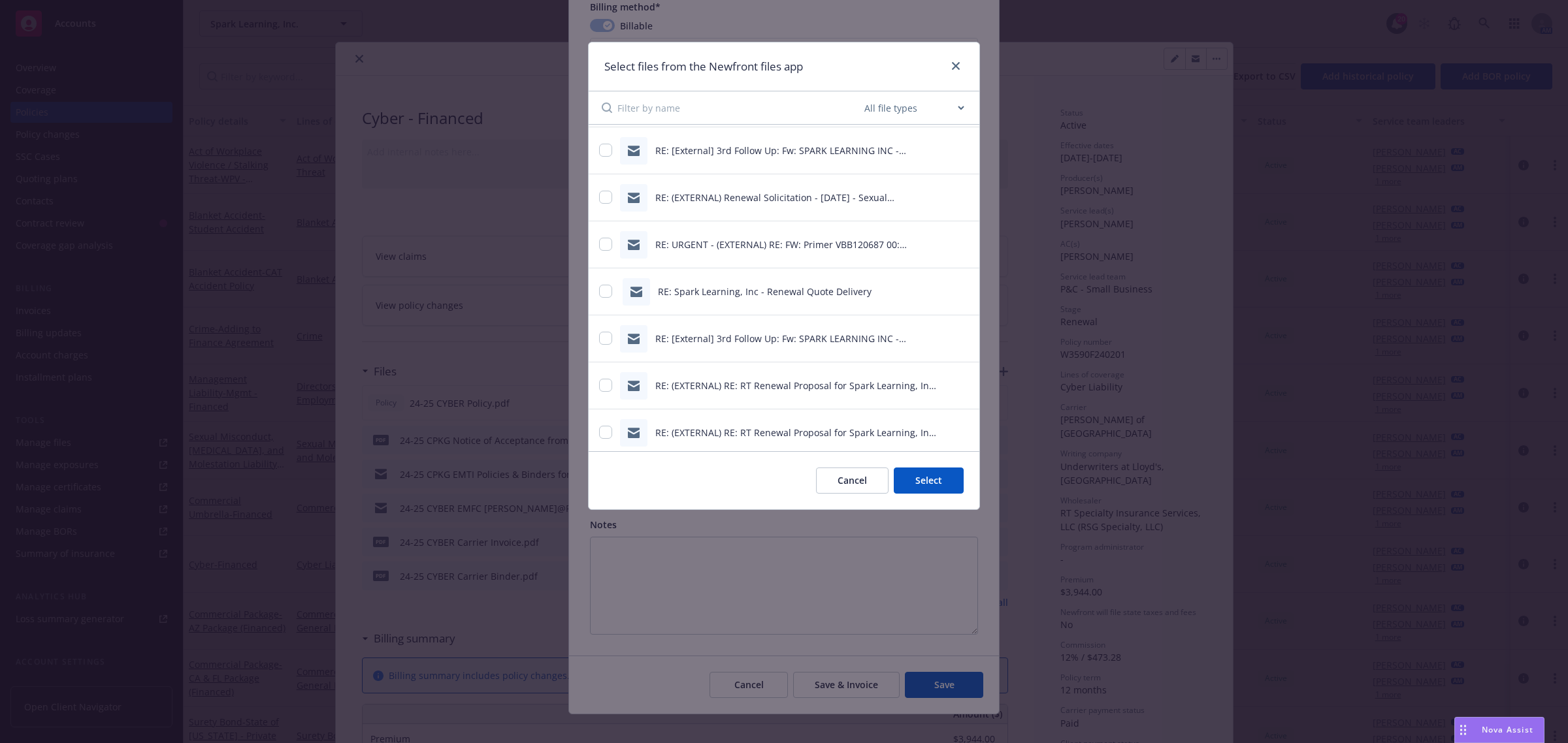
click at [706, 104] on input at bounding box center [739, 108] width 245 height 33
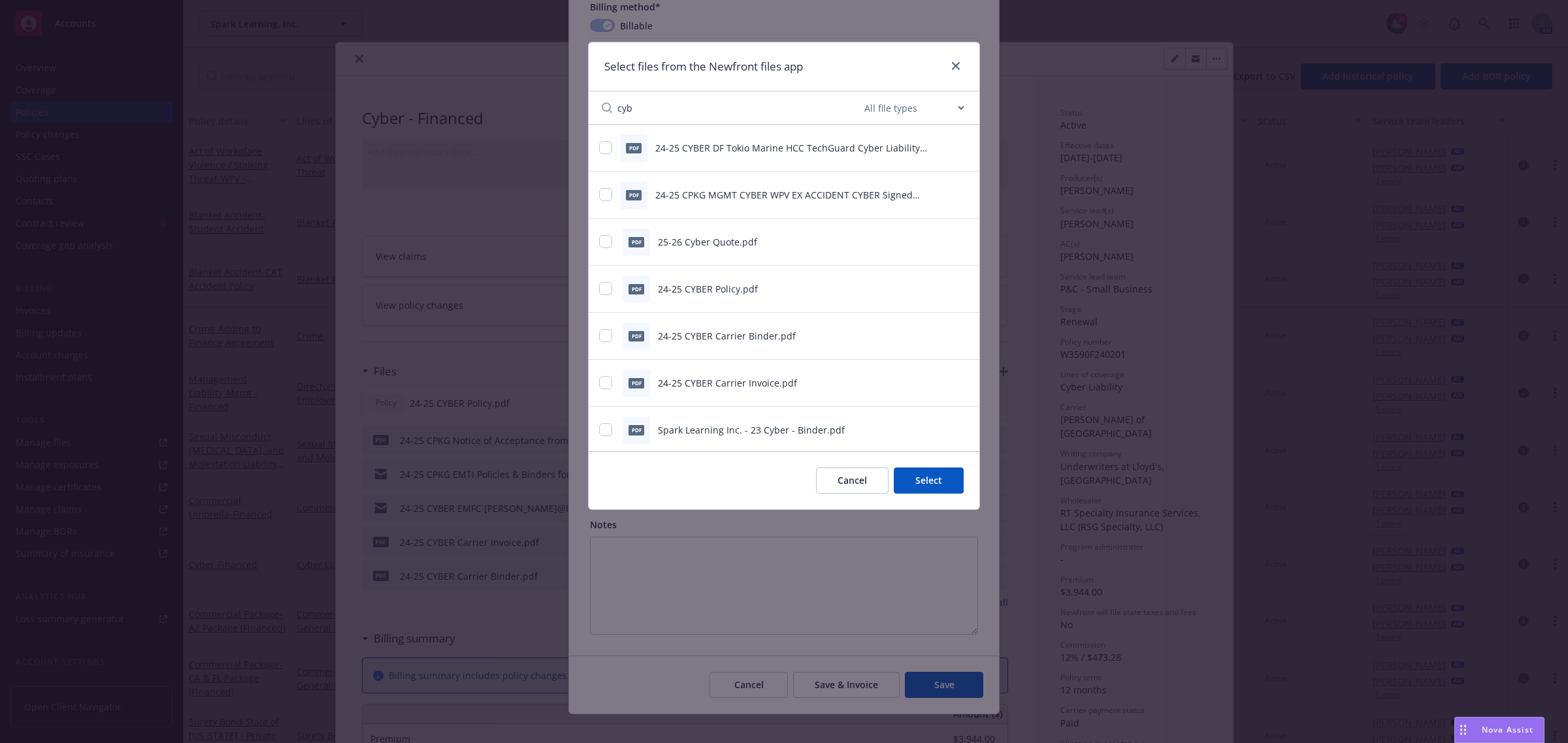
scroll to position [66, 0]
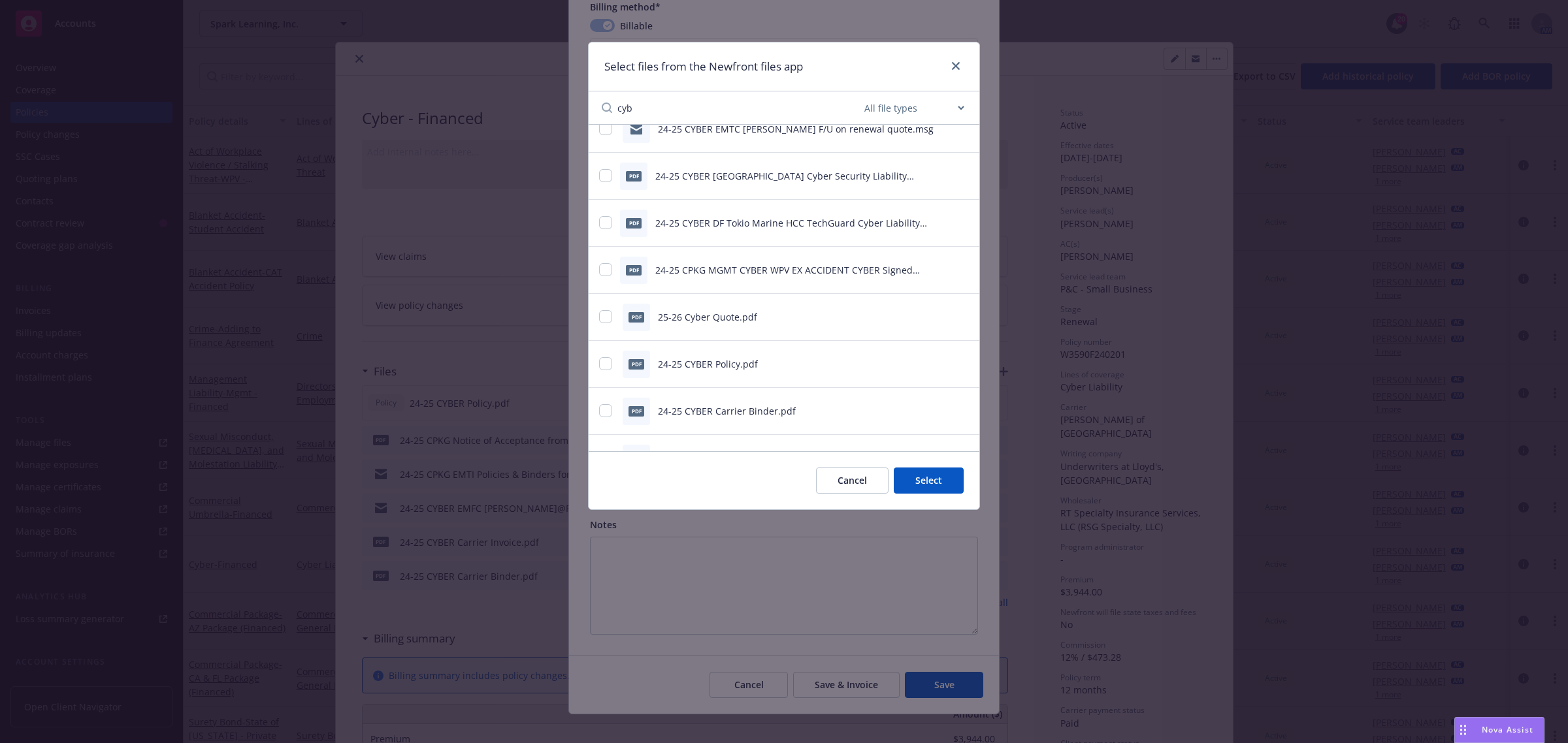
type input "cyb"
click at [602, 315] on input "checkbox" at bounding box center [606, 316] width 13 height 13
checkbox input "true"
click at [935, 477] on button "Select 1 file" at bounding box center [916, 480] width 94 height 26
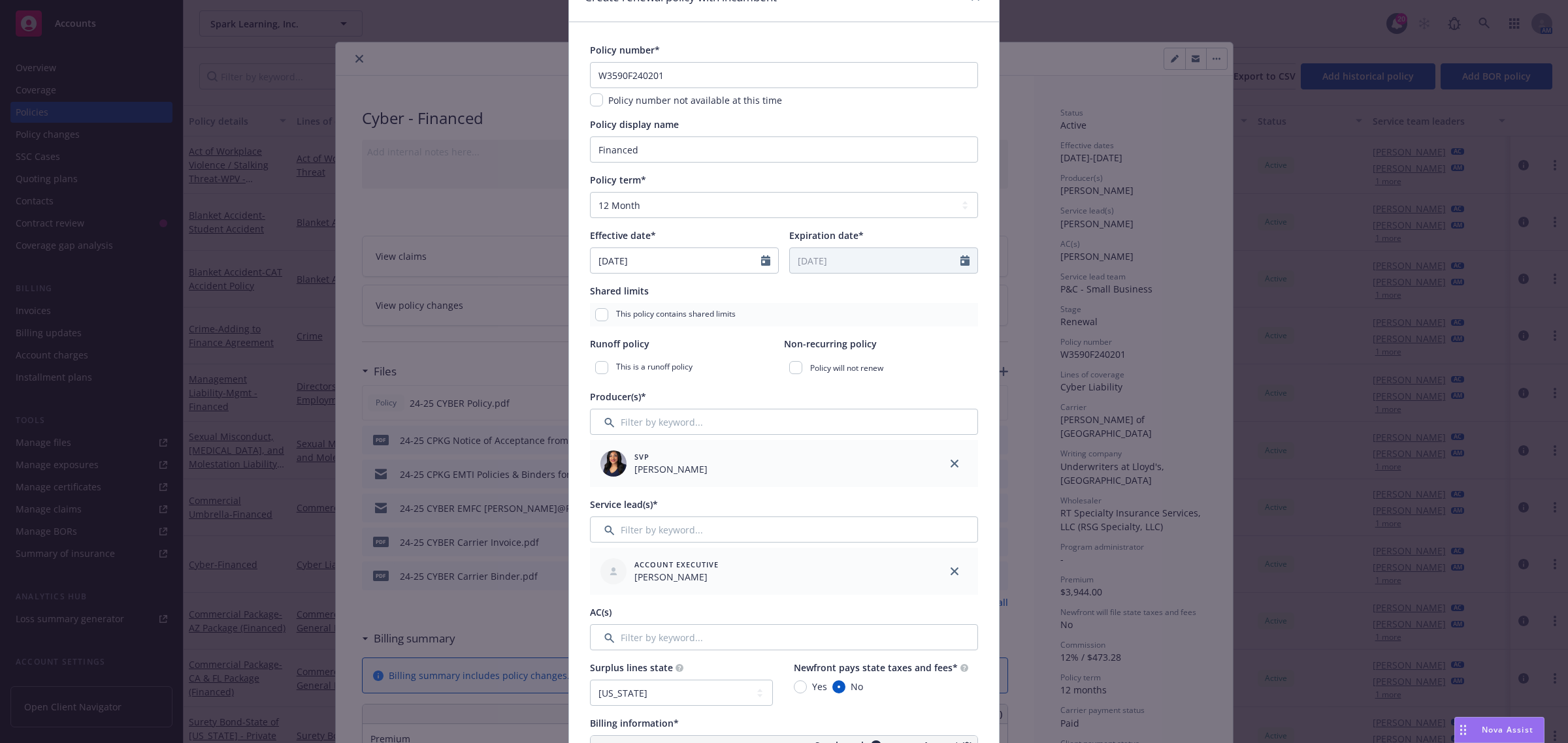
scroll to position [0, 0]
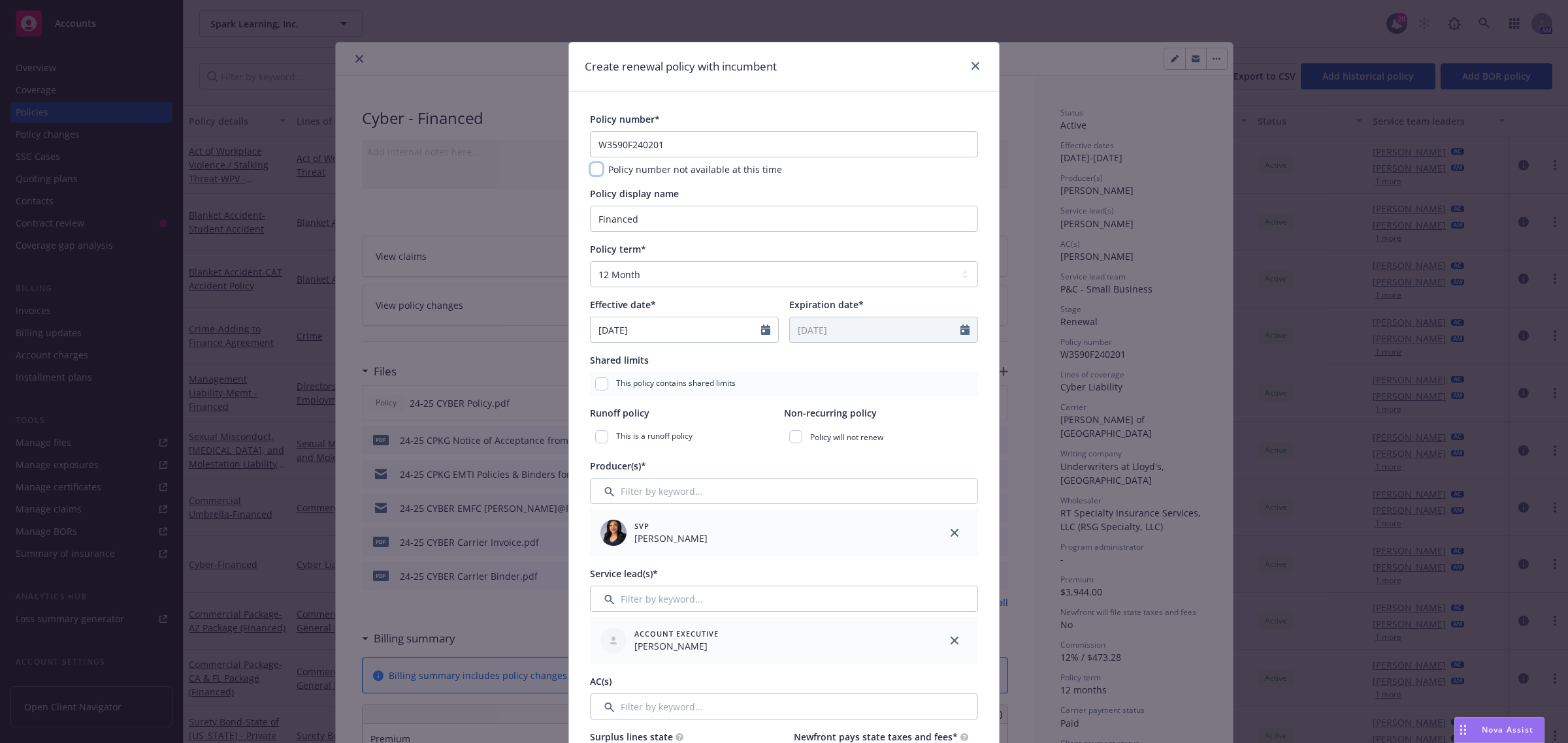
click at [591, 170] on input "checkbox" at bounding box center [596, 169] width 13 height 13
checkbox input "true"
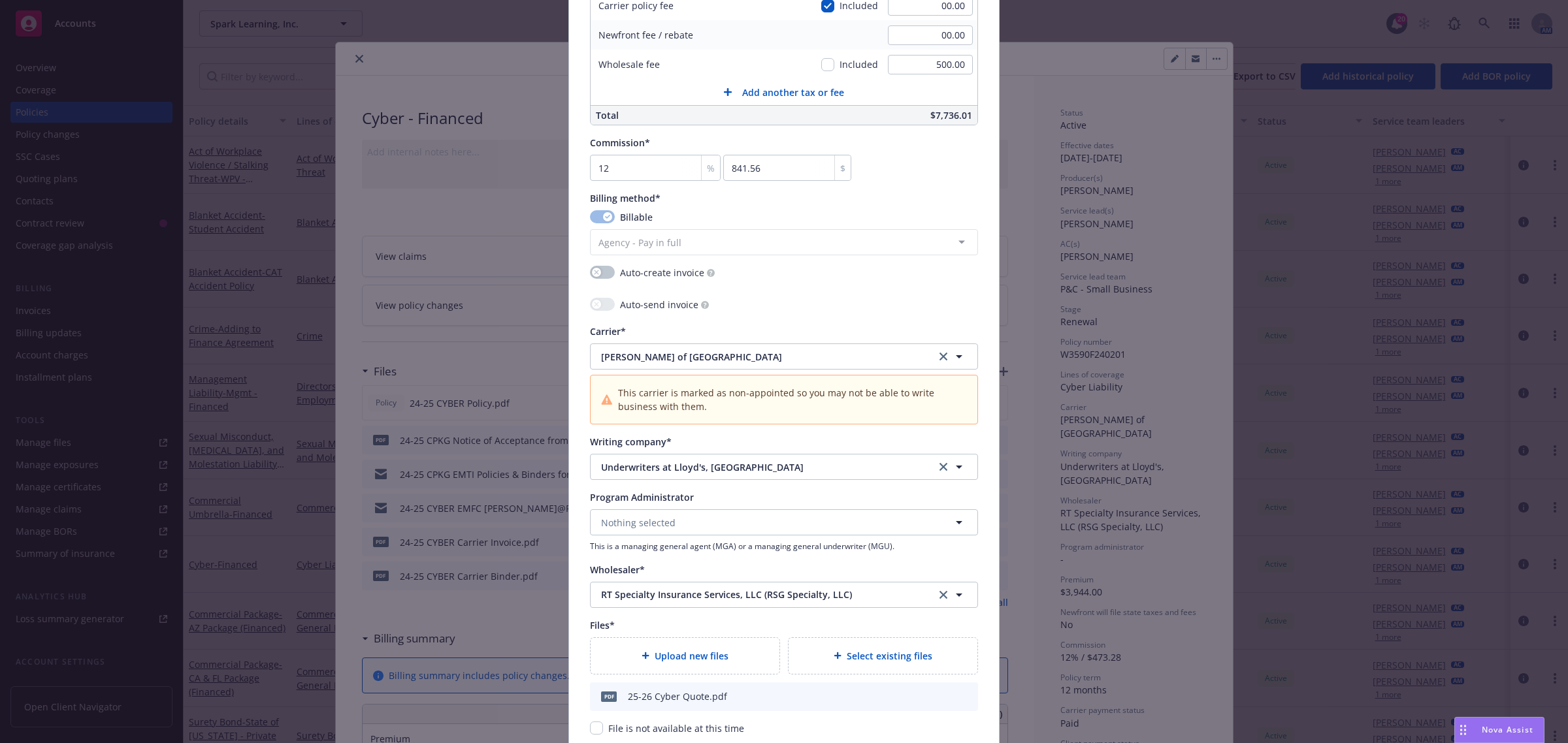
scroll to position [1143, 0]
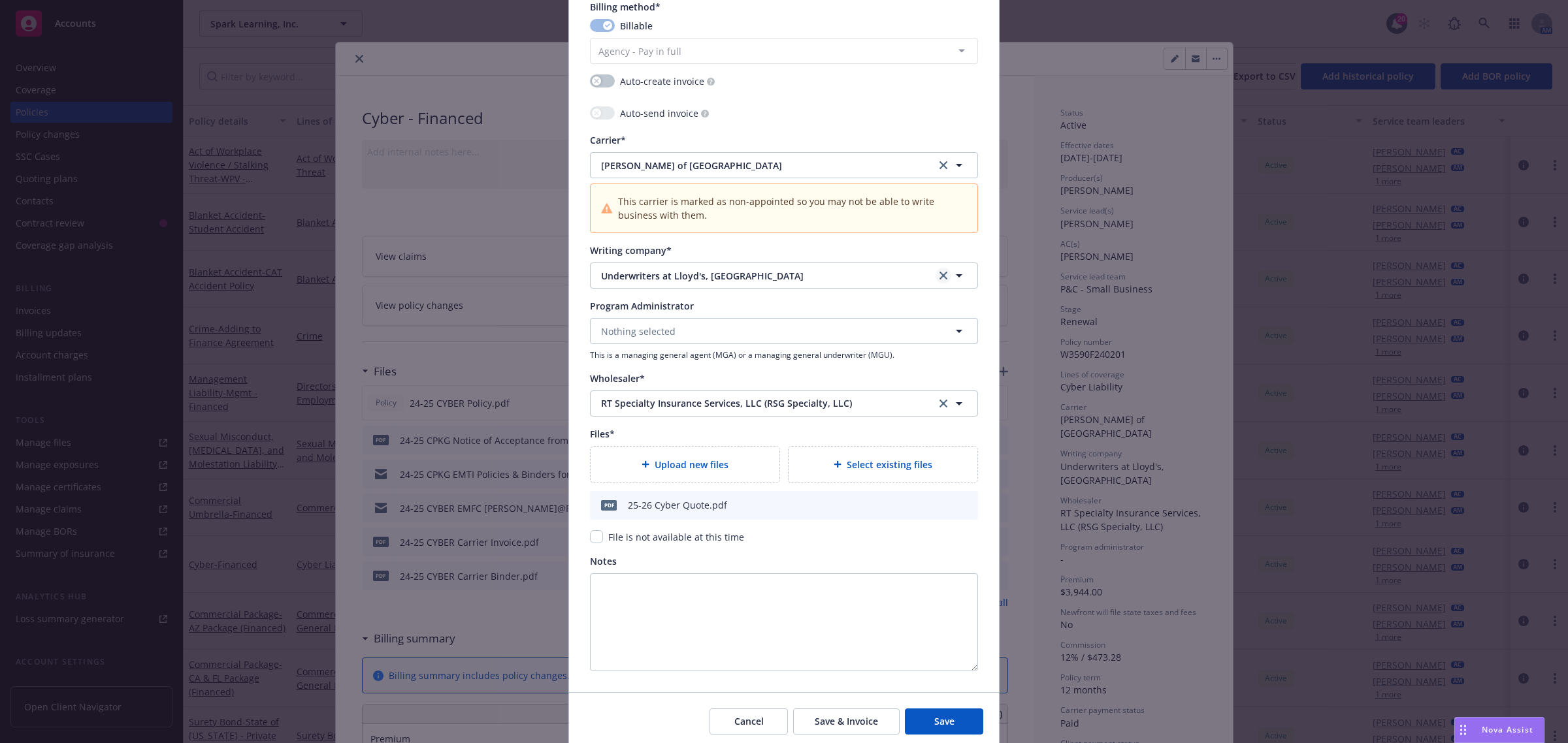
click at [938, 282] on link "clear selection" at bounding box center [943, 276] width 16 height 16
click at [660, 279] on span "Nothing selected" at bounding box center [637, 276] width 74 height 14
type input "beaz"
drag, startPoint x: 661, startPoint y: 380, endPoint x: 696, endPoint y: 347, distance: 48.1
click at [661, 380] on div "Wholesaler*" at bounding box center [783, 378] width 388 height 14
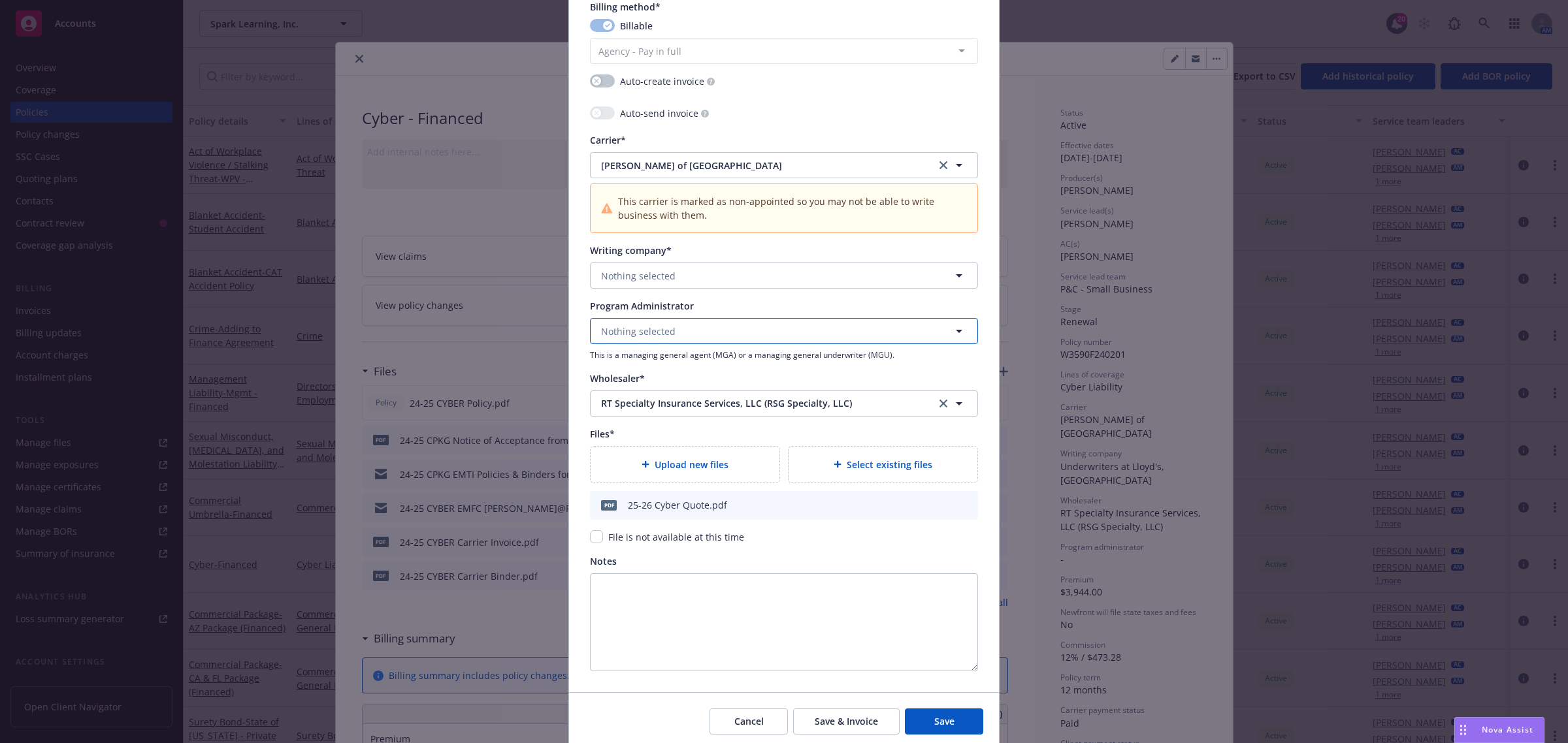
click at [696, 341] on button "Nothing selected" at bounding box center [783, 330] width 388 height 26
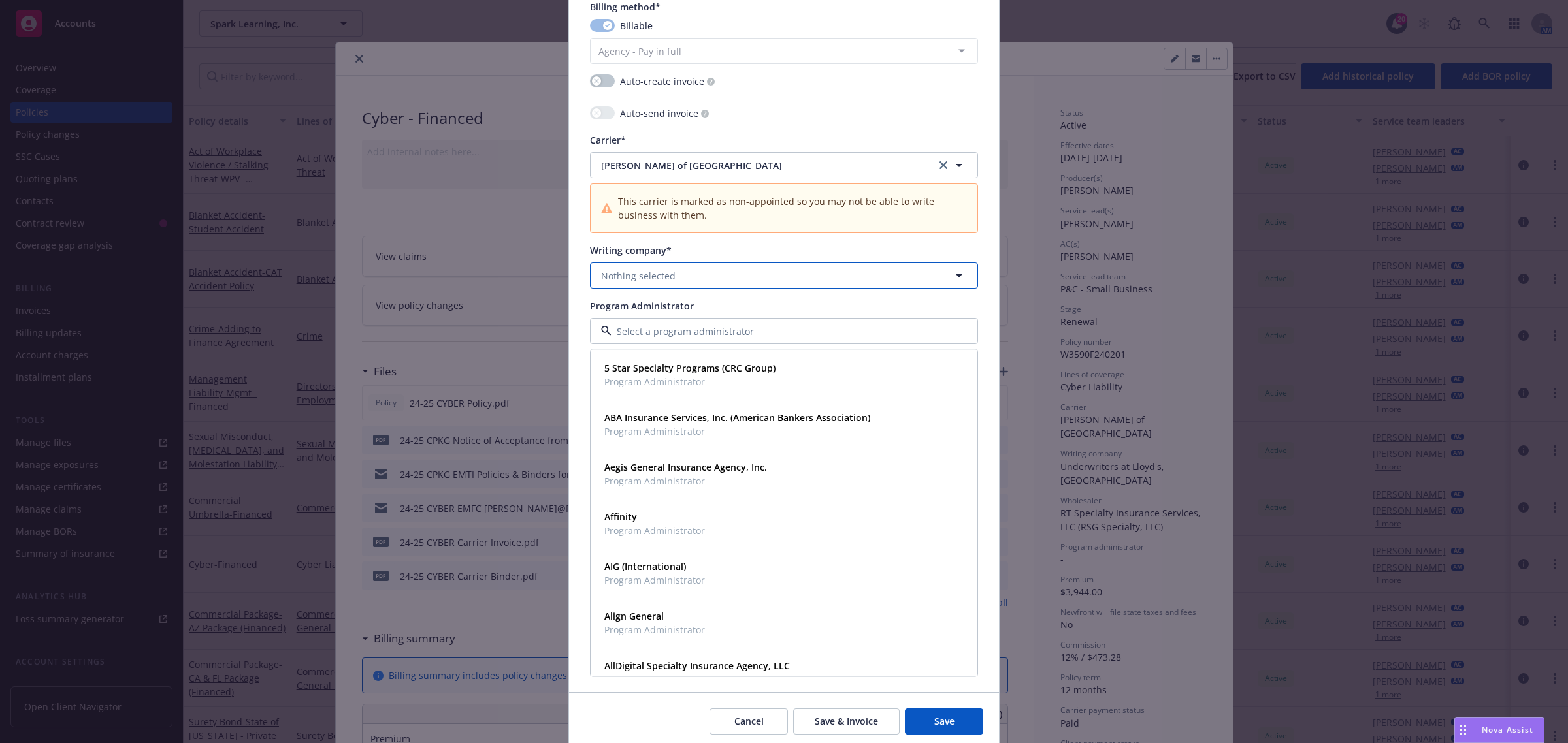
click at [707, 281] on button "Nothing selected" at bounding box center [783, 276] width 388 height 26
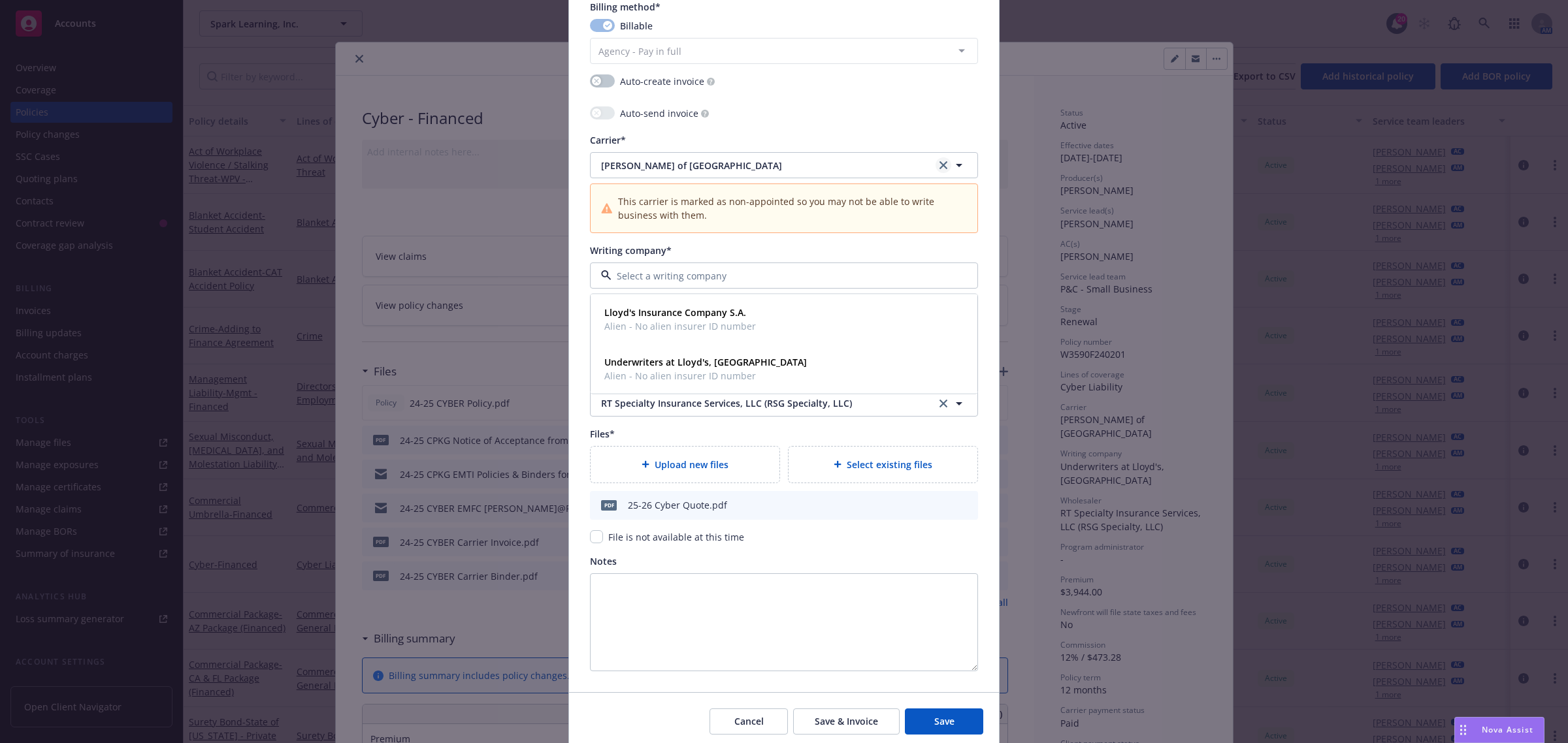
click at [941, 166] on icon "clear selection" at bounding box center [943, 166] width 8 height 8
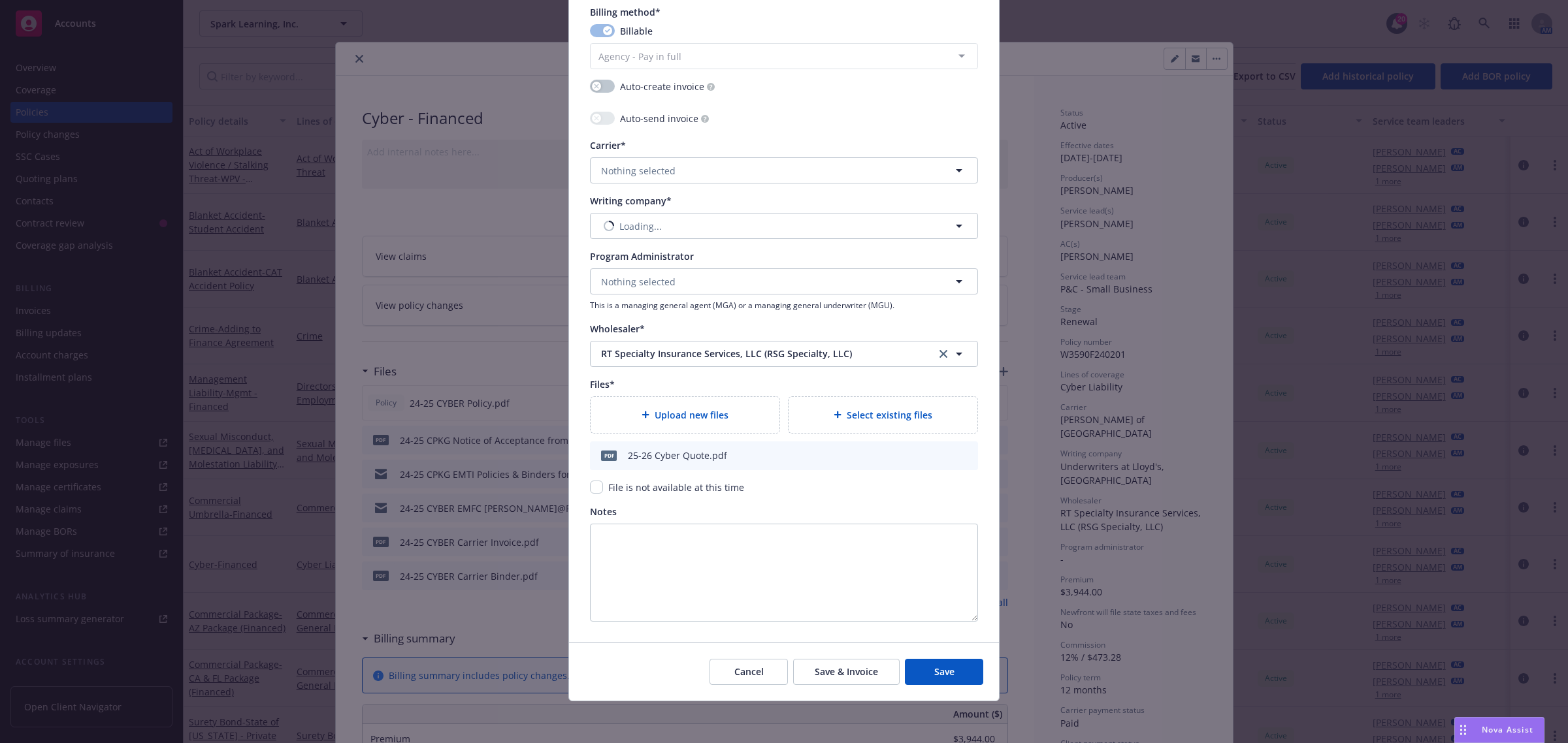
scroll to position [1138, 0]
click at [746, 170] on button "Nothing selected" at bounding box center [783, 170] width 388 height 26
type input "beazl"
click at [692, 264] on div "Beazley Group Appointed carrier" at bounding box center [784, 246] width 386 height 49
drag, startPoint x: 657, startPoint y: 211, endPoint x: 648, endPoint y: 229, distance: 20.1
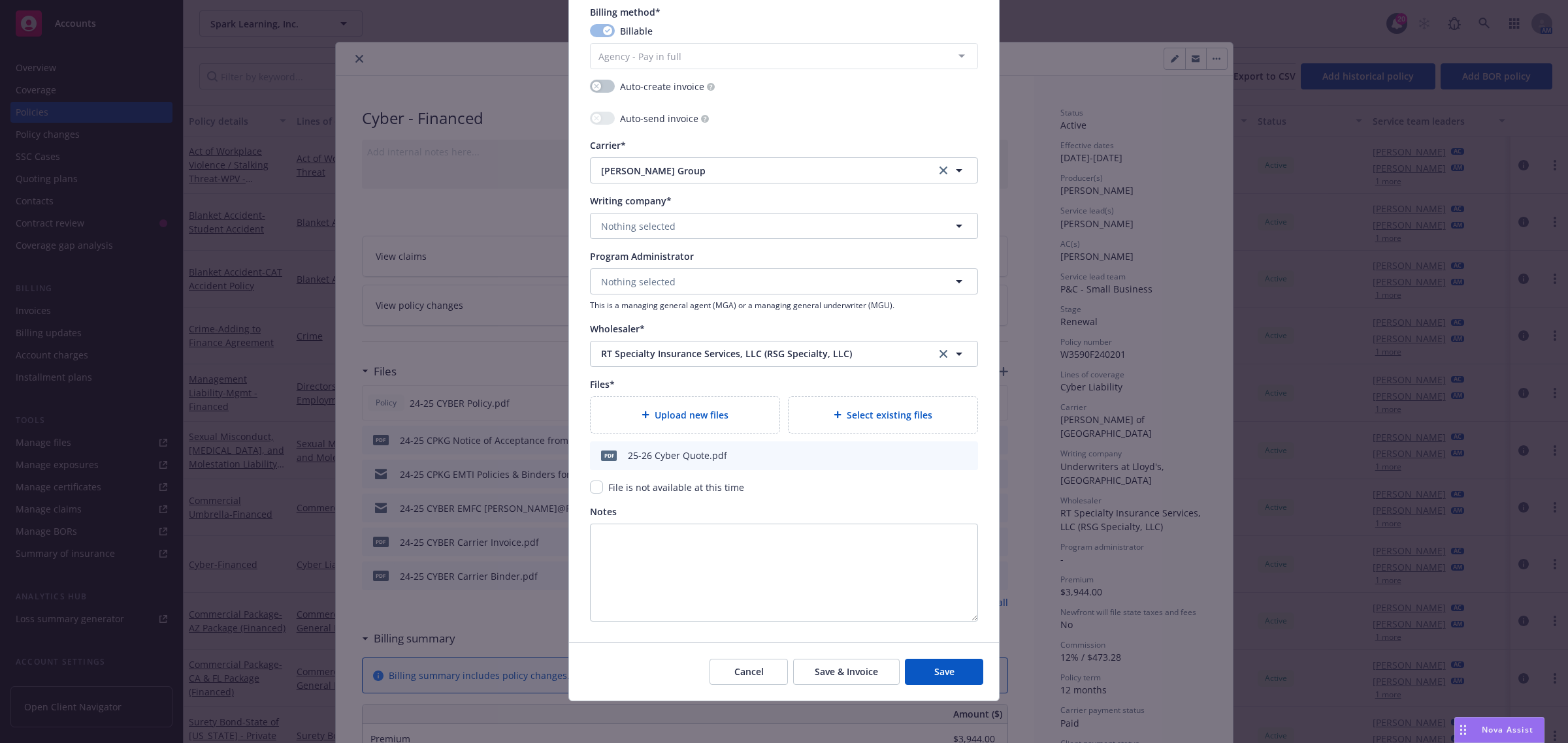
click at [657, 212] on div "Writing company* Nothing selected" at bounding box center [783, 217] width 388 height 45
click at [648, 229] on span "Nothing selected" at bounding box center [637, 226] width 74 height 14
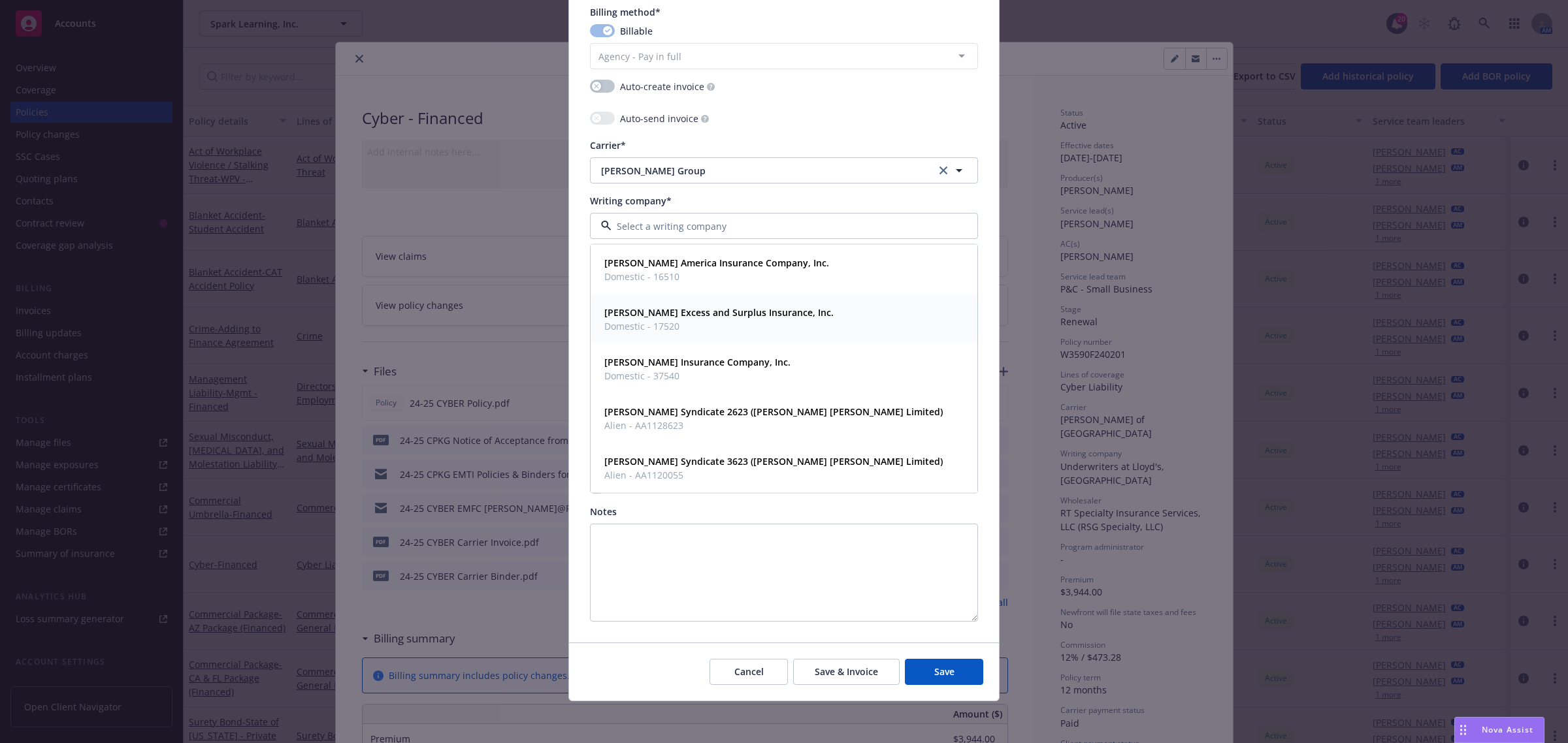
click at [655, 331] on span "Domestic - 17520" at bounding box center [719, 326] width 229 height 14
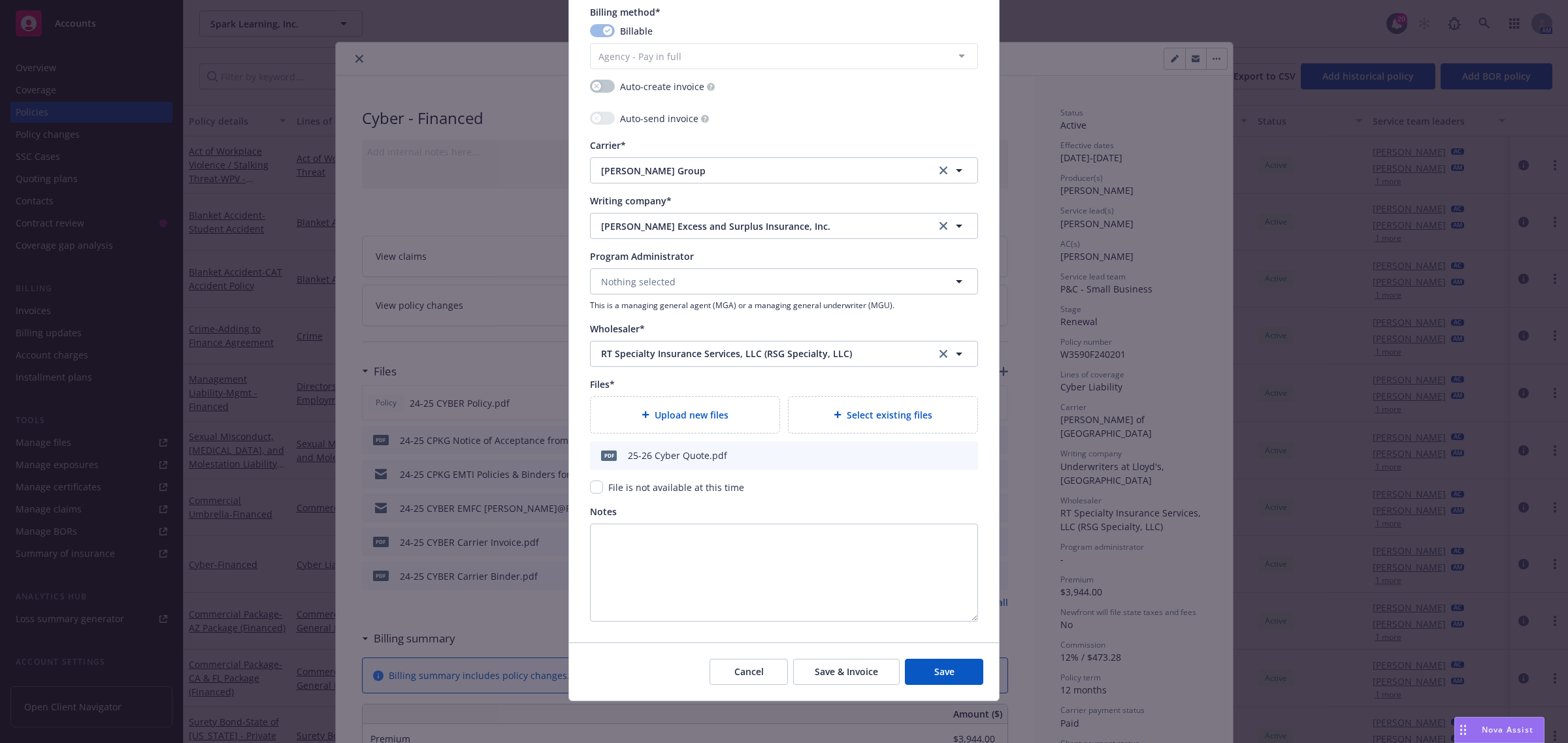
click at [938, 690] on div "Cancel Save & Invoice Save" at bounding box center [784, 671] width 430 height 58
click at [944, 680] on button "Save" at bounding box center [944, 671] width 78 height 26
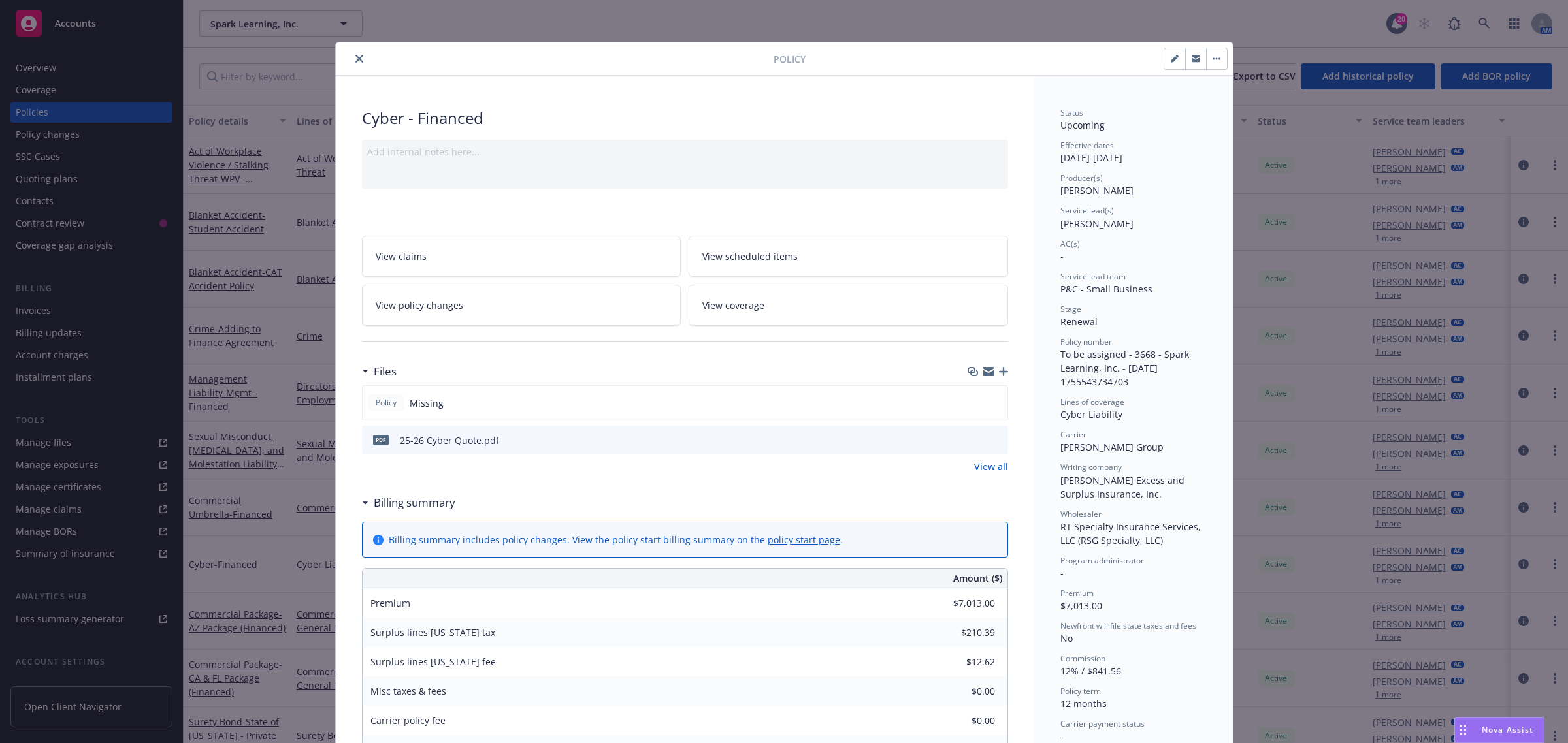
click at [355, 57] on icon "close" at bounding box center [359, 59] width 8 height 8
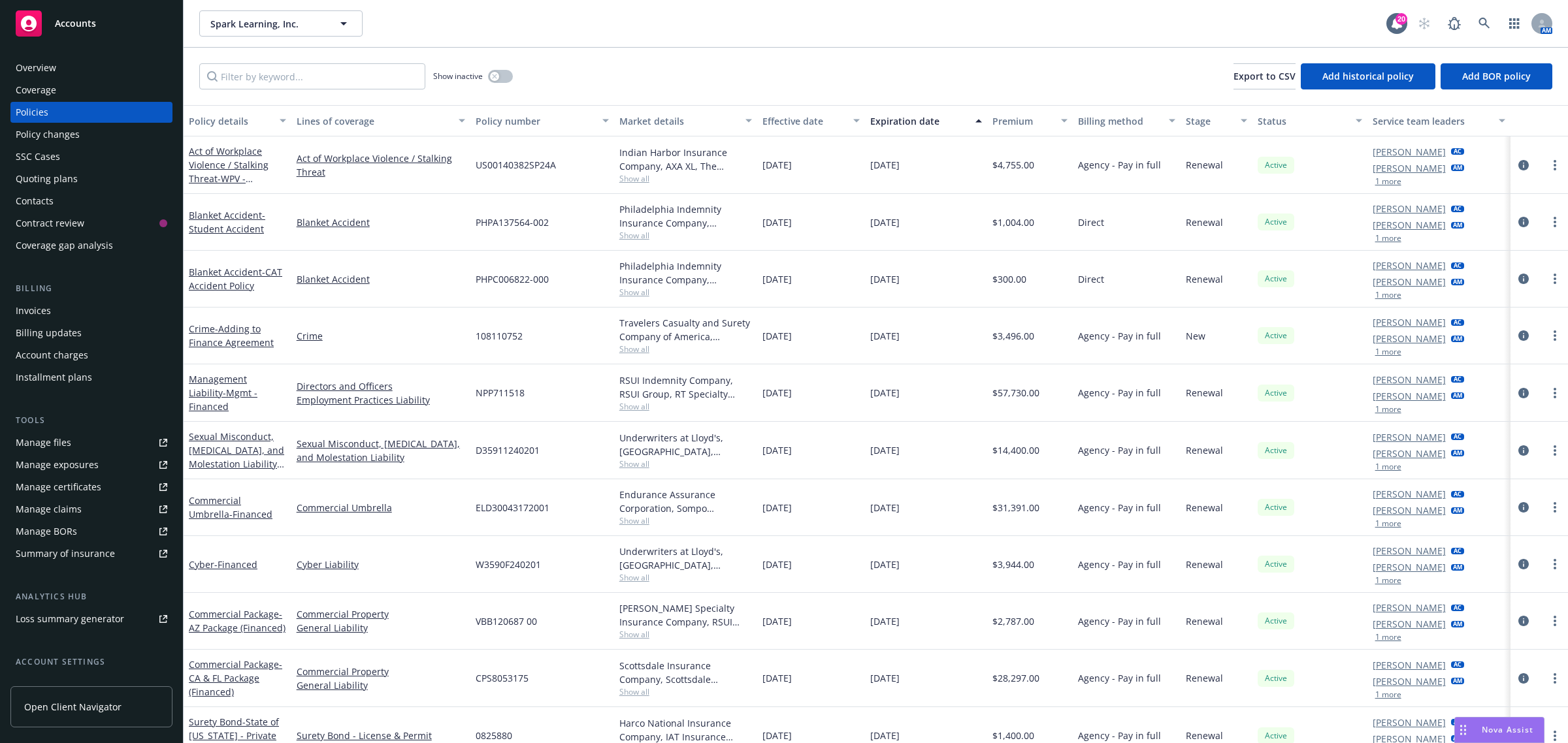
drag, startPoint x: 1537, startPoint y: 169, endPoint x: 1537, endPoint y: 176, distance: 7.0
click at [1537, 176] on div at bounding box center [1539, 165] width 57 height 57
click at [1547, 169] on link "more" at bounding box center [1555, 166] width 16 height 16
click at [1547, 164] on link "more" at bounding box center [1555, 166] width 16 height 16
click at [1480, 213] on link "Renew with incumbent" at bounding box center [1473, 217] width 154 height 26
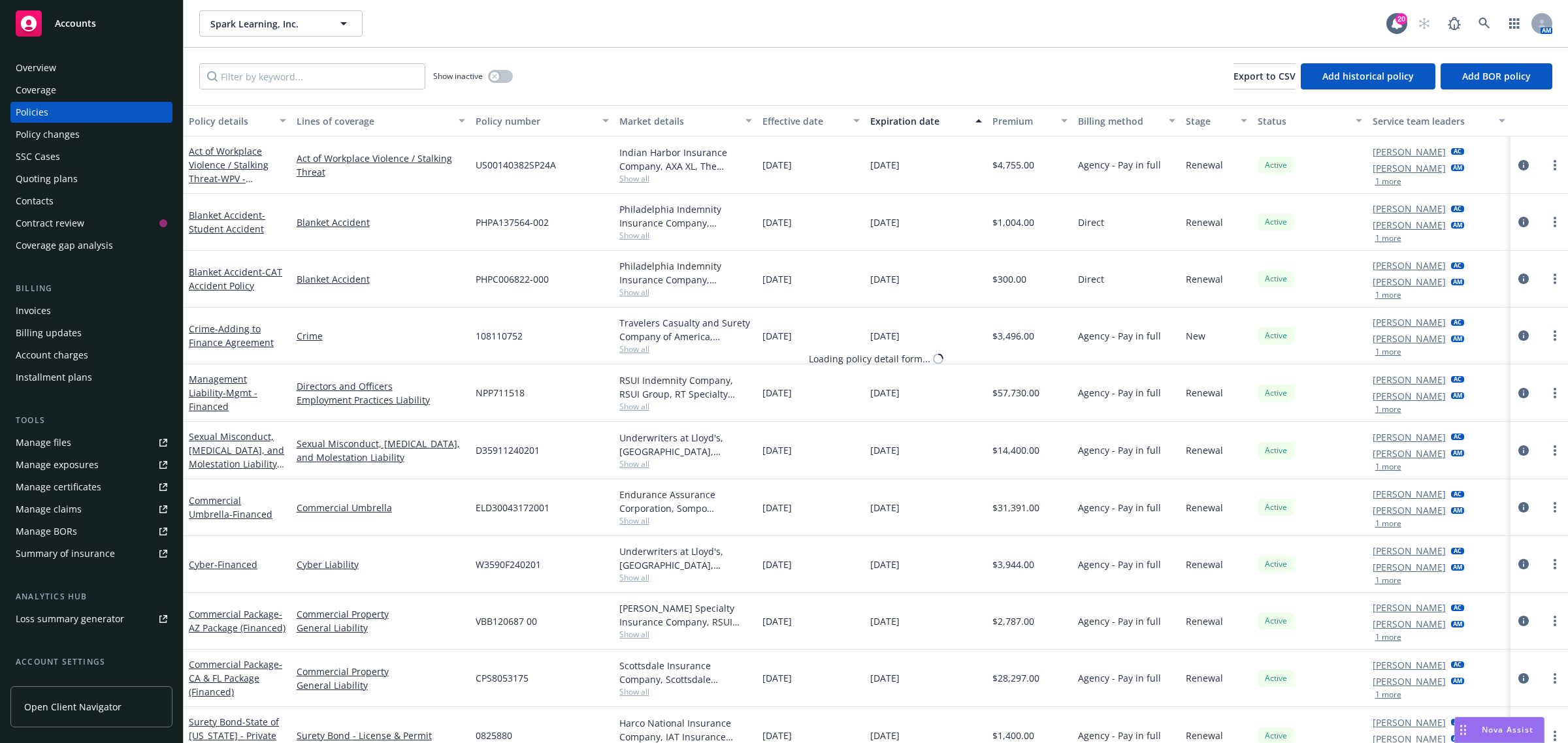
select select "12"
select select "FL"
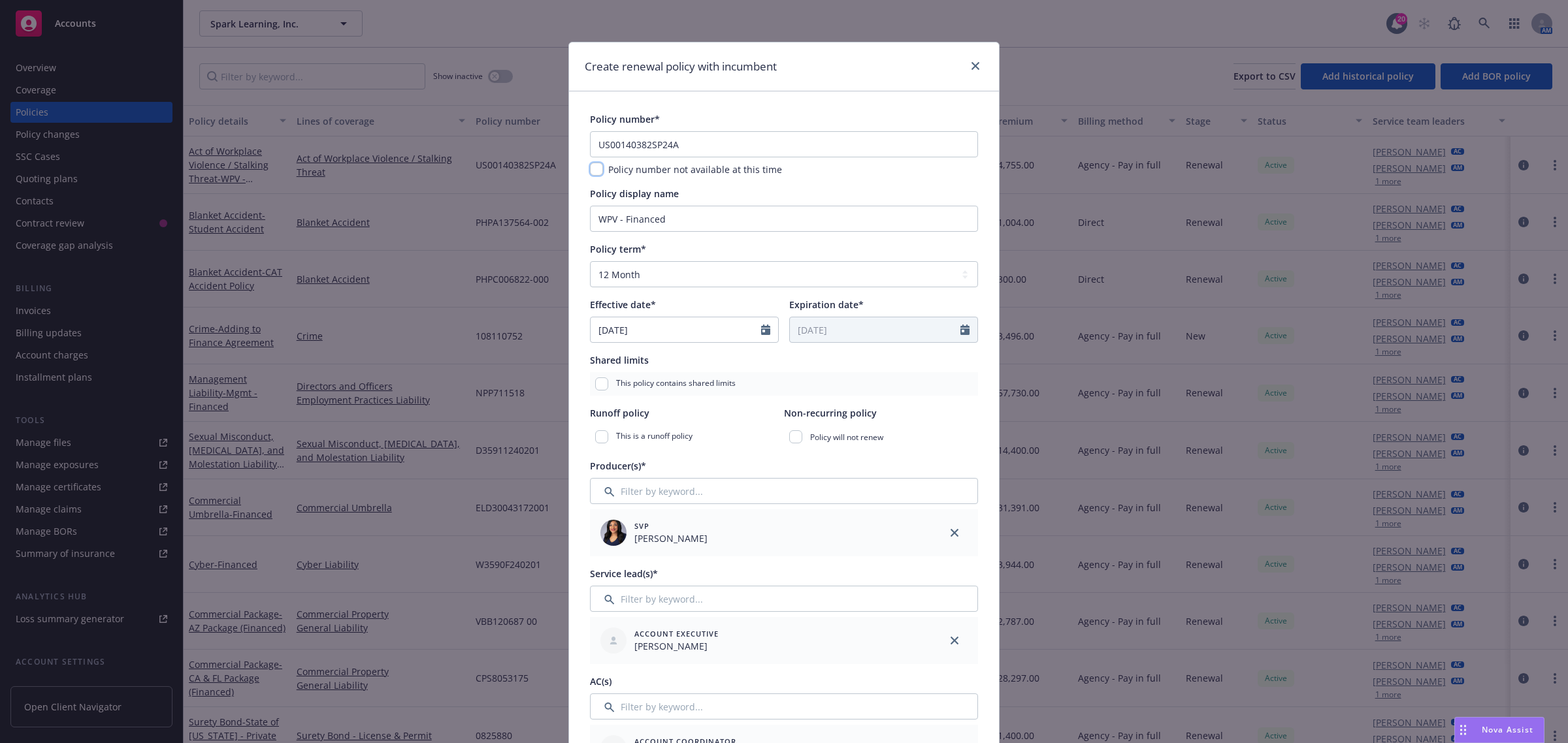
click at [592, 166] on input "checkbox" at bounding box center [596, 169] width 13 height 13
checkbox input "true"
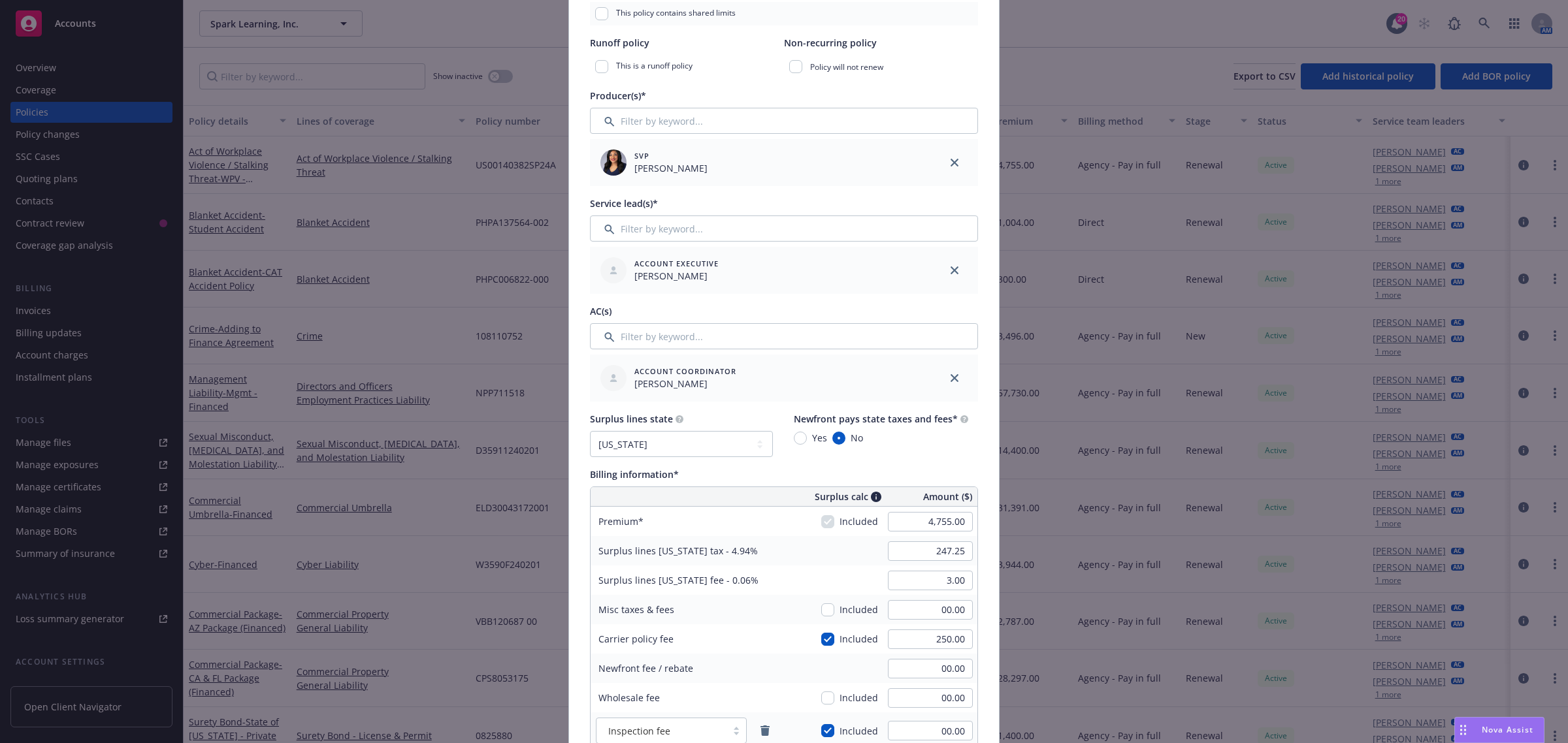
scroll to position [408, 0]
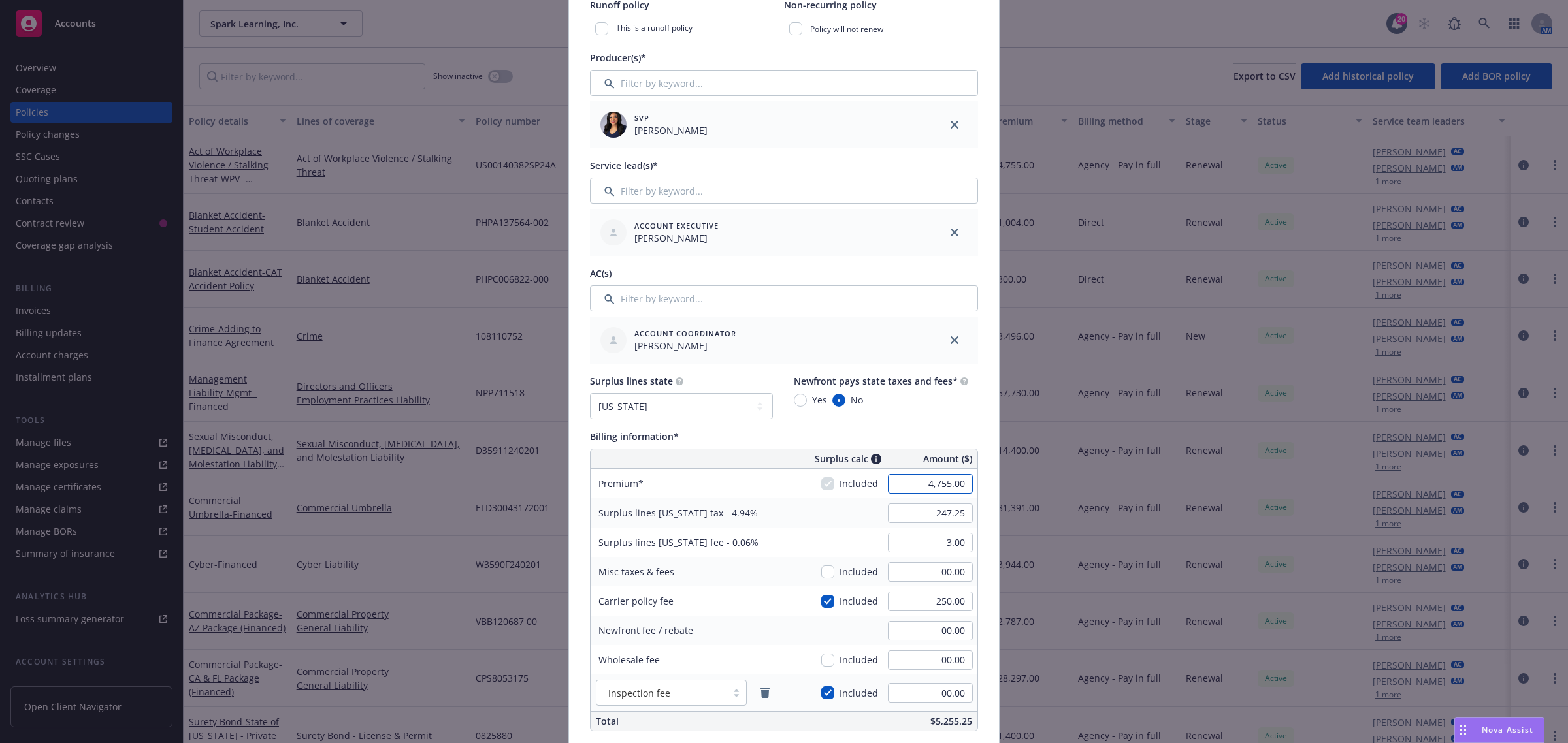
click at [944, 481] on input "4,755.00" at bounding box center [930, 483] width 85 height 20
type input "5,549.00"
type input "286.47"
type input "3.48"
click at [760, 521] on div "Surplus lines Florida tax - 4.94%" at bounding box center [688, 513] width 196 height 29
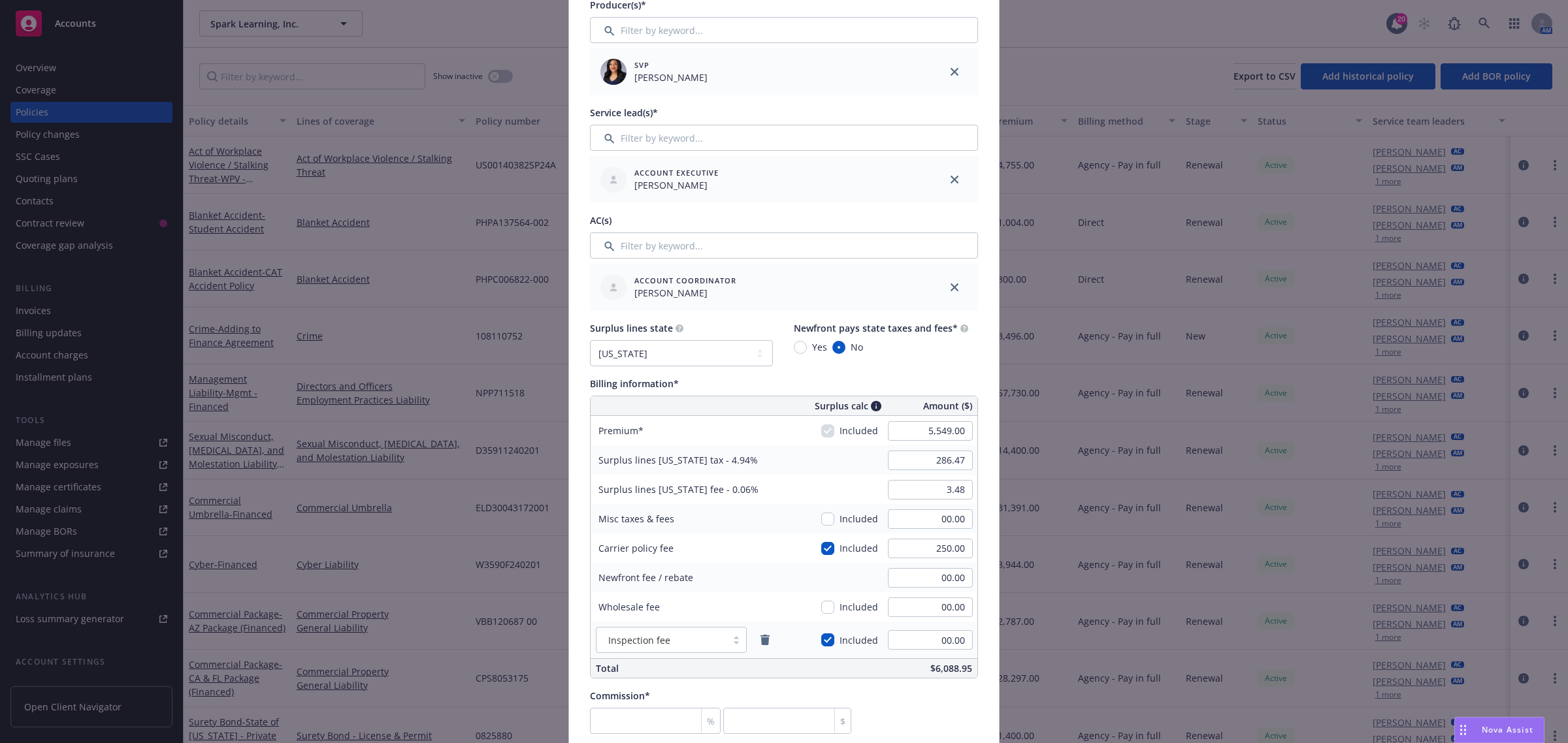
scroll to position [571, 0]
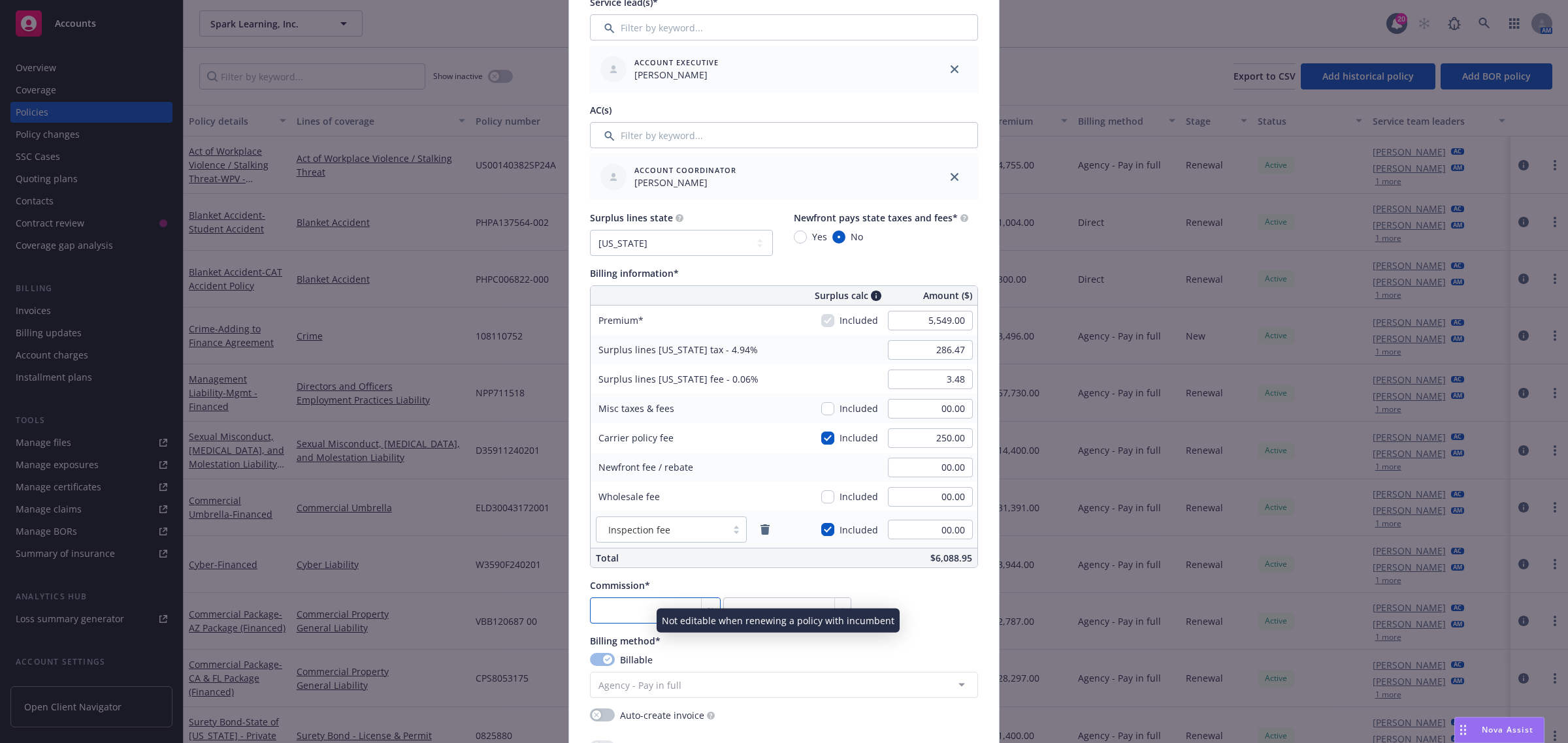
click at [638, 619] on input "number" at bounding box center [655, 610] width 131 height 26
type input "1"
type input "55.49"
type input "15"
type input "832.35"
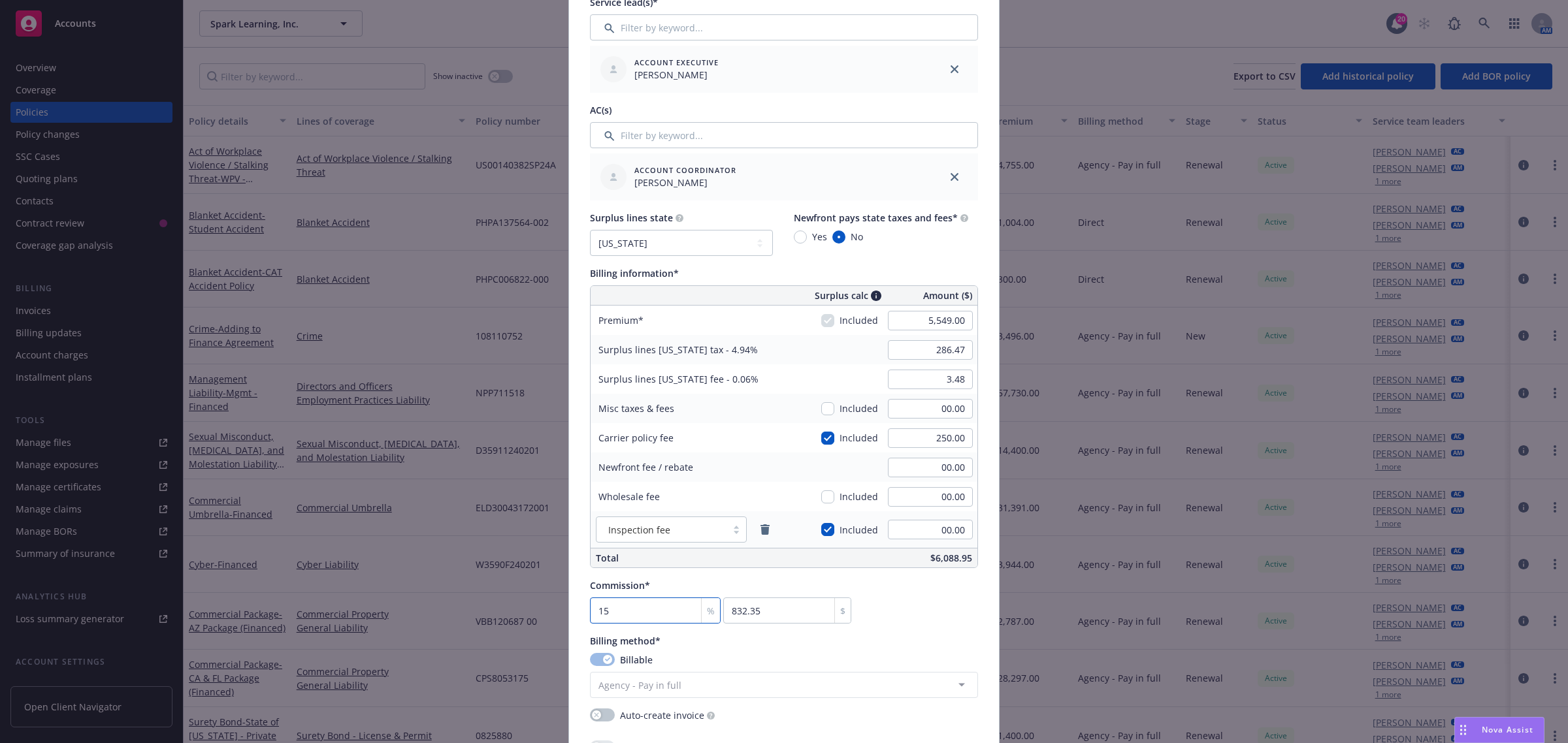
type input "15"
click at [680, 582] on div "Commission*" at bounding box center [720, 585] width 261 height 14
click at [762, 528] on icon "remove" at bounding box center [764, 529] width 9 height 10
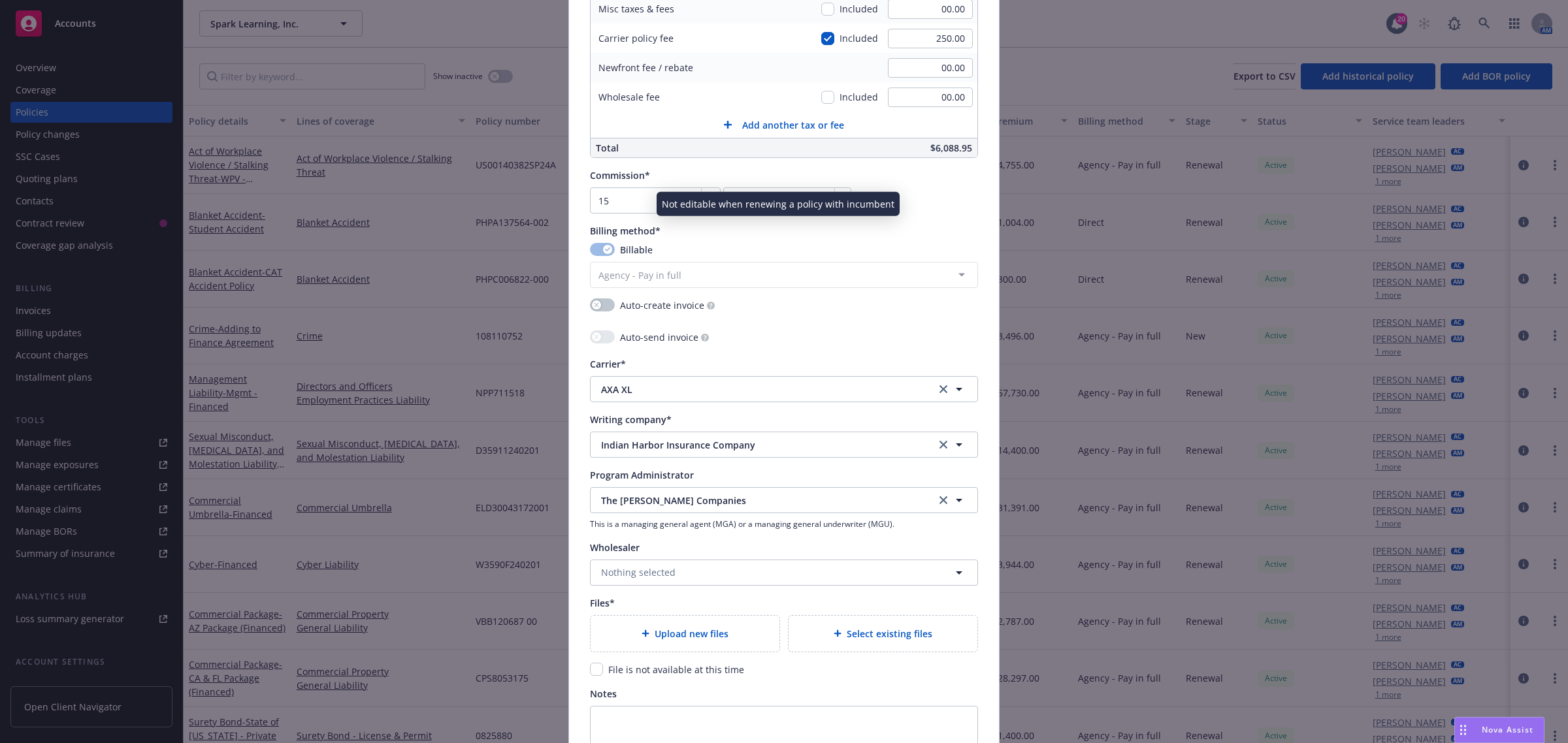
scroll to position [980, 0]
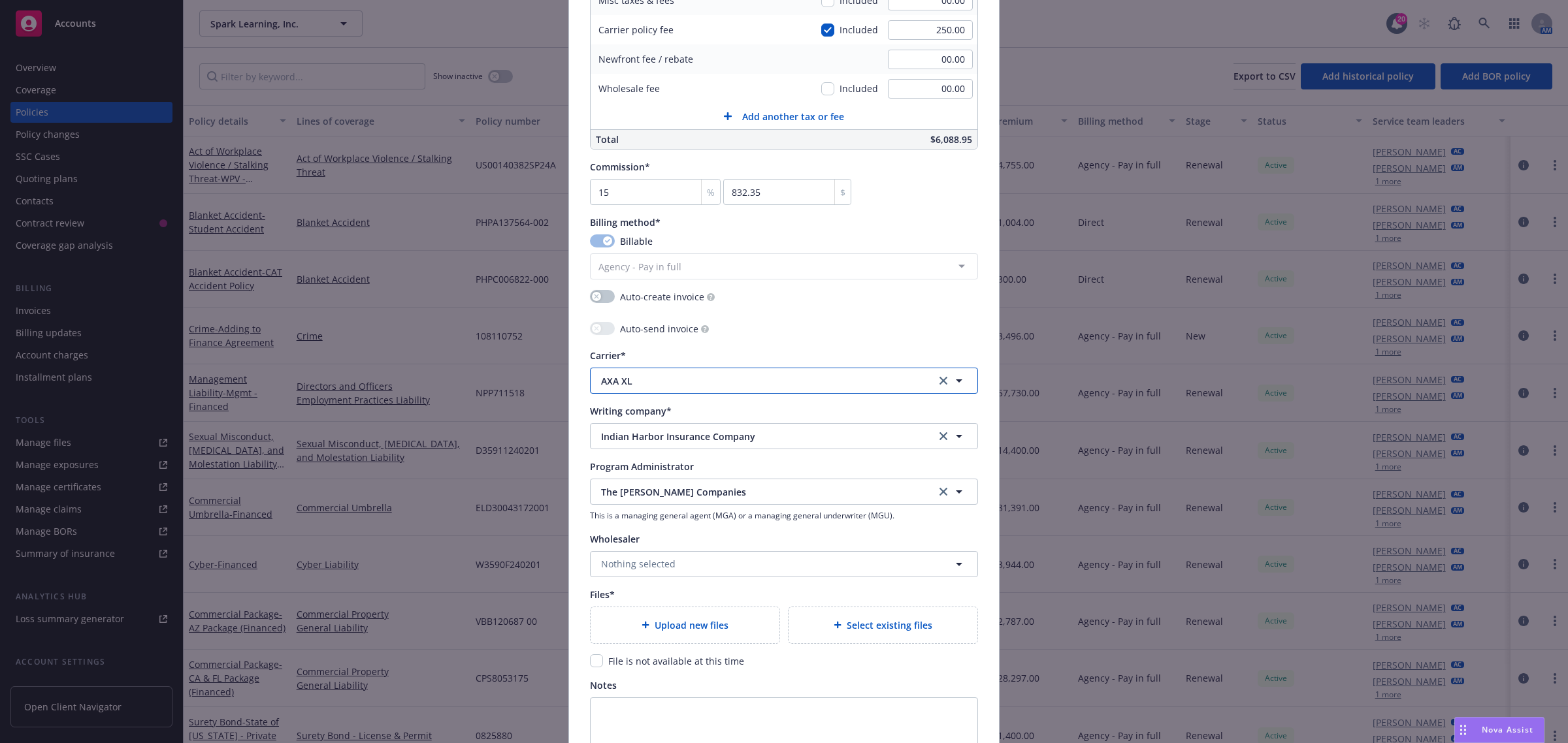
click at [652, 385] on span "AXA XL" at bounding box center [758, 381] width 315 height 14
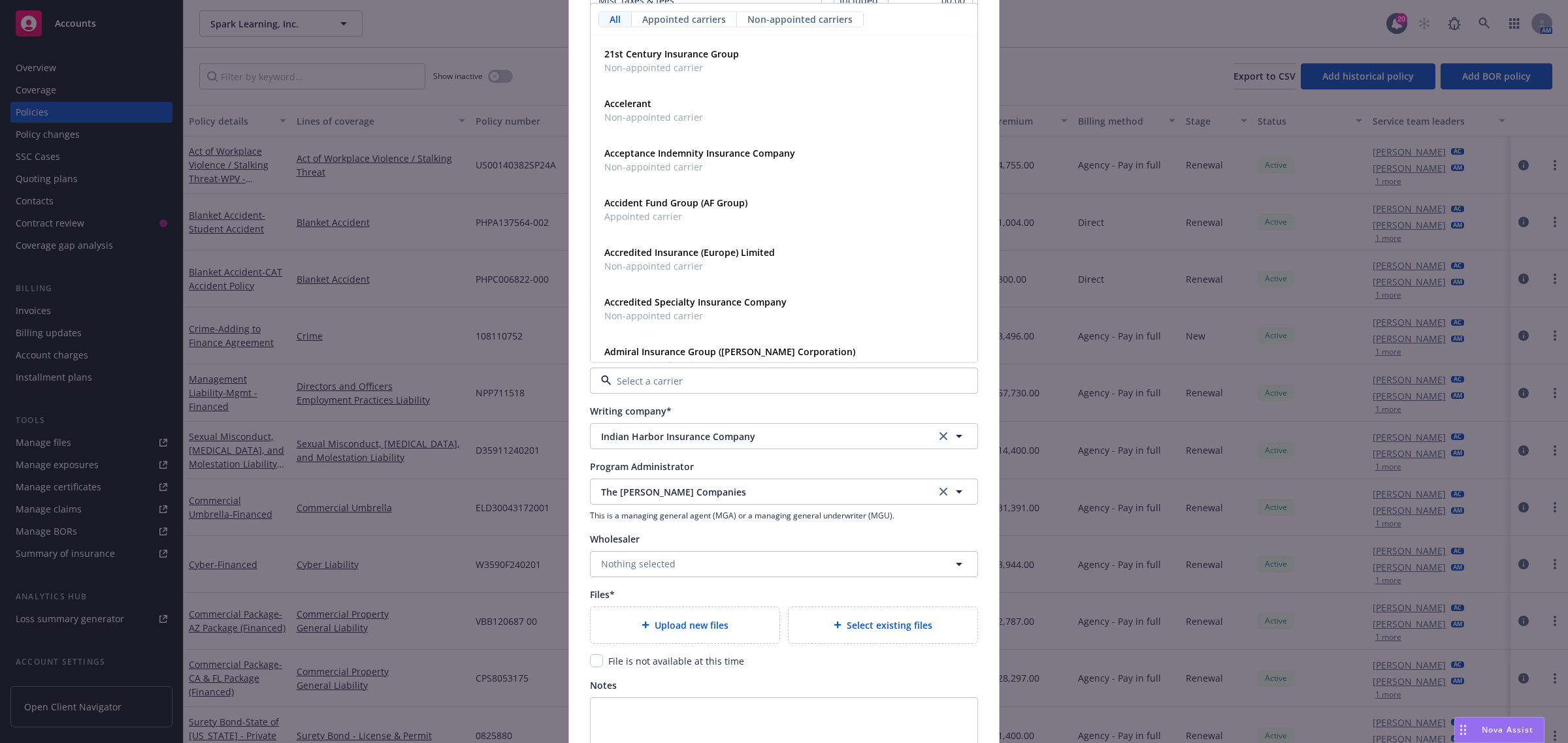
click at [727, 405] on div "Writing company*" at bounding box center [783, 411] width 388 height 14
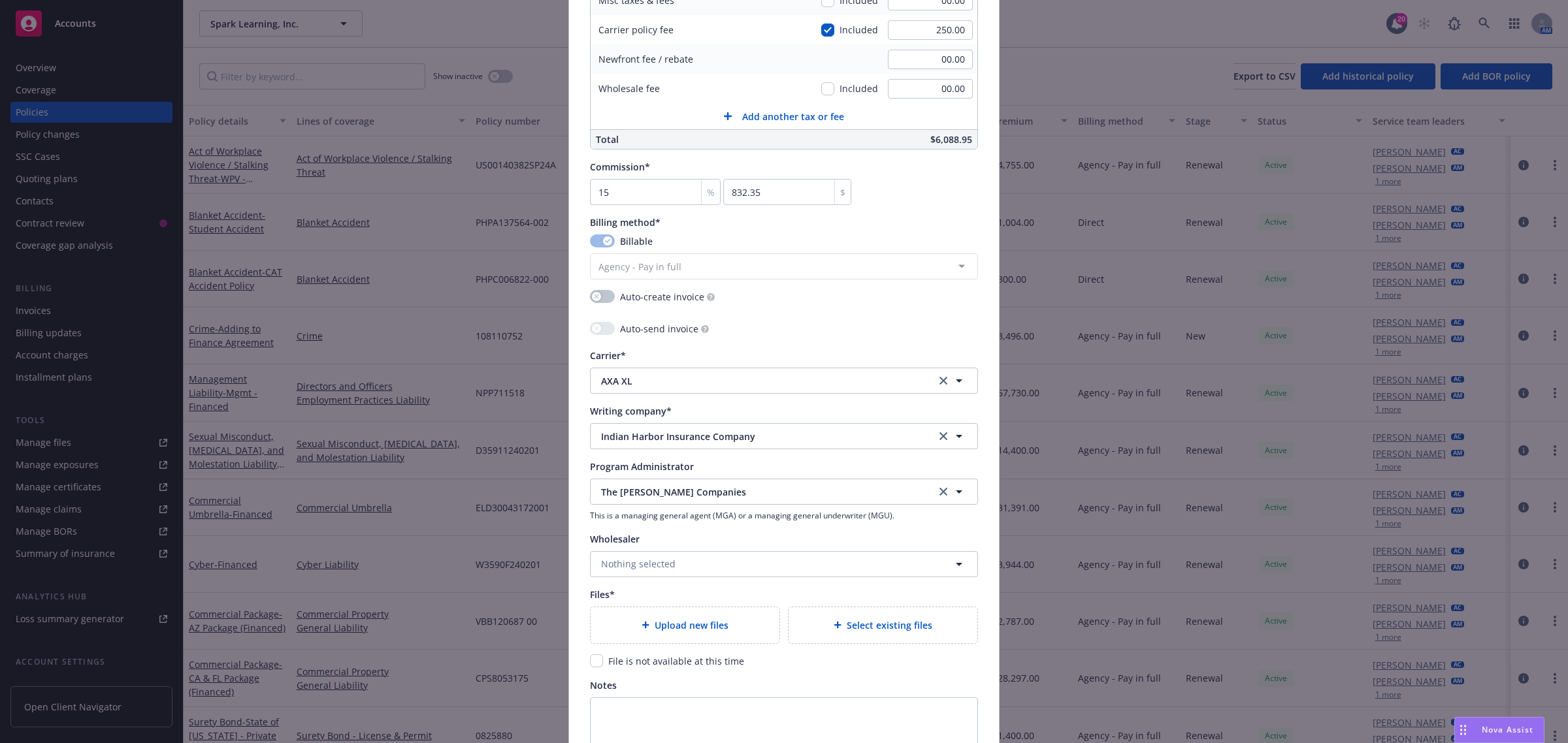
scroll to position [1061, 0]
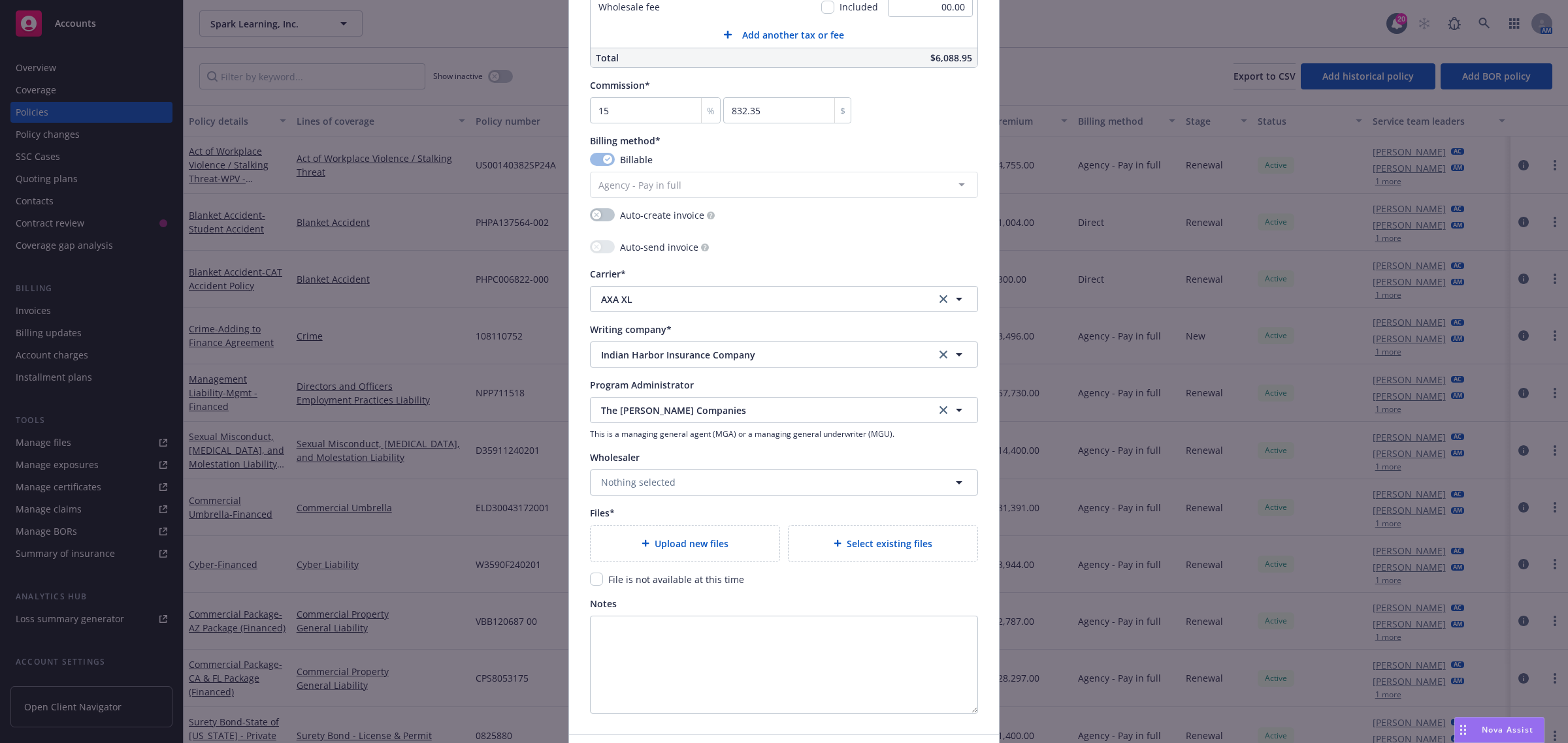
click at [897, 538] on span "Select existing files" at bounding box center [889, 543] width 85 height 14
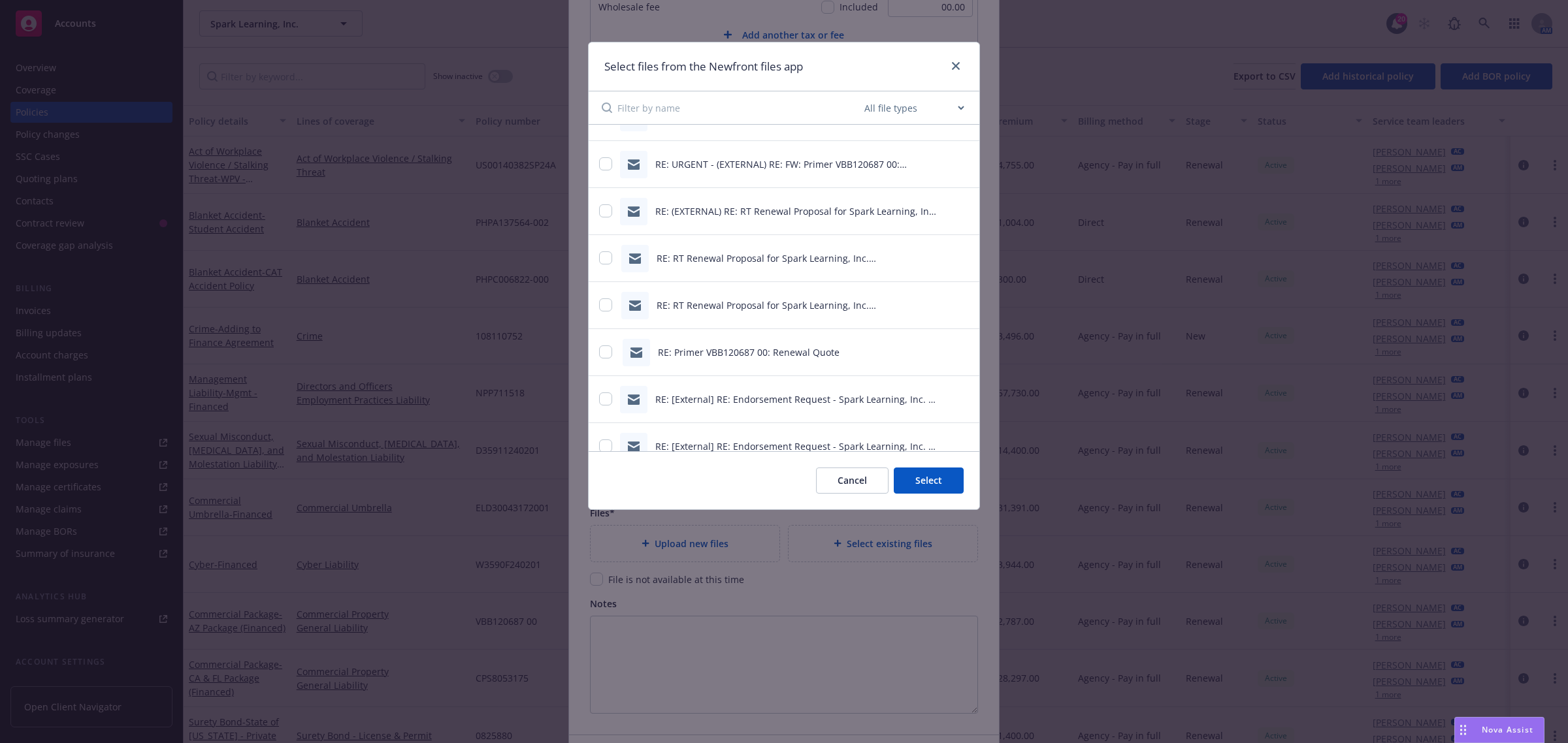
scroll to position [1224, 0]
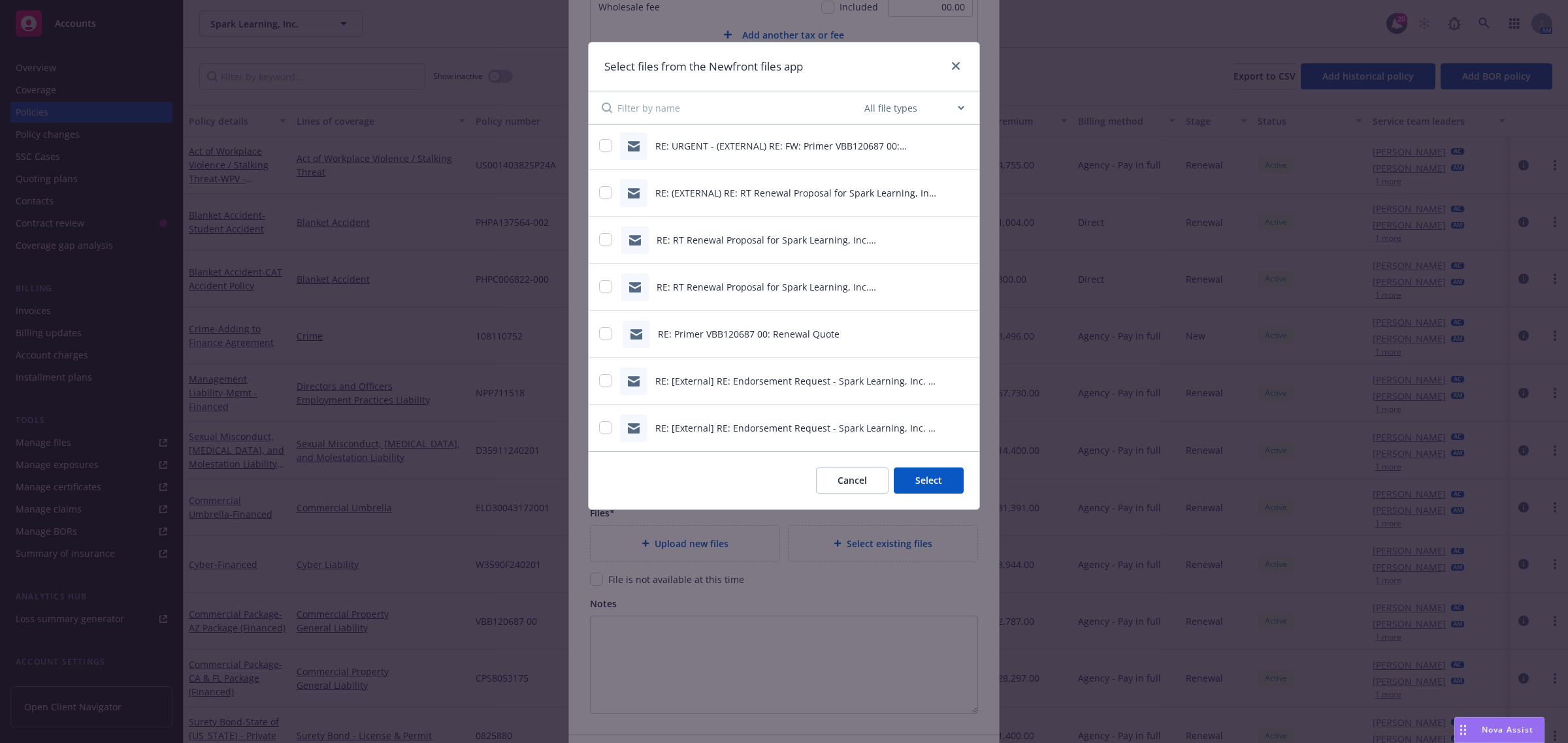
click at [939, 108] on select "All file types Agreements Allocations Annual Service Cycle - Financial snapshot…" at bounding box center [914, 108] width 104 height 26
select select "Quote"
click at [862, 95] on select "All file types Agreements Allocations Annual Service Cycle - Financial snapshot…" at bounding box center [914, 108] width 104 height 26
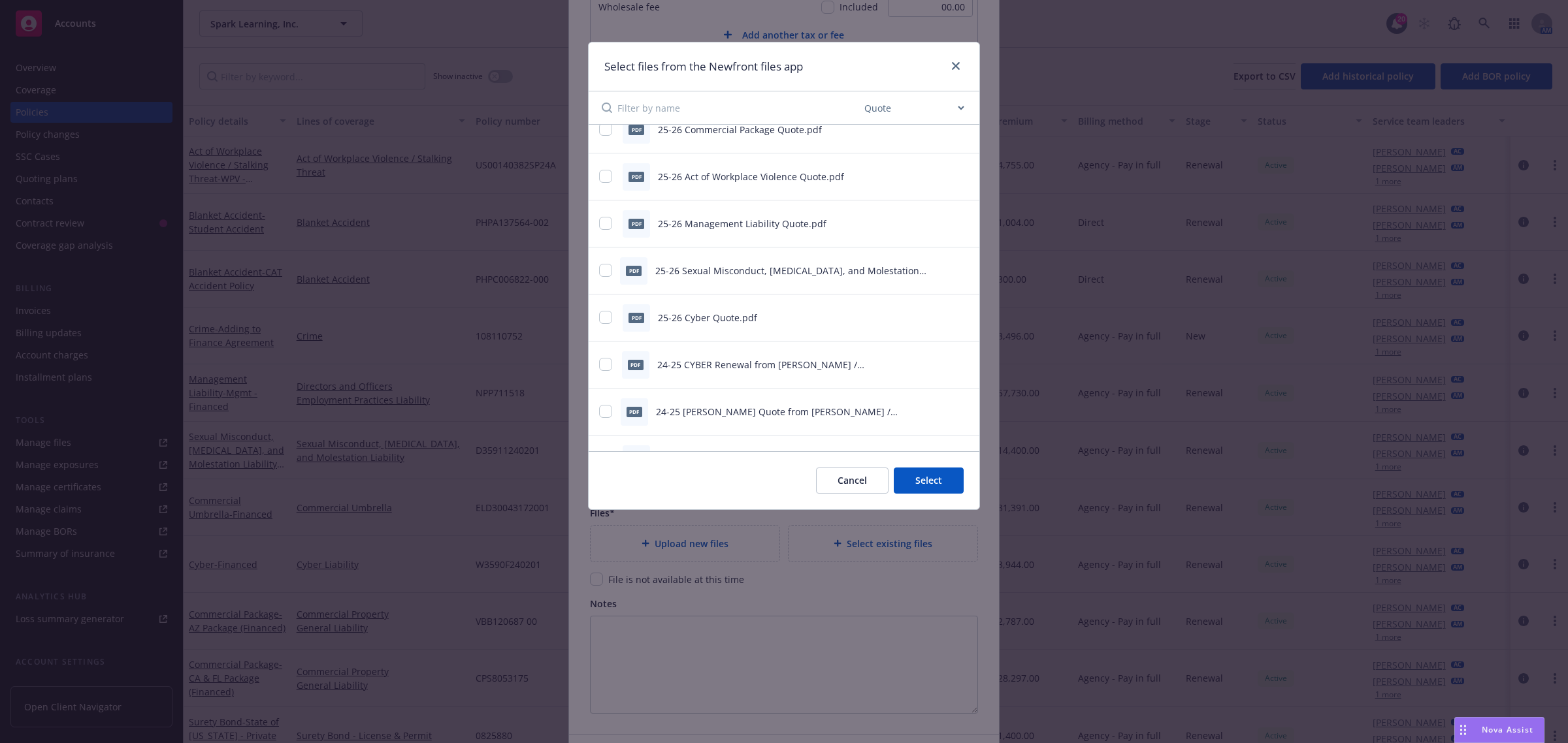
scroll to position [327, 0]
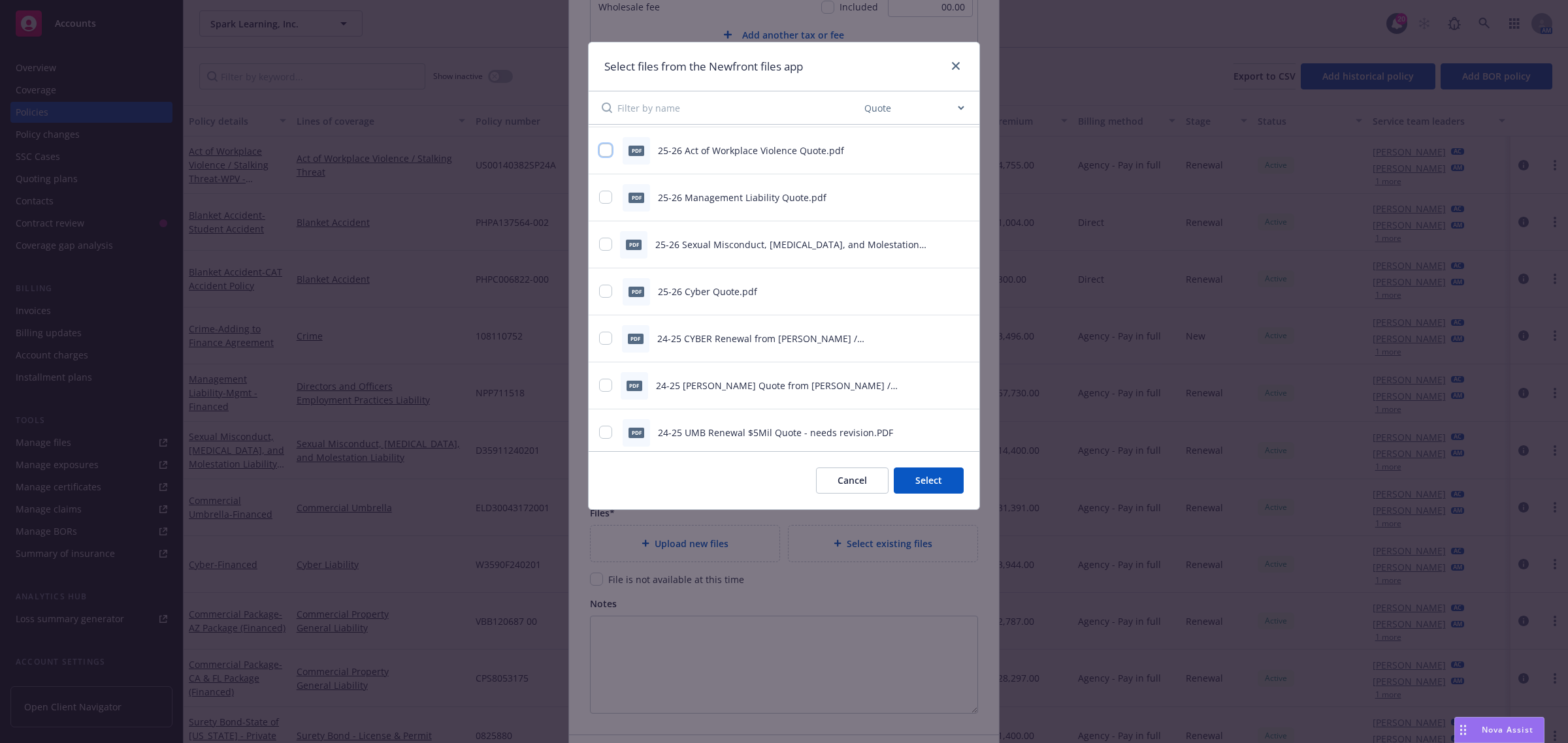
click at [605, 151] on input "checkbox" at bounding box center [606, 150] width 13 height 13
checkbox input "true"
click at [927, 481] on button "Select 1 file" at bounding box center [916, 480] width 94 height 26
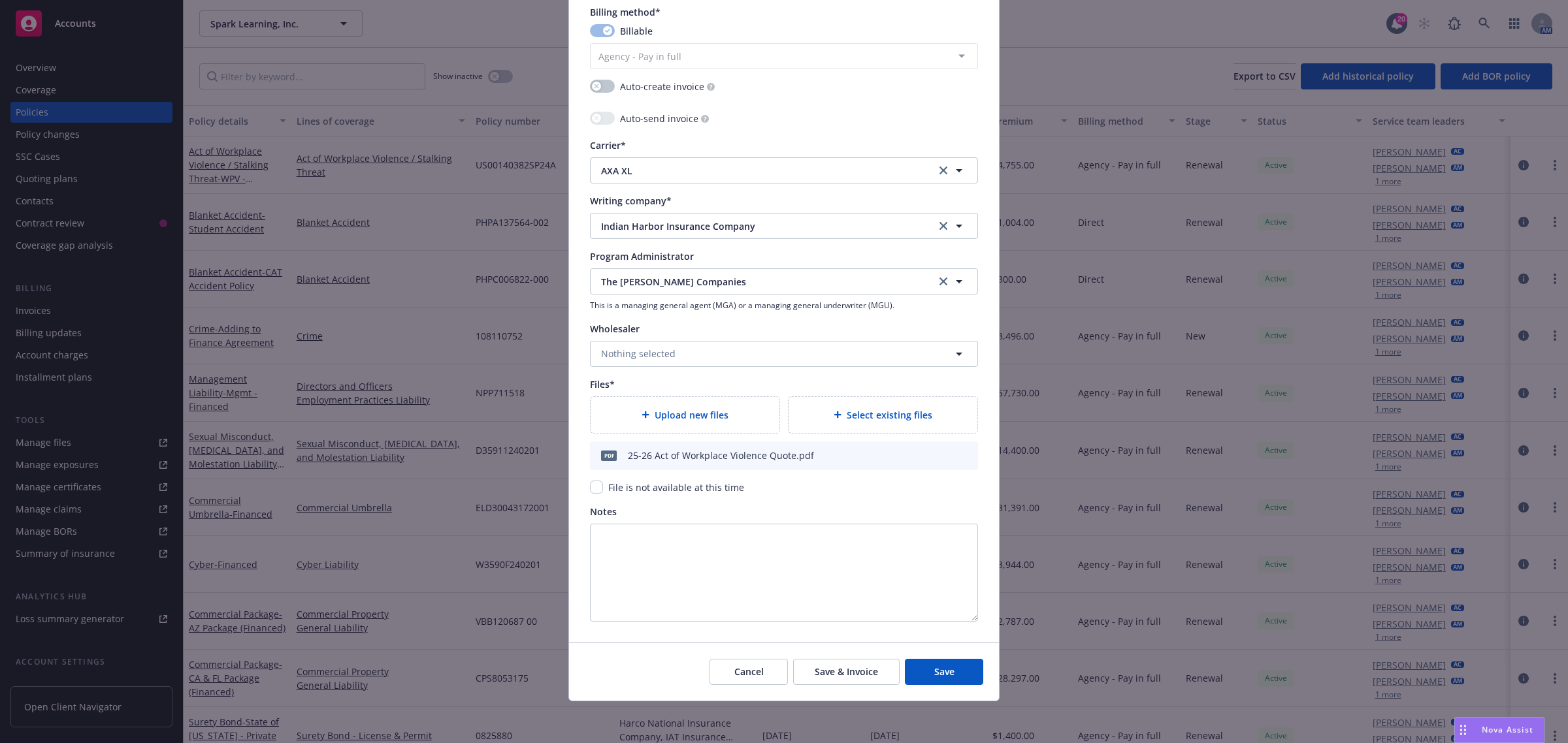
scroll to position [1191, 0]
click at [948, 676] on button "Save" at bounding box center [944, 671] width 78 height 26
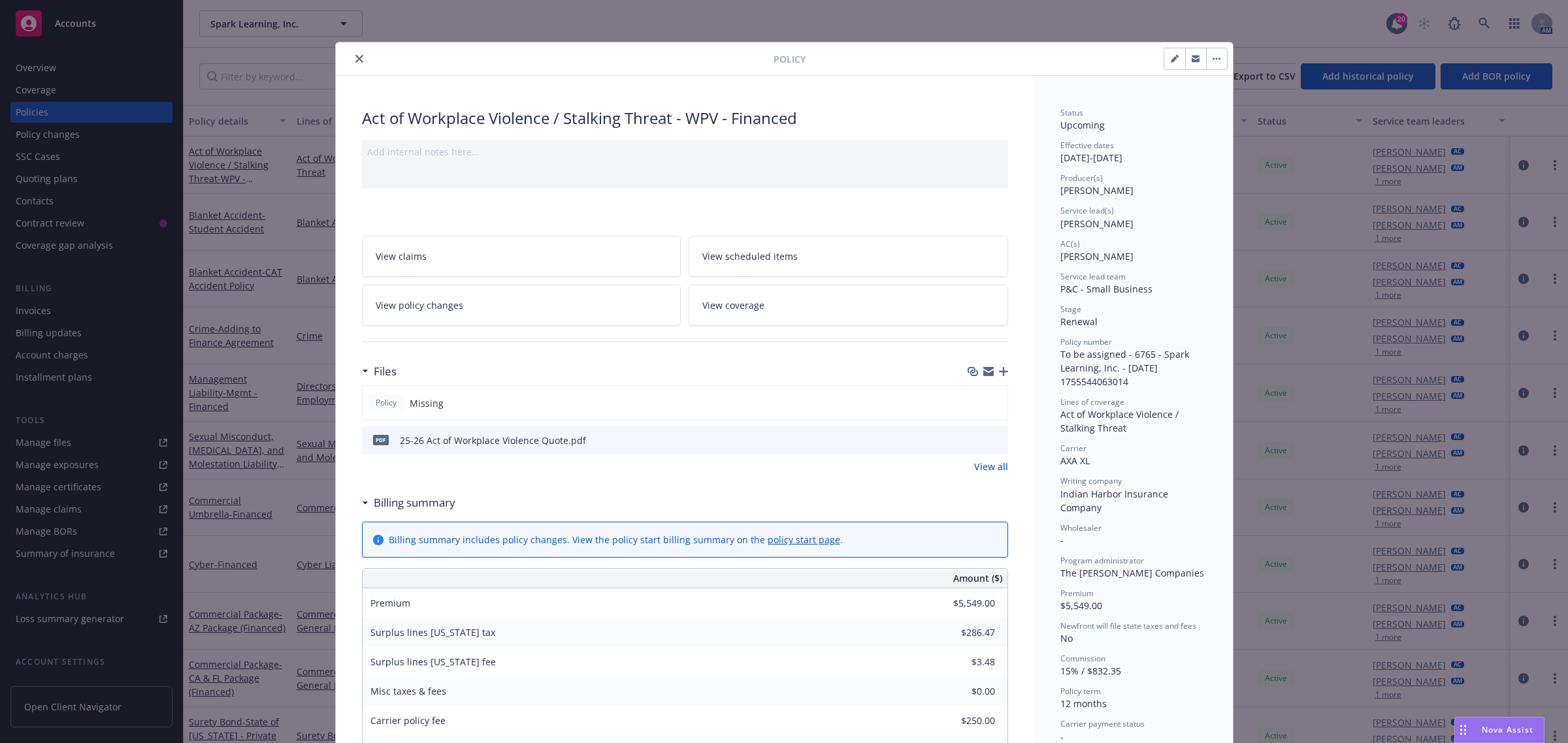
click at [355, 61] on icon "close" at bounding box center [359, 59] width 8 height 8
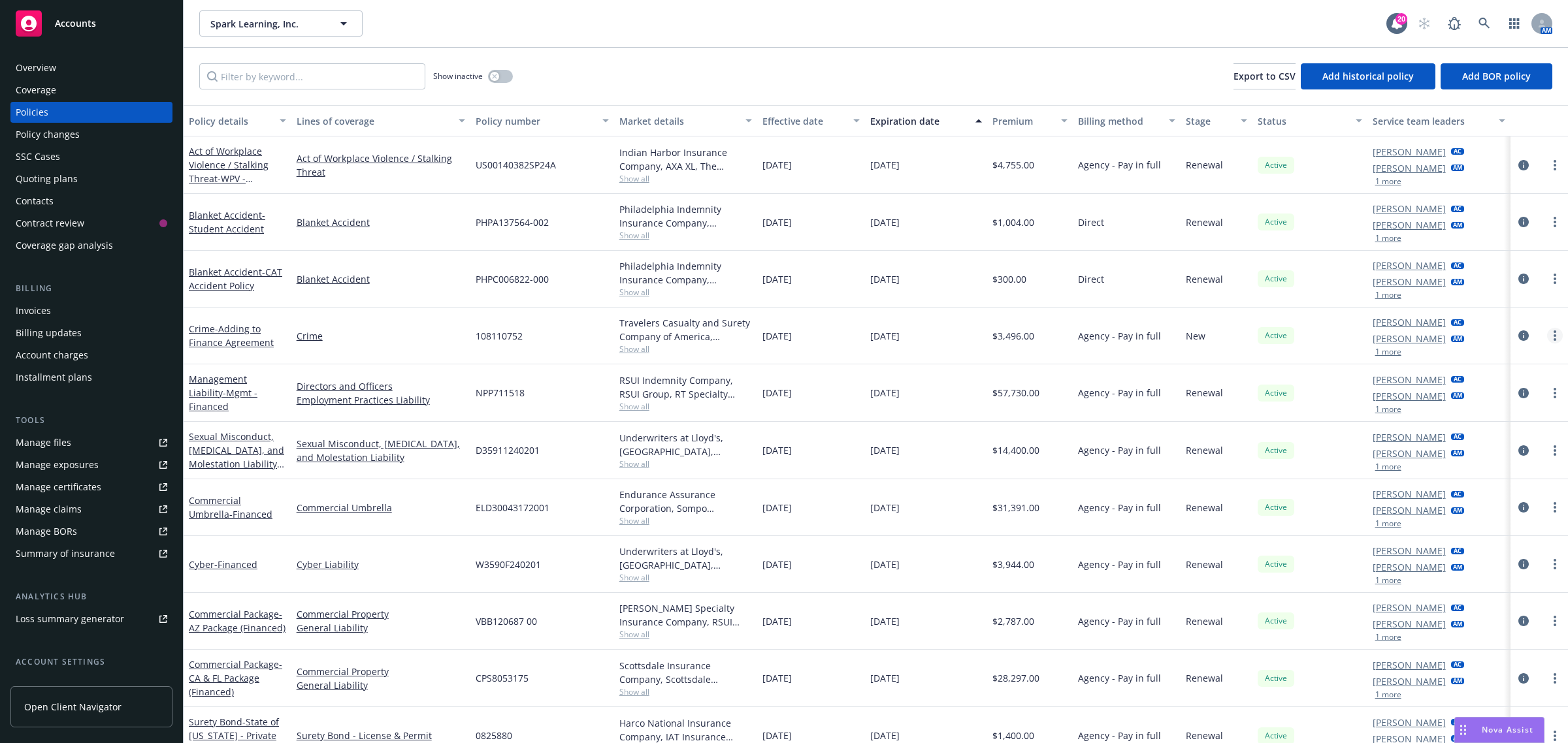
click at [1547, 339] on link "more" at bounding box center [1555, 336] width 16 height 16
click at [1547, 332] on link "more" at bounding box center [1555, 336] width 16 height 16
click at [1447, 385] on link "Renew with incumbent" at bounding box center [1473, 389] width 154 height 26
select select "12"
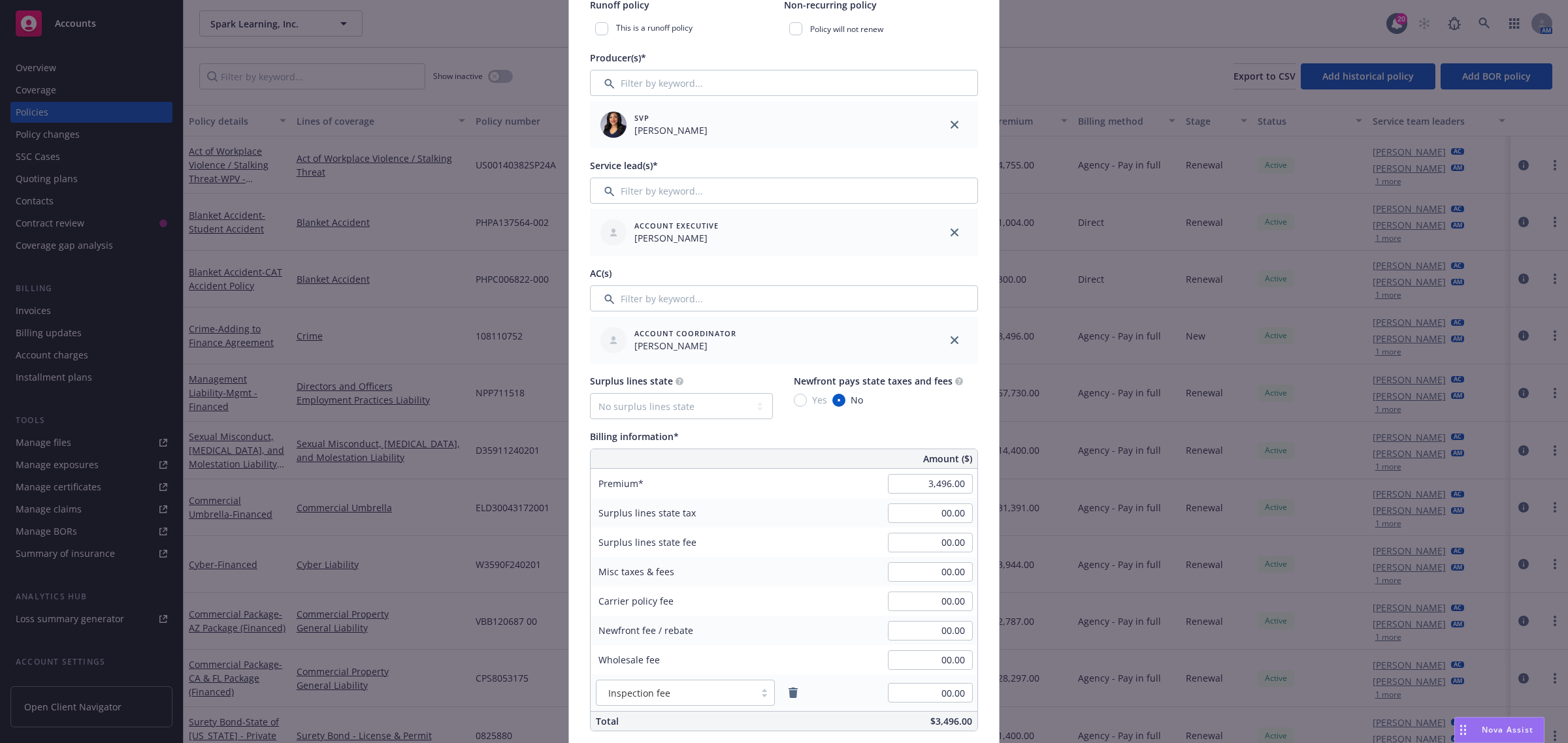
scroll to position [734, 0]
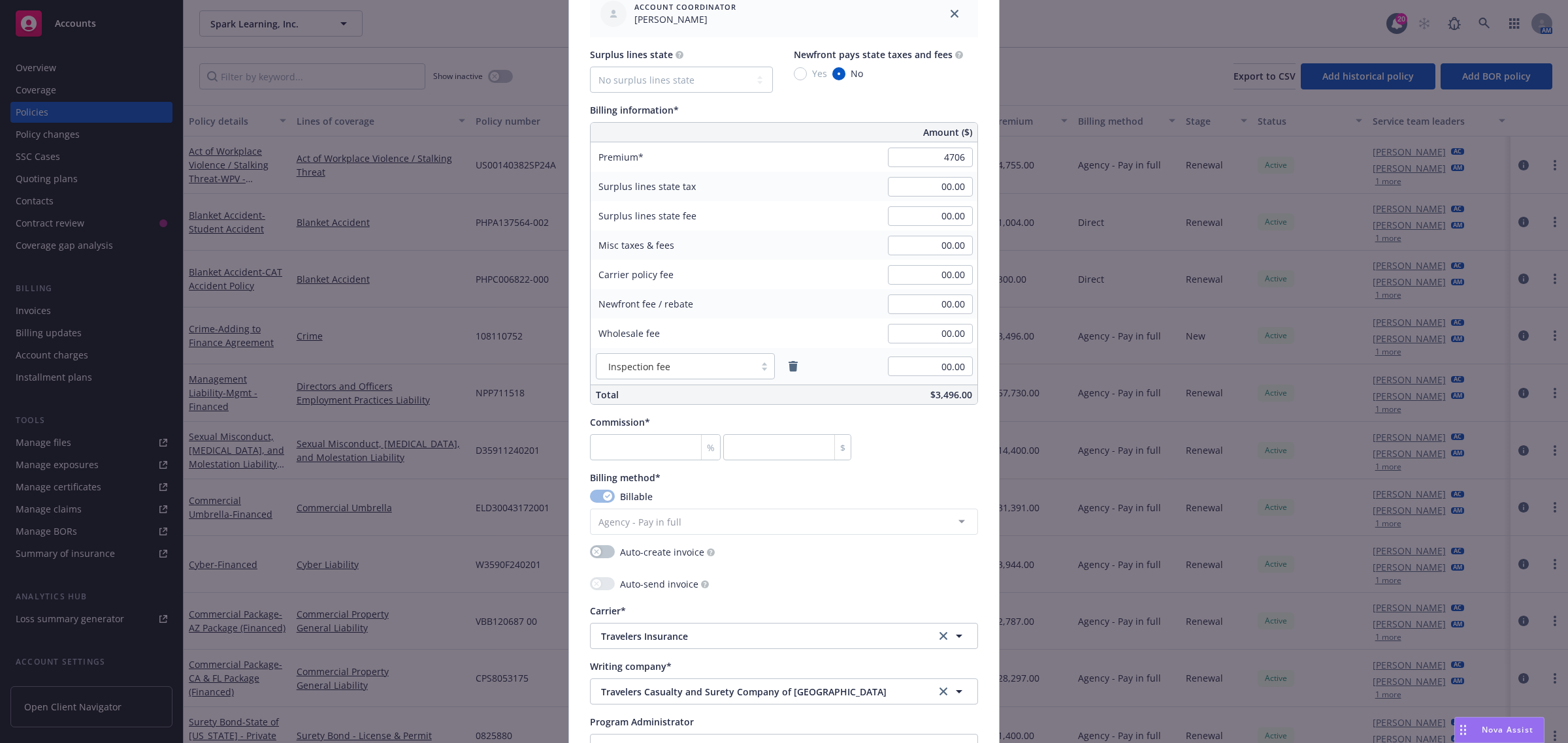
type input "4,706.00"
click at [938, 457] on div "Commission* % $" at bounding box center [783, 438] width 388 height 45
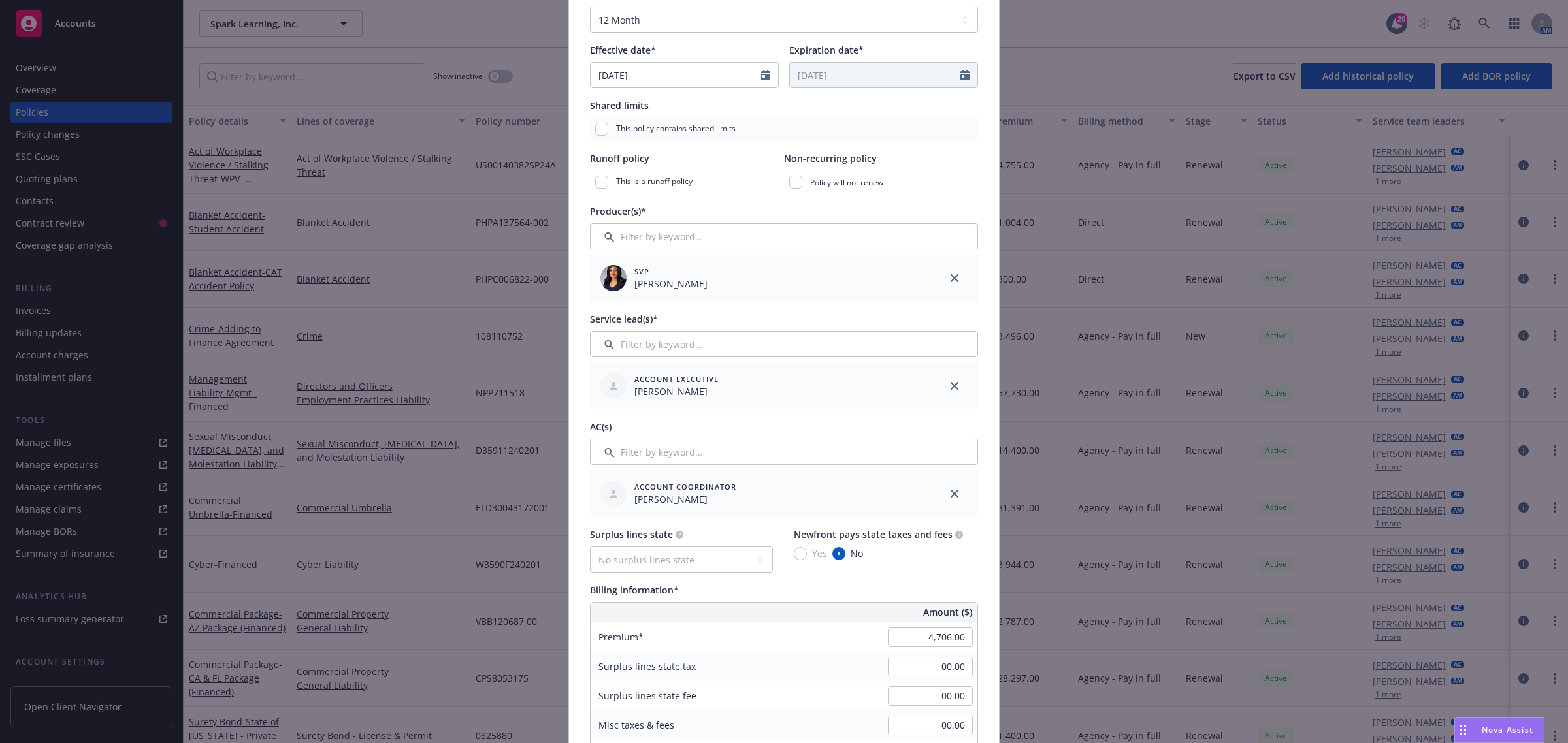
scroll to position [0, 0]
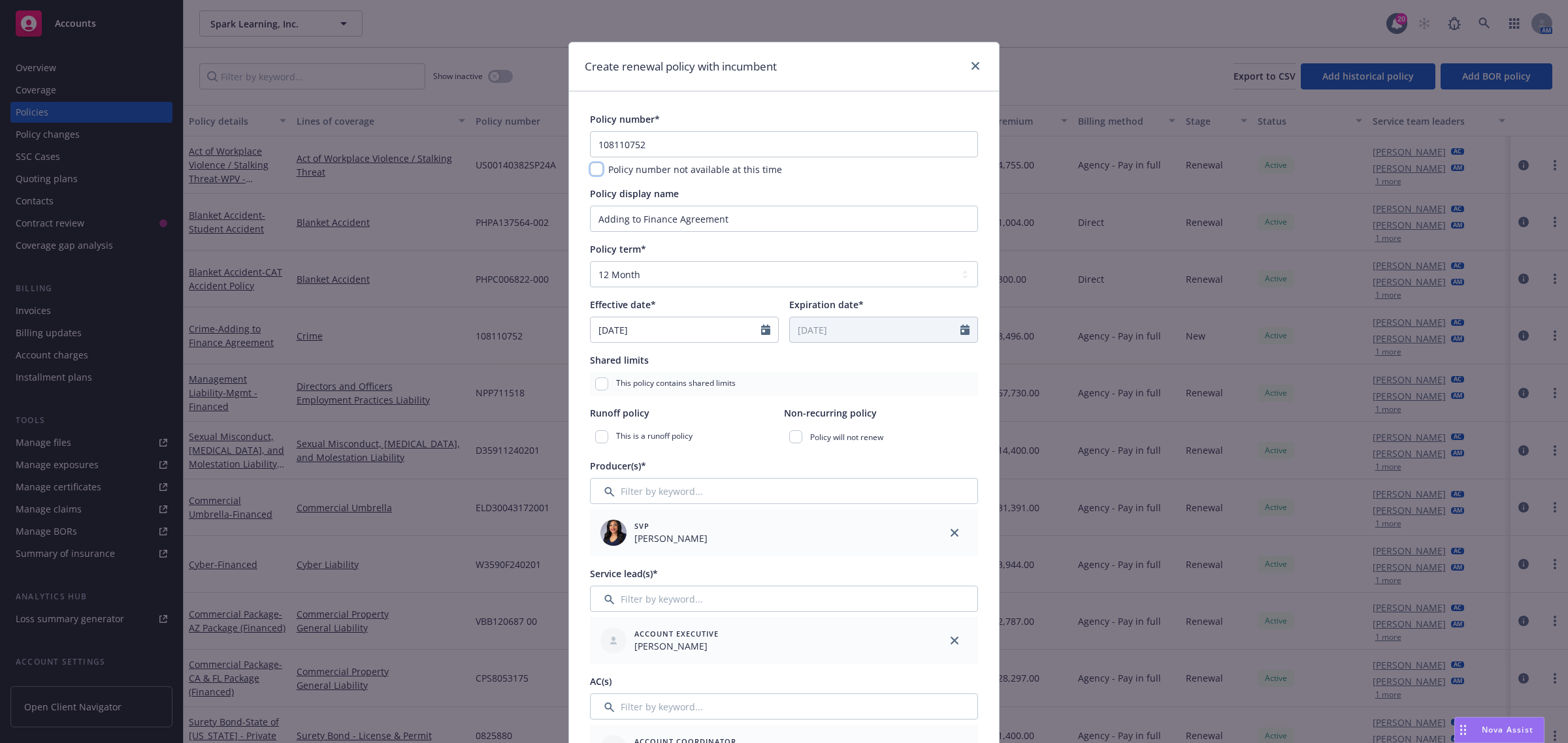
click at [594, 170] on input "checkbox" at bounding box center [596, 169] width 13 height 13
checkbox input "true"
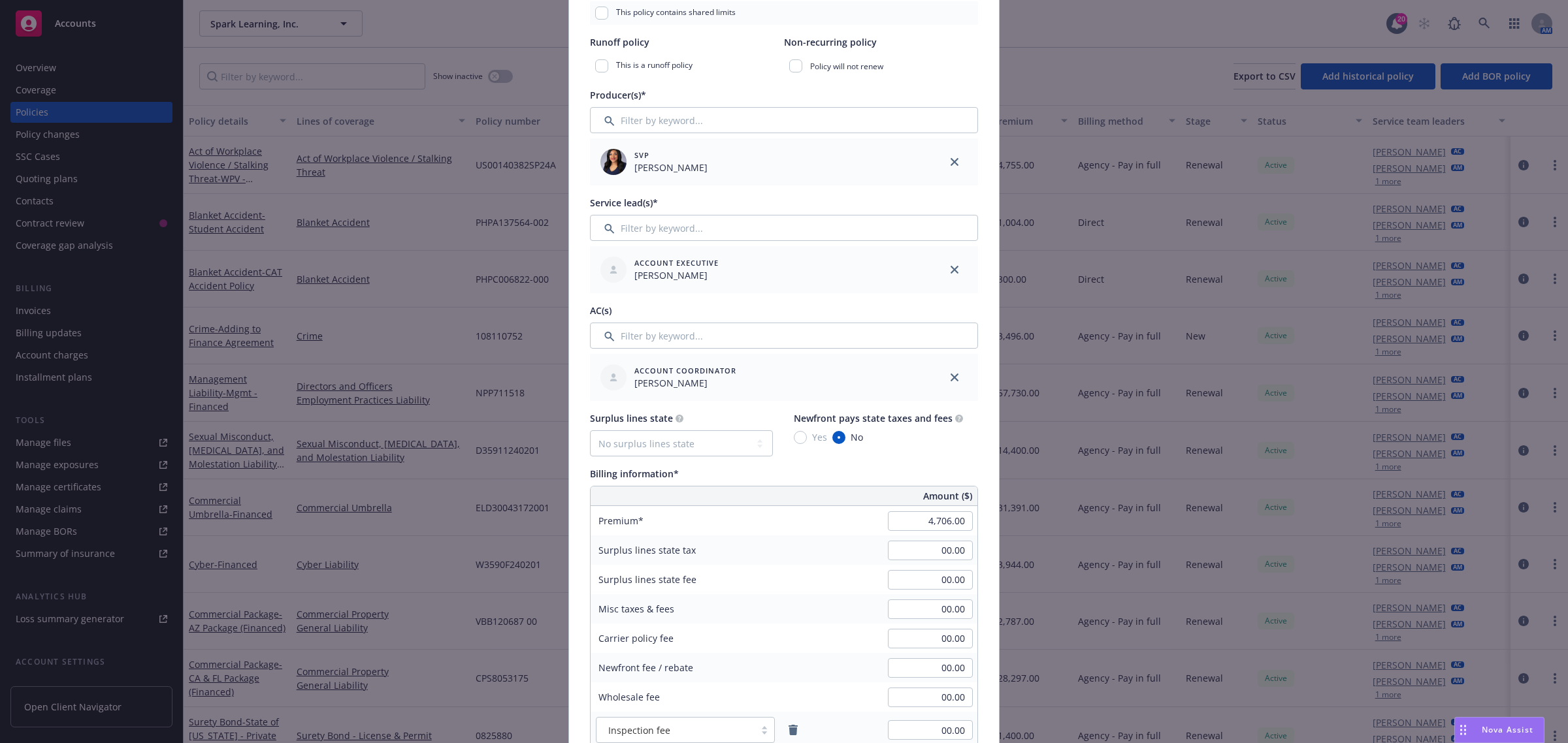
scroll to position [571, 0]
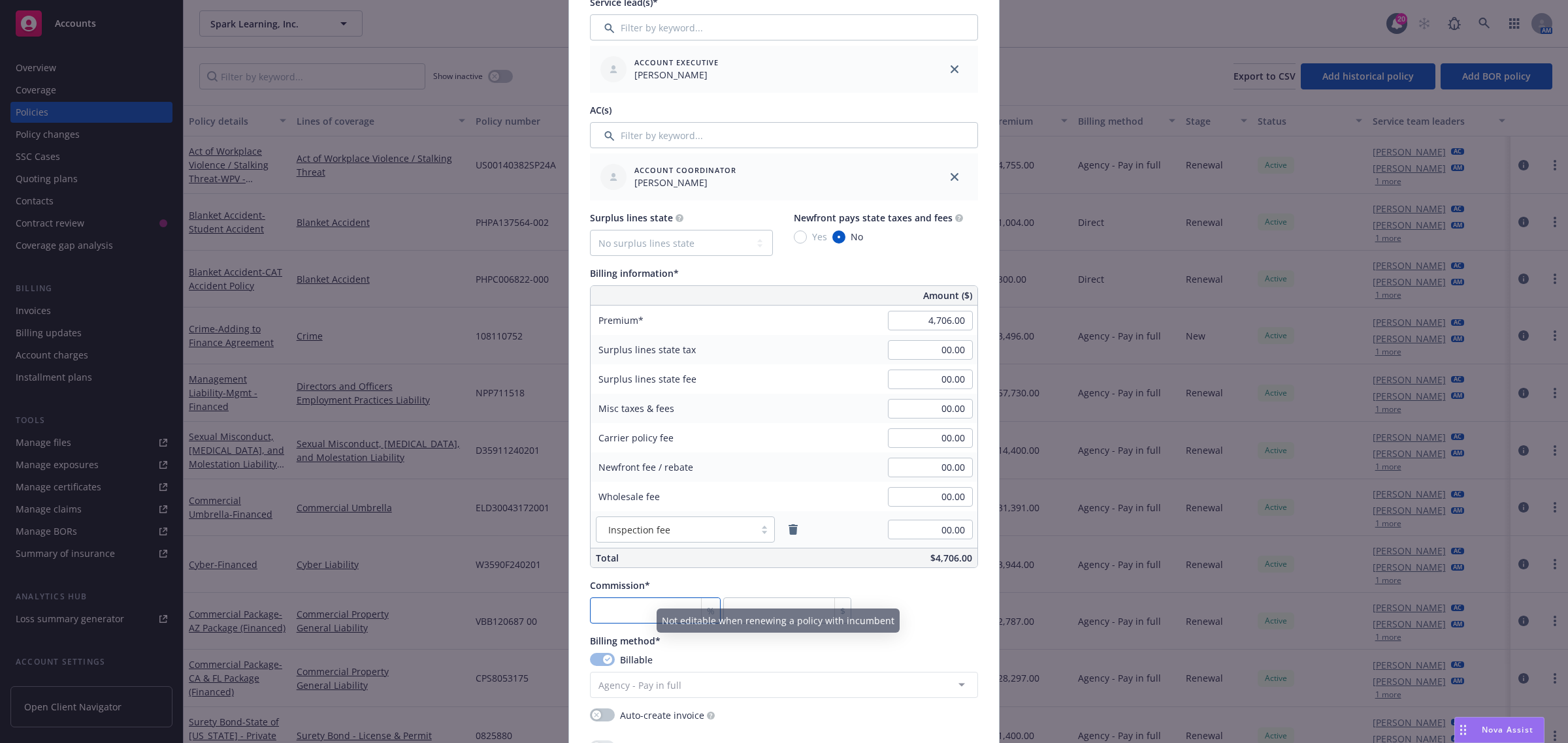
click at [639, 619] on input "number" at bounding box center [655, 610] width 131 height 26
type input "2"
type input "94.12"
type input "20"
type input "941.2"
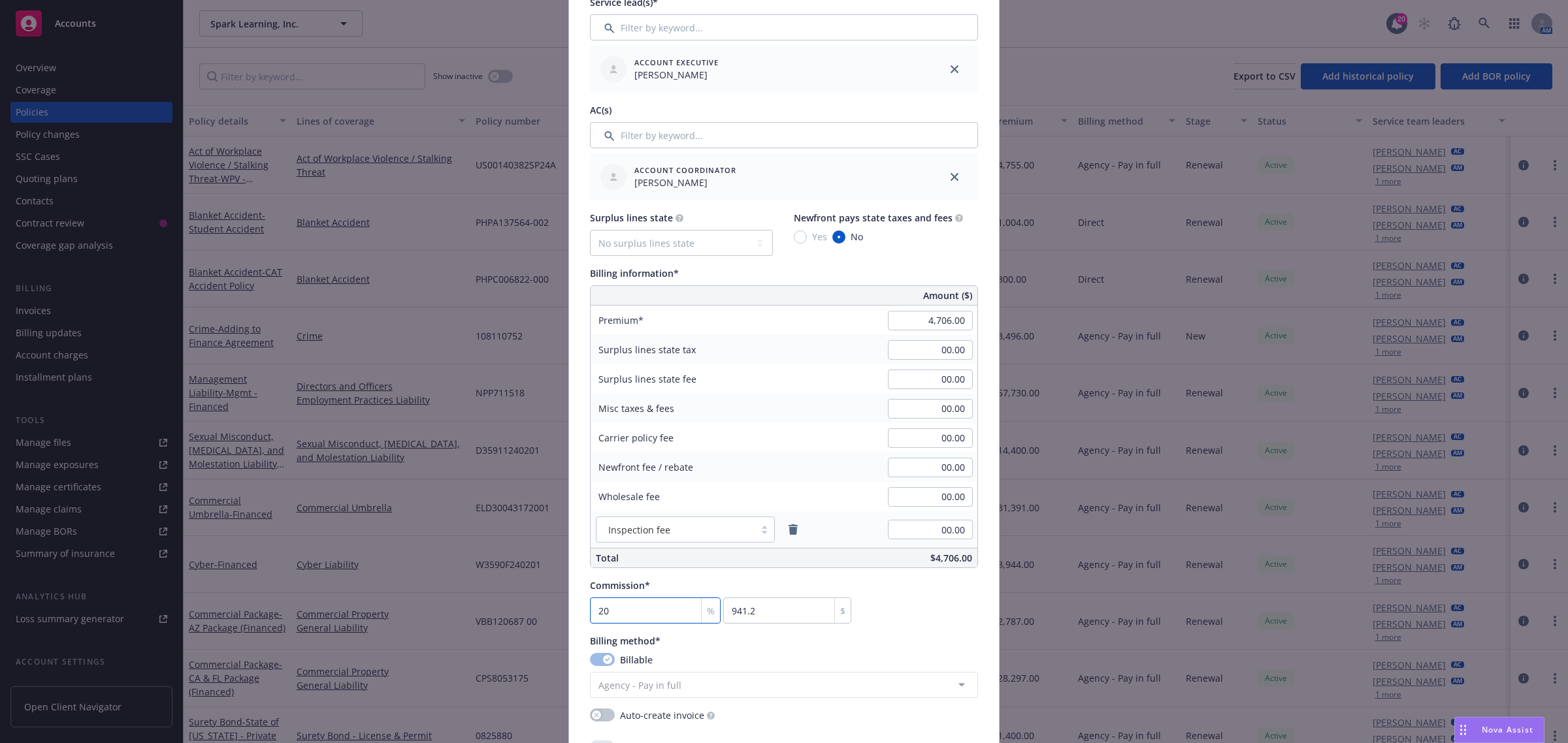
type input "20"
click at [706, 632] on div "Policy number* 108110752 Policy number not available at this time Policy displa…" at bounding box center [783, 377] width 388 height 1672
click at [790, 530] on icon "remove" at bounding box center [793, 529] width 9 height 10
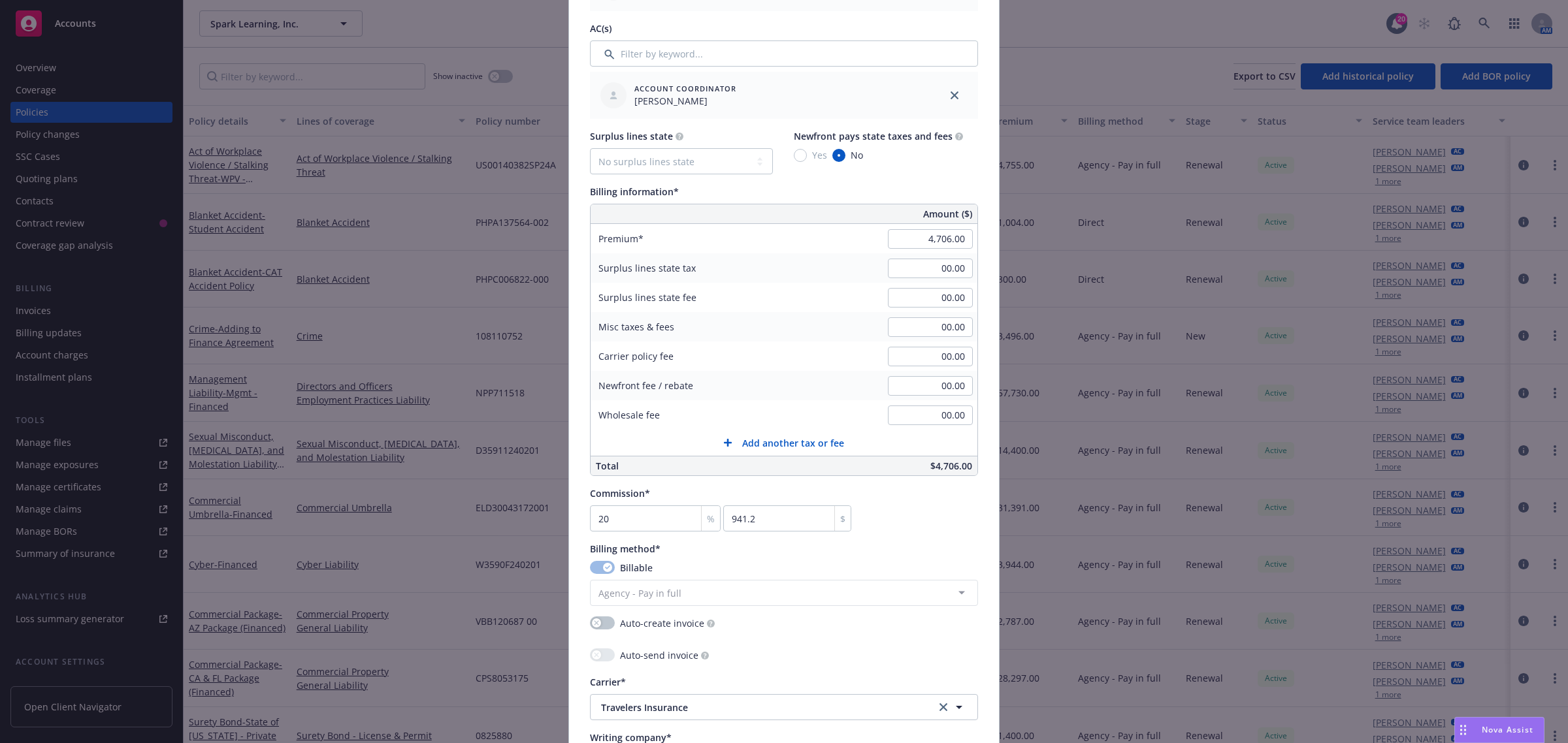
scroll to position [1061, 0]
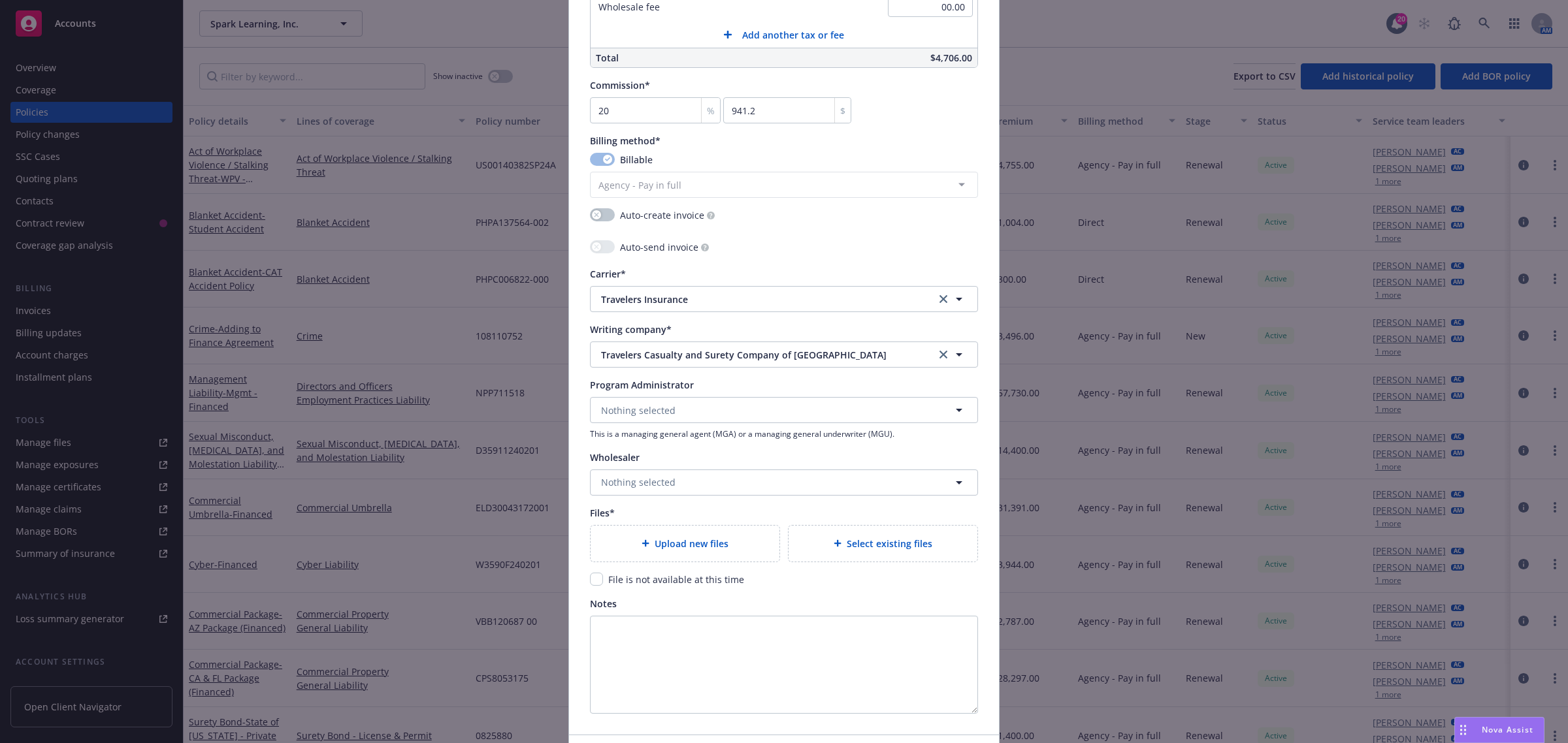
click at [880, 542] on span "Select existing files" at bounding box center [889, 543] width 85 height 14
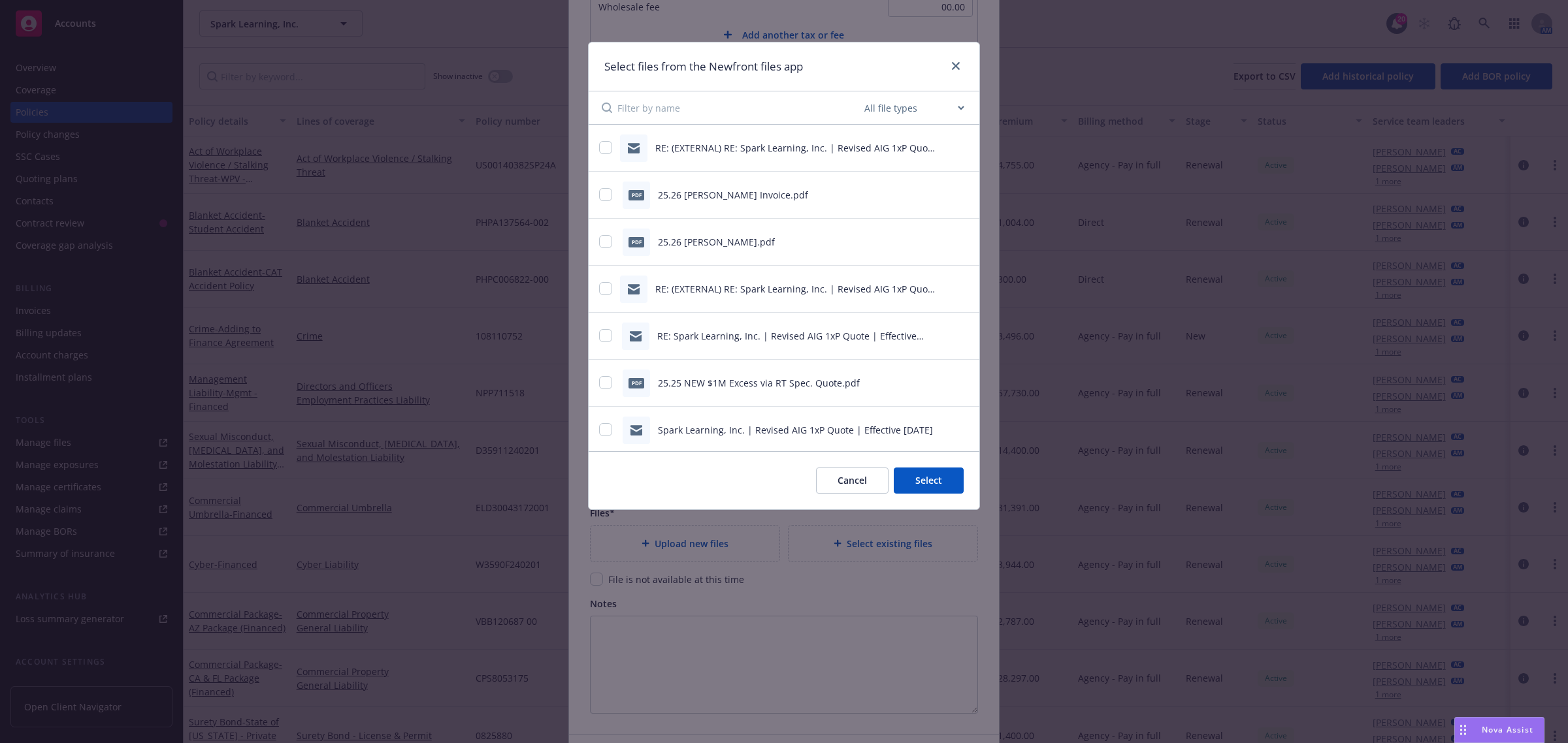
click at [931, 112] on select "All file types Agreements Allocations Annual Service Cycle - Financial snapshot…" at bounding box center [914, 108] width 104 height 26
select select "Quote"
click at [862, 95] on select "All file types Agreements Allocations Annual Service Cycle - Financial snapshot…" at bounding box center [914, 108] width 104 height 26
click at [610, 386] on input "checkbox" at bounding box center [606, 382] width 13 height 13
checkbox input "true"
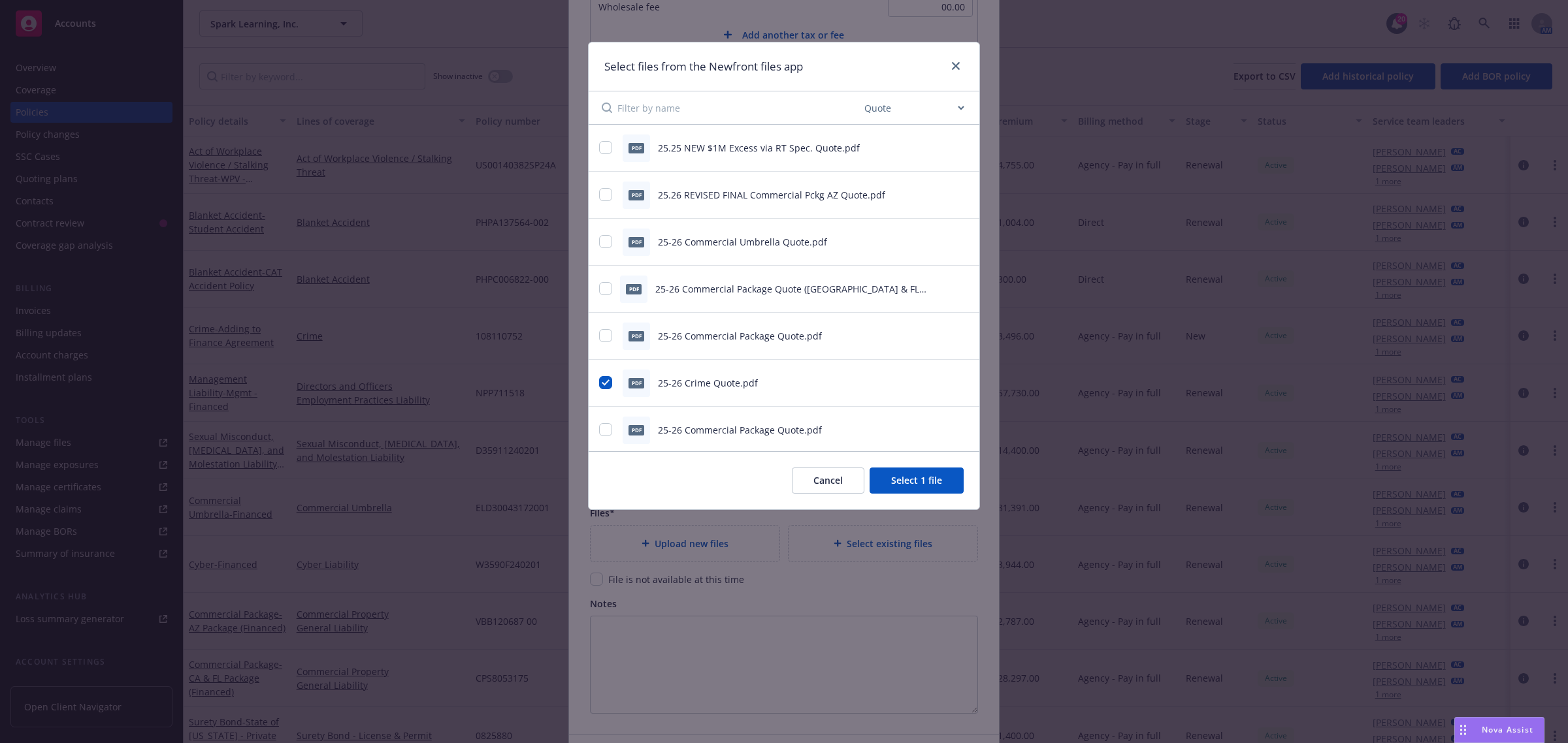
click at [928, 491] on button "Select 1 file" at bounding box center [916, 480] width 94 height 26
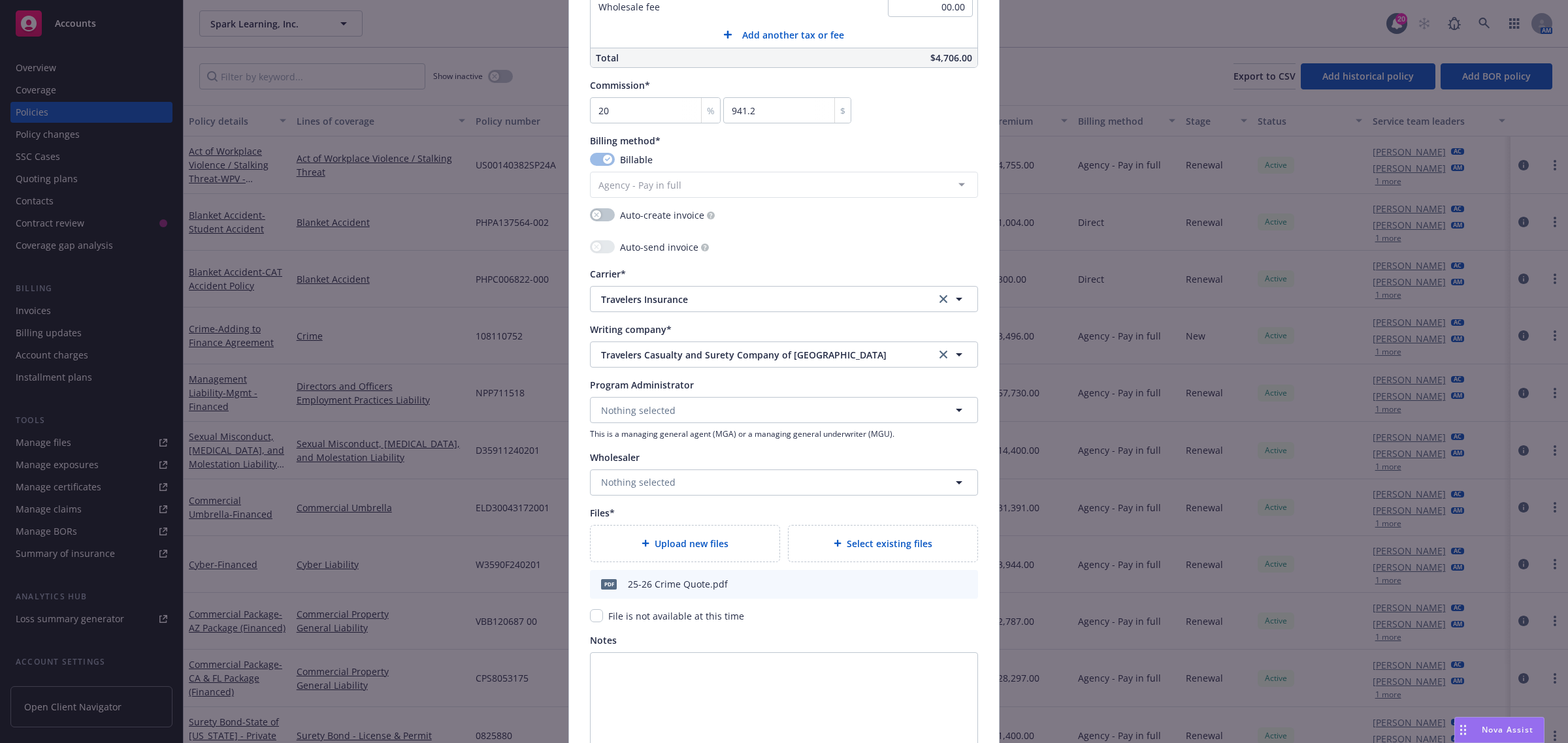
scroll to position [1191, 0]
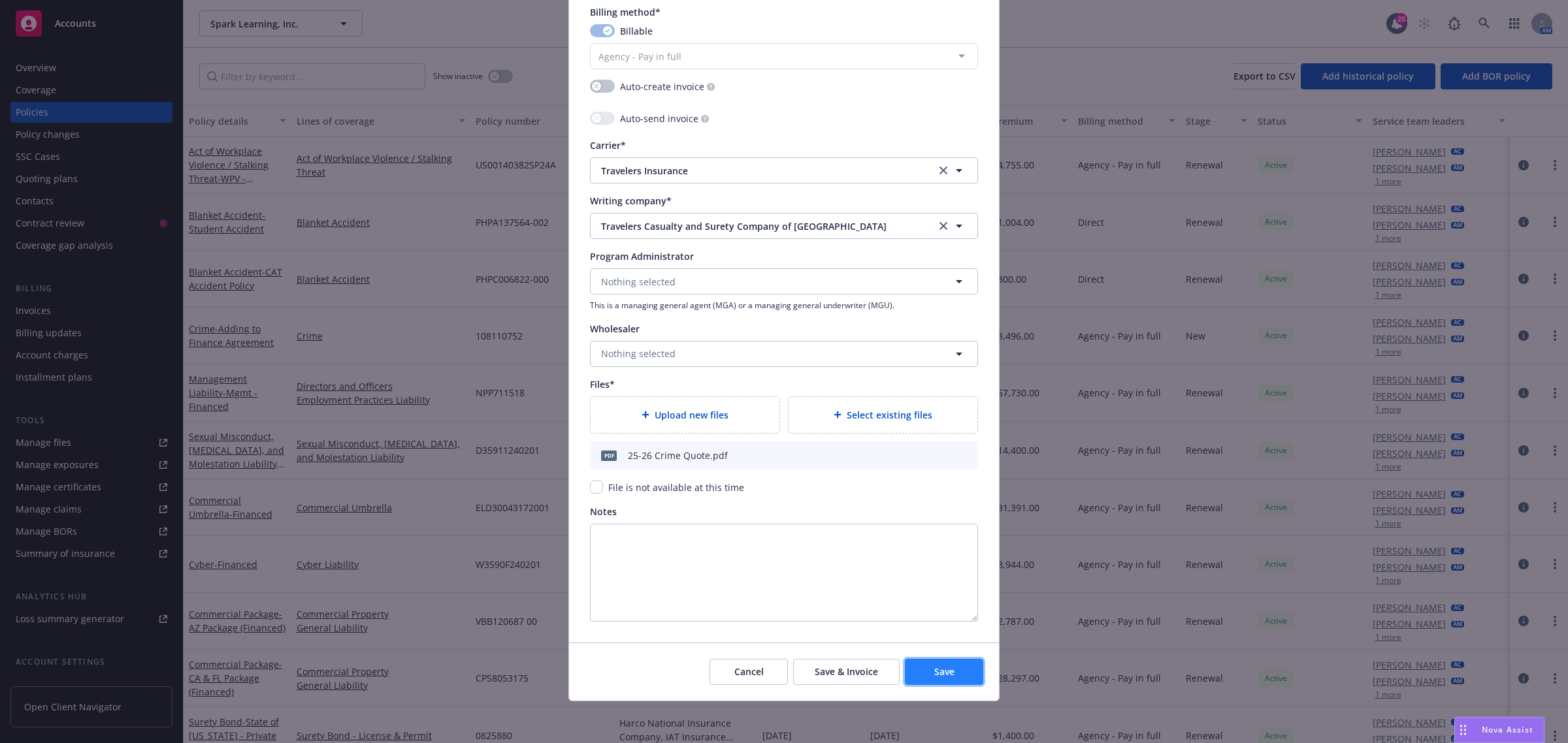
click at [960, 667] on button "Save" at bounding box center [944, 671] width 78 height 26
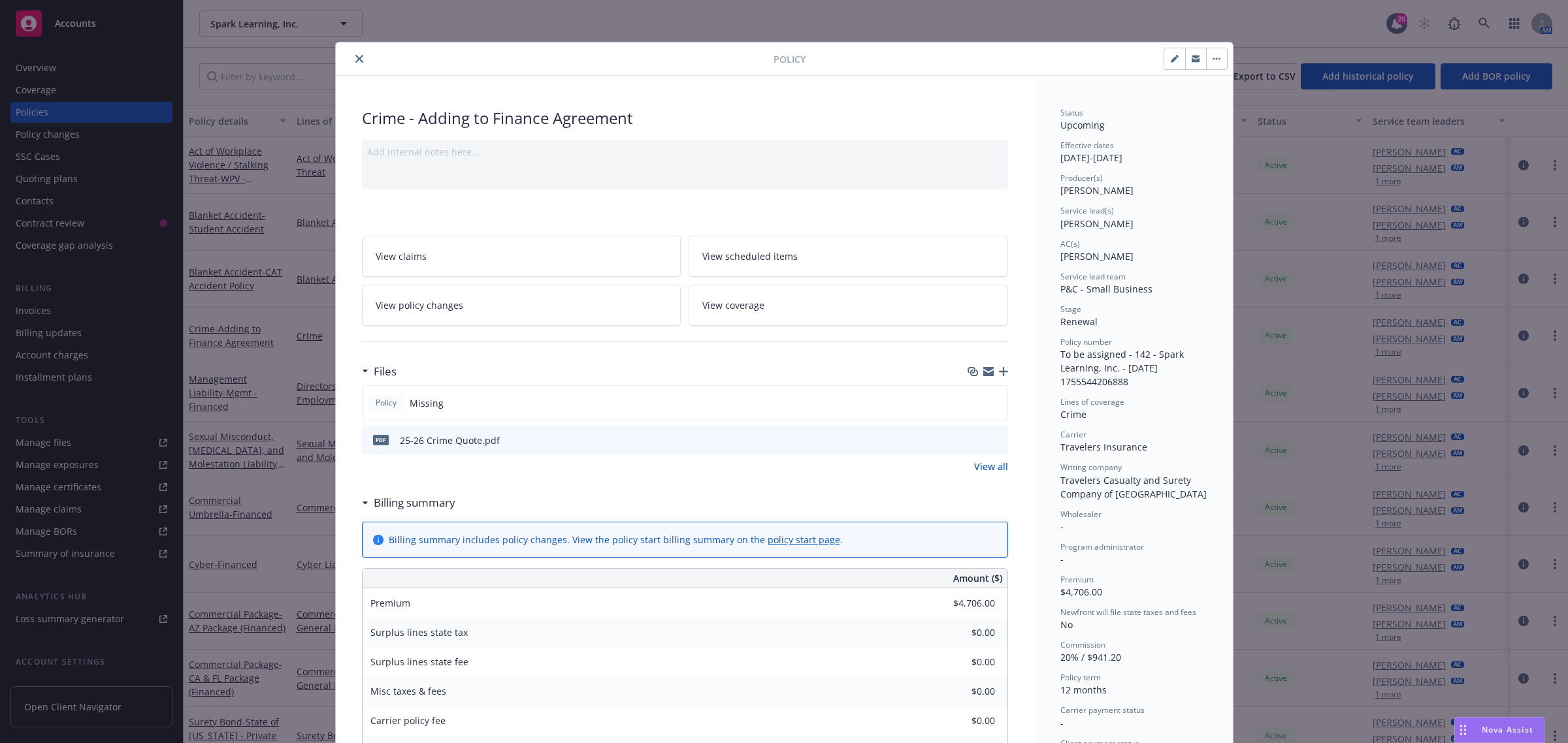
click at [345, 67] on div "Policy" at bounding box center [784, 59] width 897 height 33
click at [351, 63] on button "close" at bounding box center [359, 59] width 16 height 16
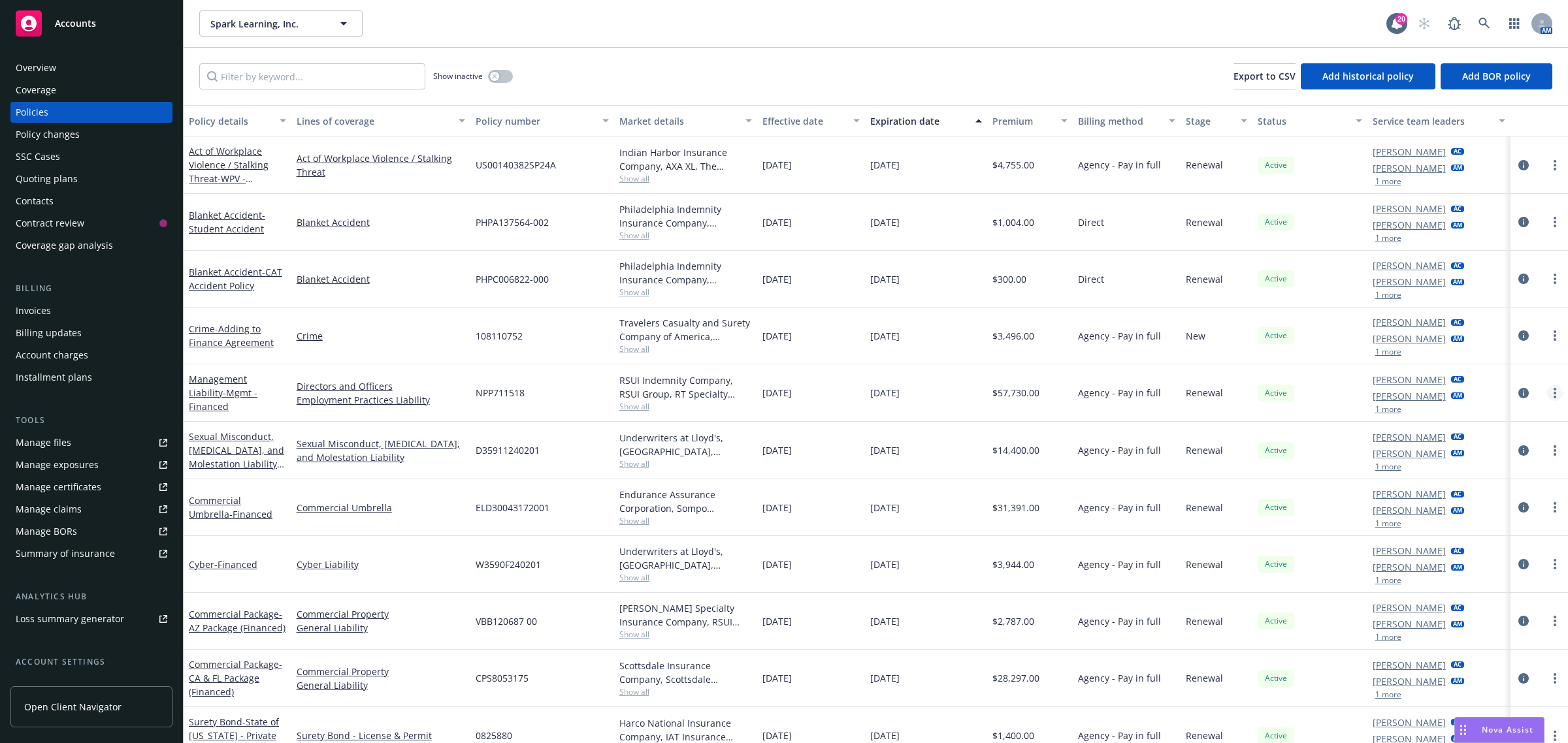
click at [1547, 392] on link "more" at bounding box center [1555, 393] width 16 height 16
drag, startPoint x: 1471, startPoint y: 452, endPoint x: 1468, endPoint y: 423, distance: 29.2
click at [1471, 452] on link "Renew with incumbent" at bounding box center [1473, 446] width 154 height 26
select select "12"
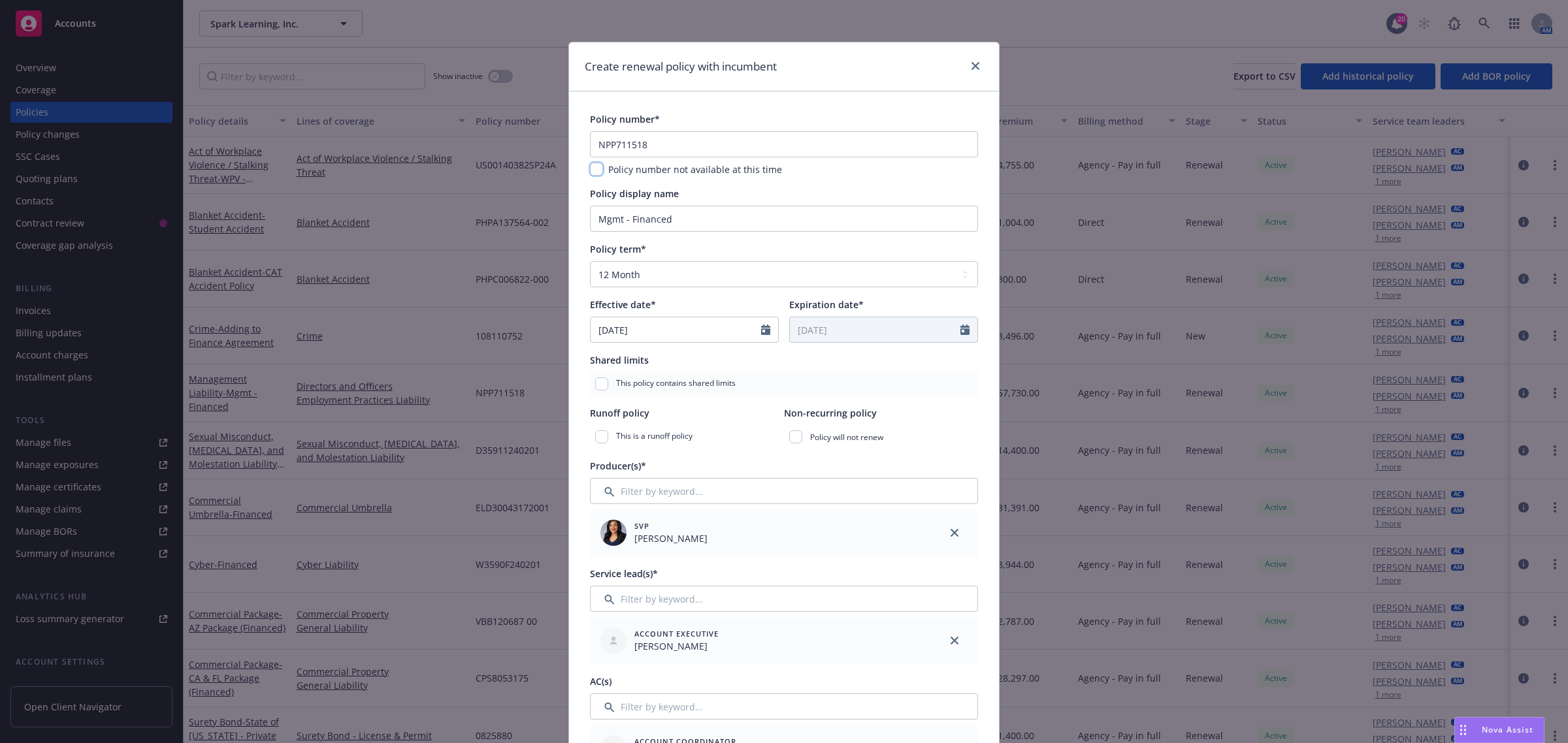
click at [594, 169] on input "checkbox" at bounding box center [596, 169] width 13 height 13
checkbox input "true"
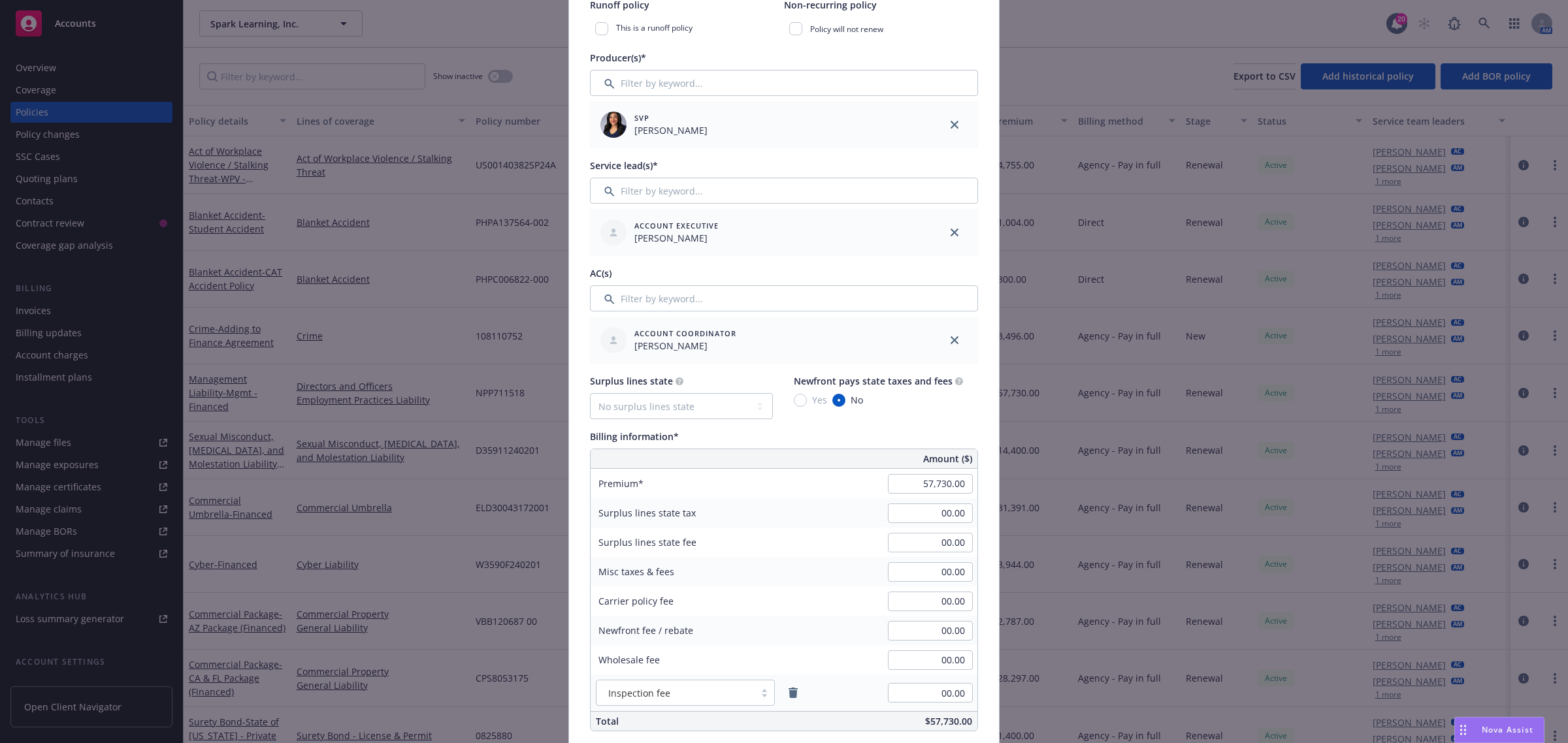
scroll to position [490, 0]
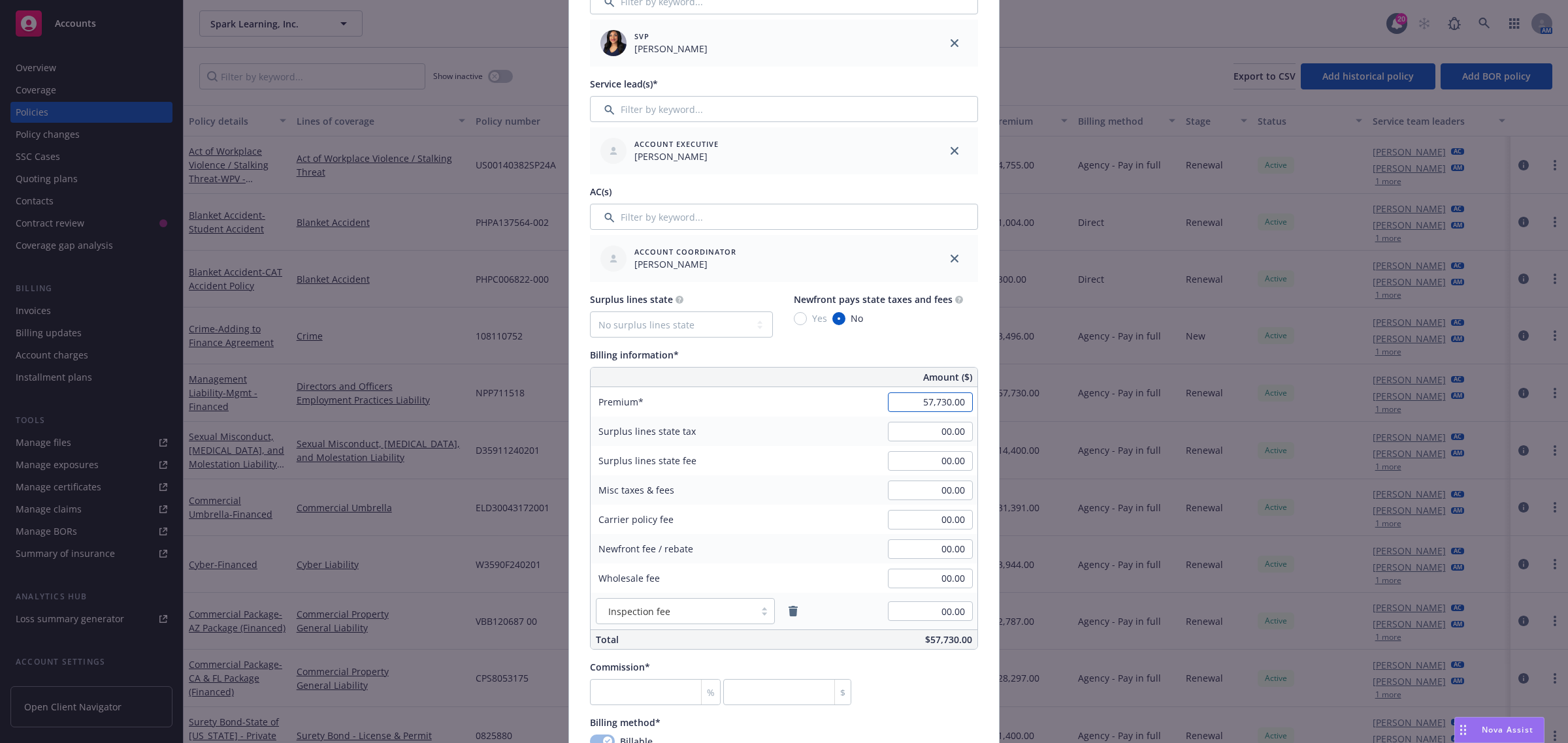
click at [946, 403] on input "57,730.00" at bounding box center [930, 402] width 85 height 20
type input "57,450.00"
click at [840, 543] on div "Newfront fee / rebate 00.00" at bounding box center [783, 549] width 386 height 29
click at [789, 614] on icon "remove" at bounding box center [793, 611] width 9 height 10
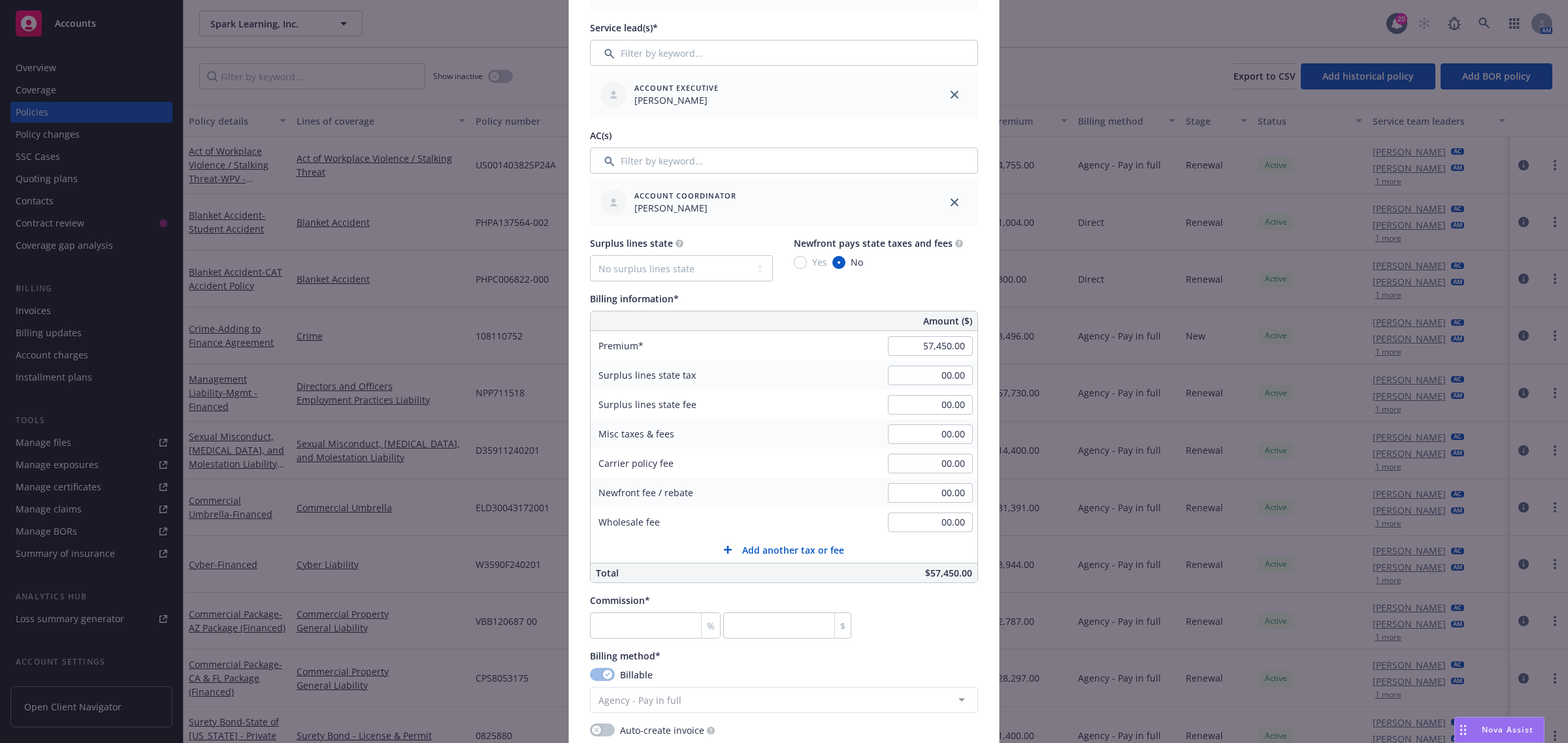
scroll to position [653, 0]
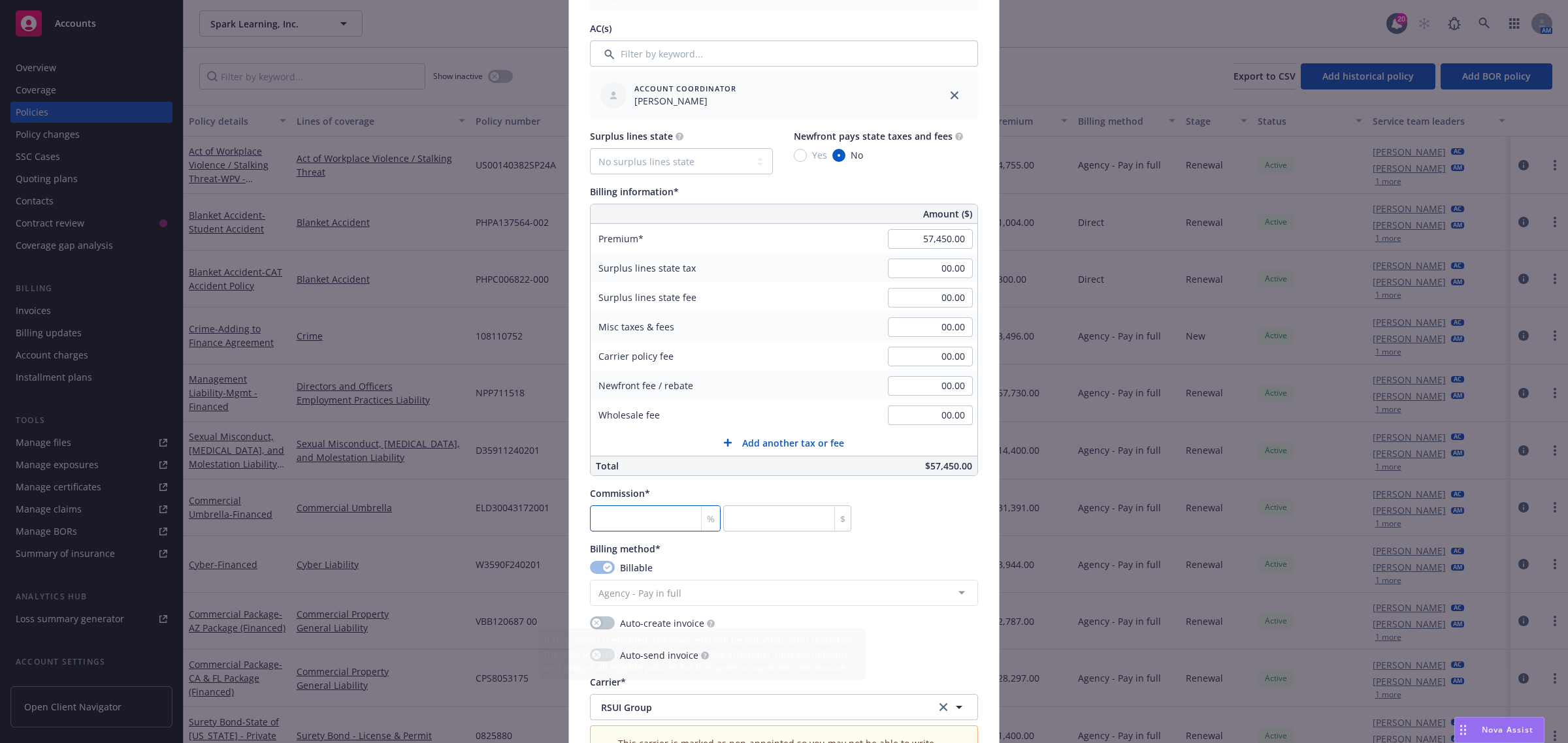
drag, startPoint x: 642, startPoint y: 508, endPoint x: 641, endPoint y: 521, distance: 13.0
click at [642, 513] on input "number" at bounding box center [655, 518] width 131 height 26
type input "1"
type input "574.5"
type input "10"
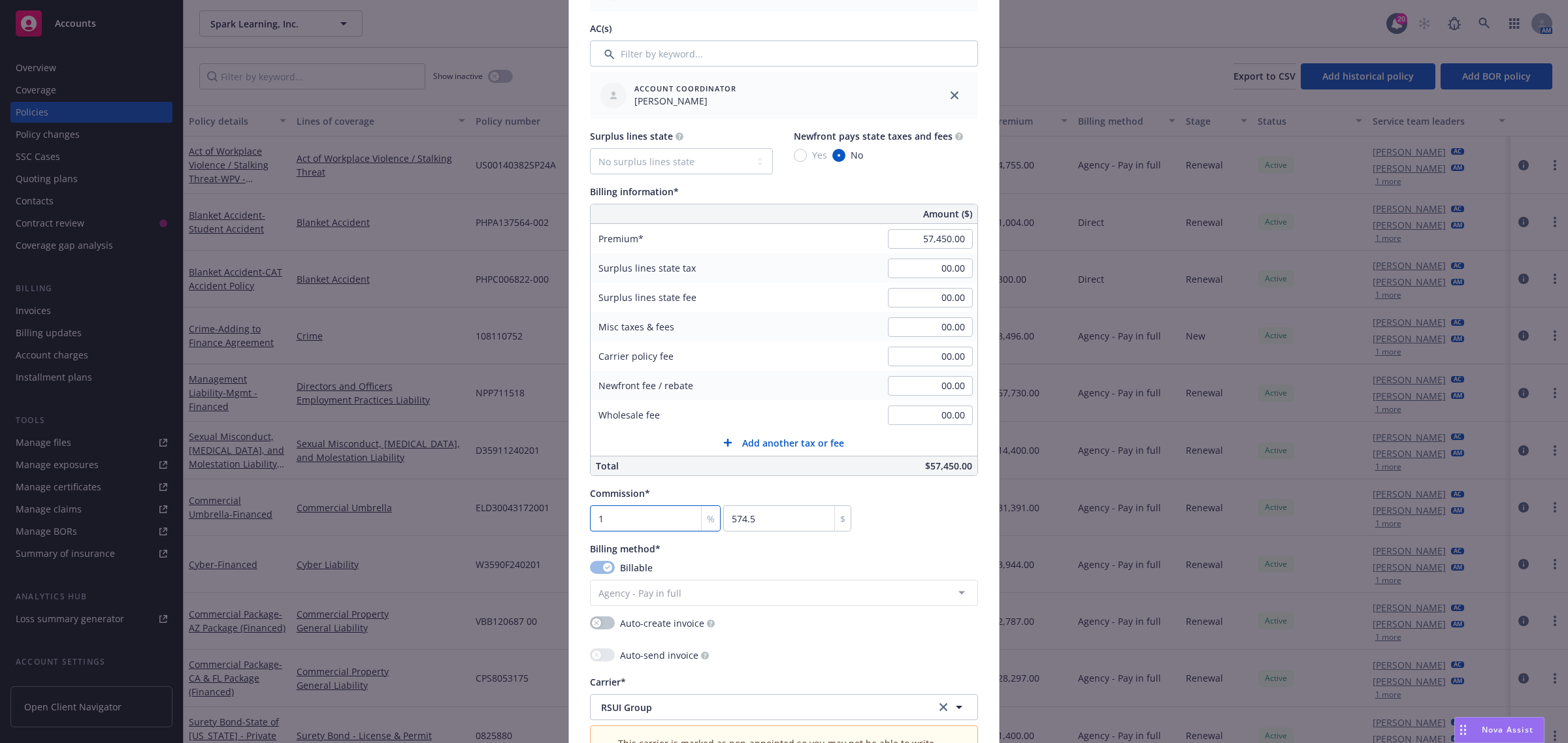
type input "5745"
type input "10"
click at [818, 571] on div "Billable" at bounding box center [783, 567] width 388 height 14
click at [790, 658] on div "Auto-send invoice" at bounding box center [783, 656] width 388 height 16
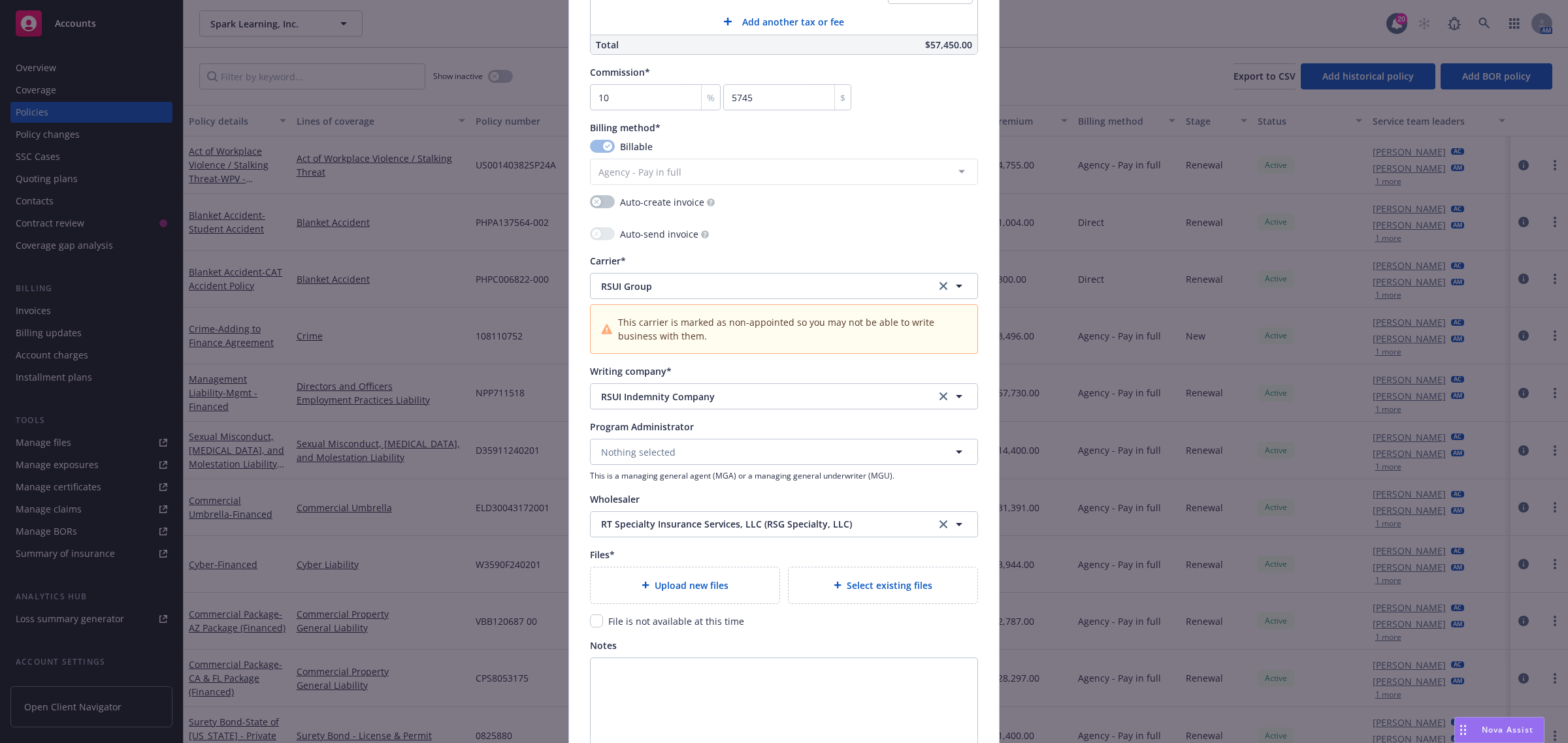
scroll to position [1210, 0]
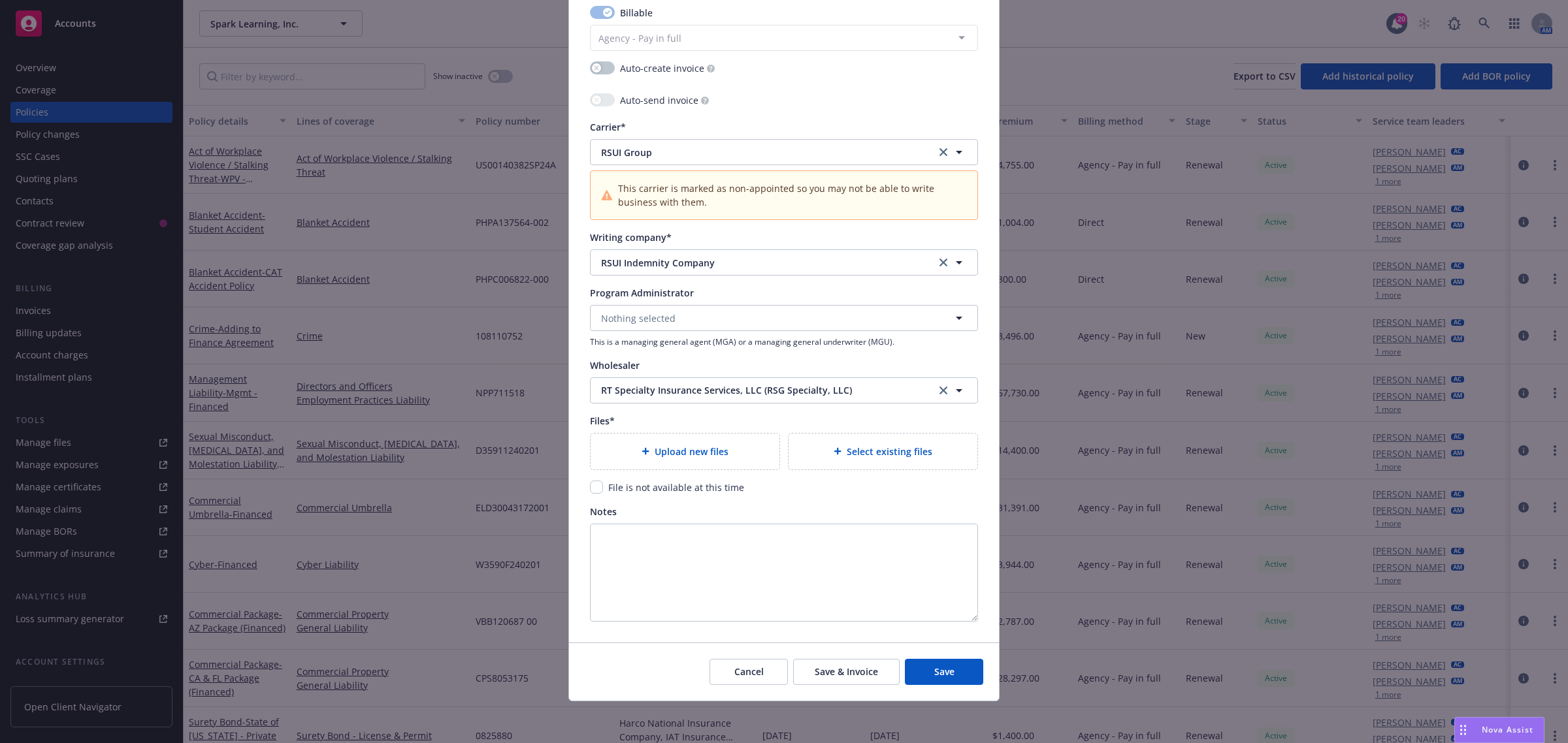
click at [906, 443] on div "Select existing files" at bounding box center [883, 451] width 189 height 36
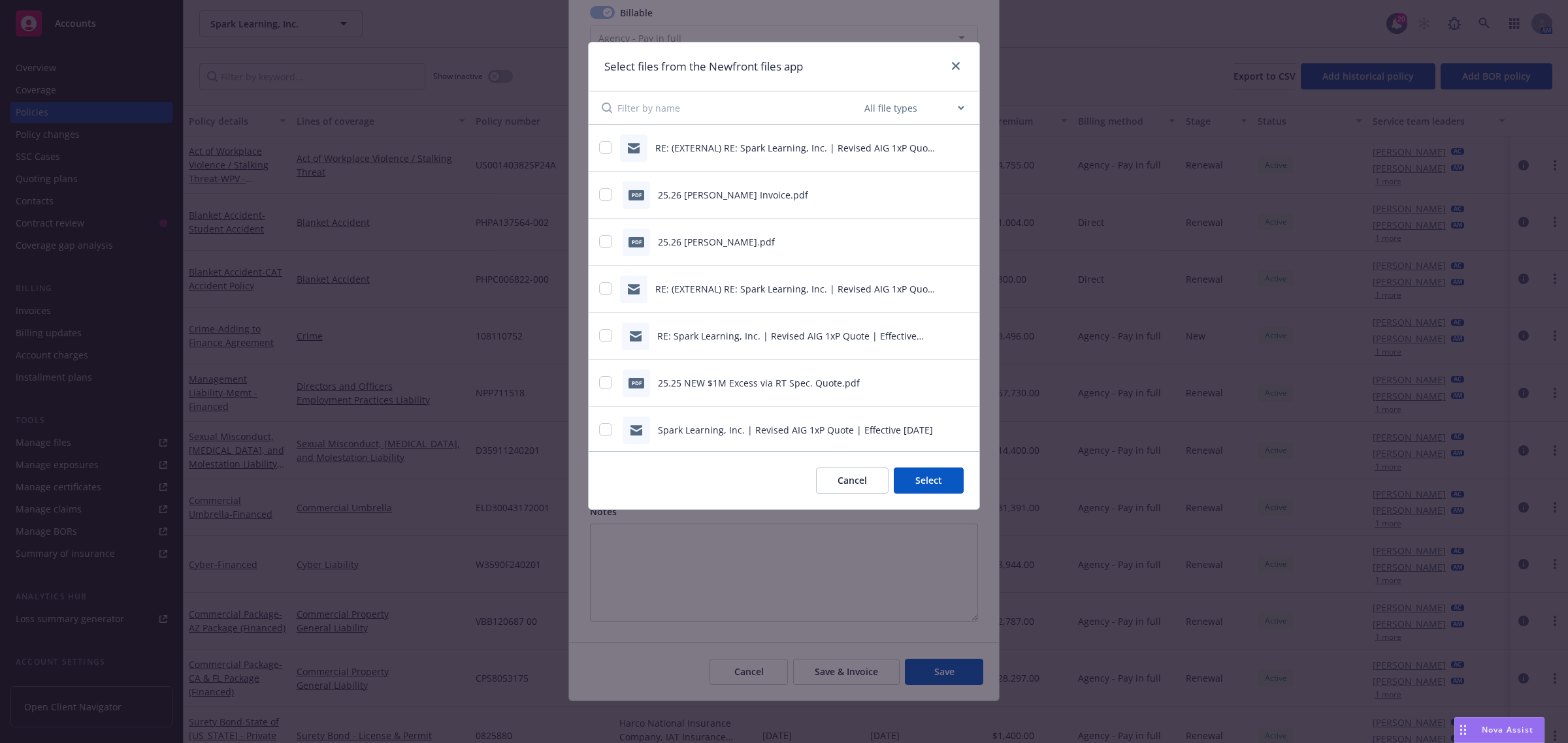
click at [876, 109] on select "All file types Agreements Allocations Annual Service Cycle - Financial snapshot…" at bounding box center [914, 108] width 104 height 26
select select "Quote"
click at [862, 95] on select "All file types Agreements Allocations Annual Service Cycle - Financial snapshot…" at bounding box center [914, 108] width 104 height 26
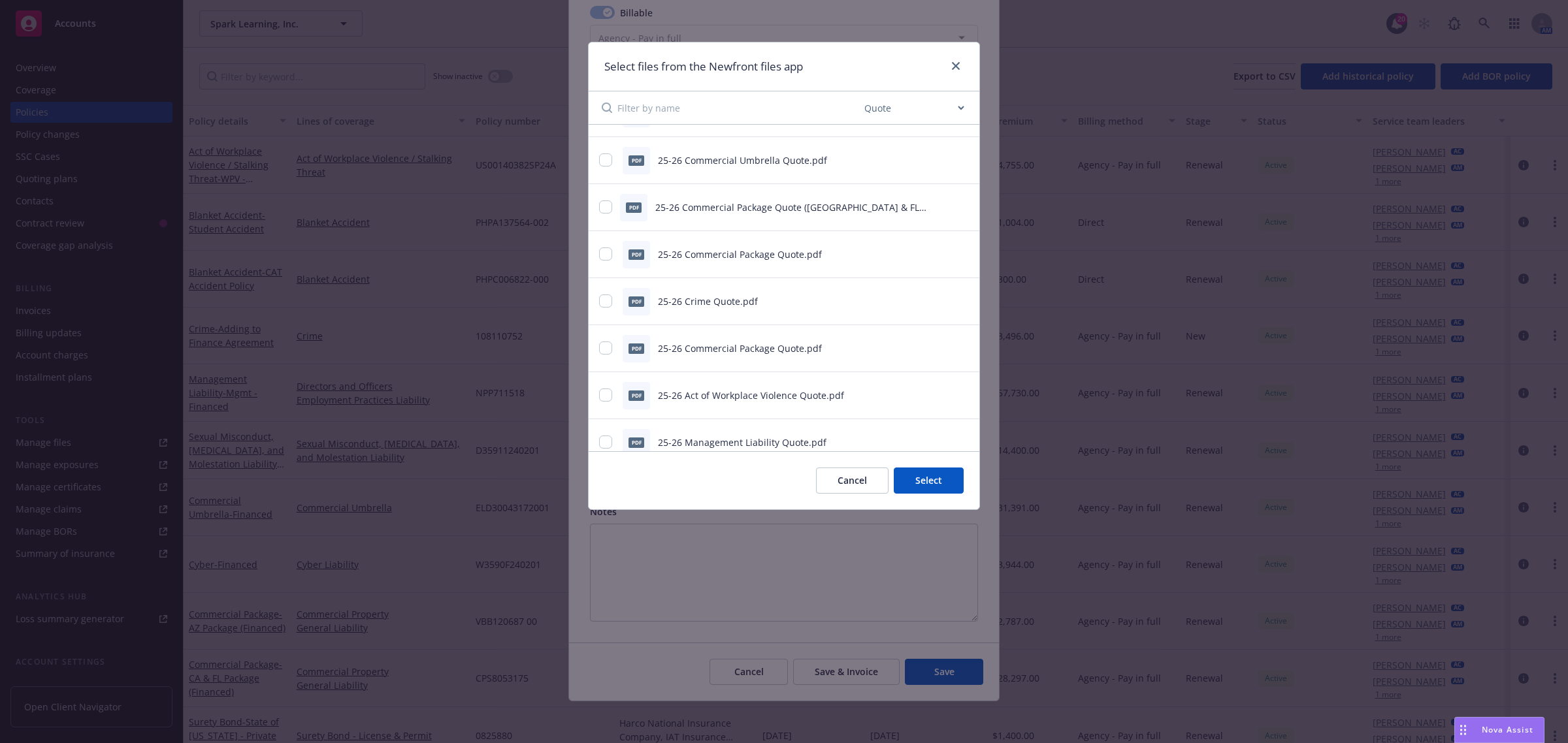
scroll to position [163, 0]
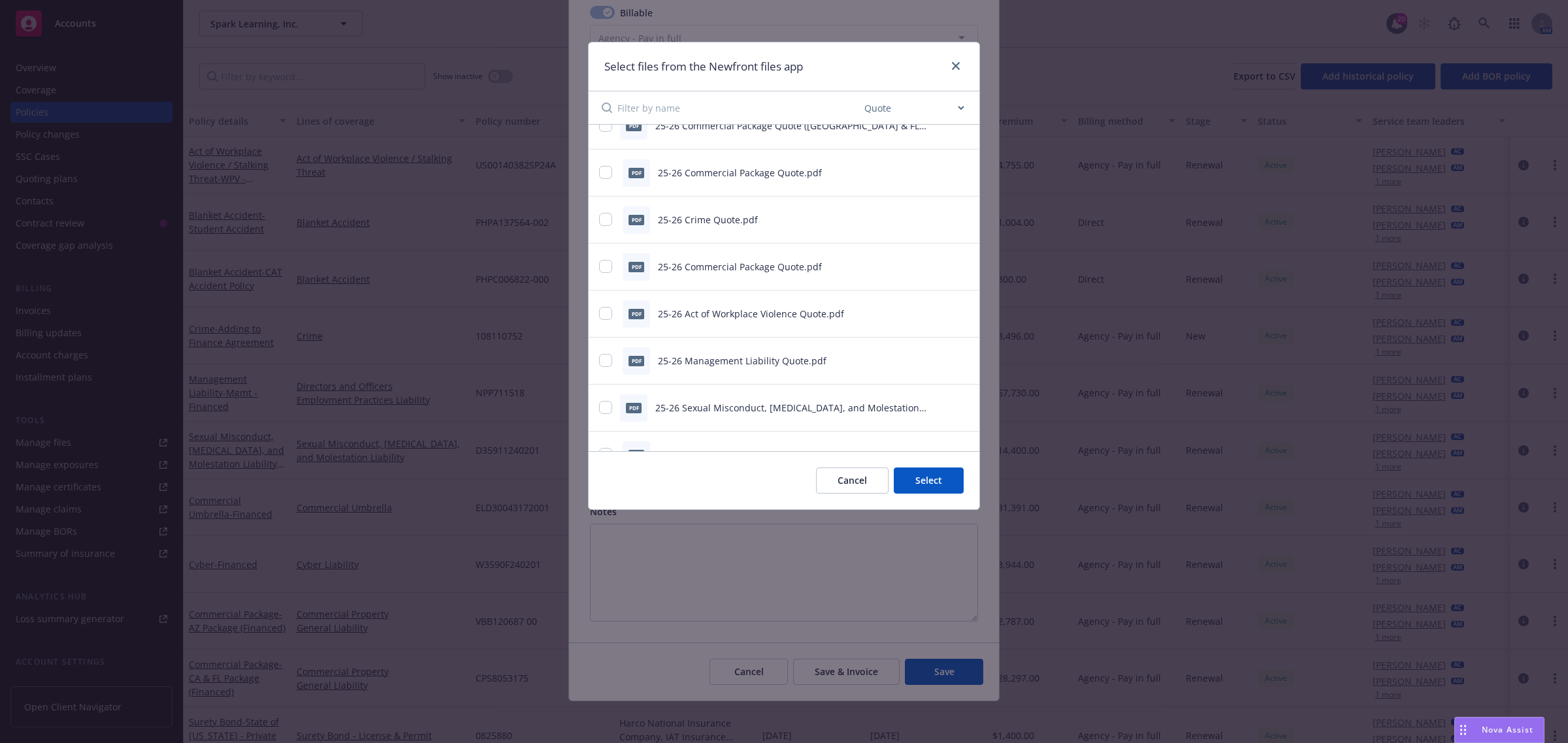
click at [598, 363] on div "pdf 25-26 Management Liability Quote.pdf" at bounding box center [784, 361] width 390 height 47
click at [605, 361] on input "checkbox" at bounding box center [606, 360] width 13 height 13
checkbox input "true"
click at [951, 482] on button "Select 1 file" at bounding box center [916, 480] width 94 height 26
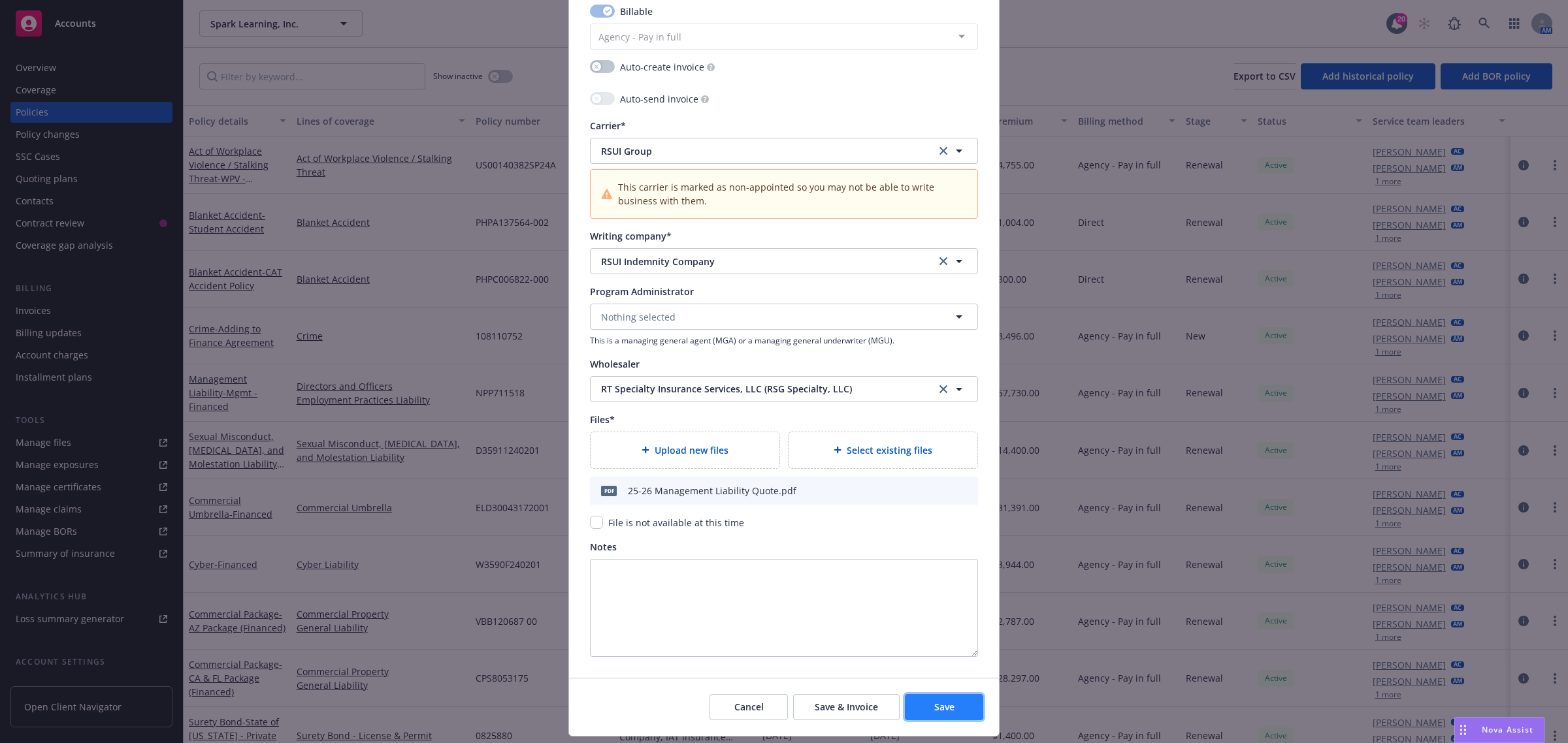
click at [935, 706] on span "Save" at bounding box center [944, 707] width 20 height 13
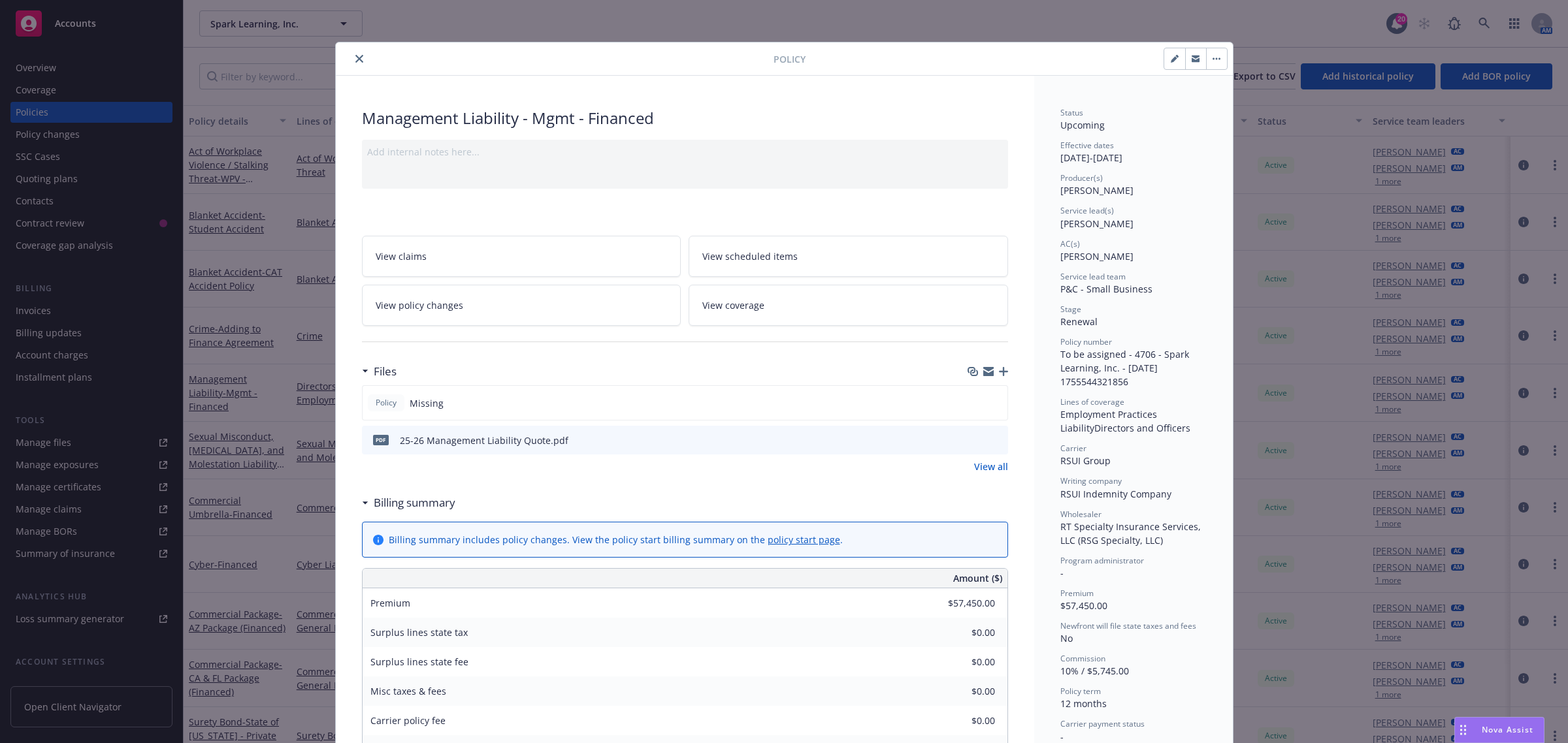
click at [360, 61] on button "close" at bounding box center [359, 59] width 16 height 16
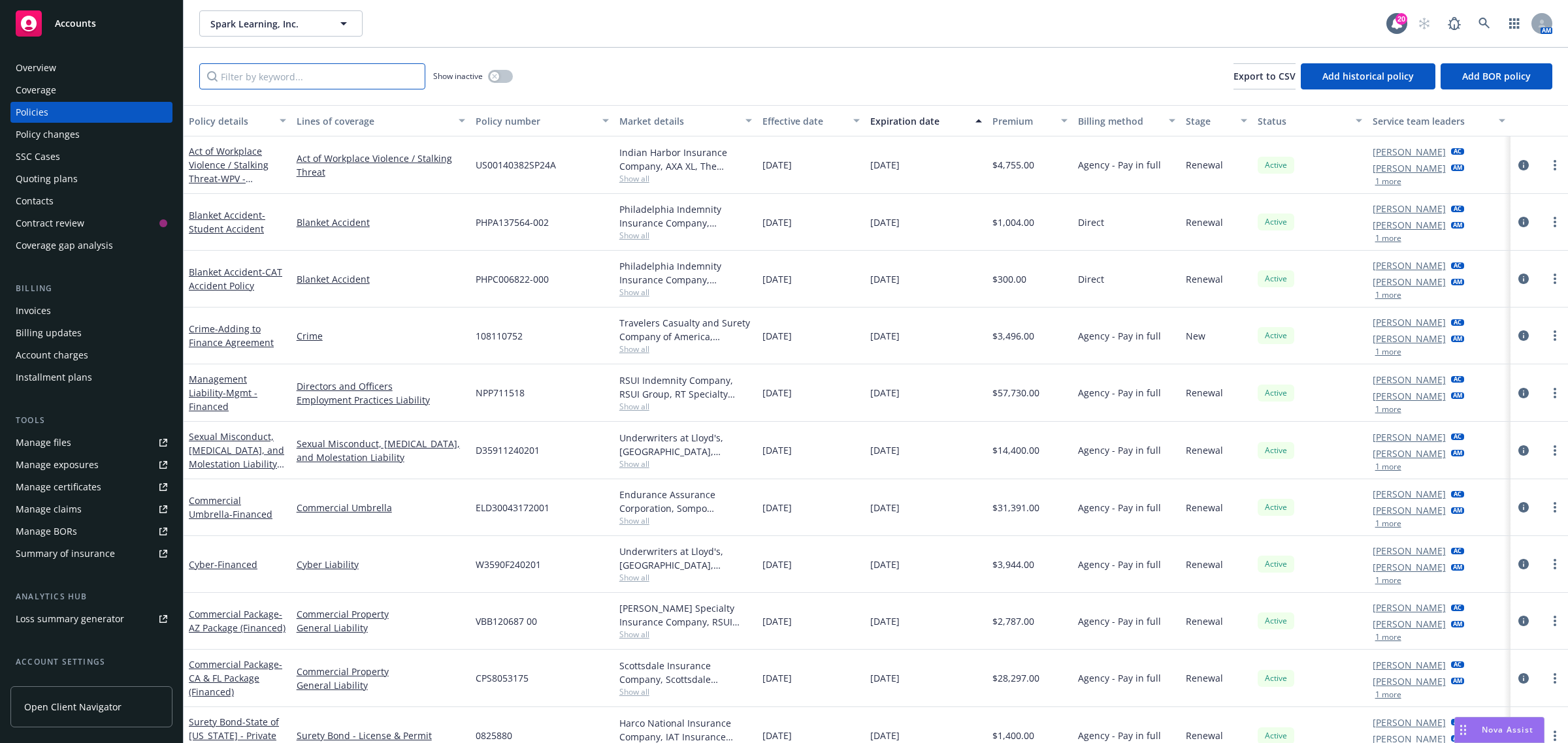
click at [335, 64] on input "Filter by keyword..." at bounding box center [312, 76] width 226 height 26
click at [1542, 632] on div at bounding box center [1539, 621] width 57 height 57
click at [1554, 622] on icon "more" at bounding box center [1554, 620] width 2 height 10
click at [1484, 475] on link "Renew with incumbent" at bounding box center [1486, 475] width 154 height 26
select select "12"
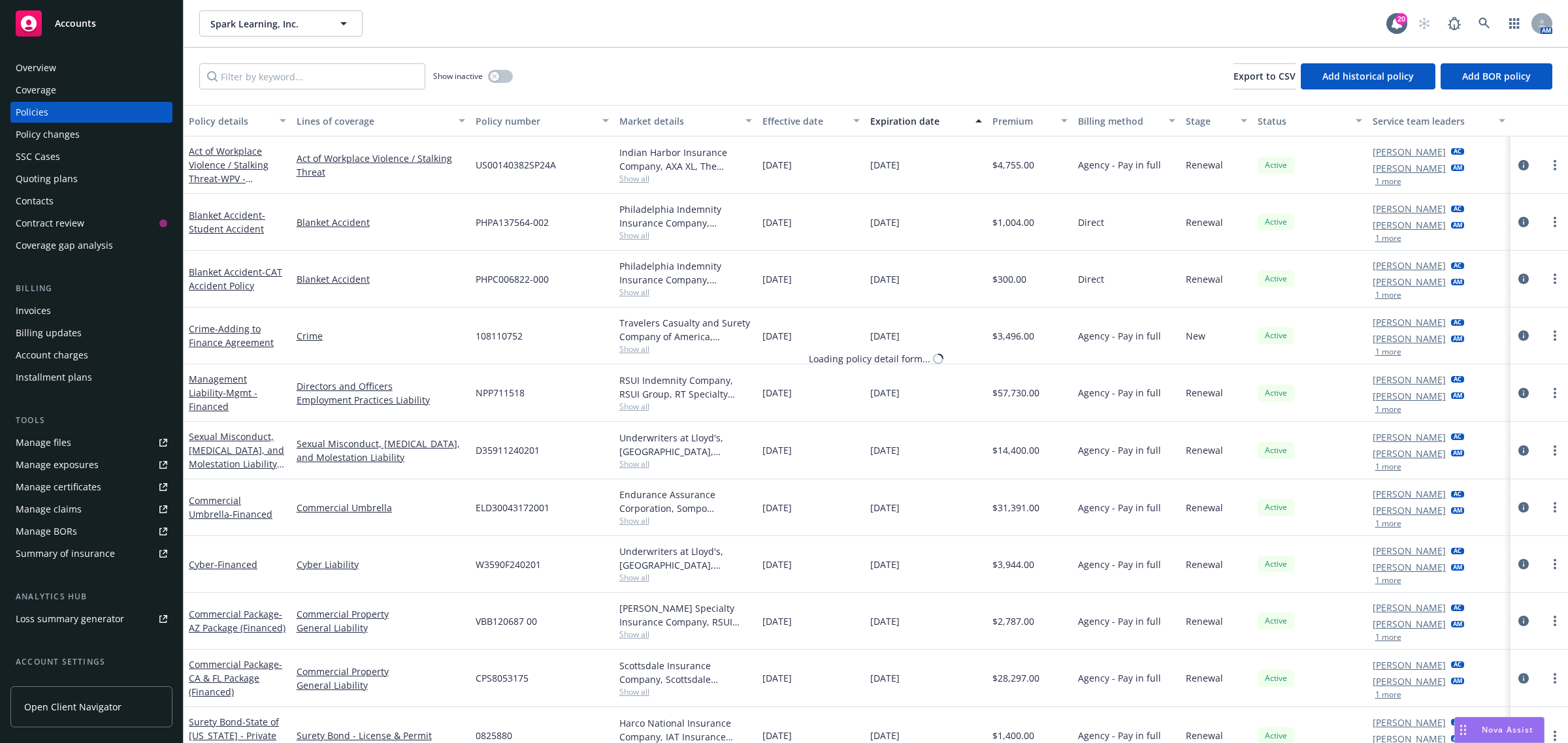
select select "AZ"
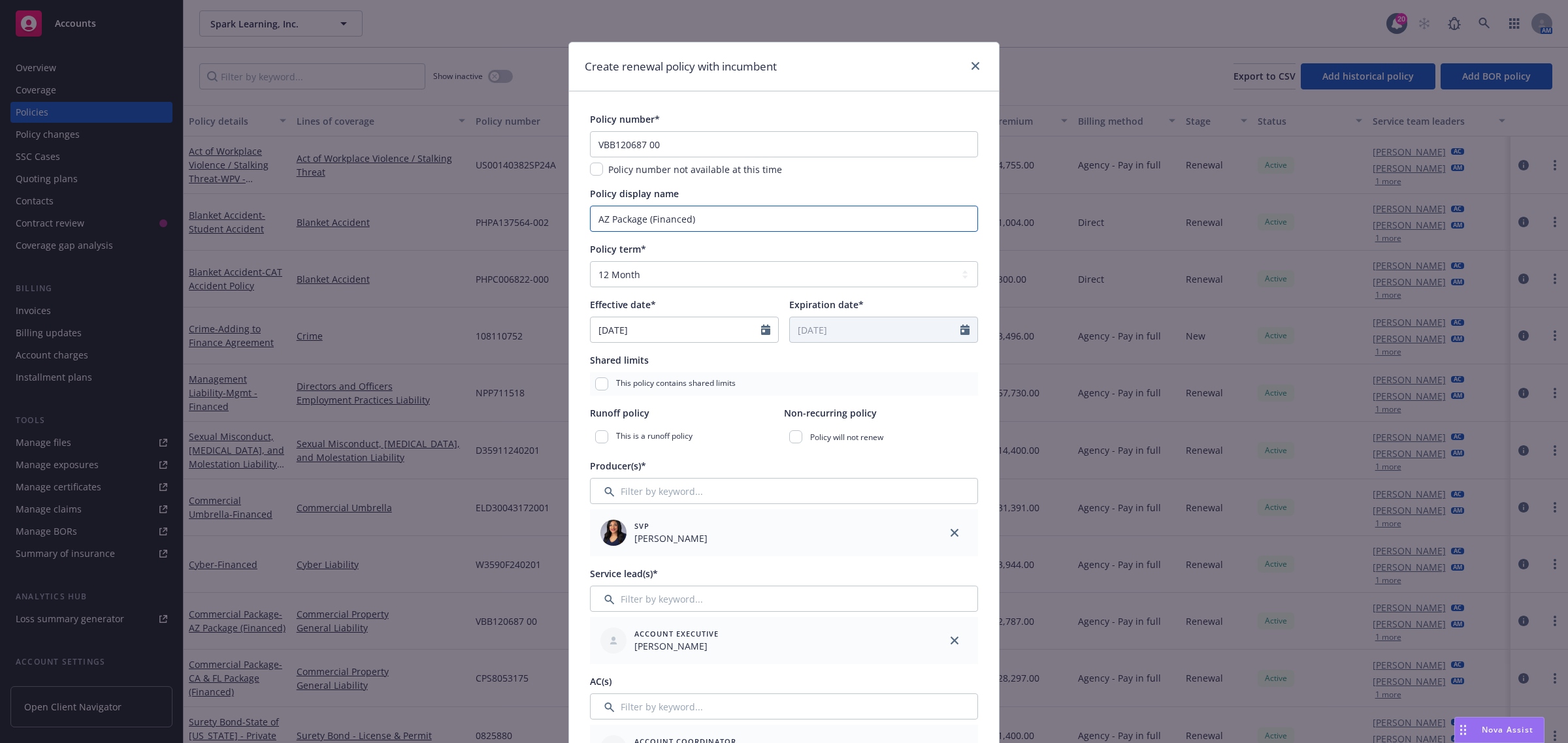
click at [606, 220] on input "AZ Package (Financed)" at bounding box center [783, 218] width 388 height 26
type input "FL Package (Financed)"
click at [590, 168] on input "checkbox" at bounding box center [596, 169] width 13 height 13
checkbox input "true"
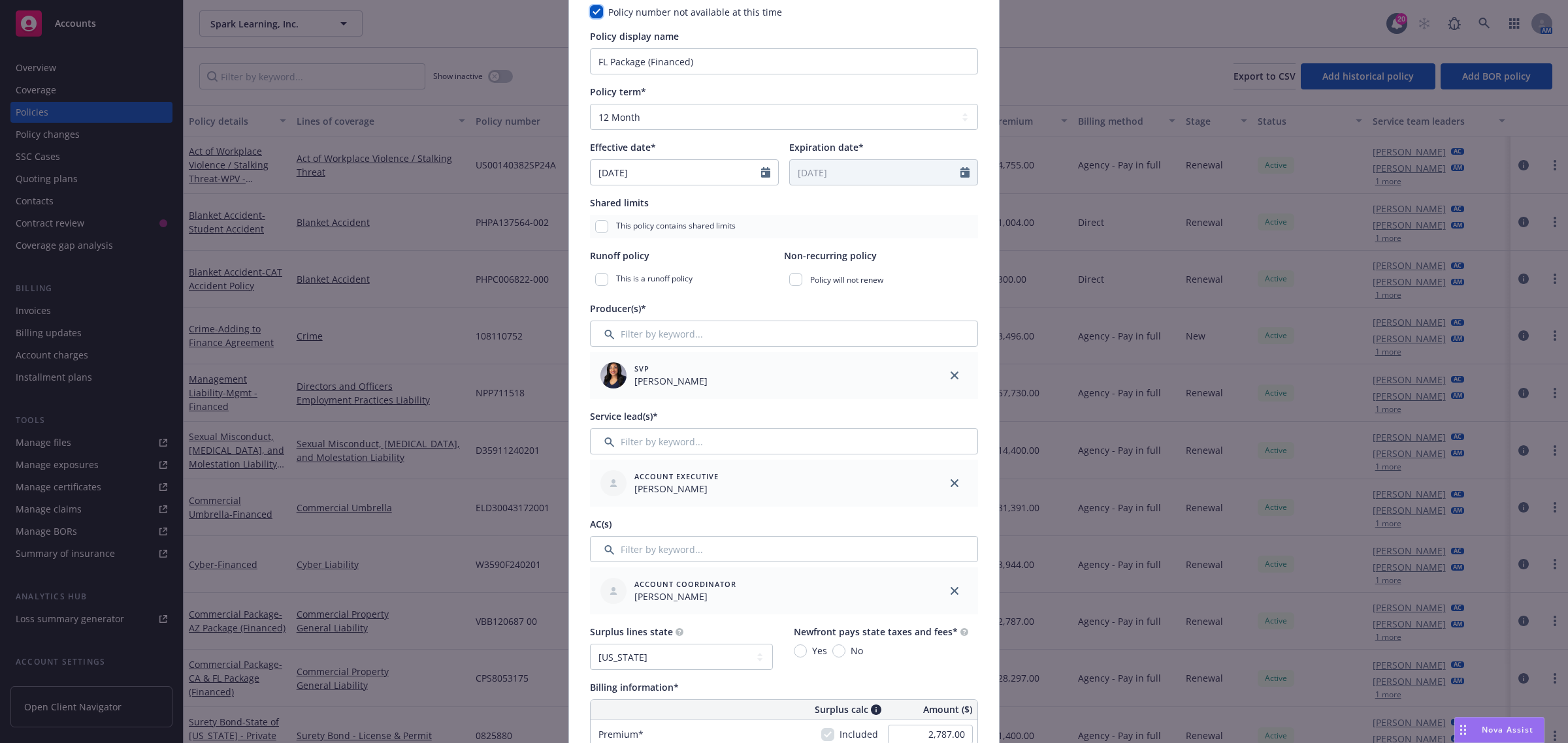
scroll to position [490, 0]
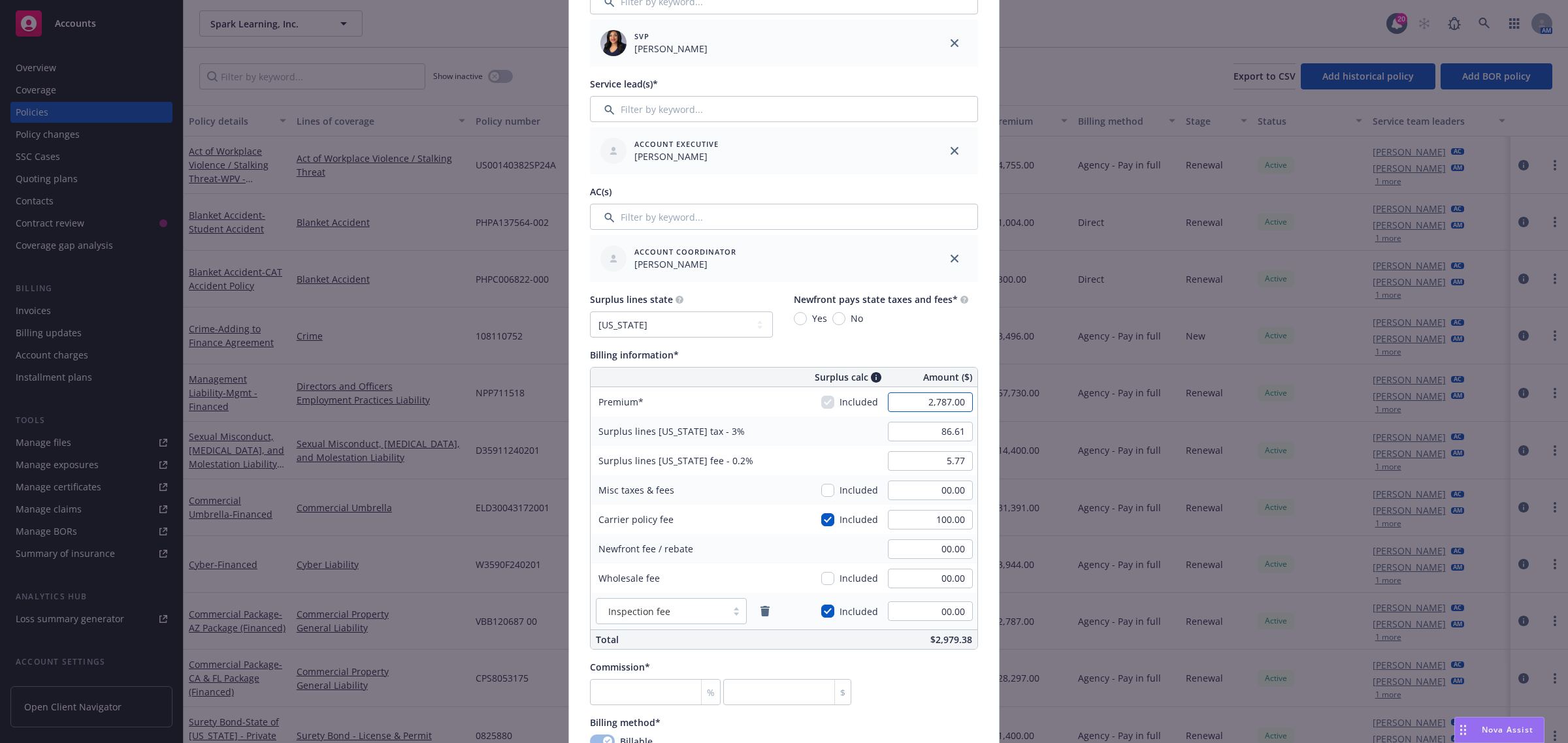
click at [925, 396] on input "2,787.00" at bounding box center [930, 402] width 85 height 20
type input "37,331.00"
type input "1,122.93"
type input "74.86"
click at [833, 318] on input "No" at bounding box center [839, 319] width 13 height 13
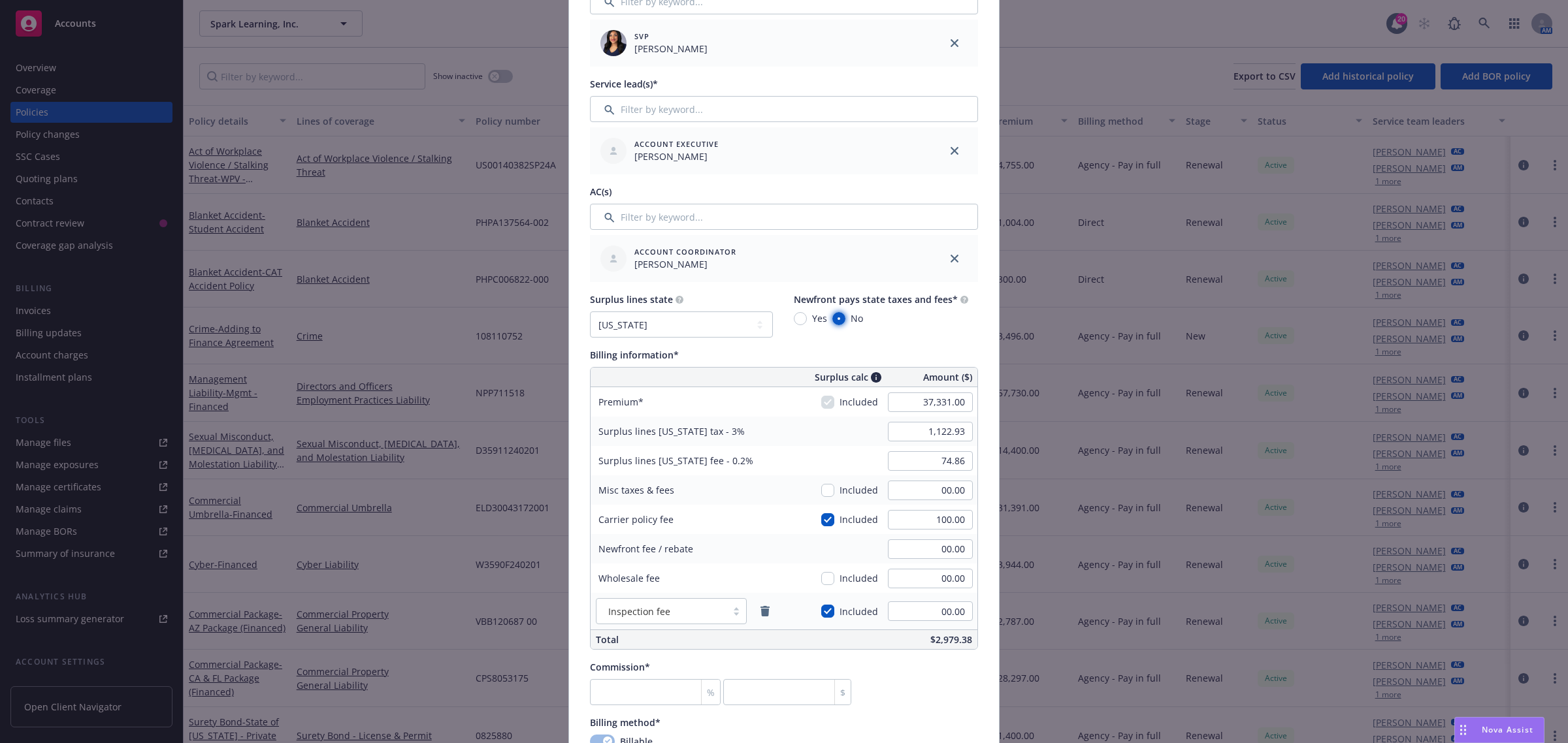
radio input "true"
click at [702, 328] on select "No surplus lines state Alaska Alabama Arkansas Arizona California Colorado Conn…" at bounding box center [681, 324] width 183 height 26
select select "FL"
click at [590, 311] on select "No surplus lines state Alaska Alabama Arkansas Arizona California Colorado Conn…" at bounding box center [681, 324] width 183 height 26
type input "1,849.09"
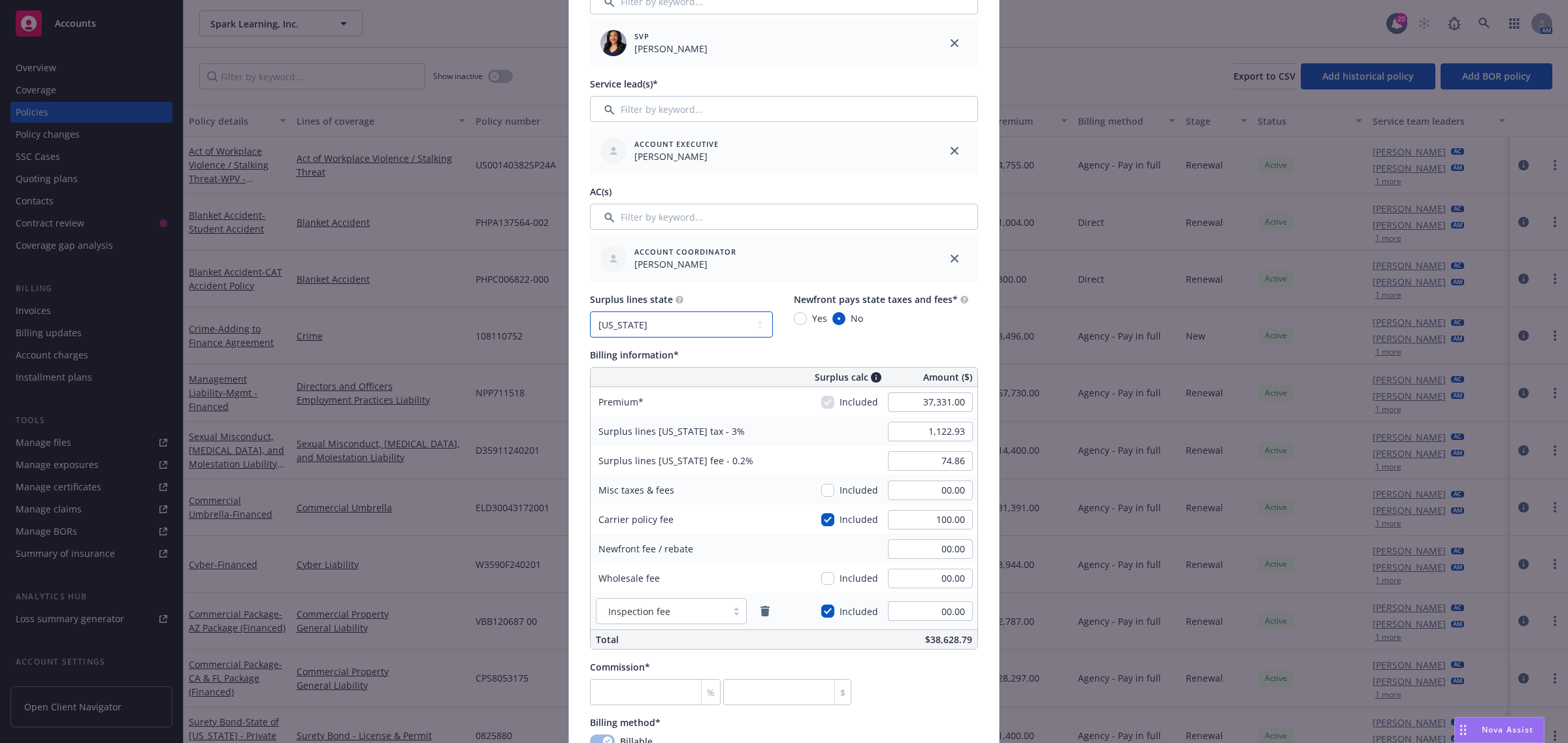
type input "22.46"
click at [944, 611] on input "00.00" at bounding box center [930, 611] width 85 height 20
type input "480"
type input "1,872.80"
type input "22.75"
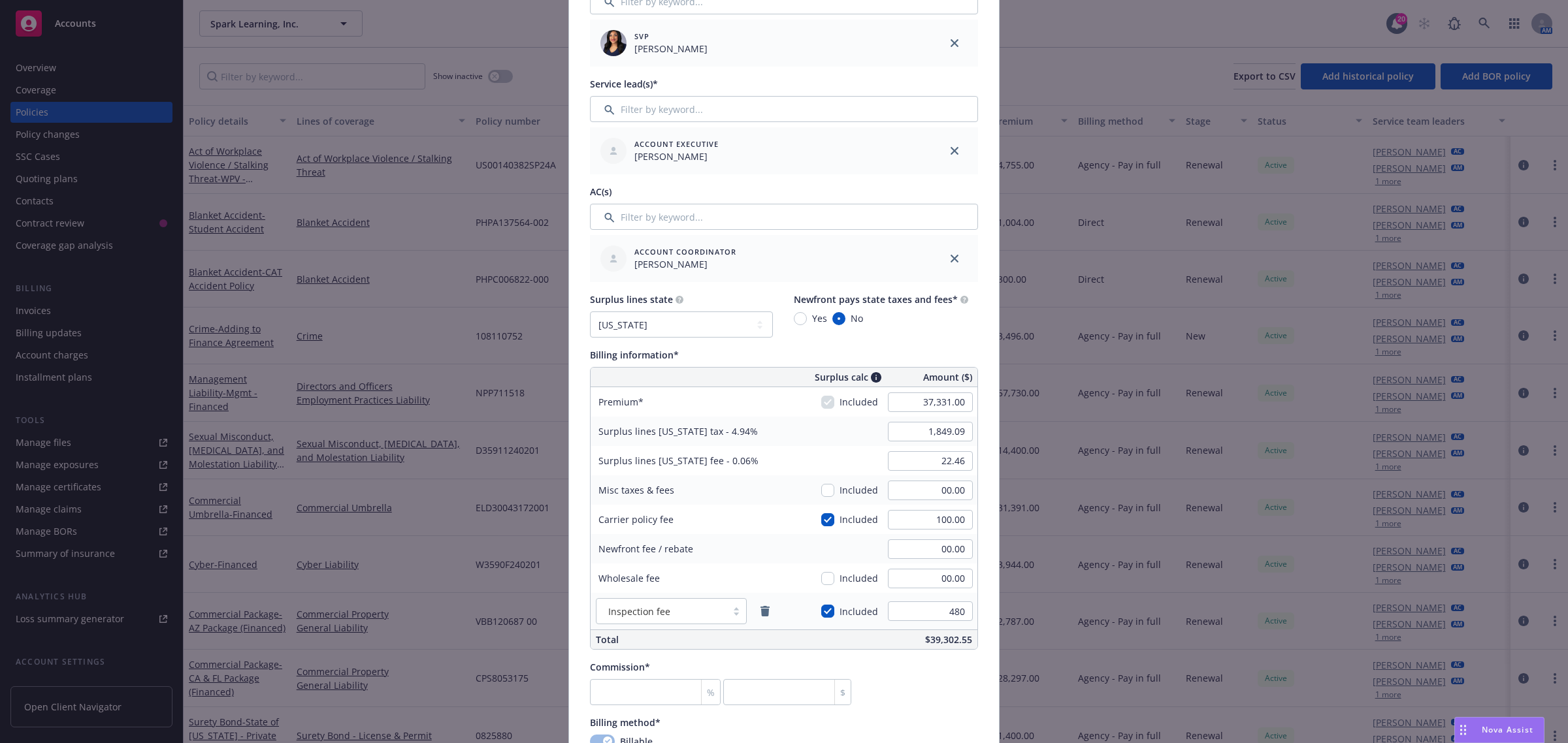
type input "480.00"
click at [932, 696] on div "Commission* % $" at bounding box center [783, 682] width 388 height 45
drag, startPoint x: 644, startPoint y: 683, endPoint x: 644, endPoint y: 690, distance: 7.0
click at [644, 690] on input "number" at bounding box center [655, 692] width 131 height 26
type input "1"
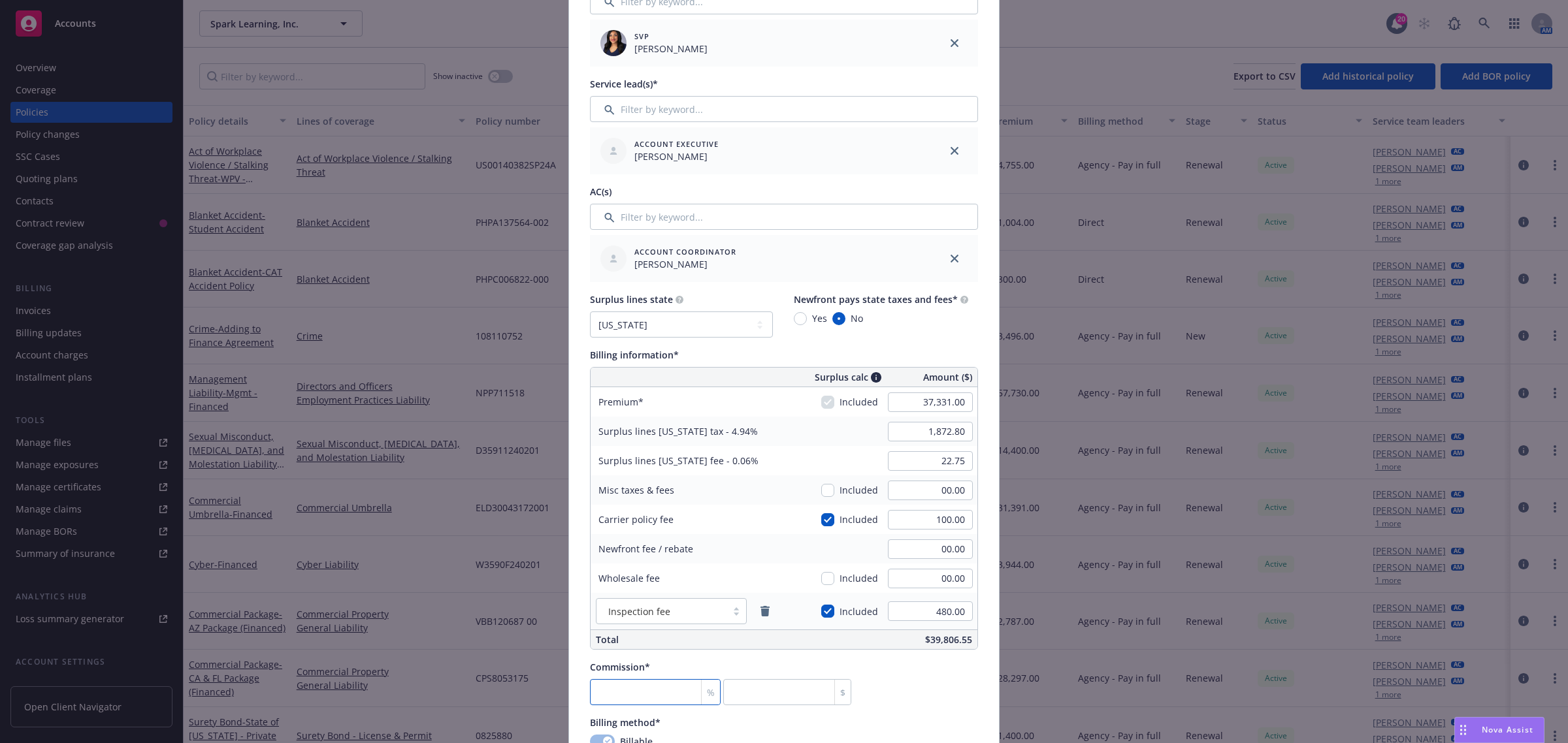
type input "373.31"
type input "10"
type input "3733.1"
type input "10"
click at [633, 661] on span "Commission*" at bounding box center [619, 667] width 60 height 13
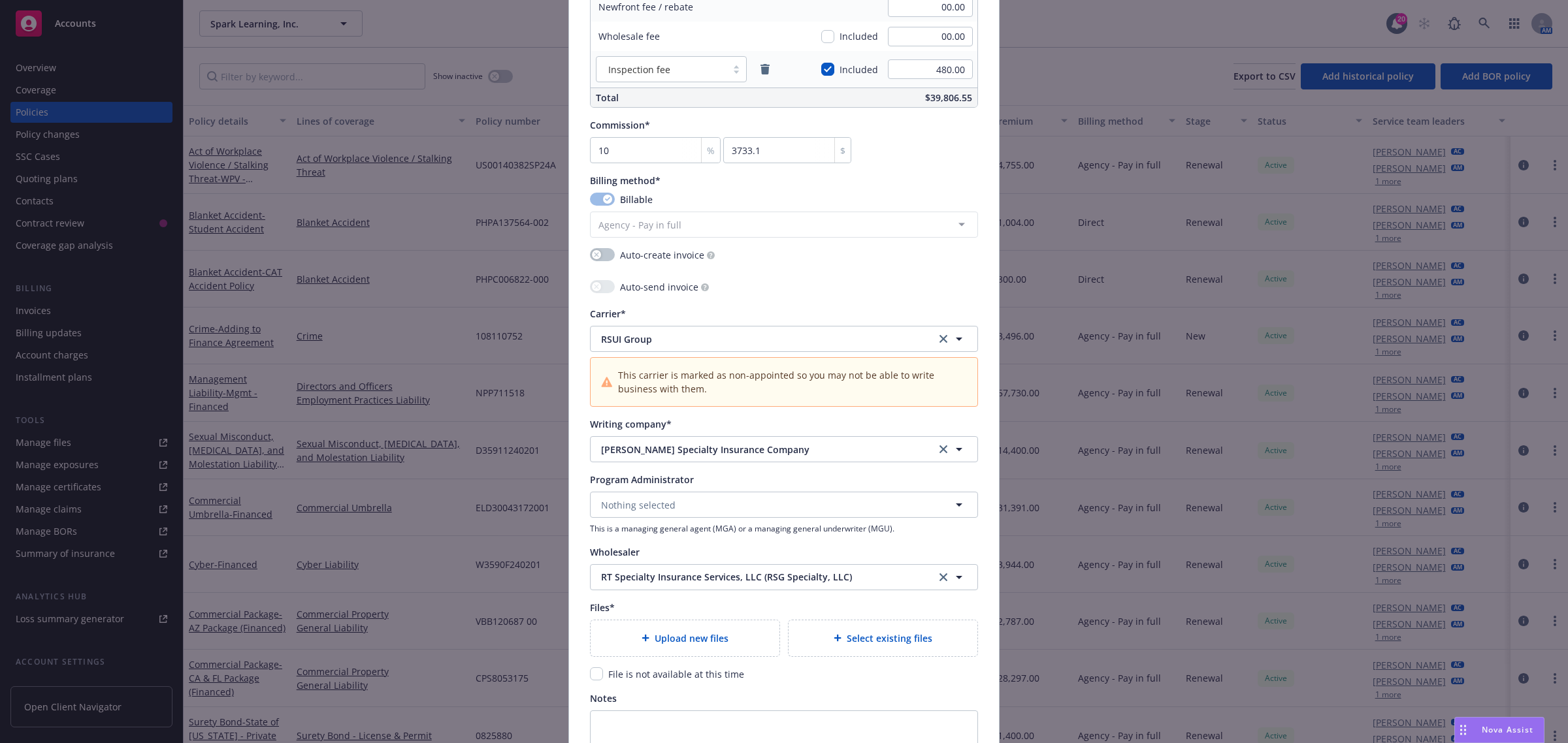
scroll to position [1061, 0]
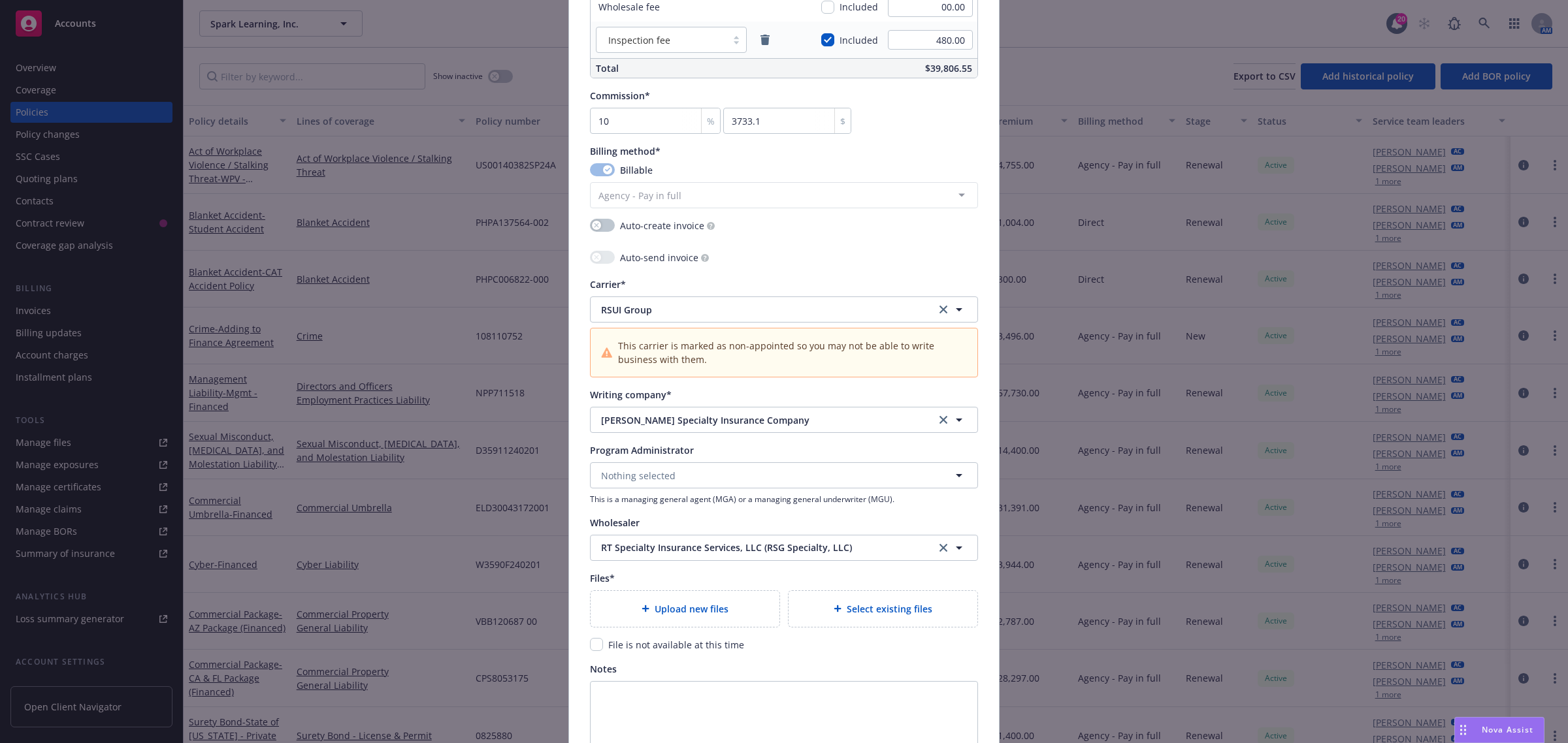
click at [850, 612] on span "Select existing files" at bounding box center [889, 608] width 85 height 14
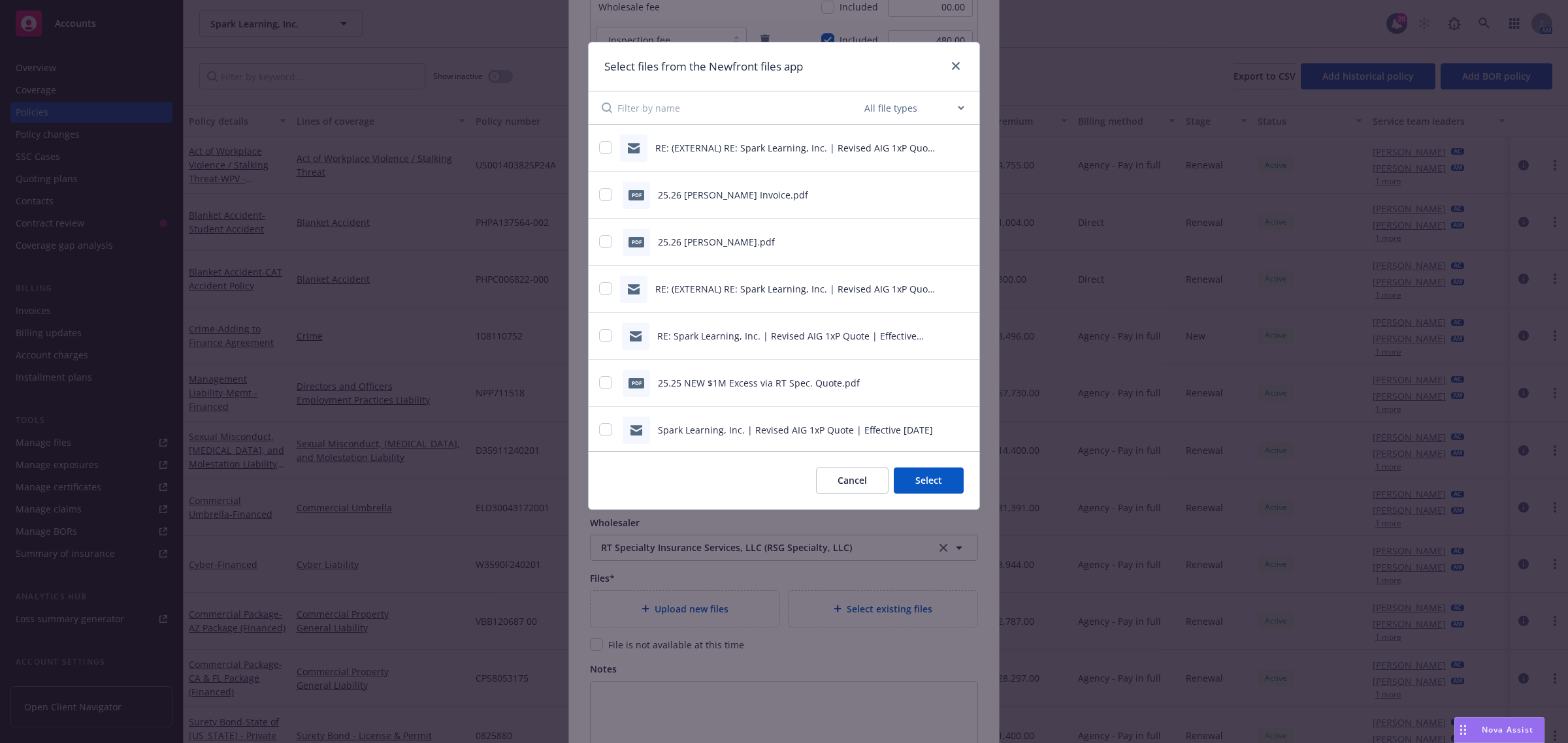
click at [904, 104] on select "All file types Agreements Allocations Annual Service Cycle - Financial snapshot…" at bounding box center [914, 108] width 104 height 26
select select "Quote"
click at [862, 95] on select "All file types Agreements Allocations Annual Service Cycle - Financial snapshot…" at bounding box center [914, 108] width 104 height 26
click at [602, 194] on input "checkbox" at bounding box center [606, 194] width 13 height 13
checkbox input "true"
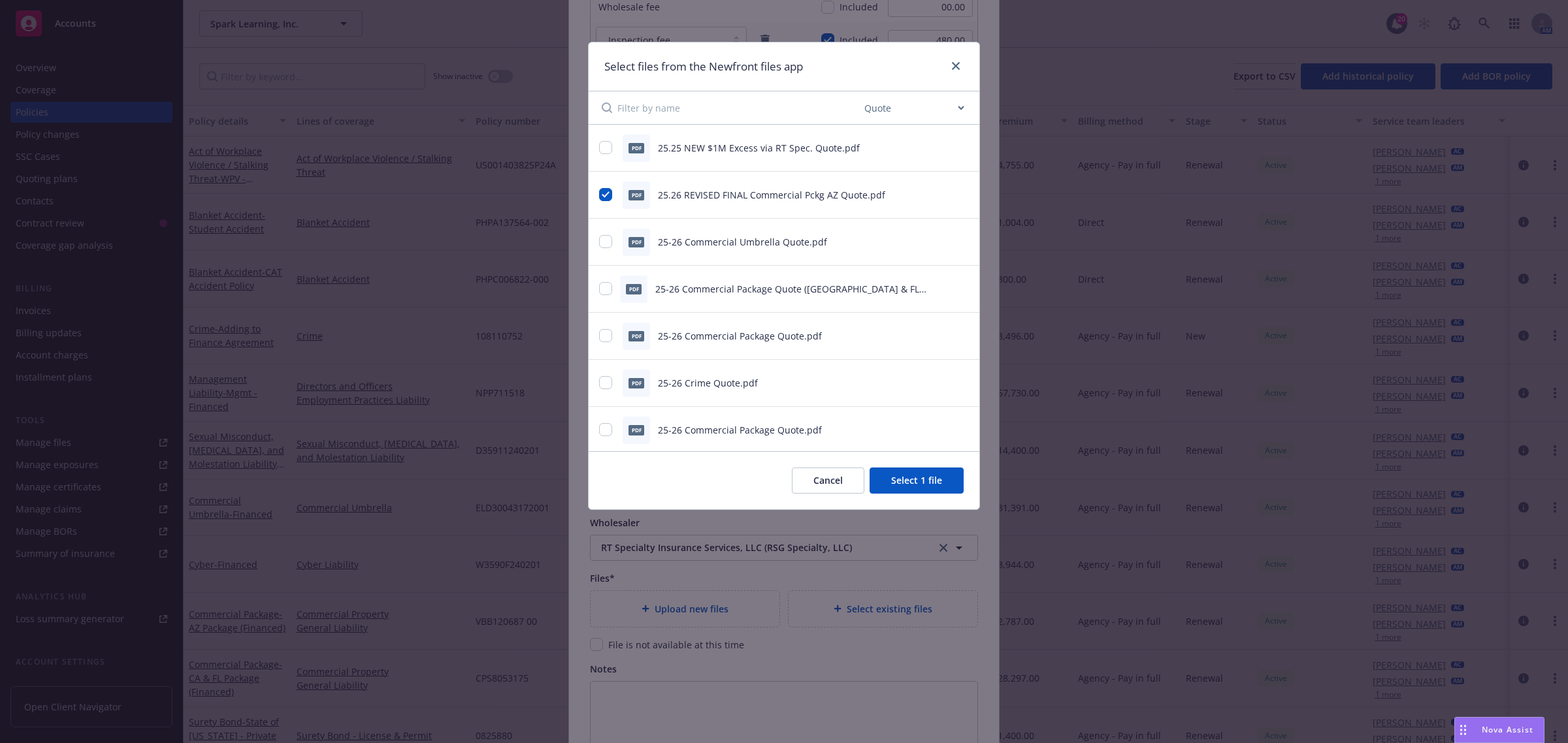
click at [909, 480] on button "Select 1 file" at bounding box center [916, 480] width 94 height 26
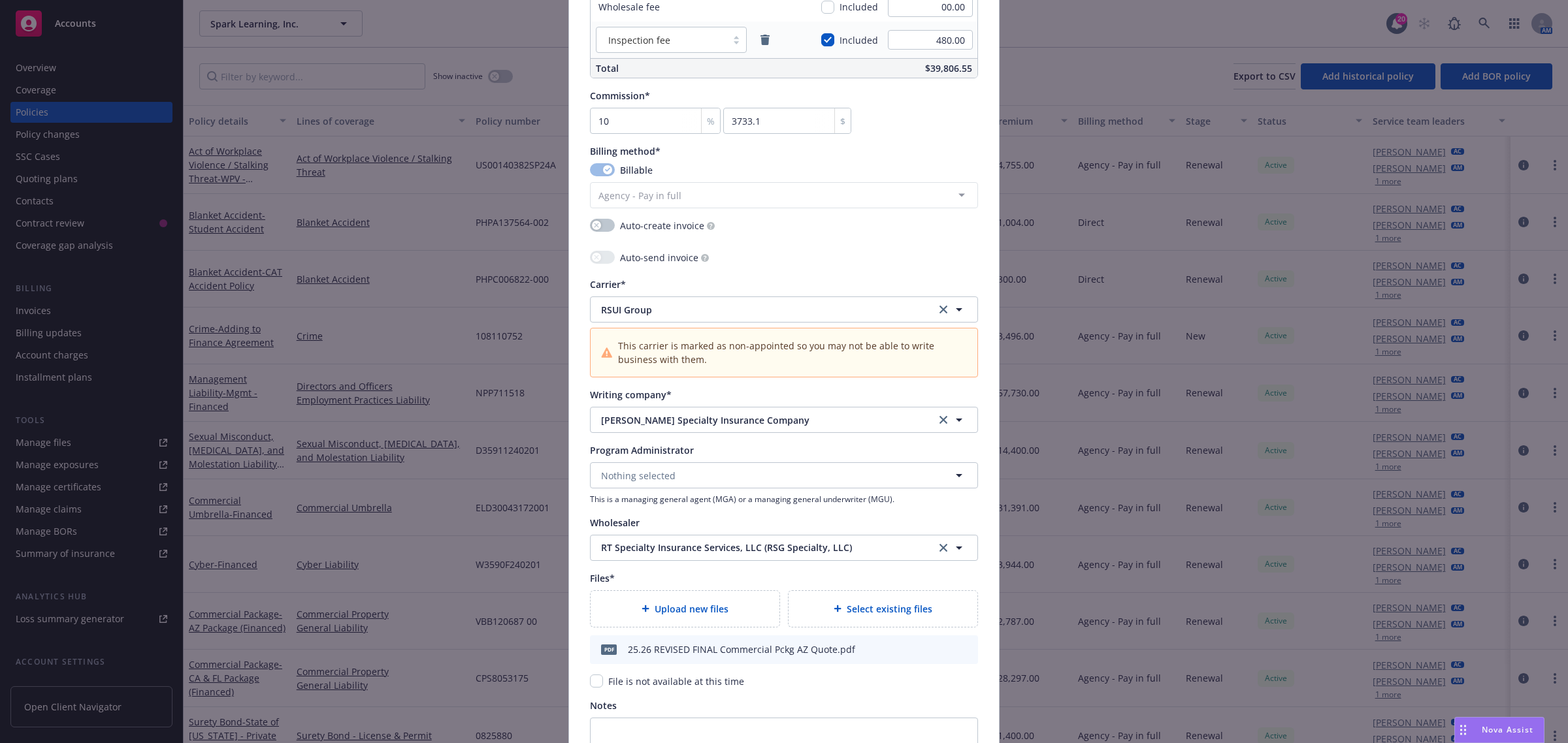
scroll to position [1257, 0]
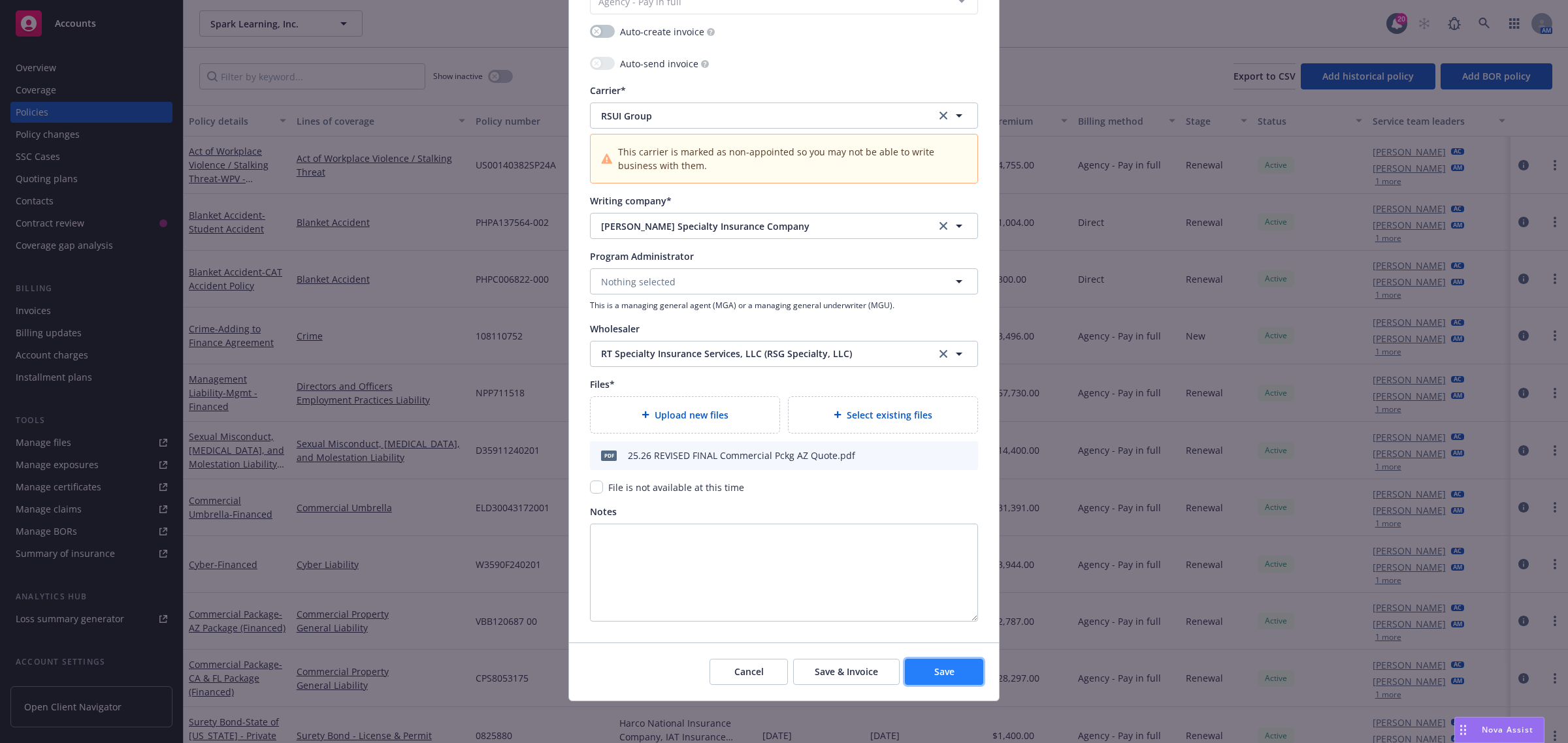
click at [942, 674] on span "Save" at bounding box center [944, 672] width 20 height 13
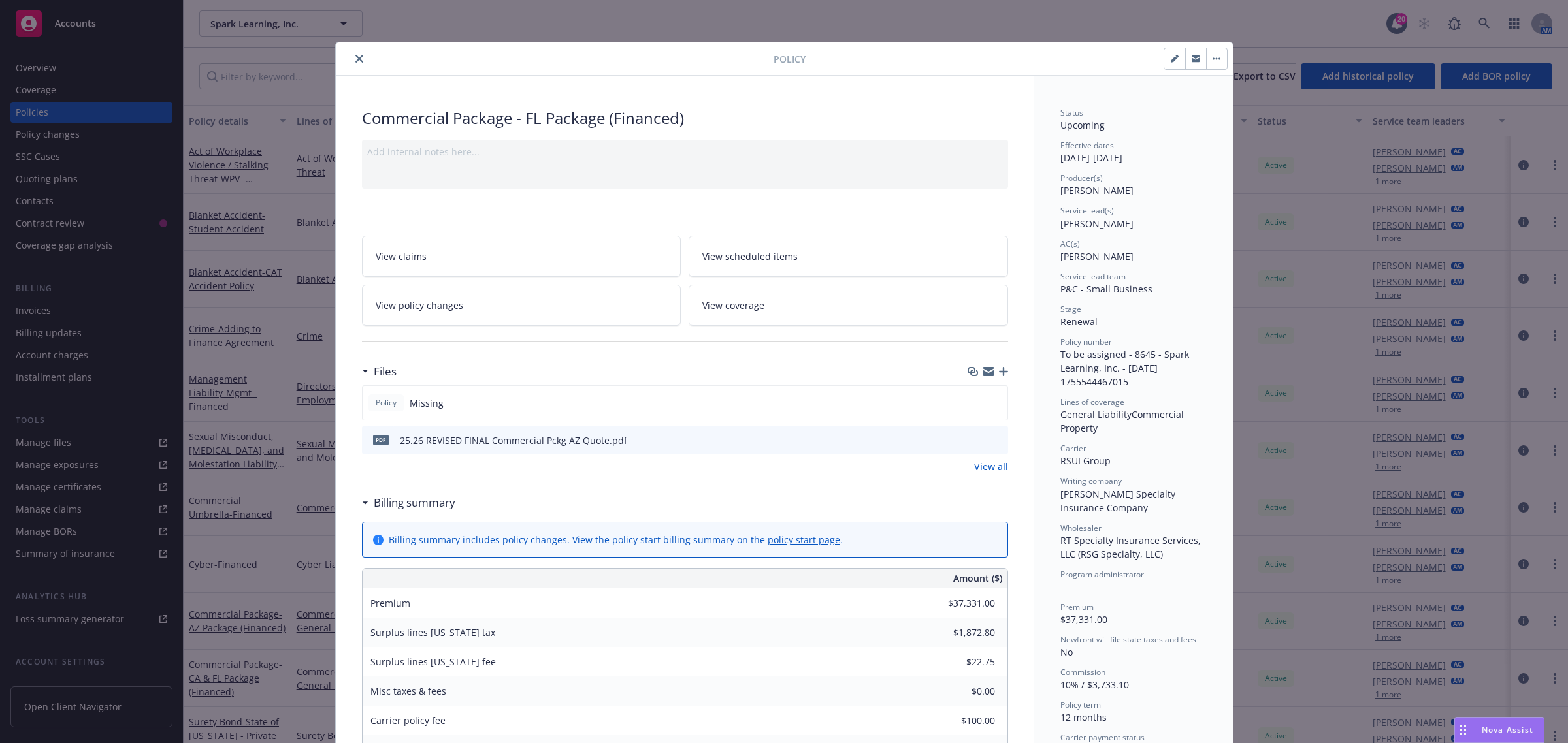
click at [355, 56] on icon "close" at bounding box center [359, 59] width 8 height 8
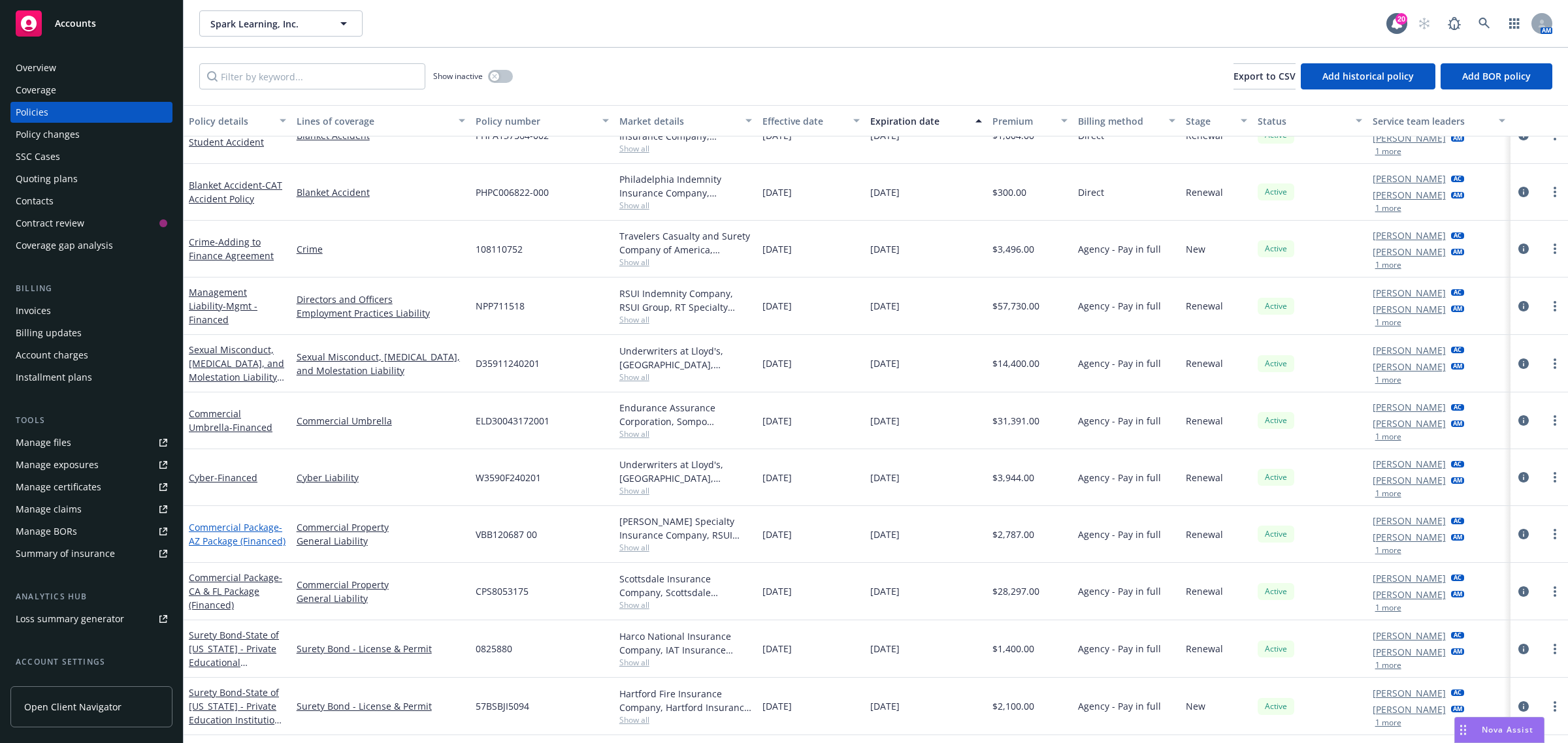
scroll to position [163, 0]
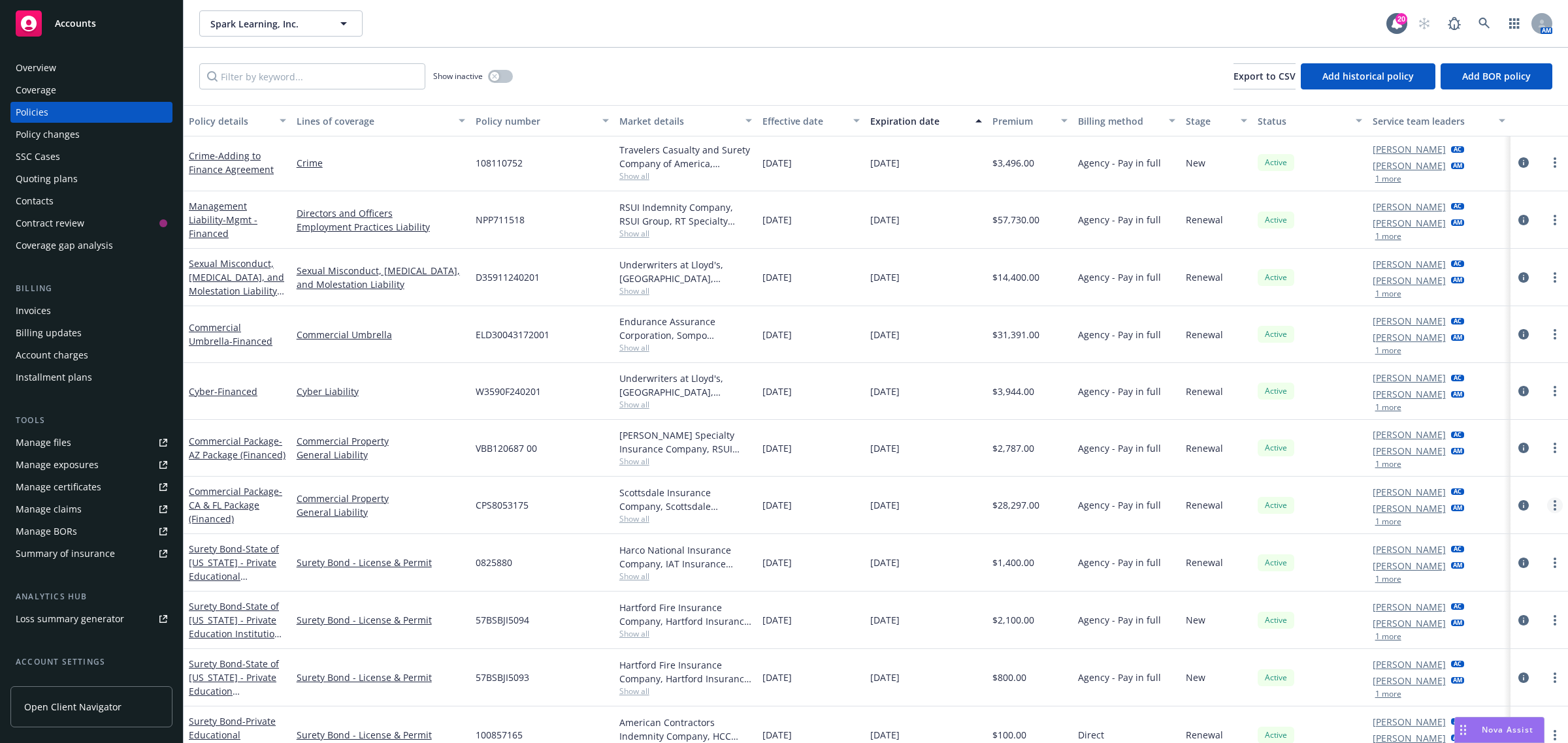
click at [1547, 506] on link "more" at bounding box center [1555, 506] width 16 height 16
click at [1449, 561] on link "Renew with incumbent" at bounding box center [1473, 558] width 154 height 26
select select "12"
select select "CA"
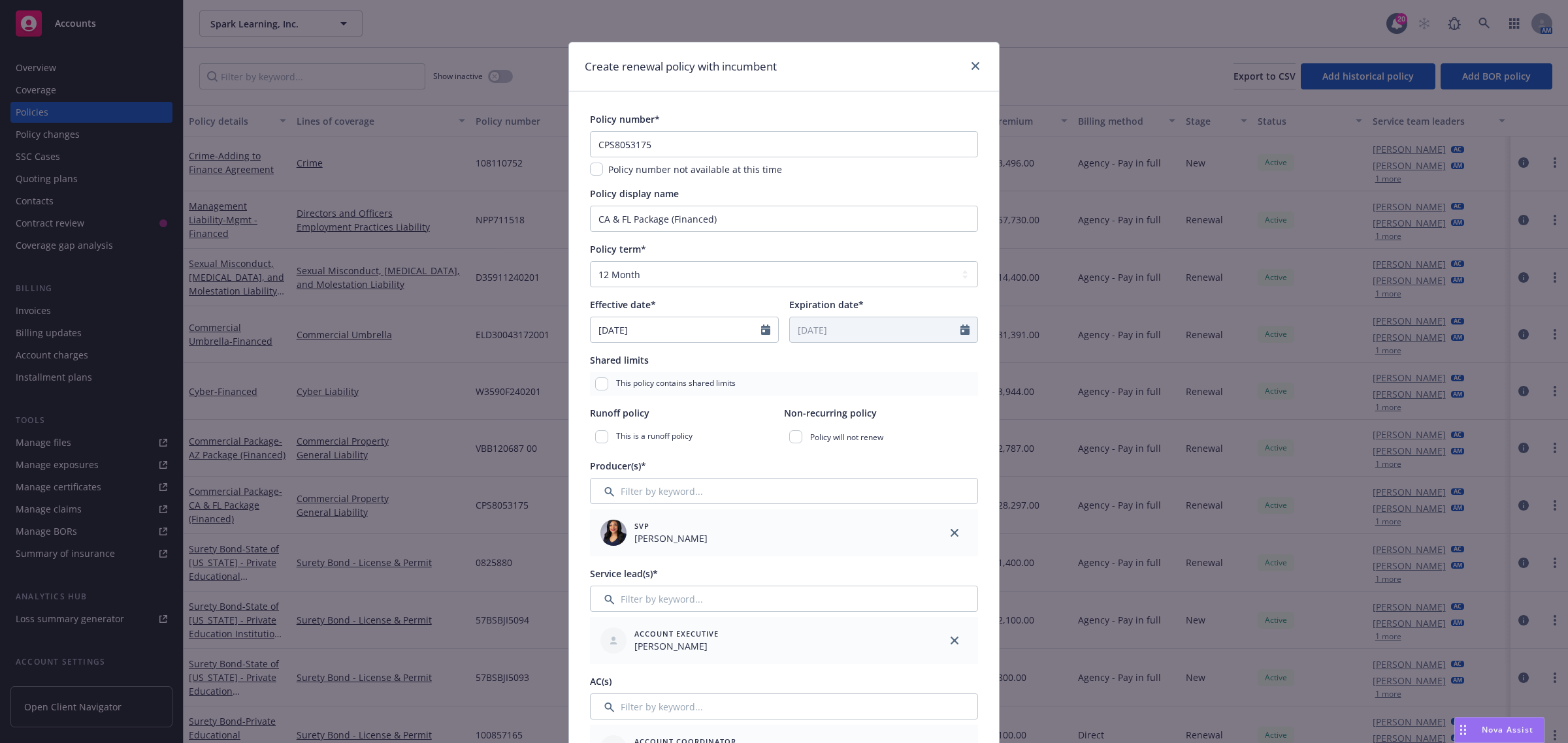
click at [603, 172] on div "Policy number not available at this time" at bounding box center [694, 169] width 182 height 14
click at [596, 172] on input "checkbox" at bounding box center [596, 169] width 13 height 13
checkbox input "true"
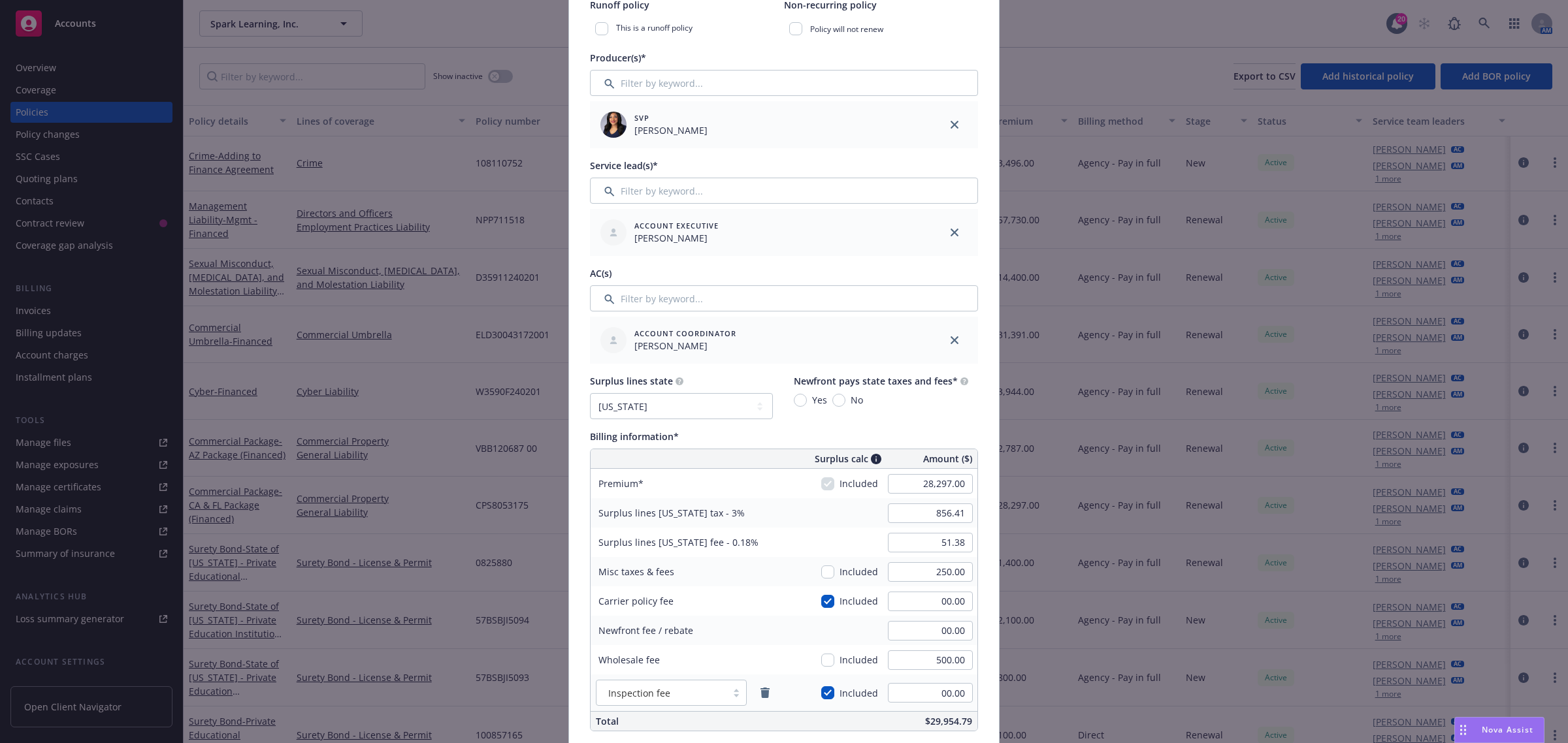
scroll to position [490, 0]
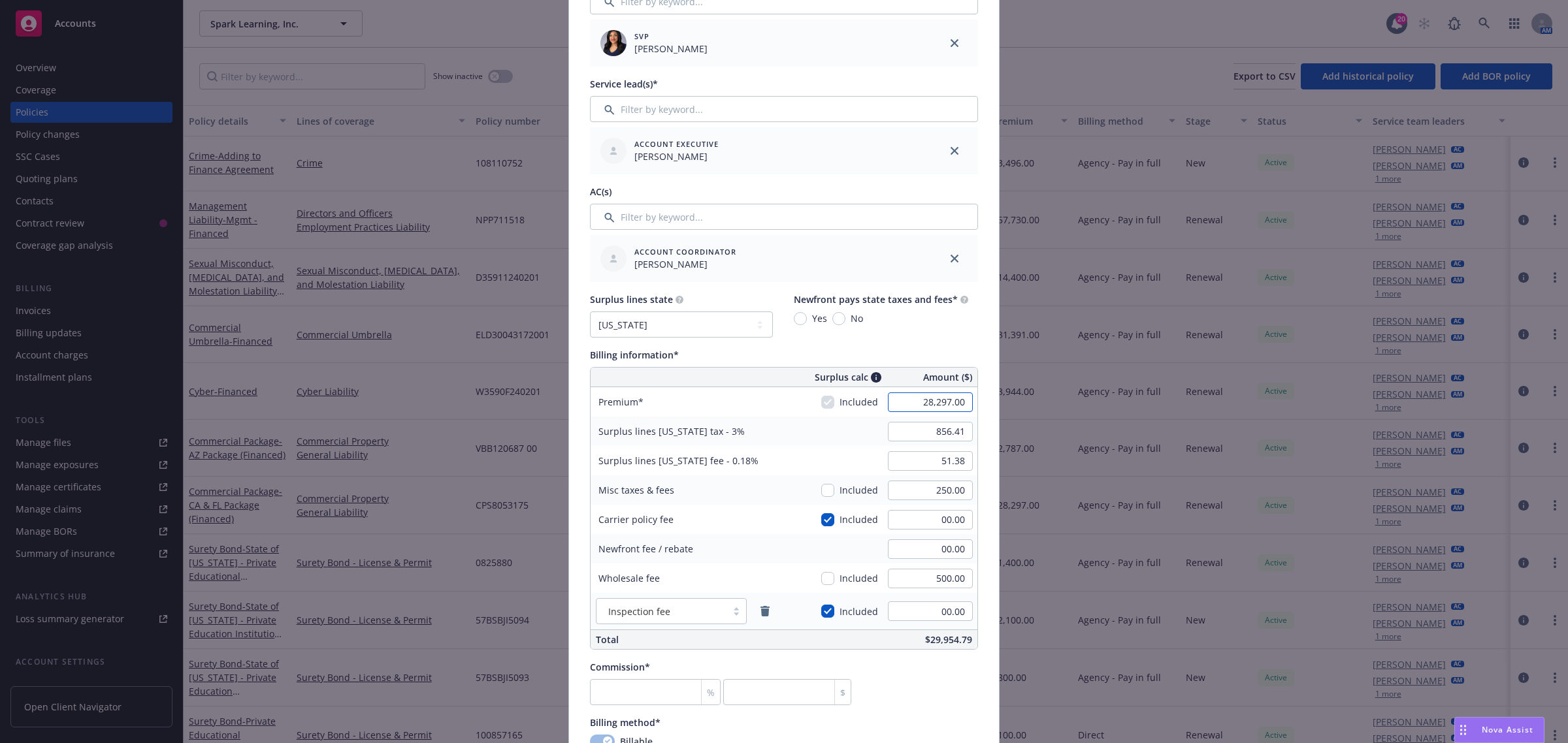
click at [919, 401] on input "28,297.00" at bounding box center [930, 402] width 85 height 20
type input "31,547.00"
type input "946.41"
type input "56.78"
click at [760, 431] on div "Surplus lines California tax - 3%" at bounding box center [688, 431] width 196 height 29
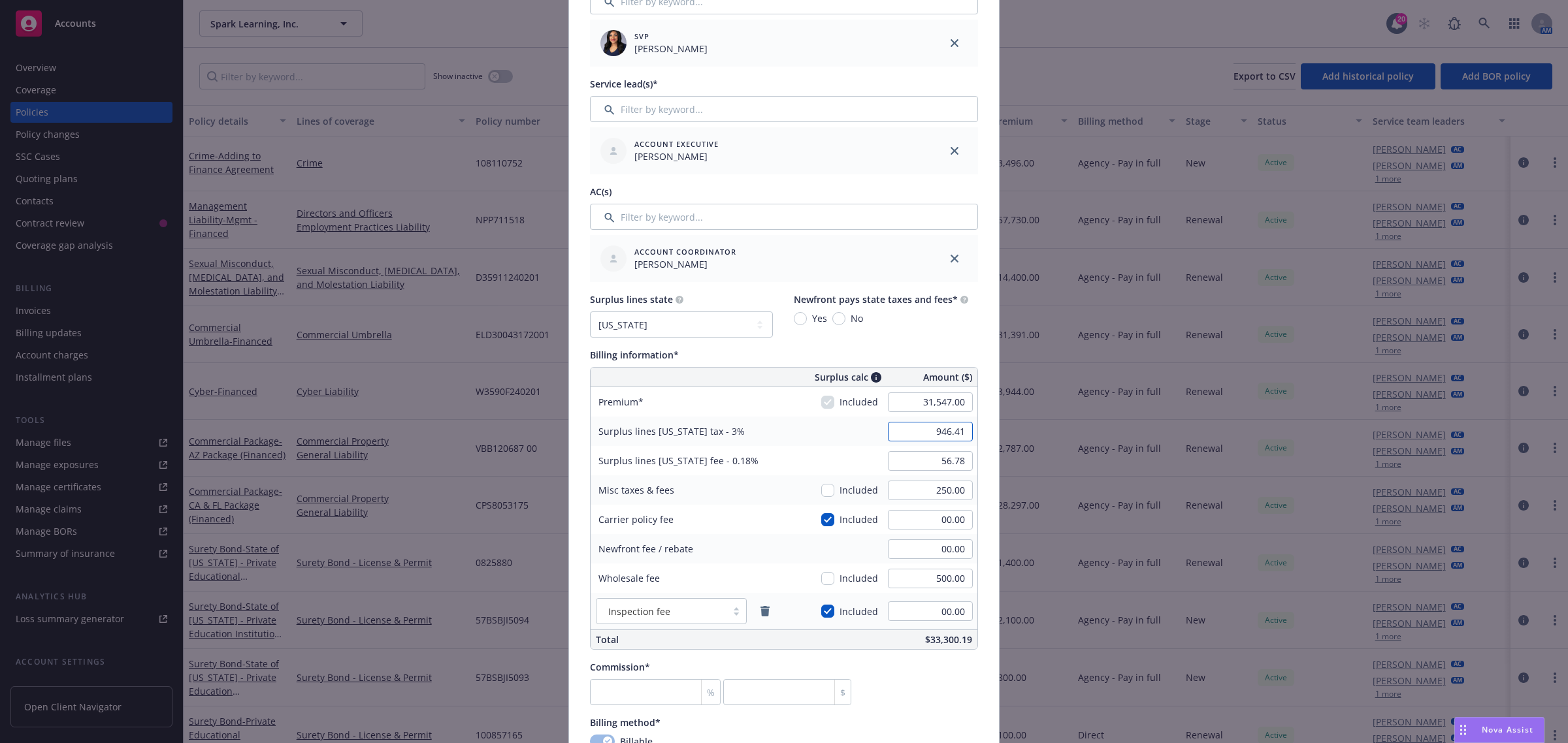
click at [919, 435] on input "946.41" at bounding box center [930, 432] width 85 height 20
click at [921, 494] on input "250.00" at bounding box center [930, 490] width 85 height 20
type input "00.00"
click at [676, 500] on div "Misc taxes & fees" at bounding box center [688, 490] width 196 height 29
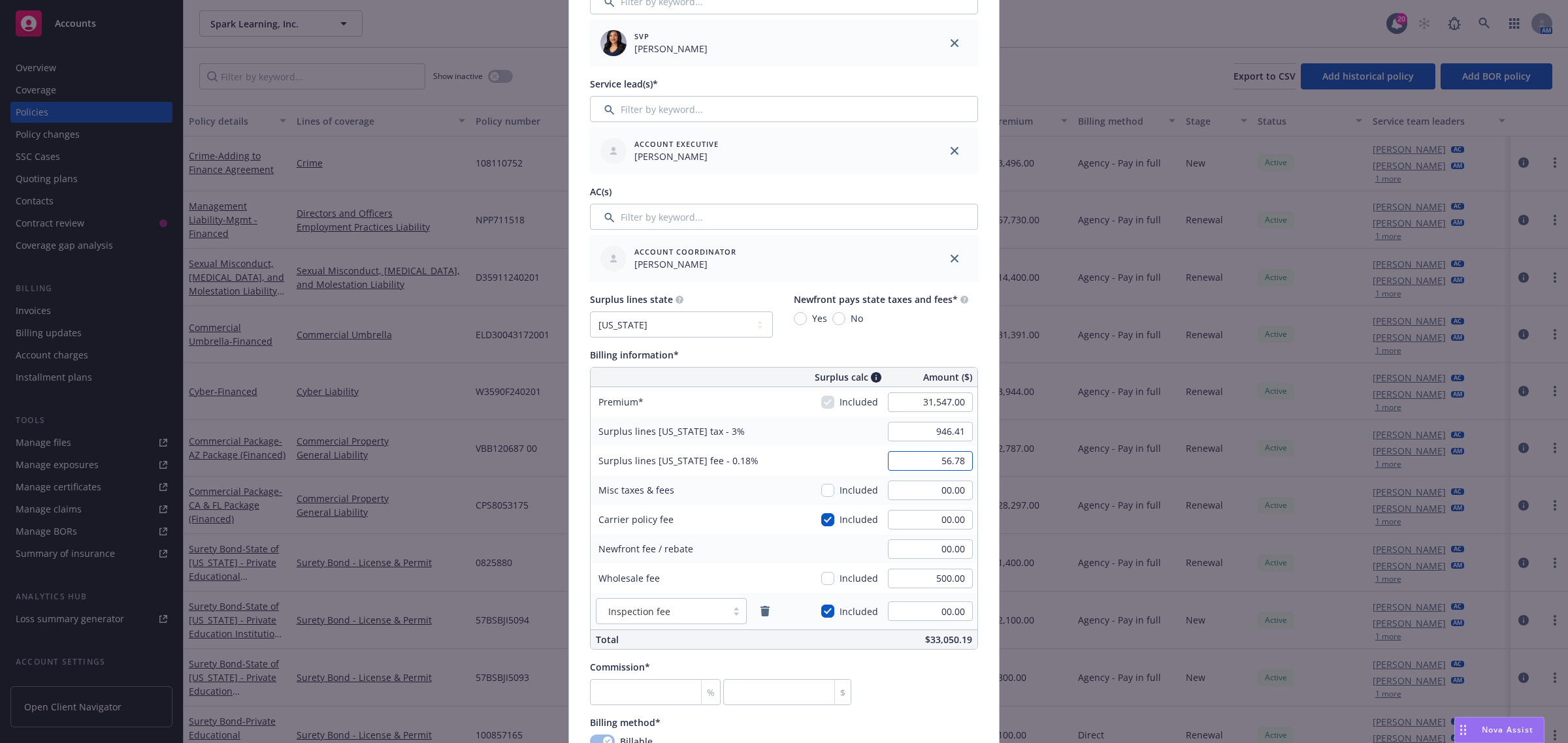
click at [960, 462] on input "56.78" at bounding box center [930, 461] width 85 height 20
click at [960, 465] on input "56.78" at bounding box center [930, 461] width 85 height 20
type input "56.79"
click at [680, 484] on div "Misc taxes & fees" at bounding box center [688, 490] width 196 height 29
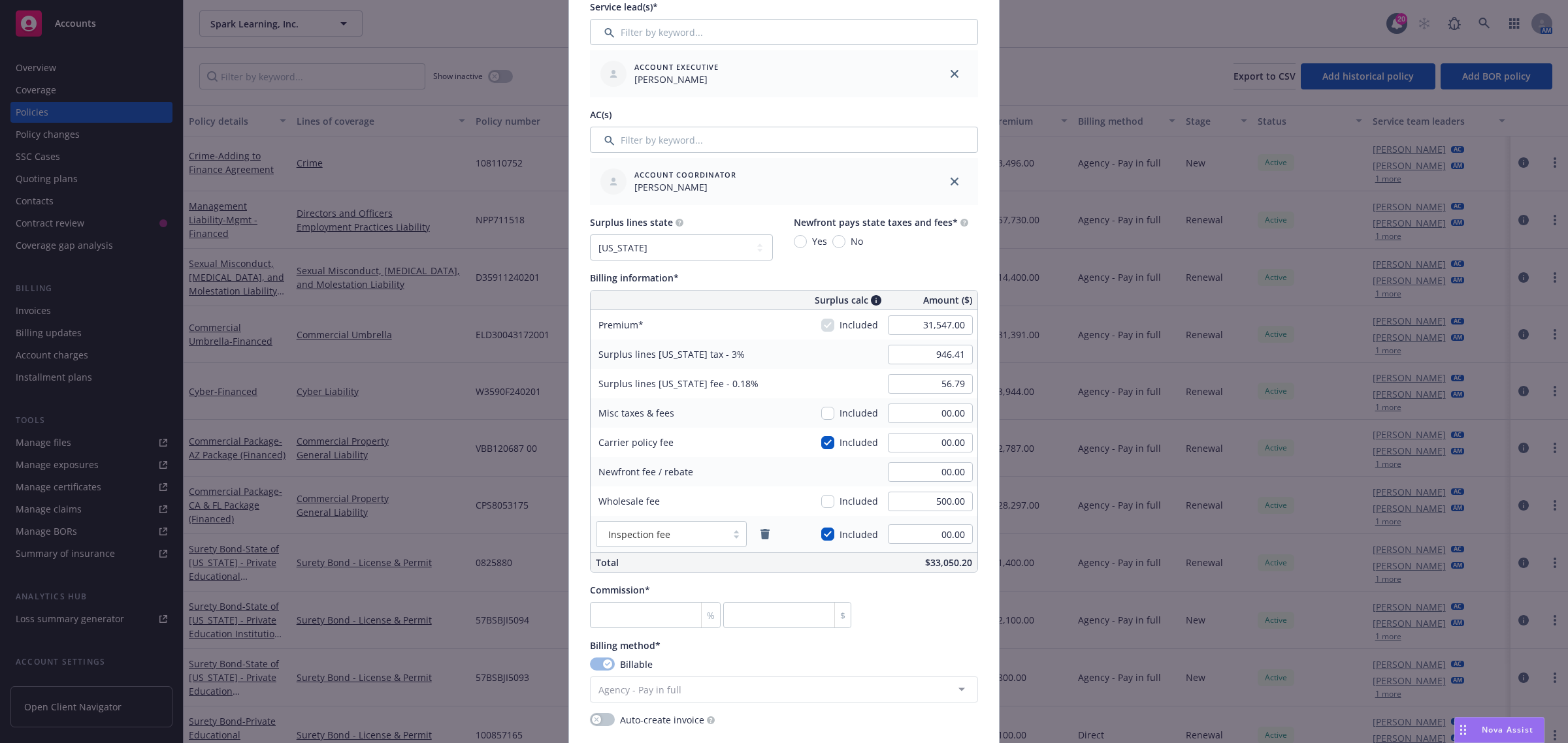
scroll to position [571, 0]
click at [650, 612] on input "number" at bounding box center [655, 610] width 131 height 26
type input "1"
type input "315.47"
type input "10"
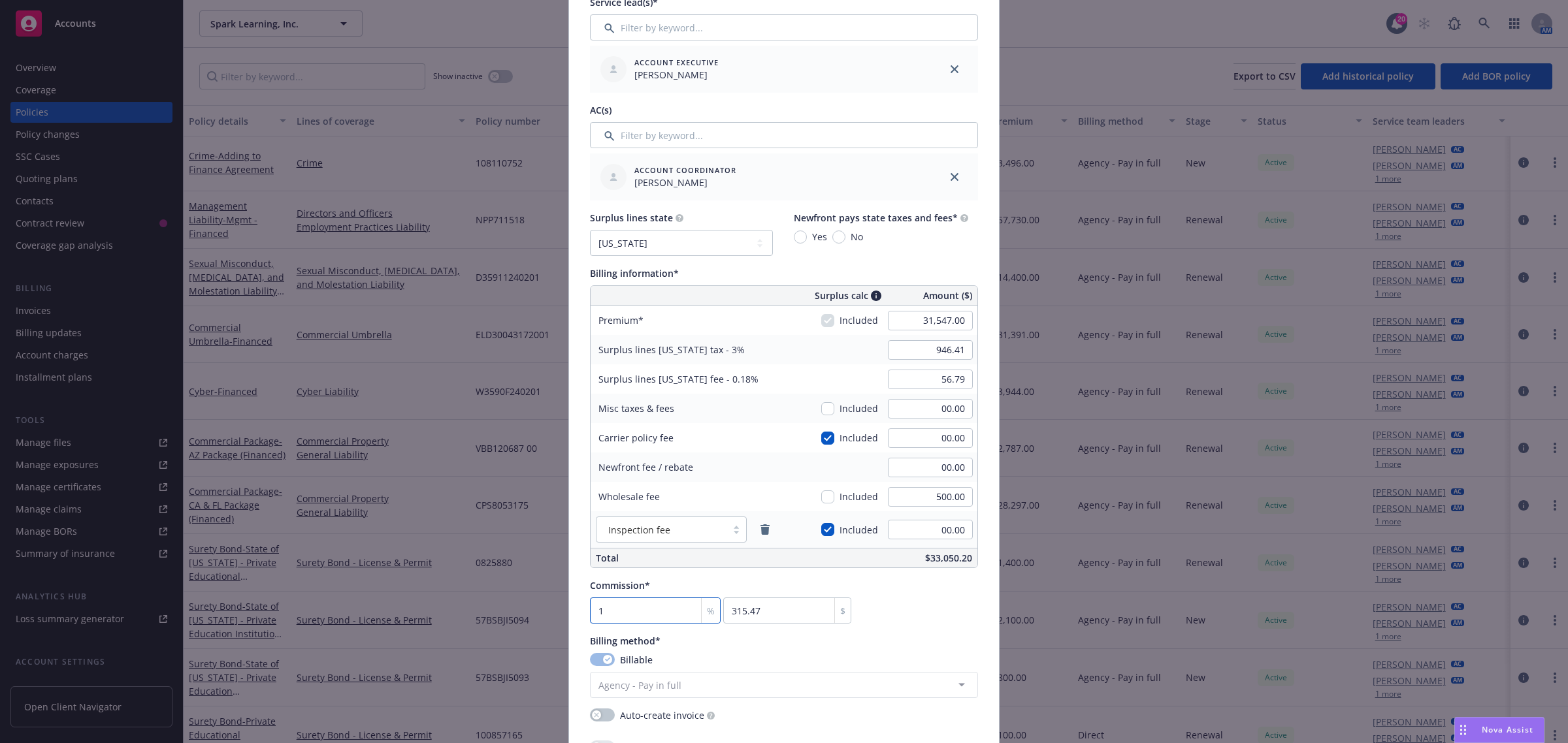
type input "3154.7"
type input "10"
click at [935, 611] on div "Commission* 10 % 3154.7 $" at bounding box center [783, 600] width 388 height 45
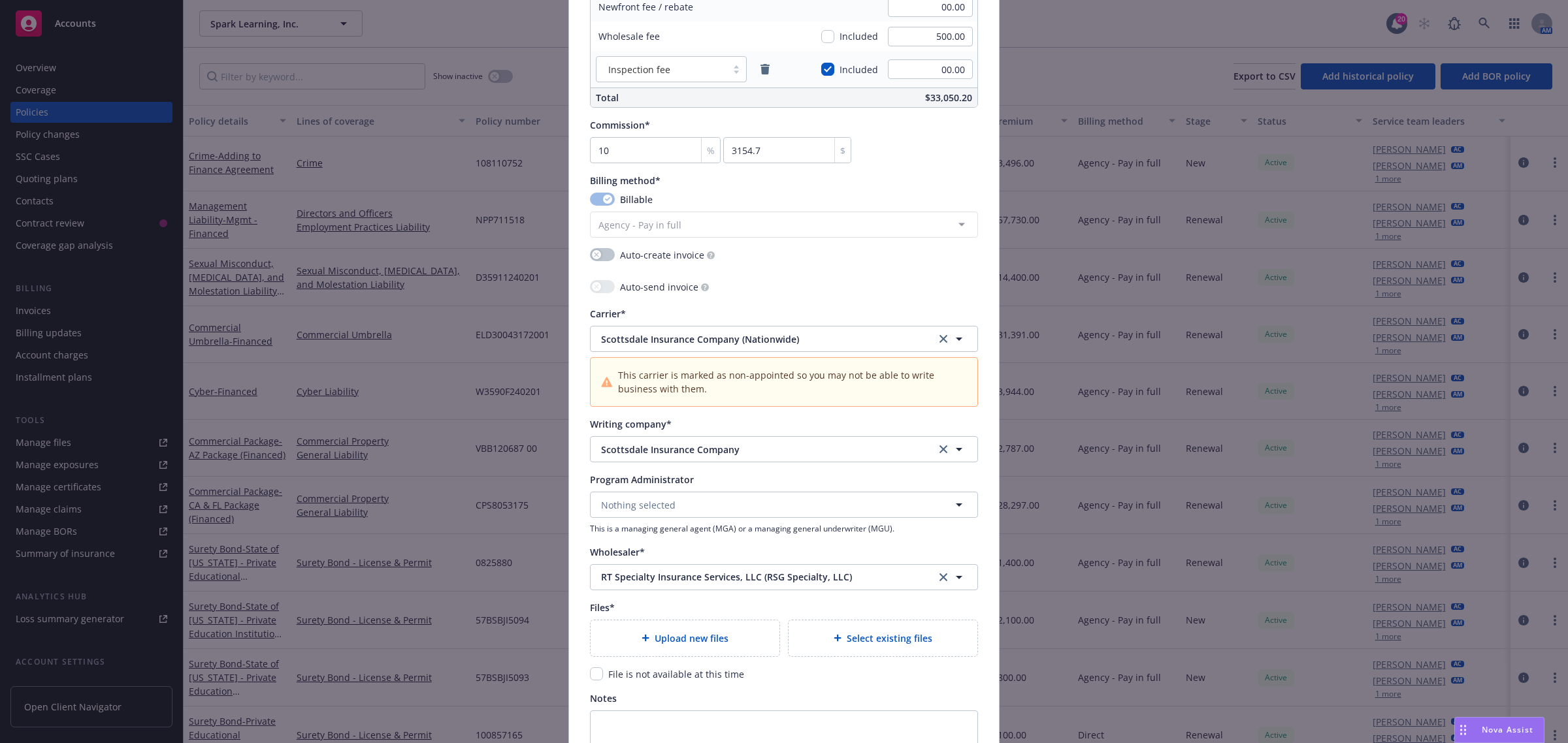
scroll to position [1061, 0]
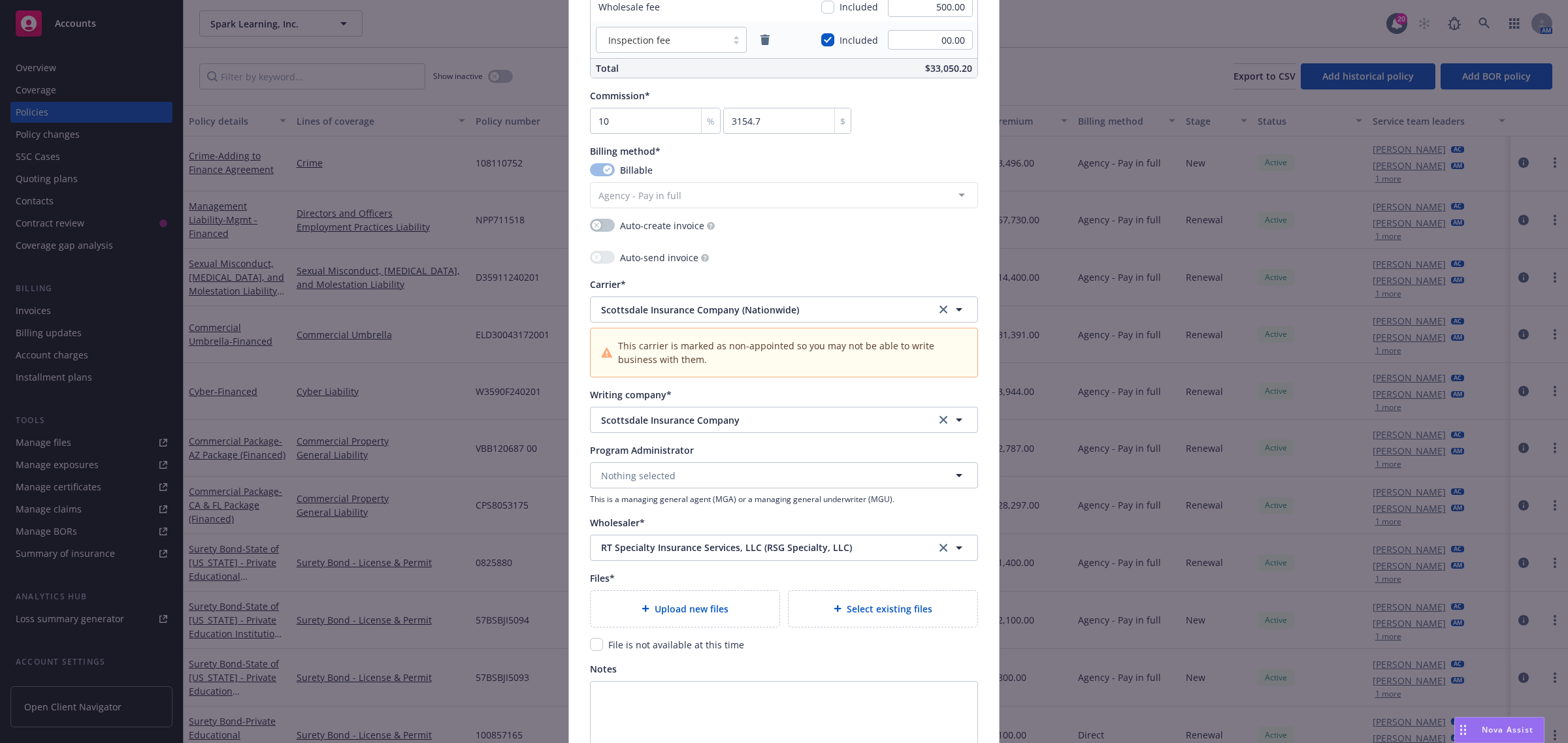
click at [837, 612] on div at bounding box center [840, 608] width 13 height 8
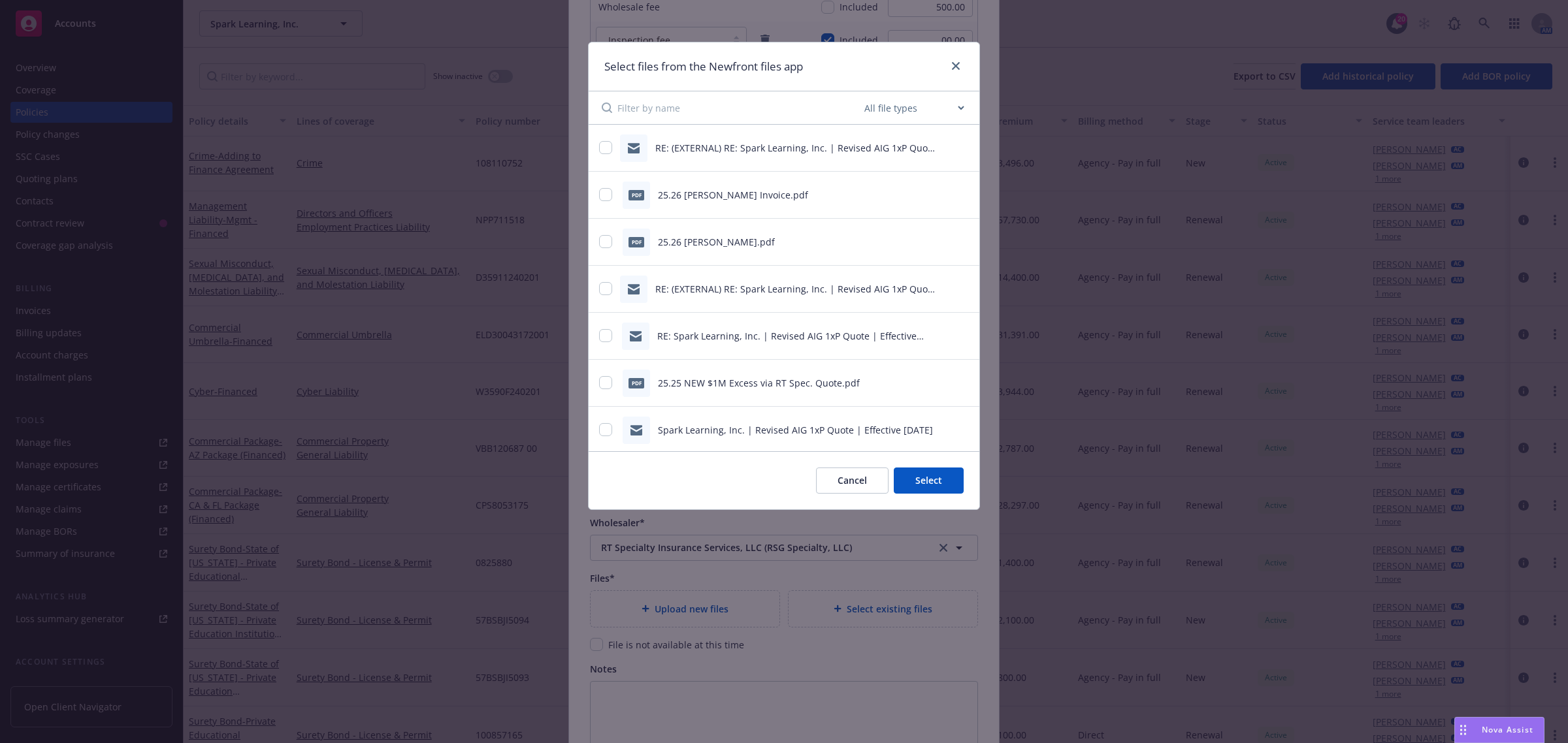
click at [943, 110] on select "All file types Agreements Allocations Annual Service Cycle - Financial snapshot…" at bounding box center [914, 108] width 104 height 26
select select "Quote"
click at [862, 95] on select "All file types Agreements Allocations Annual Service Cycle - Financial snapshot…" at bounding box center [914, 108] width 104 height 26
click at [602, 287] on input "checkbox" at bounding box center [606, 288] width 13 height 13
checkbox input "true"
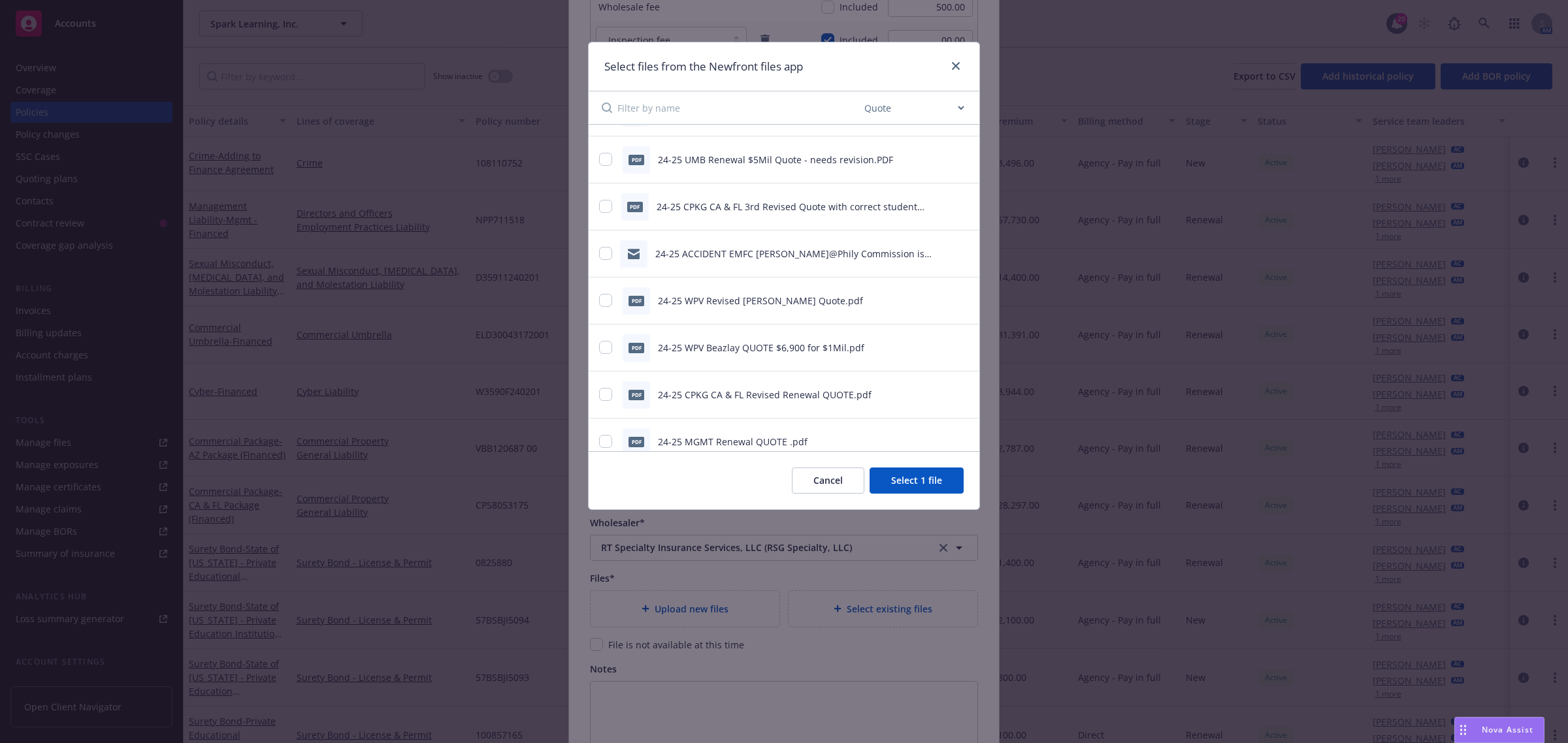
scroll to position [816, 0]
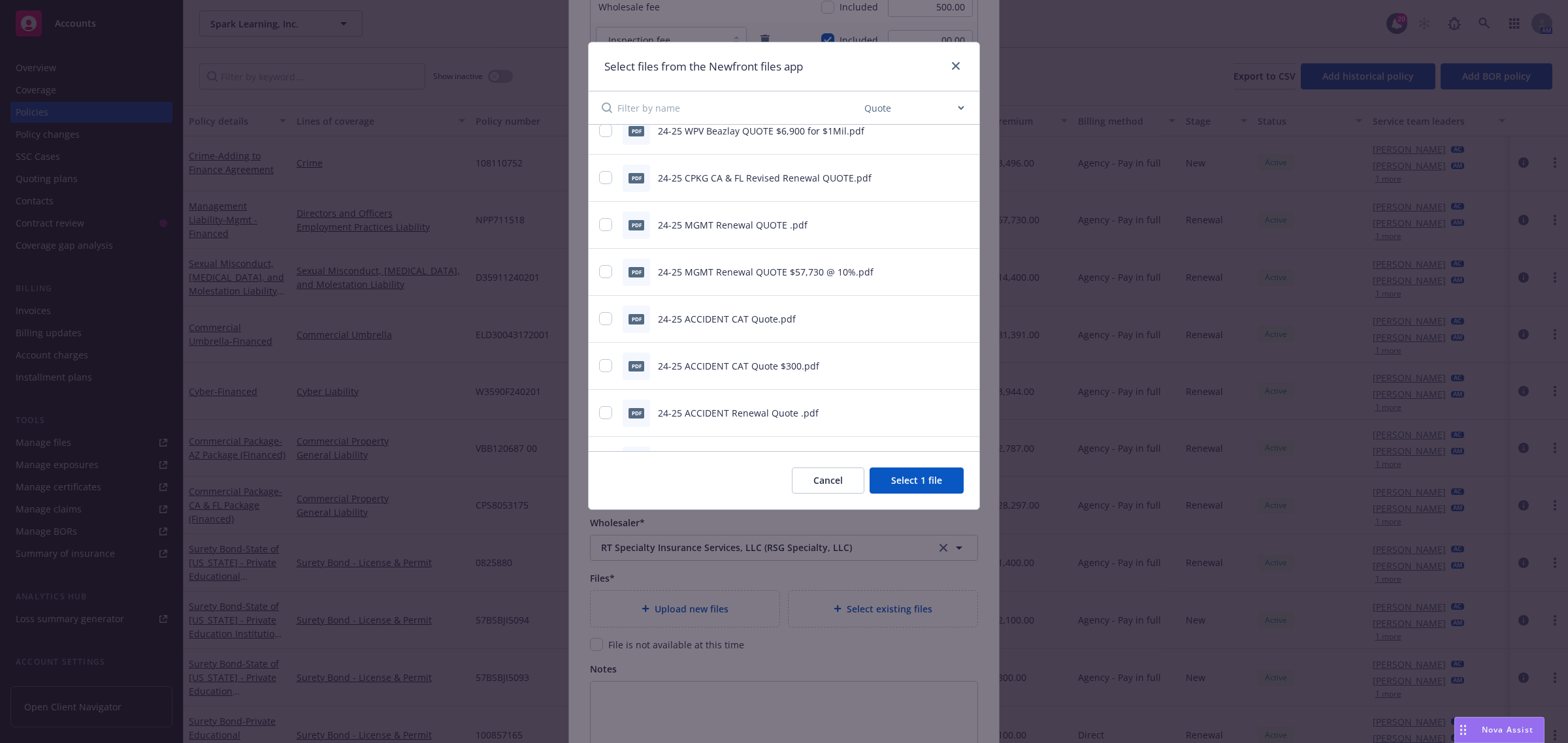
click at [906, 491] on button "Select 1 file" at bounding box center [916, 480] width 94 height 26
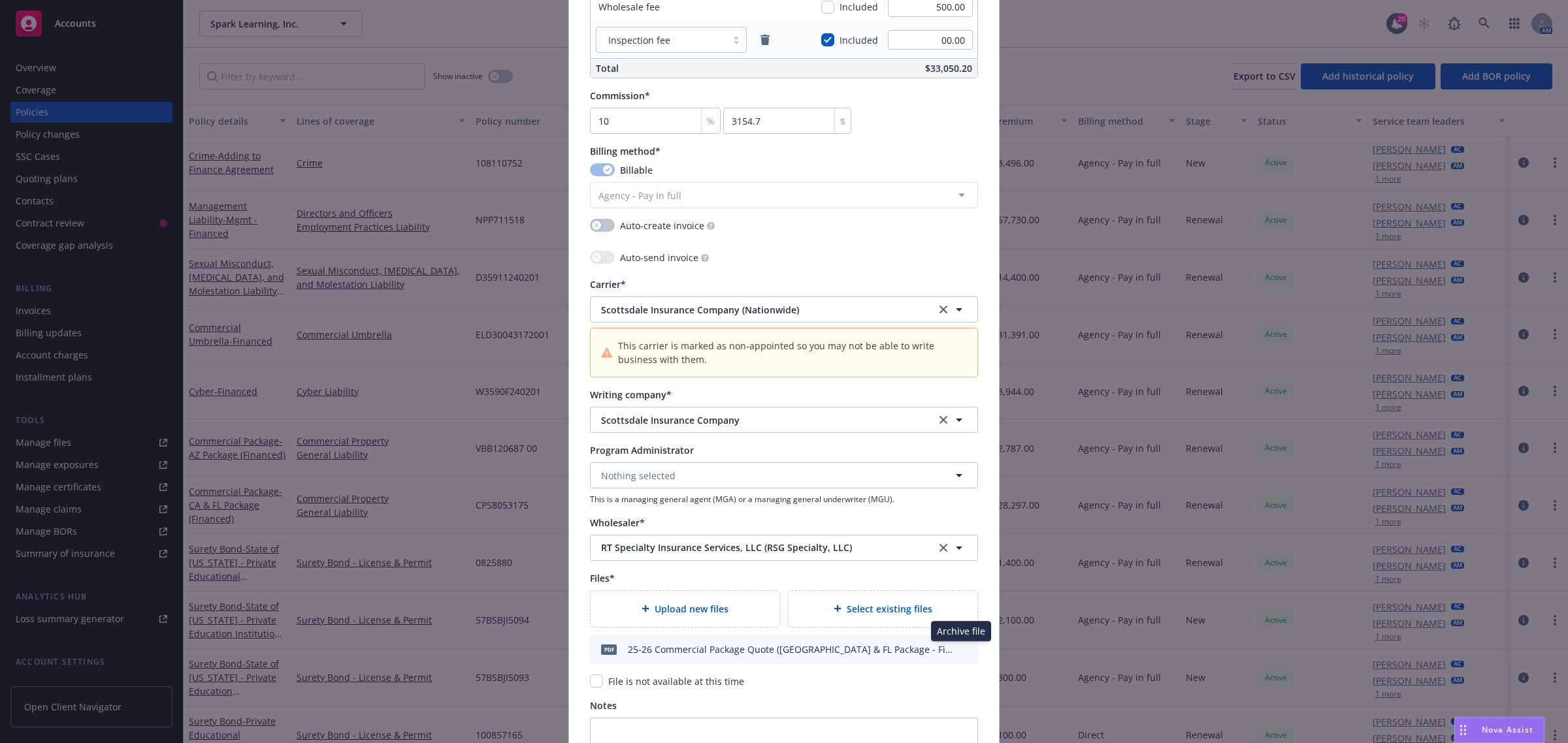
click at [962, 653] on icon "archive file" at bounding box center [966, 648] width 9 height 10
click at [915, 615] on span "Select existing files" at bounding box center [889, 608] width 85 height 14
select select "Quote"
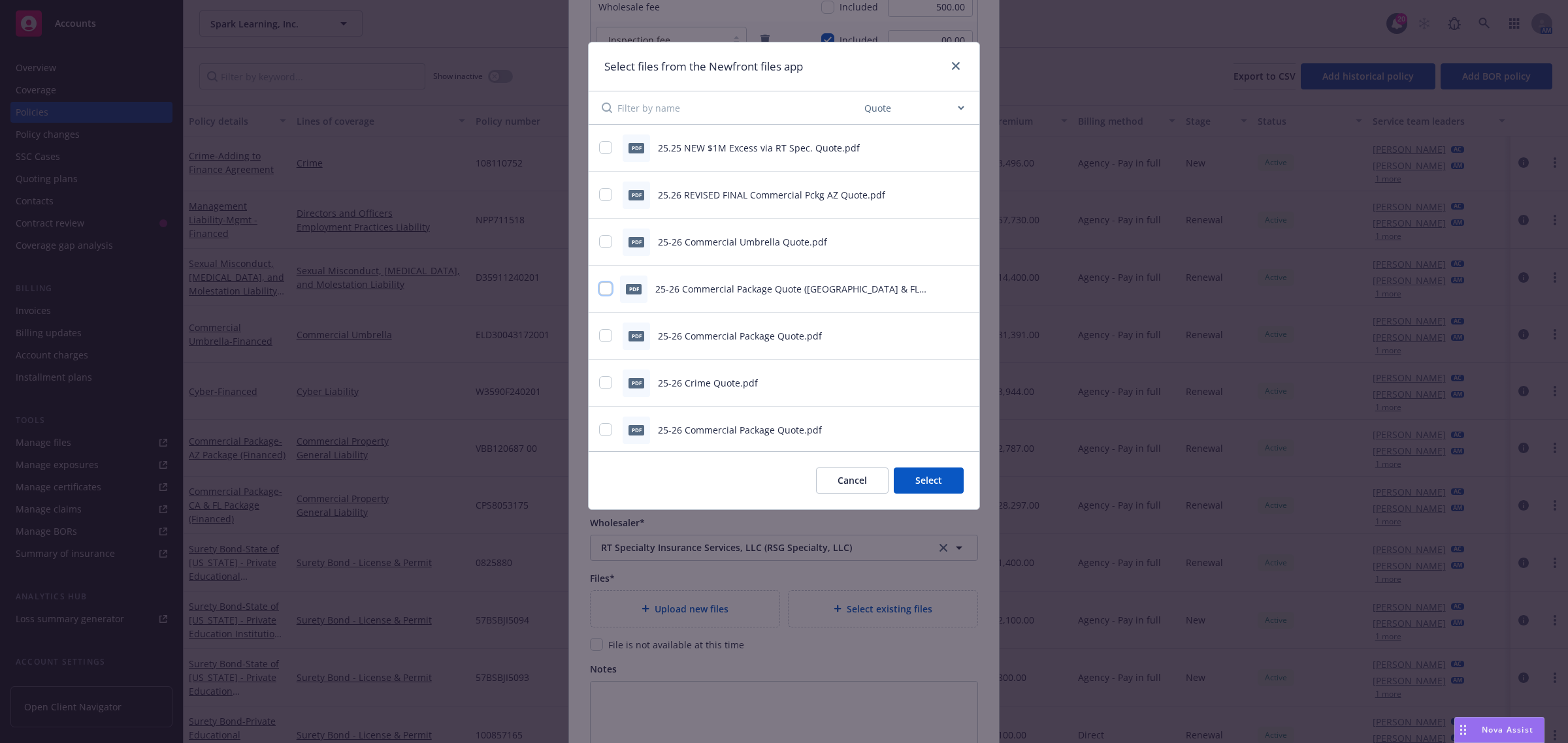
click at [603, 288] on input "checkbox" at bounding box center [606, 288] width 13 height 13
checkbox input "true"
click at [935, 485] on button "Select 1 file" at bounding box center [916, 480] width 94 height 26
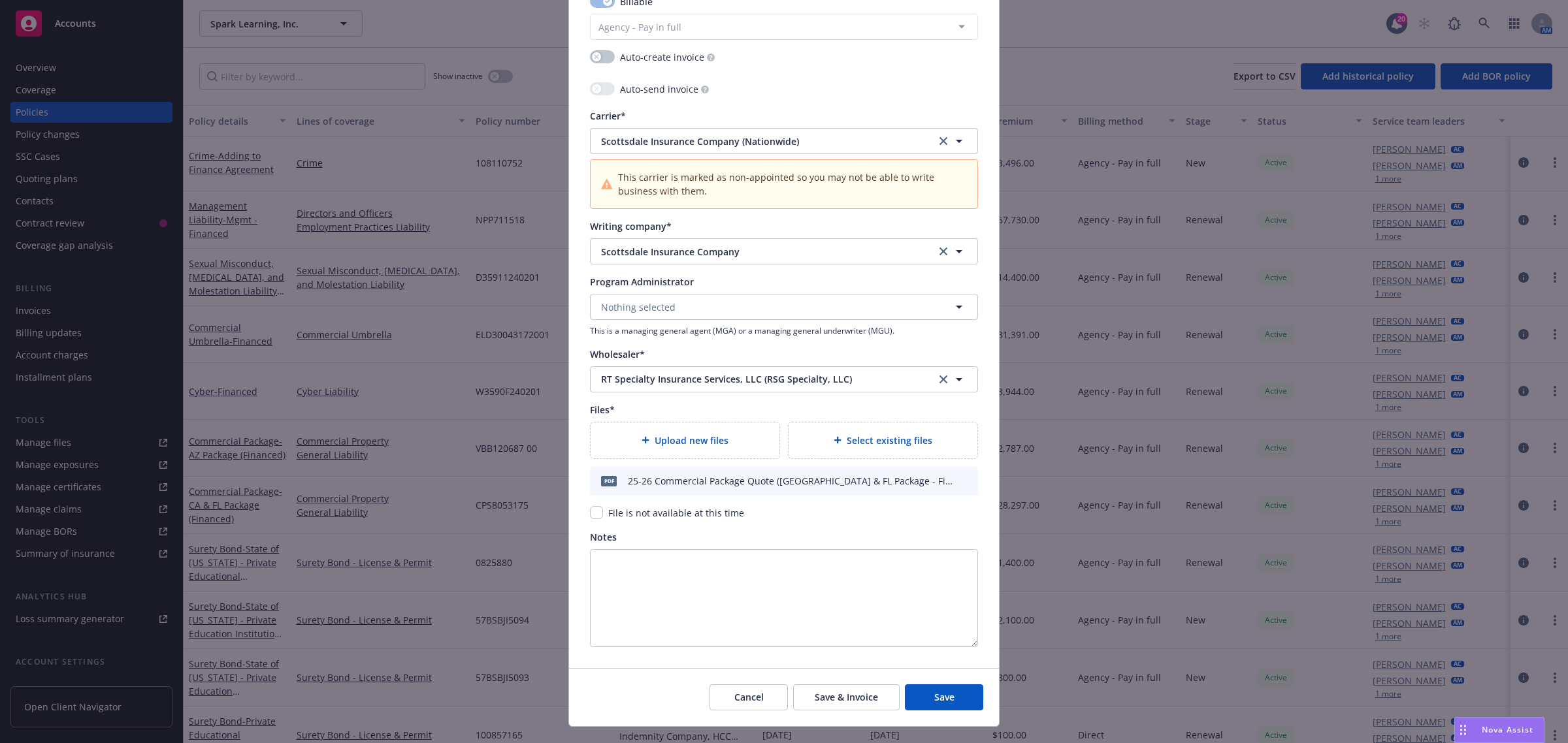
scroll to position [1257, 0]
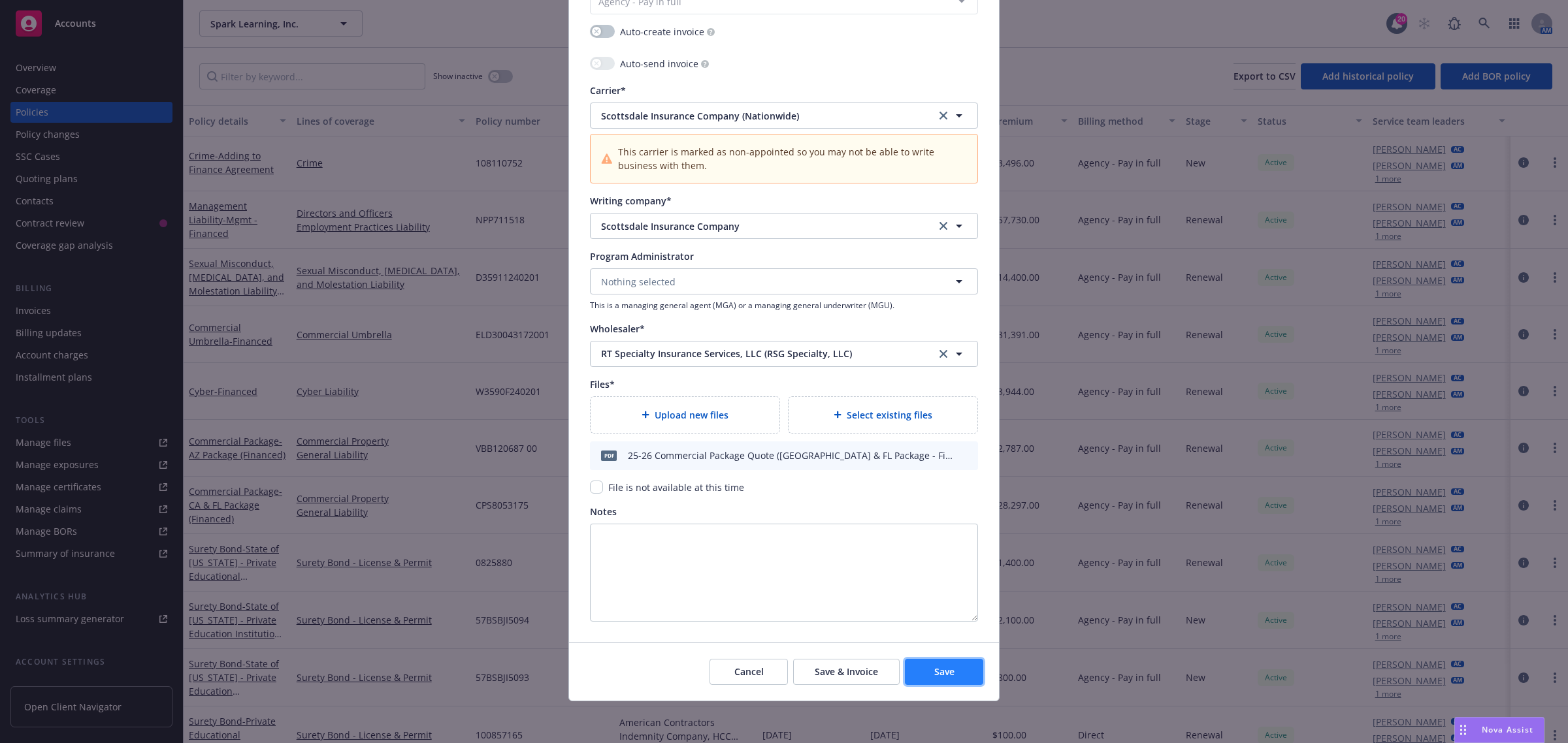
click at [939, 675] on span "Save" at bounding box center [944, 672] width 20 height 13
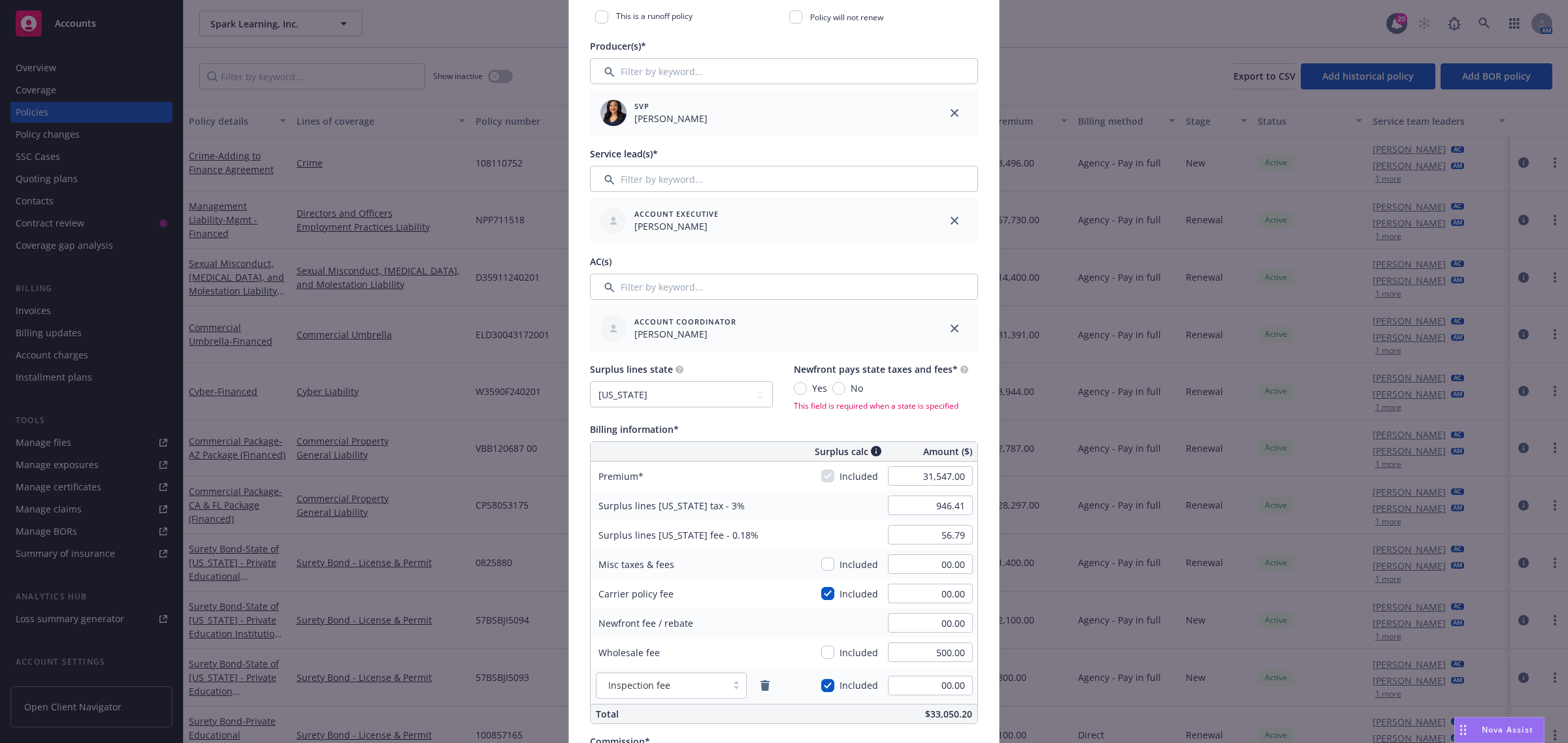
scroll to position [281, 0]
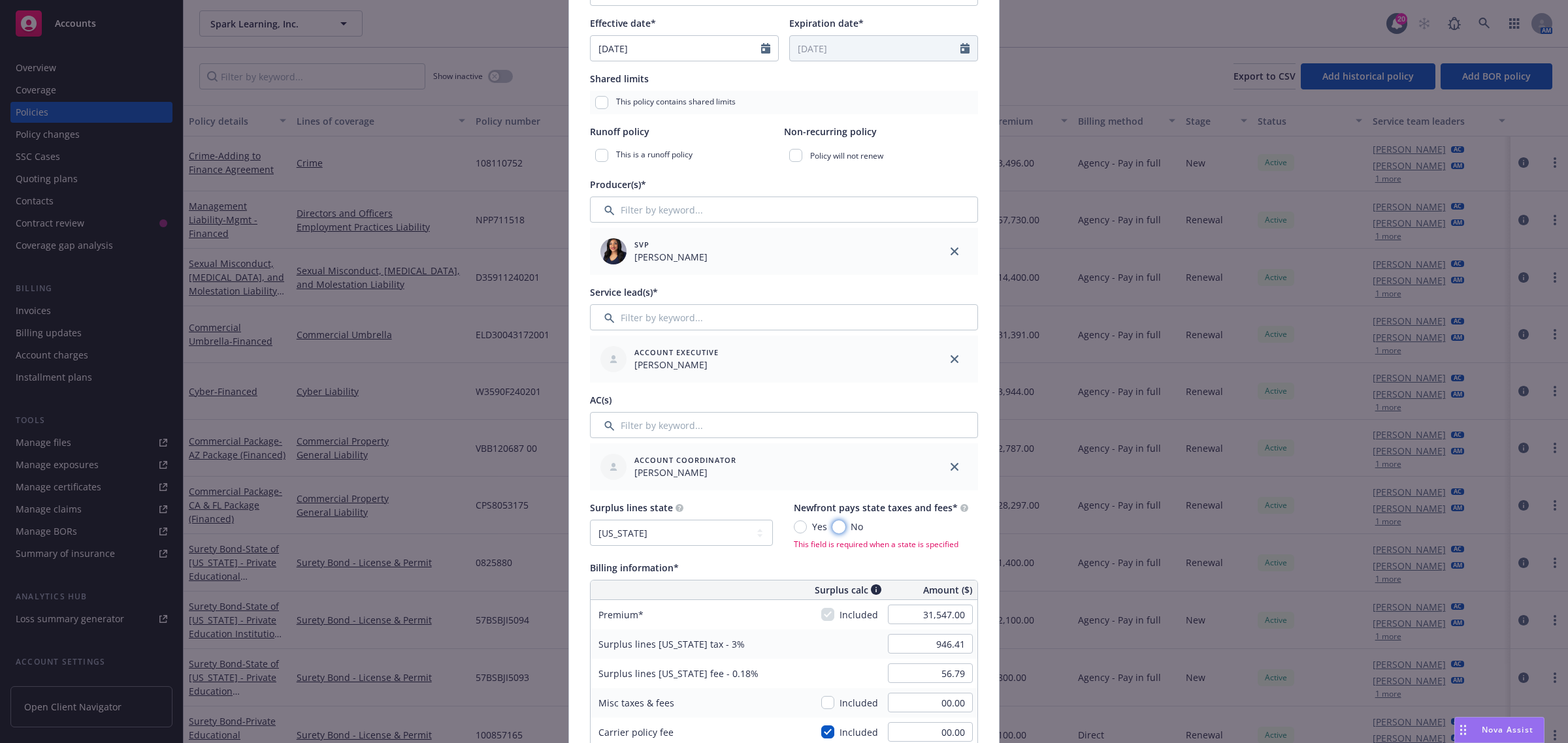
click at [833, 527] on input "No" at bounding box center [839, 527] width 13 height 13
radio input "true"
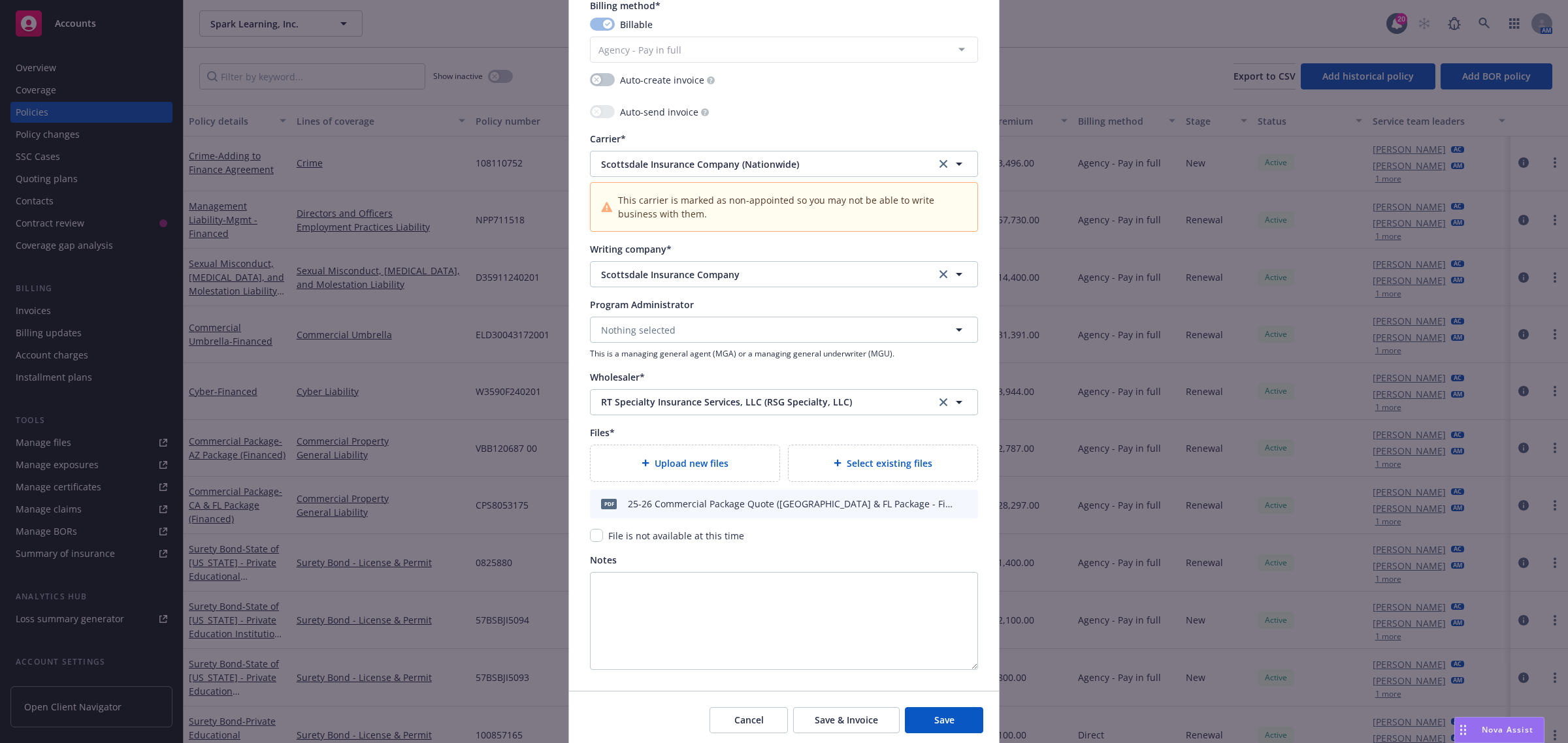
scroll to position [1257, 0]
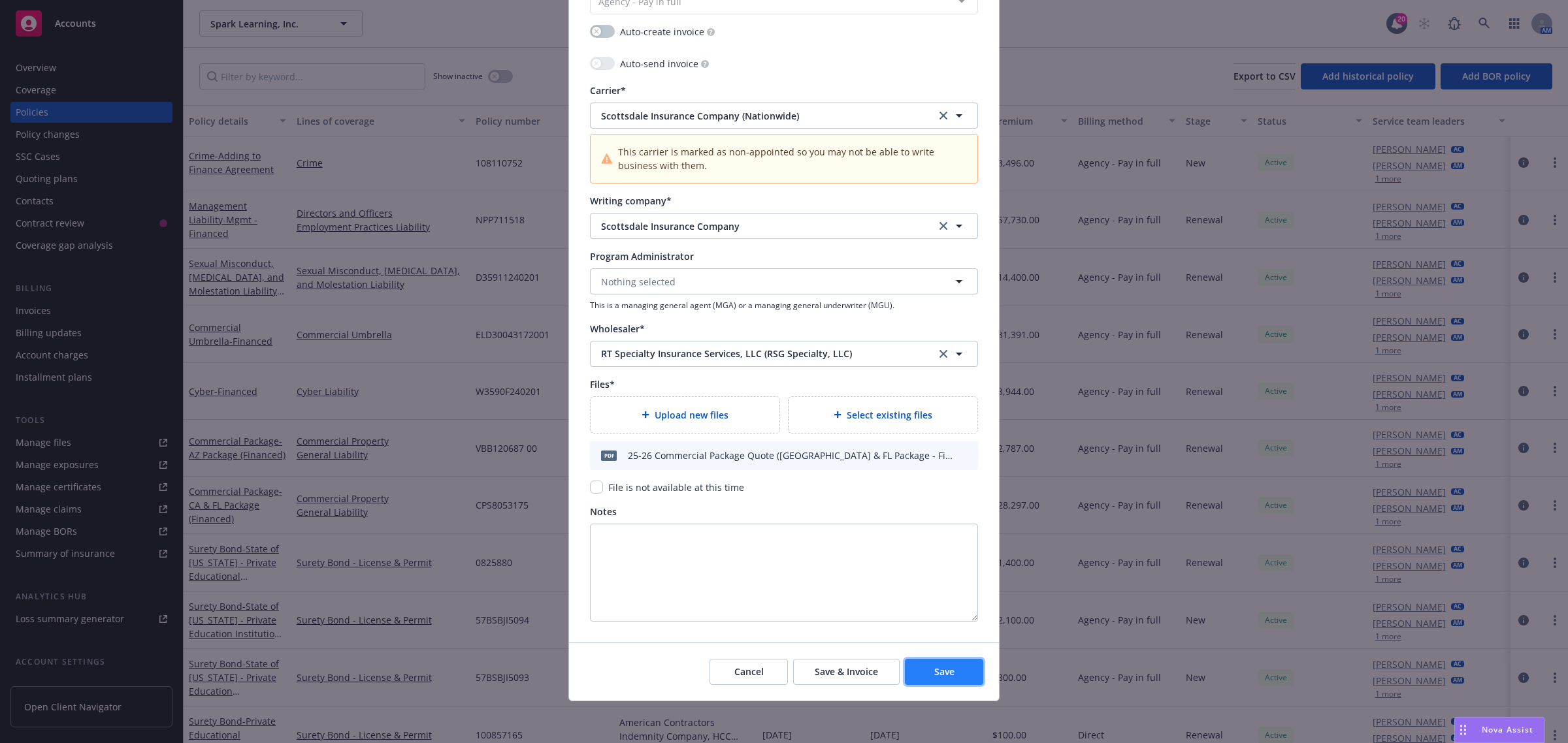
click at [927, 678] on button "Save" at bounding box center [944, 671] width 78 height 26
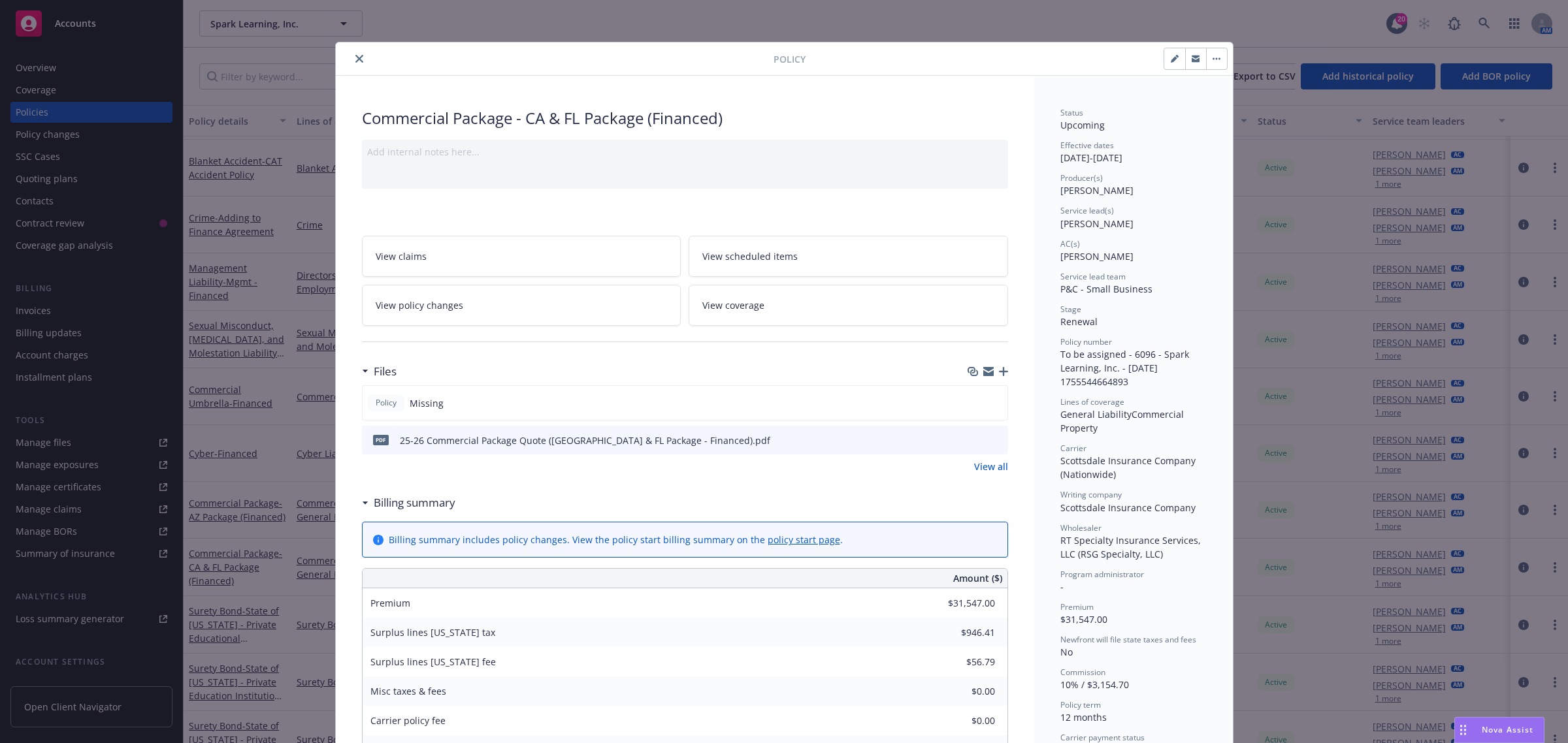
click at [359, 64] on button "close" at bounding box center [359, 59] width 16 height 16
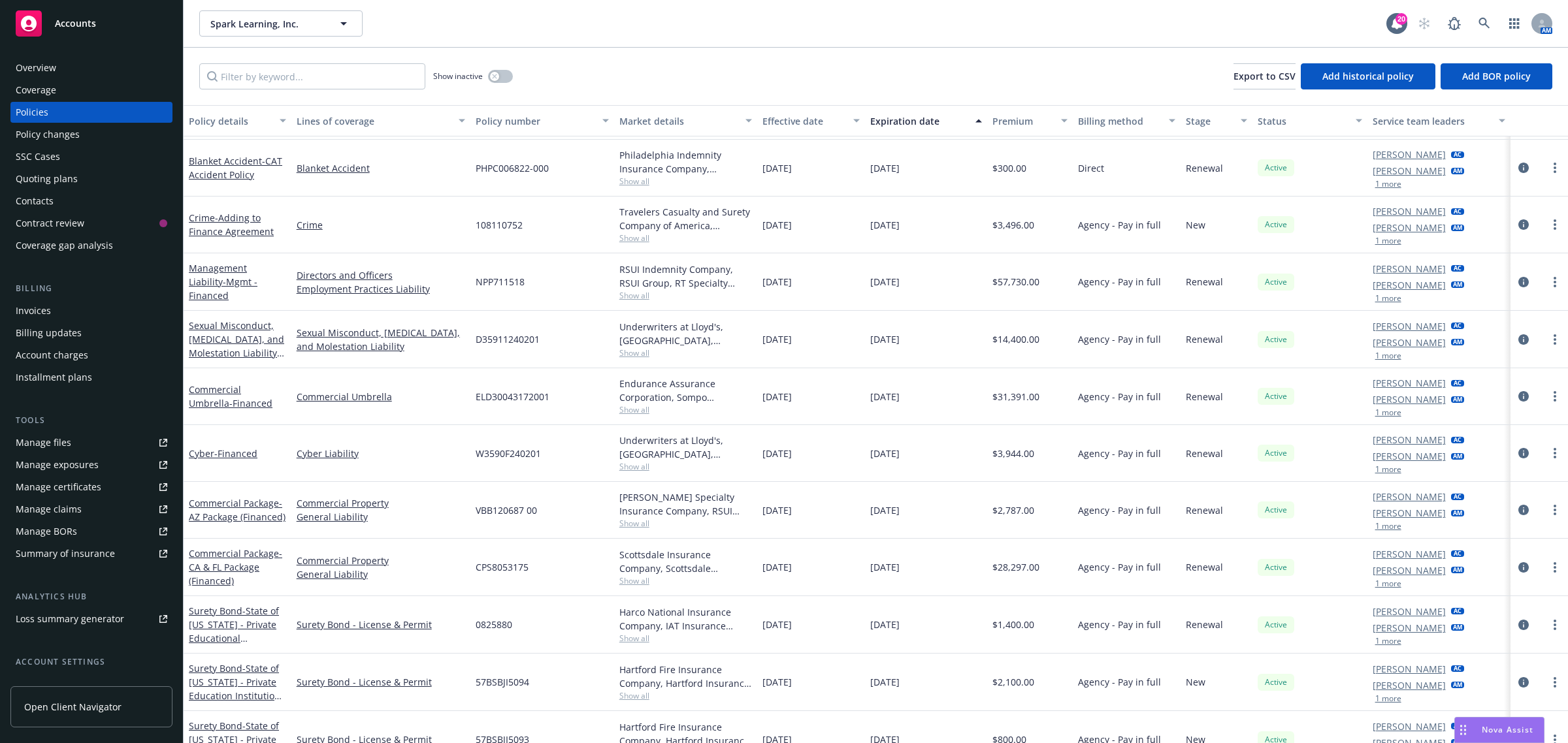
click at [69, 478] on div "Manage certificates" at bounding box center [58, 487] width 85 height 21
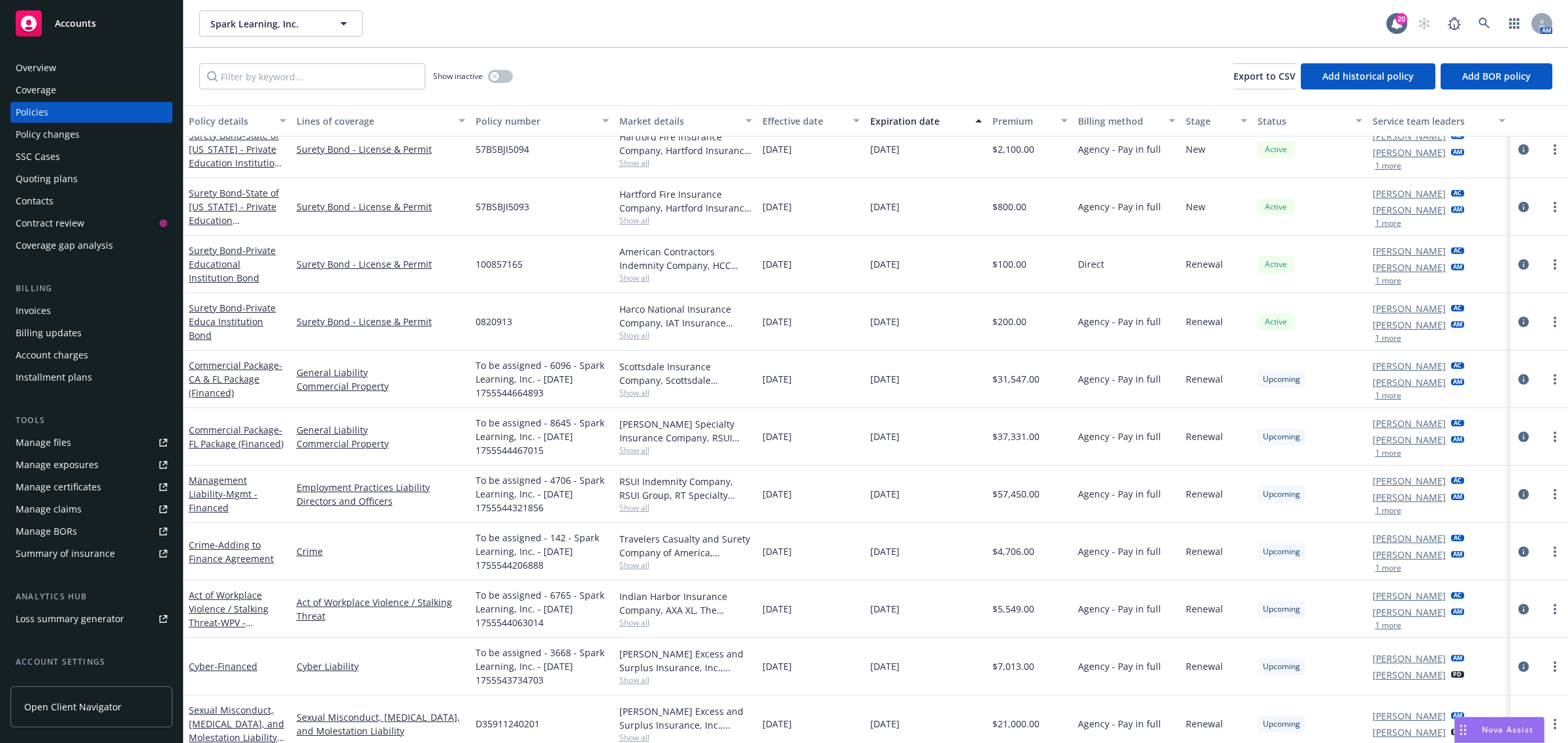
scroll to position [707, 0]
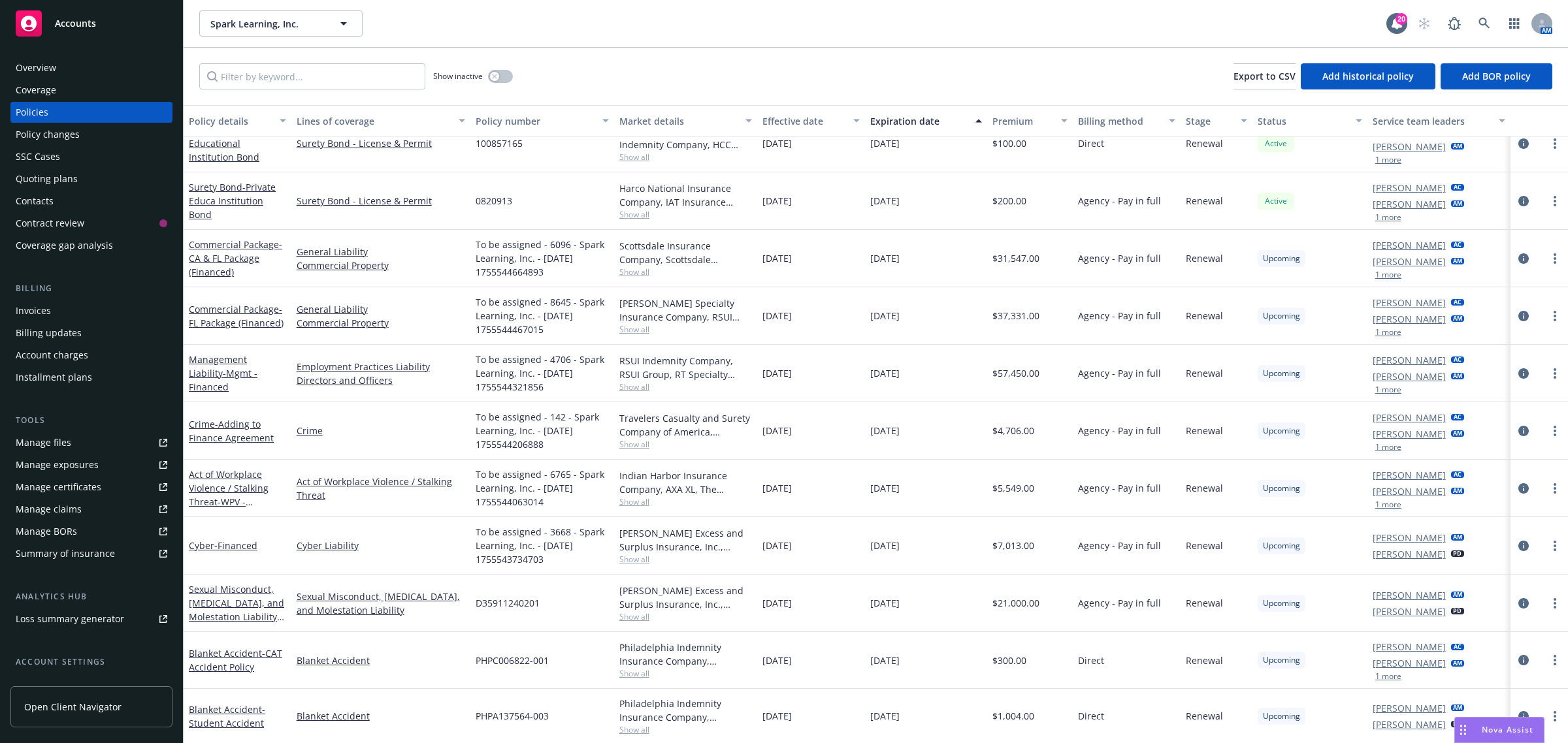
click at [621, 442] on span "Show all" at bounding box center [685, 444] width 133 height 11
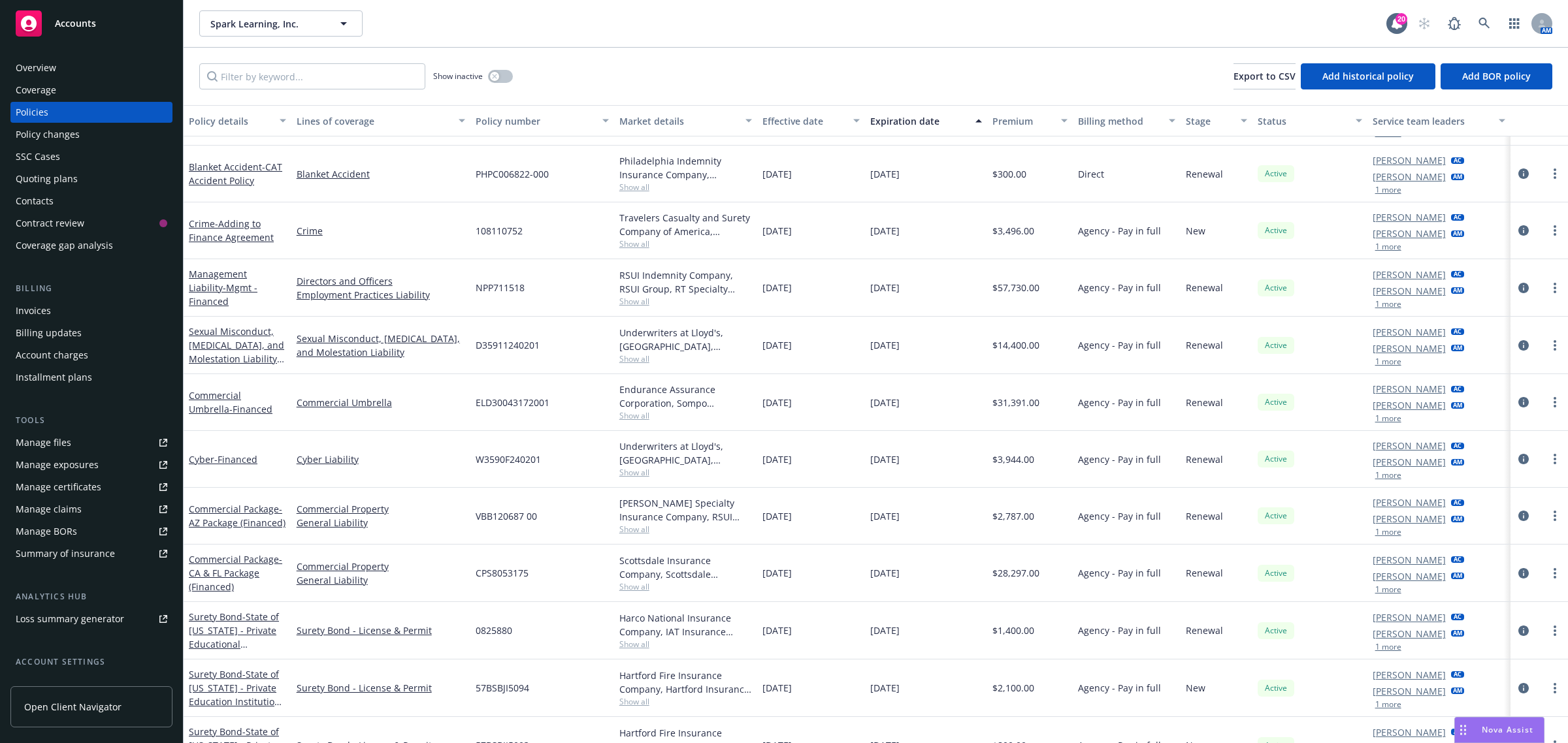
scroll to position [54, 0]
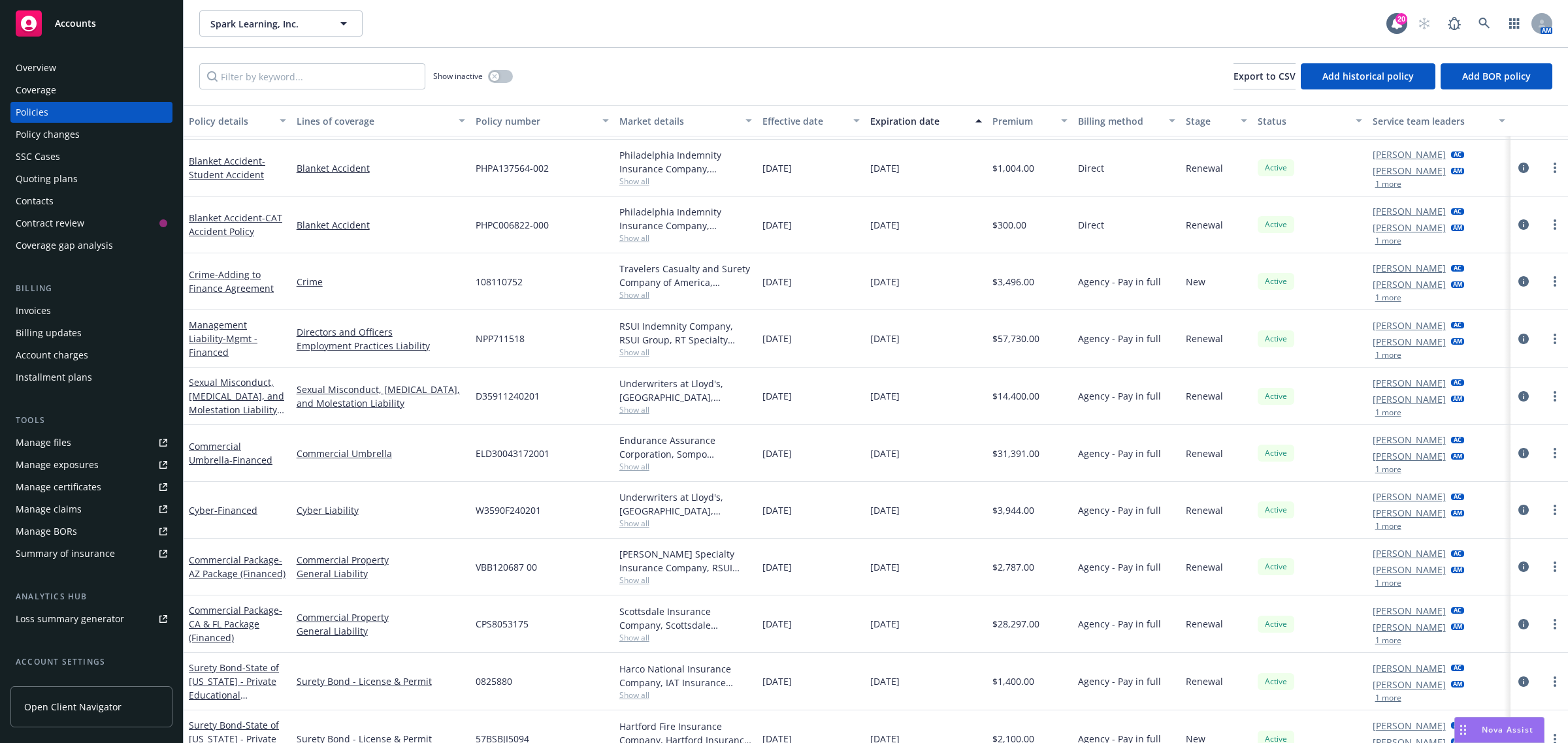
click at [488, 278] on span "108110752" at bounding box center [499, 281] width 47 height 14
copy span "108110752"
drag, startPoint x: 485, startPoint y: 289, endPoint x: 454, endPoint y: 291, distance: 31.1
click at [454, 291] on div "Crime - Adding to Finance Agreement Crime 108110752 Travelers Casualty and Sure…" at bounding box center [876, 281] width 1385 height 57
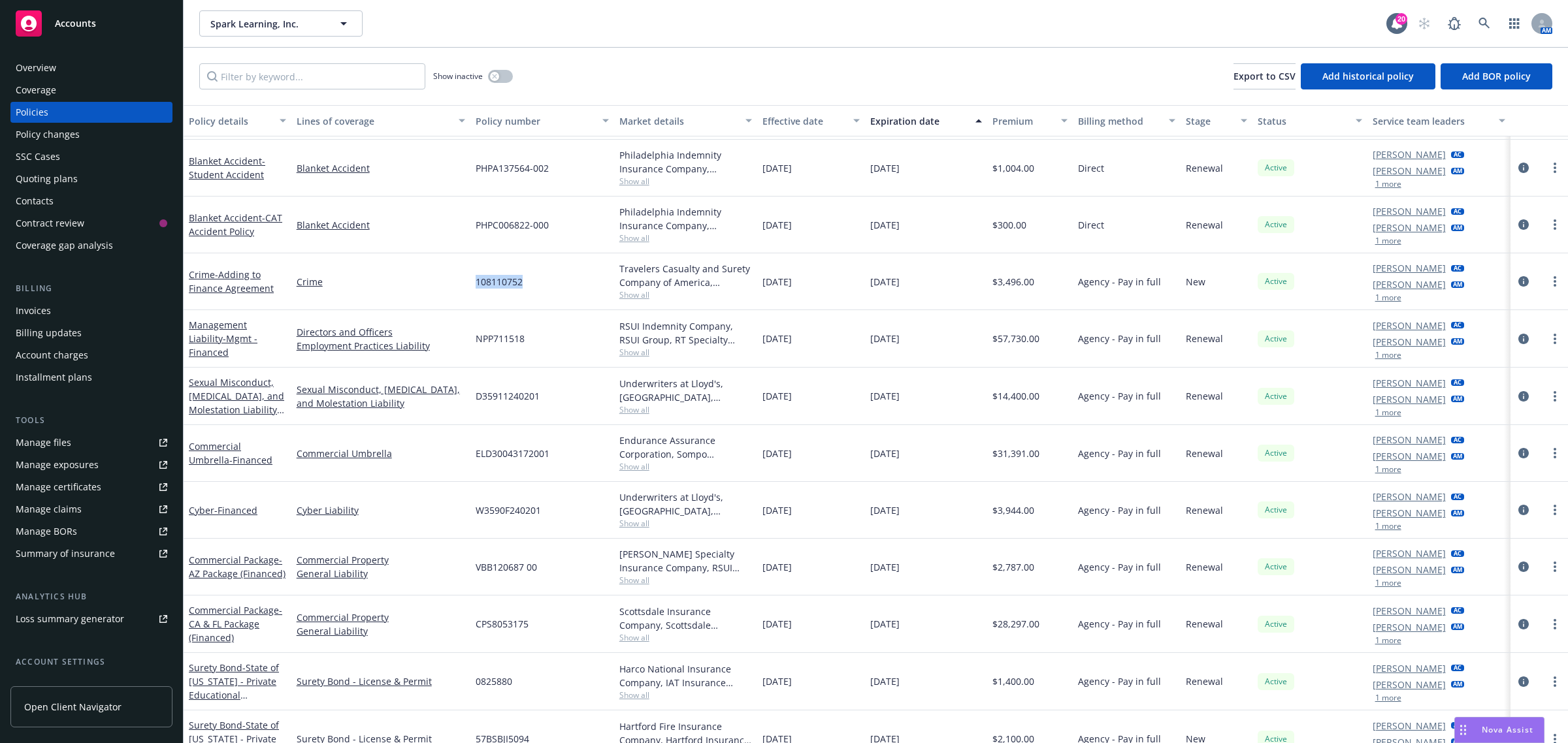
copy div "108110752"
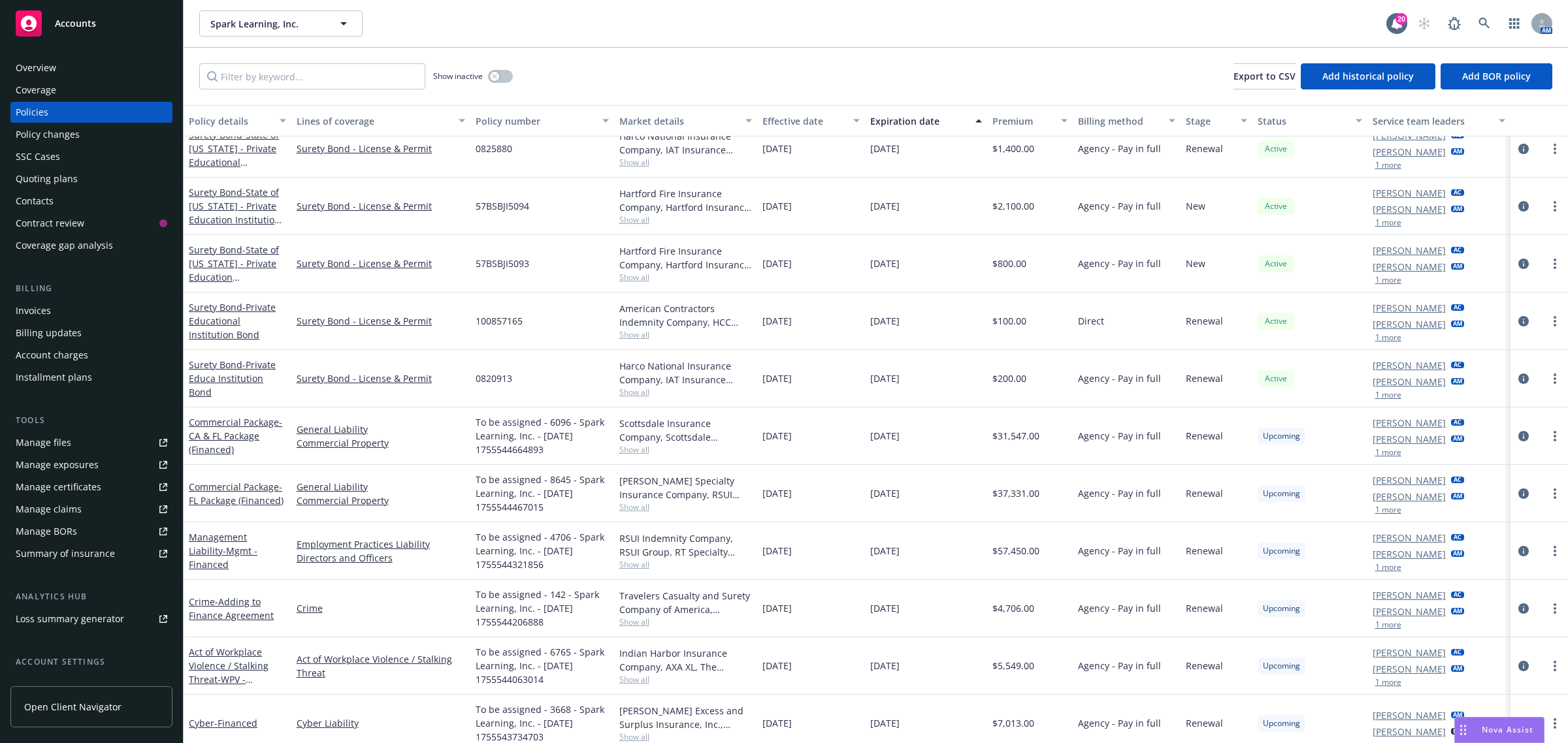
scroll to position [626, 0]
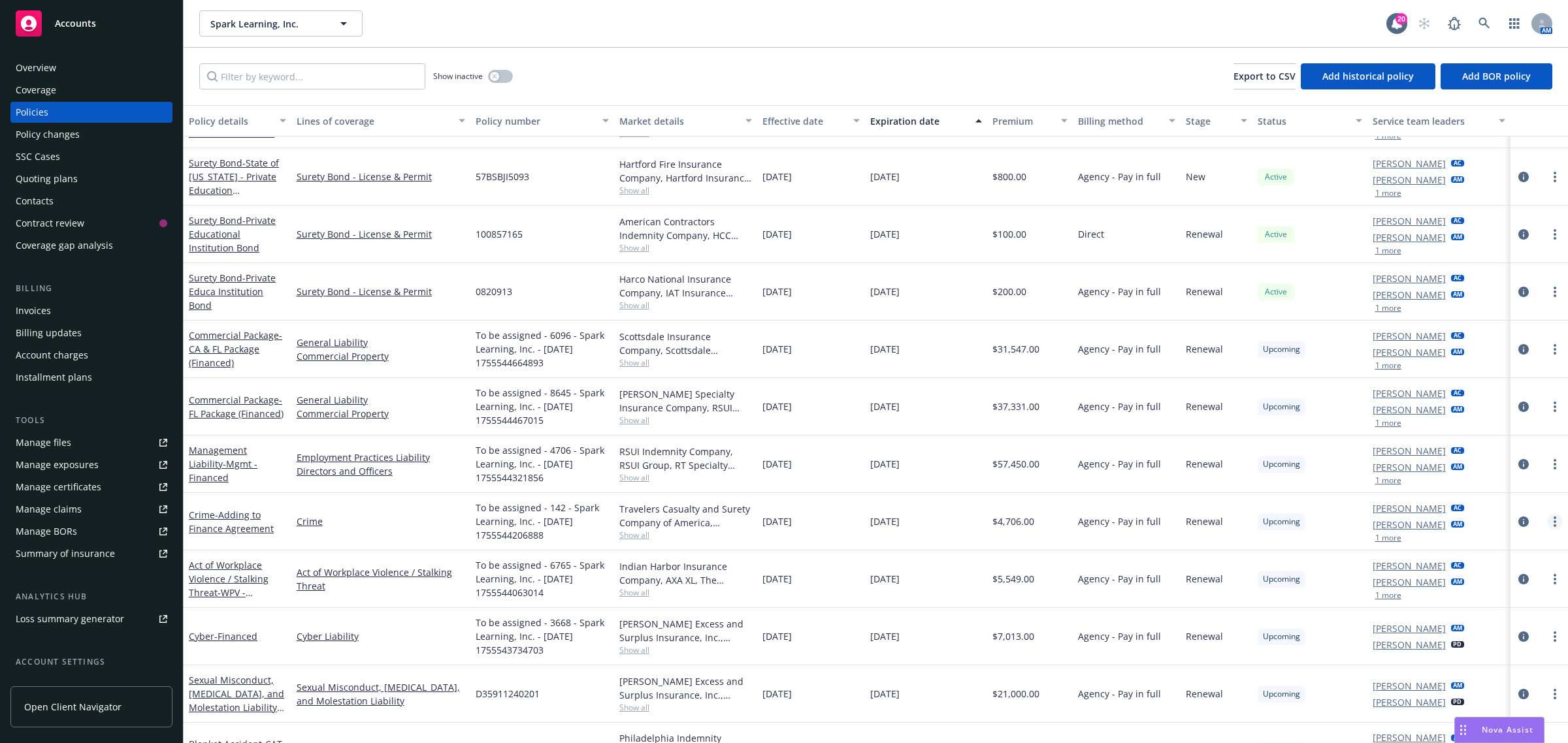
click at [1554, 522] on circle "more" at bounding box center [1554, 522] width 2 height 2
click at [204, 530] on span "- Adding to Finance Agreement" at bounding box center [231, 522] width 85 height 26
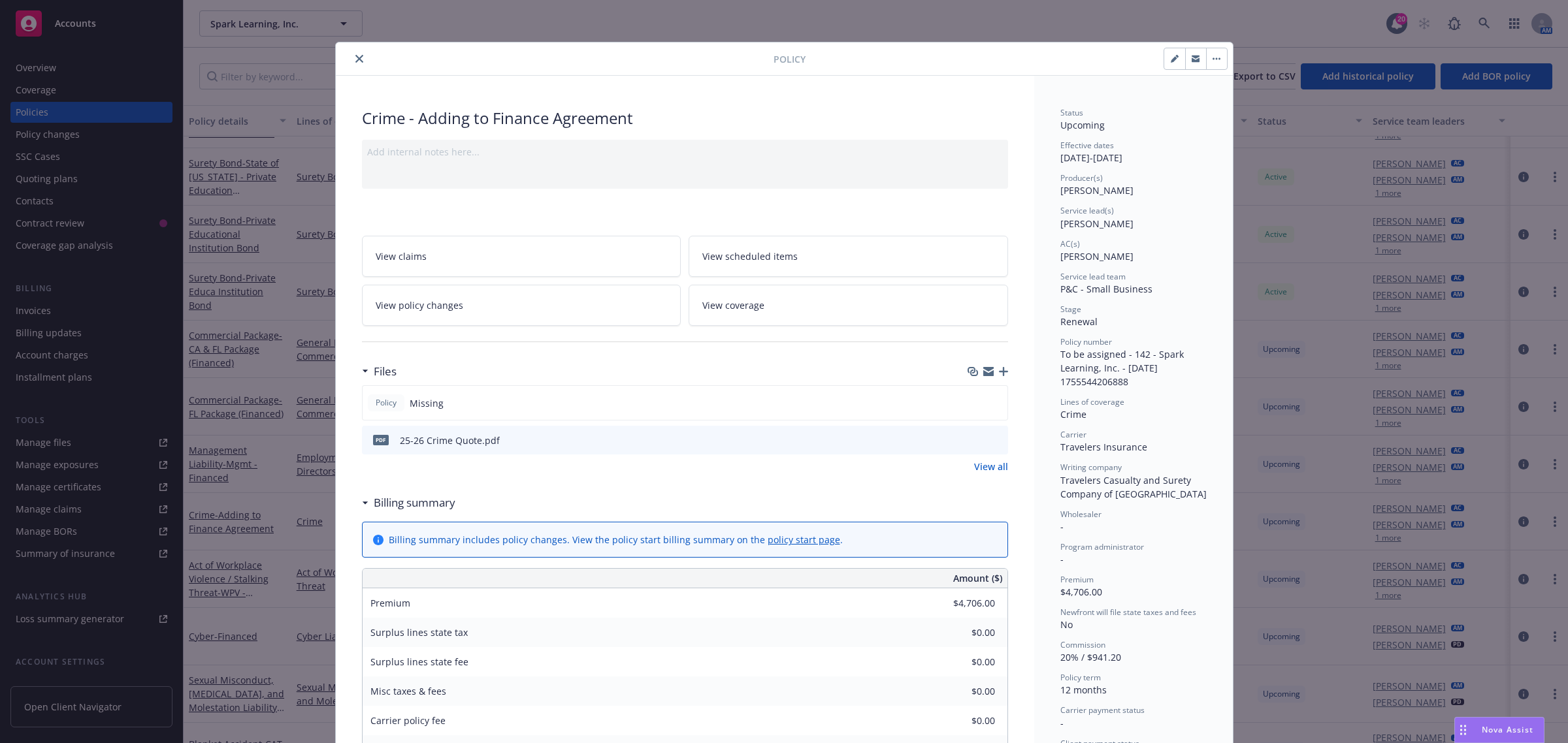
click at [1170, 60] on icon "button" at bounding box center [1174, 60] width 6 height 6
select select "RENEWAL"
select select "12"
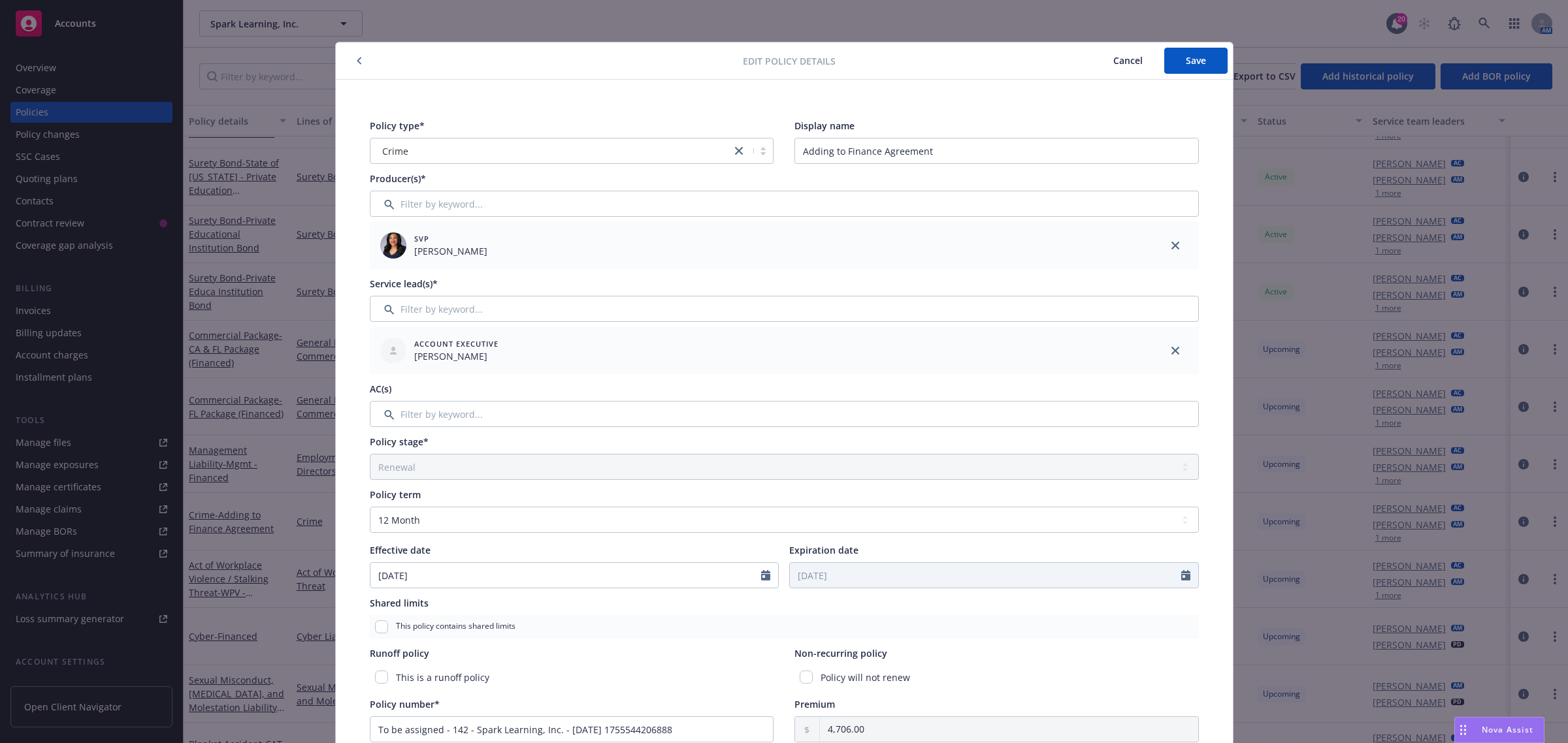
scroll to position [244, 0]
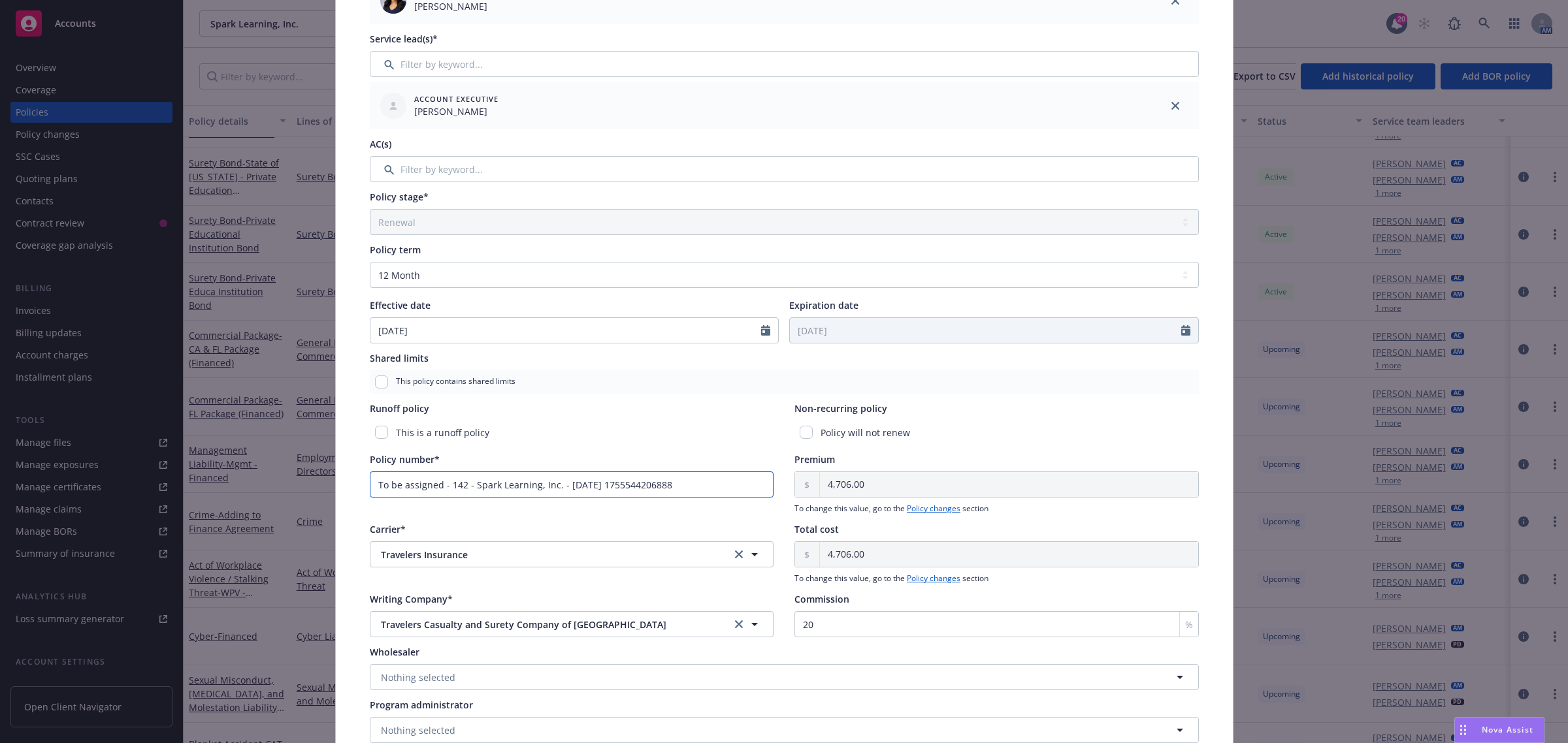
click at [413, 487] on input "To be assigned - 142 - Spark Learning, Inc. - 08/18/2025 1755544206888" at bounding box center [572, 484] width 405 height 26
paste input "108110752"
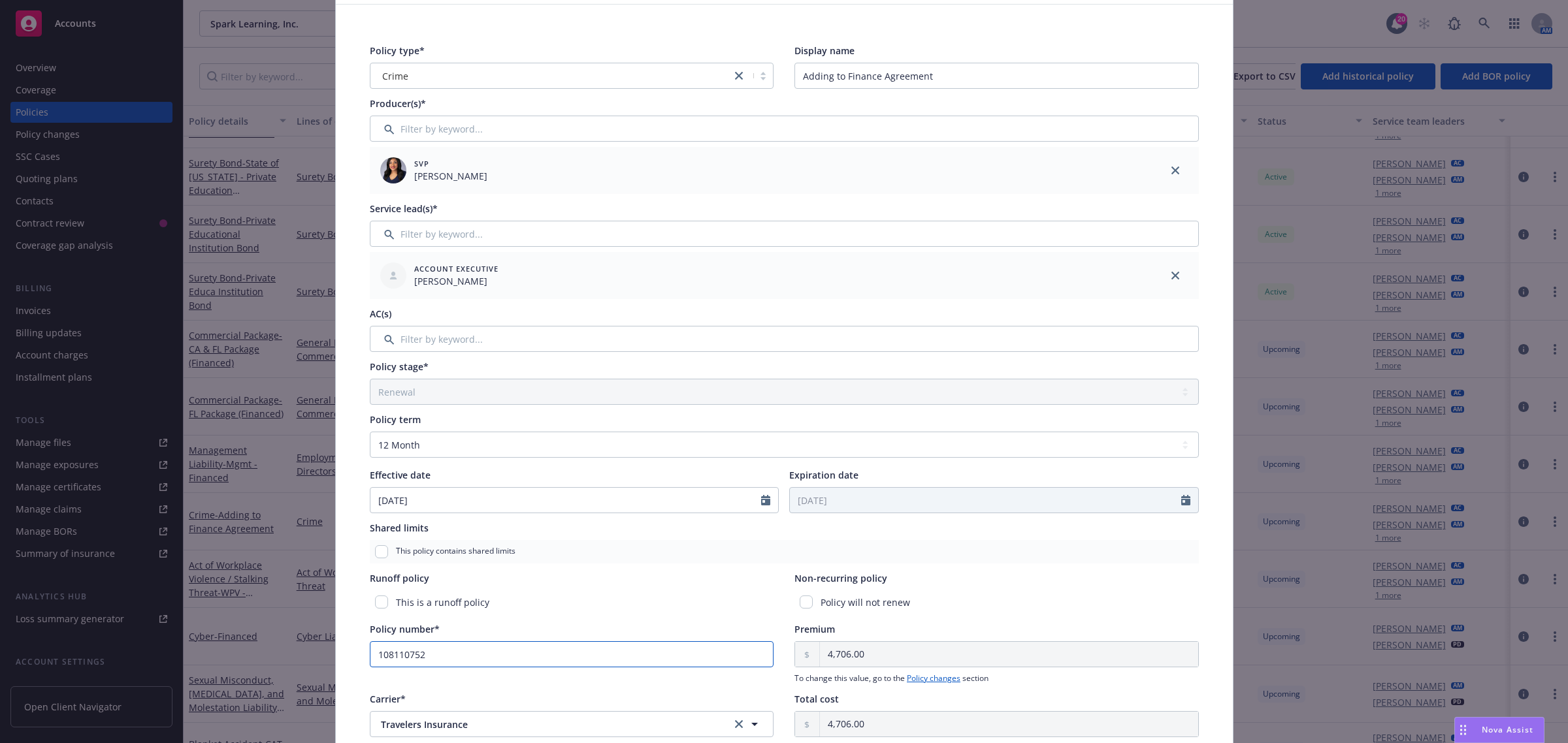
scroll to position [0, 0]
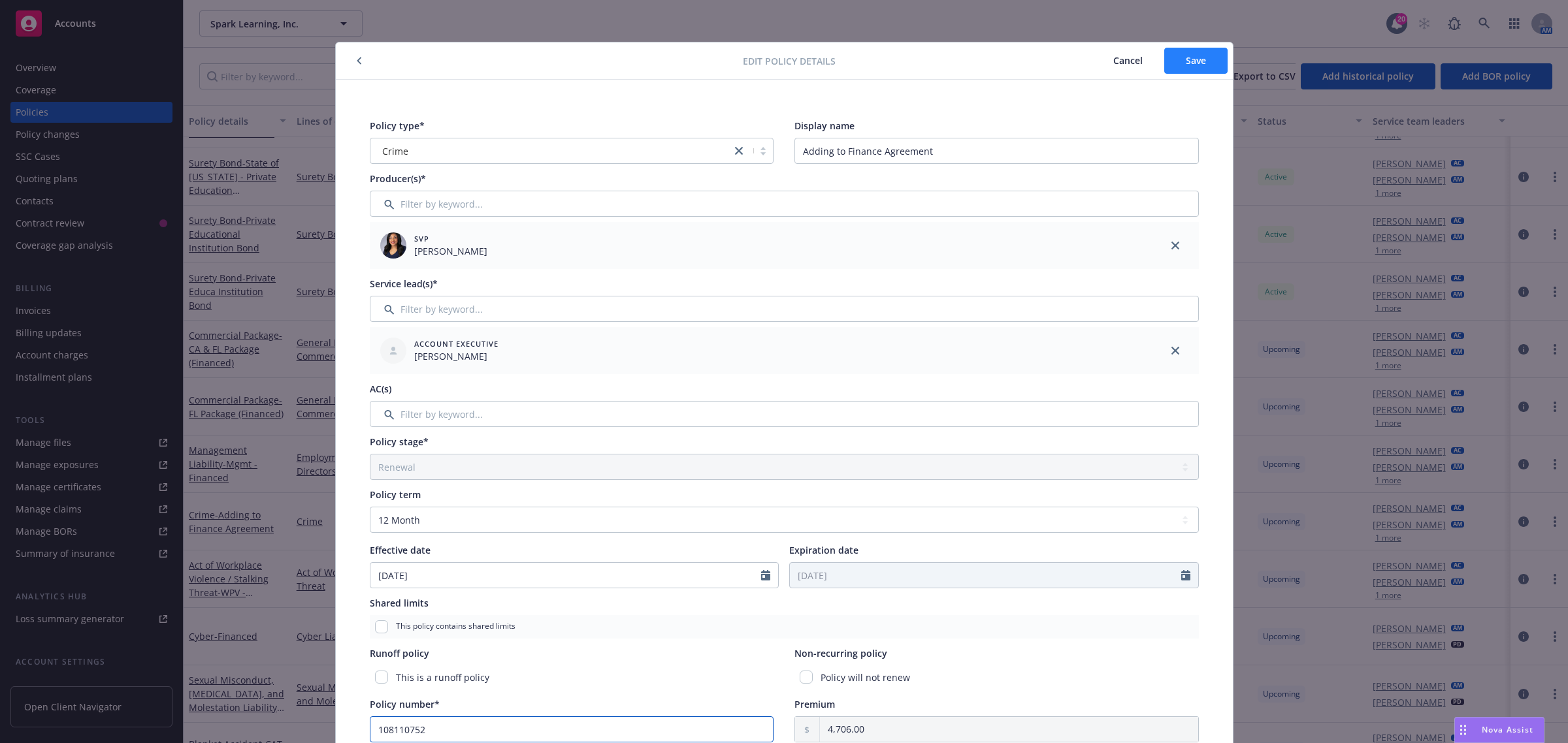
type input "108110752"
click at [1190, 65] on span "Save" at bounding box center [1195, 61] width 20 height 13
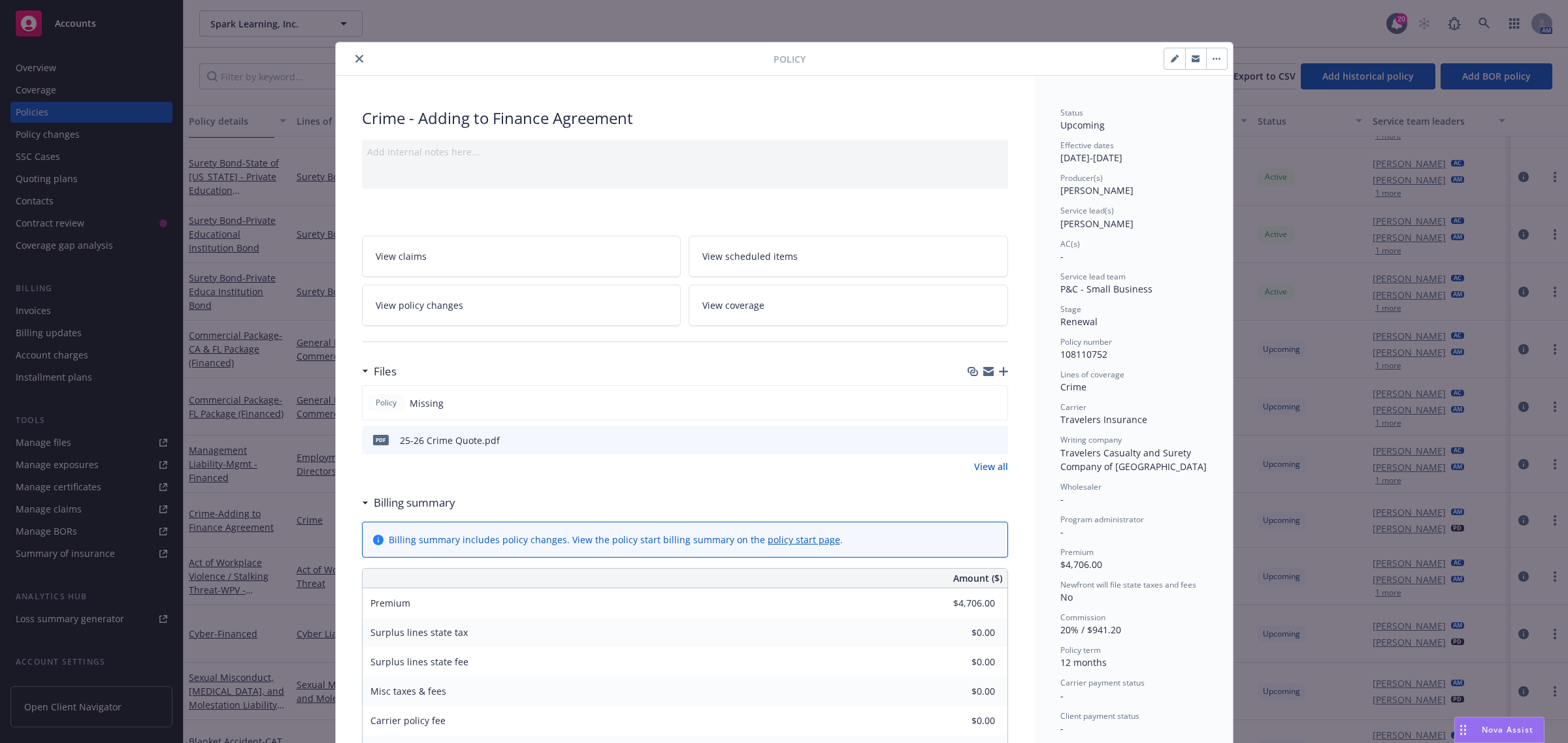
click at [356, 57] on icon "close" at bounding box center [359, 59] width 8 height 8
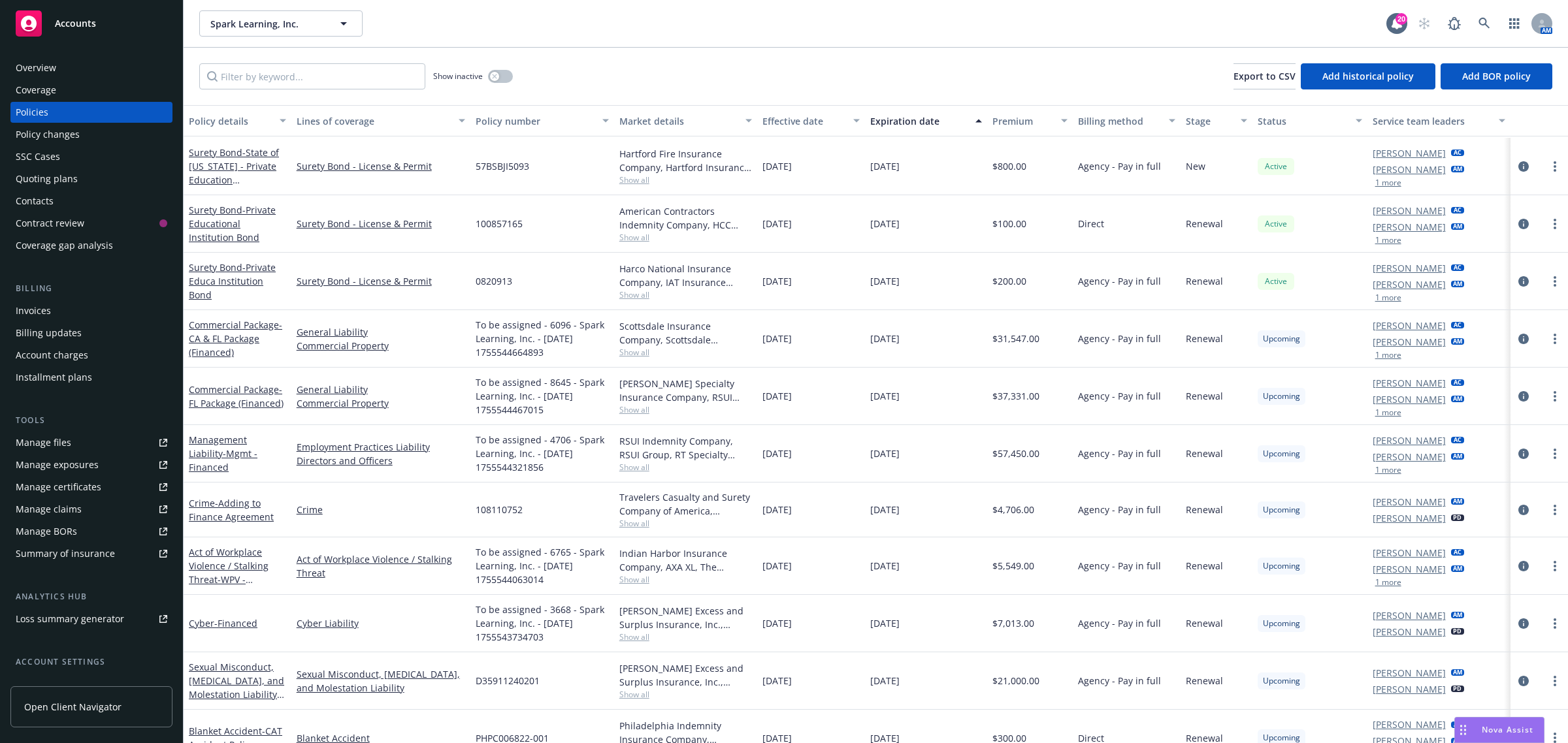
scroll to position [706, 0]
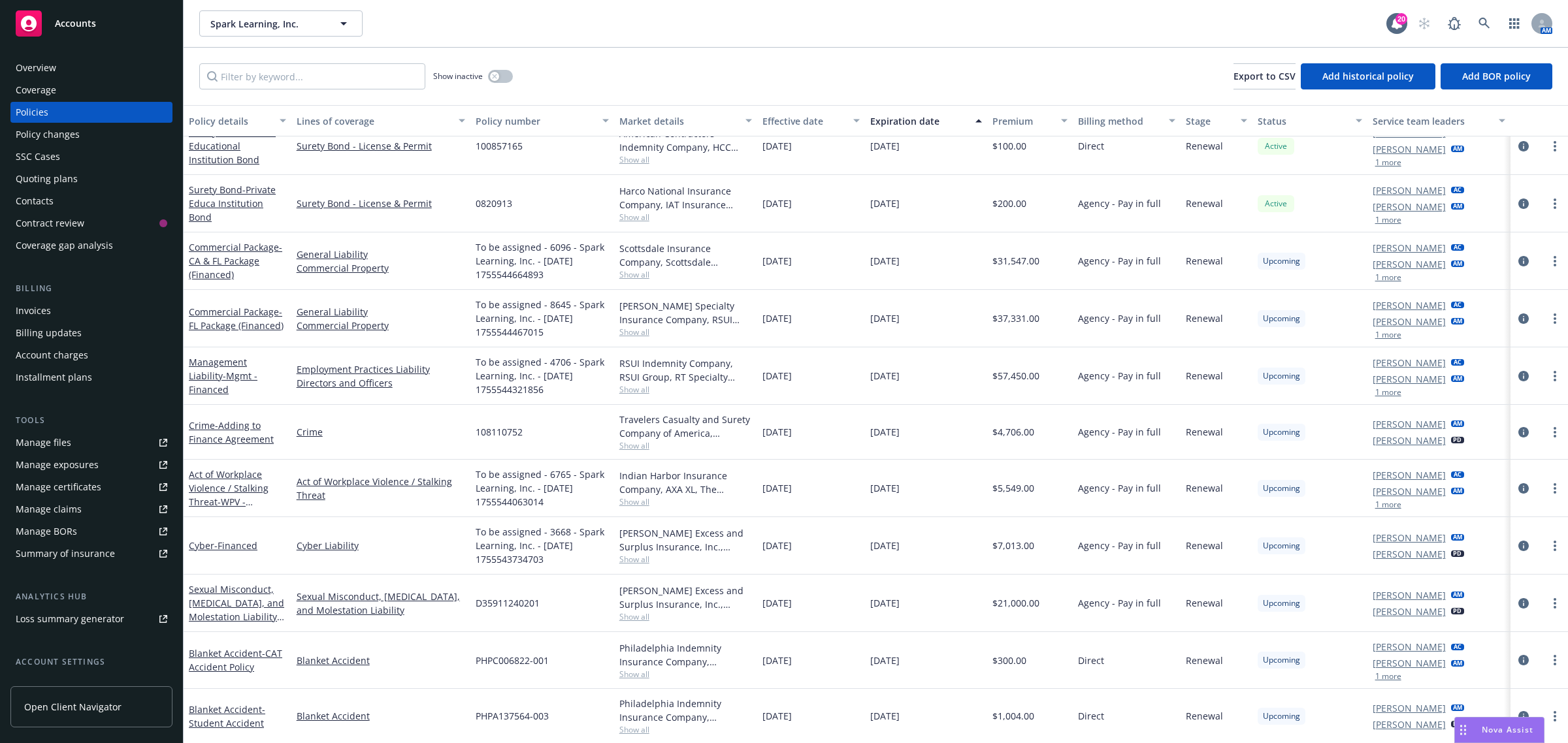
click at [550, 650] on div "PHPC006822-001" at bounding box center [542, 660] width 143 height 57
drag, startPoint x: 543, startPoint y: 564, endPoint x: 527, endPoint y: 617, distance: 55.4
click at [527, 617] on div "D35911240201" at bounding box center [542, 604] width 143 height 57
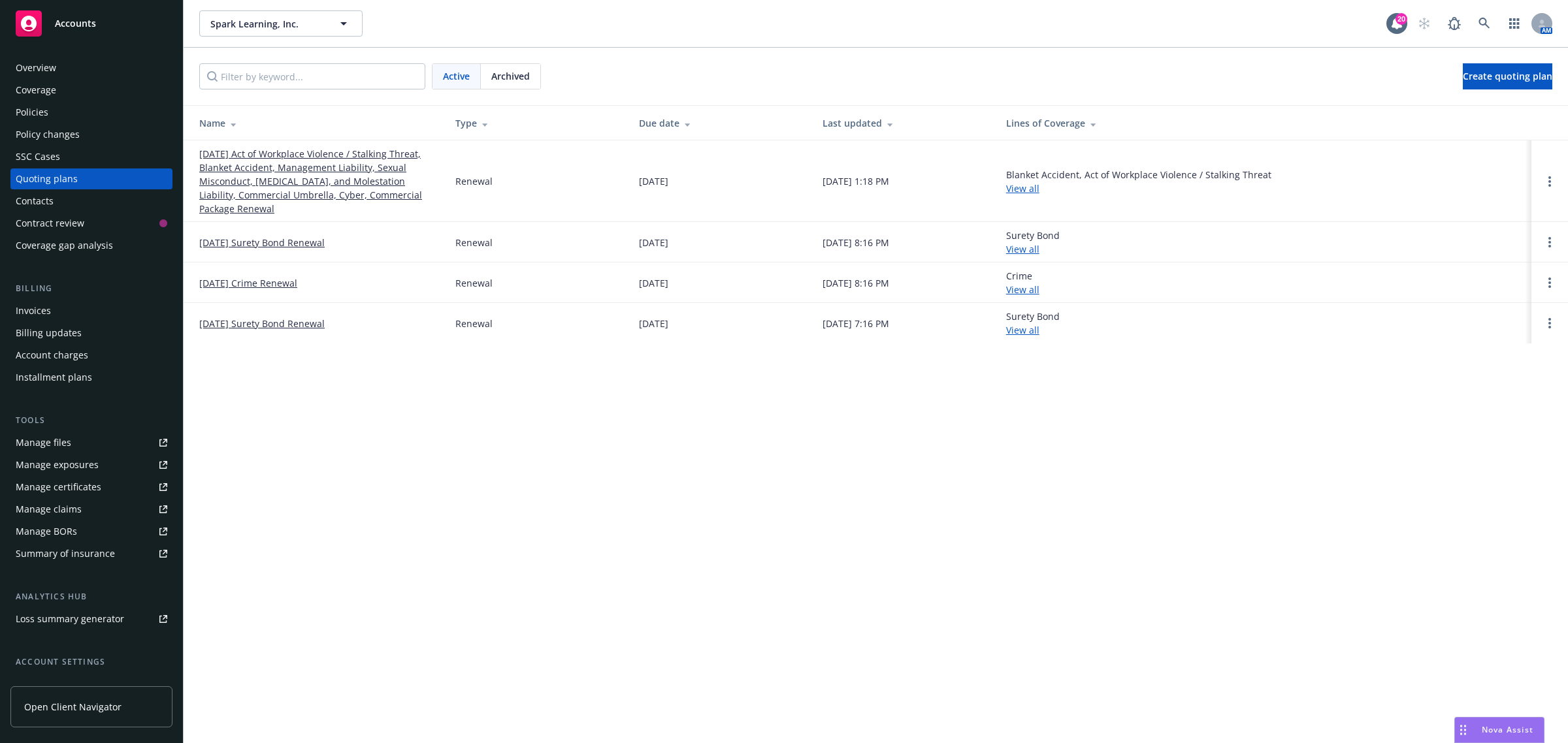
click at [314, 197] on link "[DATE] Act of Workplace Violence / Stalking Threat, Blanket Accident, Managemen…" at bounding box center [316, 181] width 235 height 68
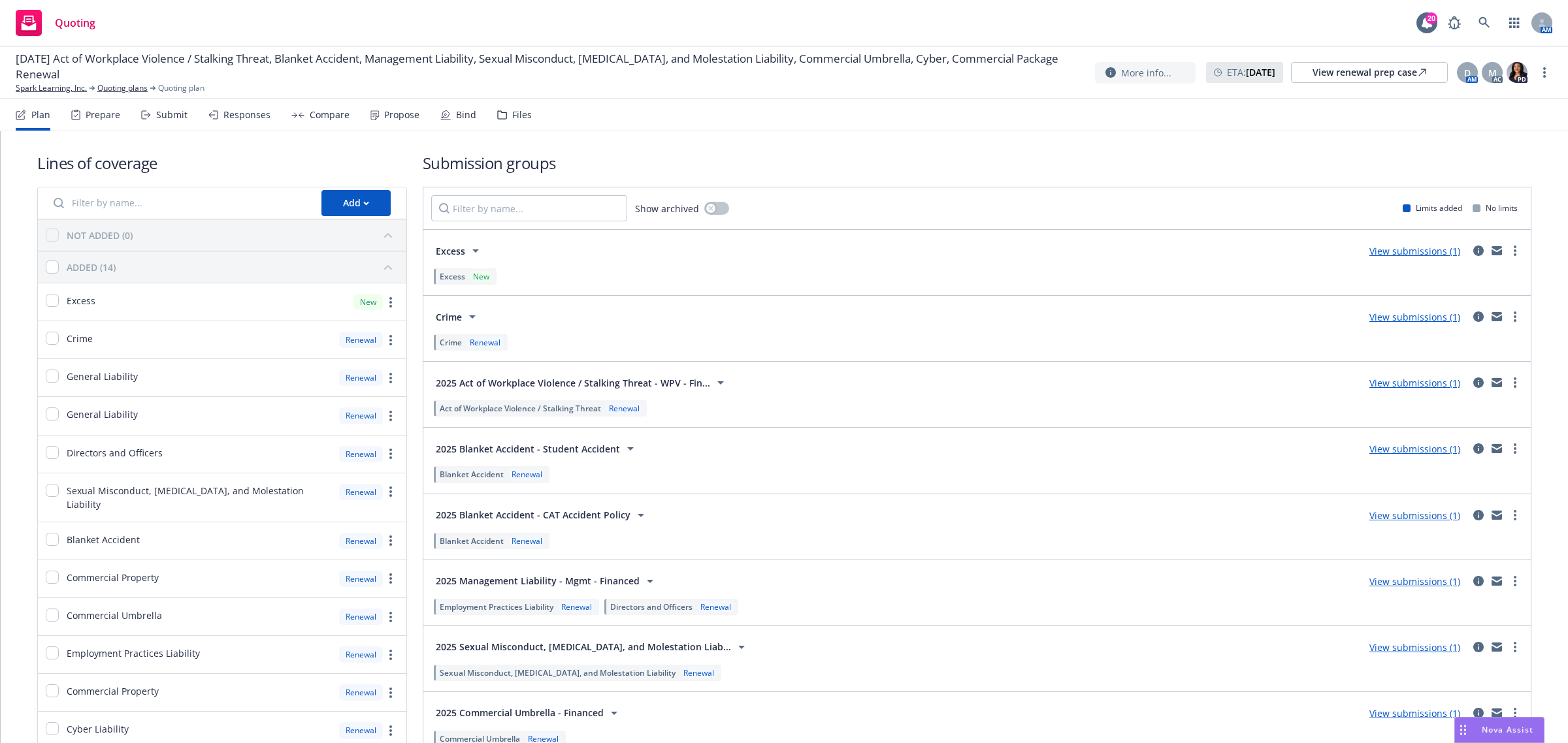
click at [394, 118] on div "Propose" at bounding box center [402, 115] width 35 height 10
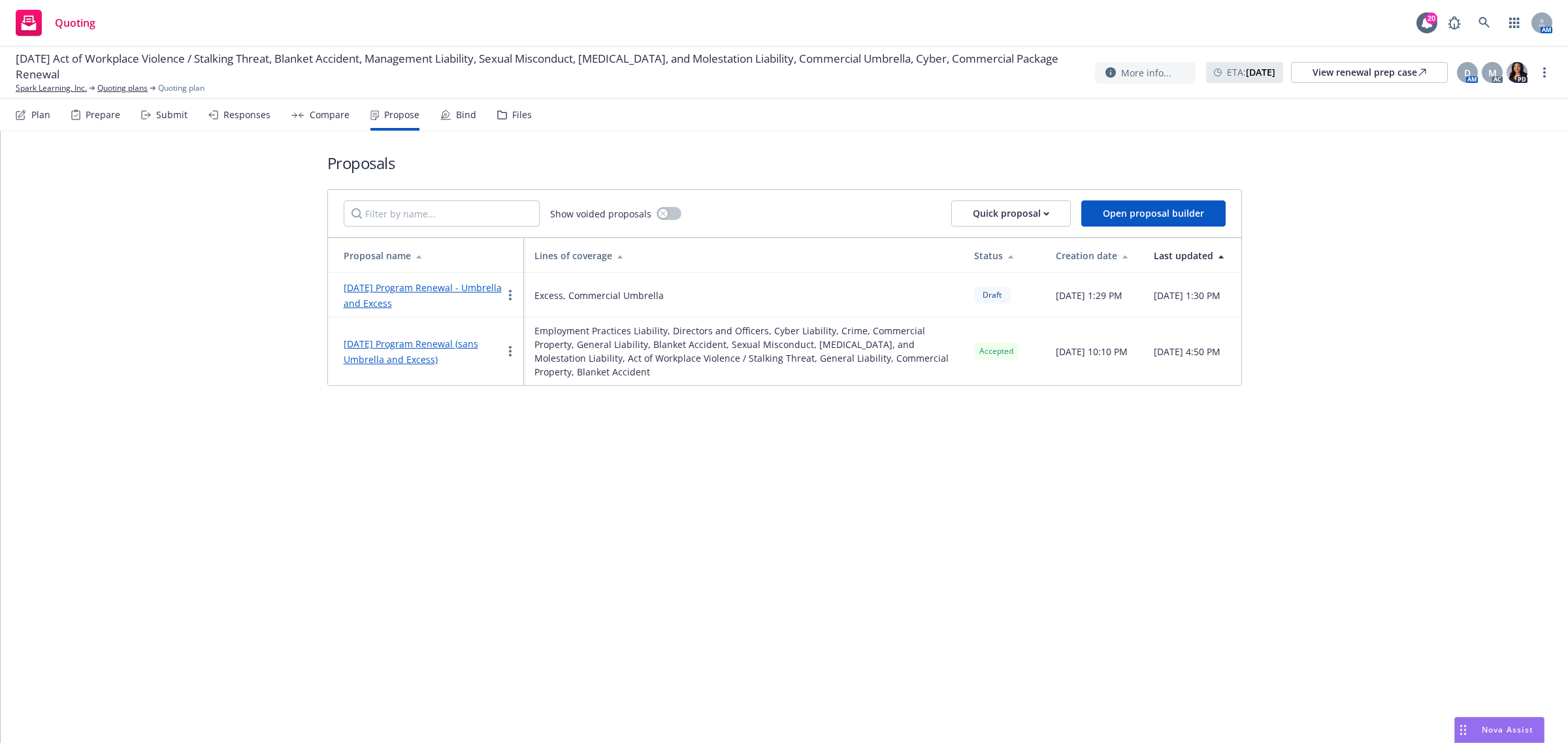
click at [404, 350] on div "[DATE] Program Renewal (sans Umbrella and Excess)" at bounding box center [422, 350] width 159 height 31
click at [408, 361] on link "[DATE] Program Renewal (sans Umbrella and Excess)" at bounding box center [410, 351] width 135 height 28
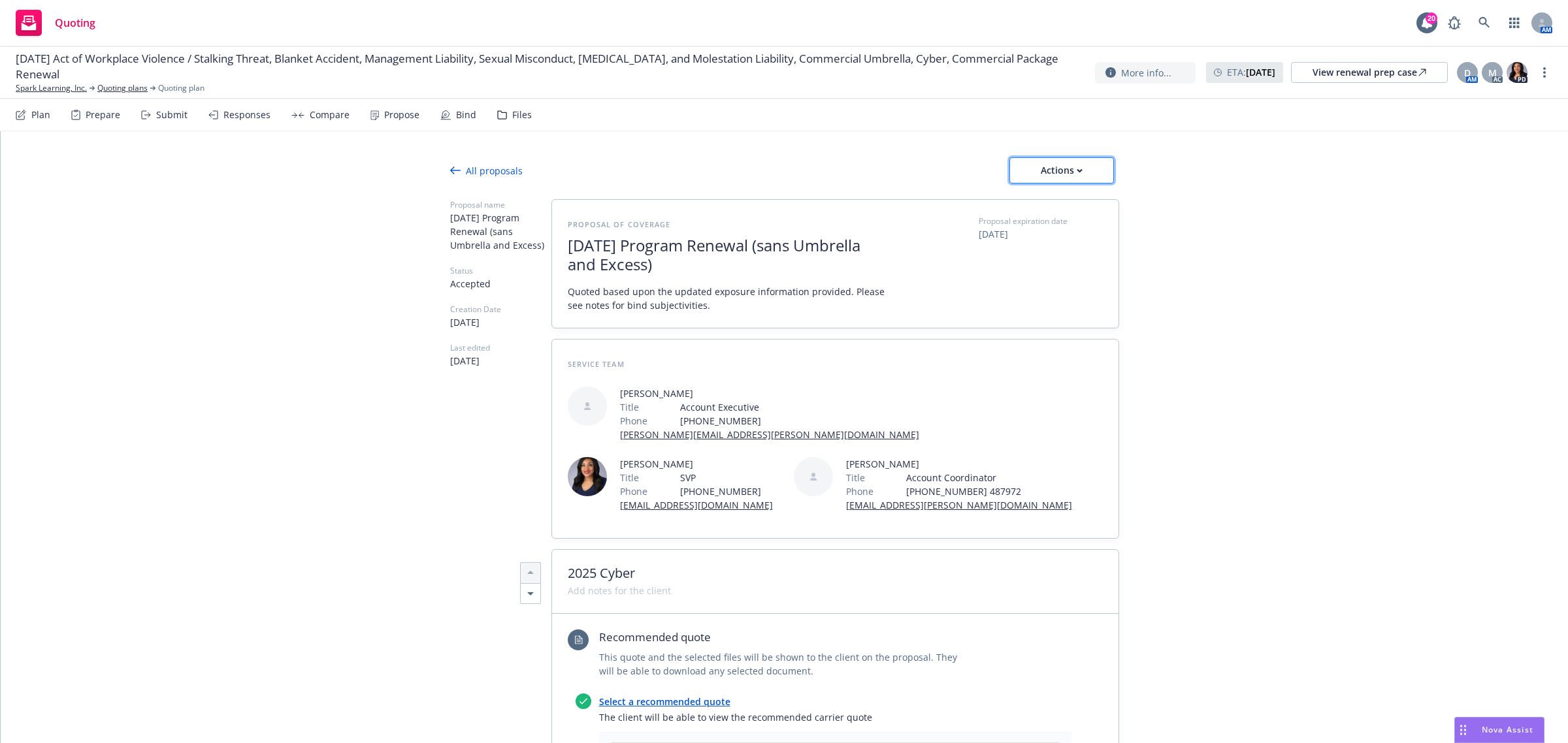
click at [1053, 179] on div "Actions" at bounding box center [1061, 170] width 61 height 25
click at [1061, 235] on span "See client view" at bounding box center [1051, 230] width 96 height 13
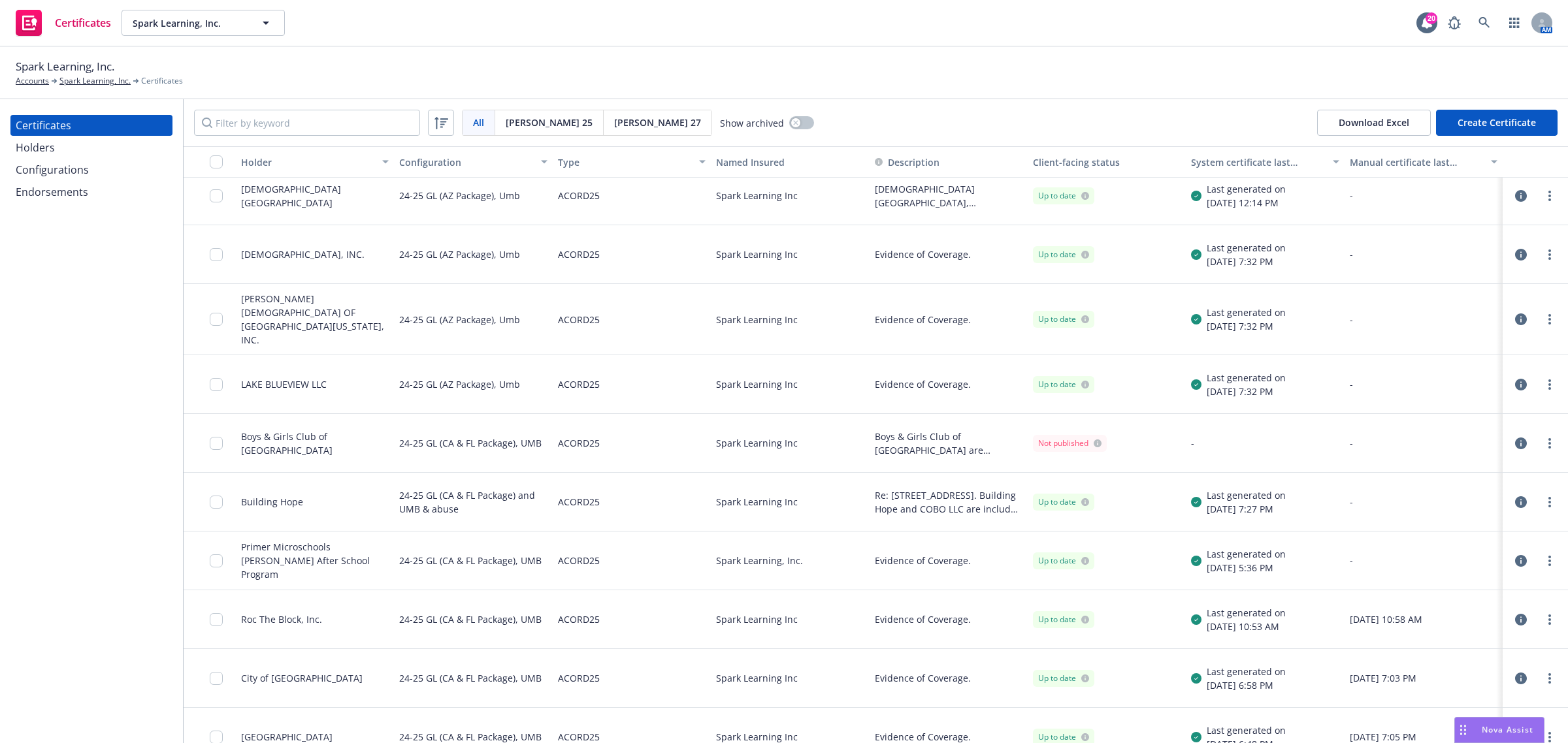
scroll to position [490, 0]
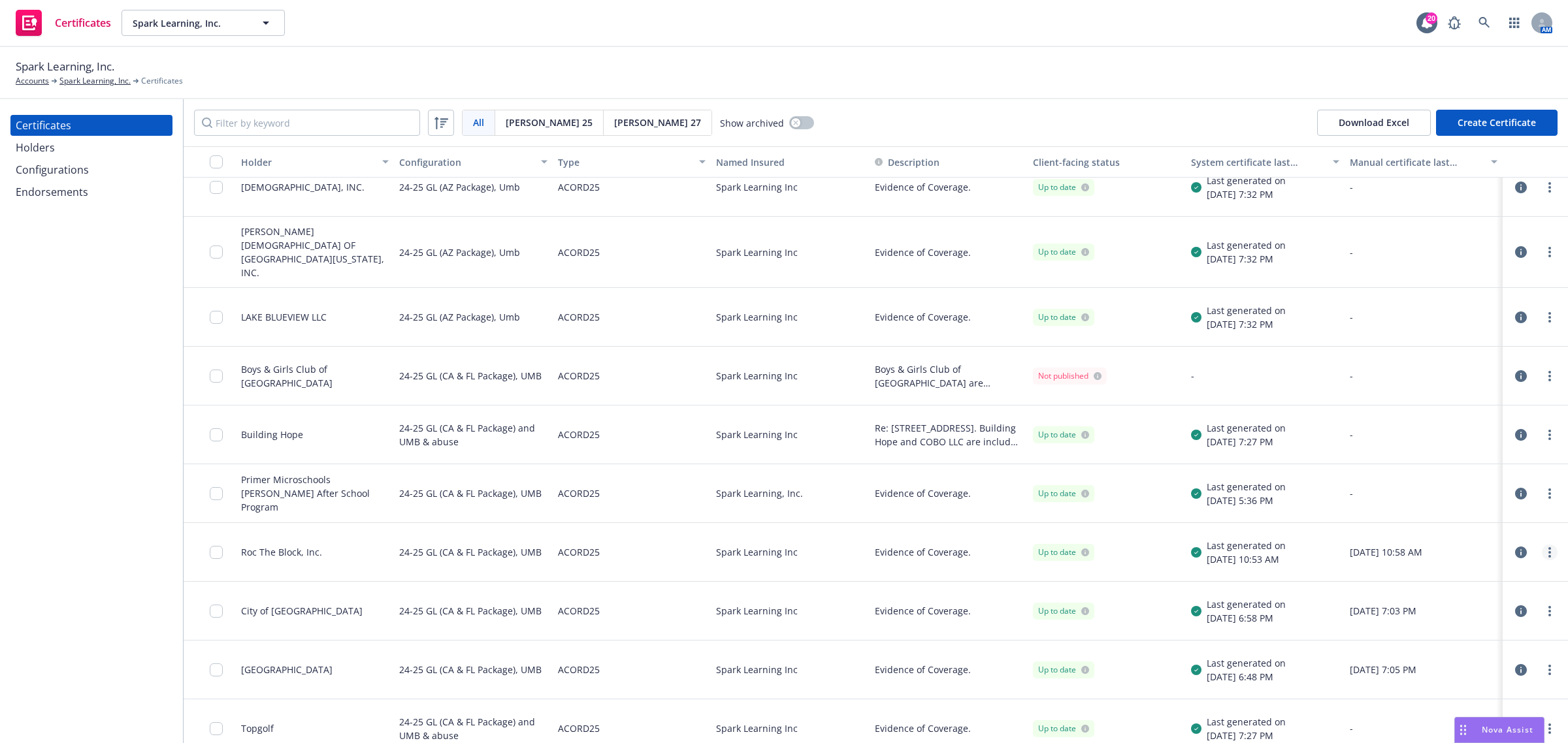
click at [1548, 547] on icon "more" at bounding box center [1549, 552] width 2 height 10
click at [335, 549] on div "Roc The Block, Inc." at bounding box center [315, 553] width 158 height 59
click at [1515, 546] on icon "button" at bounding box center [1521, 552] width 12 height 12
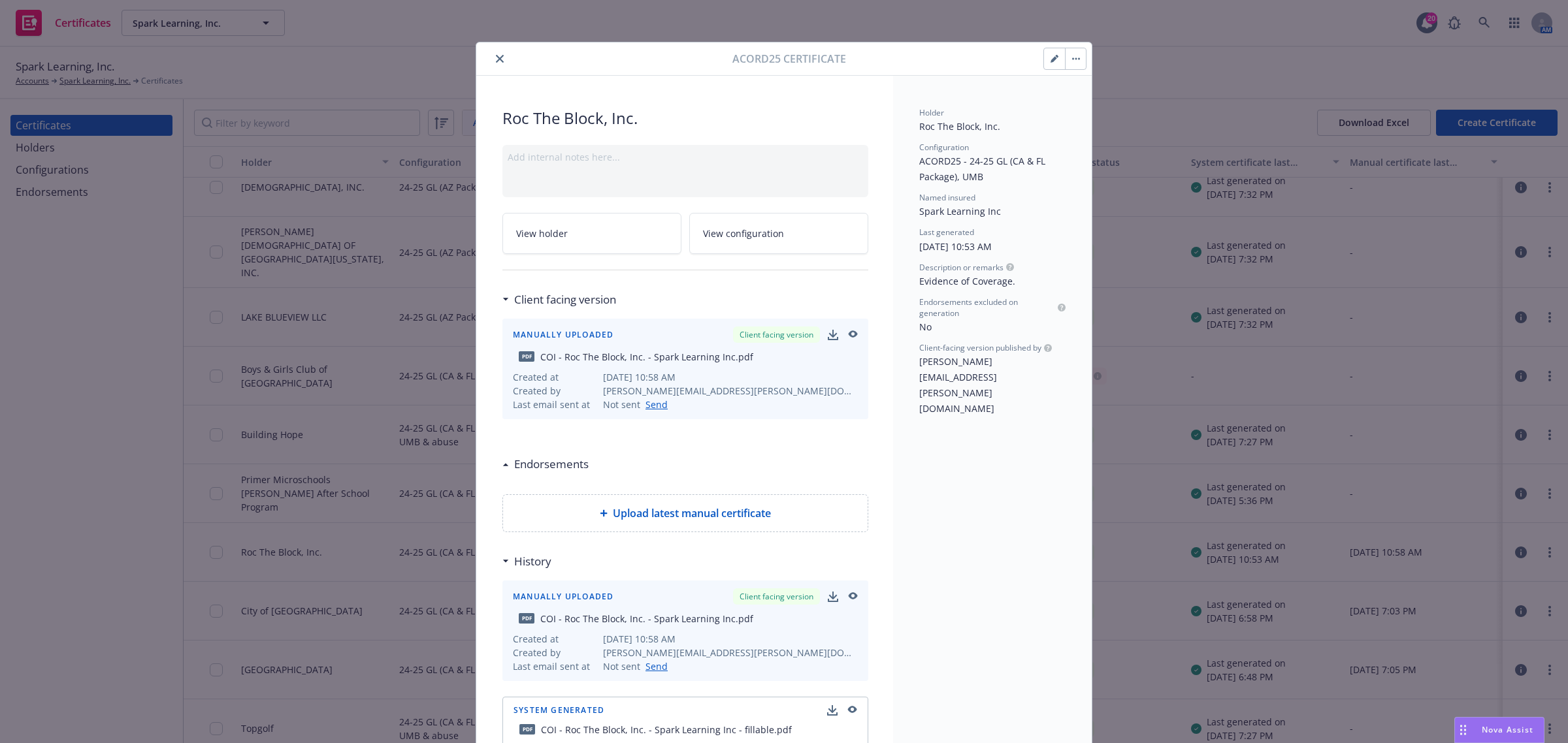
click at [848, 338] on icon "button" at bounding box center [852, 334] width 12 height 9
